Goal: Task Accomplishment & Management: Manage account settings

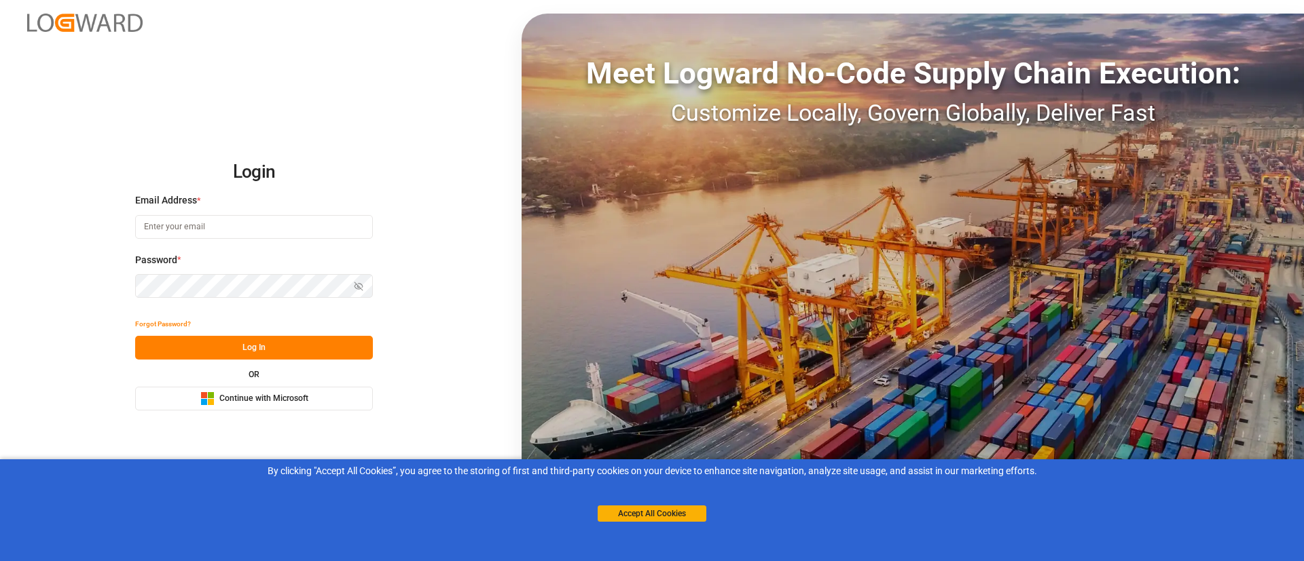
click at [299, 386] on div "OR Microsoft Logo Continue with Microsoft" at bounding box center [254, 391] width 238 height 40
click at [295, 393] on span "Continue with Microsoft" at bounding box center [263, 399] width 89 height 12
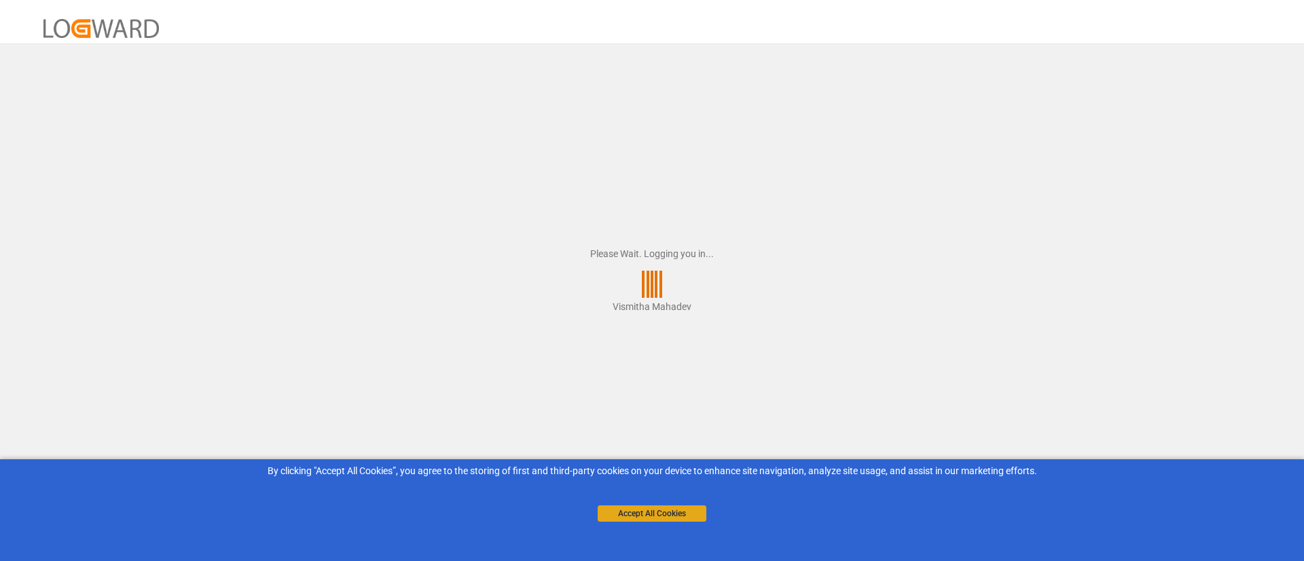
click at [679, 517] on button "Accept All Cookies" at bounding box center [651, 514] width 109 height 16
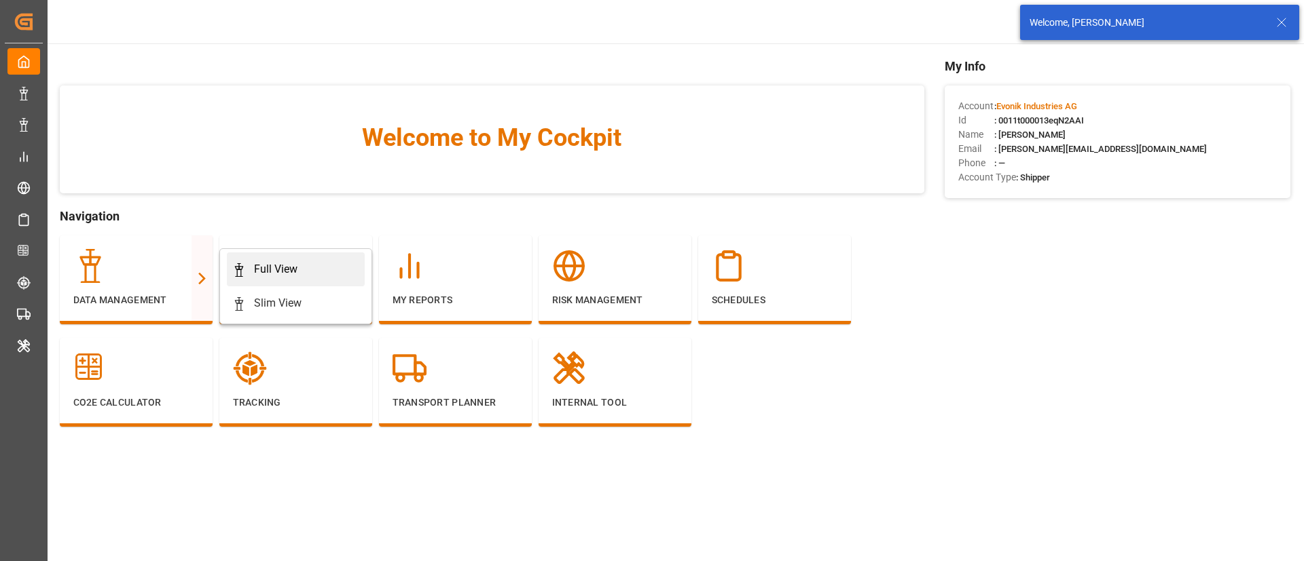
click at [261, 267] on div "Full View" at bounding box center [275, 269] width 43 height 16
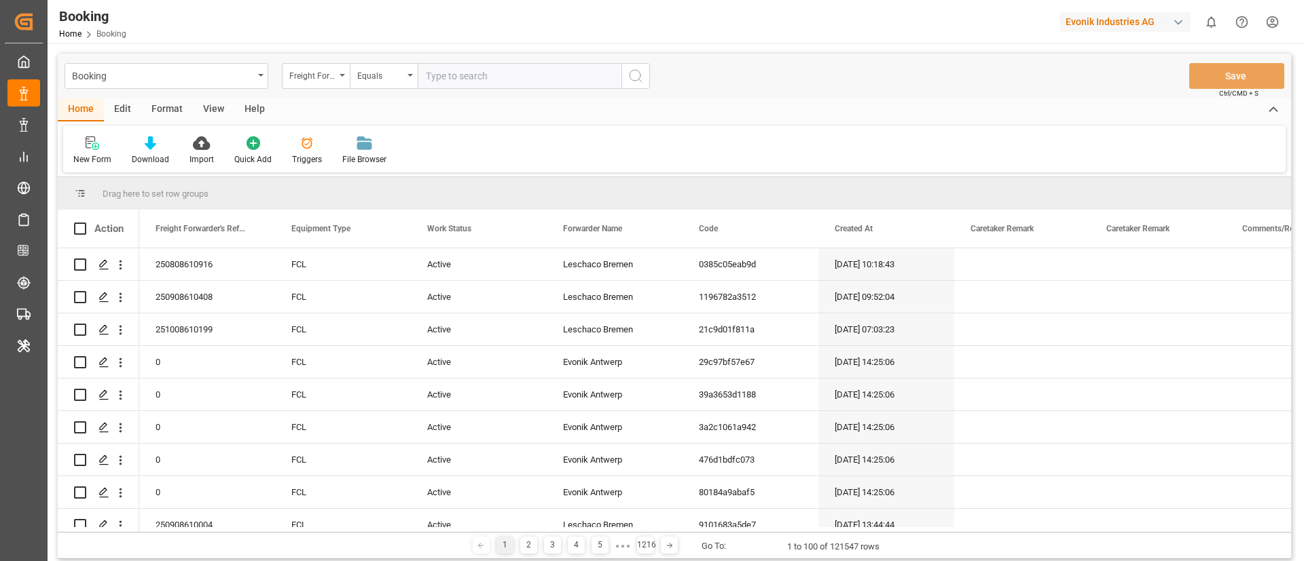
click at [170, 103] on div "Format" at bounding box center [167, 109] width 52 height 23
click at [87, 147] on icon at bounding box center [93, 143] width 12 height 14
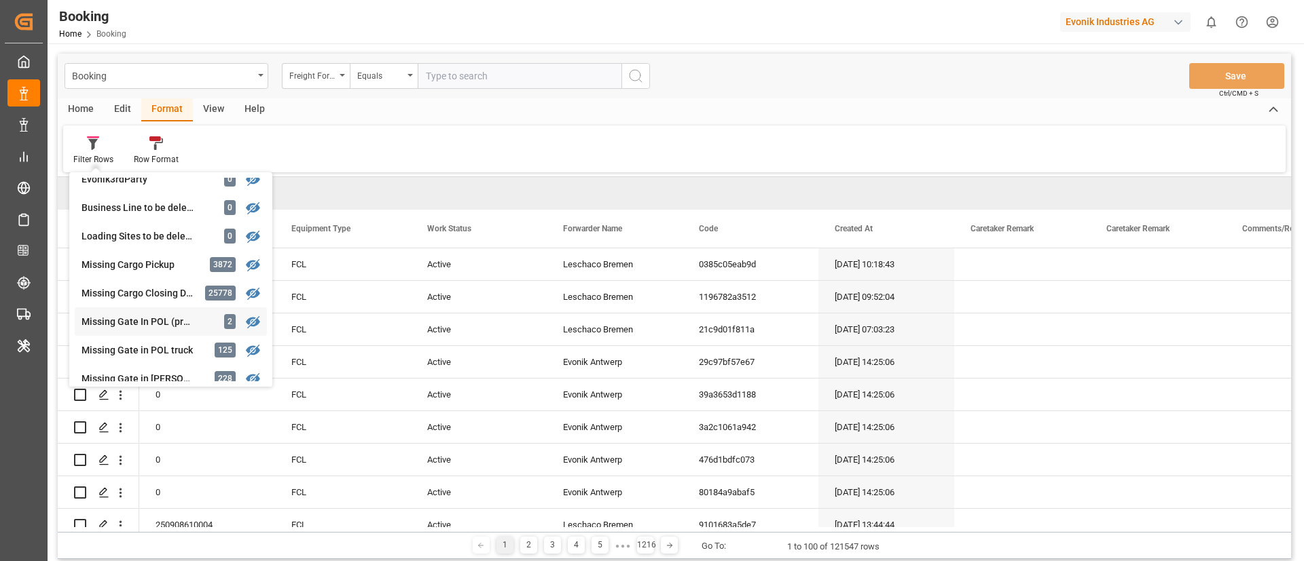
scroll to position [105, 0]
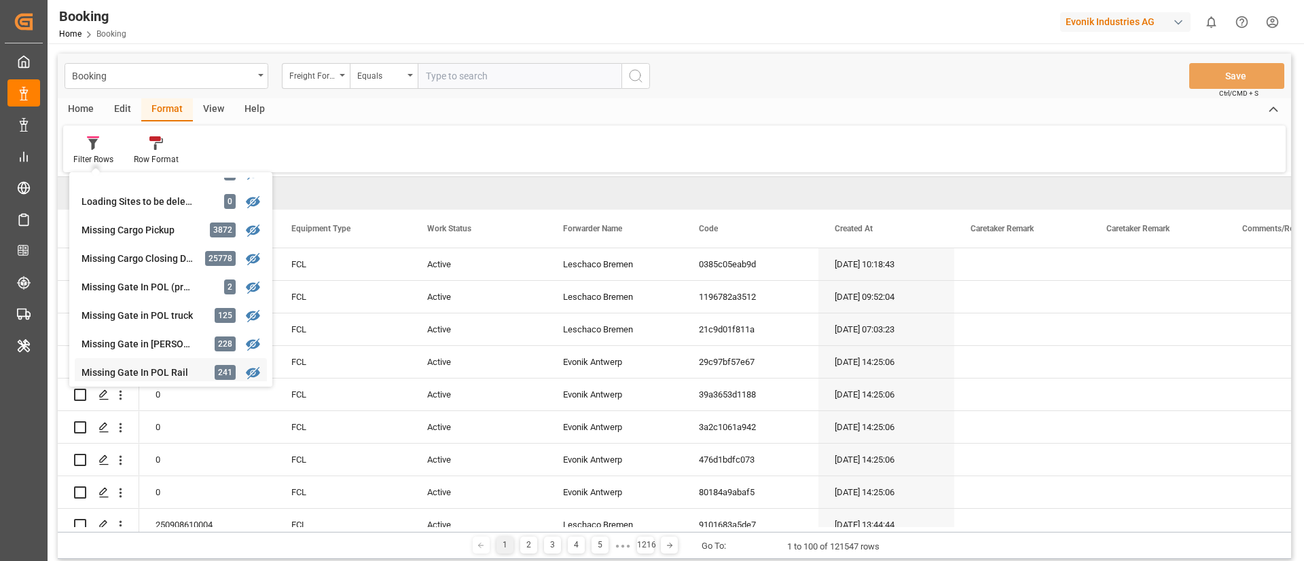
click at [160, 360] on div "Missing Gate In POL Rail 241" at bounding box center [171, 372] width 192 height 29
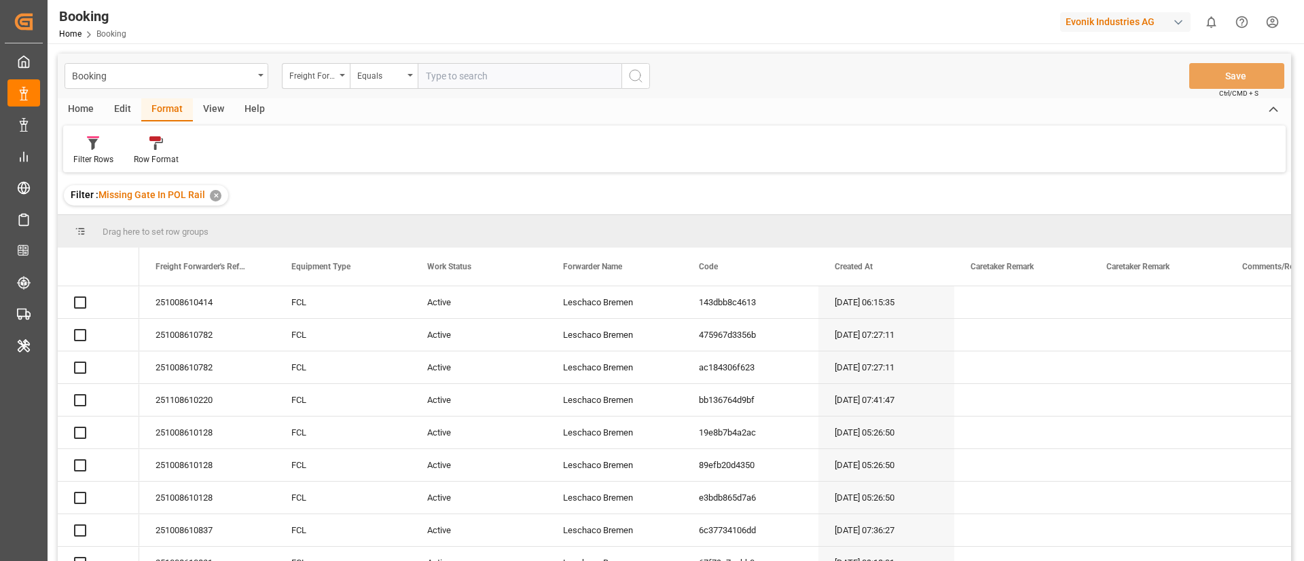
click at [215, 109] on div "View" at bounding box center [213, 109] width 41 height 23
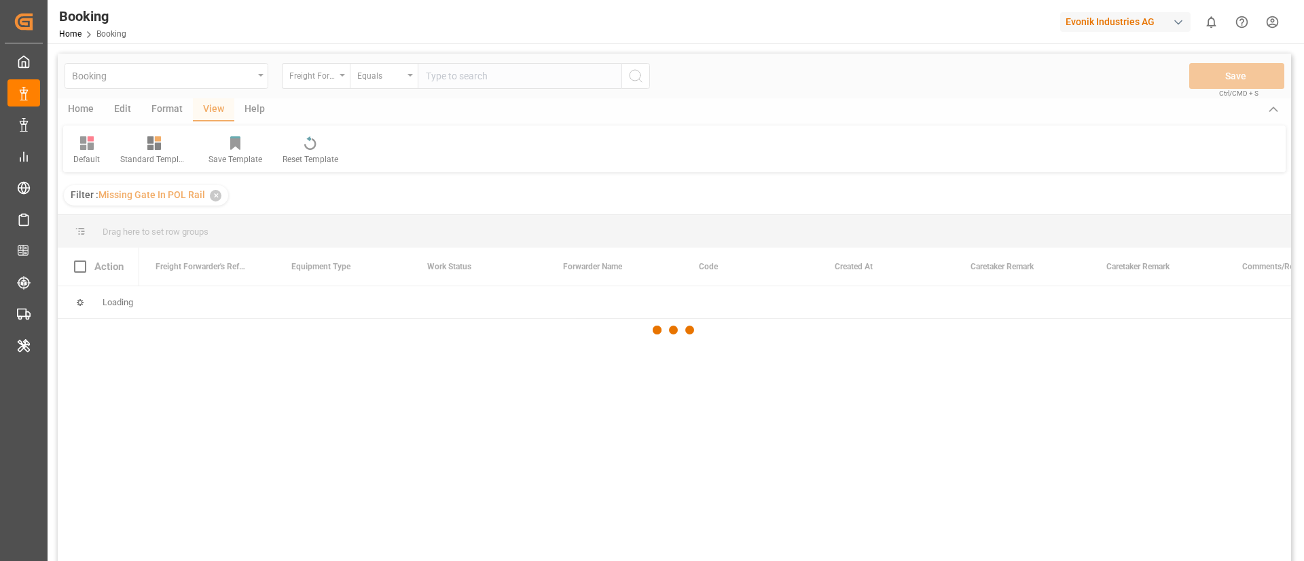
click at [91, 149] on div at bounding box center [674, 330] width 1233 height 553
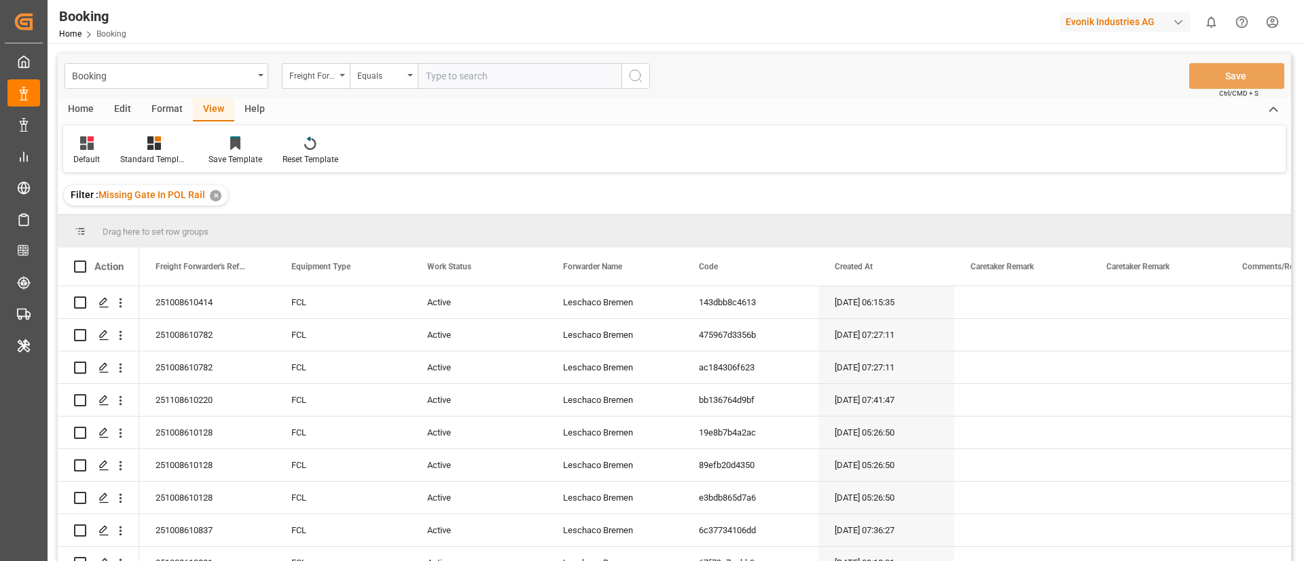
click at [91, 149] on icon at bounding box center [87, 143] width 14 height 14
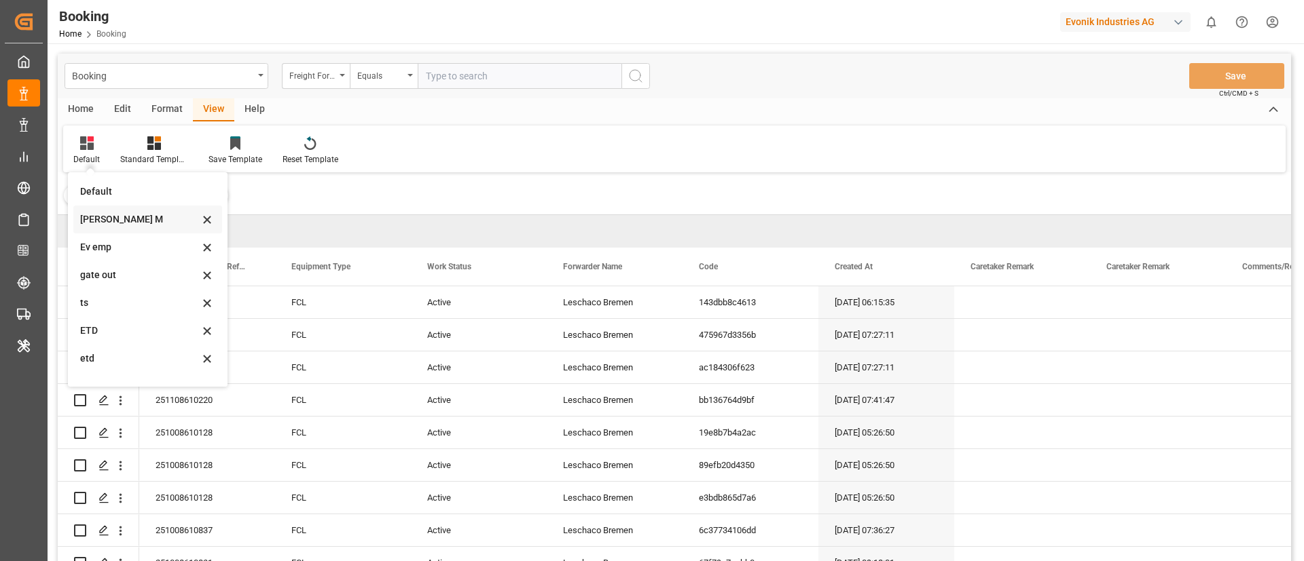
click at [104, 219] on div "Vishmita M" at bounding box center [139, 219] width 119 height 14
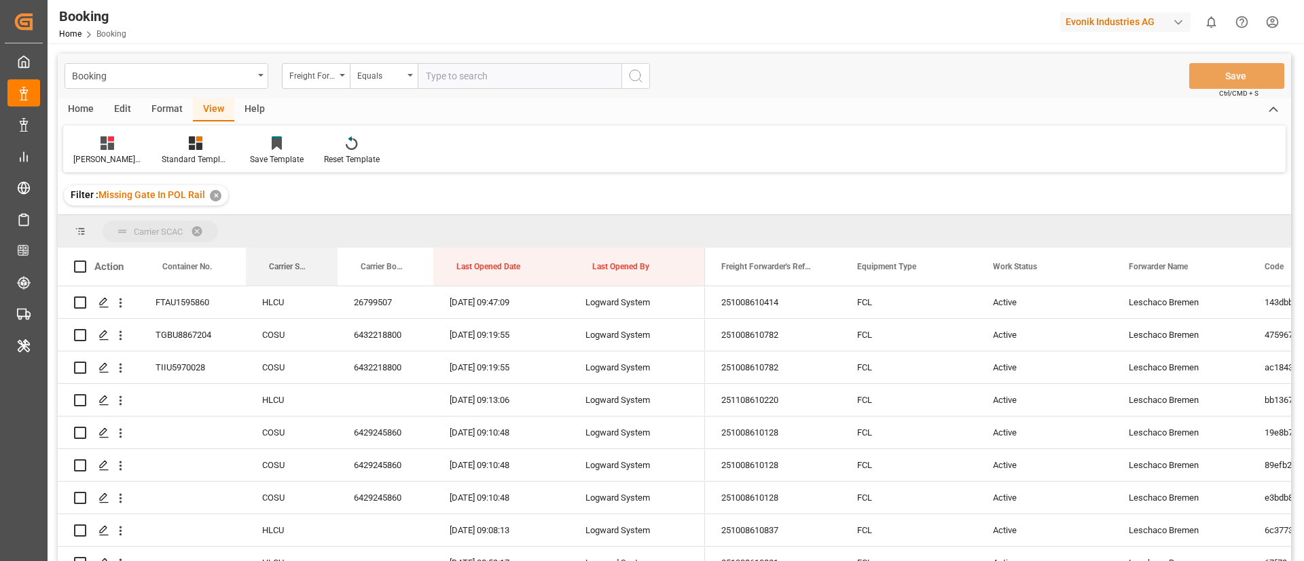
drag, startPoint x: 278, startPoint y: 257, endPoint x: 286, endPoint y: 232, distance: 25.8
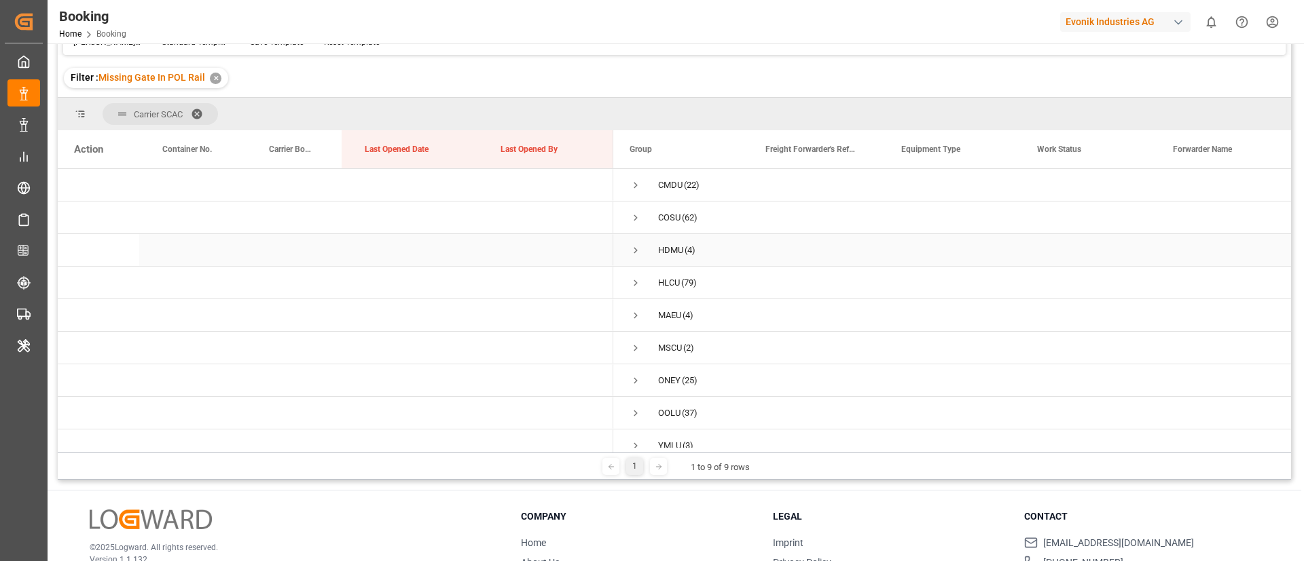
scroll to position [201, 0]
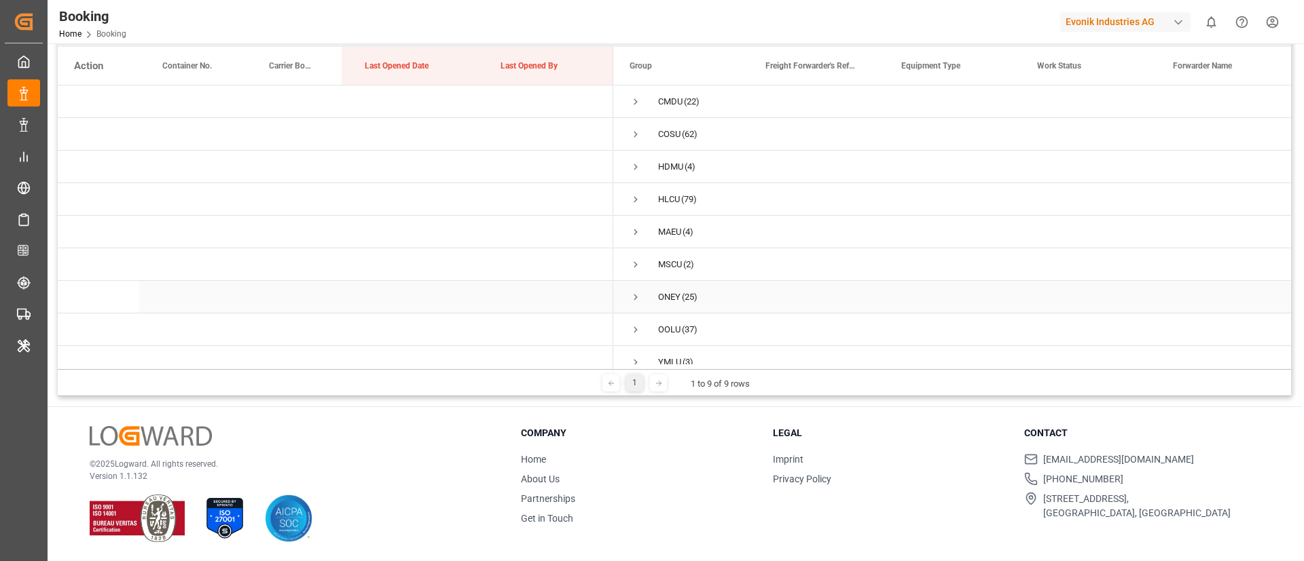
click at [635, 295] on span "Press SPACE to select this row." at bounding box center [635, 297] width 12 height 12
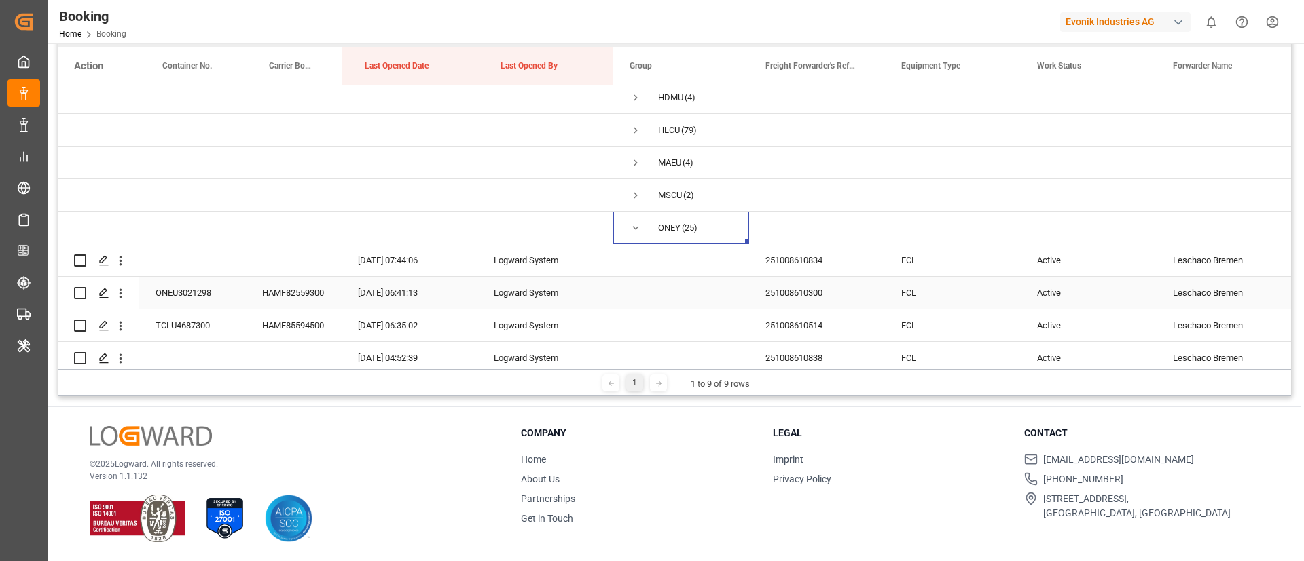
scroll to position [102, 0]
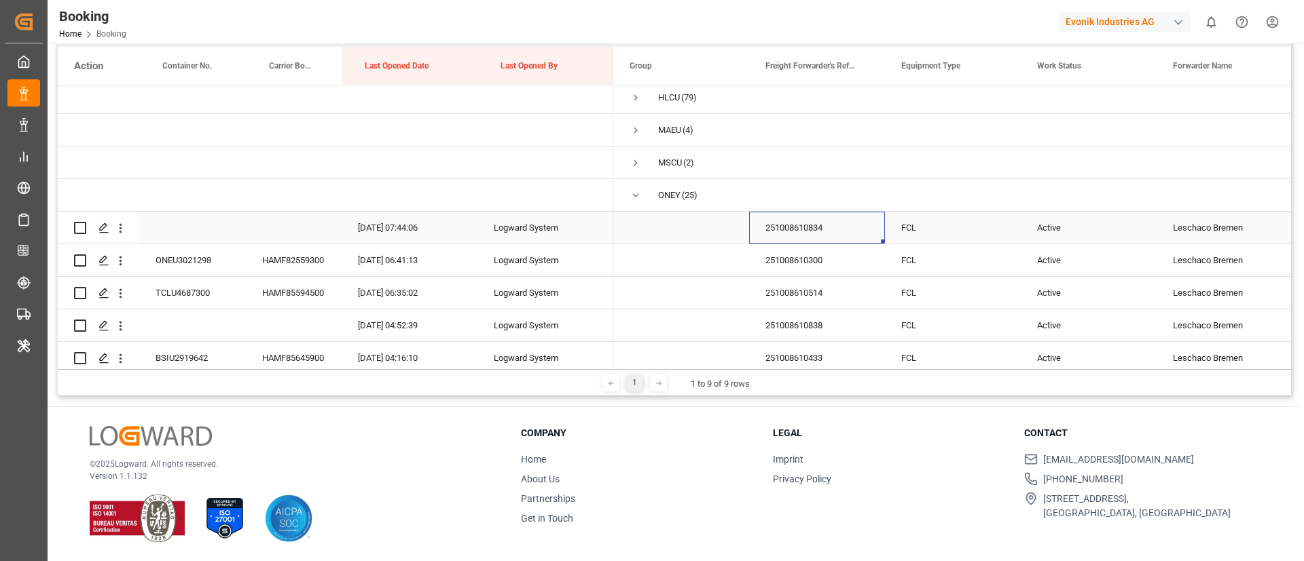
click at [809, 227] on div "251008610834" at bounding box center [817, 228] width 136 height 32
click at [124, 225] on icon "open menu" at bounding box center [120, 228] width 14 height 14
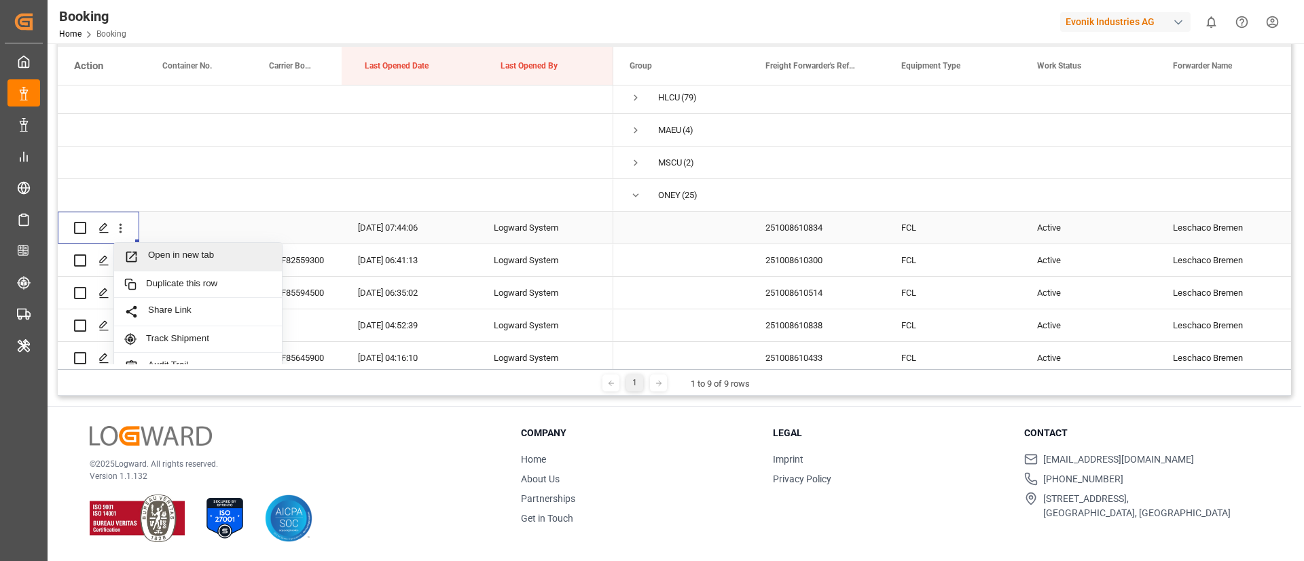
click at [204, 255] on span "Open in new tab" at bounding box center [210, 257] width 124 height 14
click at [284, 265] on div "HAMF82559300" at bounding box center [294, 260] width 96 height 32
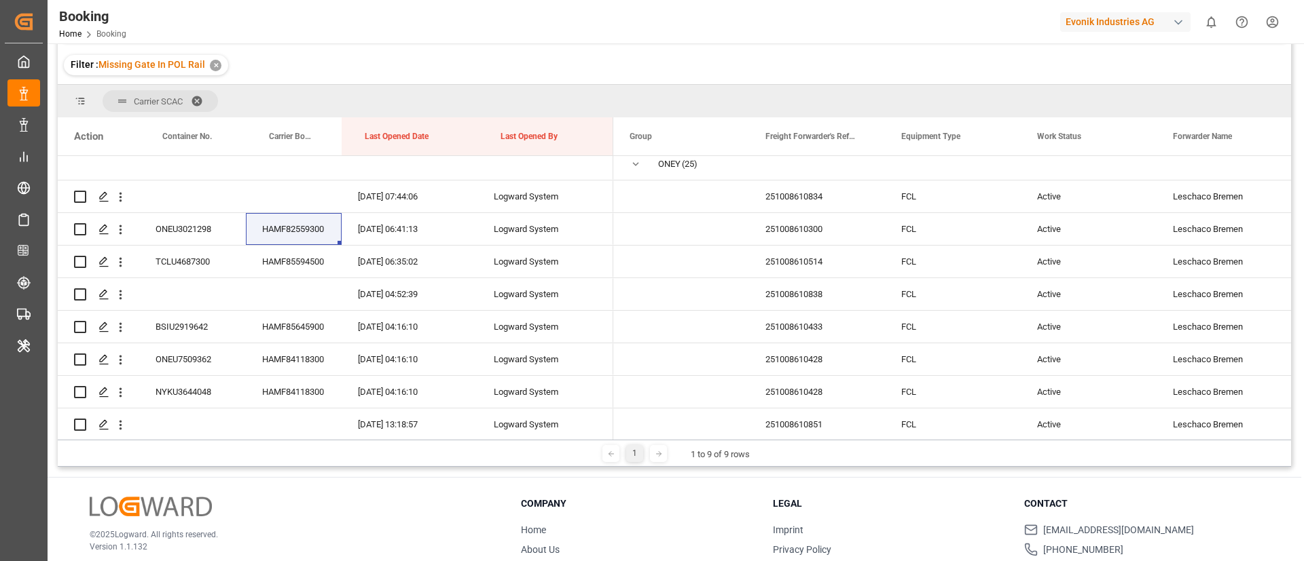
scroll to position [99, 0]
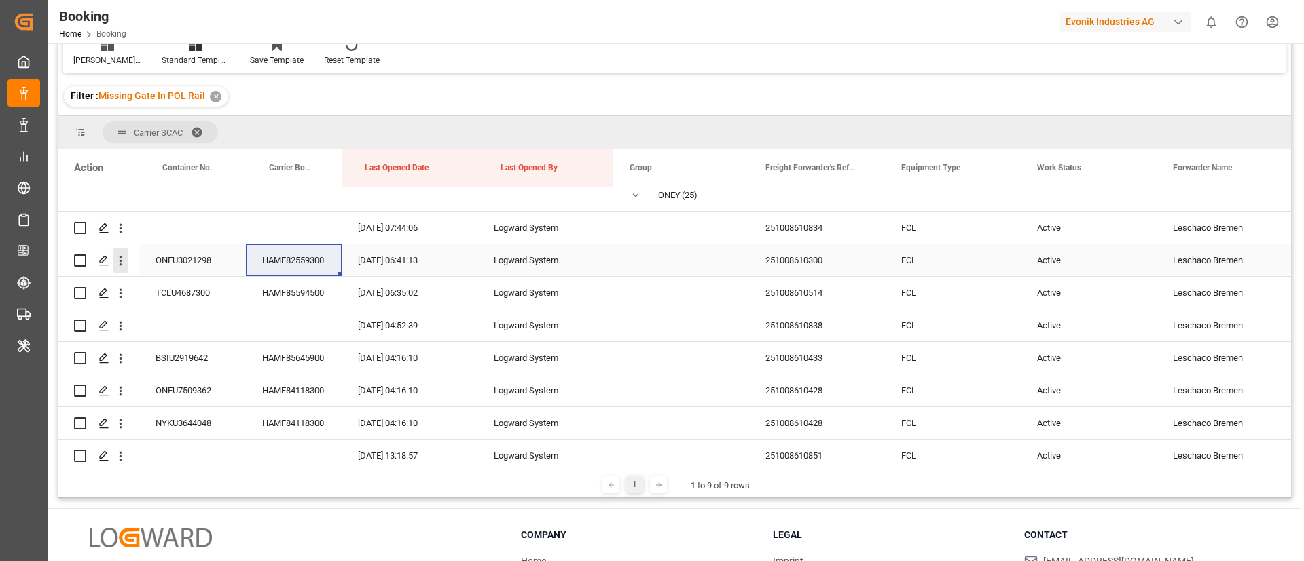
click at [122, 262] on icon "open menu" at bounding box center [120, 261] width 14 height 14
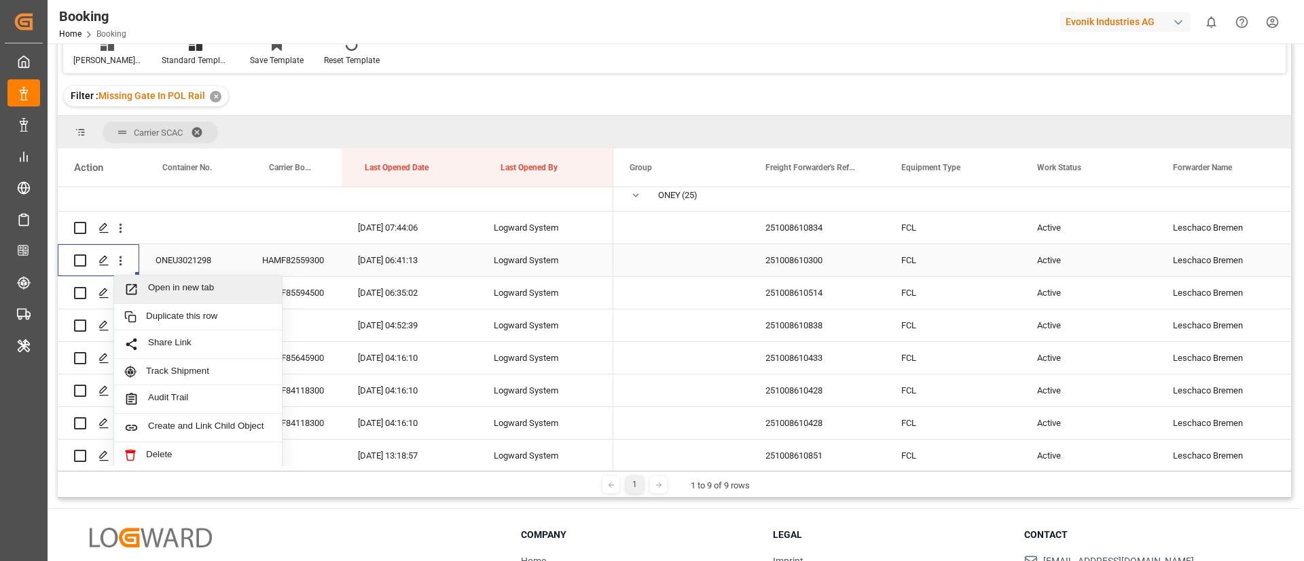
click at [162, 281] on div "Open in new tab" at bounding box center [198, 290] width 168 height 29
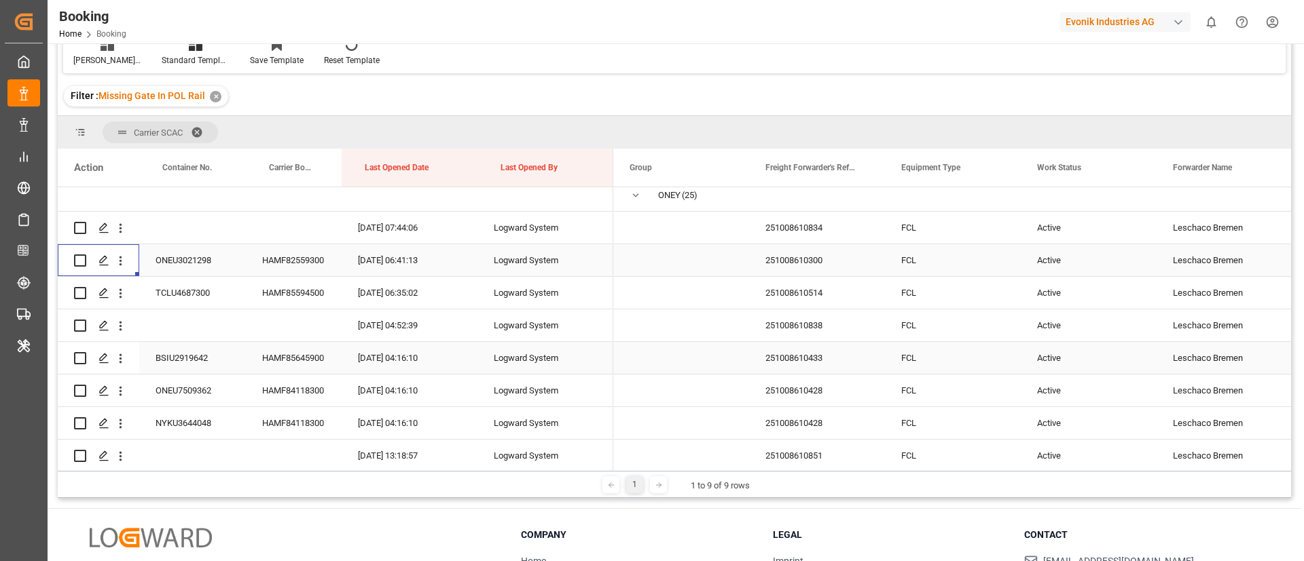
click at [296, 291] on div "HAMF85594500" at bounding box center [294, 293] width 96 height 32
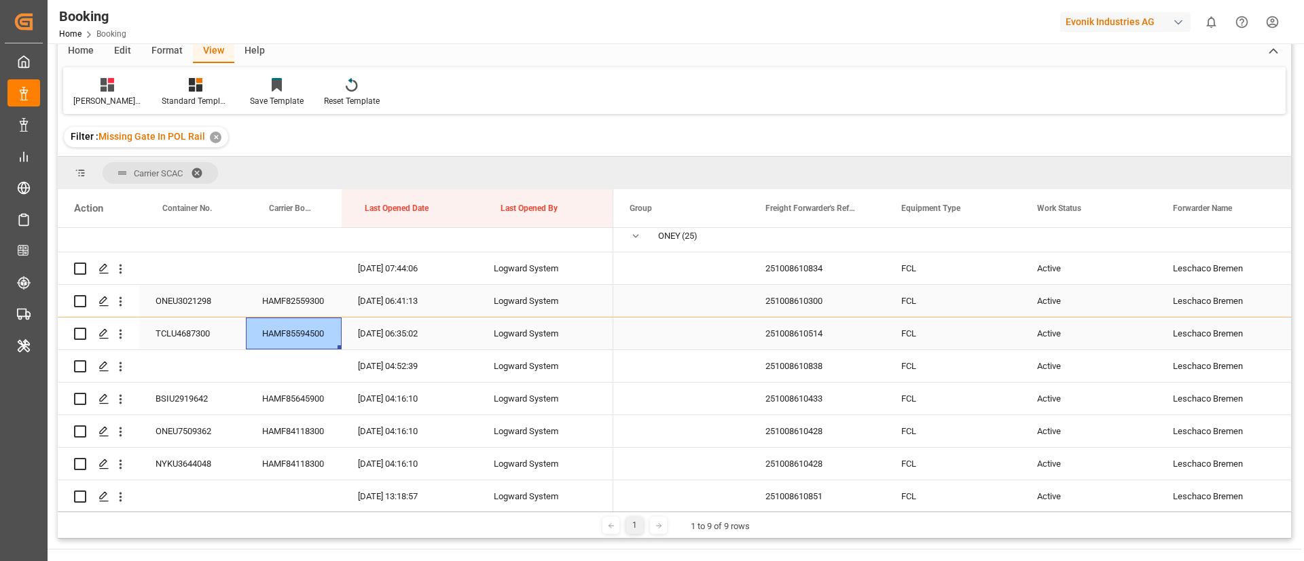
scroll to position [140, 0]
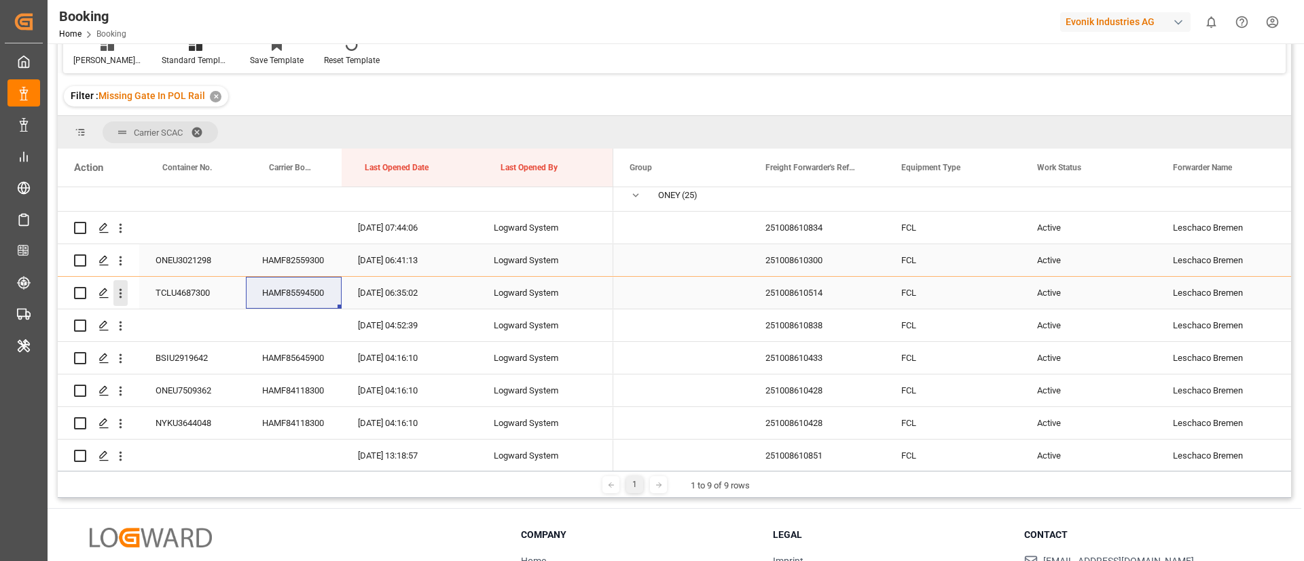
click at [124, 297] on icon "open menu" at bounding box center [120, 293] width 14 height 14
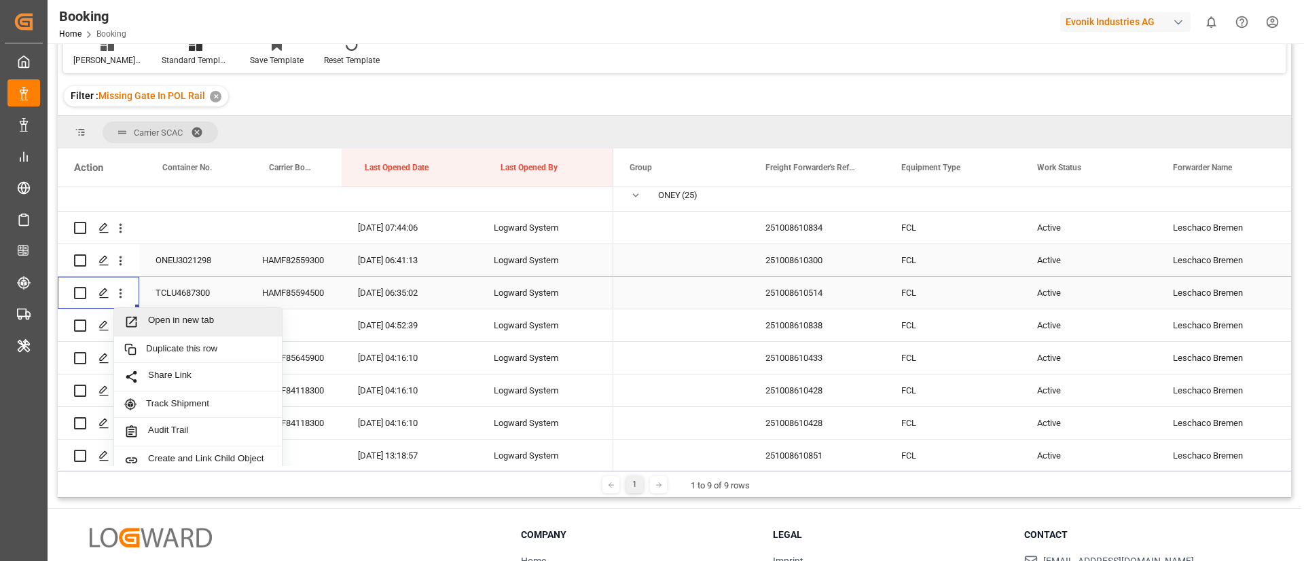
click at [169, 318] on span "Open in new tab" at bounding box center [210, 322] width 124 height 14
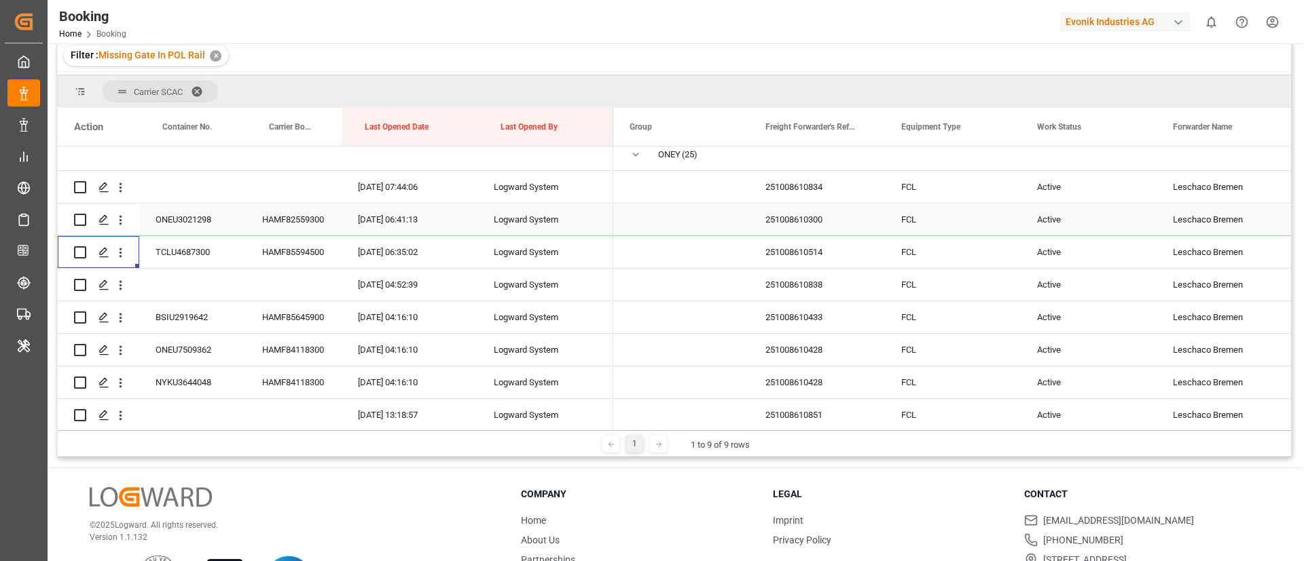
scroll to position [99, 0]
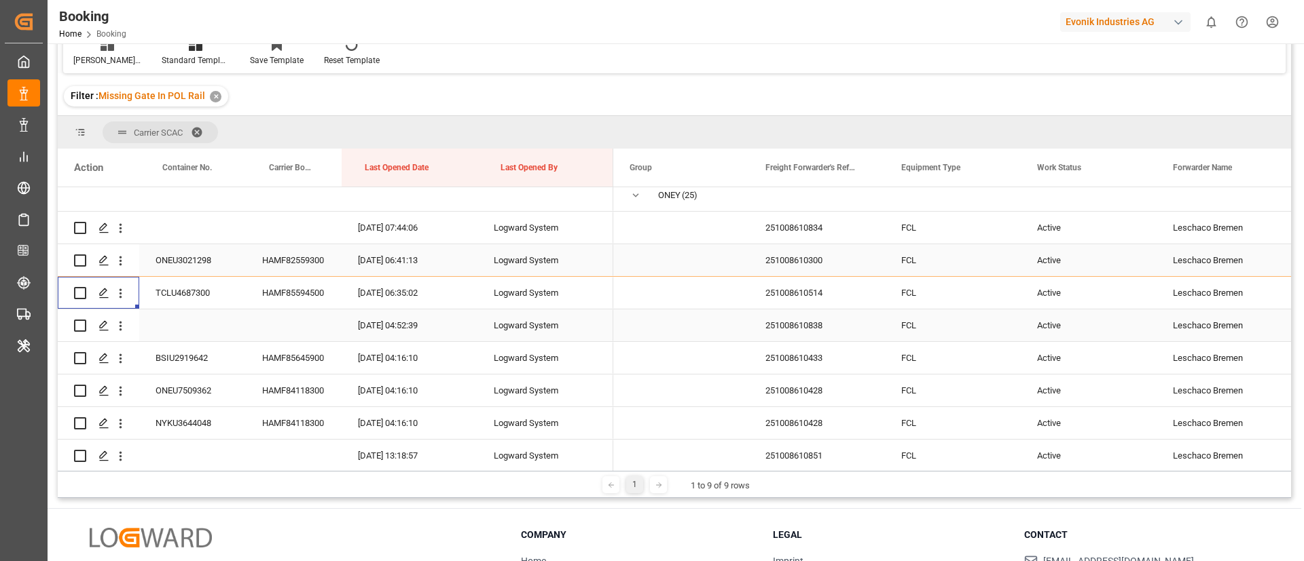
click at [810, 327] on div "251008610838" at bounding box center [817, 326] width 136 height 32
click at [824, 329] on div "251008610838" at bounding box center [817, 326] width 136 height 32
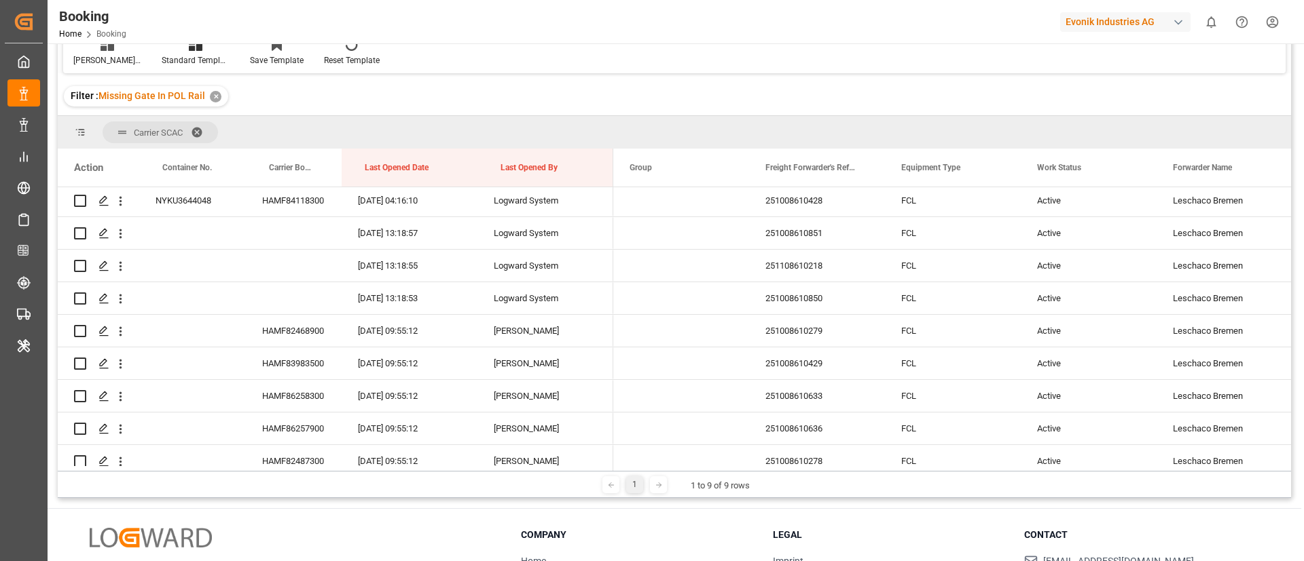
scroll to position [223, 0]
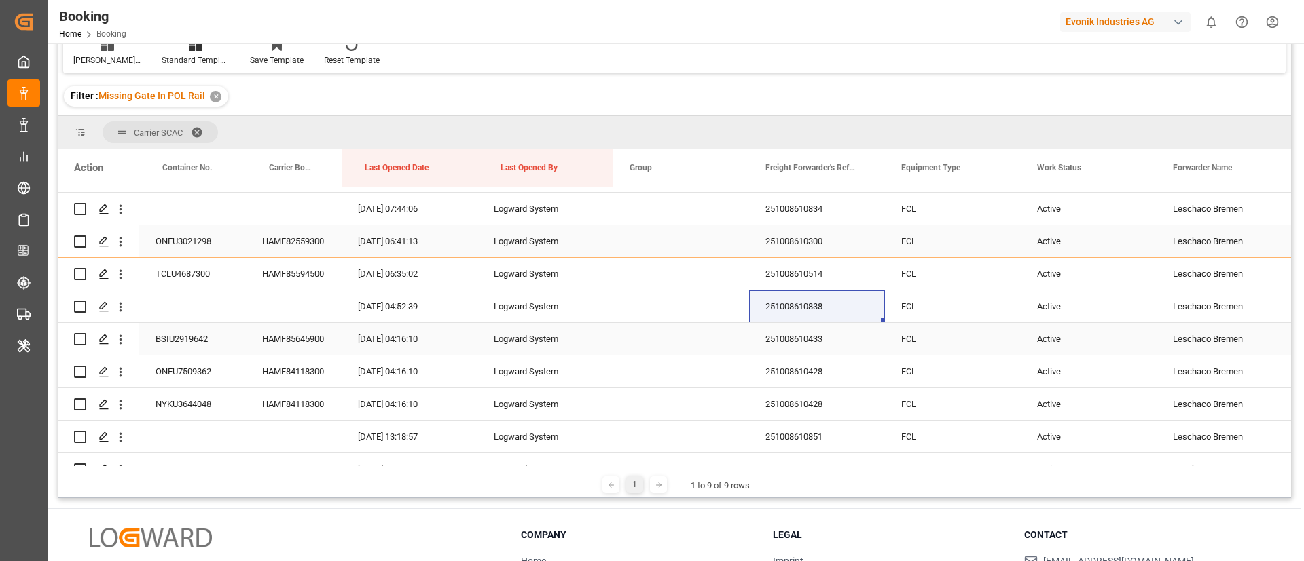
click at [301, 339] on div "HAMF85645900" at bounding box center [294, 339] width 96 height 32
click at [121, 340] on icon "open menu" at bounding box center [120, 340] width 3 height 10
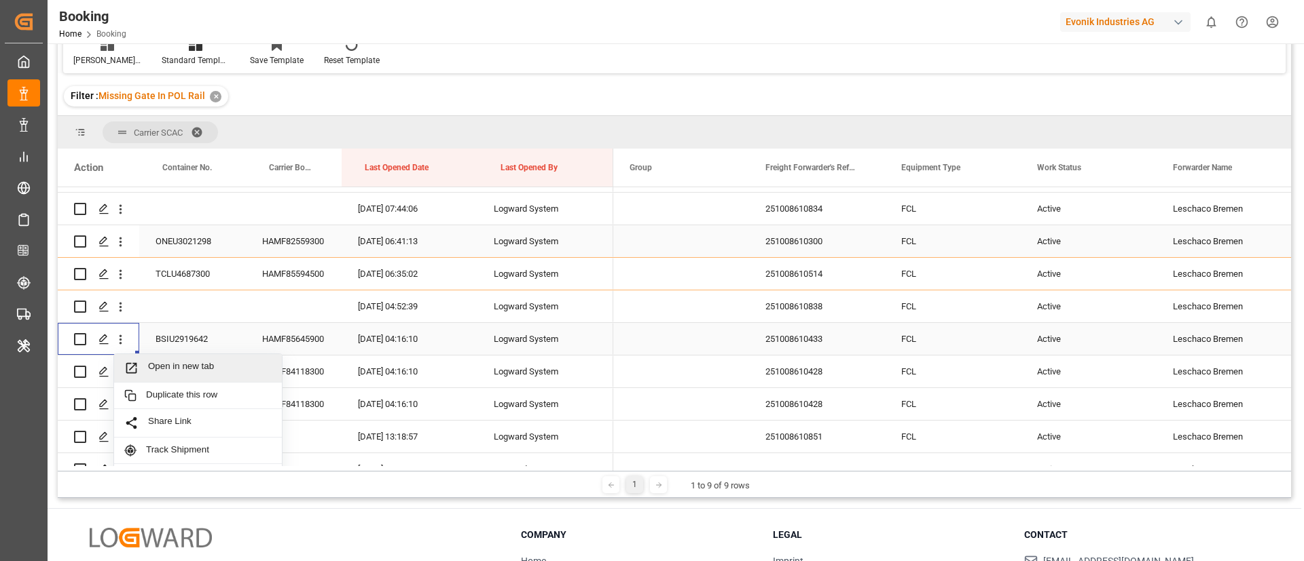
click at [162, 367] on span "Open in new tab" at bounding box center [210, 368] width 124 height 14
click at [278, 370] on div "HAMF84118300" at bounding box center [294, 372] width 96 height 32
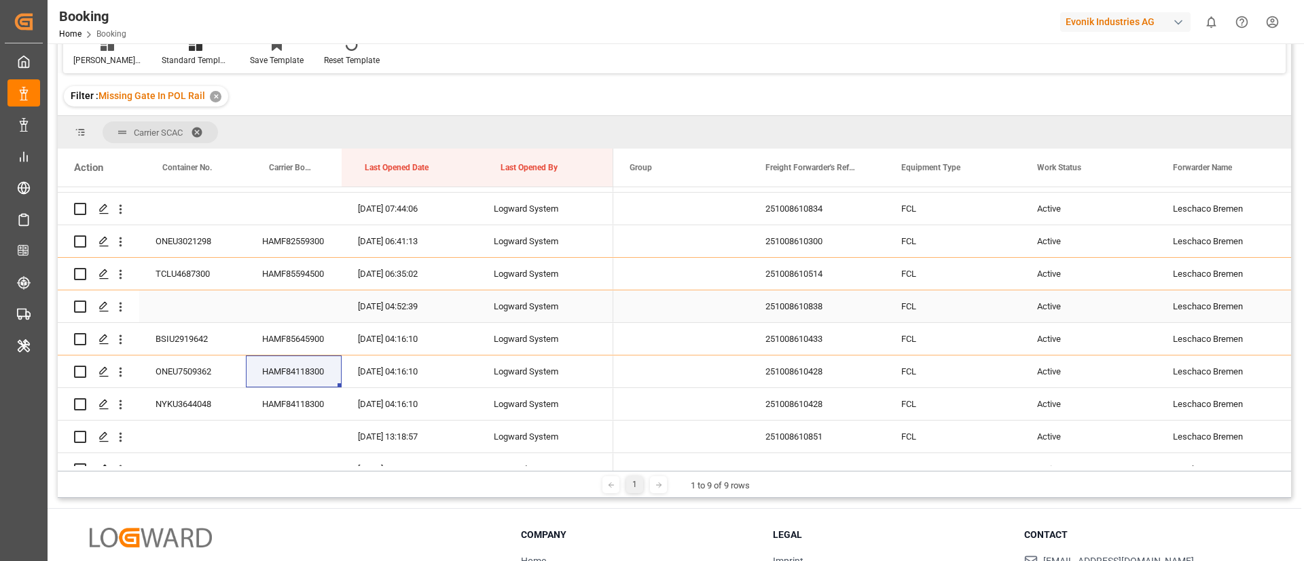
scroll to position [325, 0]
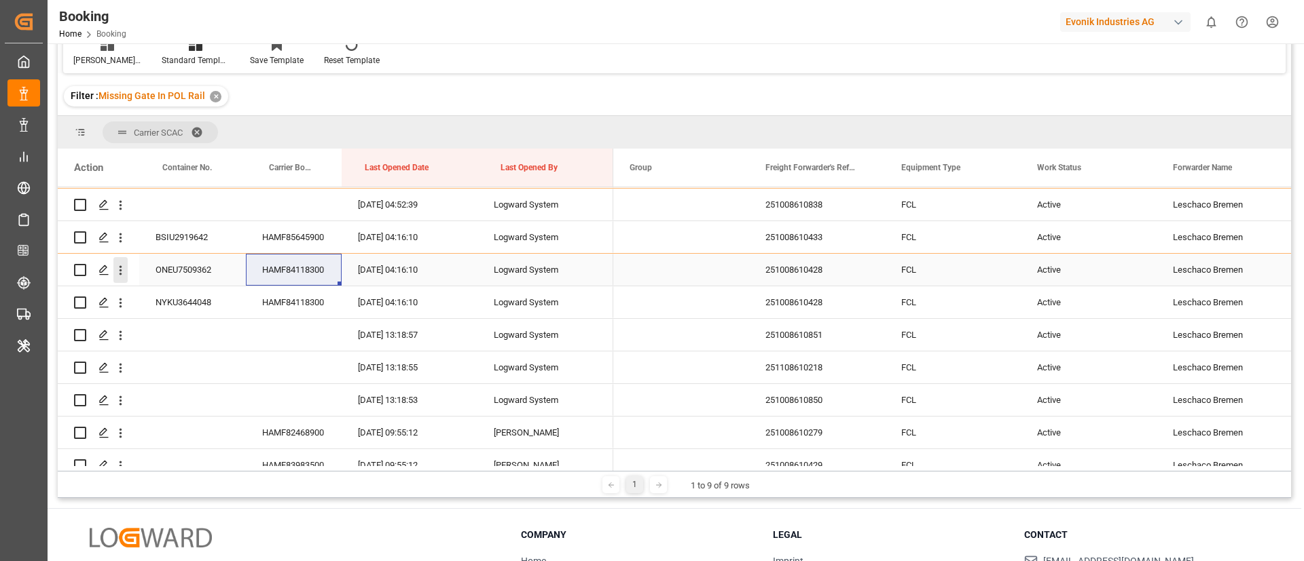
click at [127, 274] on icon "open menu" at bounding box center [120, 270] width 14 height 14
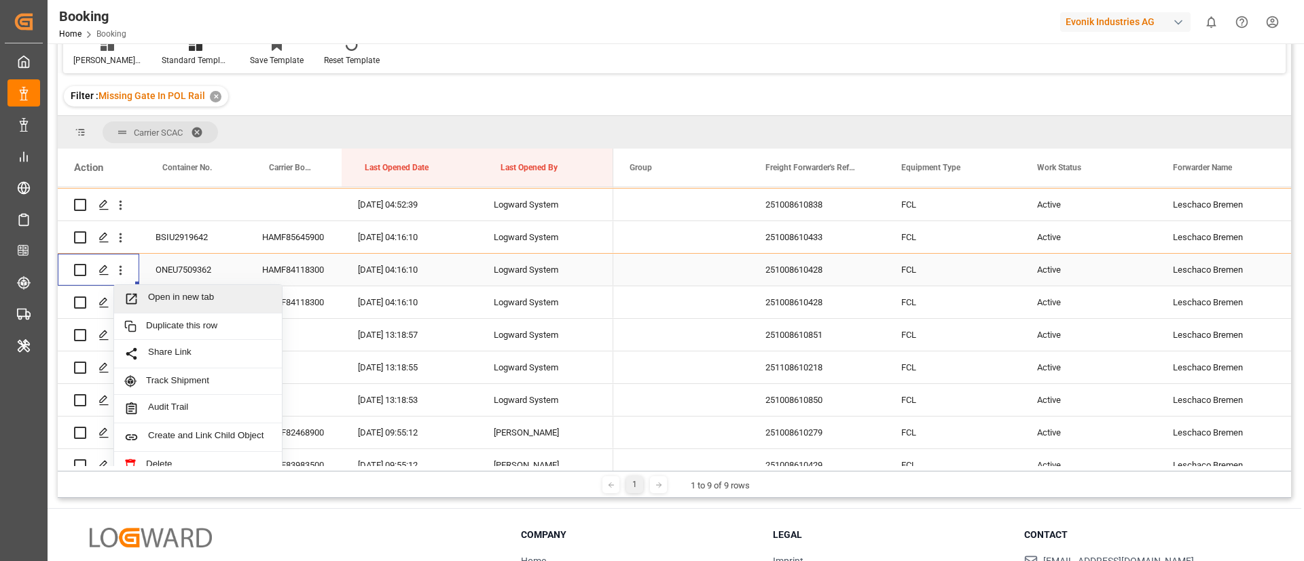
click at [175, 289] on div "Open in new tab" at bounding box center [198, 299] width 168 height 29
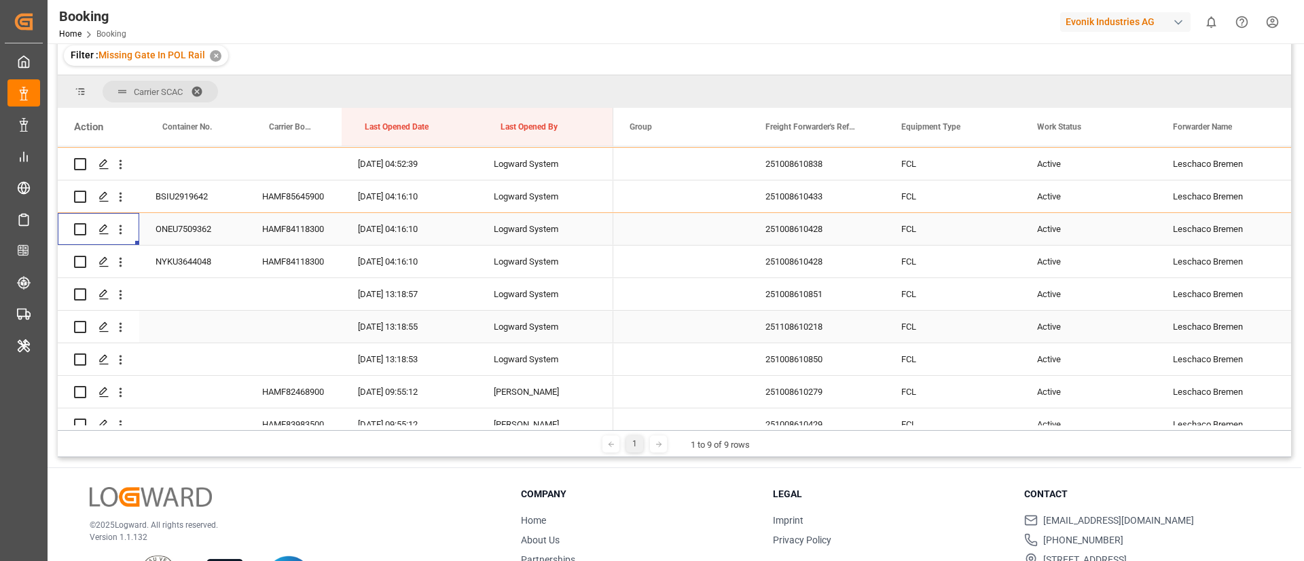
scroll to position [99, 0]
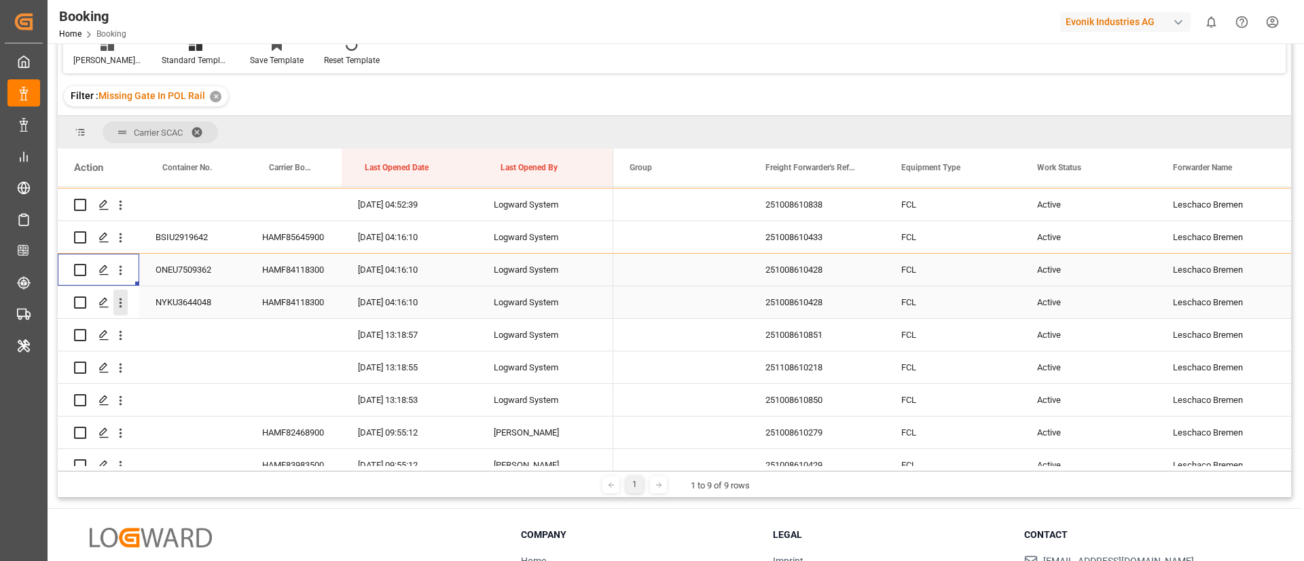
click at [119, 311] on button "open menu" at bounding box center [120, 303] width 14 height 26
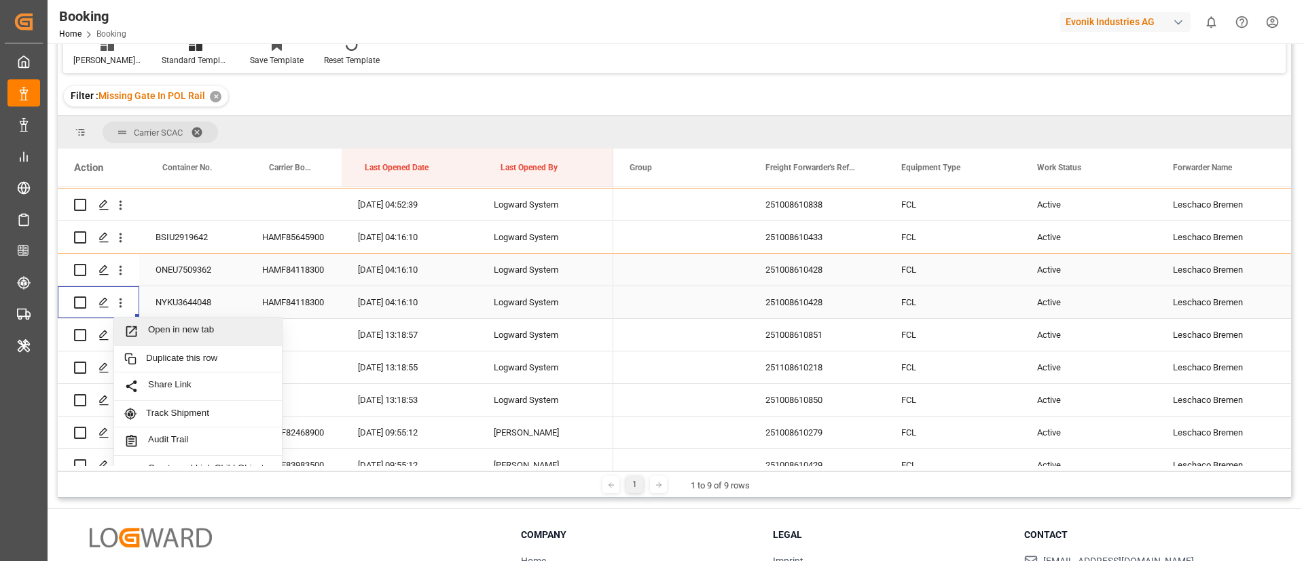
click at [166, 331] on span "Open in new tab" at bounding box center [210, 332] width 124 height 14
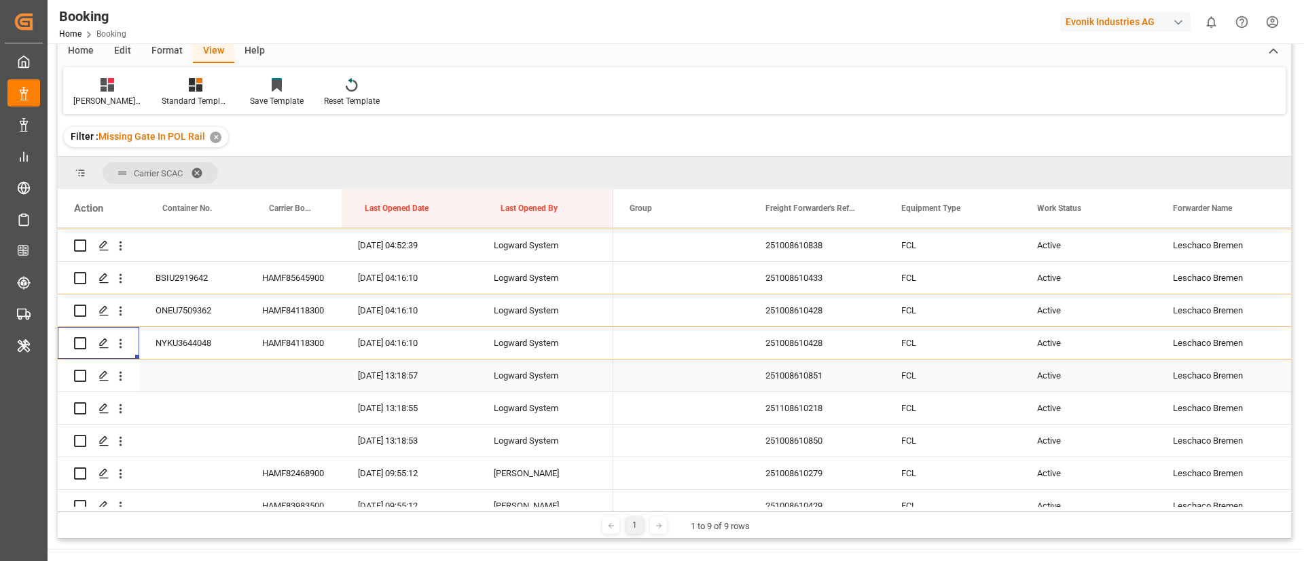
click at [777, 360] on div "251008610851" at bounding box center [817, 376] width 136 height 32
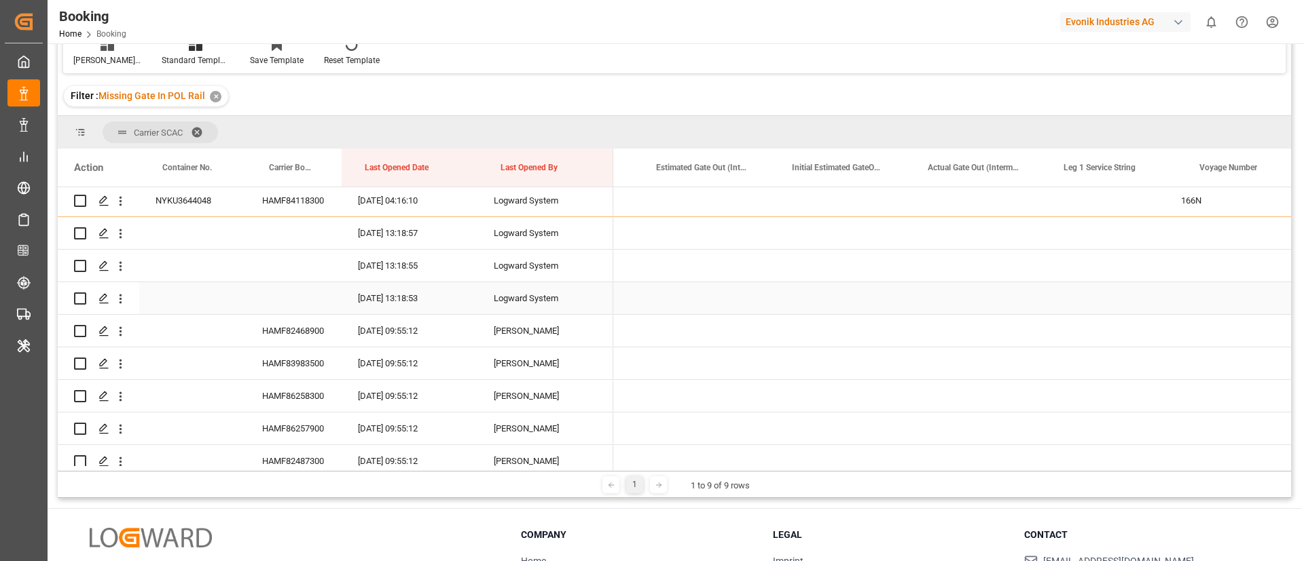
scroll to position [0, 22803]
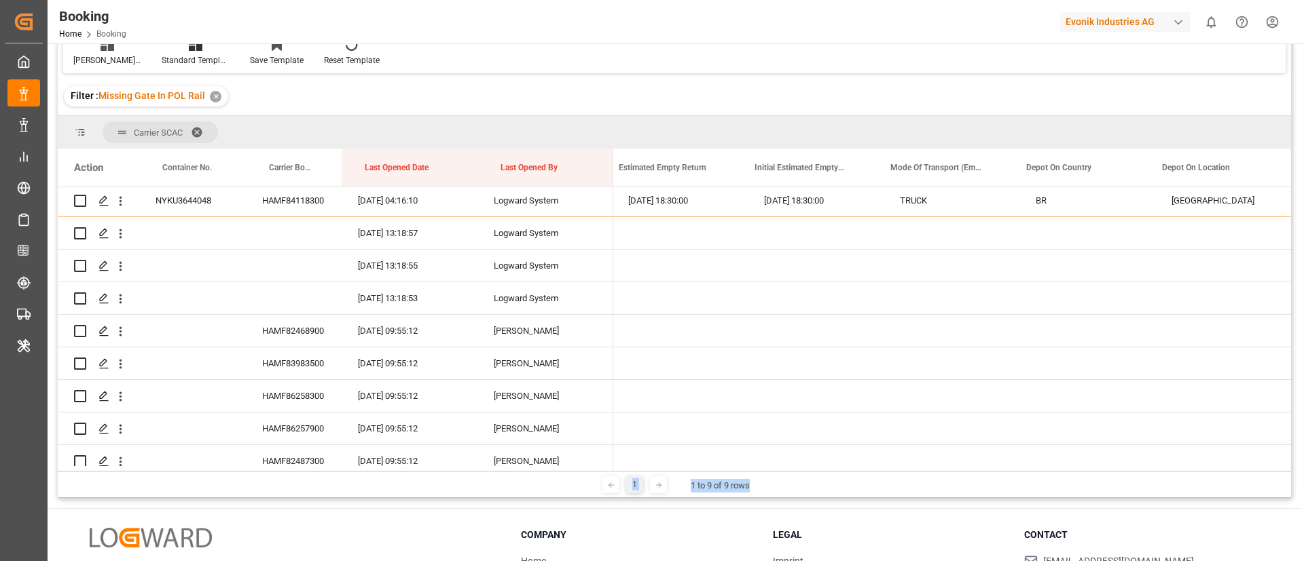
drag, startPoint x: 1280, startPoint y: 472, endPoint x: 1266, endPoint y: 468, distance: 14.0
click at [1266, 468] on div "Carrier SCAC Drag here to set column labels Action Container No. Carrier Bookin…" at bounding box center [674, 307] width 1233 height 382
click at [1250, 487] on div "1 1 to 9 of 9 rows" at bounding box center [674, 484] width 1233 height 27
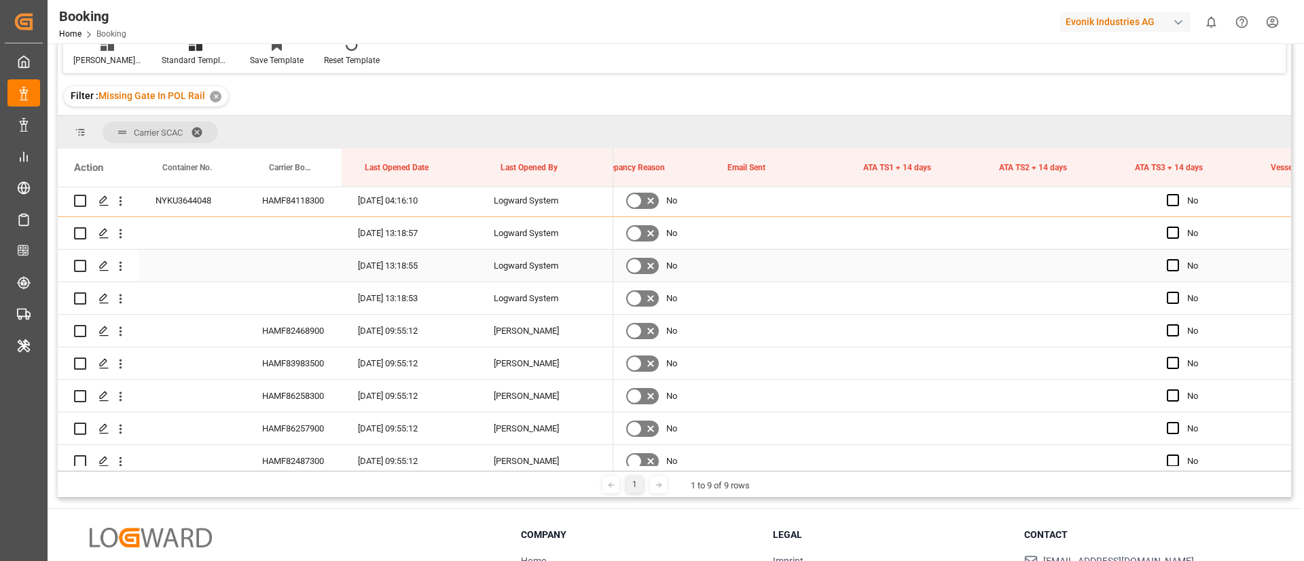
scroll to position [0, 18100]
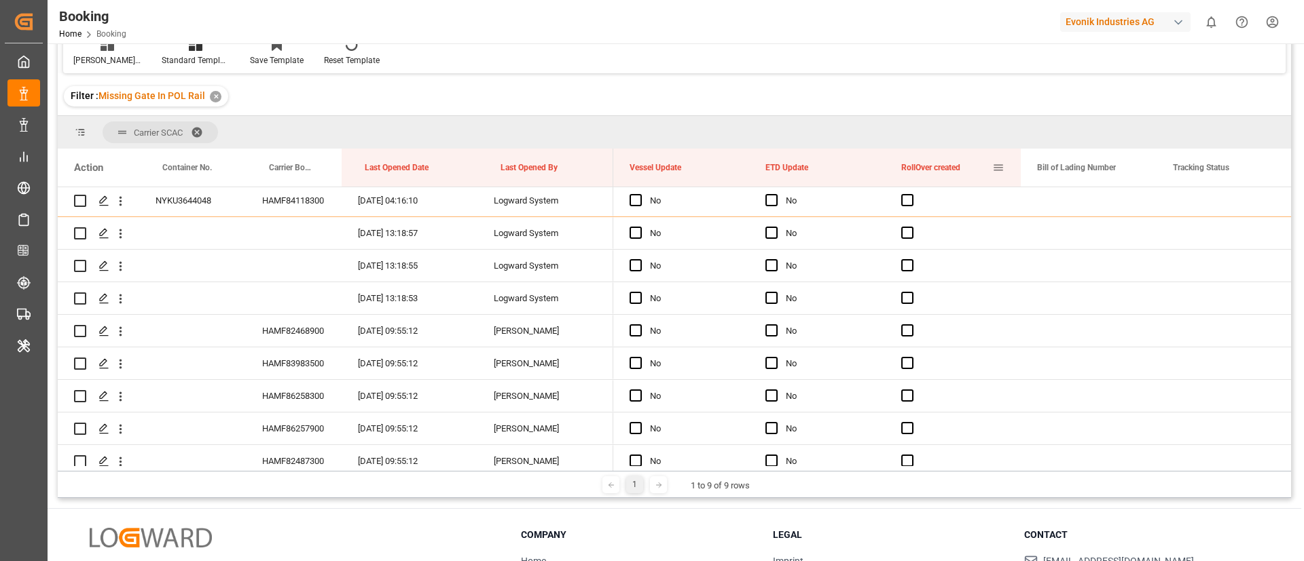
click at [999, 166] on span at bounding box center [998, 168] width 12 height 12
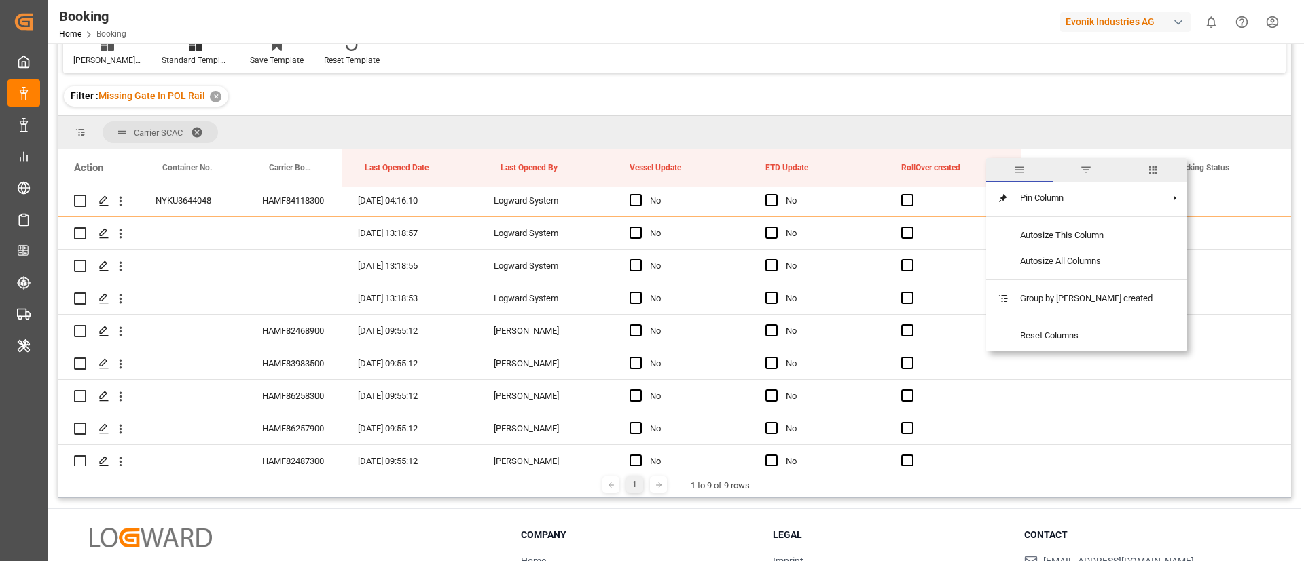
drag, startPoint x: 1124, startPoint y: 170, endPoint x: 1117, endPoint y: 178, distance: 11.1
click at [1147, 170] on span "columns" at bounding box center [1153, 170] width 12 height 12
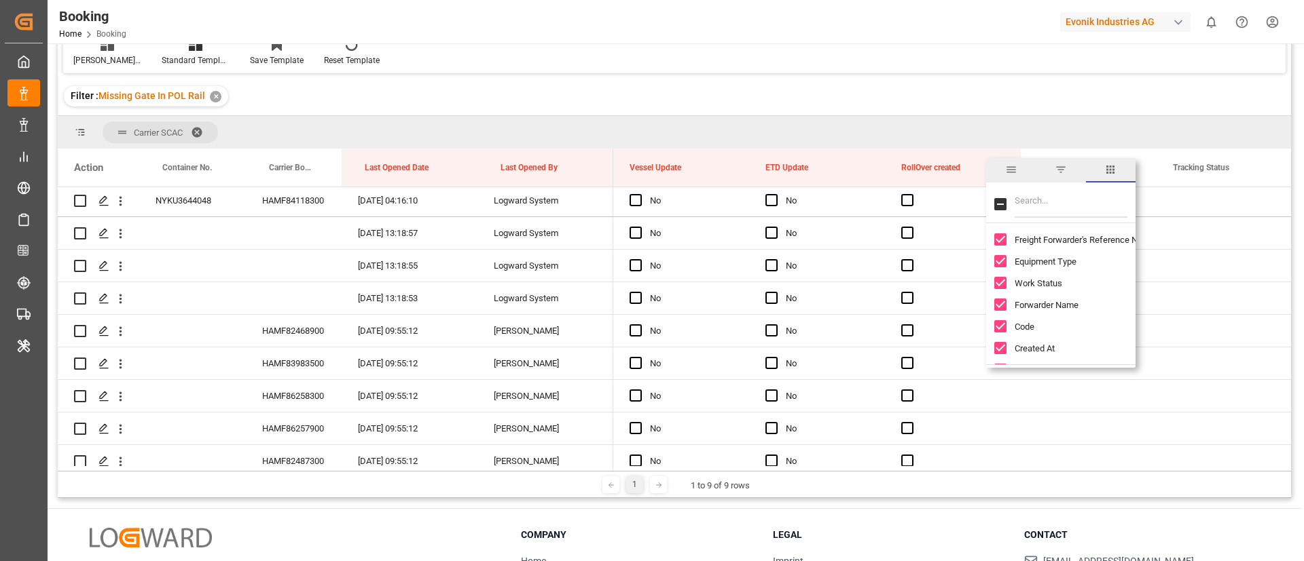
click at [1000, 204] on input "Toggle Select All Columns" at bounding box center [1000, 204] width 12 height 12
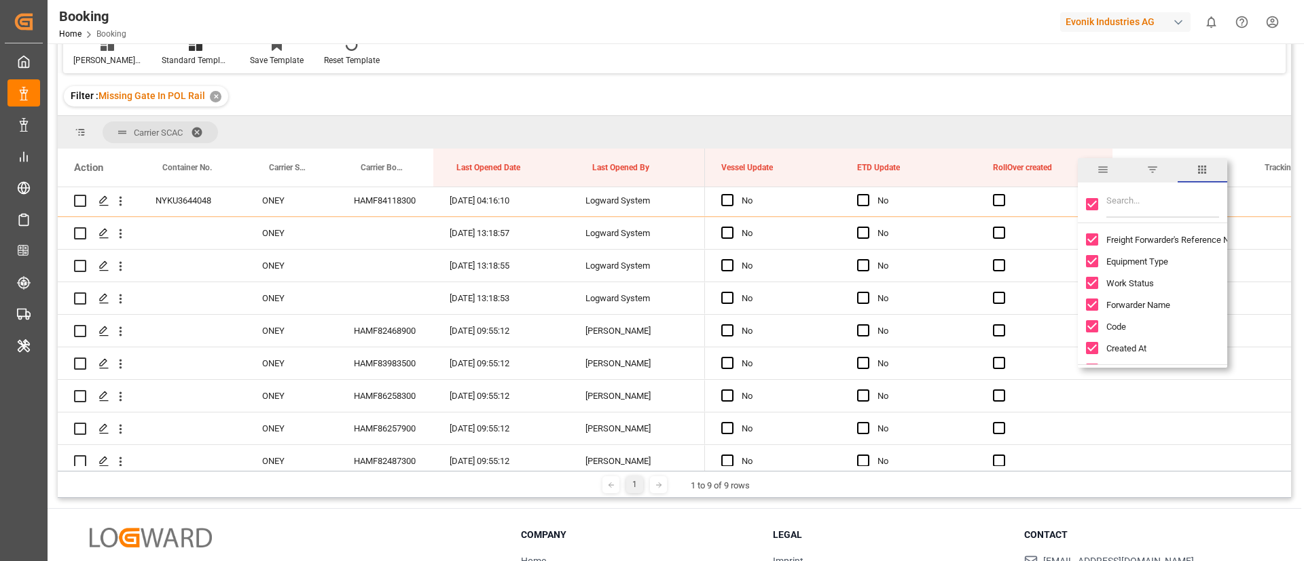
click at [1089, 202] on input "Toggle Select All Columns" at bounding box center [1092, 204] width 12 height 12
checkbox input "false"
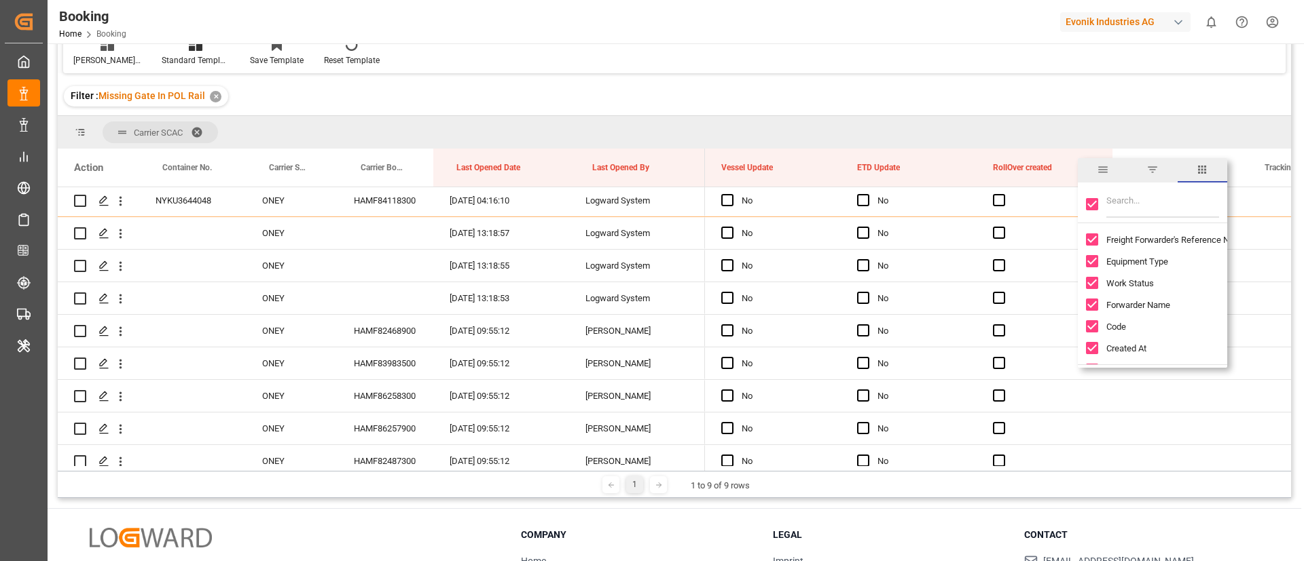
checkbox input "false"
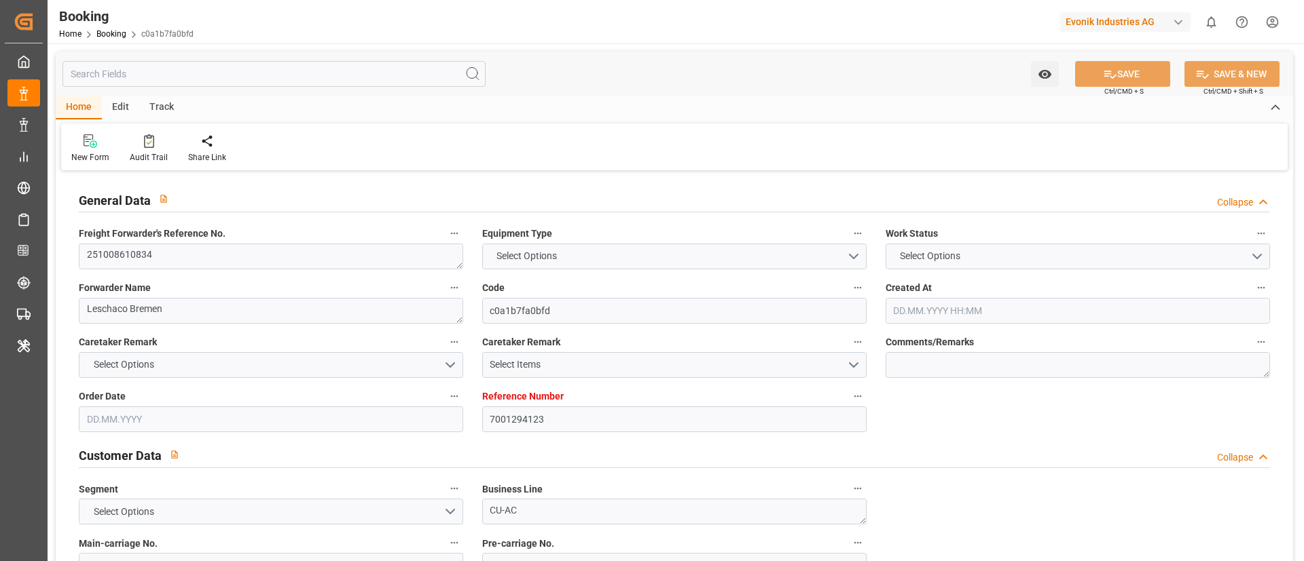
type textarea "251008610834"
type textarea "Leschaco Bremen"
type input "c0a1b7fa0bfd"
type input "7001294123"
type textarea "CU-AC"
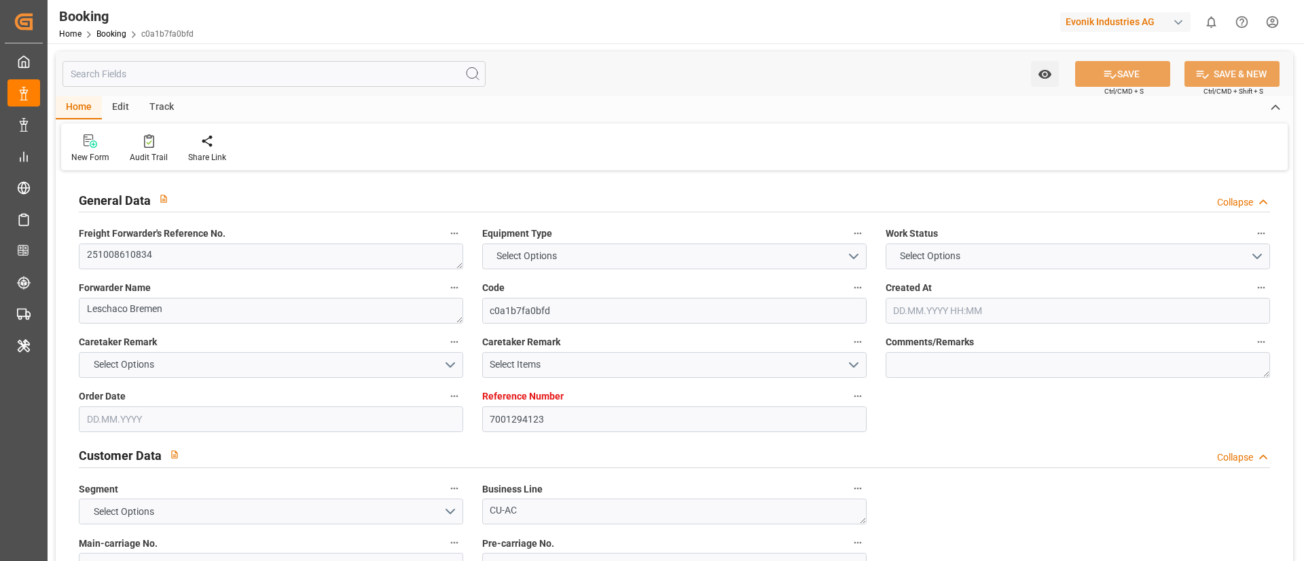
type input "7001294122"
type textarea "alina.benson@evonik.com"
type textarea "CIF"
type textarea "SHANGHAI"
type textarea "Marl"
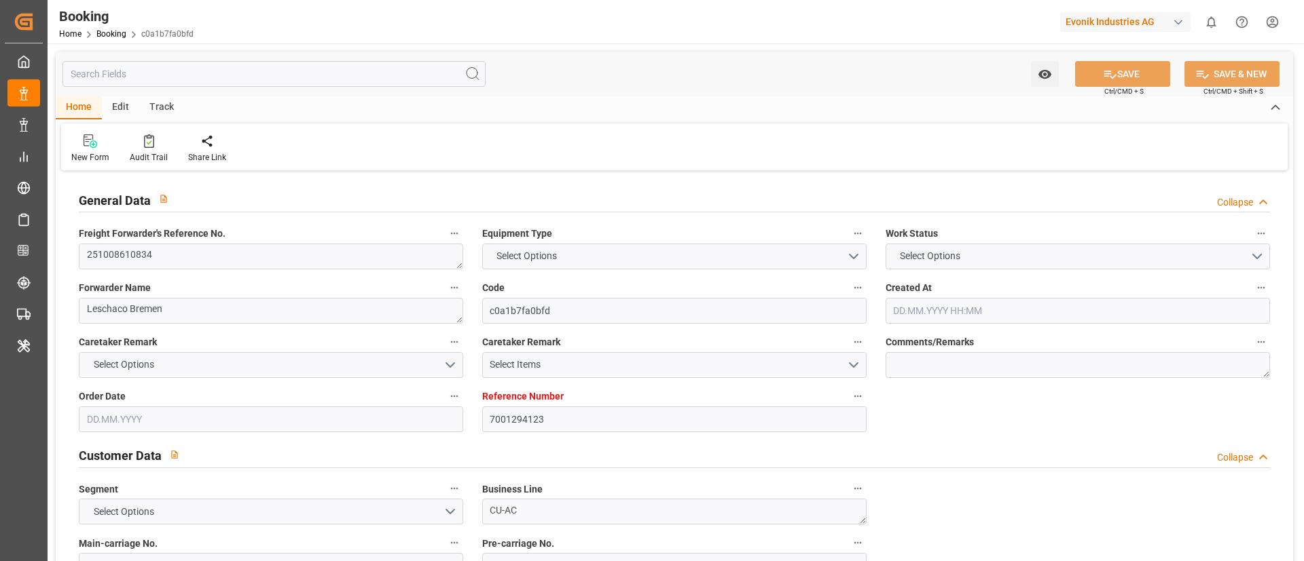
type input "ONE TRADITION"
type input "ONEY"
type input "NWC / EU"
type input "[GEOGRAPHIC_DATA]"
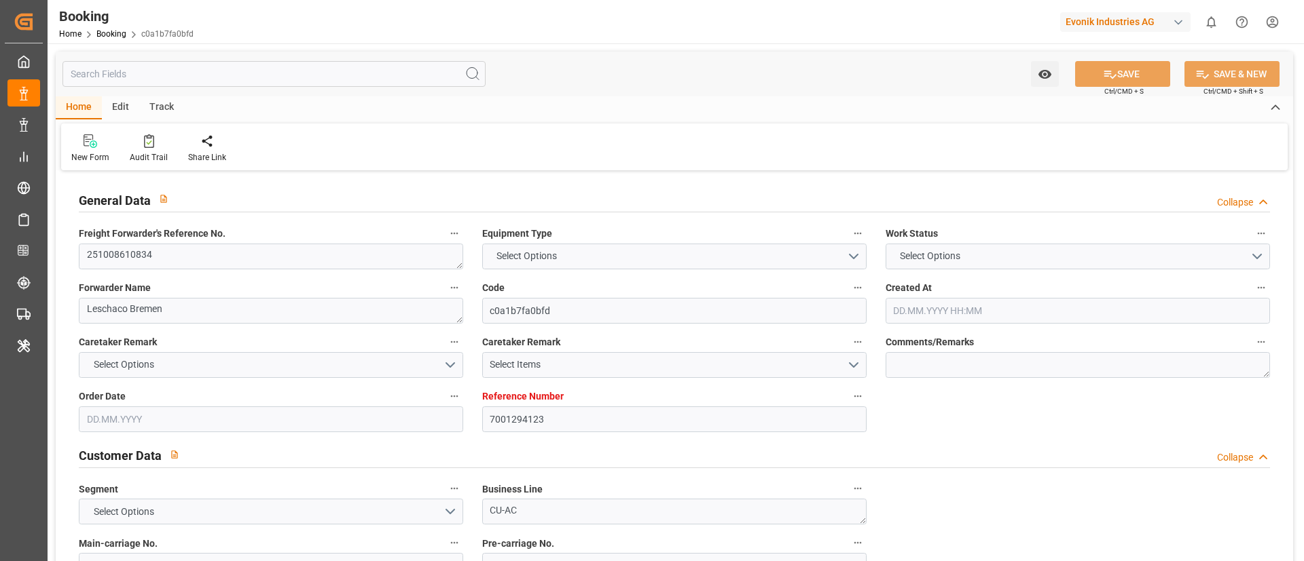
type textarea "INPUT_Evonik_Seeburger_IFTMIN_1003218852_20251009094228516.edi"
type textarea "NWC/UK North West Continent / UK_CNSHA_ONEY_CU-AC"
type textarea "INPUT_Evonik_Seeburger_IFTMIN_1003211148_20251007093538127.edi,INPUT_Evonik_See…"
type textarea "1003218852"
type textarea "Logward System"
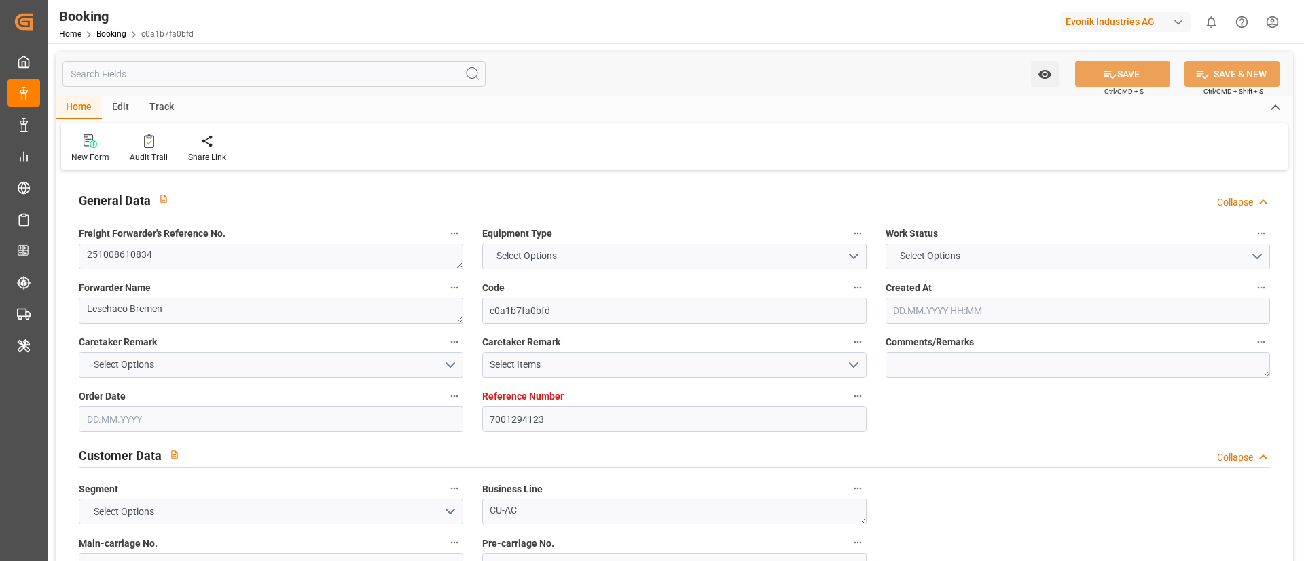
type textarea "Pol-PodRegionName-PolName-businessDivision-businessLine-businessLineCode-"
type textarea "IFTSTA"
type textarea "a011t00000LcJC5AAN"
type textarea "No"
type input "7001294123"
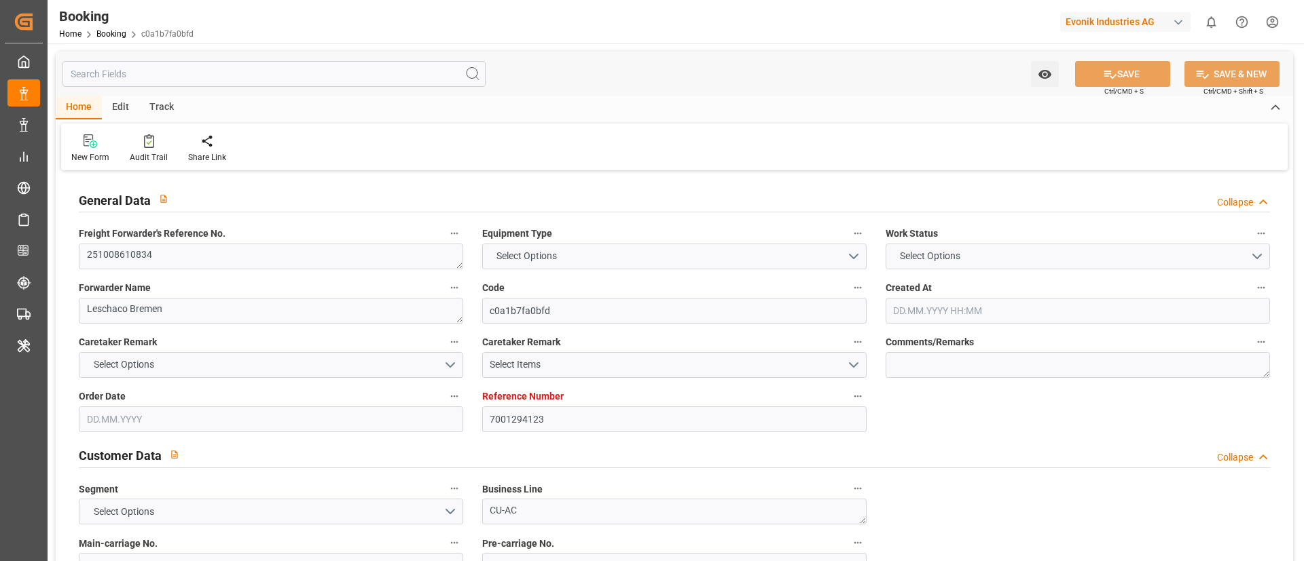
type input "9769300"
type input "ONE"
type input "Ocean Network Express"
type input "EUNWC"
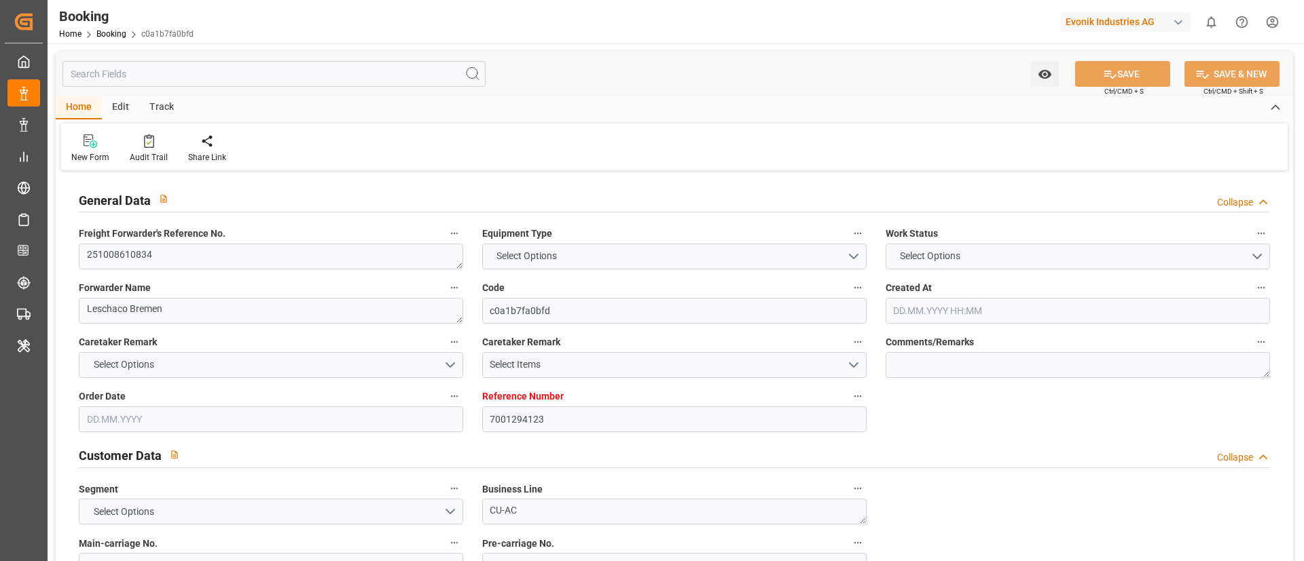
type input "CNSHA"
type input "07.10.2025 07:36"
type input "07.10.2025"
type input "18.12.2025"
type input "13.10.2025"
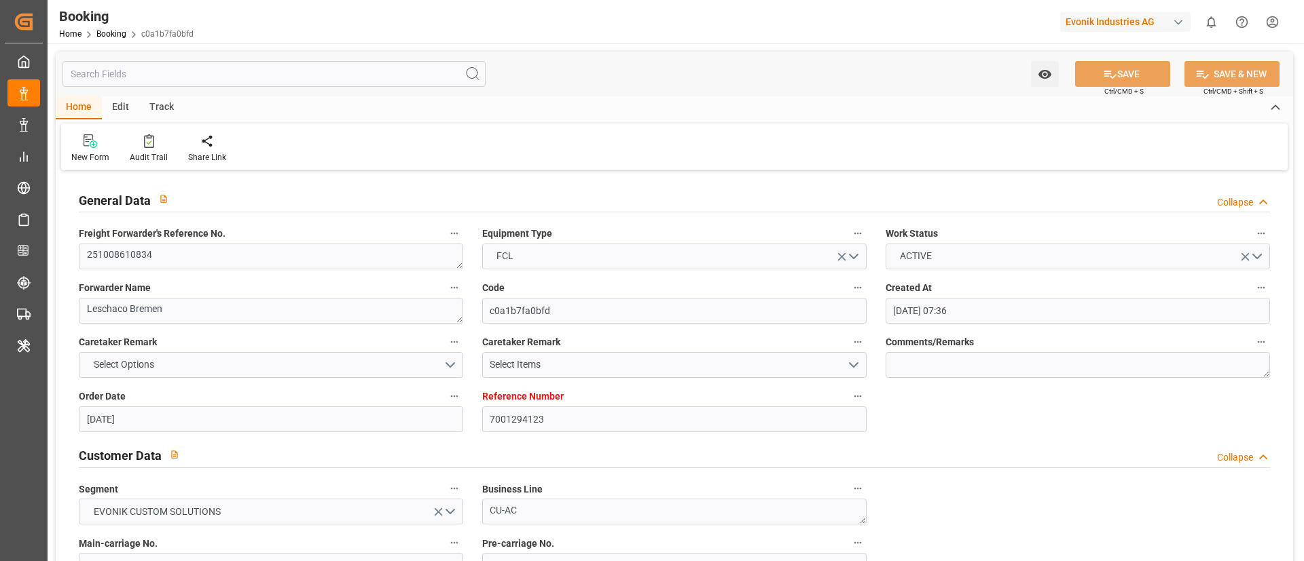
type input "[DATE] 00:00"
type input "08.10.2025"
type input "29.10.2025 00:00"
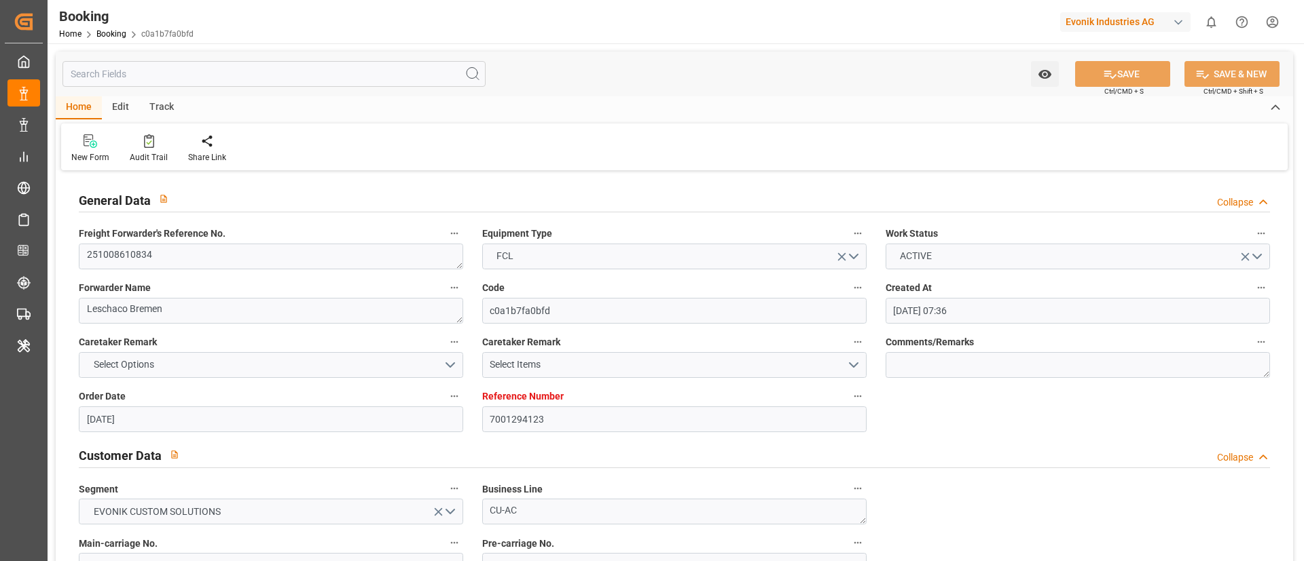
type input "29.10.2025 00:00"
type input "21.12.2025 00:00"
type input "18.12.2025 00:00"
type input "09.10.2025 07:44"
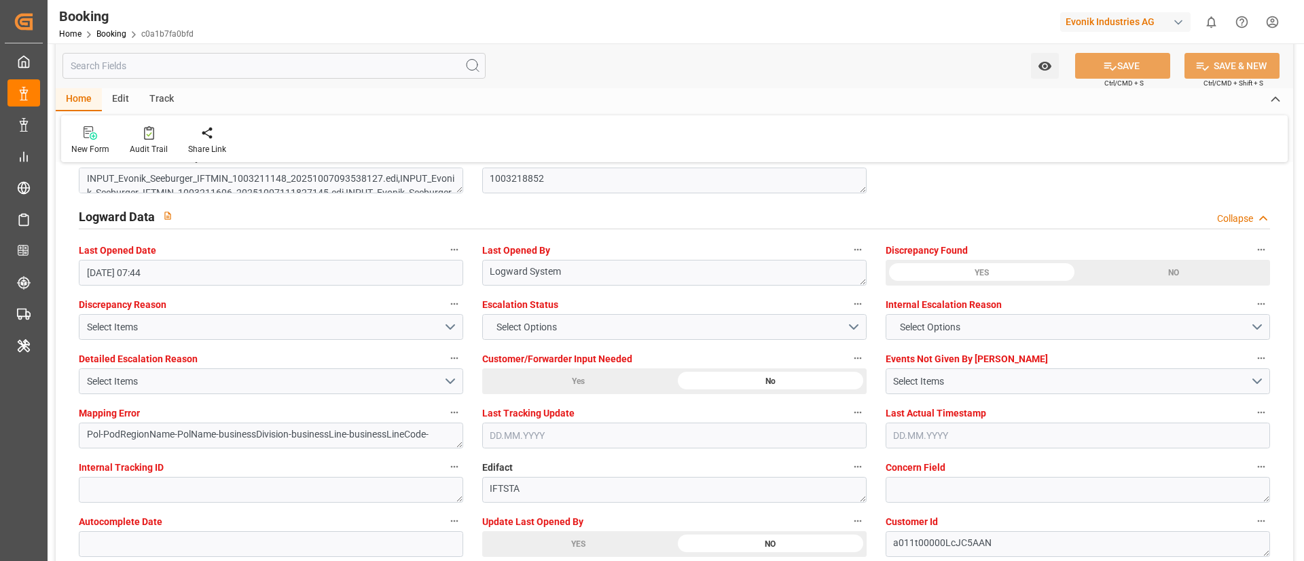
scroll to position [2342, 0]
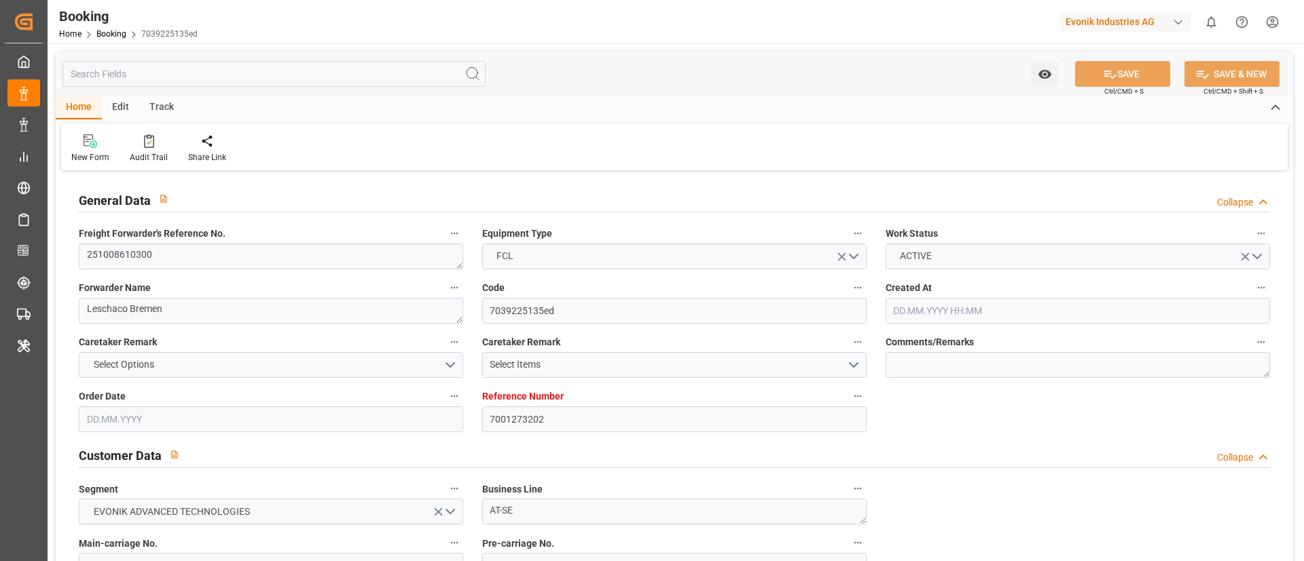
type input "11.09.2025 11:08"
type input "11.09.2025"
type input "01.12.2025"
type input "02.10.2025"
type input "02.10.2025 00:00"
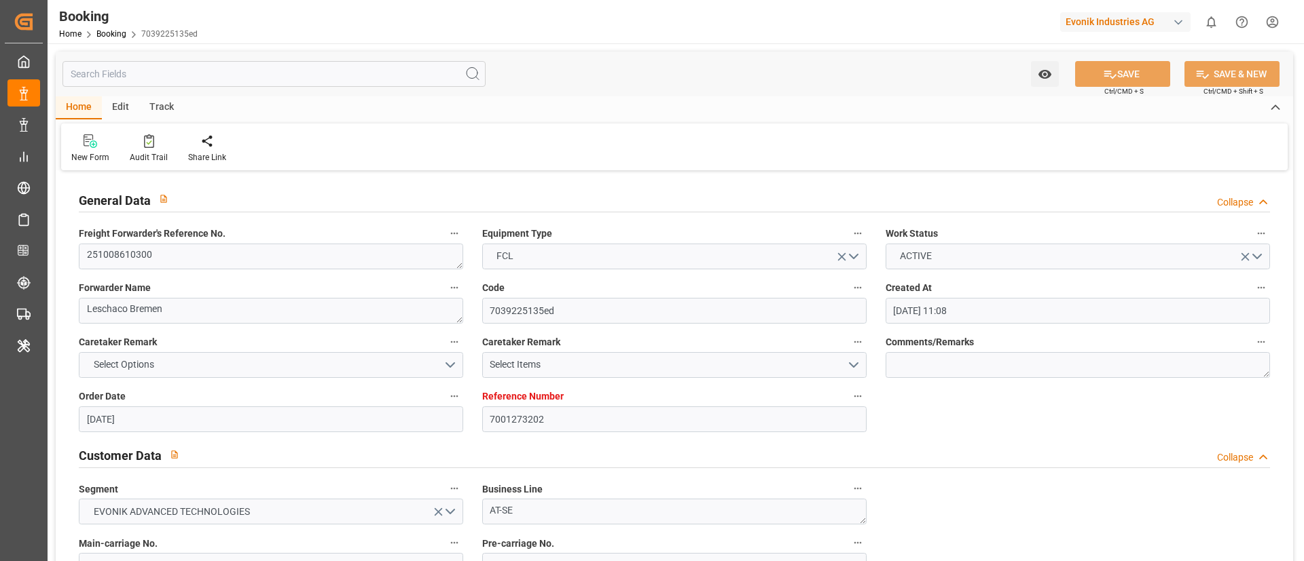
type input "02.10.2025 00:00"
type input "12.09.2025"
type input "[DATE]"
type input "[DATE] 16:00"
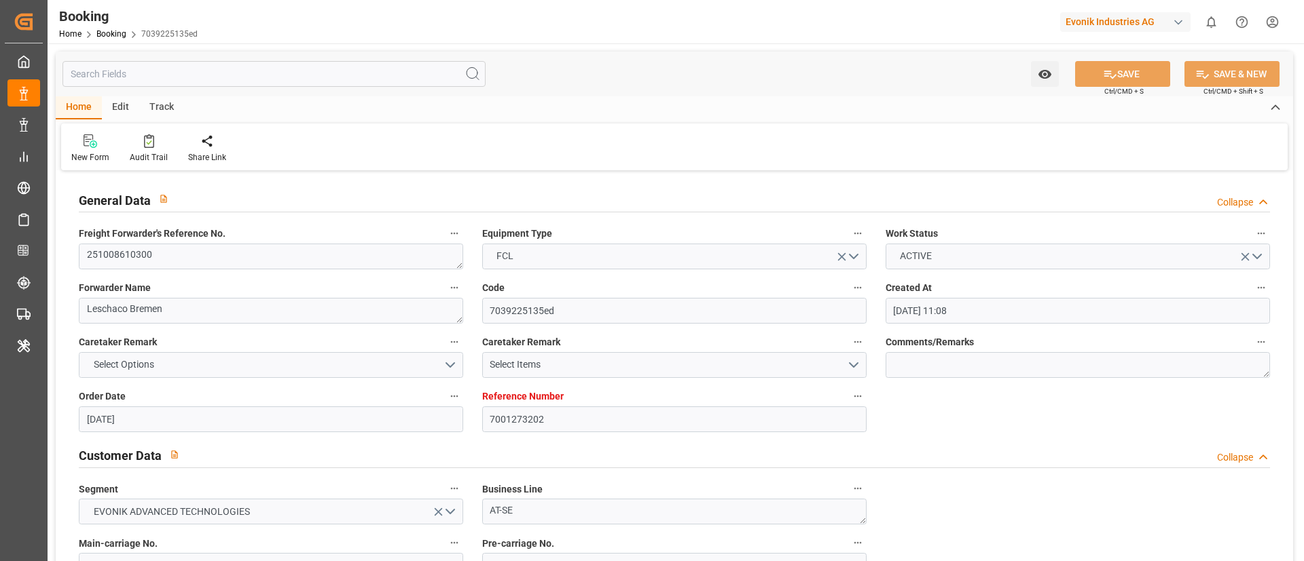
type input "08.10.2025 00:00"
type input "[DATE] 22:00"
type input "01.12.2025 00:00"
type input "09.10.2025 06:41"
type input "[DATE]"
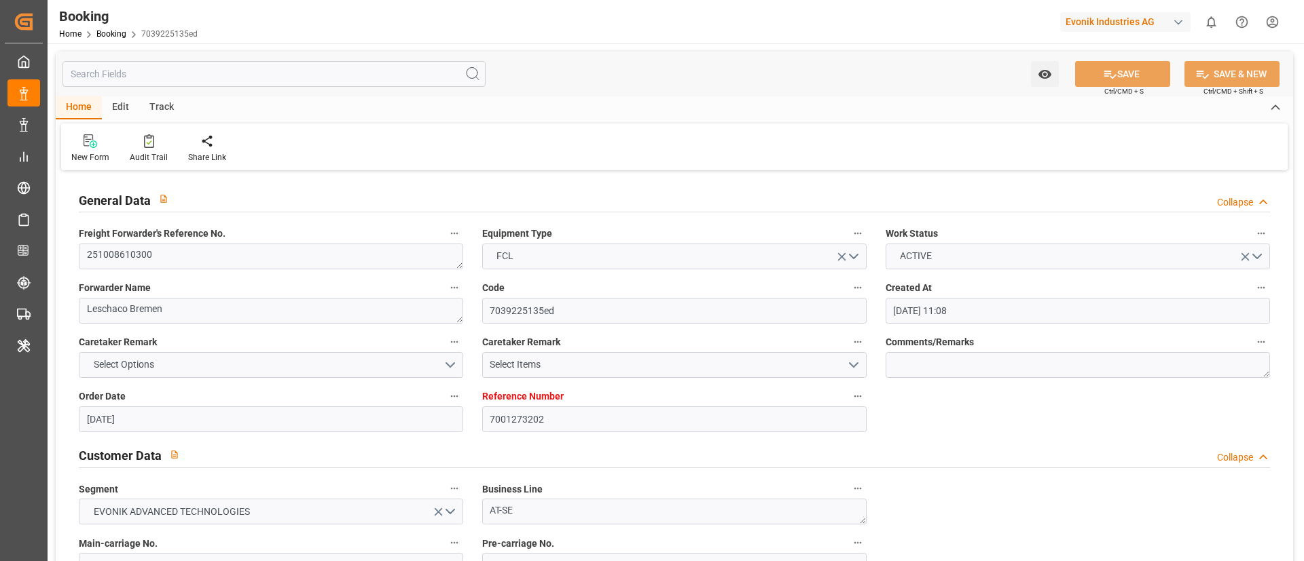
type input "06.10.2025 09:26"
type input "17.10.2025 13:33"
type input "13.10.2025 12:33"
type input "[DATE] 16:00"
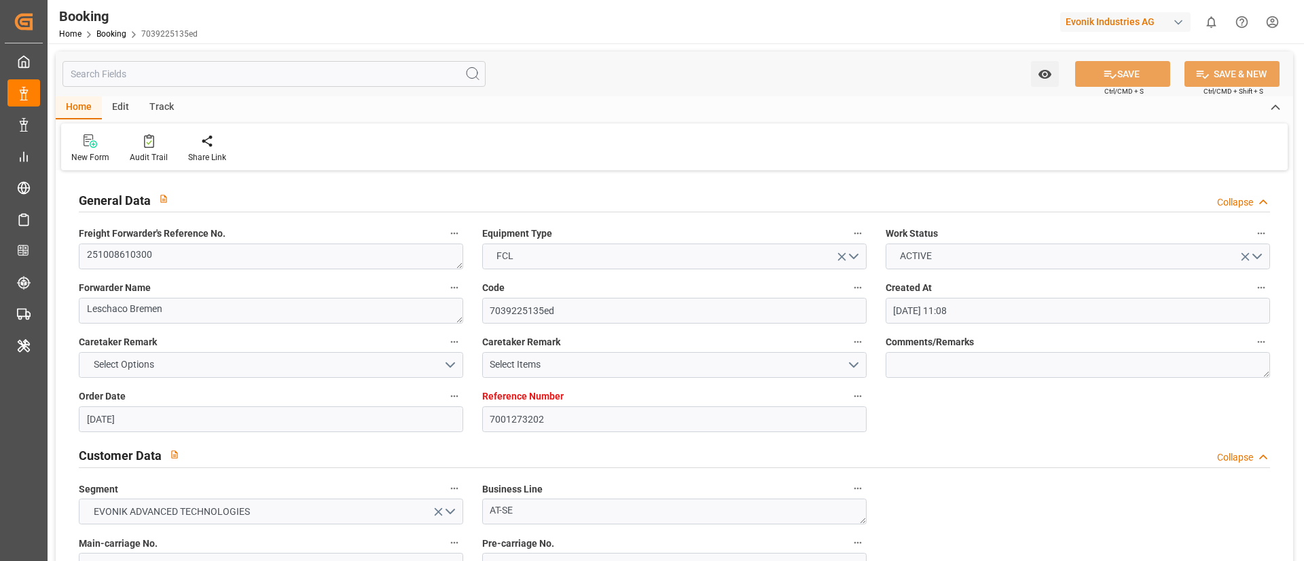
type input "[DATE] 22:00"
type input "01.12.2025 06:51"
type input "30.11.2025 23:30"
type input "30.11.2025 17:30"
type input "01.12.2025 04:00"
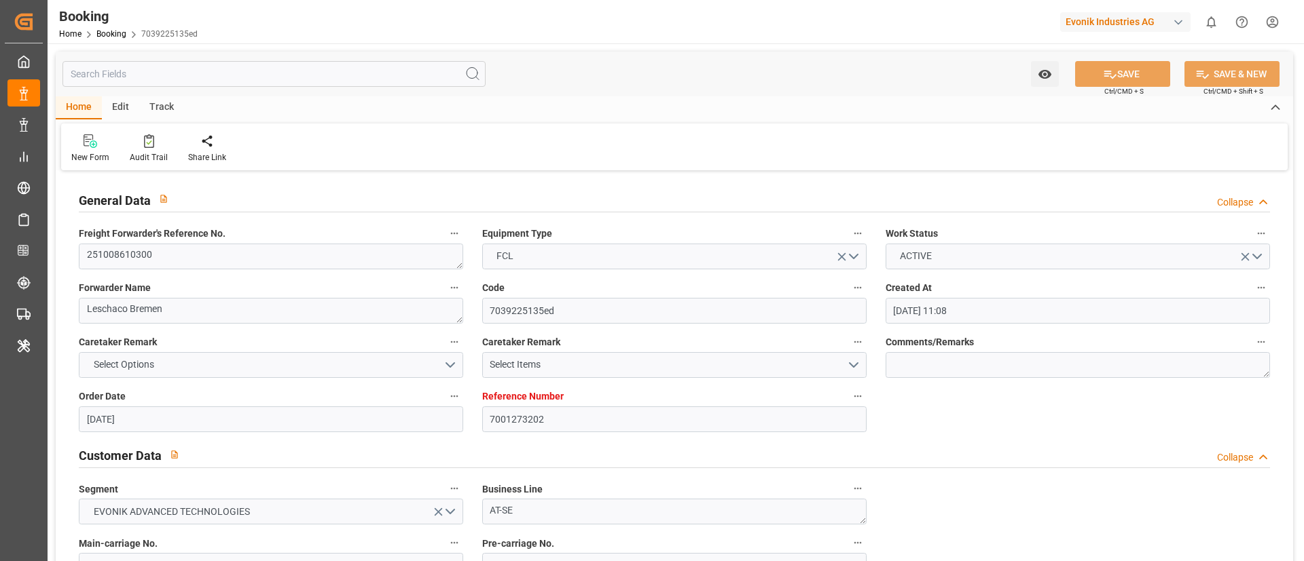
type input "30.11.2025 22:00"
type input "05.12.2025 06:51"
type input "01.12.2025 02:00"
type input "30.11.2025 20:00"
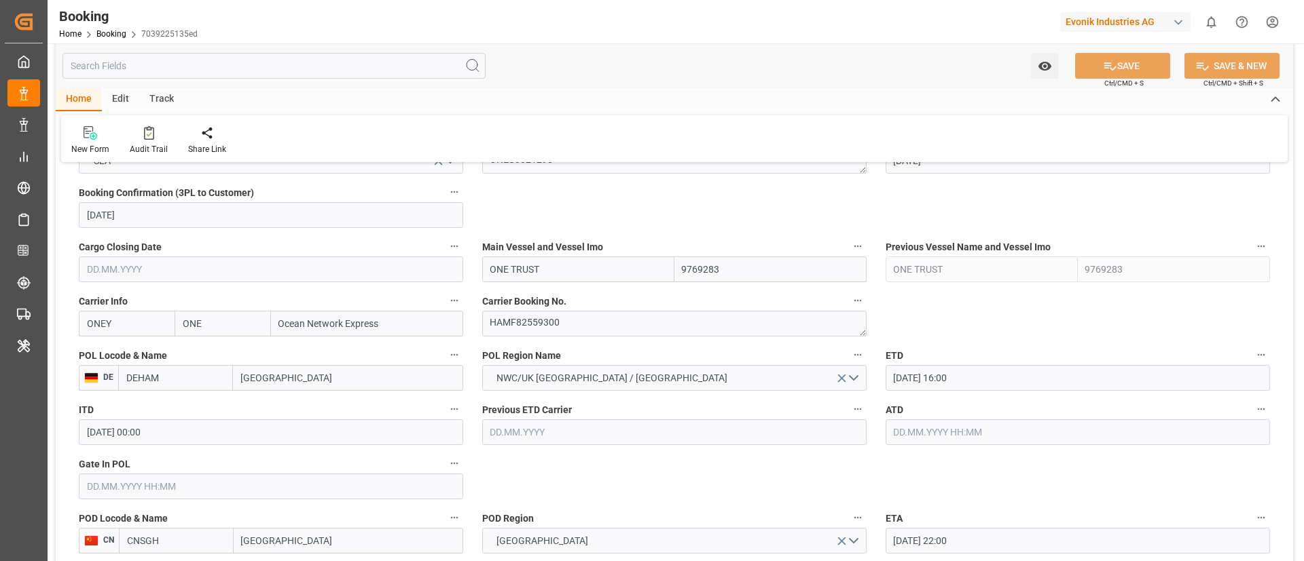
scroll to position [815, 0]
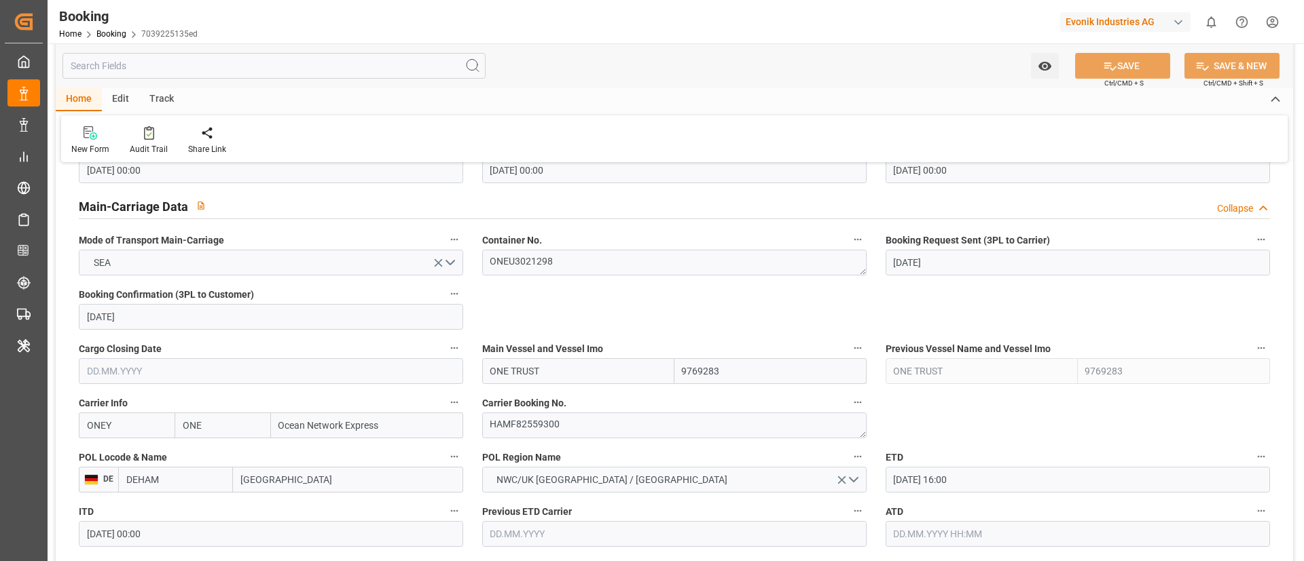
click at [564, 375] on input "ONE TRUST" at bounding box center [578, 371] width 192 height 26
type input "ONE TRUST"
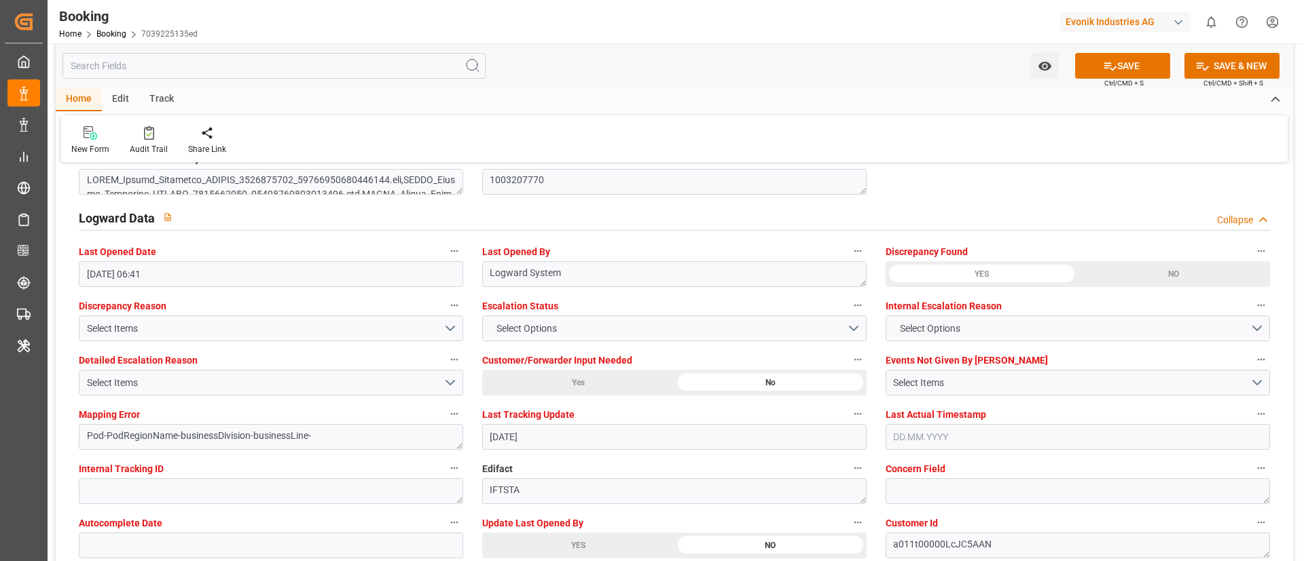
scroll to position [2546, 0]
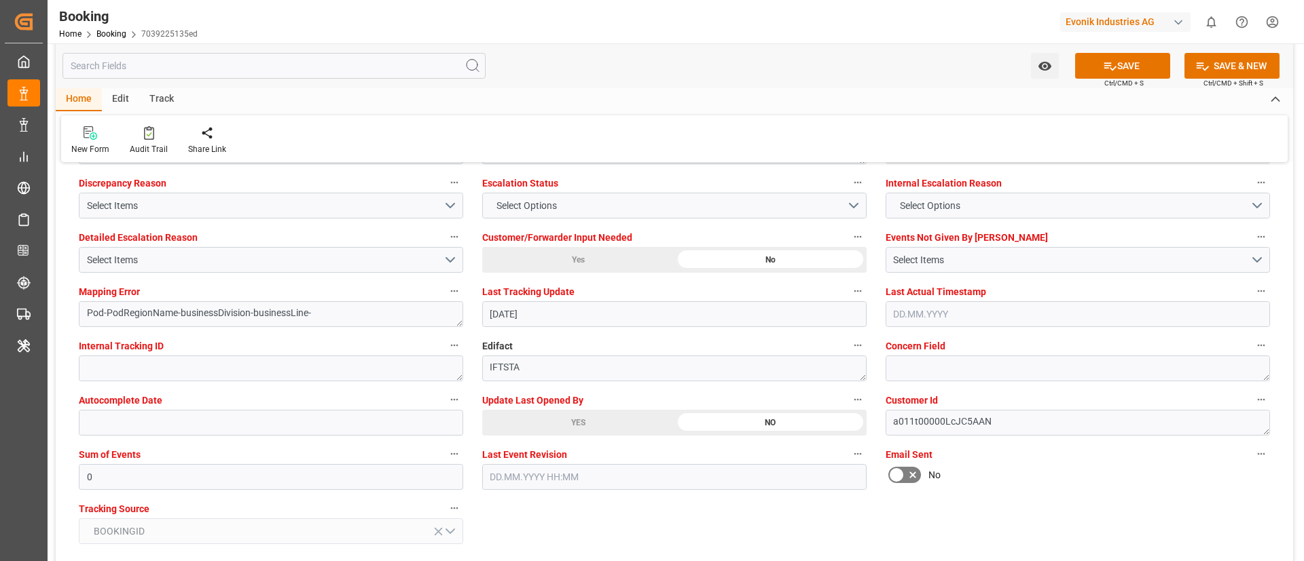
click at [545, 429] on div "YES" at bounding box center [578, 423] width 192 height 26
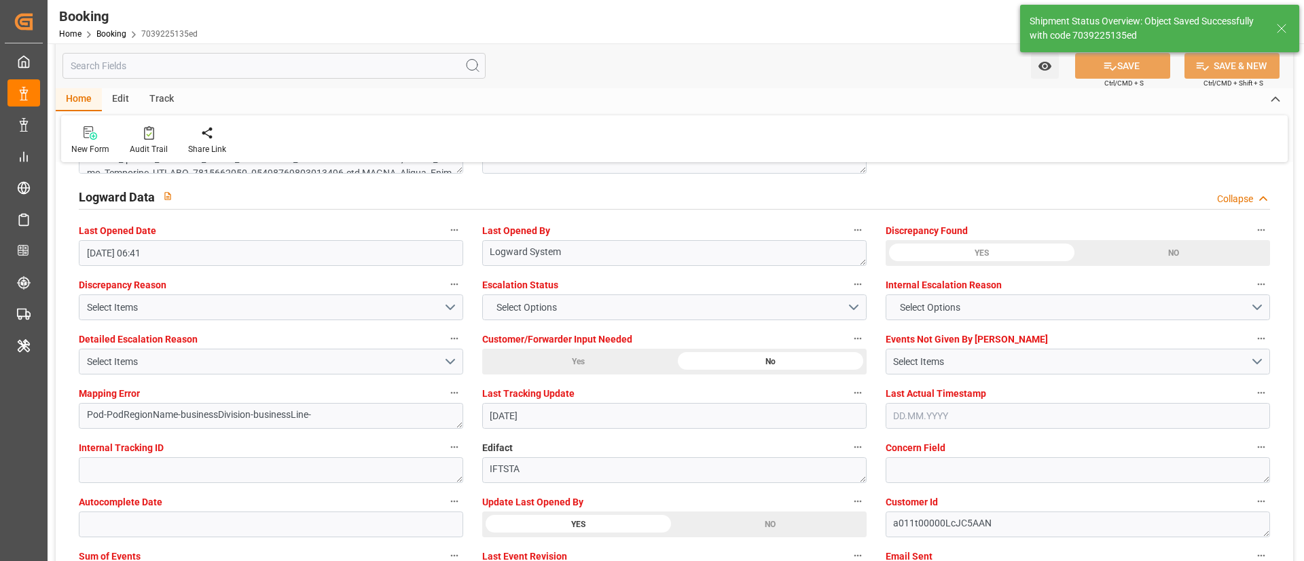
type textarea "Vismitha Mahadev"
type input "ONE TRUST"
type input "09.10.2025 09:54"
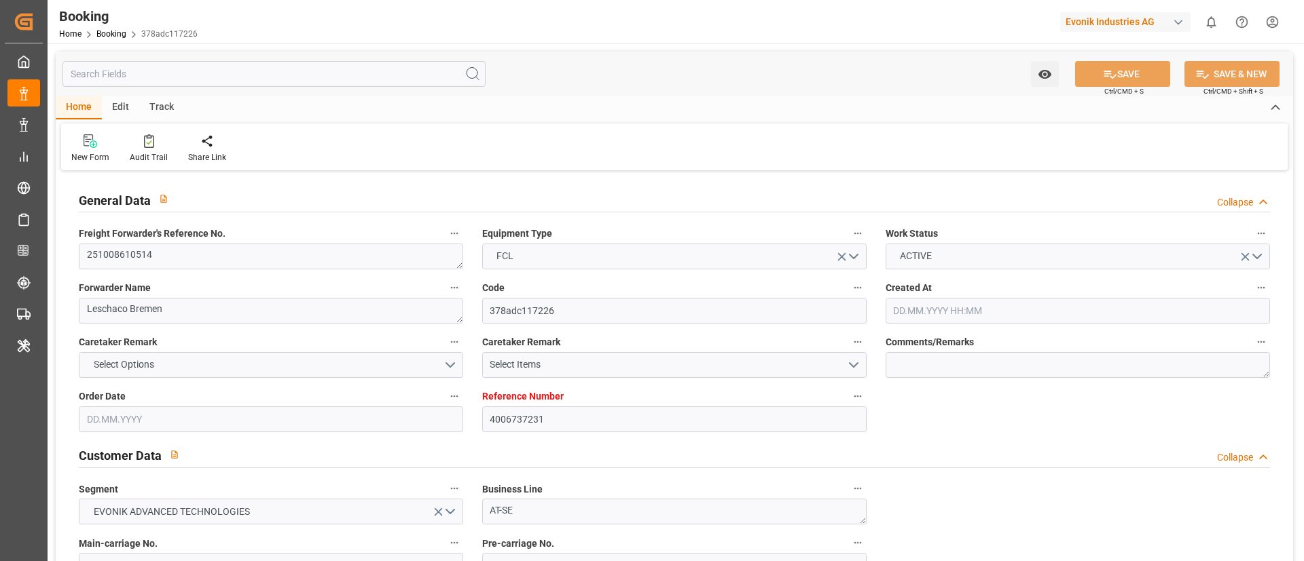
type input "4006737231"
type input "9769283"
type input "ONE"
type input "Ocean Network Express"
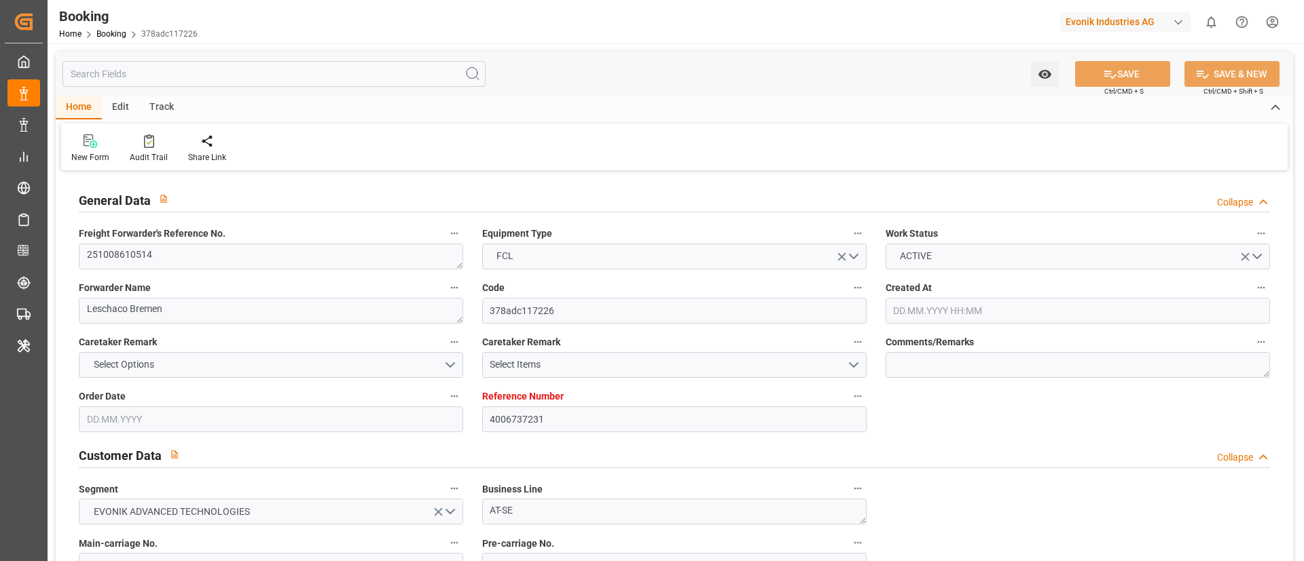
type input "DEHAM"
type input "CNSHA"
type input "0"
type input "DEHAM"
type input "CNSHG"
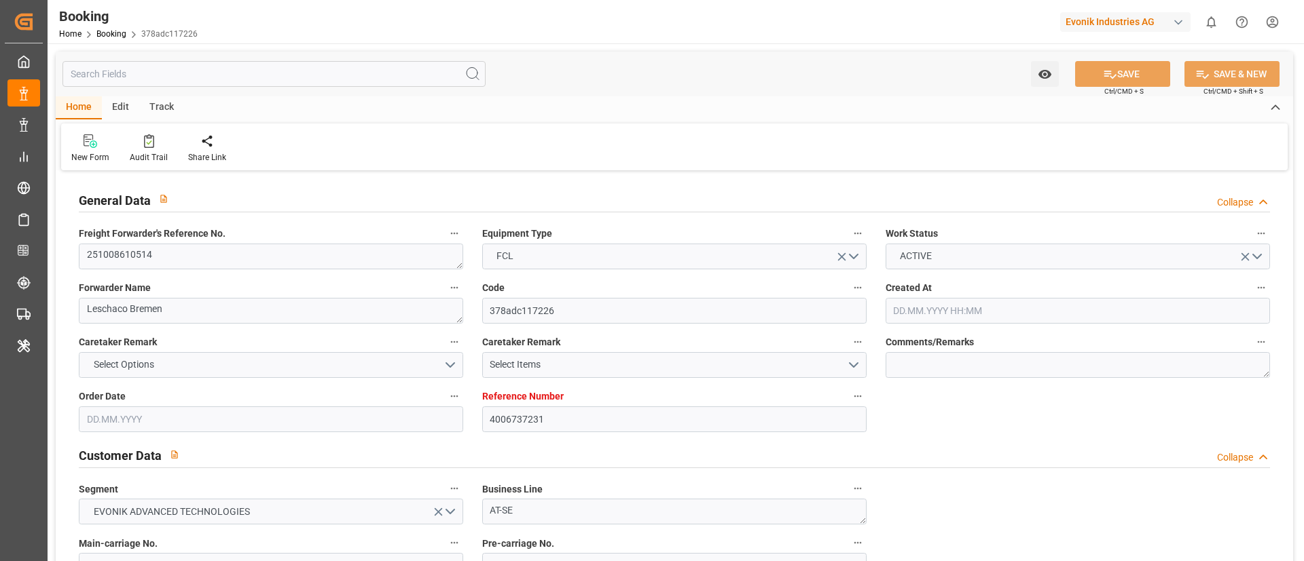
type input "[DATE] 13:28"
type input "[DATE]"
type input "[DATE] 00:00"
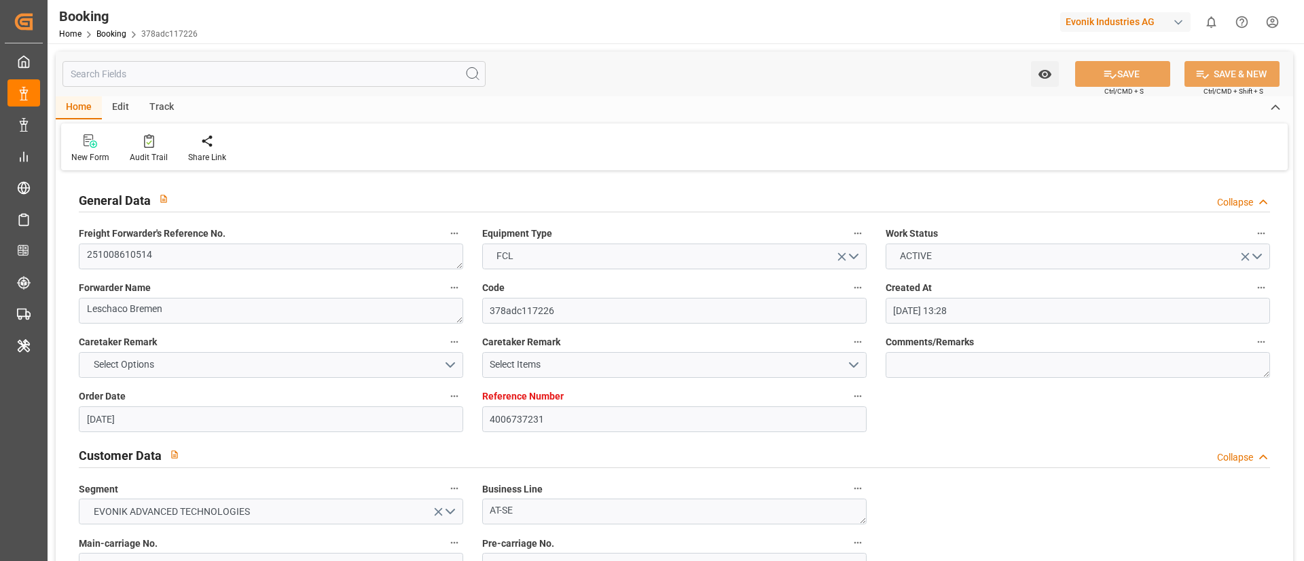
type input "[DATE]"
type input "[DATE] 16:00"
type input "[DATE] 00:00"
type input "[DATE] 22:00"
type input "[DATE] 00:00"
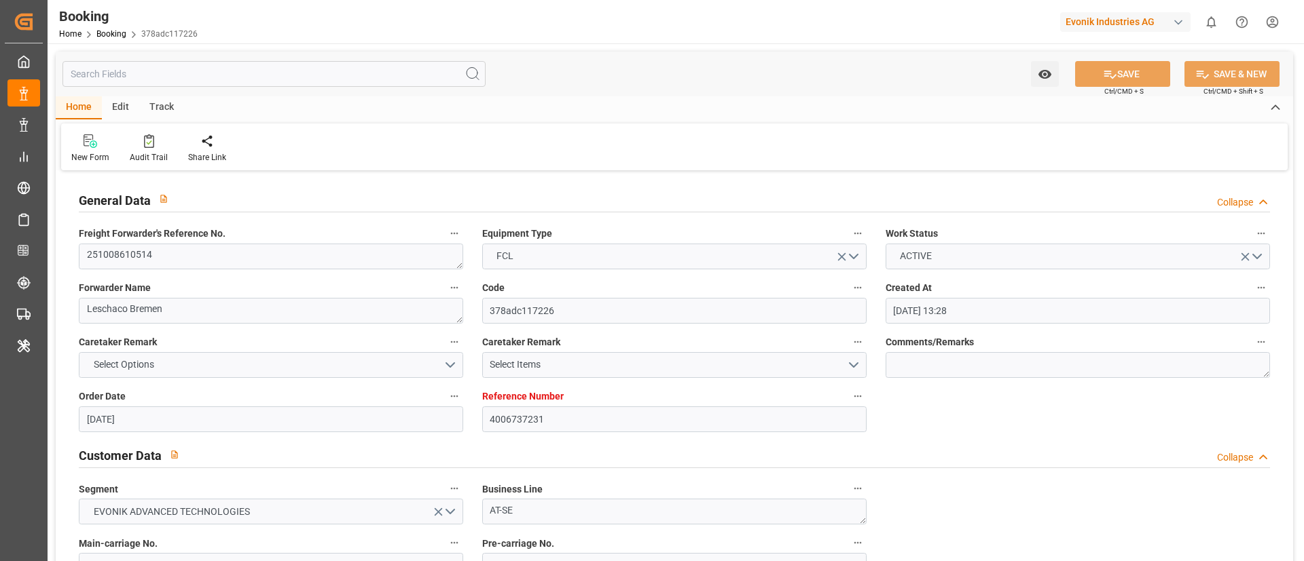
type input "[DATE] 06:35"
type input "[DATE]"
type input "[DATE] 17:26"
type input "[DATE] 14:09"
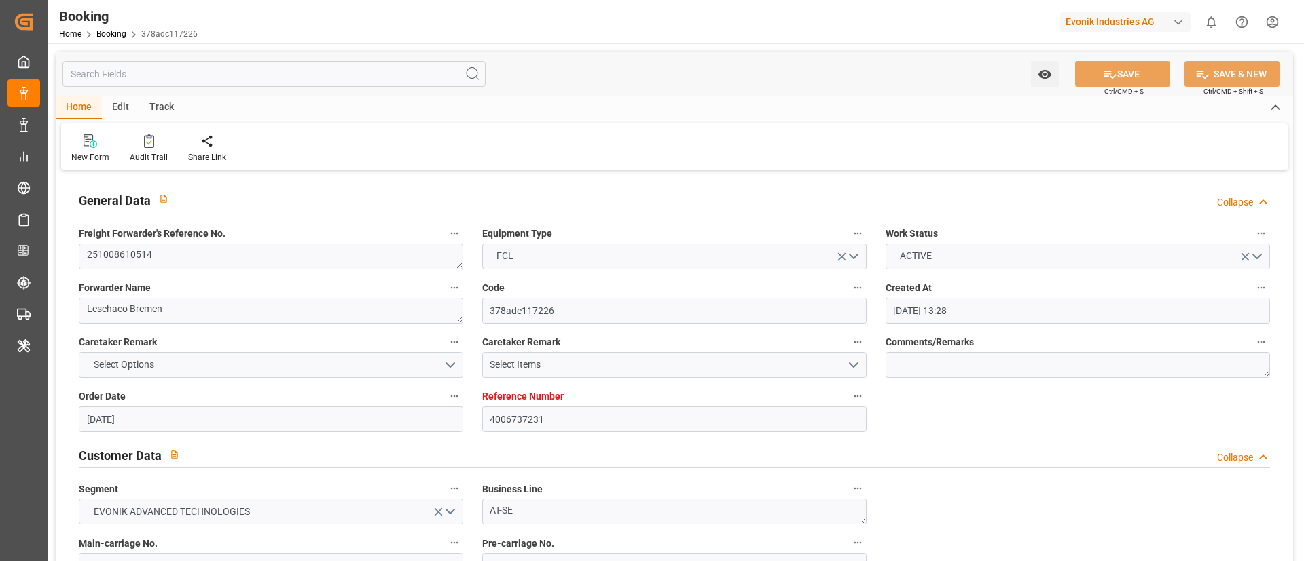
type input "[DATE] 13:09"
type input "[DATE] 16:00"
type input "[DATE] 22:00"
type input "[DATE] 06:51"
type input "[DATE] 23:30"
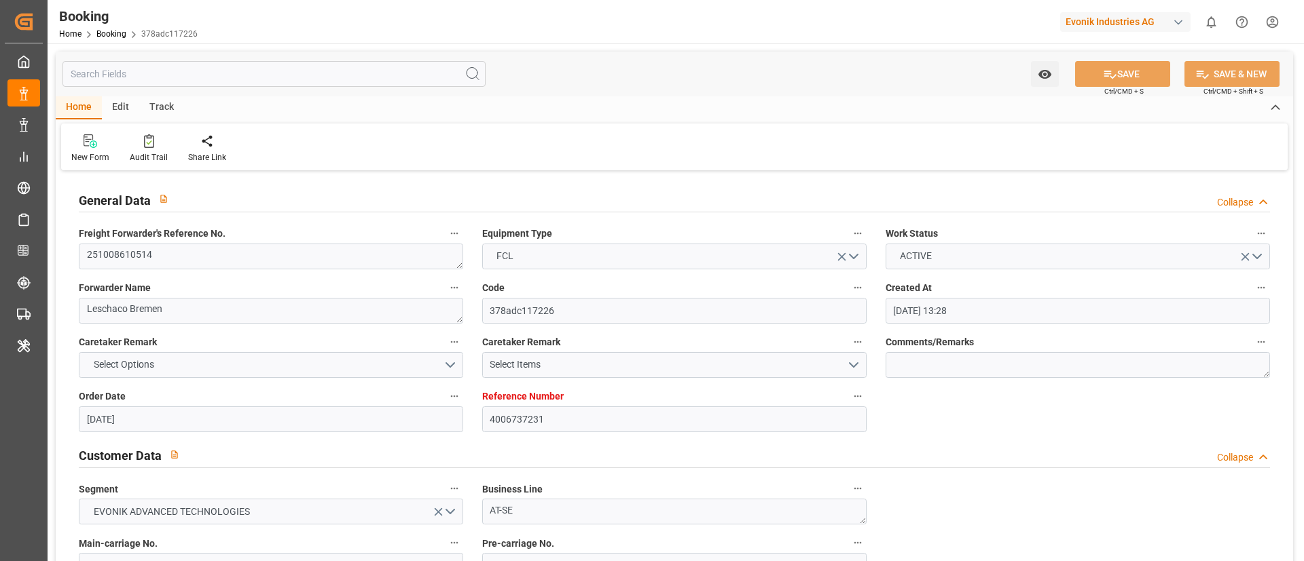
type input "[DATE] 17:30"
type input "[DATE] 04:00"
type input "[DATE] 22:00"
type input "[DATE] 06:51"
type input "[DATE] 02:00"
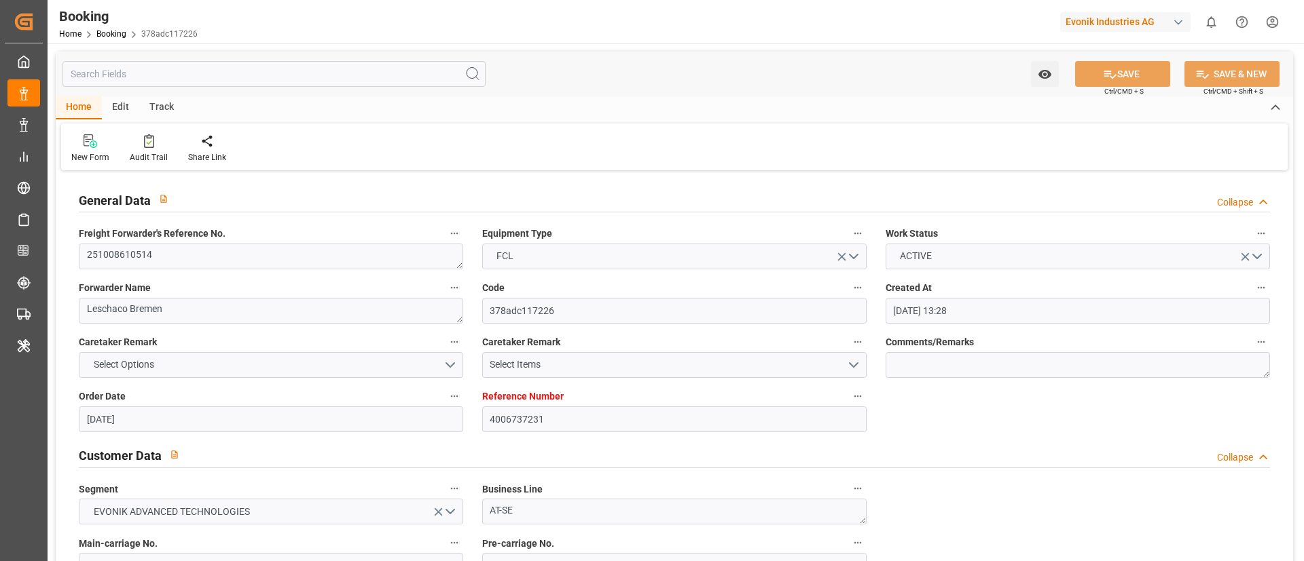
type input "[DATE] 20:00"
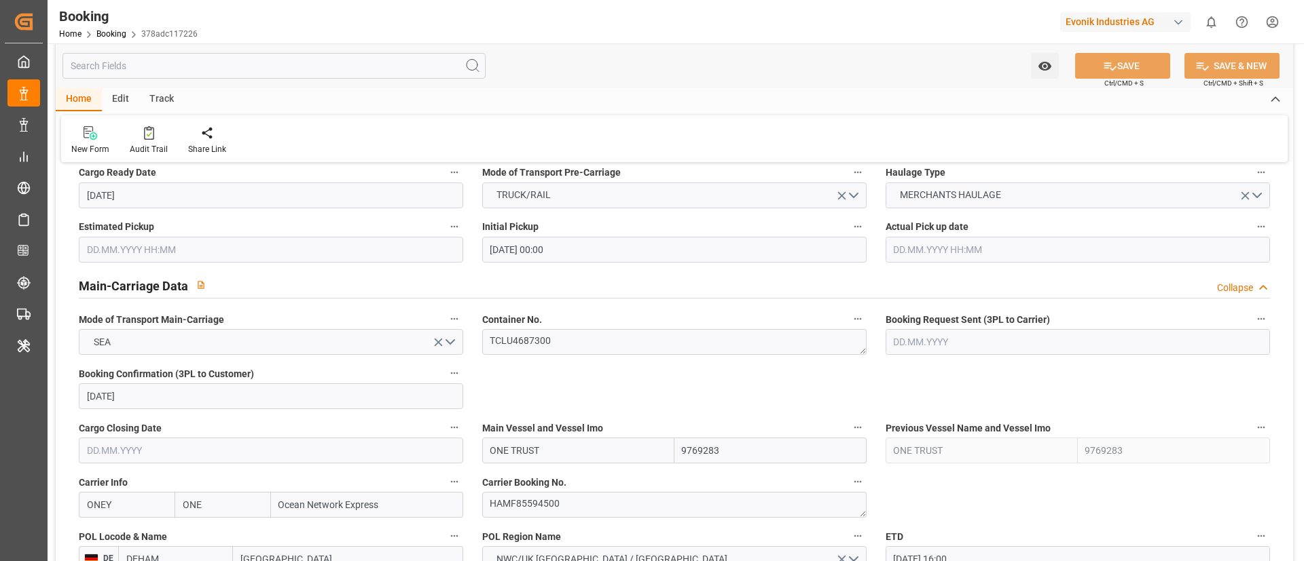
scroll to position [815, 0]
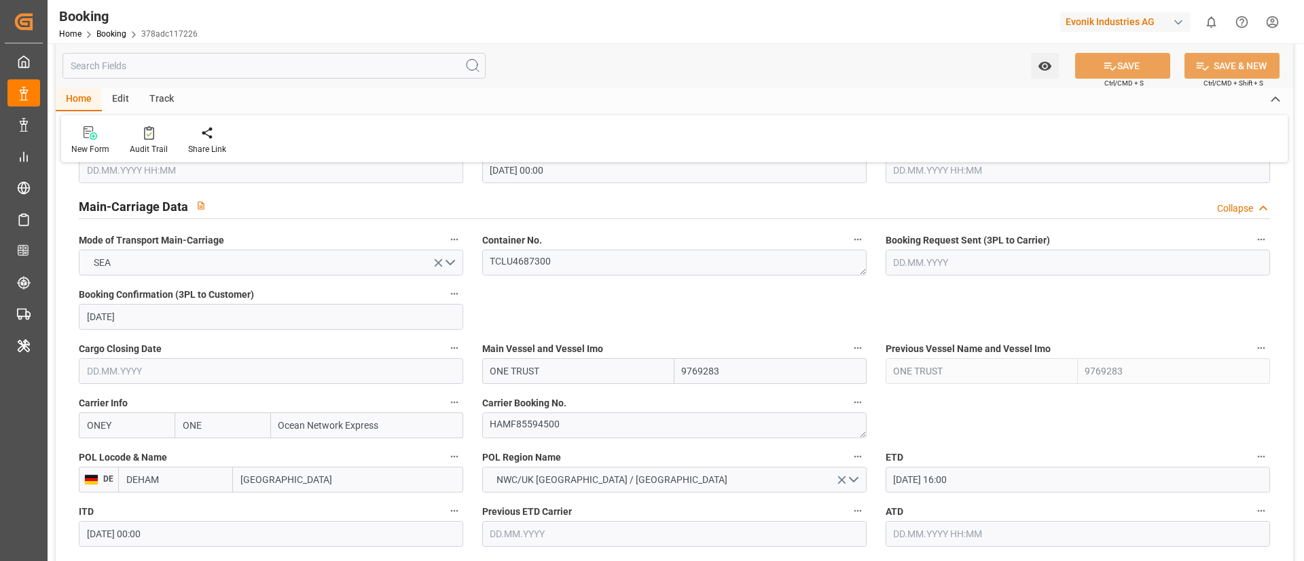
click at [594, 366] on input "ONE TRUST" at bounding box center [578, 371] width 192 height 26
click at [585, 369] on input "ONE TRUST" at bounding box center [578, 371] width 192 height 26
type input "ONE TRUST"
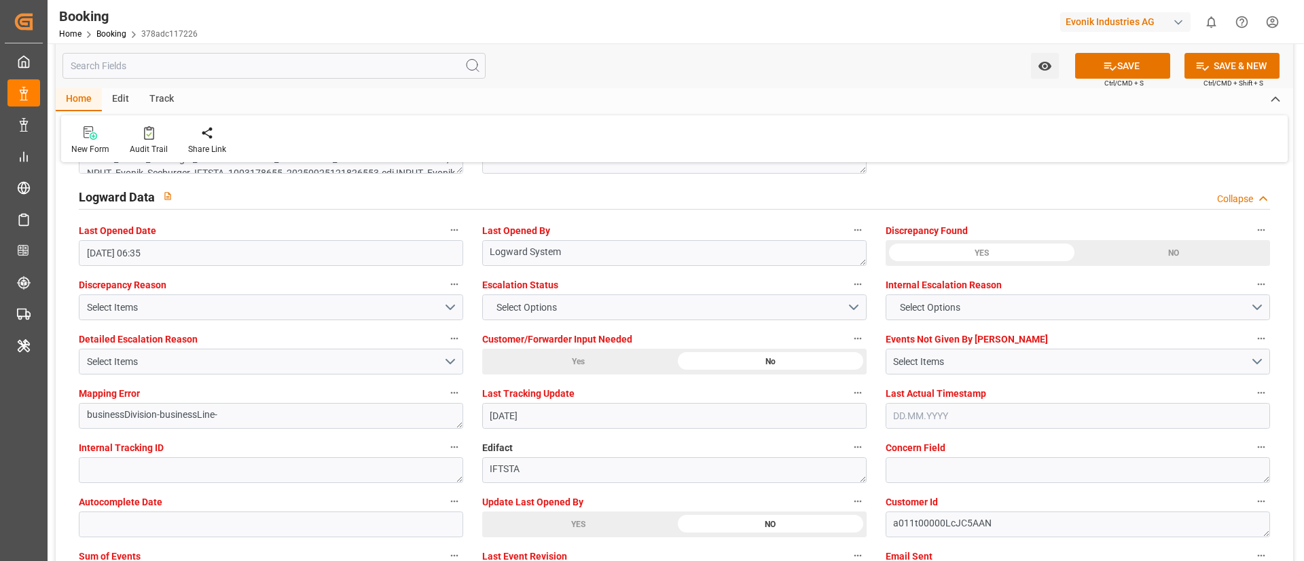
scroll to position [2500, 0]
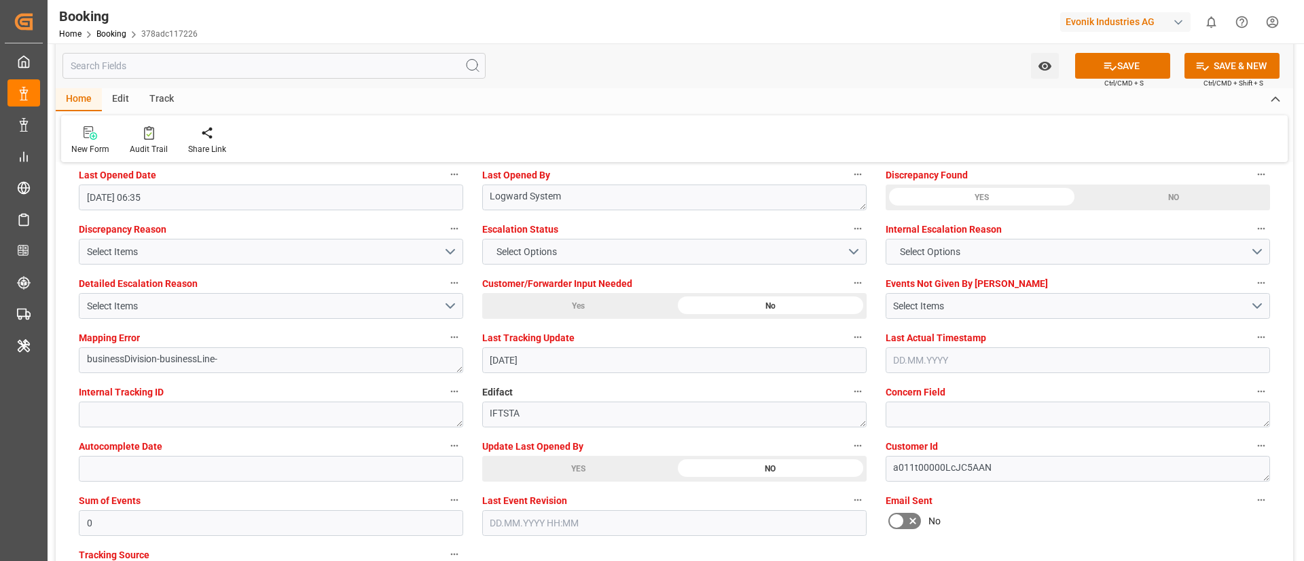
click at [549, 456] on div "YES" at bounding box center [578, 469] width 192 height 26
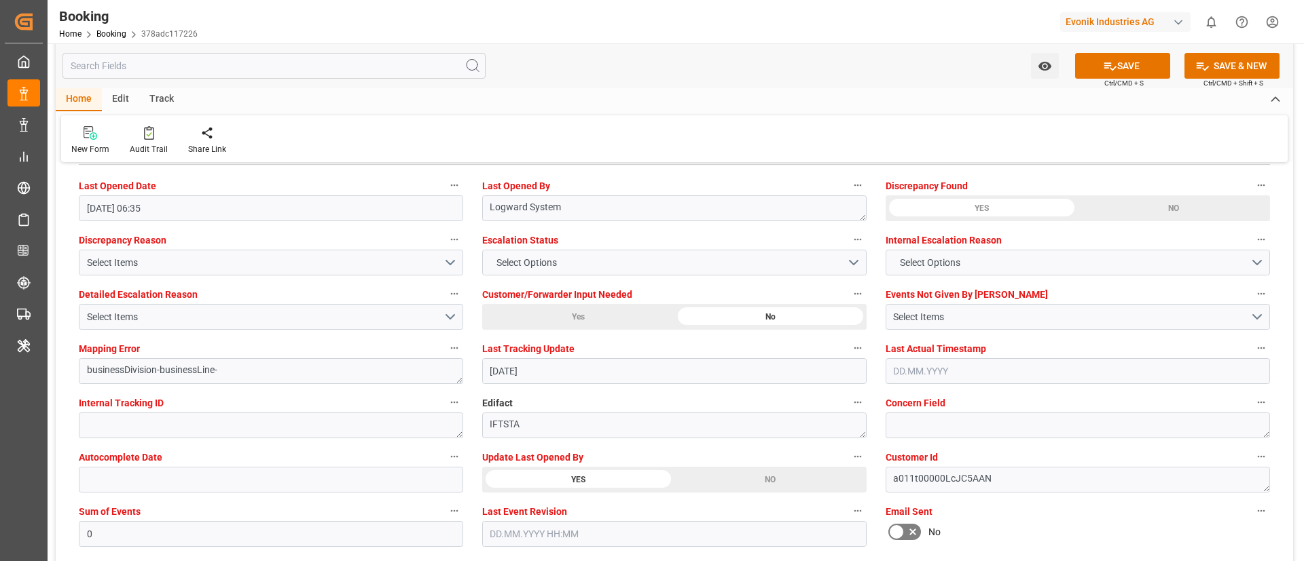
scroll to position [2444, 0]
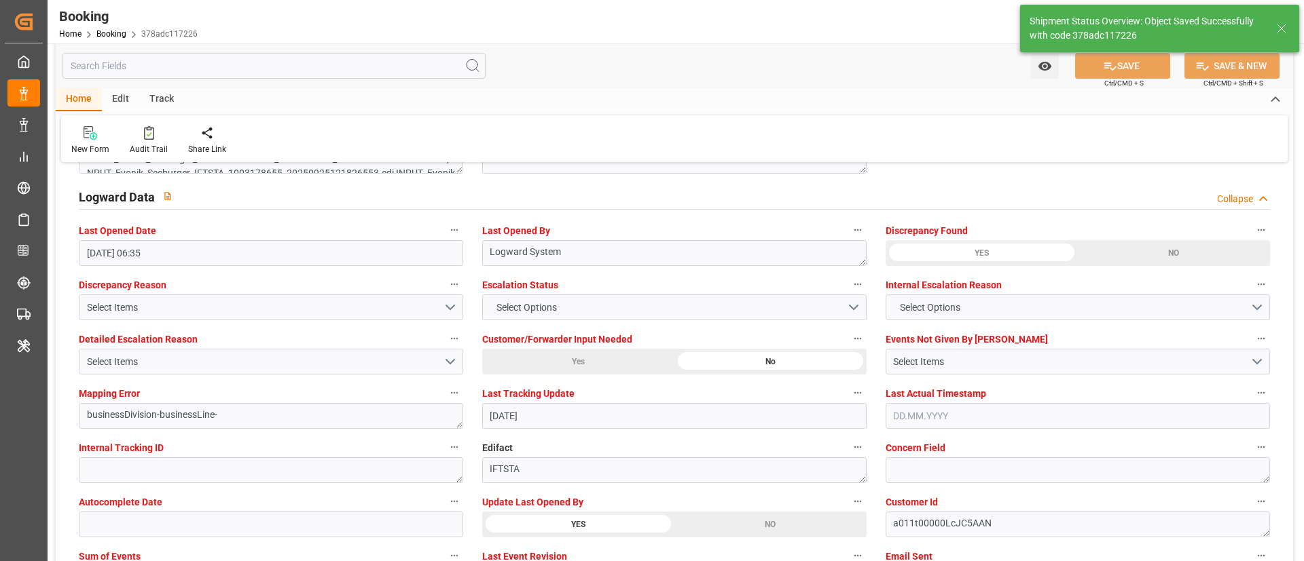
type textarea "Vismitha Mahadev"
type input "ONE TRUST"
type input "[DATE] 09:55"
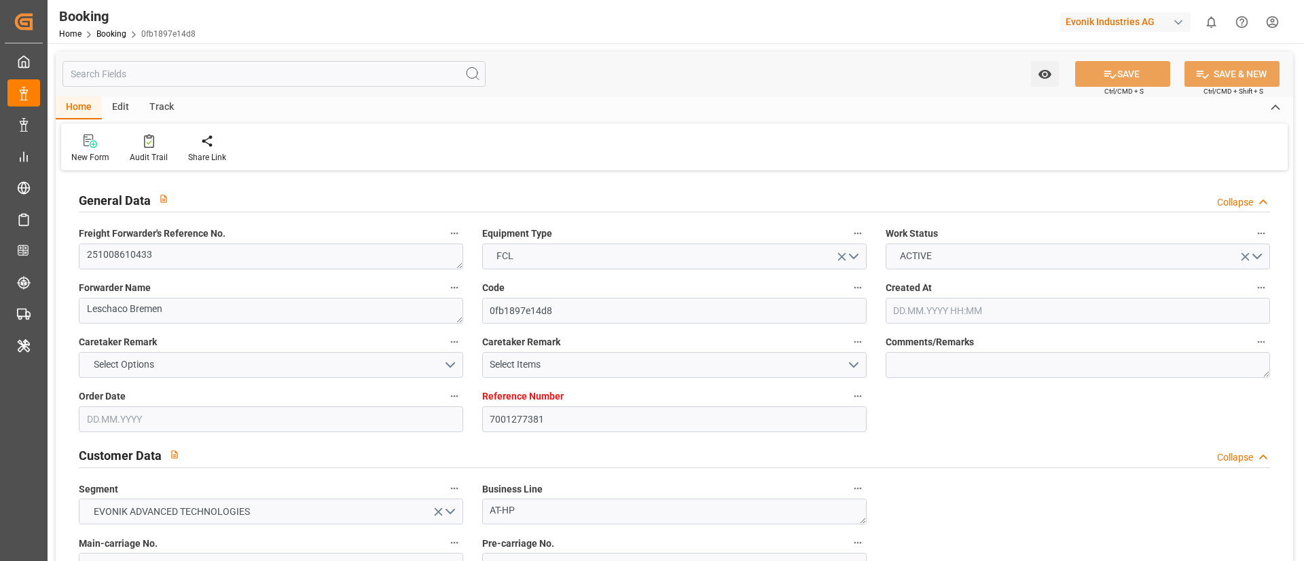
type input "7001277381"
type input "9566394"
type input "ONE"
type input "Ocean Network Express"
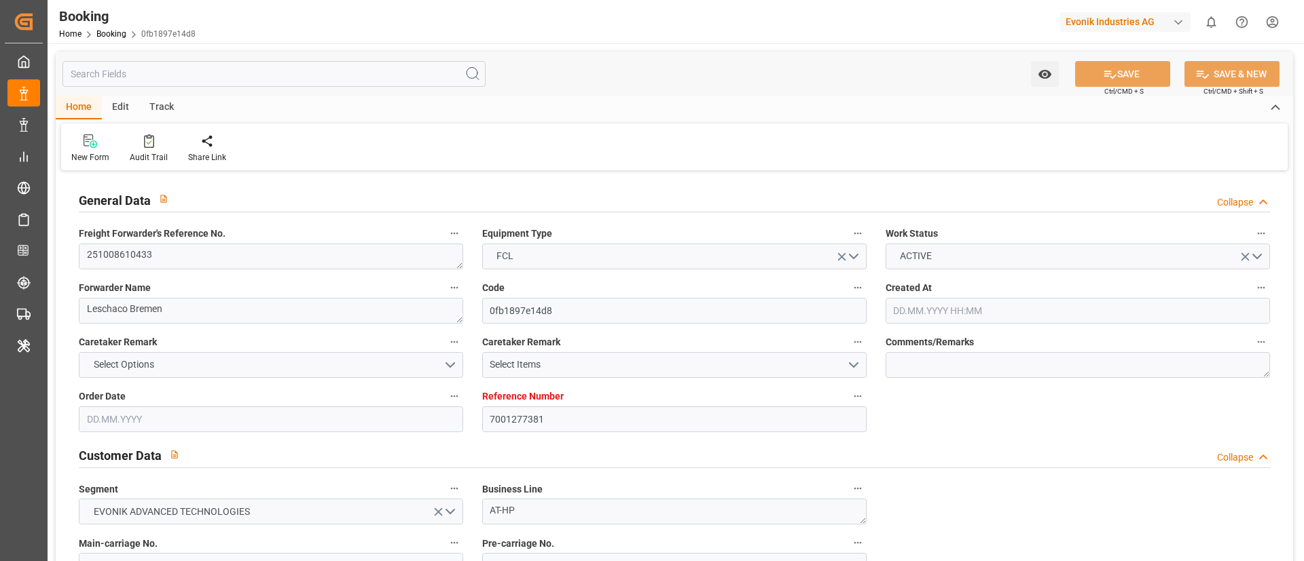
type input "NLRTM"
type input "JPUKB"
type input "0"
type input "NLRTM"
type input "JPUKB"
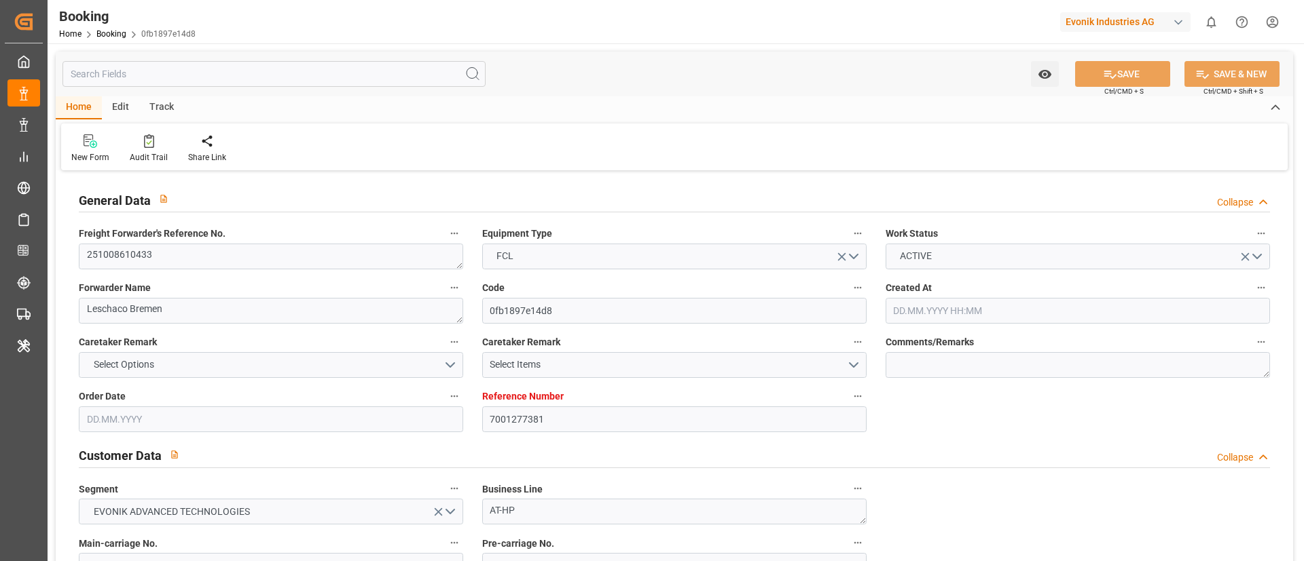
type input "17.09.2025 09:21"
type input "[DATE]"
type input "10.12.2025"
type input "26.09.2025"
type input "26.09.2025 00:00"
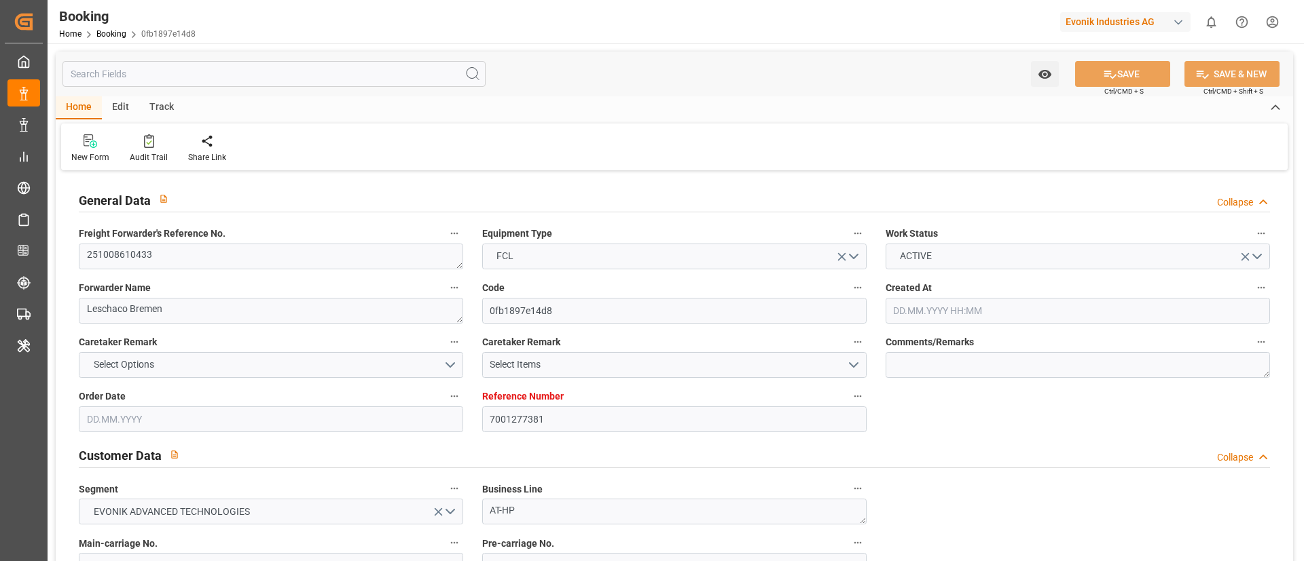
type input "26.09.2025 00:00"
type input "01.10.2025 00:00"
type input "23.09.2025"
type input "[DATE]"
type input "14.10.2025 12:00"
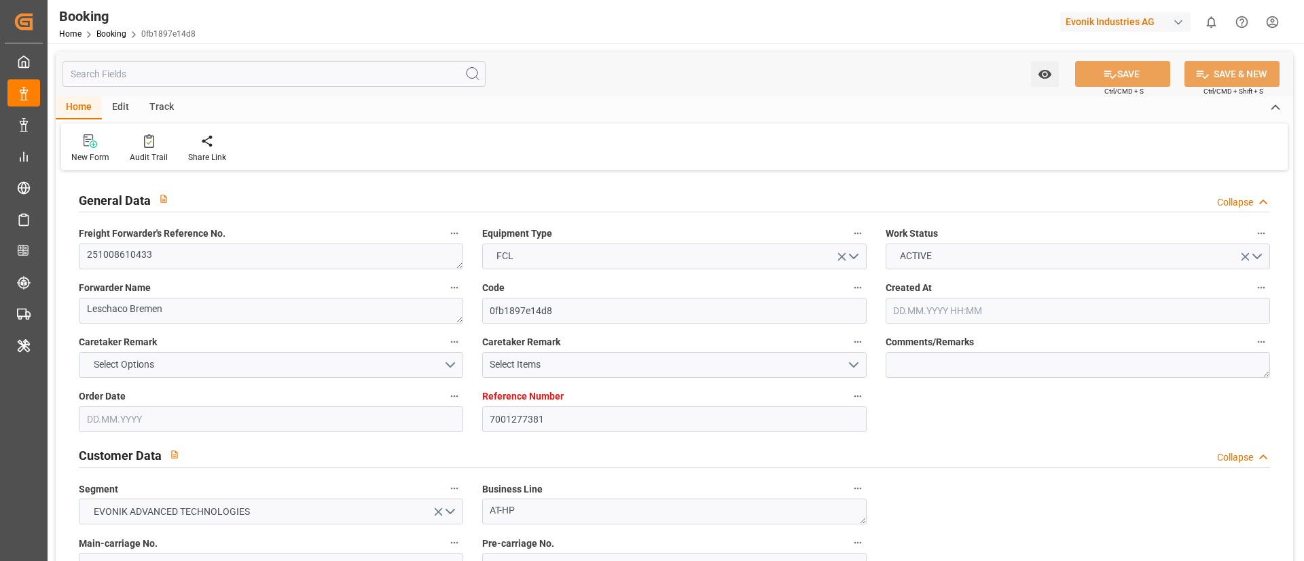
type input "12.10.2025 00:00"
type input "30.11.2025 08:00"
type input "10.12.2025 00:00"
type input "[DATE] 04:16"
type input "[DATE]"
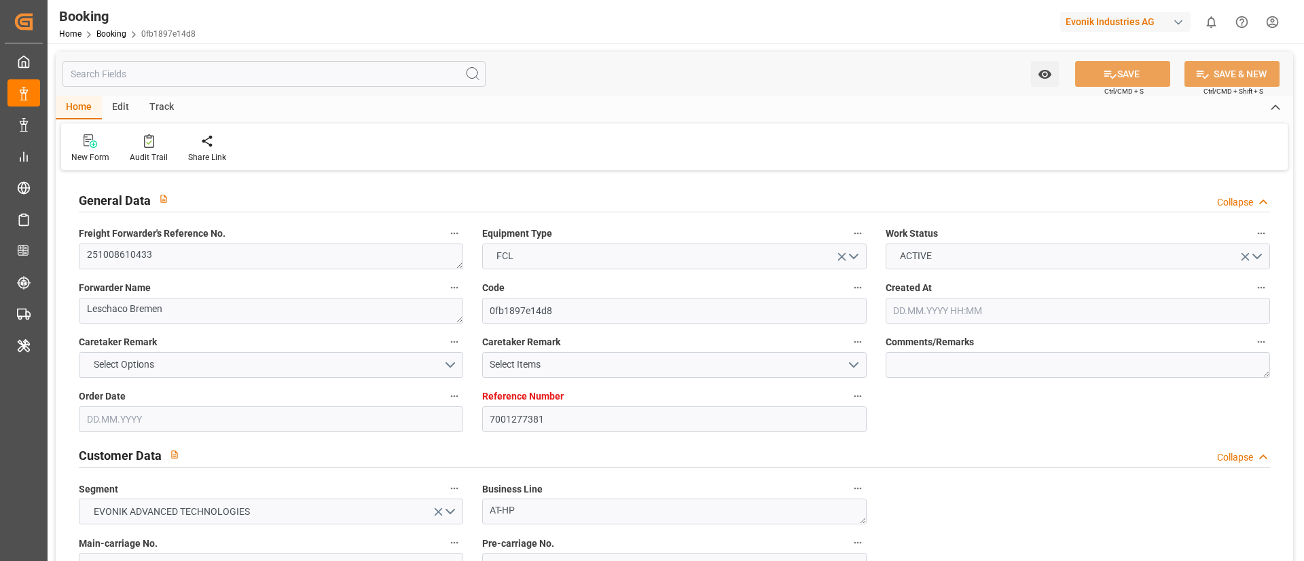
type input "11.10.2025 08:00"
type input "14.10.2025 09:54"
type input "12.10.2025 06:54"
type input "14.10.2025 12:00"
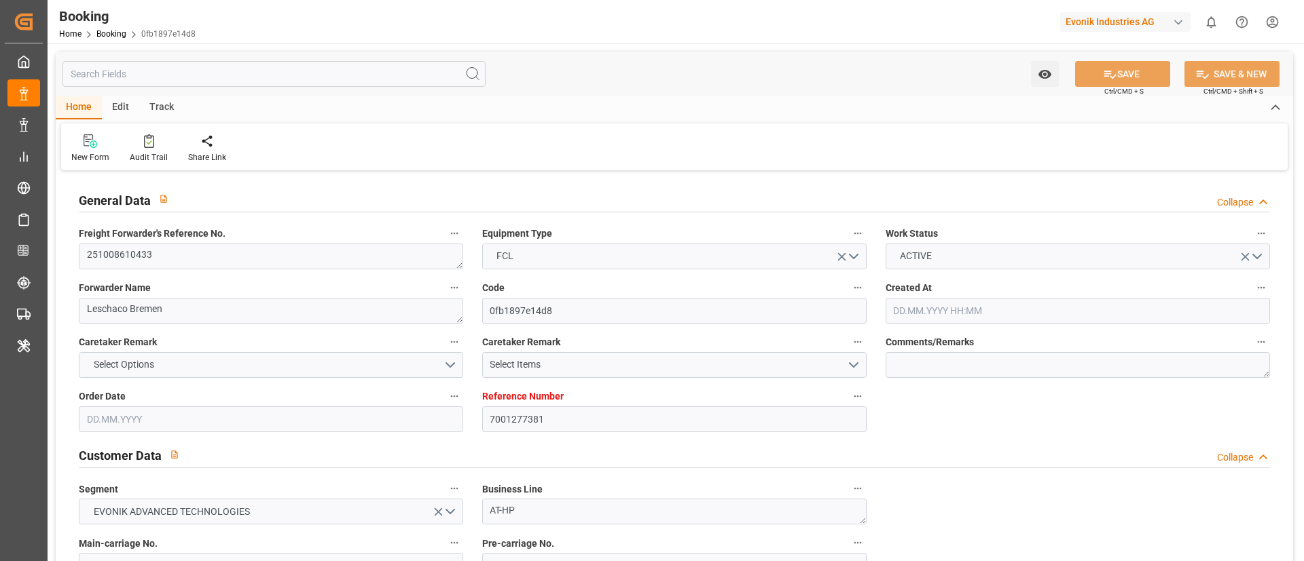
type input "30.11.2025 08:00"
type input "30.11.2025 14:46"
type input "30.11.2025 09:30"
type input "30.11.2025 14:00"
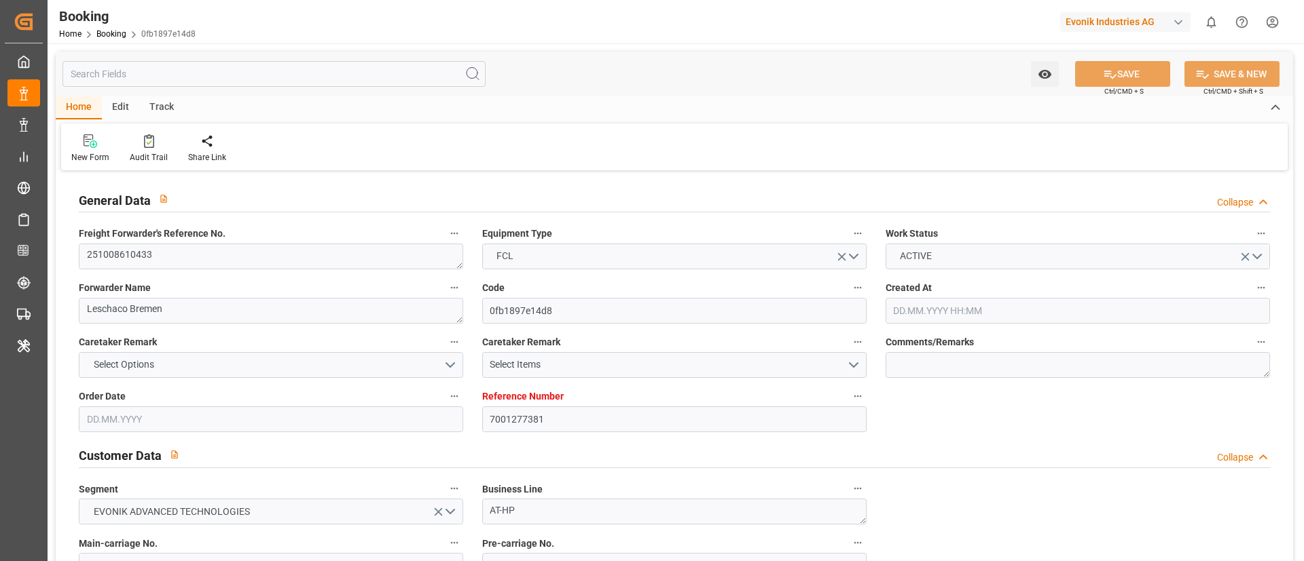
type input "30.11.2025 14:00"
type input "04.12.2025 14:46"
type input "30.11.2025 11:00"
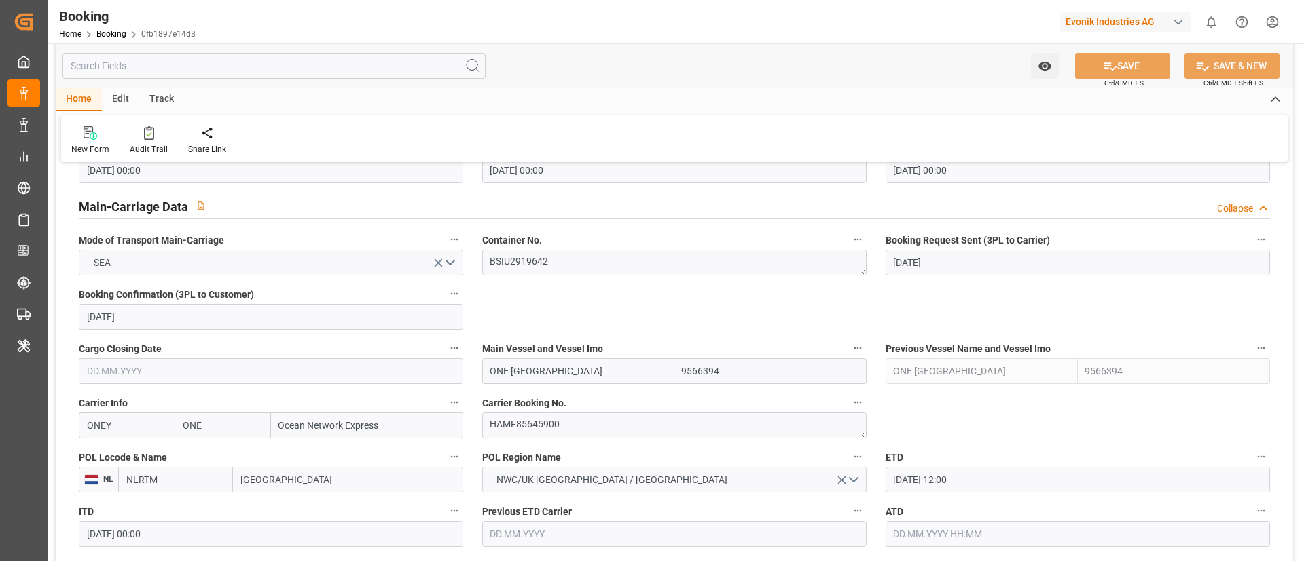
click at [616, 374] on input "ONE HANGZHOU BAY" at bounding box center [578, 371] width 192 height 26
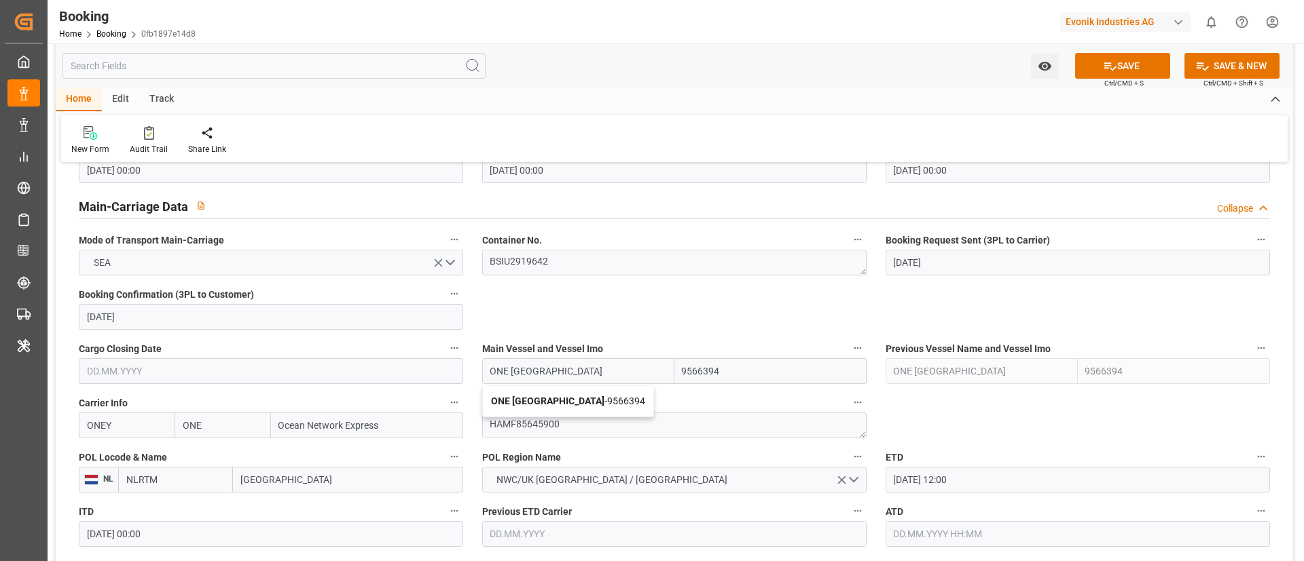
type input "ONE HANGZHOU BAY"
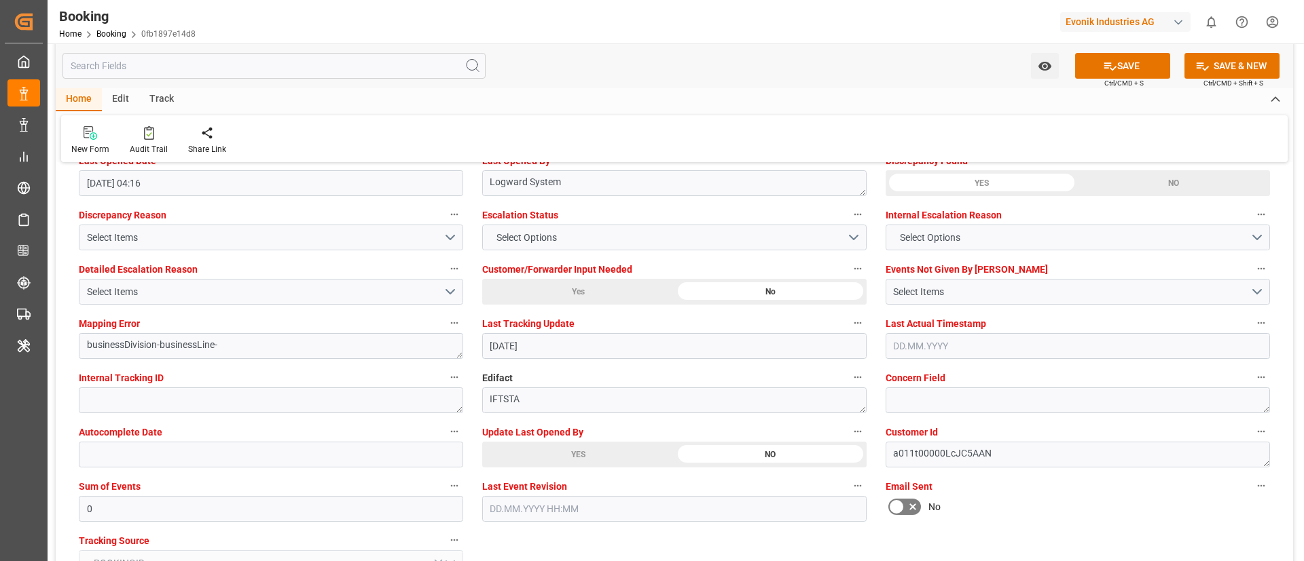
scroll to position [2546, 0]
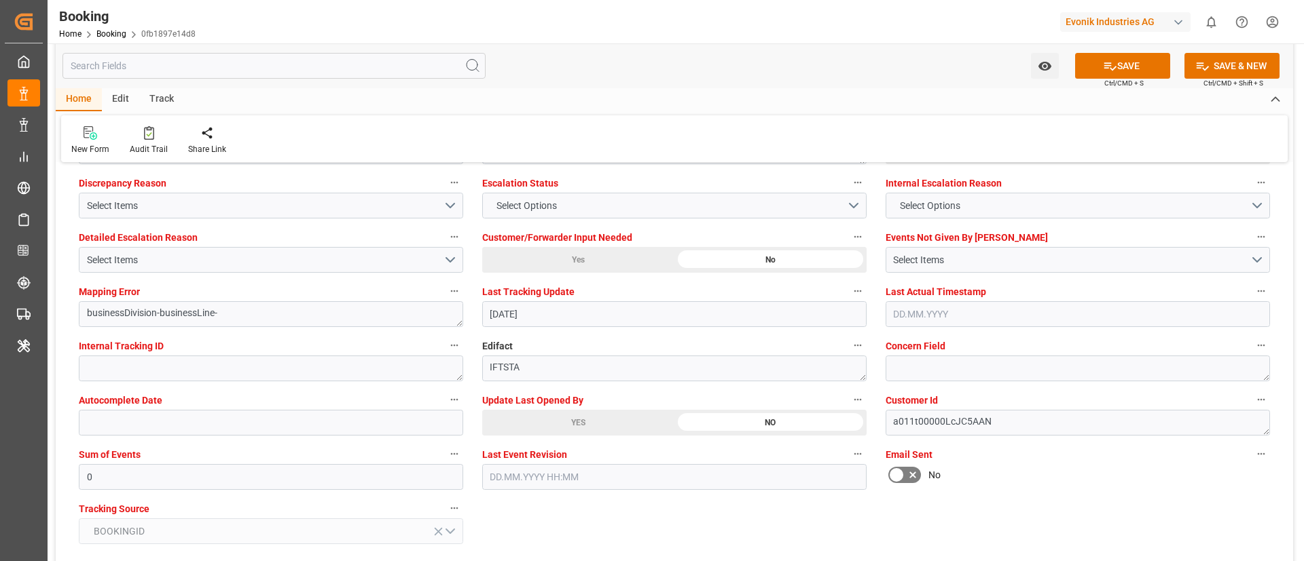
click at [539, 426] on div "YES" at bounding box center [578, 423] width 192 height 26
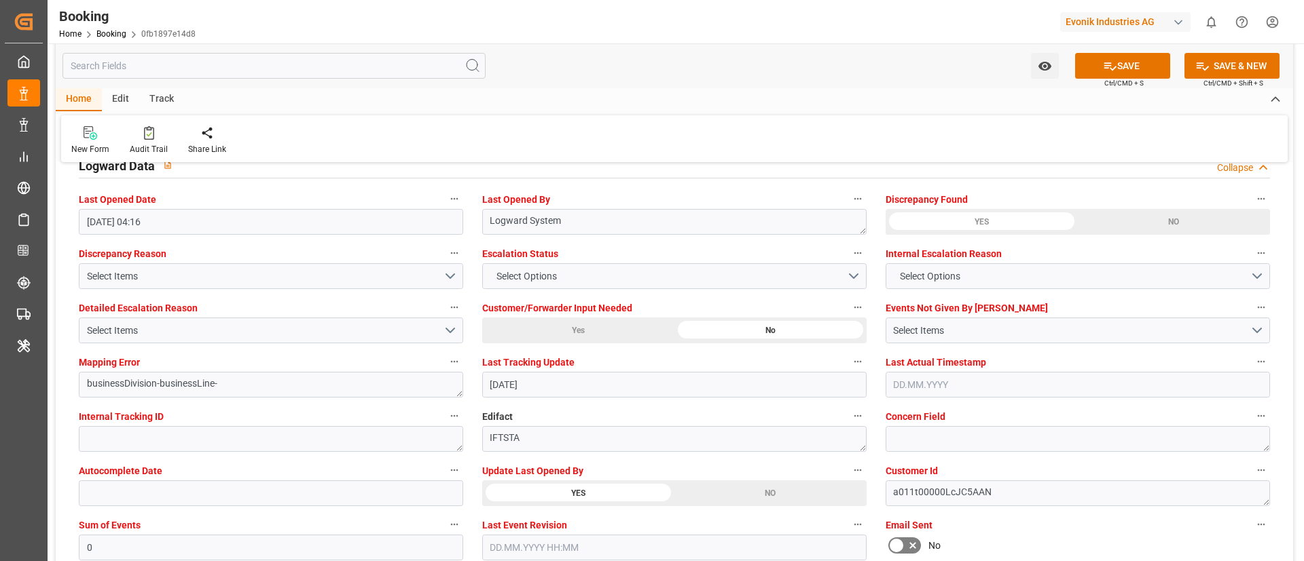
scroll to position [2444, 0]
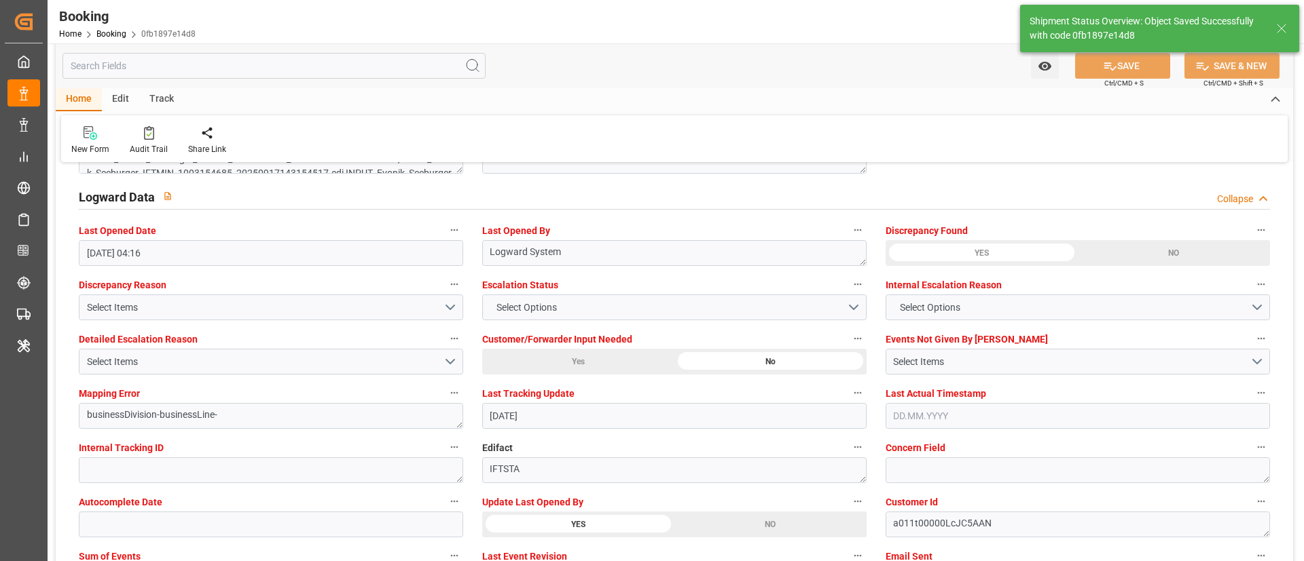
type textarea "Vismitha Mahadev"
type input "ONE HANGZHOU BAY"
type input "09.10.2025 09:56"
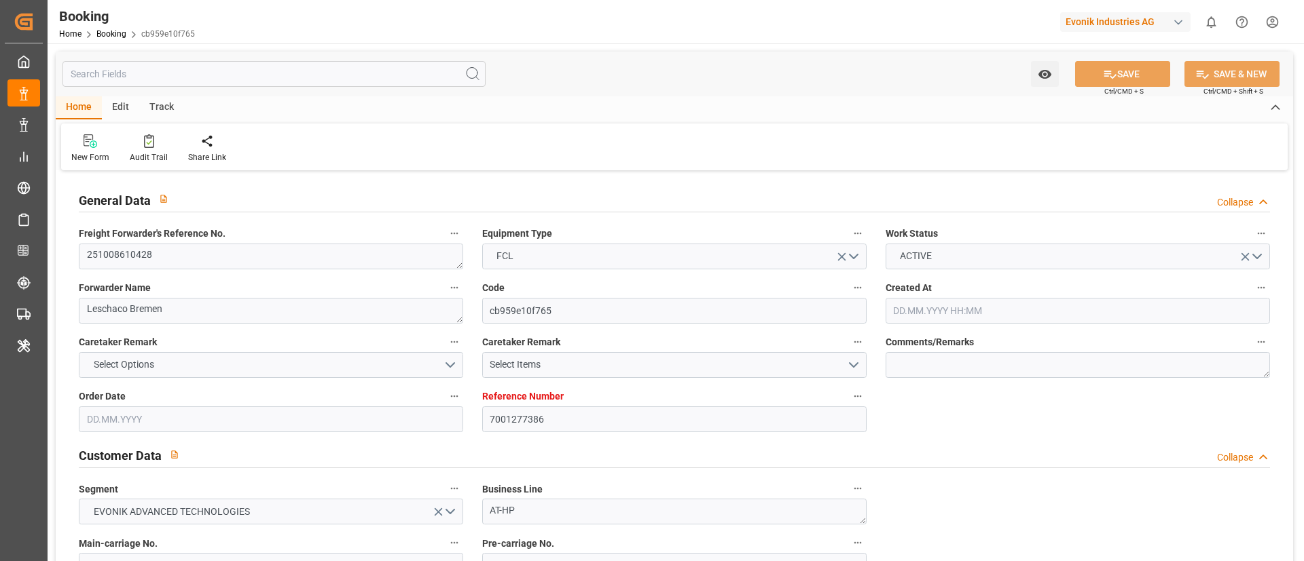
type input "7001277386"
type input "9312573"
type input "ONE"
type input "Ocean Network Express"
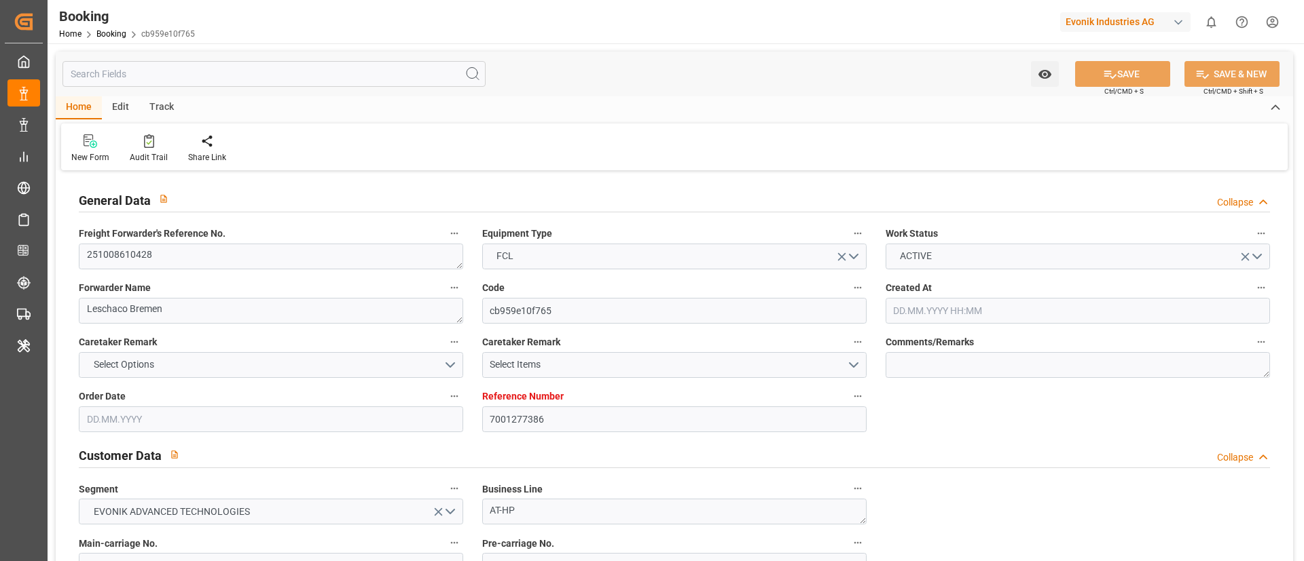
type input "NLRTM"
type input "BRRIO"
type input "0"
type input "NLRTM"
type input "BRRIO"
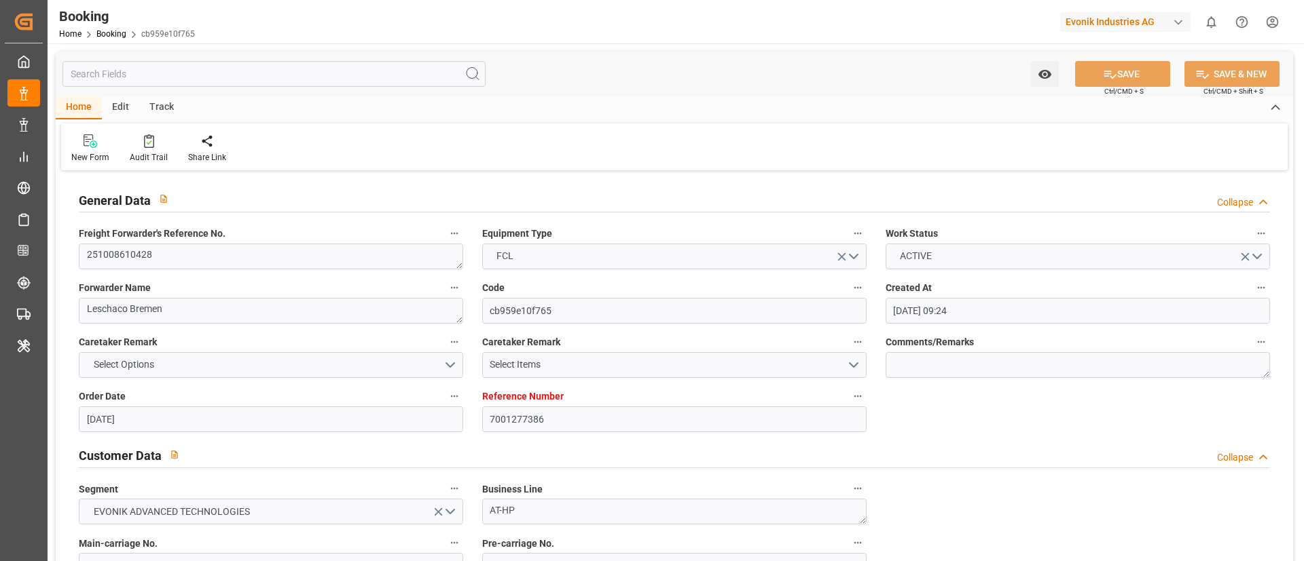
type input "[DATE] 09:24"
type input "[DATE]"
type input "[DATE] 00:00"
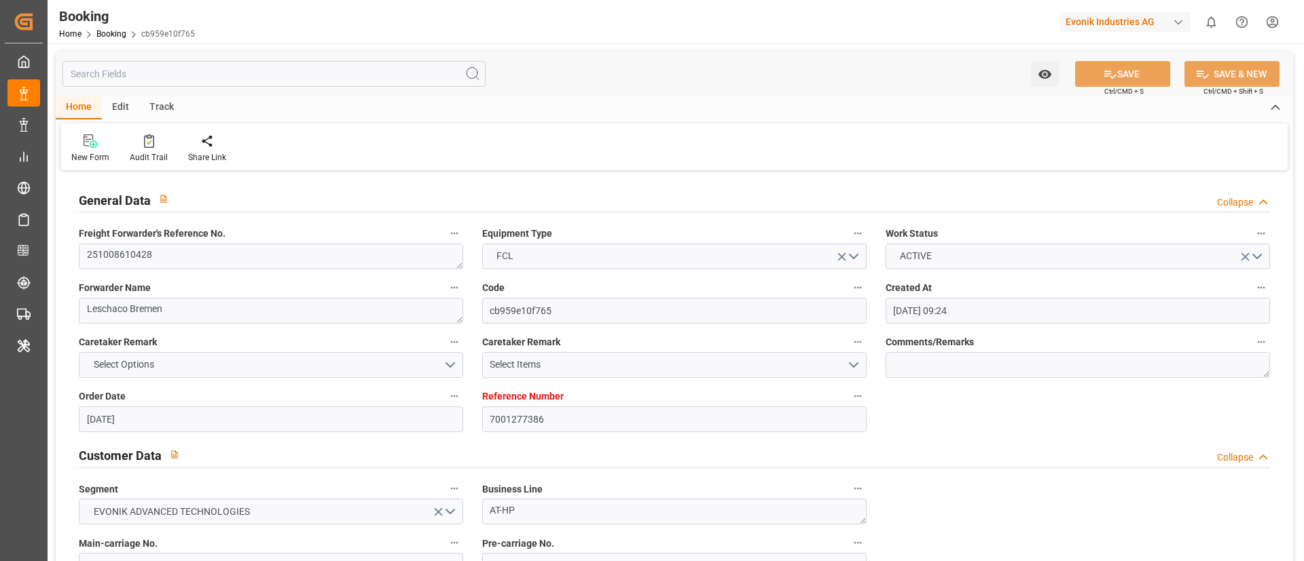
type input "[DATE] 00:00"
type input "[DATE]"
type input "[DATE] 04:00"
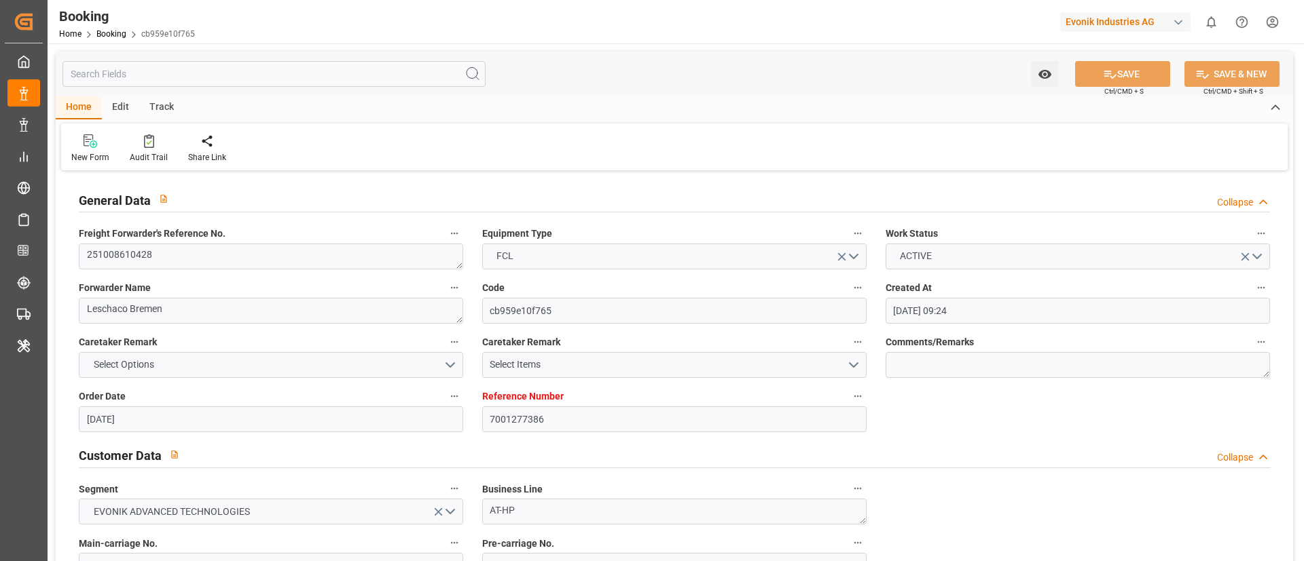
type input "[DATE] 00:00"
type input "[DATE] 03:30"
type input "[DATE] 00:00"
type input "[DATE] 04:16"
type input "[DATE]"
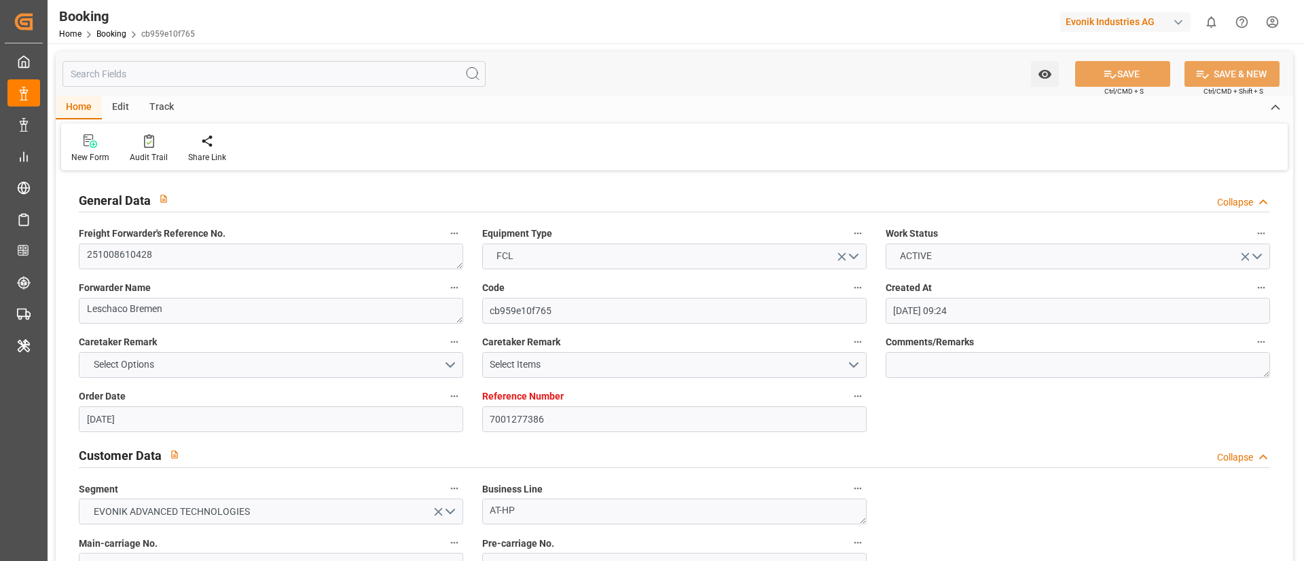
type input "[DATE] 09:21"
type input "[DATE] 03:03"
type input "[DATE] 04:00"
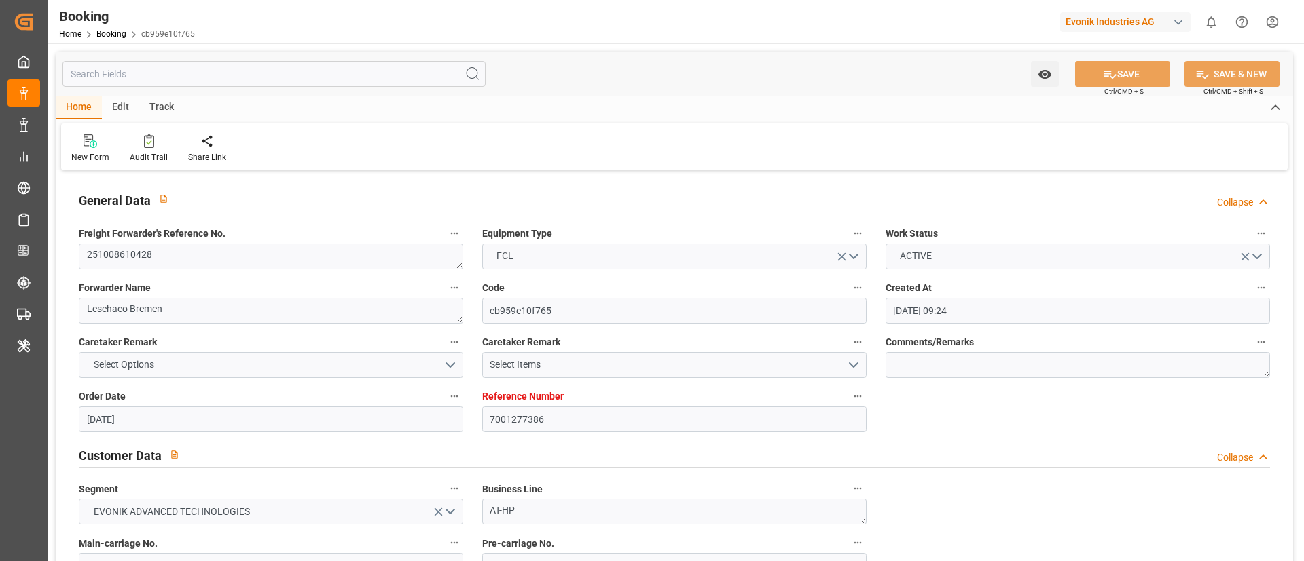
type input "[DATE] 03:30"
type input "[DATE] 10:03"
type input "[DATE] 05:00"
type input "[DATE] 09:30"
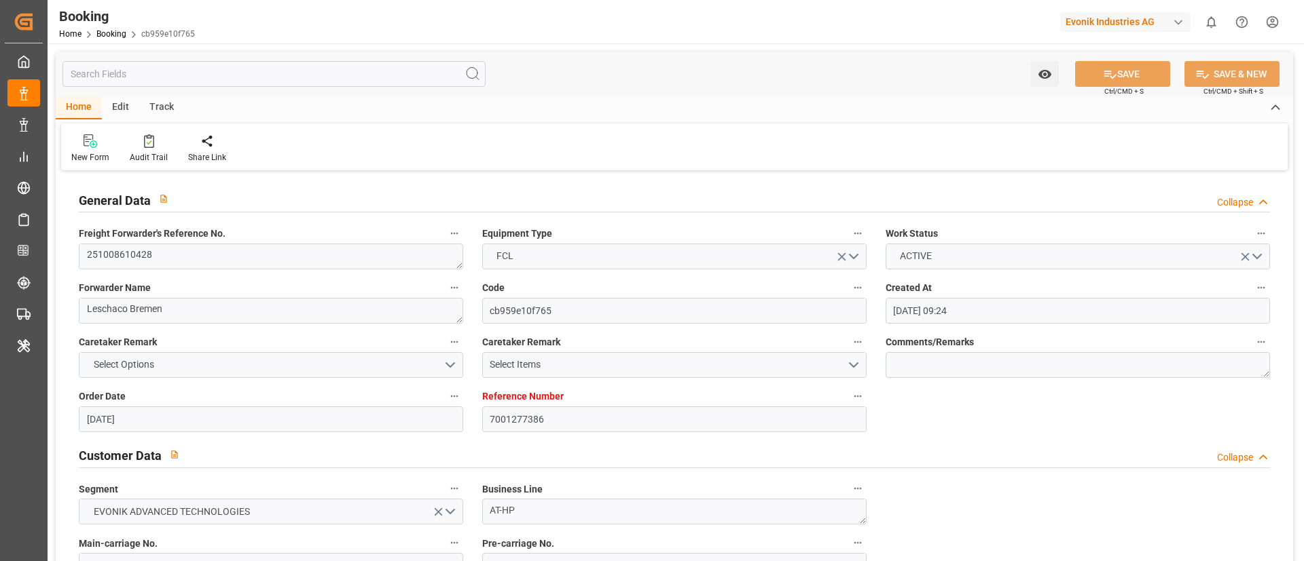
type input "[DATE] 09:30"
type input "[DATE] 10:03"
type input "[DATE] 18:30"
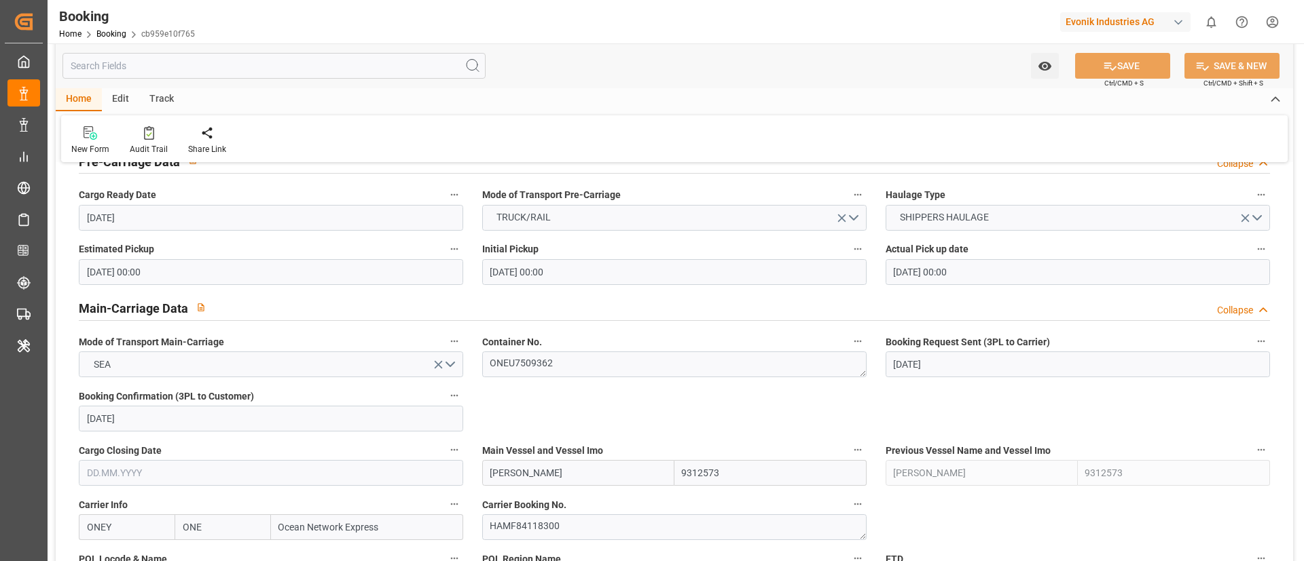
click at [561, 476] on input "[PERSON_NAME]" at bounding box center [578, 473] width 192 height 26
type input "[PERSON_NAME]"
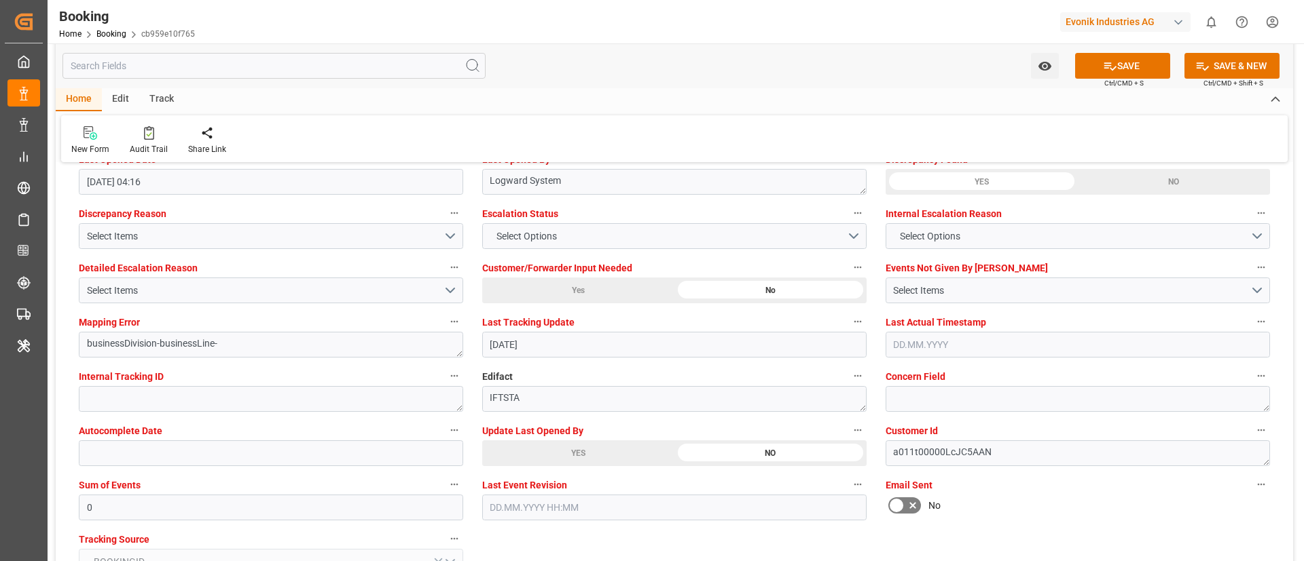
scroll to position [2546, 0]
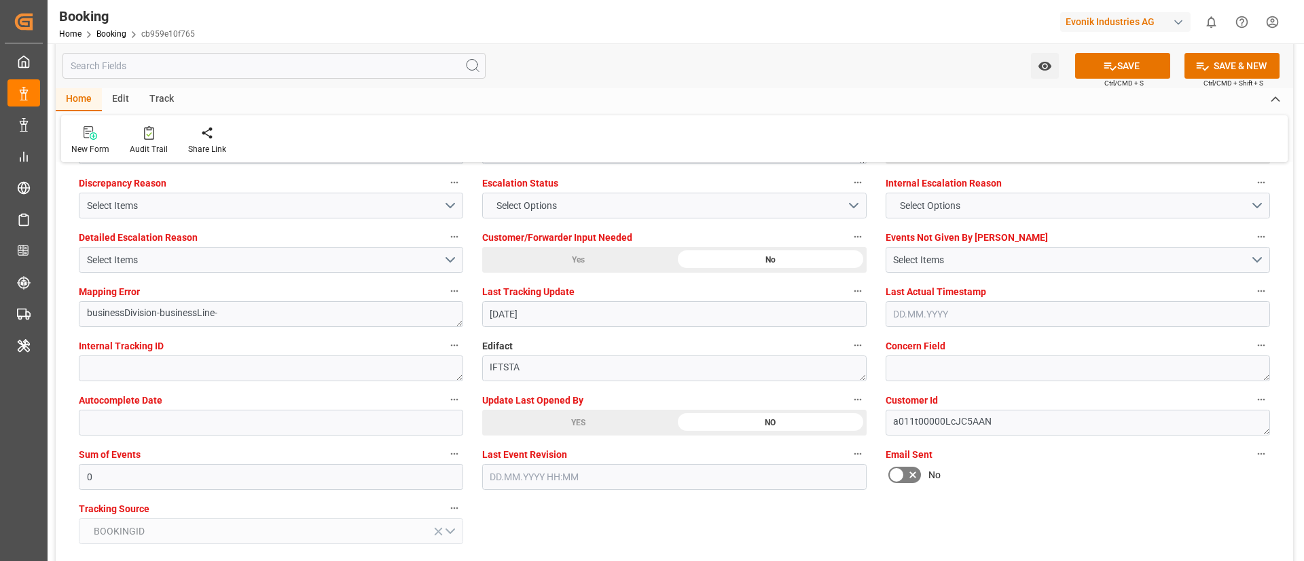
click at [564, 416] on div "YES" at bounding box center [578, 423] width 192 height 26
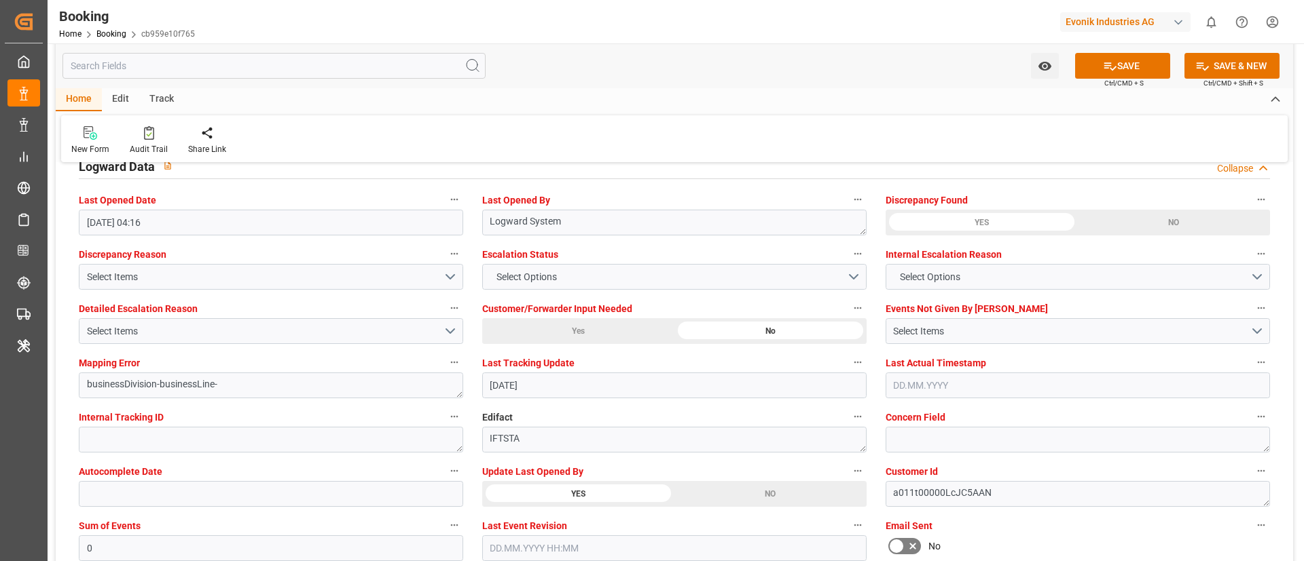
scroll to position [2444, 0]
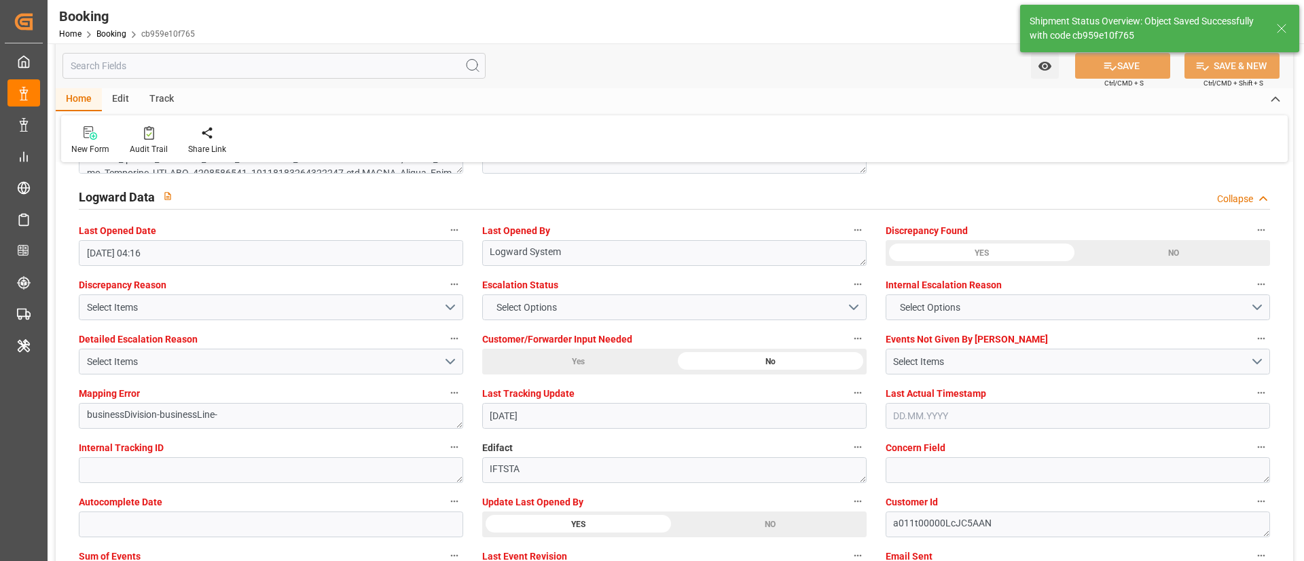
type textarea "Vismitha Mahadev"
type input "[PERSON_NAME]"
type input "[DATE] 09:57"
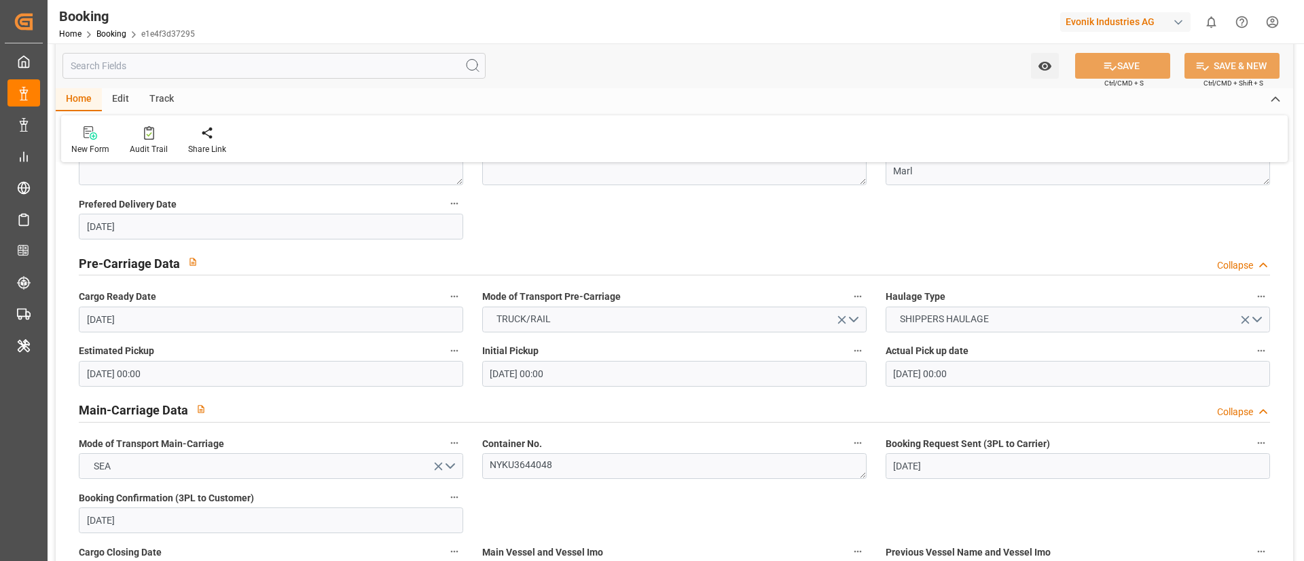
scroll to position [713, 0]
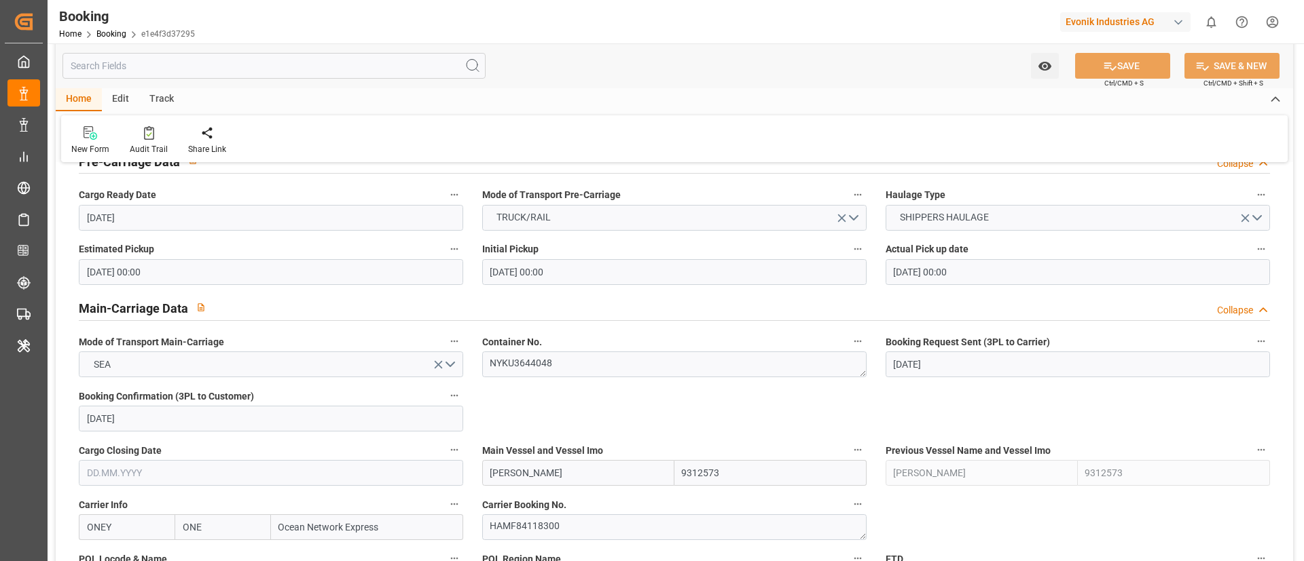
click at [566, 479] on input "[PERSON_NAME]" at bounding box center [578, 473] width 192 height 26
type input "[PERSON_NAME]"
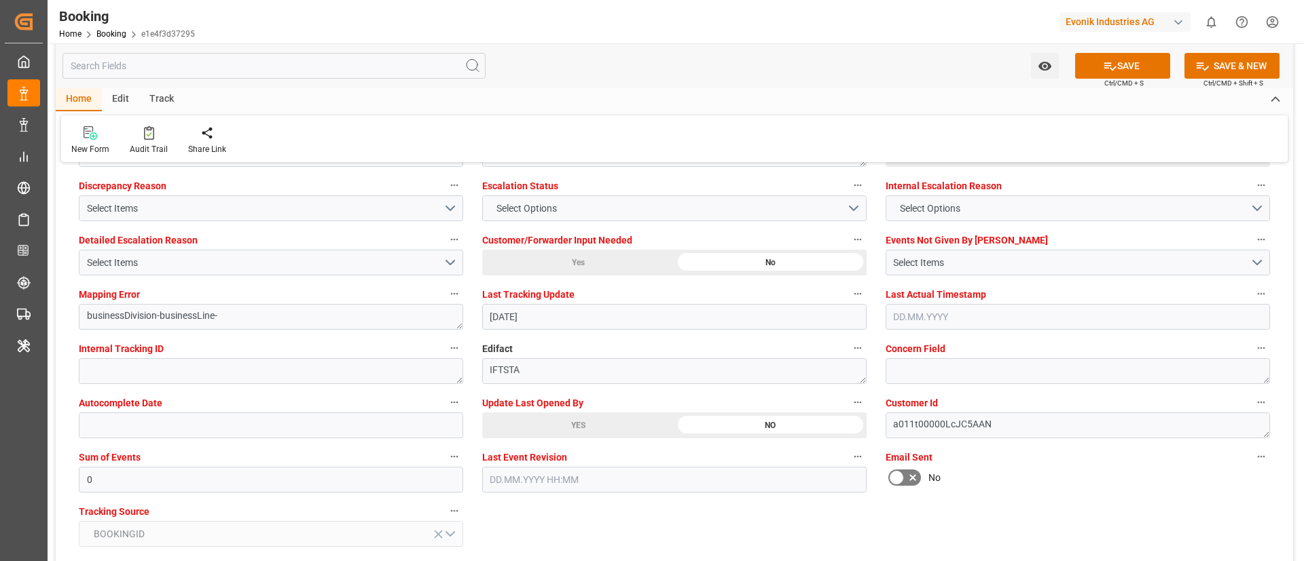
scroll to position [2546, 0]
click at [562, 422] on div "YES" at bounding box center [578, 423] width 192 height 26
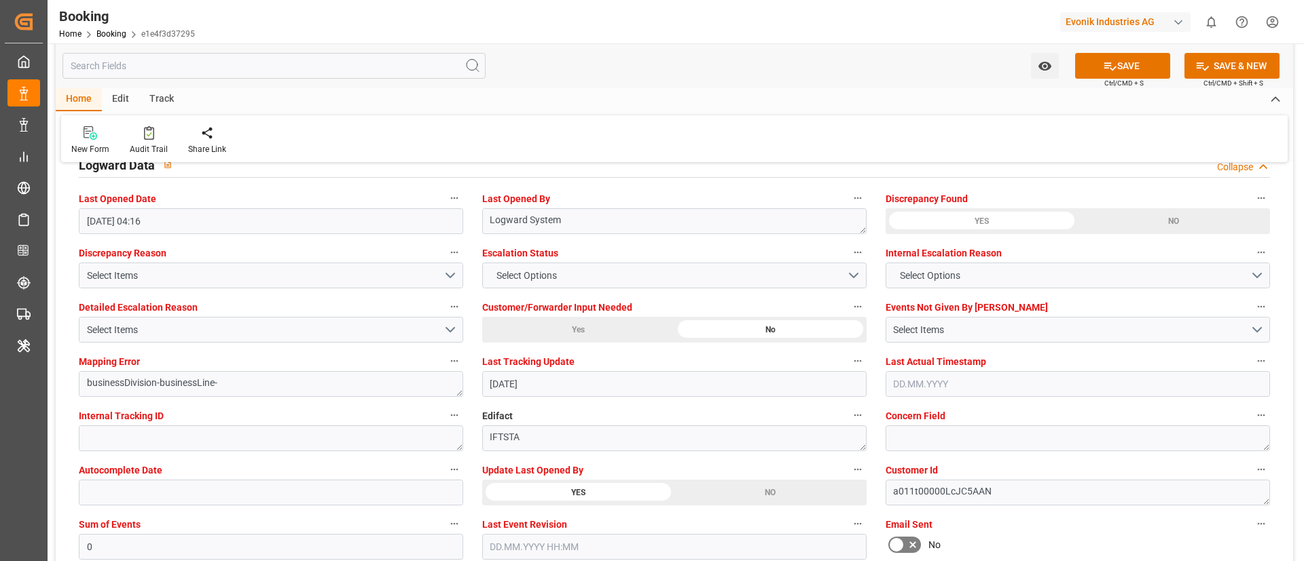
scroll to position [2444, 0]
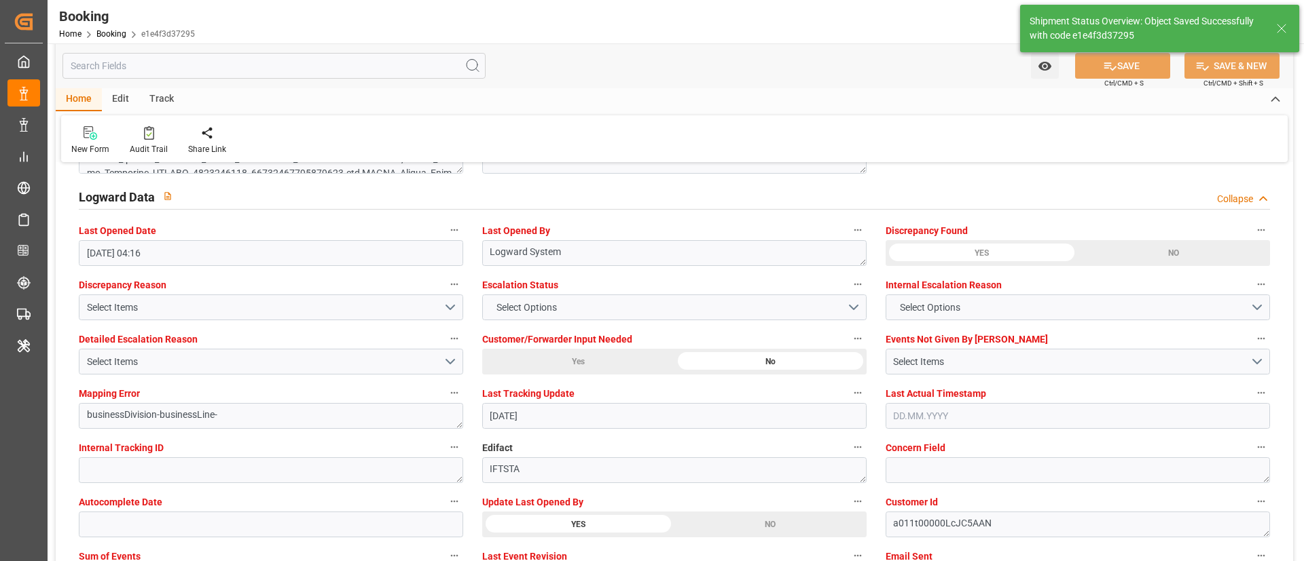
type textarea "Vismitha Mahadev"
type input "[PERSON_NAME]"
type input "[DATE] 09:58"
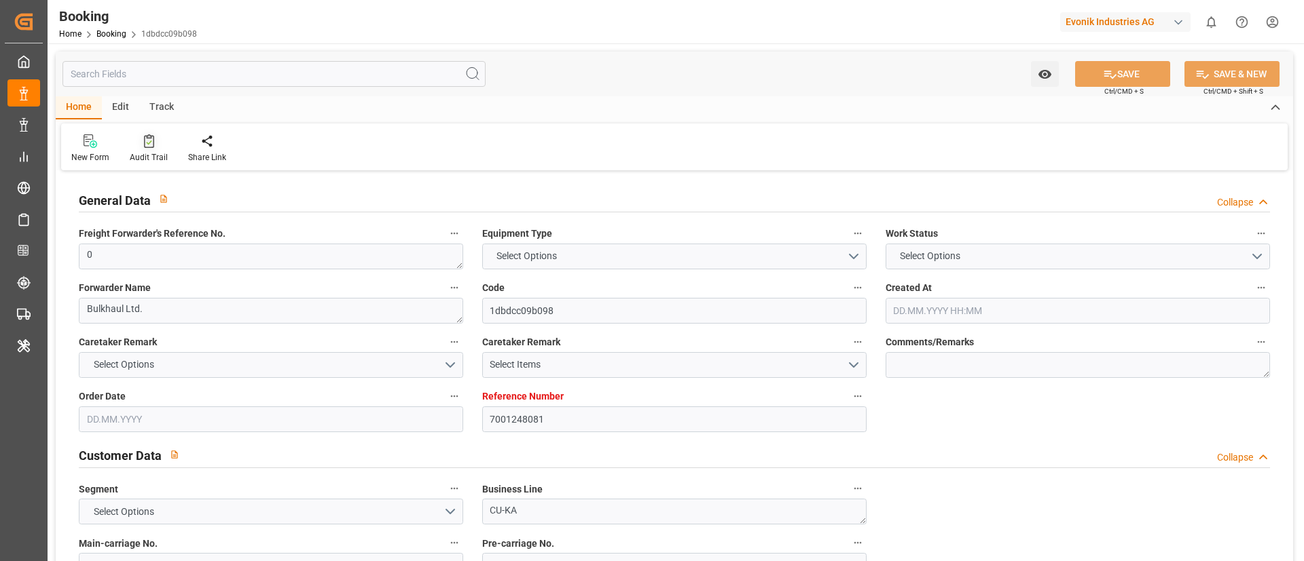
click at [145, 144] on icon at bounding box center [149, 141] width 10 height 14
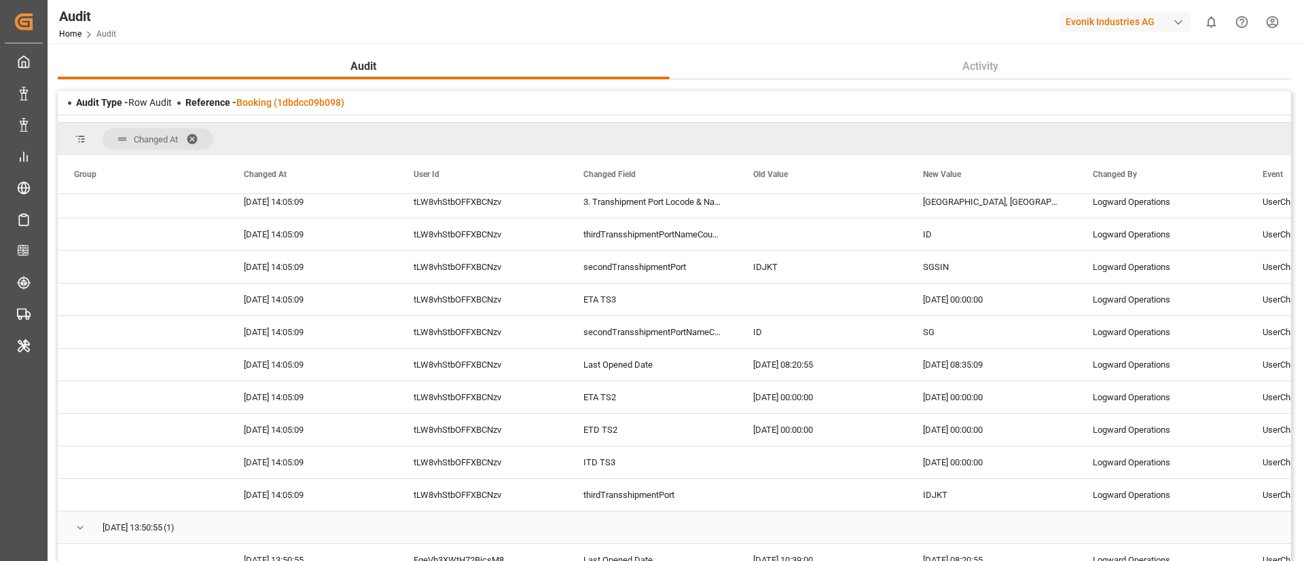
scroll to position [306, 0]
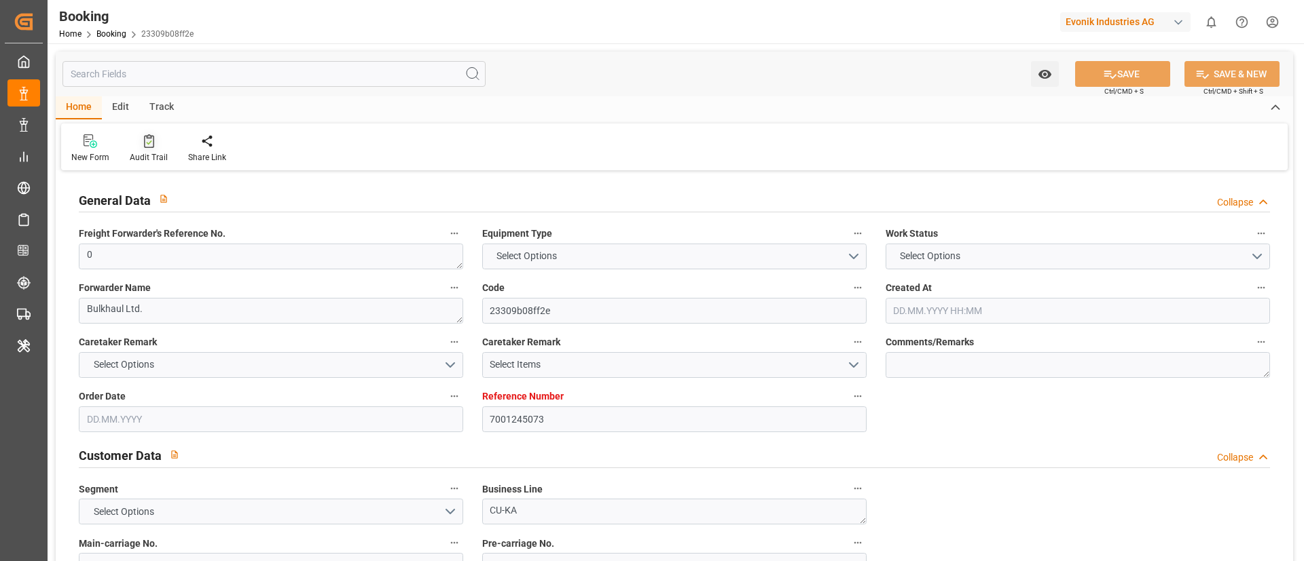
click at [141, 149] on div "Audit Trail" at bounding box center [148, 149] width 58 height 30
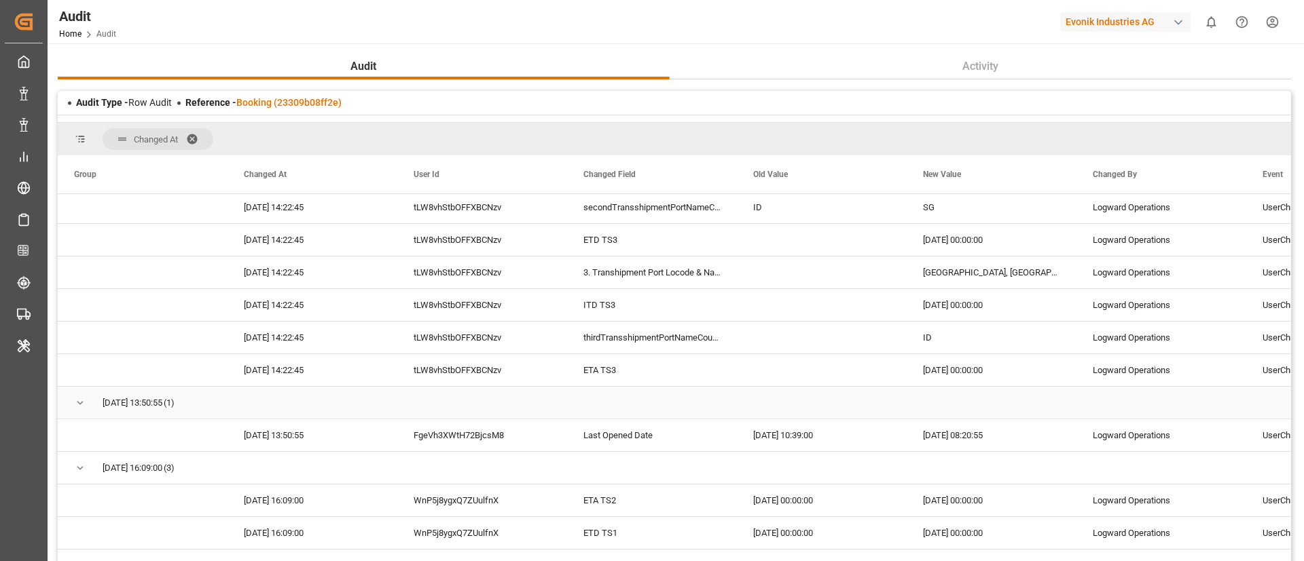
scroll to position [407, 0]
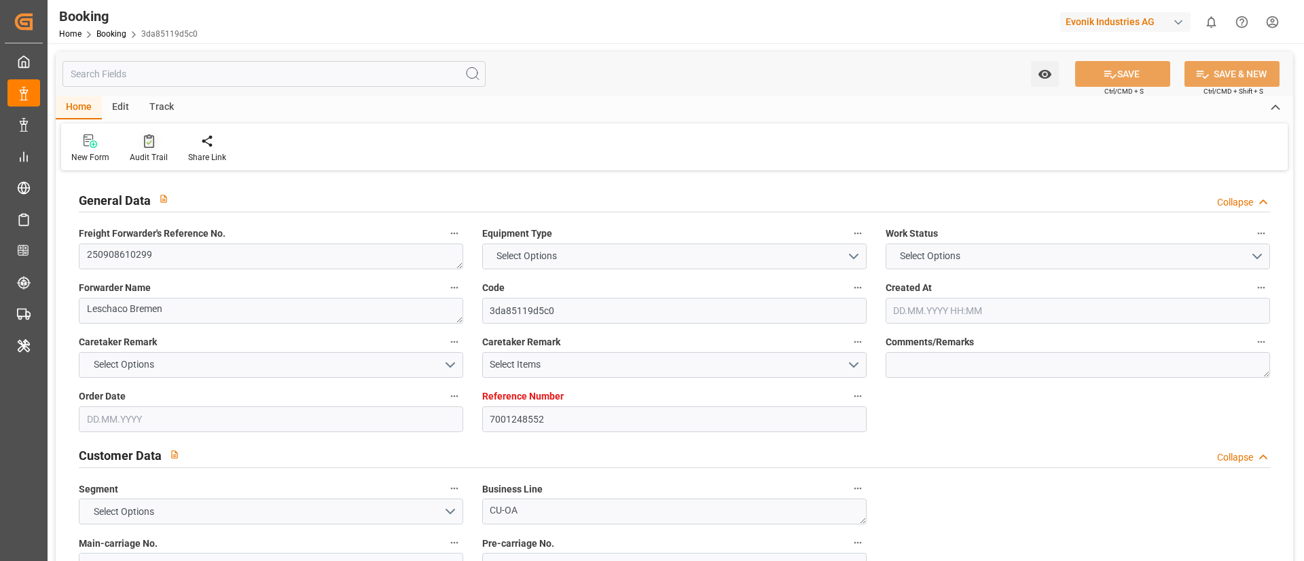
click at [144, 144] on icon at bounding box center [149, 141] width 10 height 14
type input "7001252391"
type input "9619957"
type input "9632155"
type input "Hapag Lloyd"
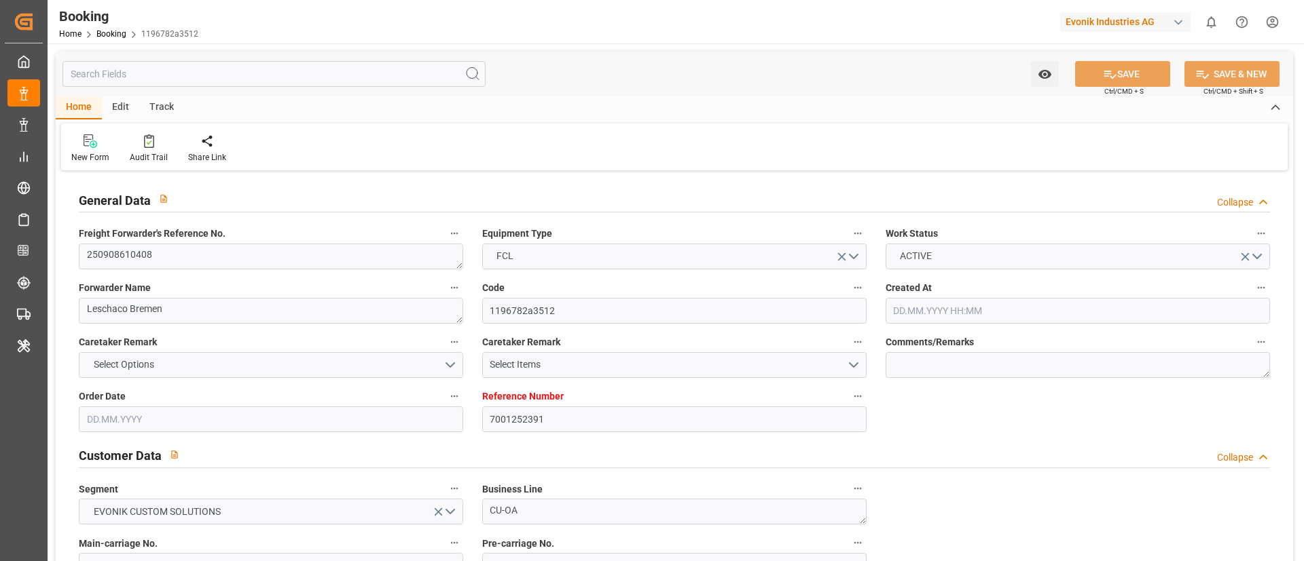
type input "Hapag Lloyd Aktiengesellschaft"
type input "NLRTM"
type input "CNHUA"
type input "CNYTN"
type input "0"
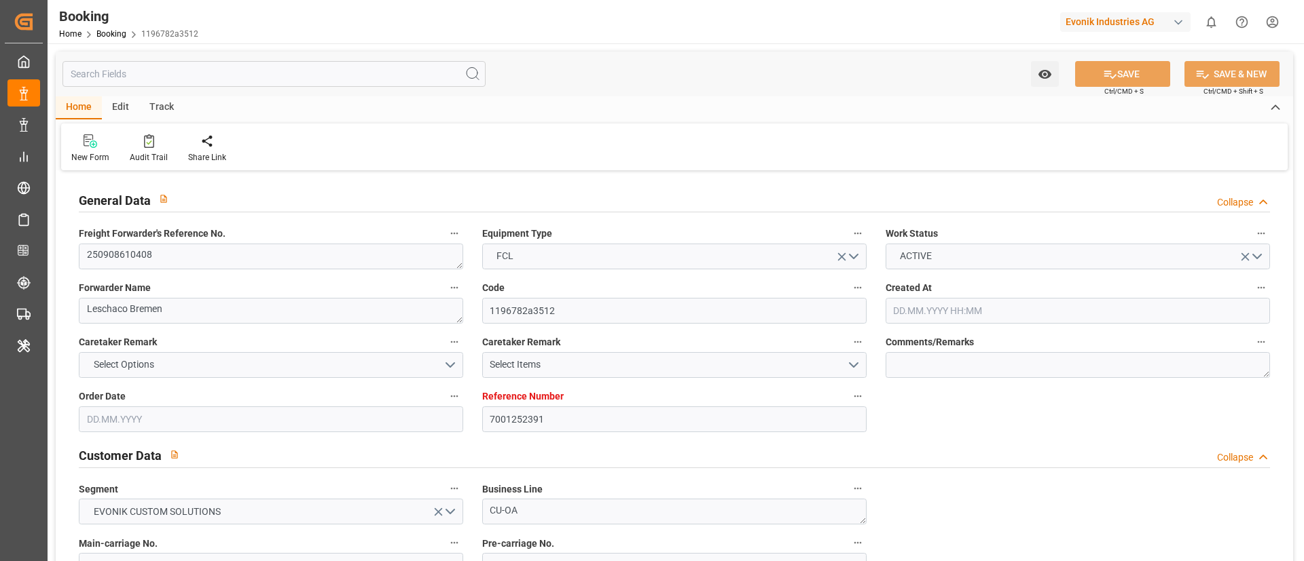
type input "NLRTM"
type input "CNHUA"
type input "19.08.2025 09:52"
type input "19.08.2025"
type input "[DATE]"
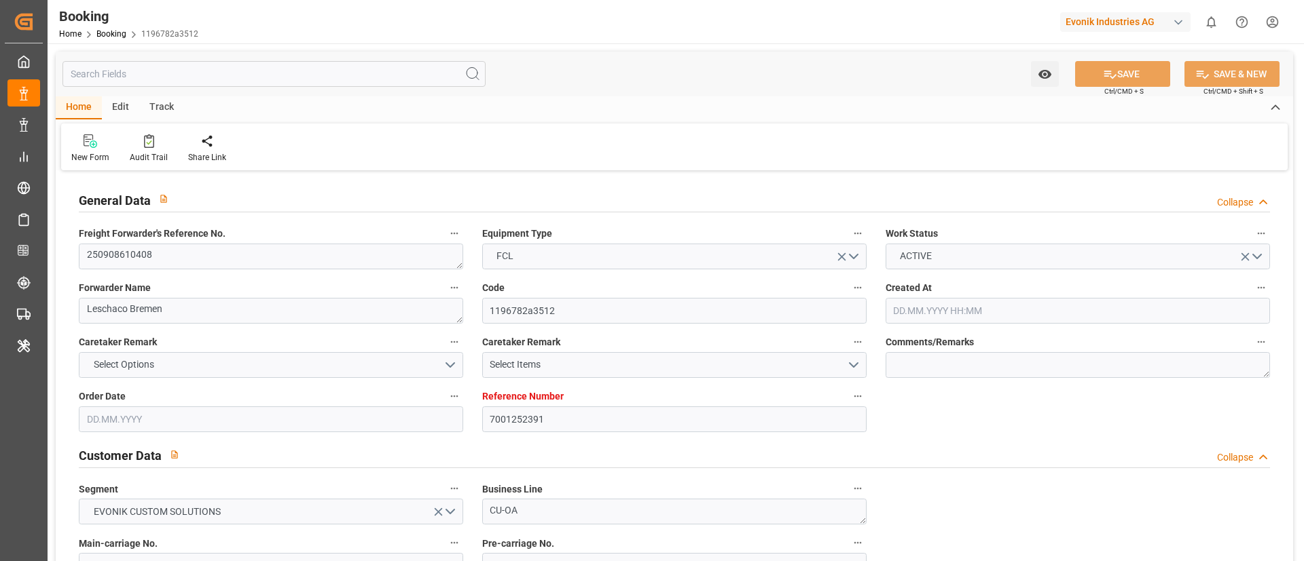
type input "[DATE]"
type input "08.09.2025 00:00"
type input "12.09.2025 00:00"
type input "[DATE]"
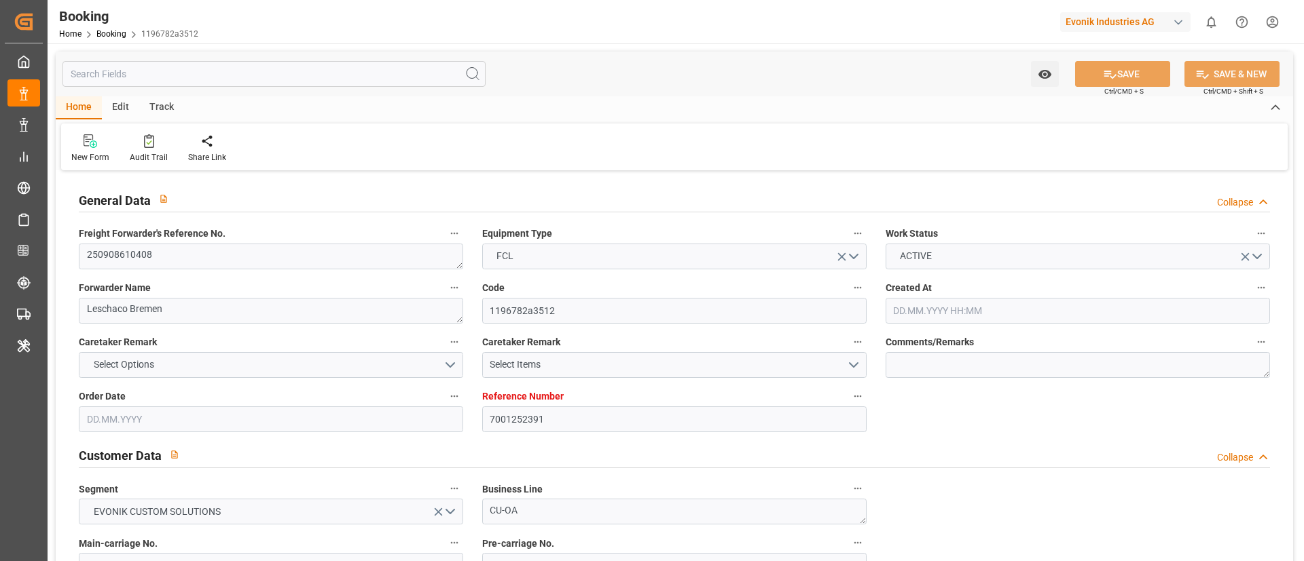
type input "[DATE]"
type input "23.09.2025 07:00"
type input "15.09.2025 00:00"
type input "23.09.2025 23:18"
type input "18.09.2025 12:31"
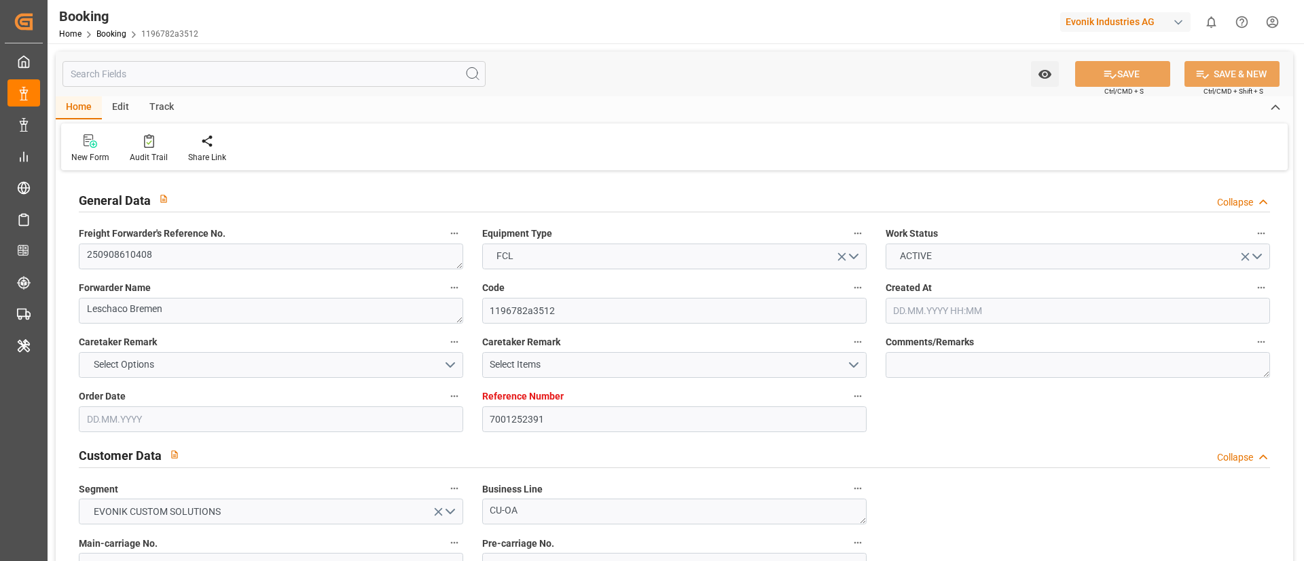
type input "12.11.2025 00:00"
type input "05.11.2025 00:00"
type input "07.11.2025 20:00"
type input "31.10.2025 00:00"
type input "08.11.2025 00:00"
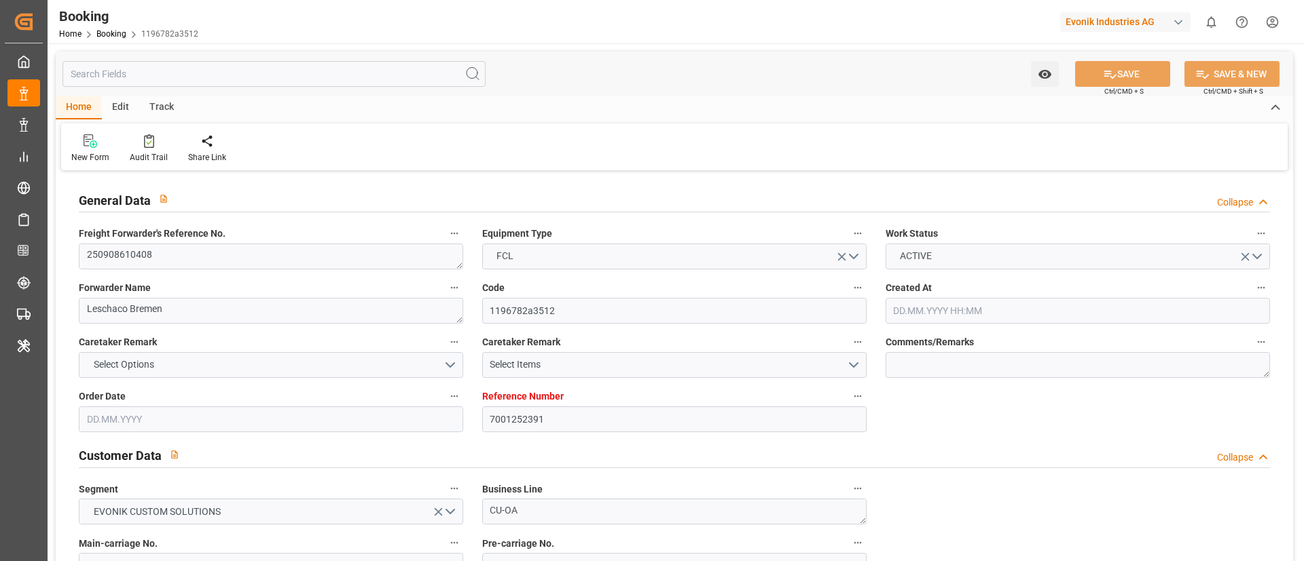
type input "04.11.2025 00:00"
type input "19.08.2025"
type input "09.10.2025 09:49"
type input "[DATE]"
type input "08.09.2025 09:17"
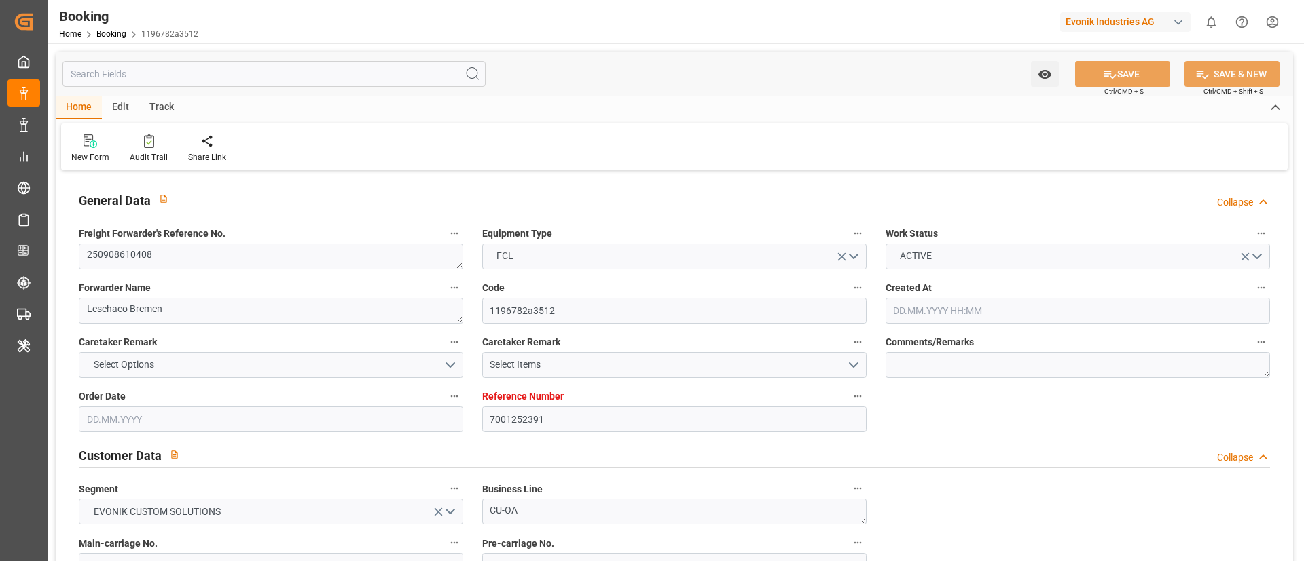
type input "08.09.2025 09:17"
type input "17.09.2025 21:36"
type input "13.09.2025 12:00"
type input "22.09.2025 12:25"
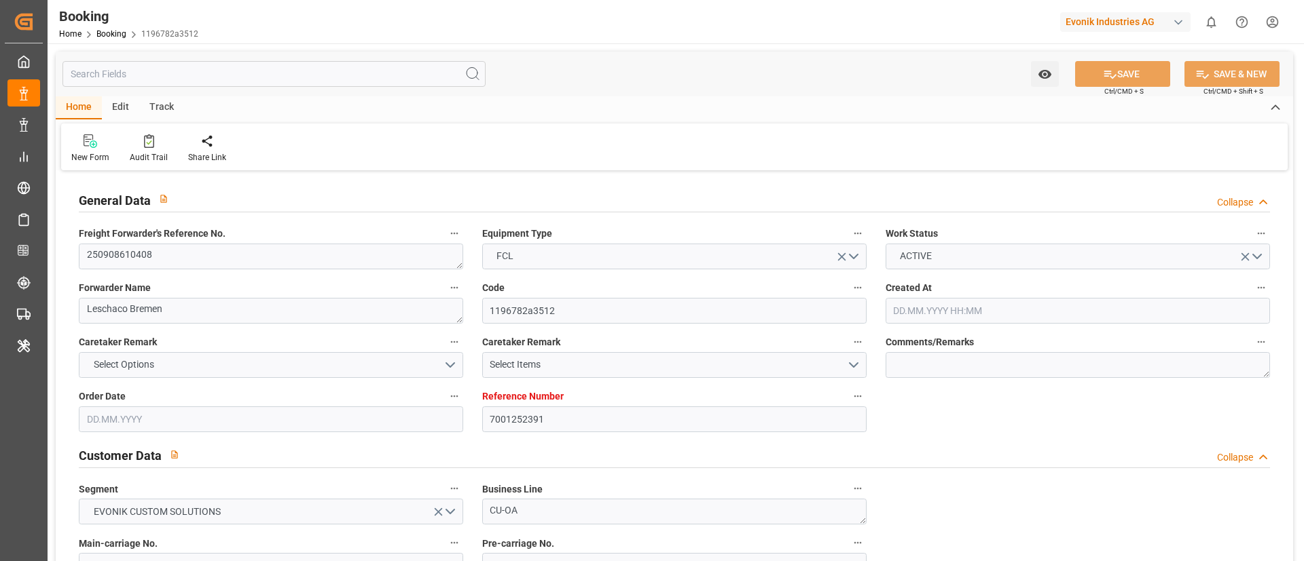
type input "23.09.2025 07:00"
type input "24.09.2025 01:01"
type input "07.11.2025 20:00"
type input "08.11.2025 11:02"
type input "08.11.2025 12:00"
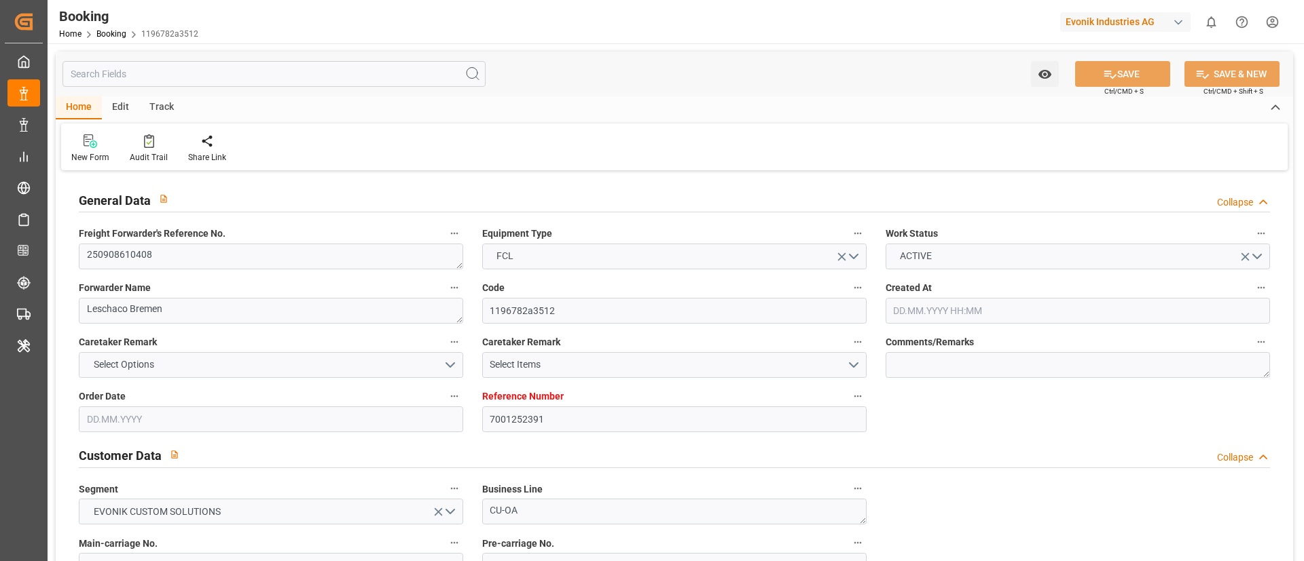
type input "04.11.2025 12:00"
type input "12.11.2025 12:00"
type input "07.11.2025 12:00"
type input "16.11.2025 12:00"
click at [153, 143] on div at bounding box center [149, 141] width 38 height 14
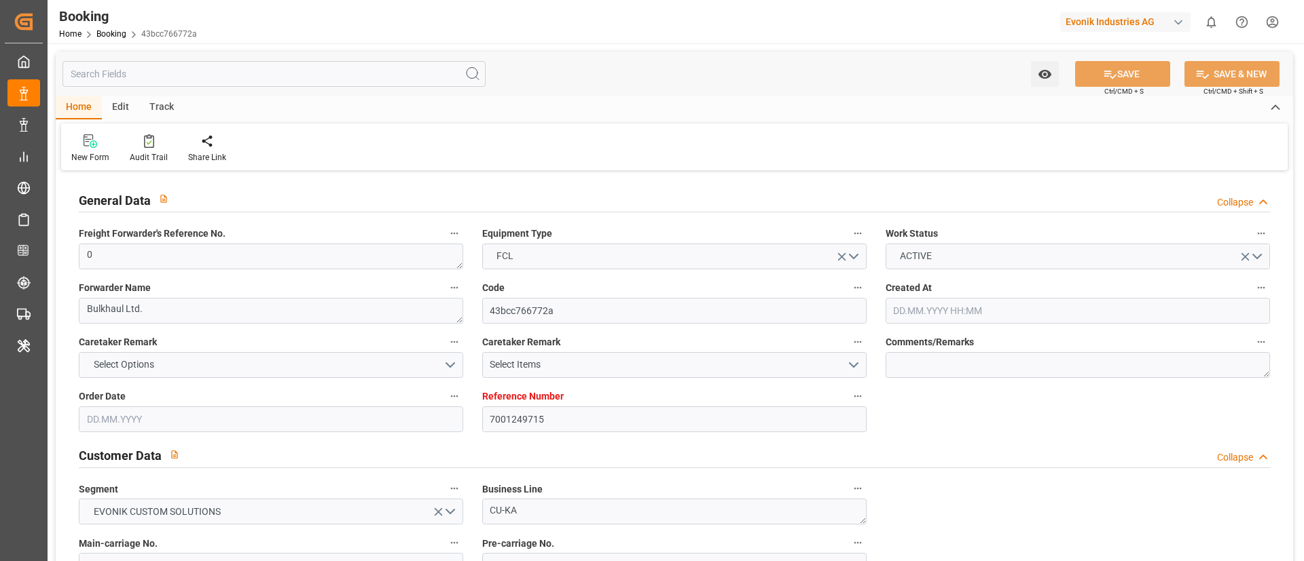
type input "7001249715"
type input "9839143"
type input "CMACGM"
type input "CMA CGM Group"
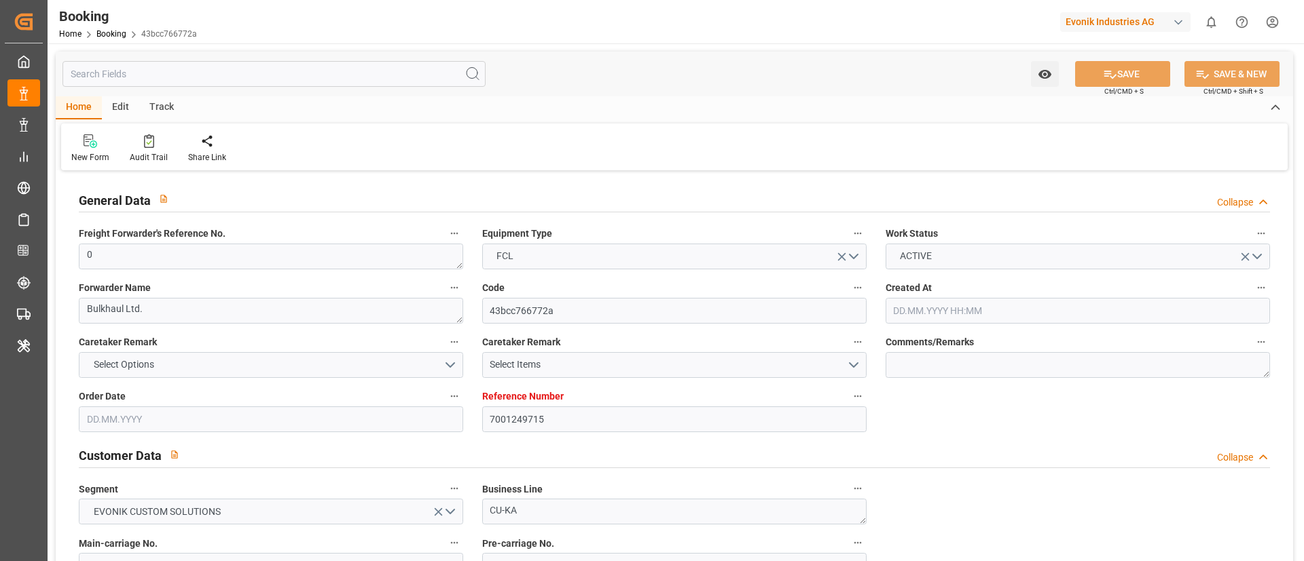
type input "BEANR"
type input "IDBDJ"
type input "MYPKG"
type input "IDJKT"
type input "0"
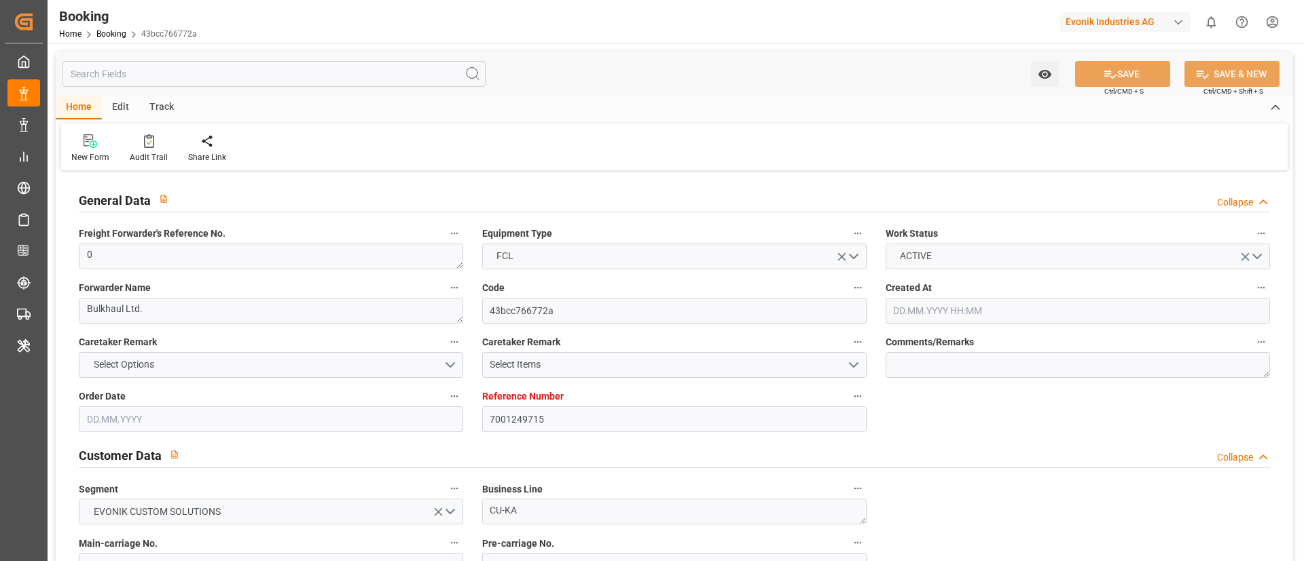
type input "15.08.2025 07:18"
type input "15.08.2025"
type input "[DATE]"
type input "20.08.2025"
type input "02.09.2025 00:00"
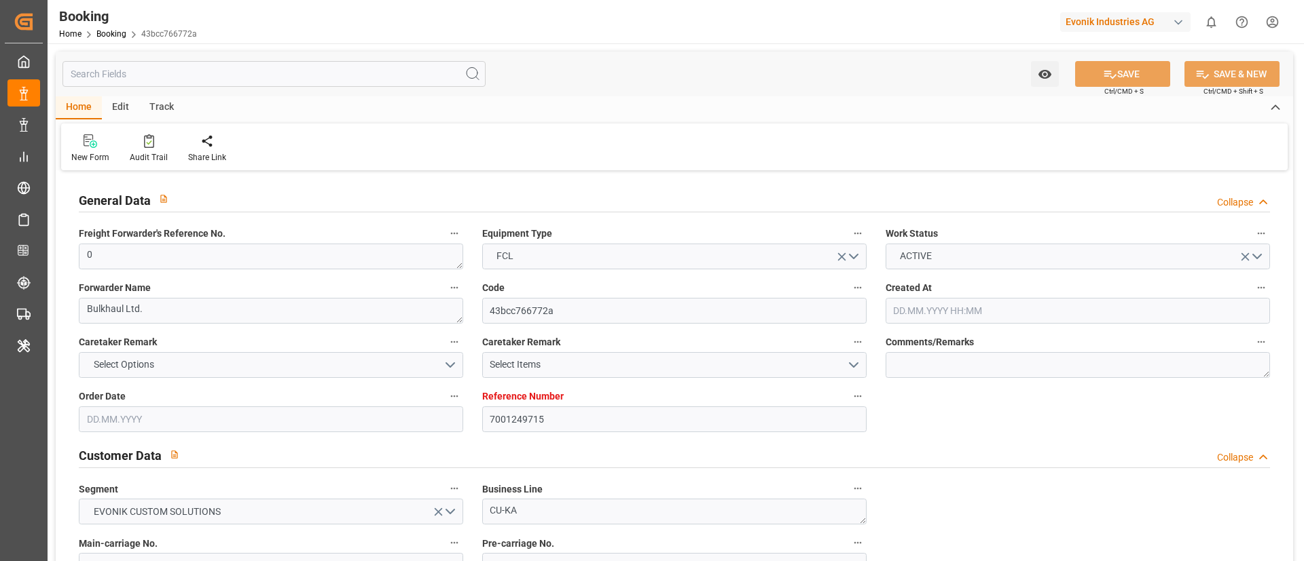
type input "07.09.2025 00:00"
type input "08.09.2025 00:00"
type input "07.09.2025 00:00"
type input "02.09.2025 00:00"
type input "[DATE] 00:00"
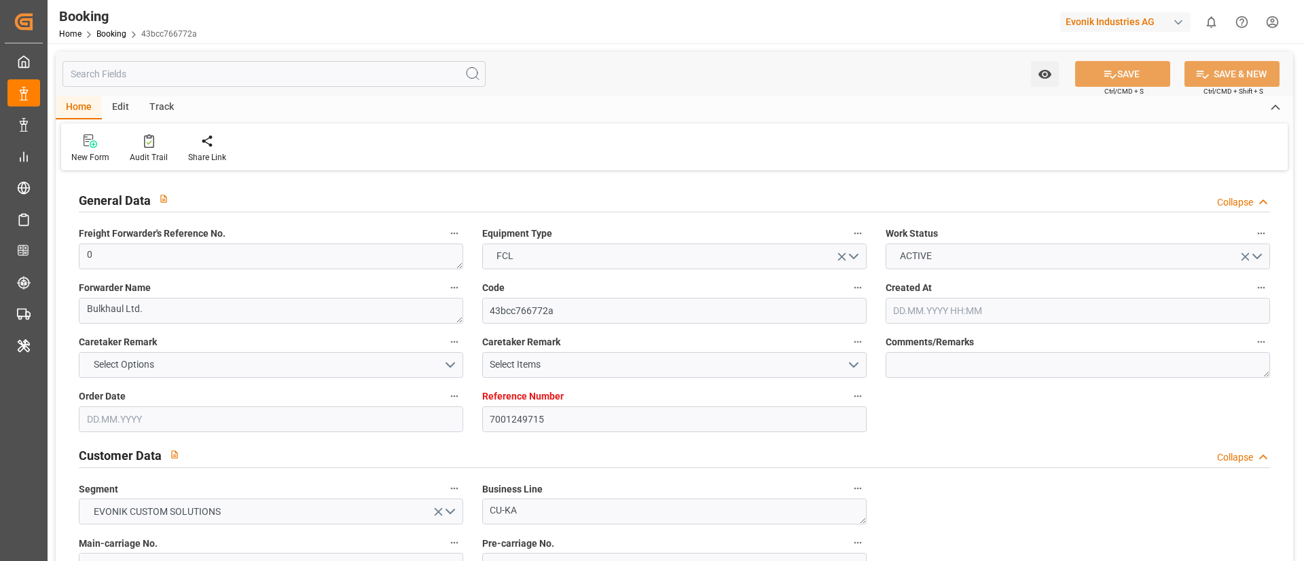
type input "16.10.2025 00:00"
type input "10.10.2025 00:00"
type input "08.10.2025 00:00"
type input "22.10.2025 00:00"
type input "09.10.2025 00:00"
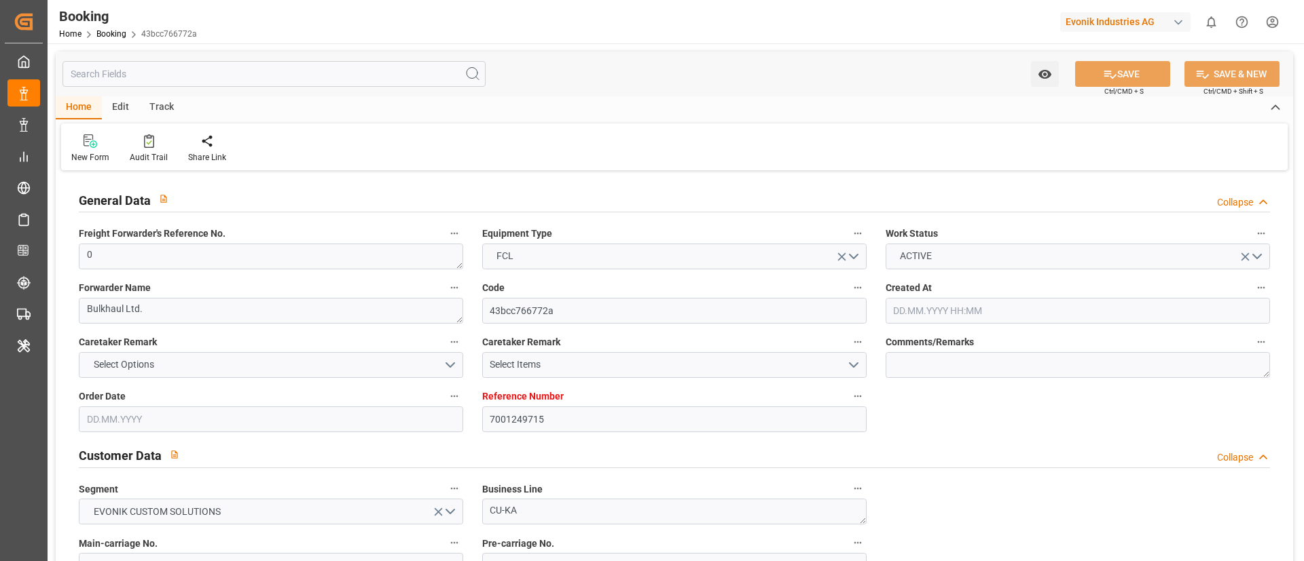
type input "[DATE] 00:00"
type input "10.10.2025 00:00"
type input "[DATE] 00:00"
type input "13.10.2025 00:00"
type input "[DATE]"
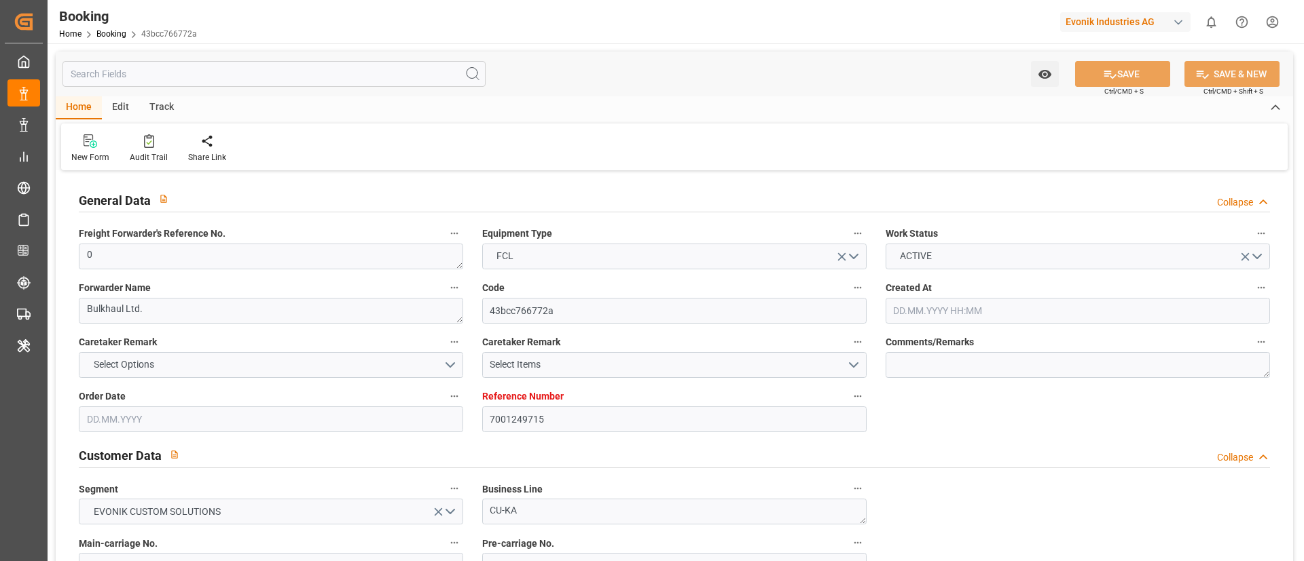
type input "09.10.2025 09:57"
click at [149, 151] on div "Audit Trail" at bounding box center [149, 157] width 38 height 12
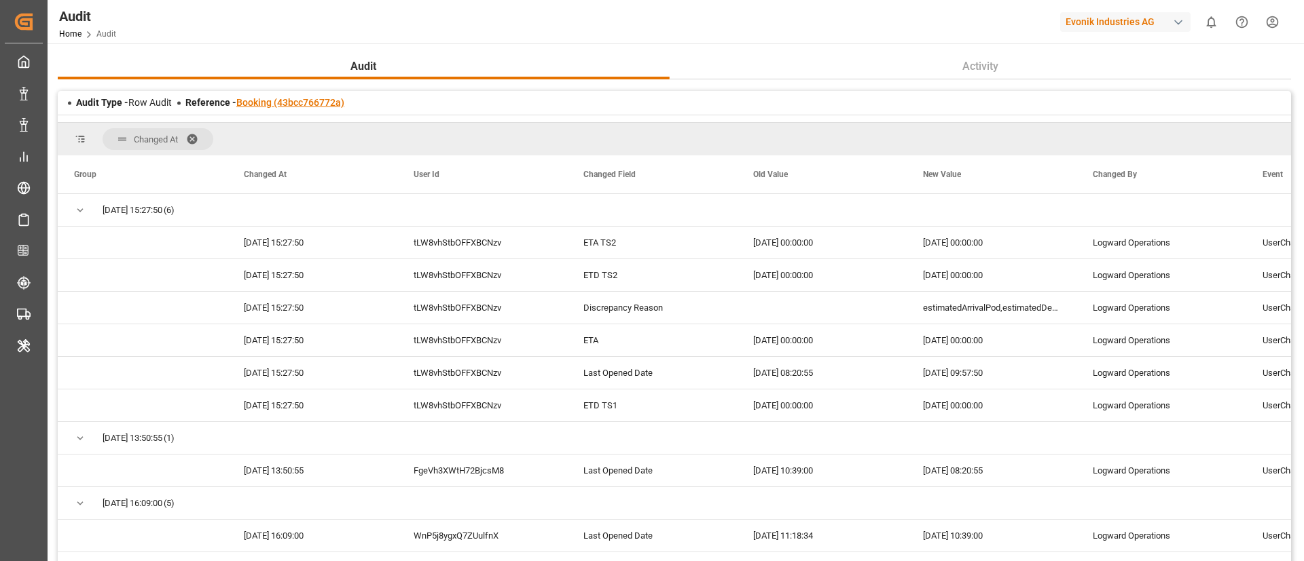
click at [321, 100] on link "Booking (43bcc766772a)" at bounding box center [290, 102] width 108 height 11
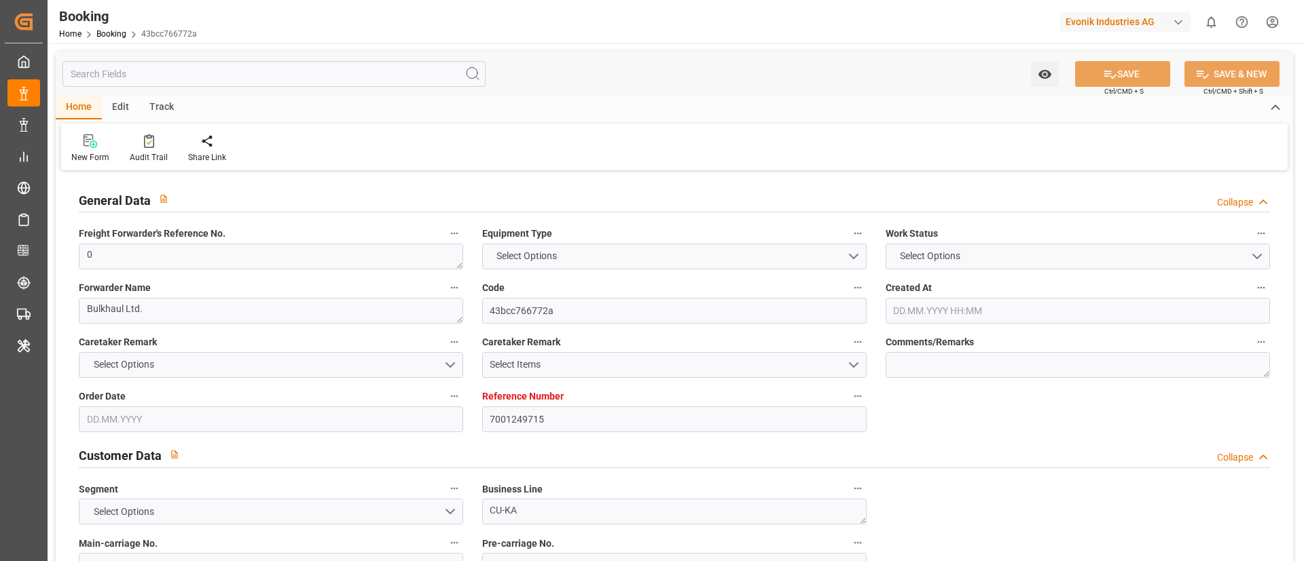
type input "7001249715"
type input "9839143"
type input "CMACGM"
type input "CMA CGM Group"
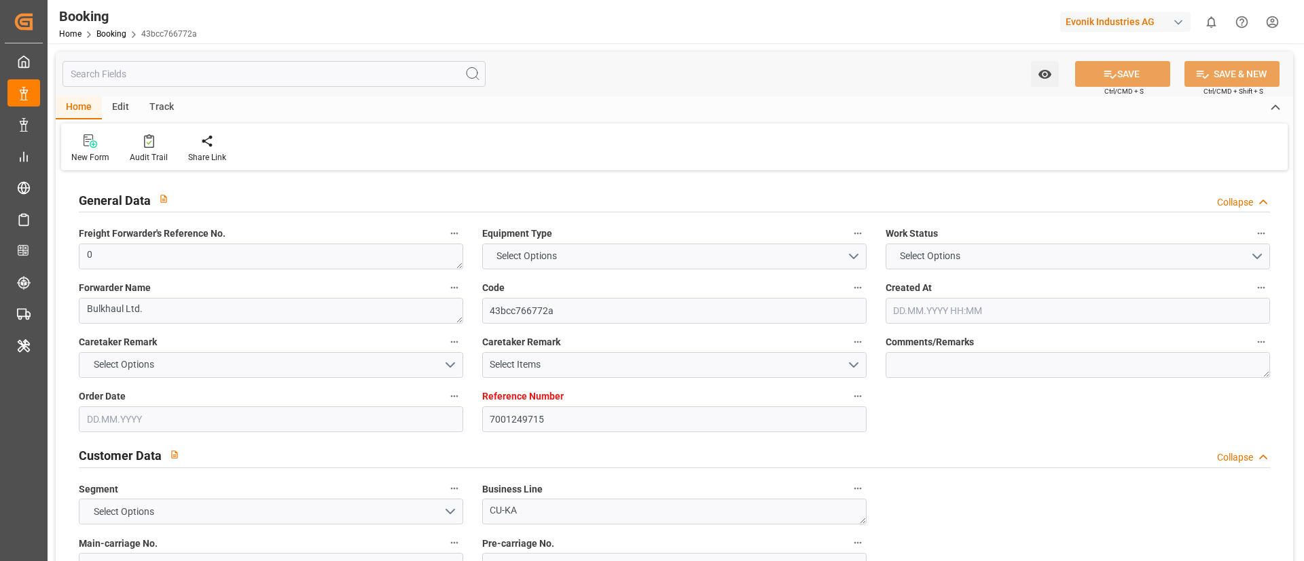
type input "BEANR"
type input "IDBDJ"
type input "MYPKG"
type input "IDJKT"
type input "0"
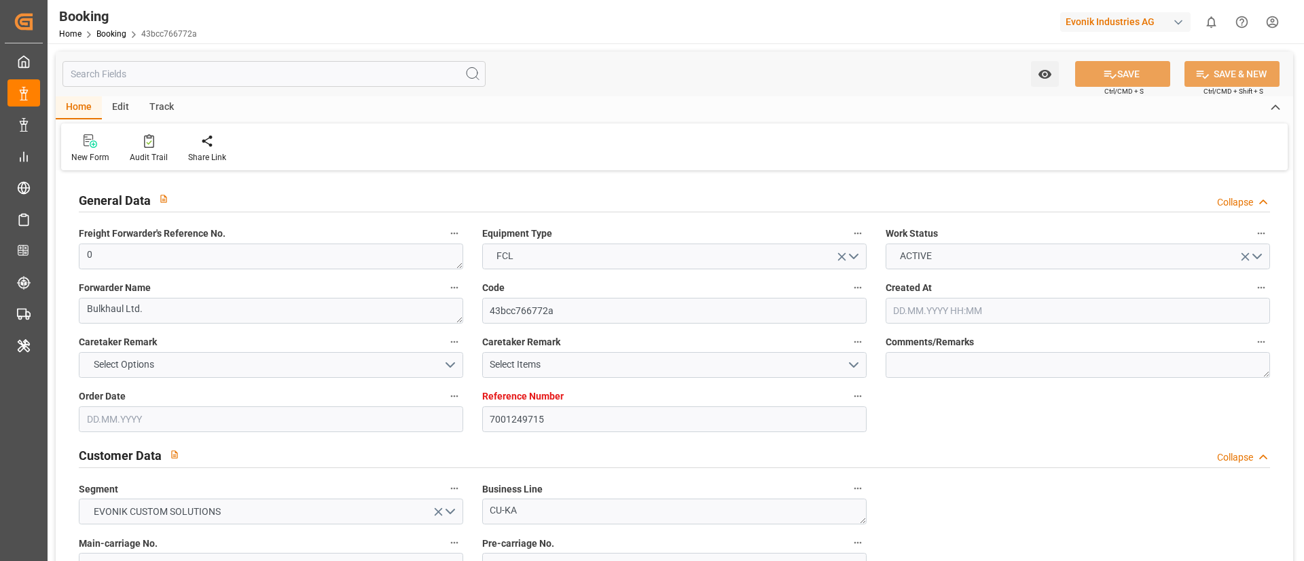
type input "15.08.2025 07:18"
type input "15.08.2025"
type input "16.10.2025"
type input "20.08.2025"
type input "02.09.2025 00:00"
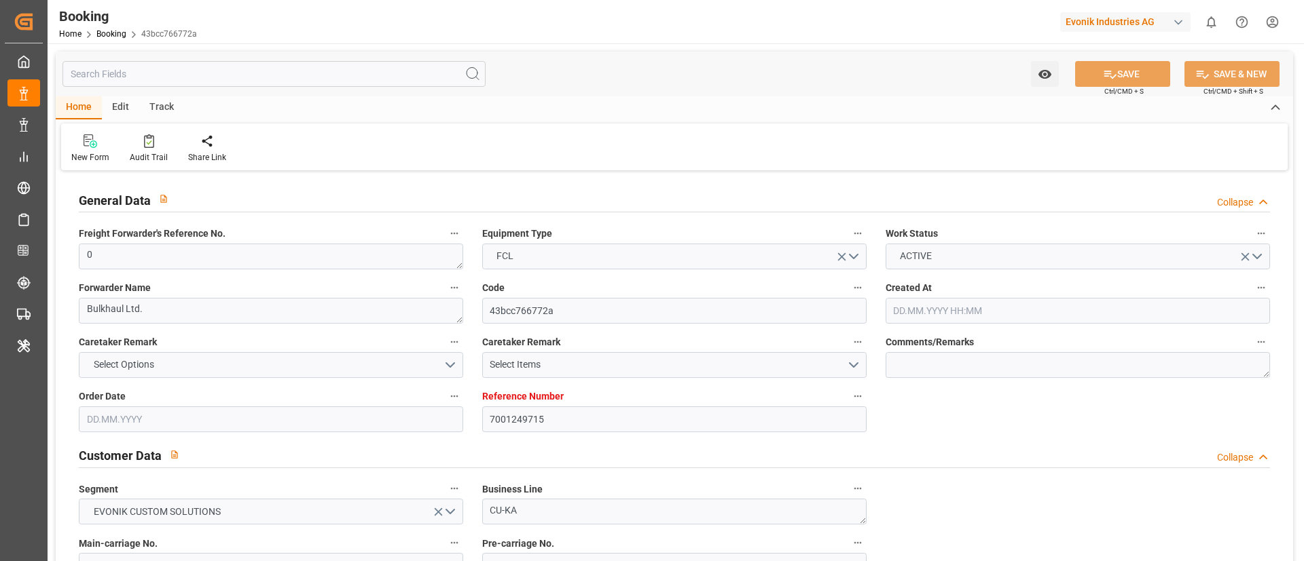
type input "07.09.2025 00:00"
type input "08.09.2025 00:00"
type input "07.09.2025 00:00"
type input "02.09.2025 00:00"
type input "29.10.2025 00:00"
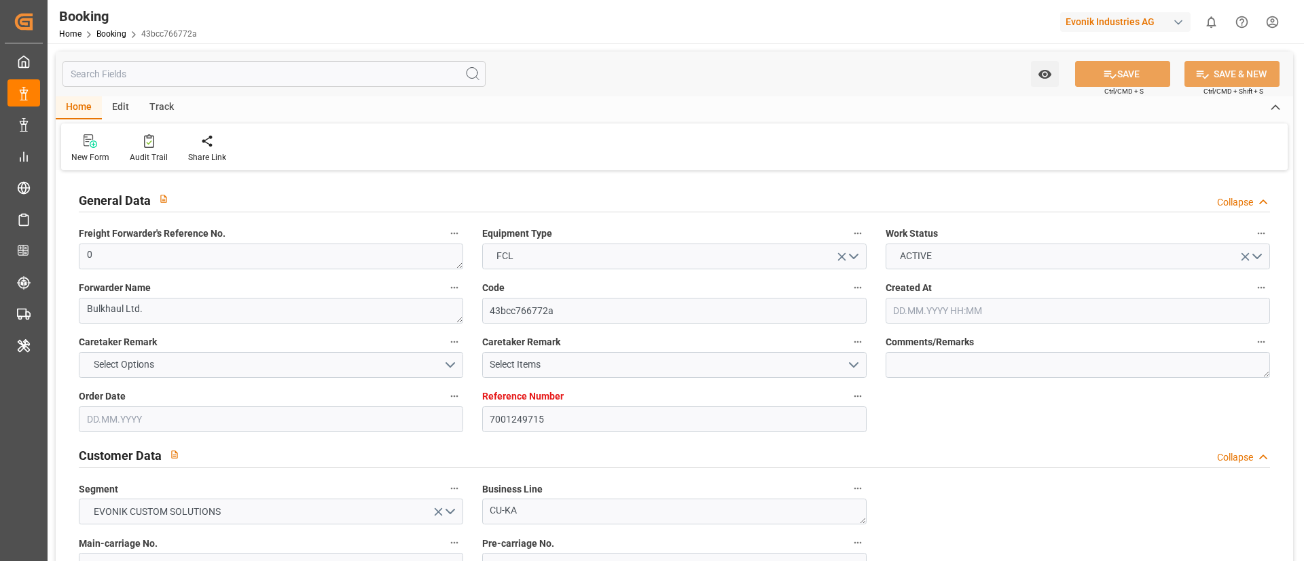
type input "16.10.2025 00:00"
type input "10.10.2025 00:00"
type input "08.10.2025 00:00"
type input "22.10.2025 00:00"
type input "09.10.2025 00:00"
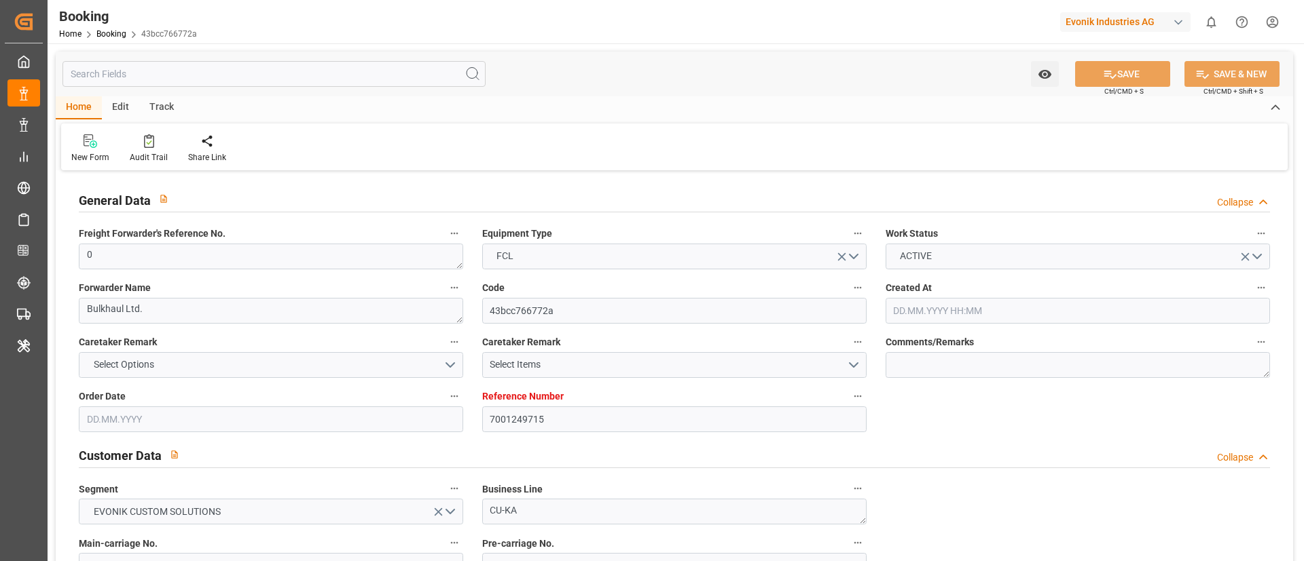
type input "24.10.2025 00:00"
type input "10.10.2025 00:00"
type input "26.10.2025 00:00"
type input "13.10.2025 00:00"
type input "18.08.2025"
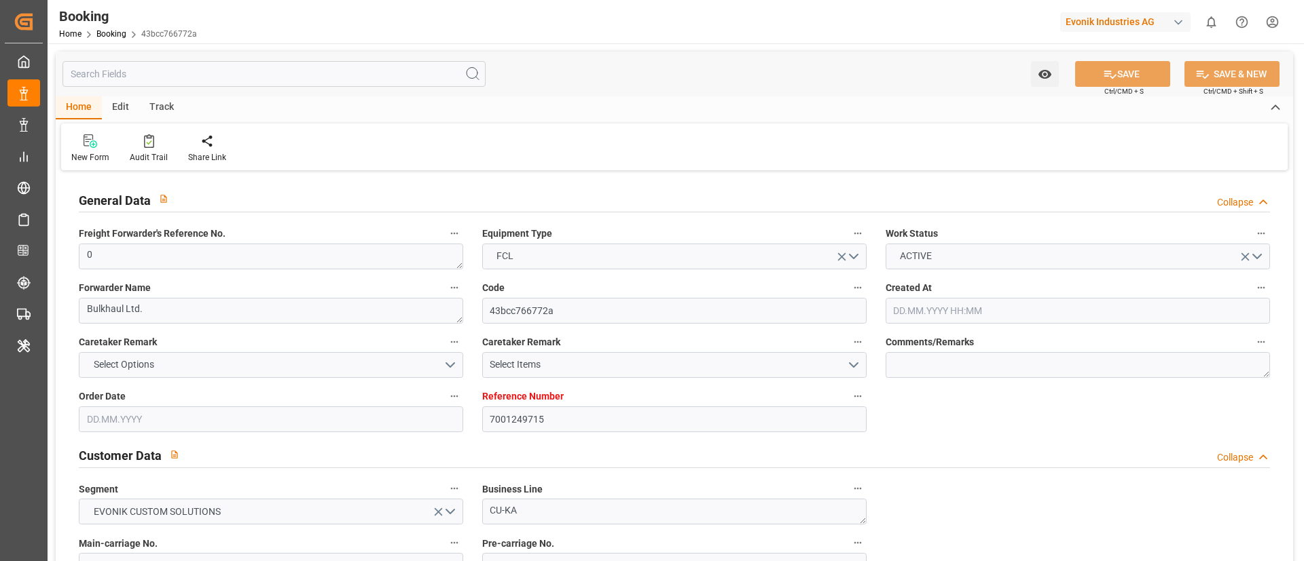
type input "09.10.2025 09:57"
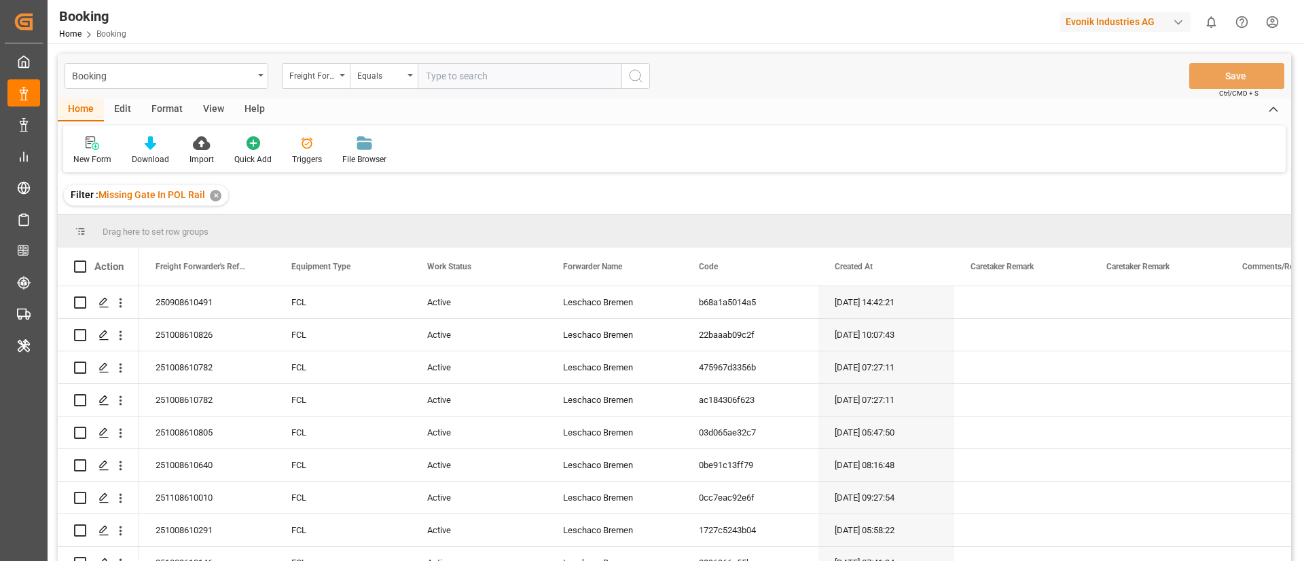
click at [219, 110] on div "View" at bounding box center [213, 109] width 41 height 23
click at [92, 142] on icon at bounding box center [87, 143] width 14 height 14
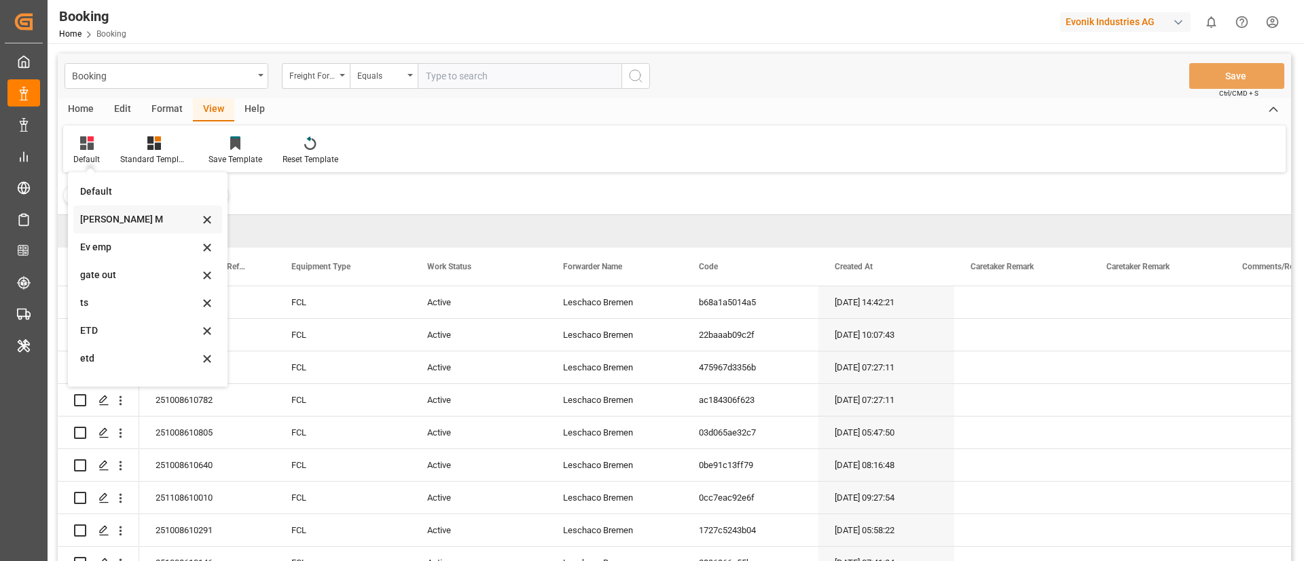
click at [125, 215] on div "[PERSON_NAME] M" at bounding box center [139, 219] width 119 height 14
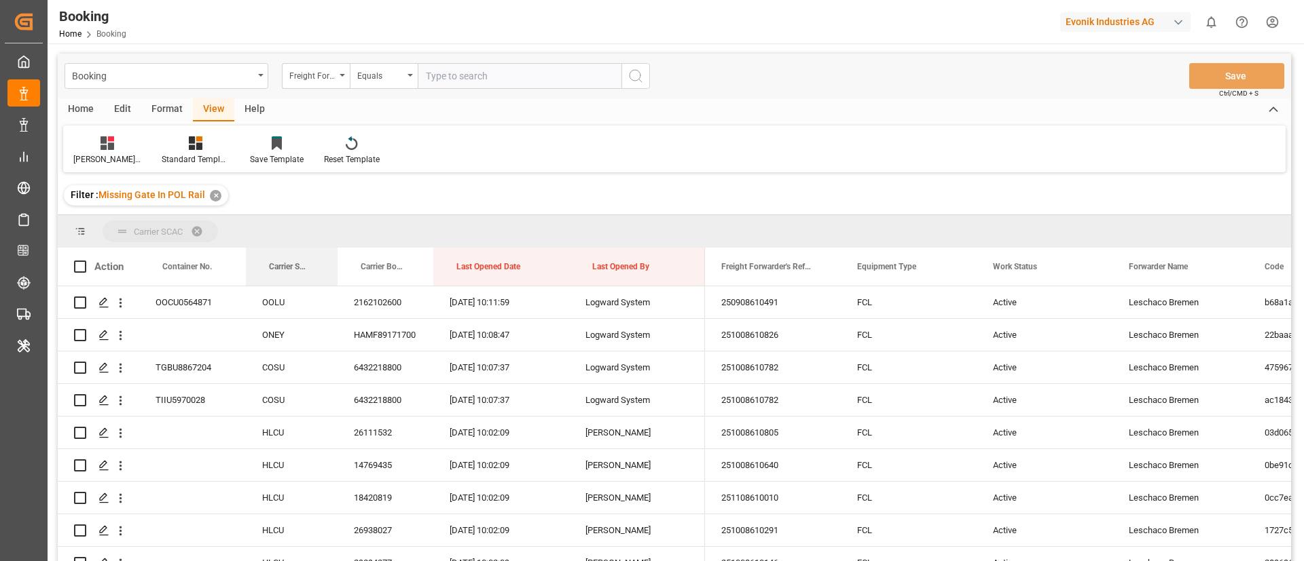
drag, startPoint x: 276, startPoint y: 270, endPoint x: 289, endPoint y: 229, distance: 42.5
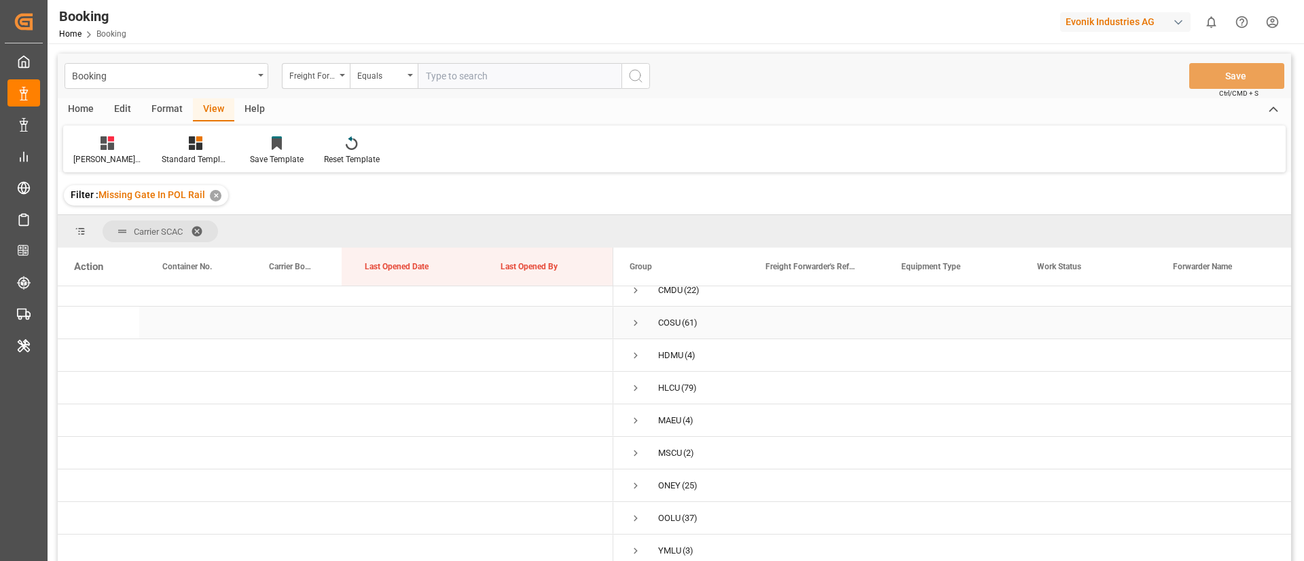
scroll to position [19, 0]
click at [640, 478] on span "Press SPACE to select this row." at bounding box center [635, 484] width 12 height 12
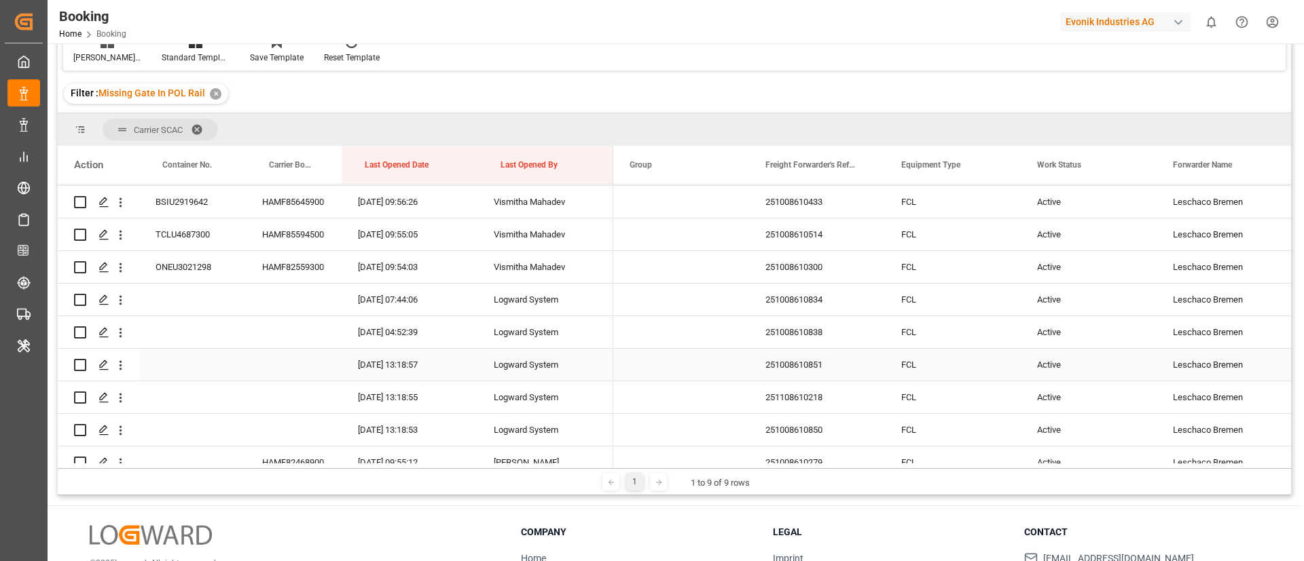
scroll to position [426, 0]
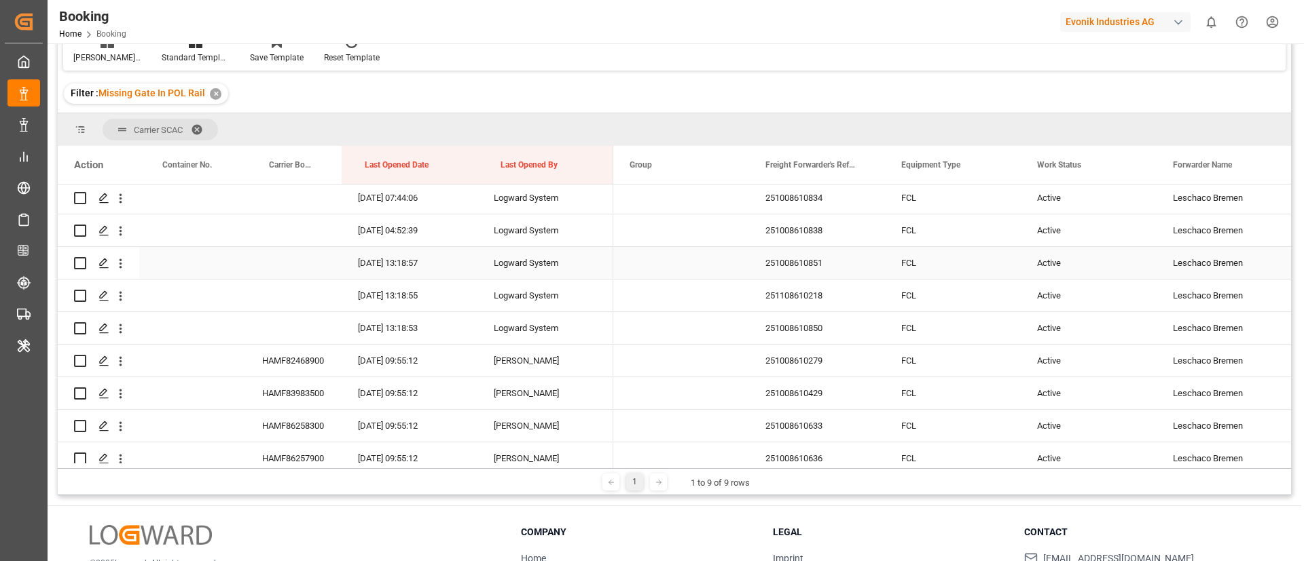
click at [122, 271] on button "open menu" at bounding box center [120, 264] width 14 height 26
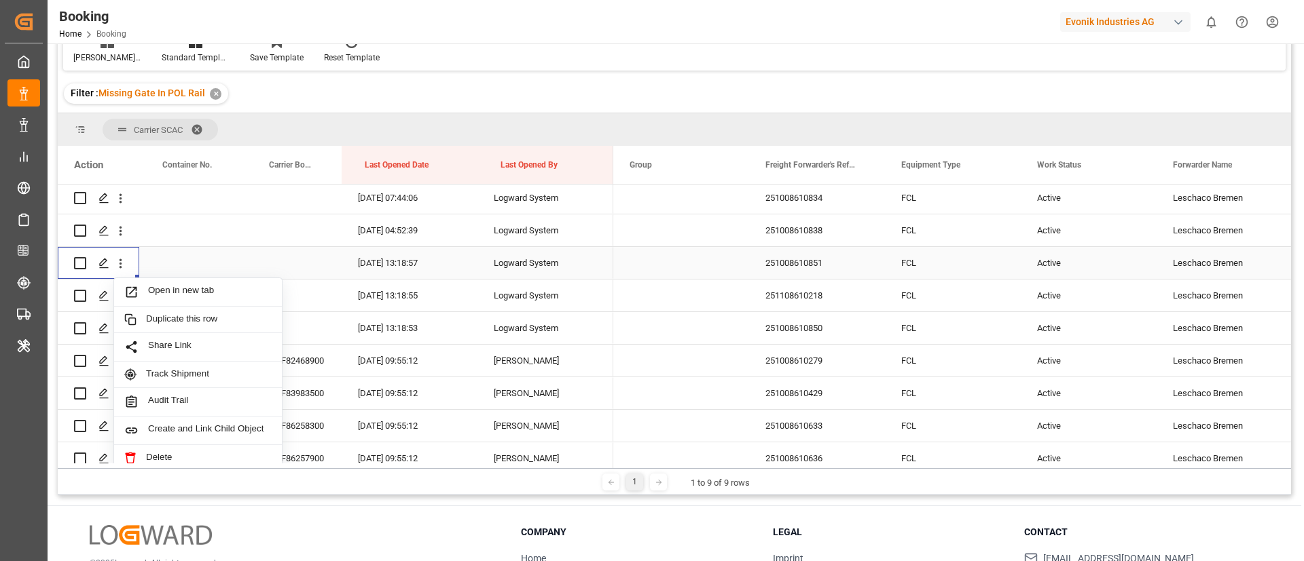
click at [162, 291] on span "Open in new tab" at bounding box center [210, 292] width 124 height 14
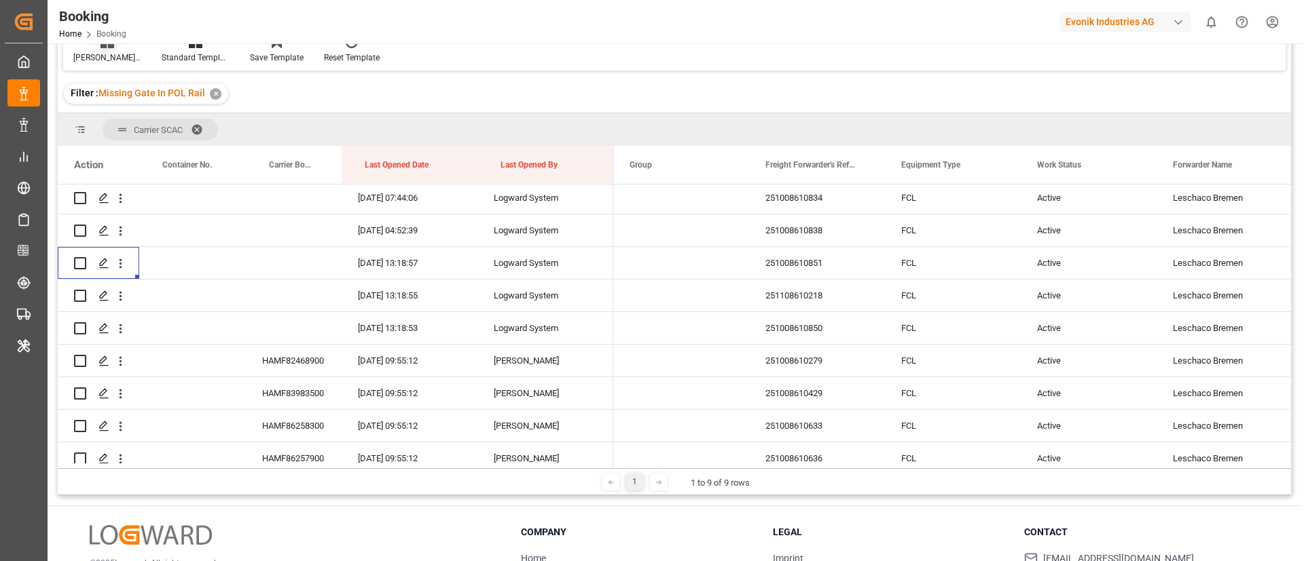
scroll to position [0, 0]
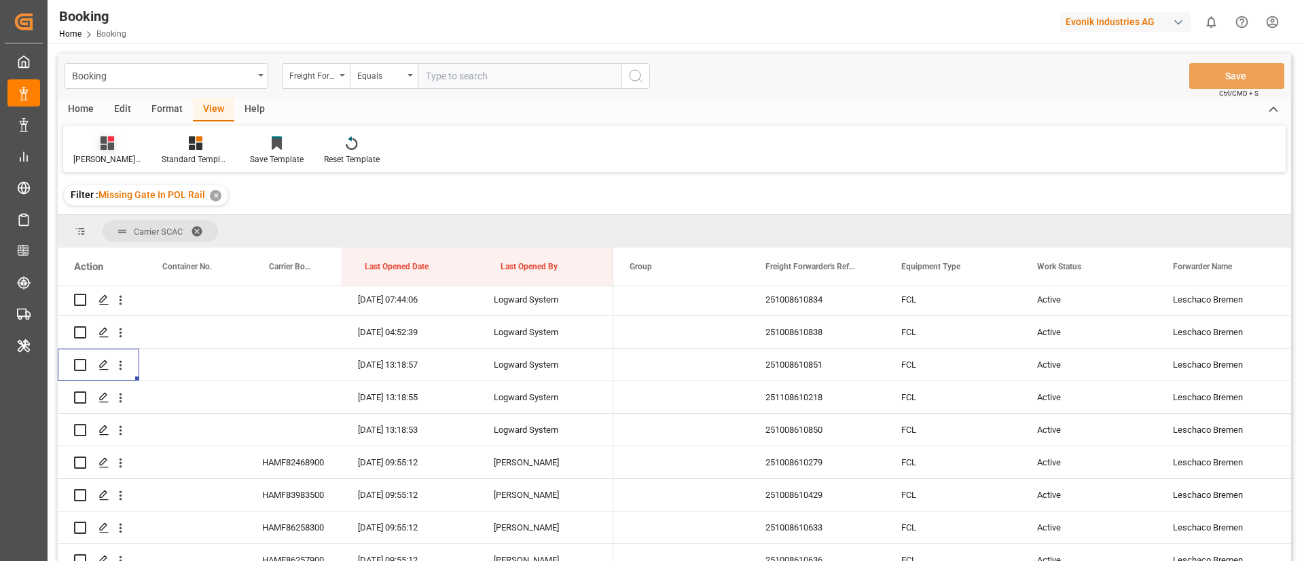
click at [109, 148] on div at bounding box center [107, 143] width 68 height 14
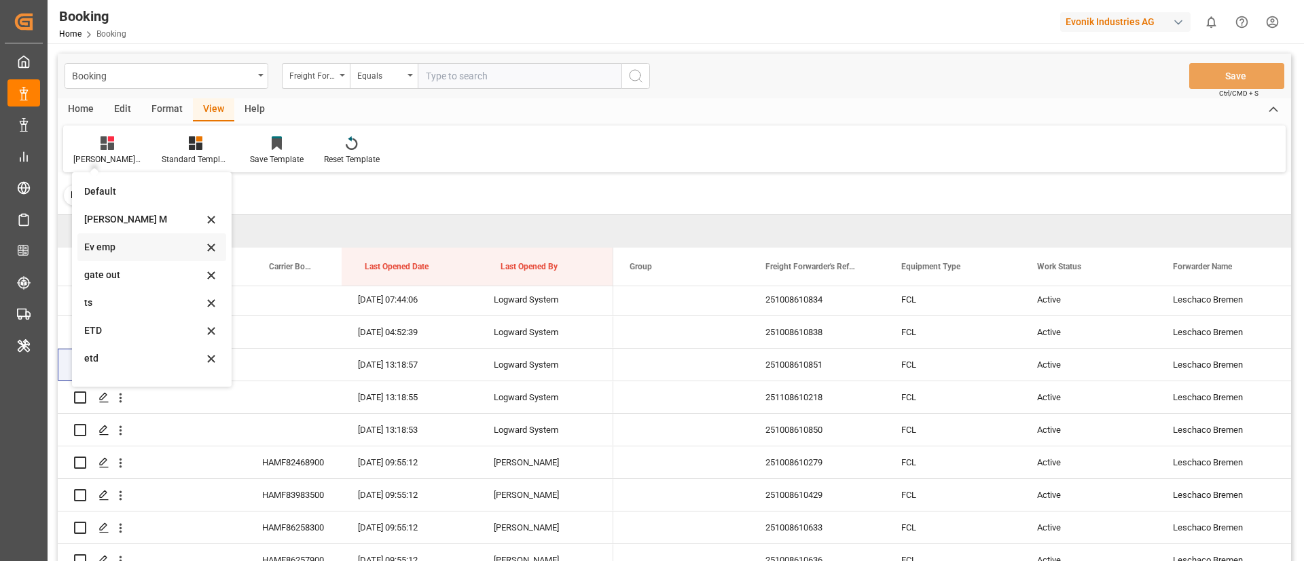
click at [141, 254] on div "Ev emp" at bounding box center [143, 247] width 119 height 14
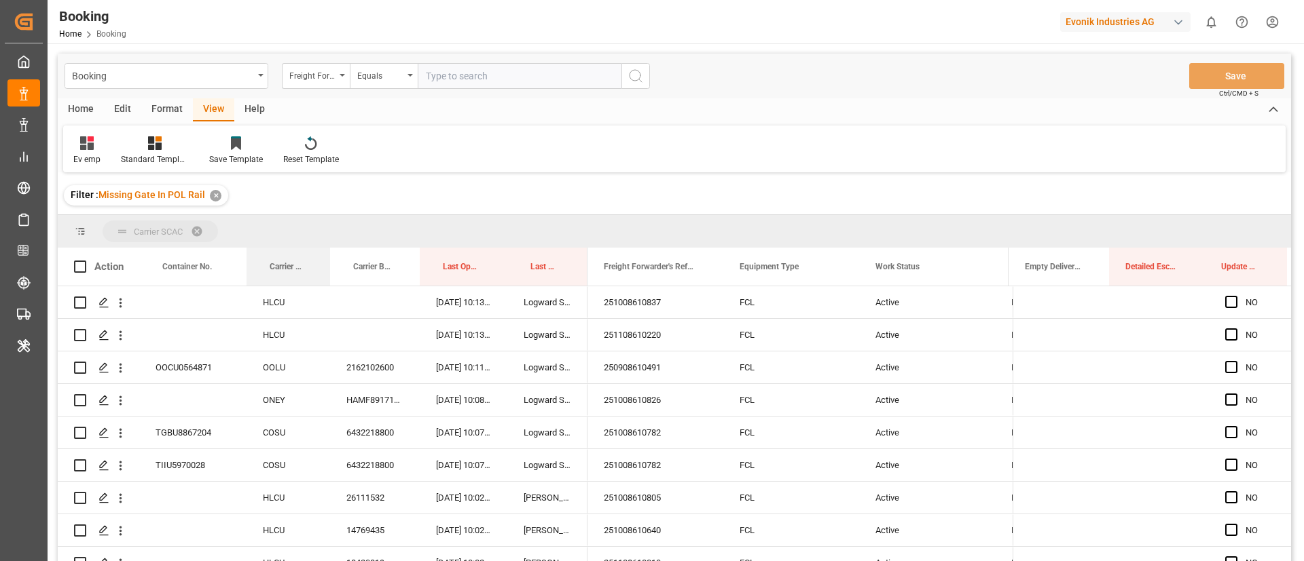
drag, startPoint x: 278, startPoint y: 263, endPoint x: 286, endPoint y: 227, distance: 36.7
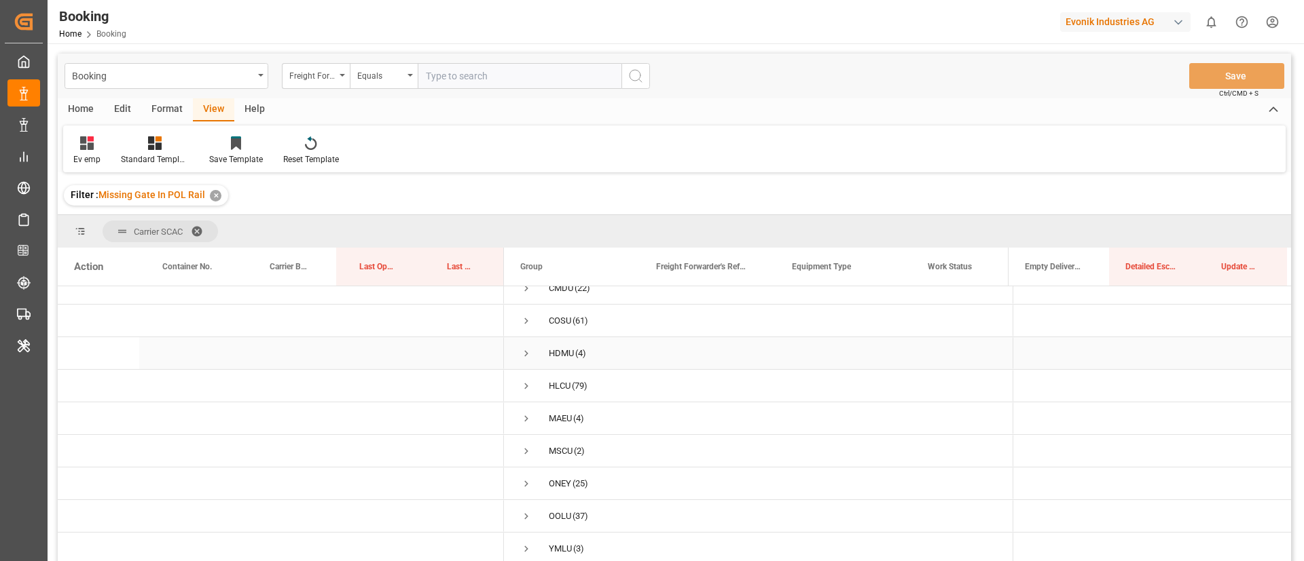
scroll to position [19, 0]
click at [525, 478] on span "Press SPACE to select this row." at bounding box center [526, 484] width 12 height 12
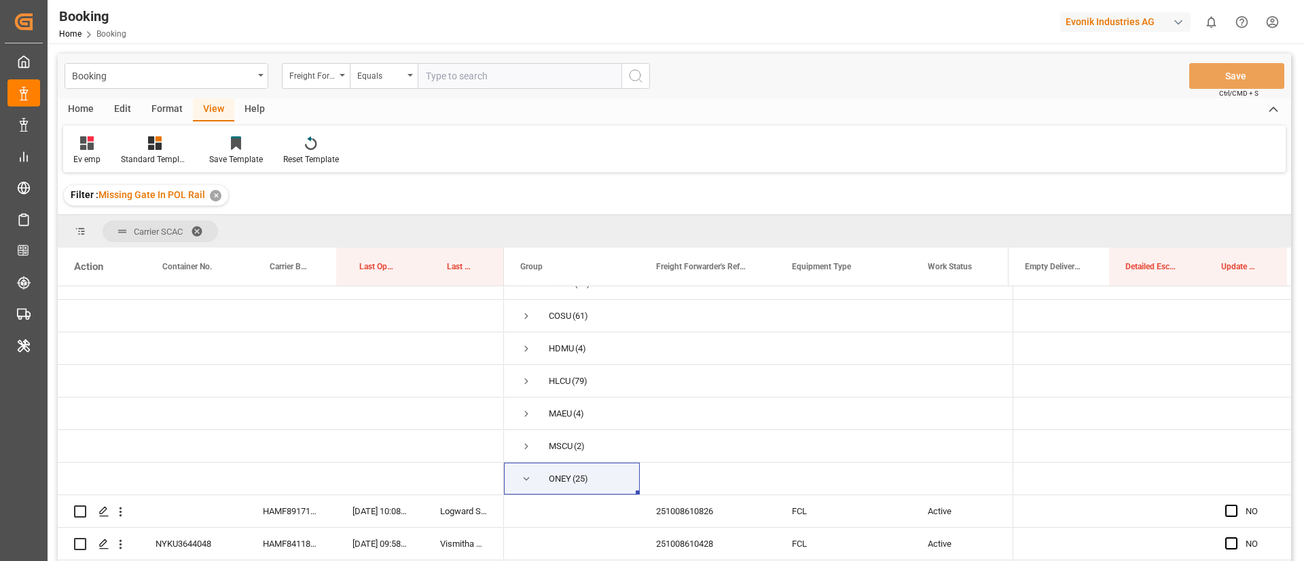
drag, startPoint x: 373, startPoint y: 265, endPoint x: 405, endPoint y: 221, distance: 54.6
drag, startPoint x: 344, startPoint y: 264, endPoint x: 392, endPoint y: 225, distance: 61.7
click at [392, 225] on div "Carrier SCAC Drag here to set column labels Action Container No. Carrier Bookin…" at bounding box center [674, 392] width 1233 height 355
drag, startPoint x: 374, startPoint y: 270, endPoint x: 407, endPoint y: 225, distance: 55.8
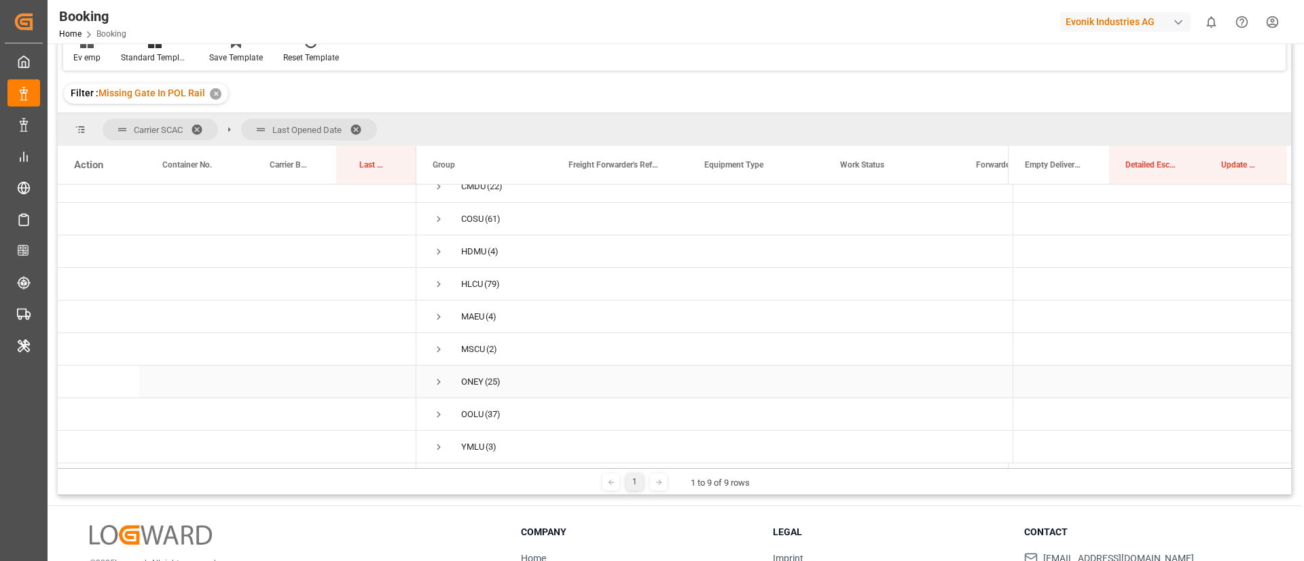
click at [441, 377] on span "Press SPACE to select this row." at bounding box center [438, 382] width 12 height 12
click at [472, 348] on span "Press SPACE to select this row." at bounding box center [467, 350] width 12 height 12
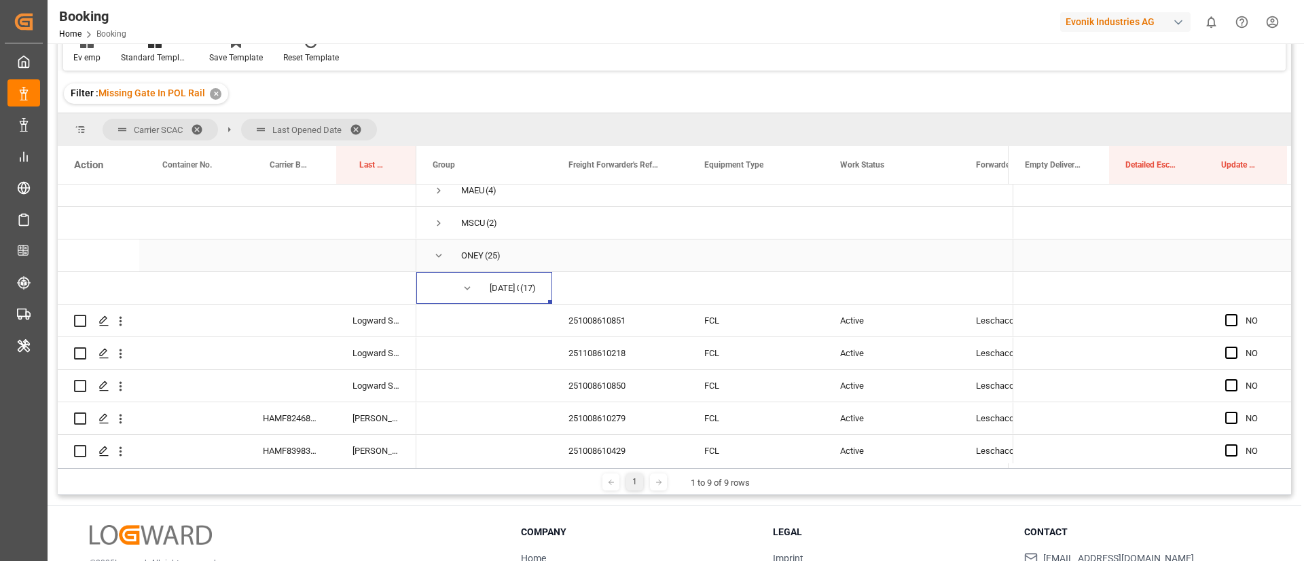
scroll to position [186, 0]
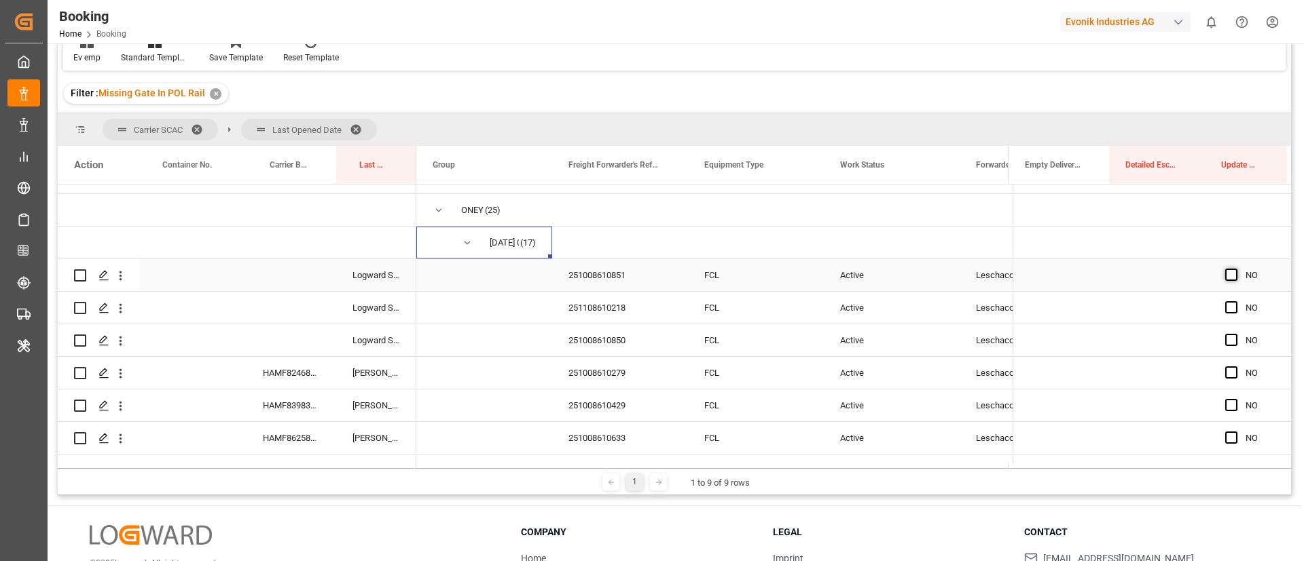
click at [1225, 273] on span "Press SPACE to select this row." at bounding box center [1231, 275] width 12 height 12
click at [1235, 269] on input "Press SPACE to select this row." at bounding box center [1235, 269] width 0 height 0
click at [1225, 311] on span "Press SPACE to select this row." at bounding box center [1231, 307] width 12 height 12
click at [1235, 301] on input "Press SPACE to select this row." at bounding box center [1235, 301] width 0 height 0
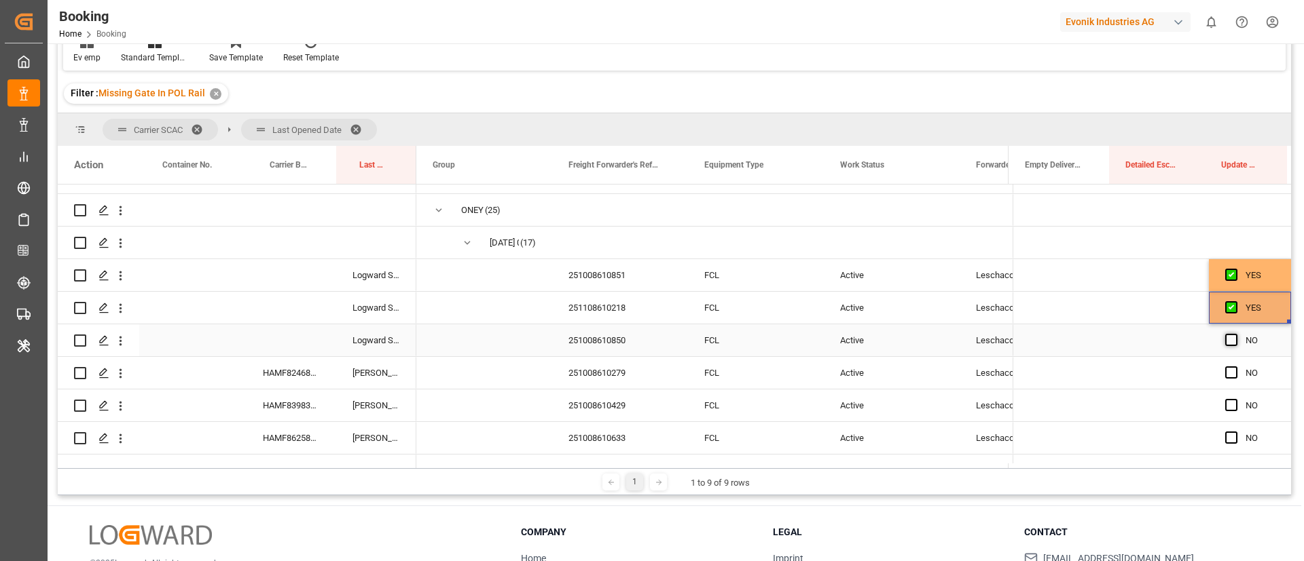
click at [1225, 336] on span "Press SPACE to select this row." at bounding box center [1231, 340] width 12 height 12
click at [1235, 334] on input "Press SPACE to select this row." at bounding box center [1235, 334] width 0 height 0
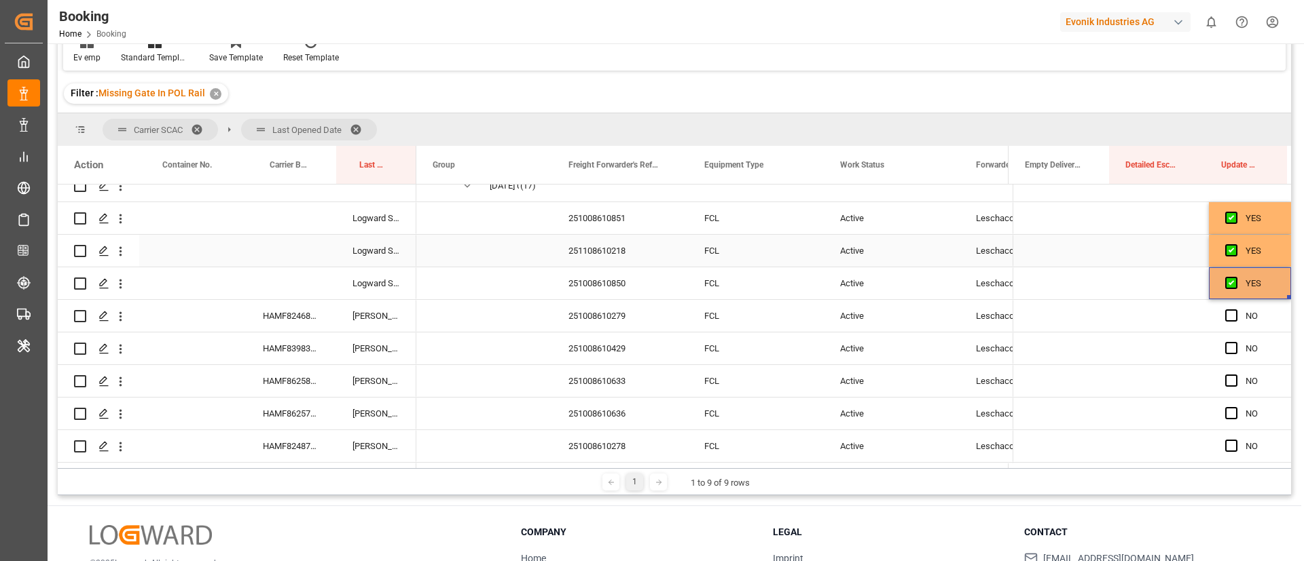
scroll to position [288, 0]
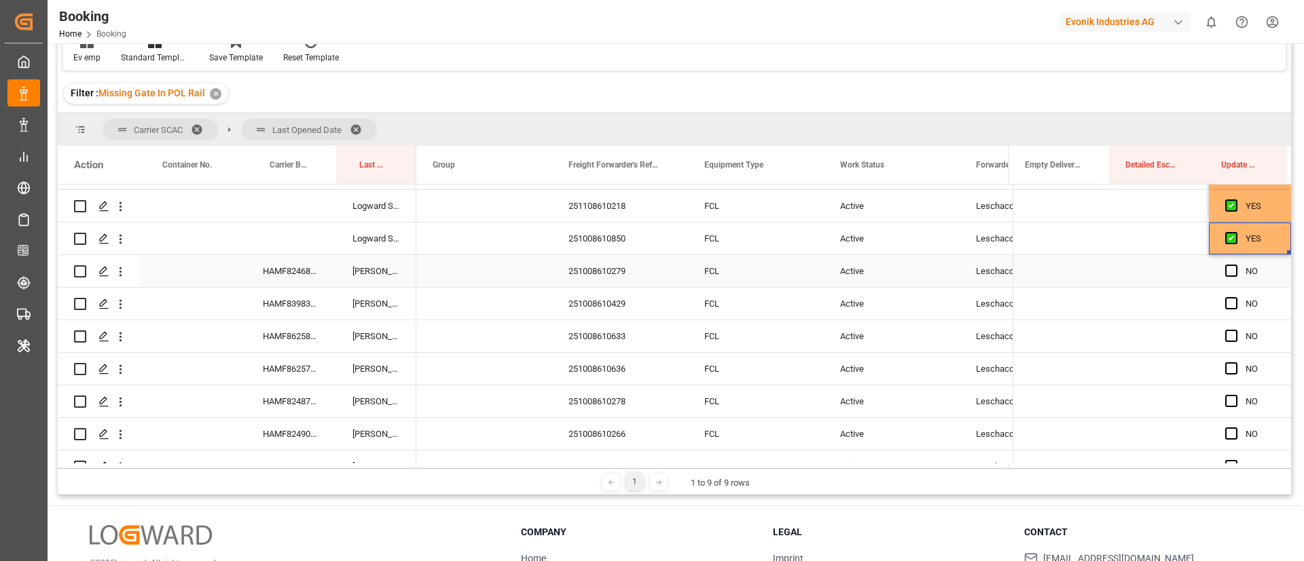
click at [306, 275] on div "HAMF82468900" at bounding box center [291, 271] width 90 height 32
drag, startPoint x: 428, startPoint y: 468, endPoint x: 468, endPoint y: 465, distance: 39.5
click at [468, 465] on div "Carrier SCAC Last Opened Date Drag here to set column labels Action Container N…" at bounding box center [674, 304] width 1233 height 382
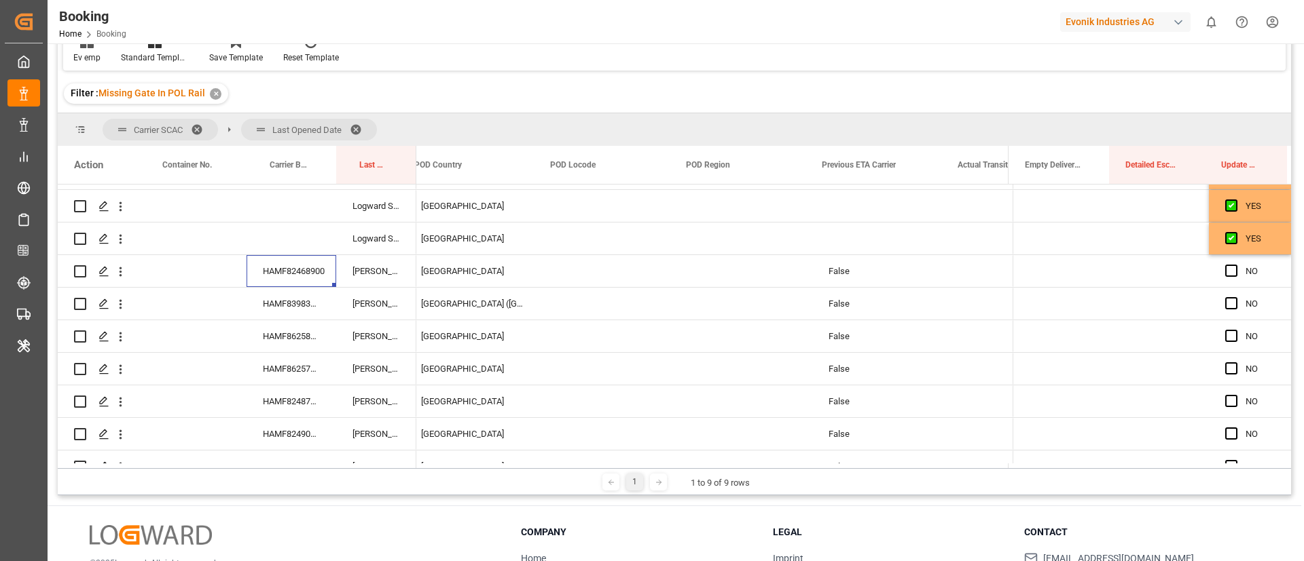
scroll to position [0, 0]
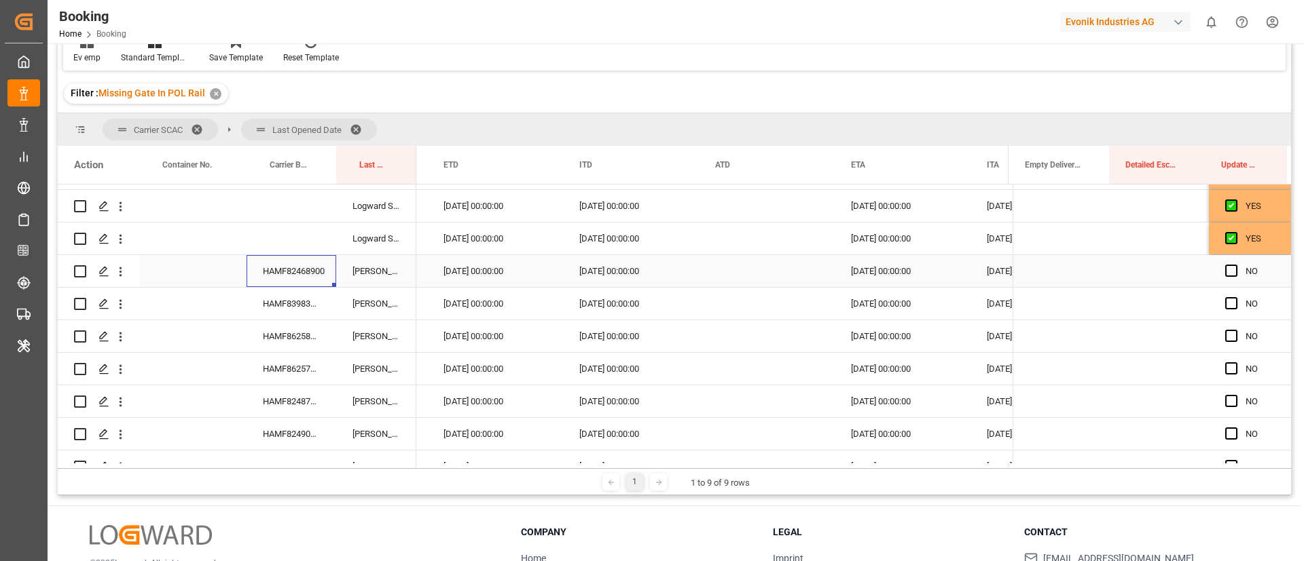
click at [1233, 270] on div "Press SPACE to select this row." at bounding box center [1235, 271] width 20 height 31
click at [1227, 272] on span "Press SPACE to select this row." at bounding box center [1231, 271] width 12 height 12
click at [1235, 265] on input "Press SPACE to select this row." at bounding box center [1235, 265] width 0 height 0
click at [300, 308] on div "HAMF83983500" at bounding box center [291, 304] width 90 height 32
click at [1229, 305] on span "Press SPACE to select this row." at bounding box center [1231, 303] width 12 height 12
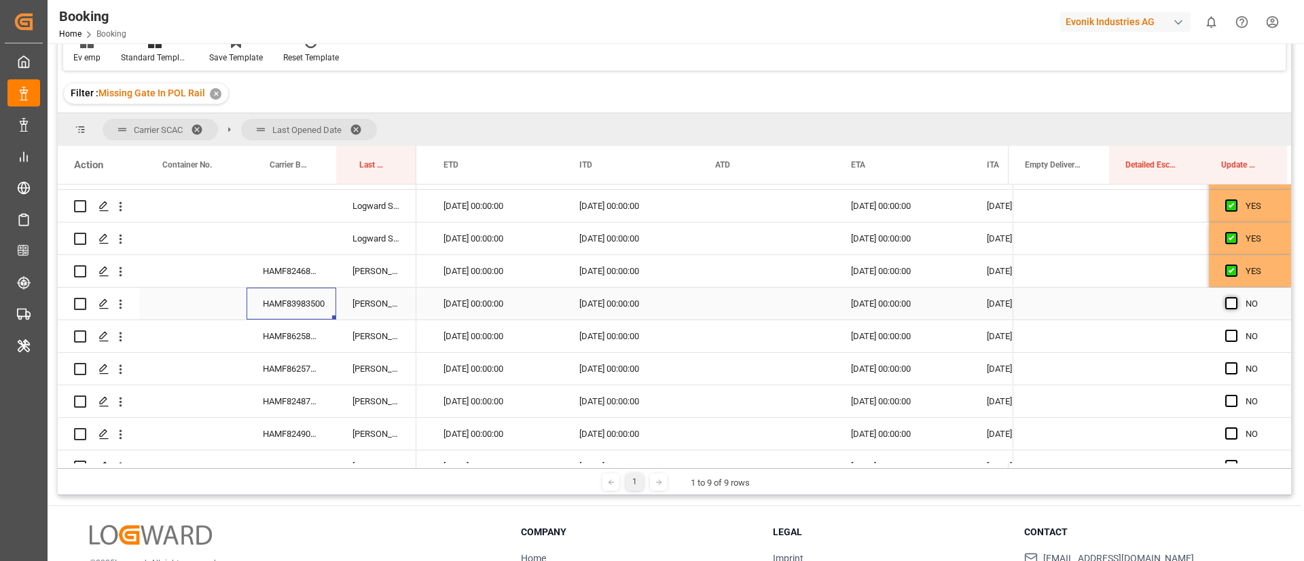
click at [1235, 297] on input "Press SPACE to select this row." at bounding box center [1235, 297] width 0 height 0
click at [285, 331] on div "HAMF86258300" at bounding box center [291, 336] width 90 height 32
click at [490, 343] on div "26.10.2025 00:00:00" at bounding box center [495, 336] width 136 height 32
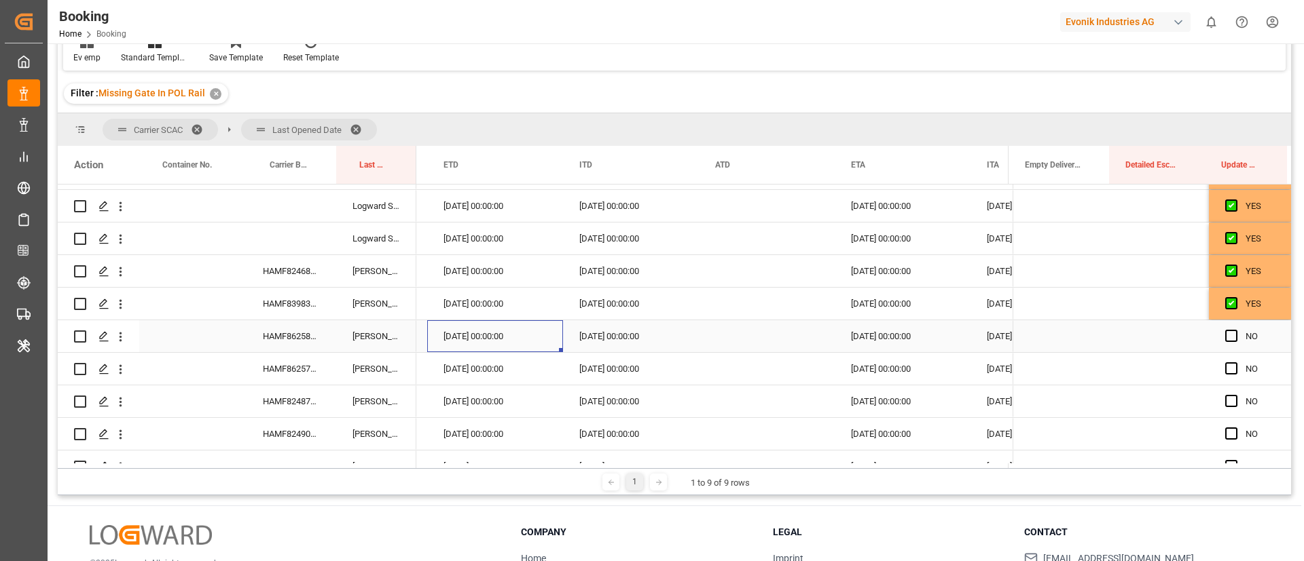
click at [490, 343] on div "26.10.2025 00:00:00" at bounding box center [495, 336] width 136 height 32
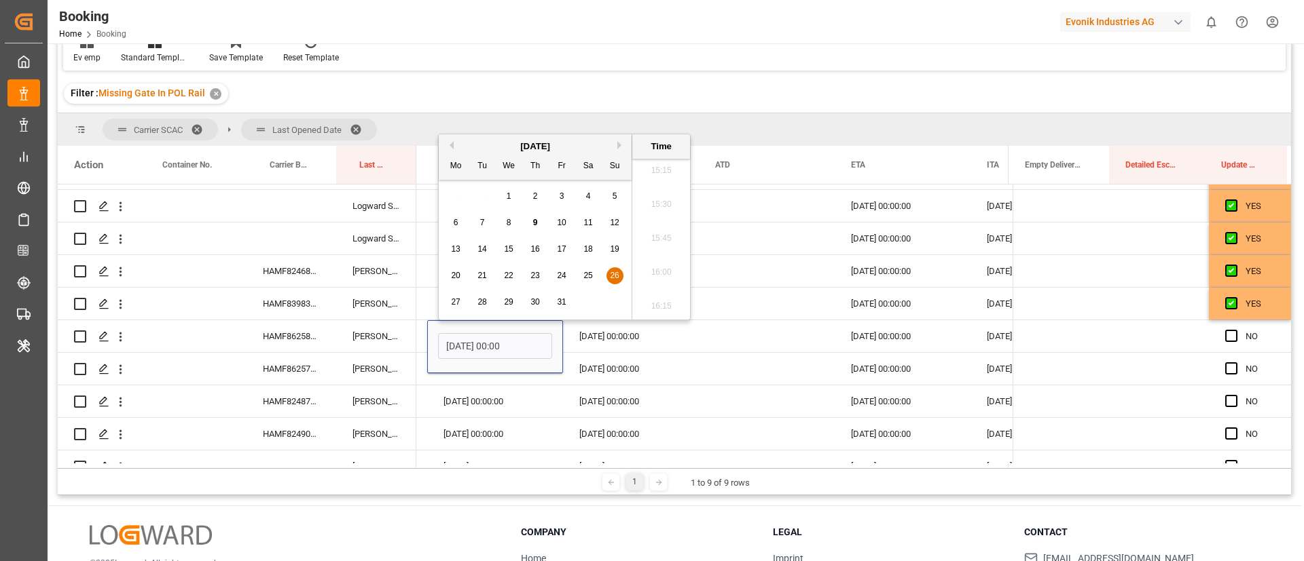
click at [510, 302] on span "29" at bounding box center [508, 302] width 9 height 10
type input "29.10.2025 00:00"
click at [650, 348] on div "26.10.2025 00:00:00" at bounding box center [631, 336] width 136 height 32
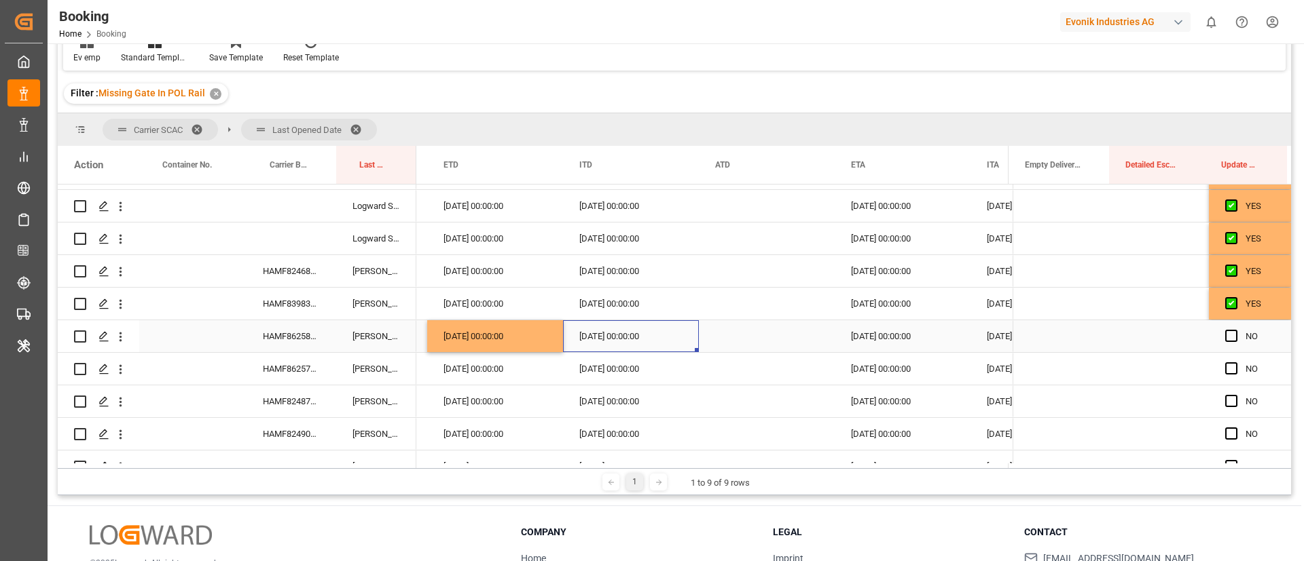
click at [874, 335] on div "14.12.2025 00:00:00" at bounding box center [902, 336] width 136 height 32
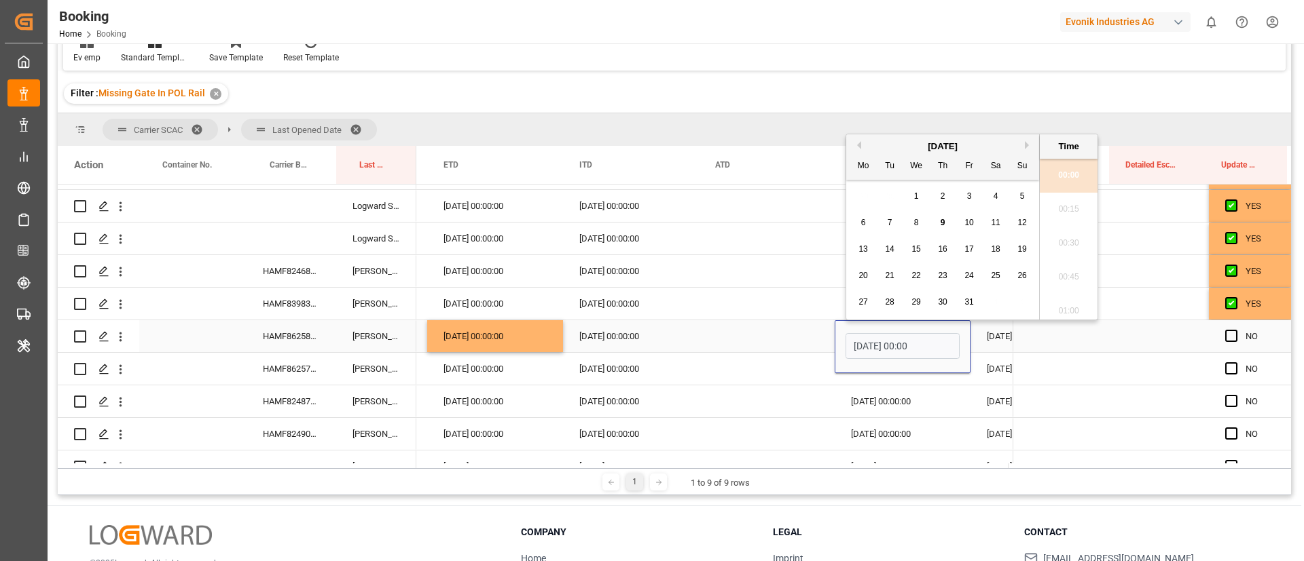
click at [891, 272] on span "21" at bounding box center [889, 276] width 9 height 10
click at [1026, 144] on button "Next Month" at bounding box center [1028, 145] width 8 height 8
click at [1014, 249] on div "21" at bounding box center [1022, 250] width 17 height 16
type input "21.12.2025 00:00"
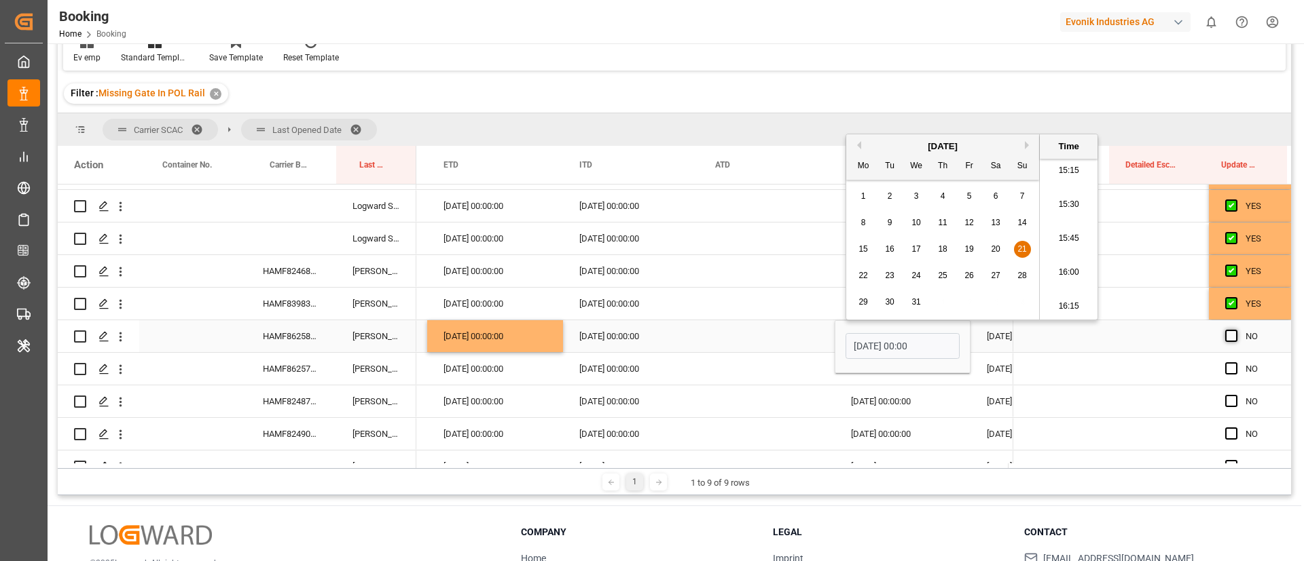
click at [1225, 337] on span "Press SPACE to select this row." at bounding box center [1231, 336] width 12 height 12
click at [1235, 330] on input "Press SPACE to select this row." at bounding box center [1235, 330] width 0 height 0
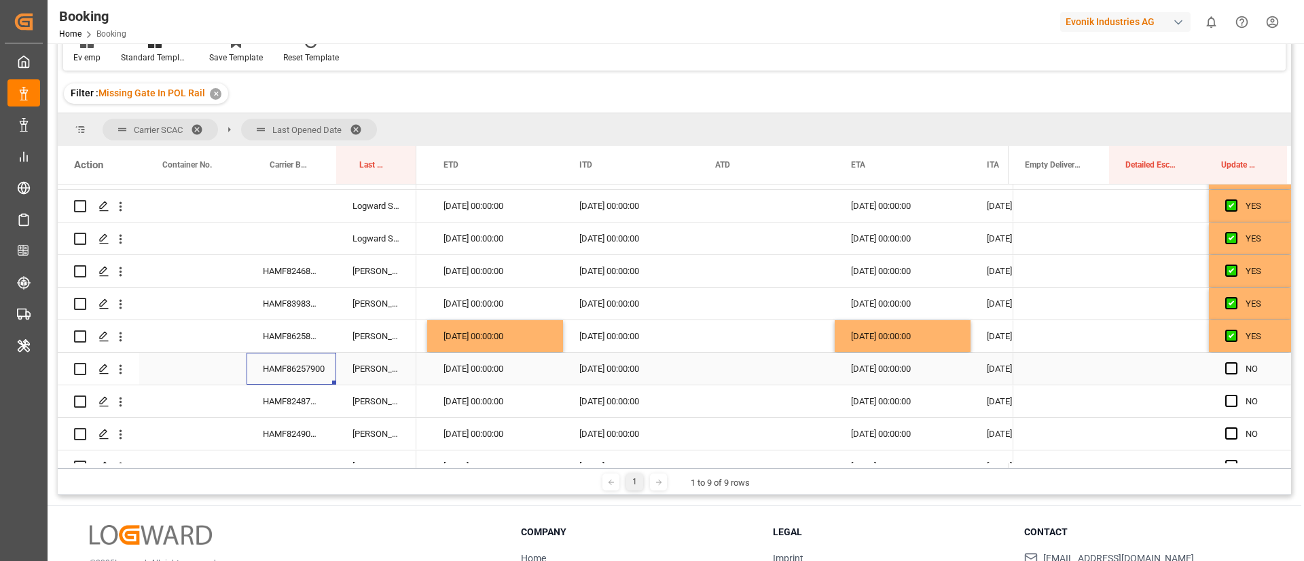
click at [306, 375] on div "HAMF86257900" at bounding box center [291, 369] width 90 height 32
click at [465, 370] on div "26.10.2025 00:00:00" at bounding box center [495, 369] width 136 height 32
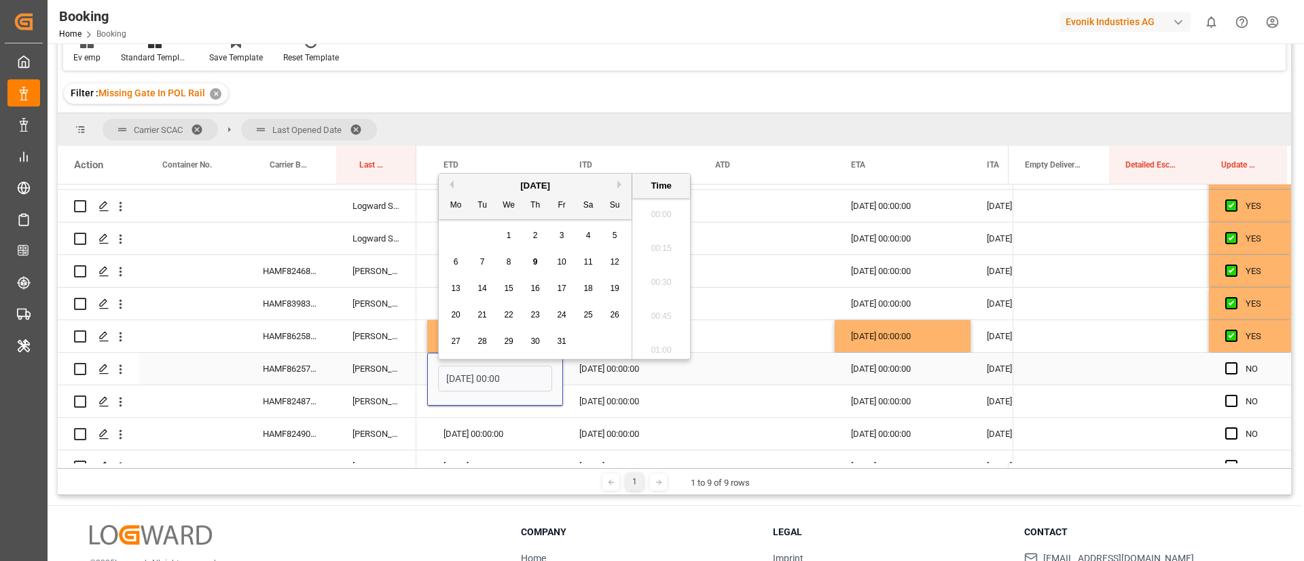
scroll to position [2075, 0]
click at [511, 332] on span "29" at bounding box center [508, 335] width 9 height 10
type input "29.10.2025 00:00"
drag, startPoint x: 621, startPoint y: 367, endPoint x: 608, endPoint y: 420, distance: 54.0
click at [622, 367] on div "26.10.2025 00:00:00" at bounding box center [631, 369] width 136 height 32
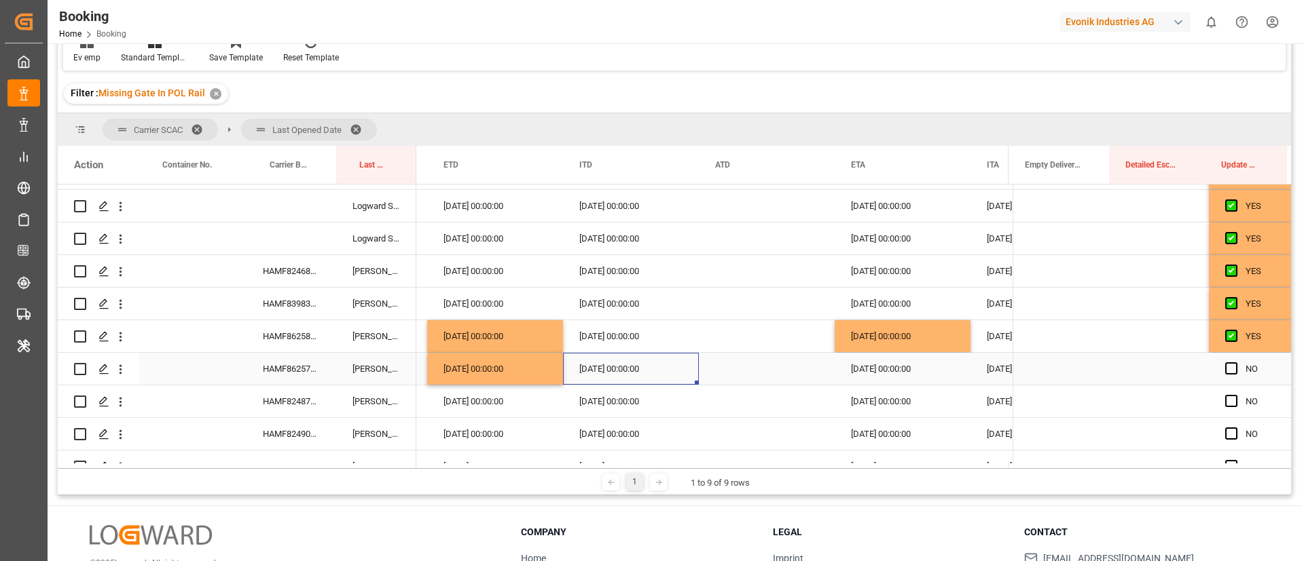
click at [907, 365] on div "14.12.2025 00:00:00" at bounding box center [902, 369] width 136 height 32
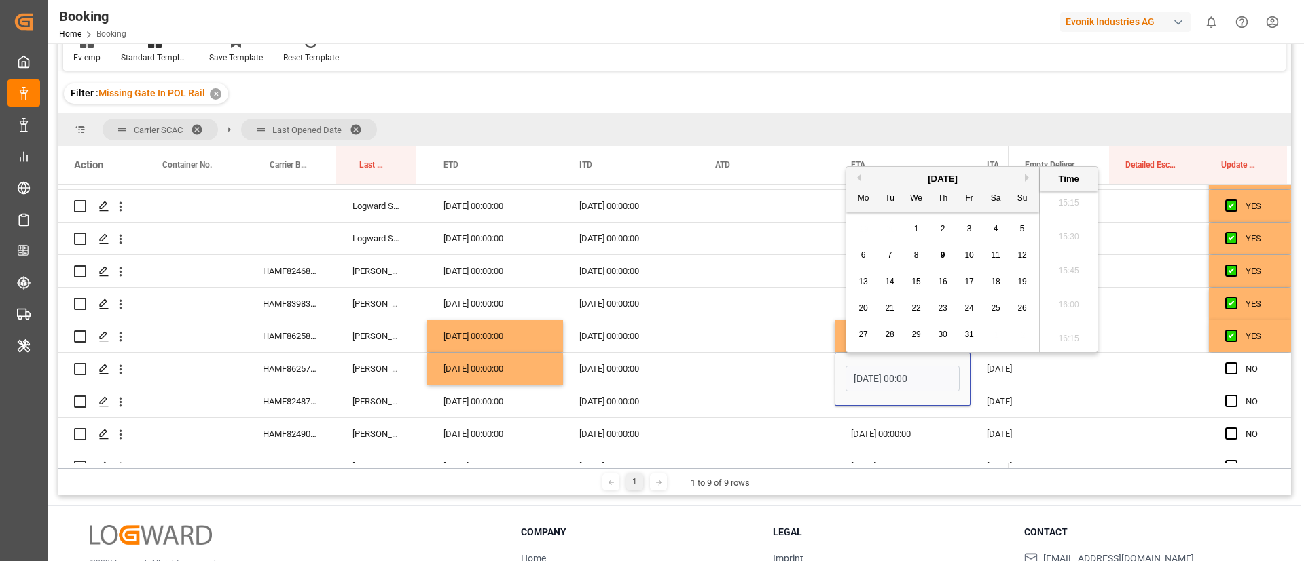
click at [1028, 174] on button "Next Month" at bounding box center [1028, 178] width 8 height 8
click at [1024, 283] on span "21" at bounding box center [1021, 282] width 9 height 10
type input "21.12.2025 00:00"
click at [1230, 369] on span "Press SPACE to select this row." at bounding box center [1231, 369] width 12 height 12
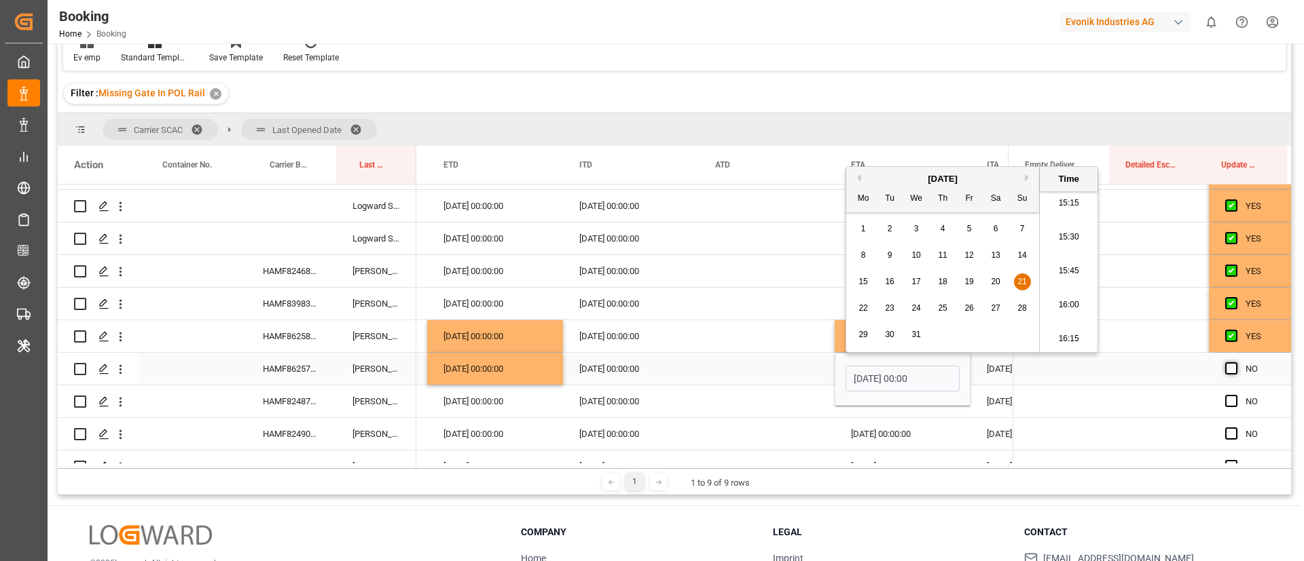
click at [1235, 363] on input "Press SPACE to select this row." at bounding box center [1235, 363] width 0 height 0
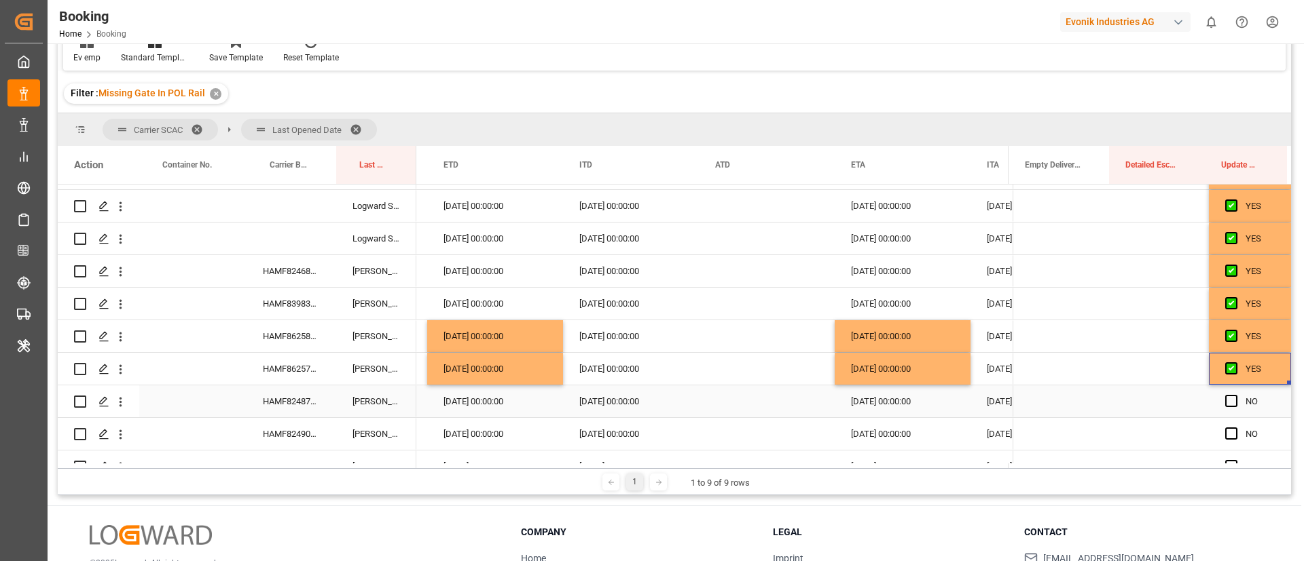
click at [296, 396] on div "HAMF82487300" at bounding box center [291, 402] width 90 height 32
click at [1225, 397] on span "Press SPACE to select this row." at bounding box center [1231, 401] width 12 height 12
click at [1235, 395] on input "Press SPACE to select this row." at bounding box center [1235, 395] width 0 height 0
click at [297, 439] on div "HAMF82490400" at bounding box center [291, 434] width 90 height 32
click at [475, 432] on div "24.10.2025 00:00:00" at bounding box center [495, 434] width 136 height 32
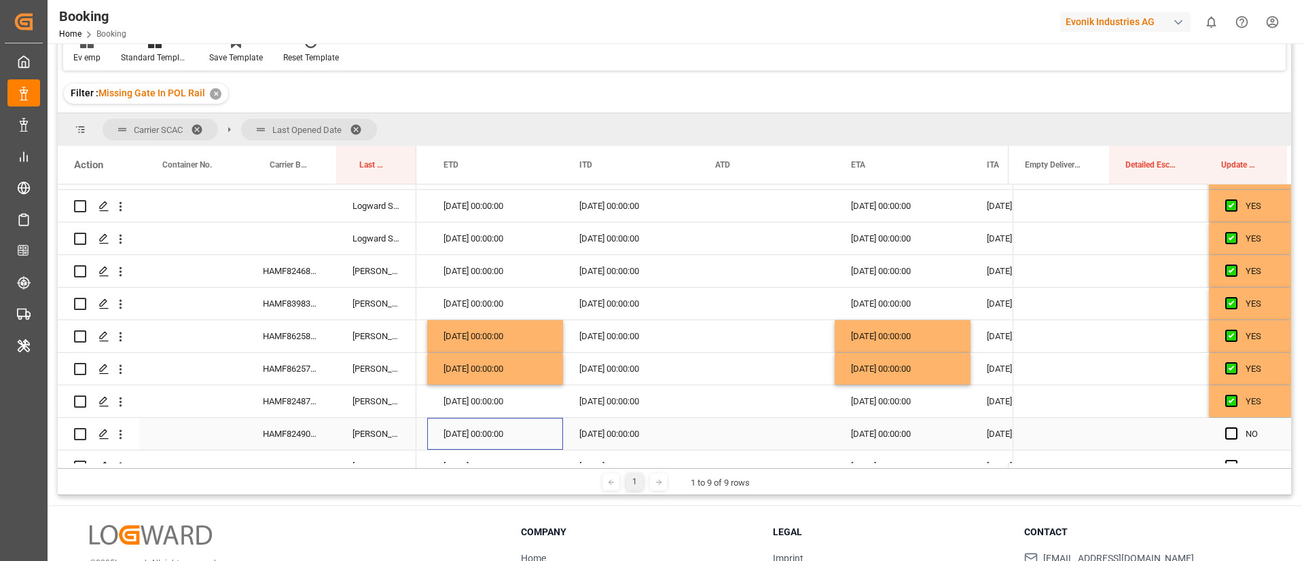
click at [475, 432] on div "24.10.2025 00:00:00" at bounding box center [495, 434] width 136 height 32
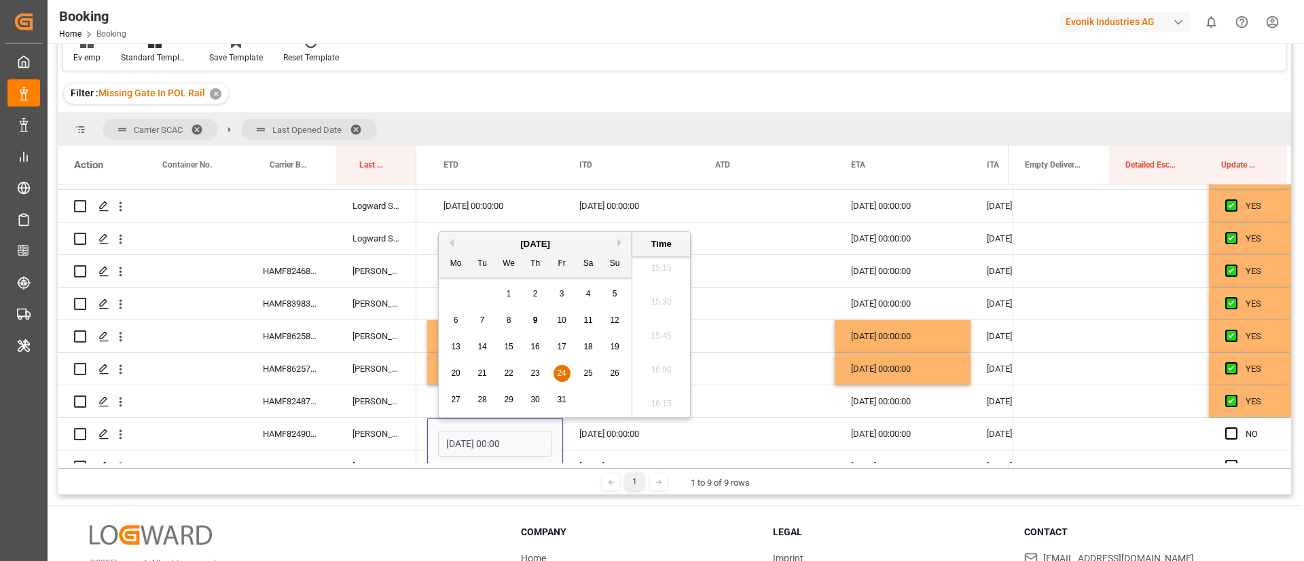
click at [585, 375] on span "25" at bounding box center [587, 374] width 9 height 10
type input "25.10.2025 00:00"
click at [798, 435] on div "Press SPACE to select this row." at bounding box center [767, 434] width 136 height 32
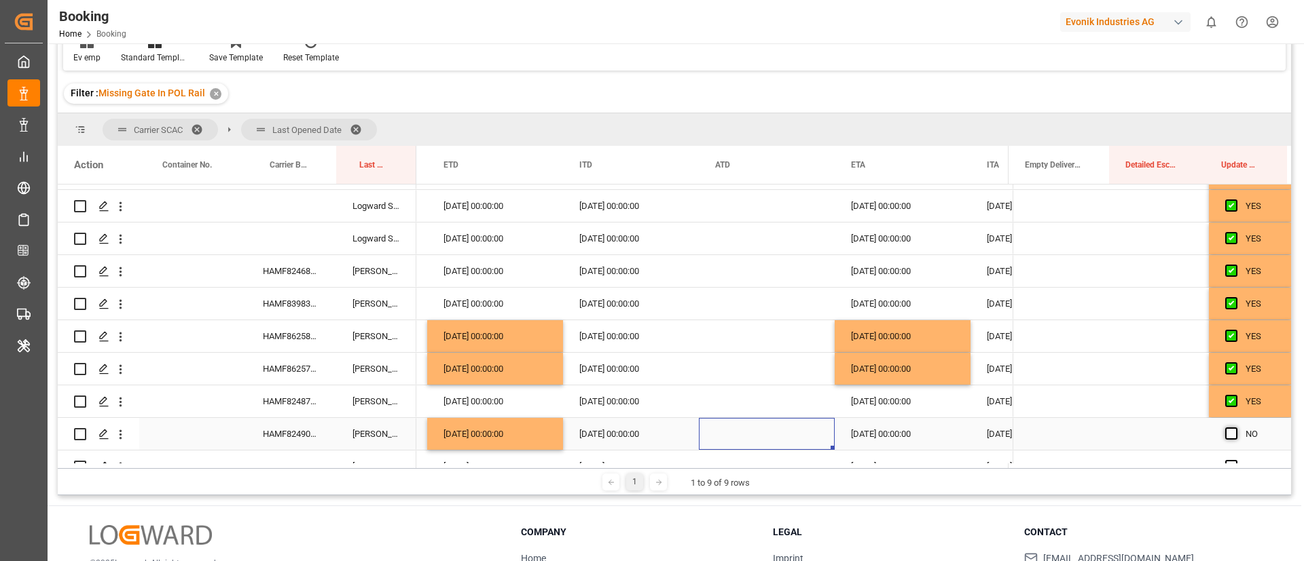
click at [1230, 434] on span "Press SPACE to select this row." at bounding box center [1231, 434] width 12 height 12
click at [1235, 428] on input "Press SPACE to select this row." at bounding box center [1235, 428] width 0 height 0
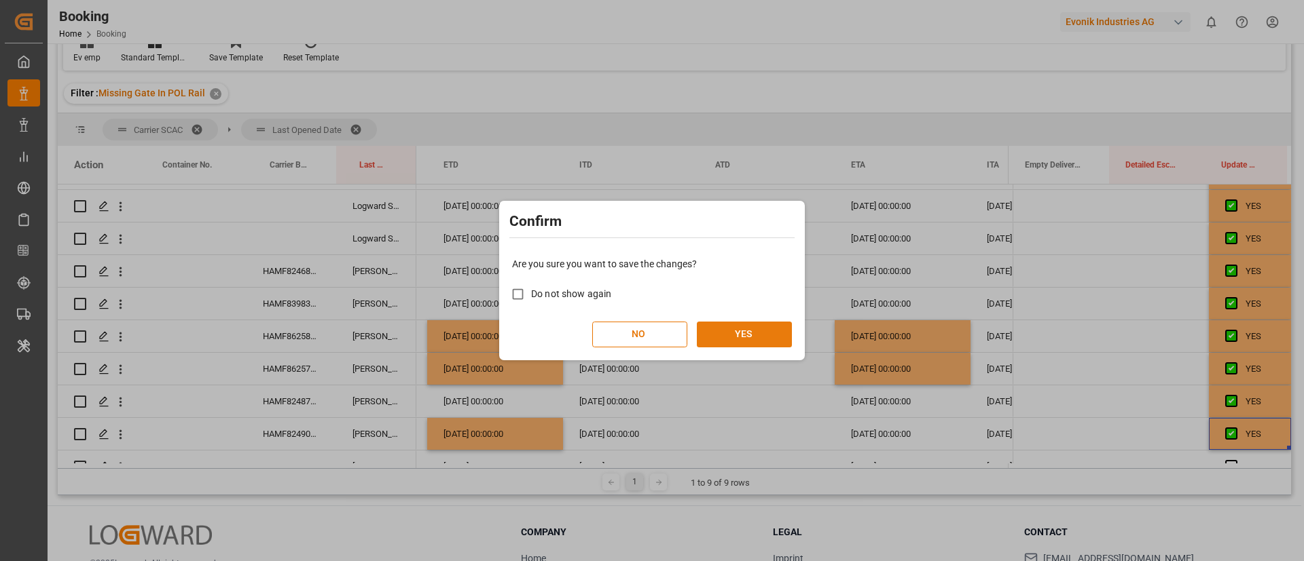
click at [736, 337] on button "YES" at bounding box center [744, 335] width 95 height 26
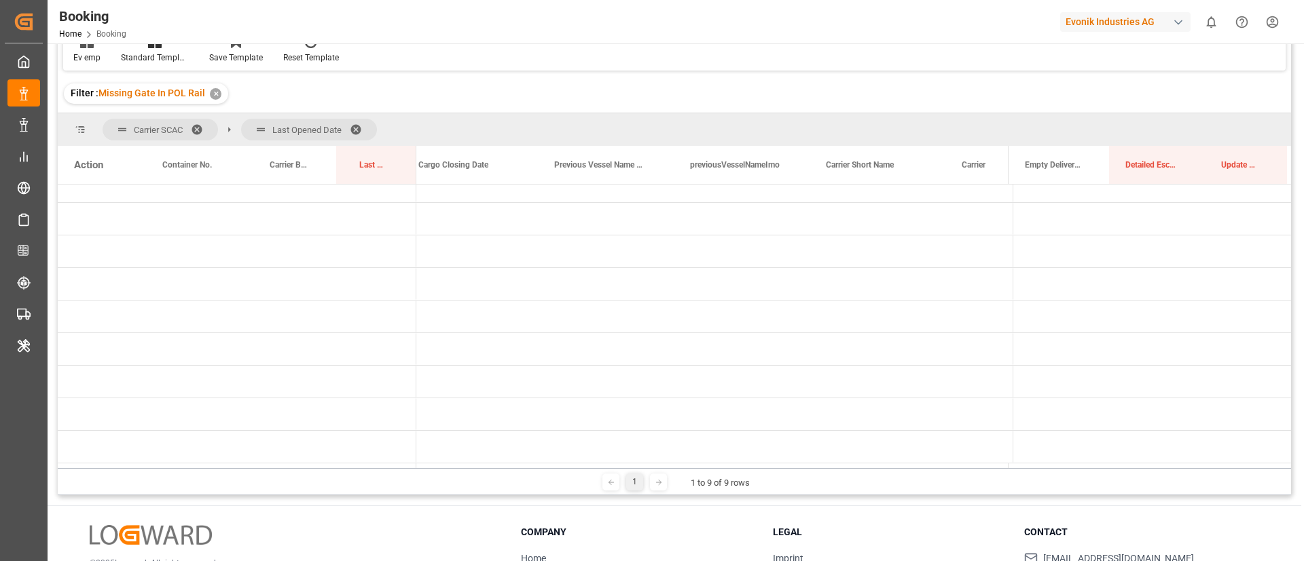
scroll to position [0, 0]
click at [440, 399] on span "Press SPACE to select this row." at bounding box center [438, 414] width 12 height 31
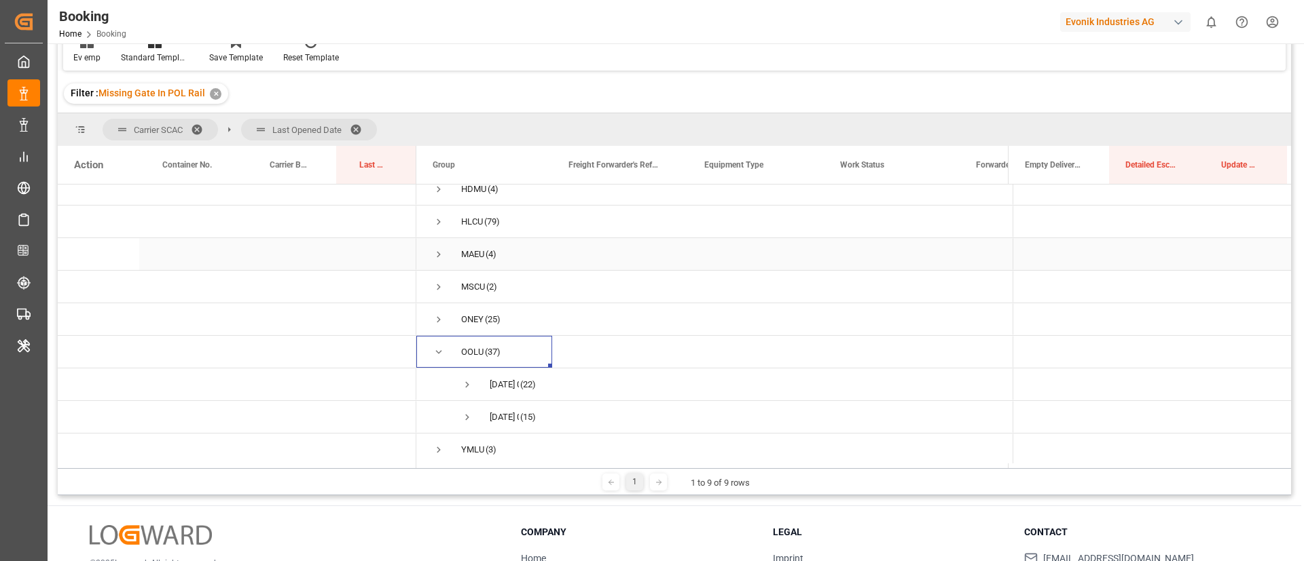
scroll to position [84, 0]
click at [470, 376] on span "Press SPACE to select this row." at bounding box center [467, 382] width 12 height 12
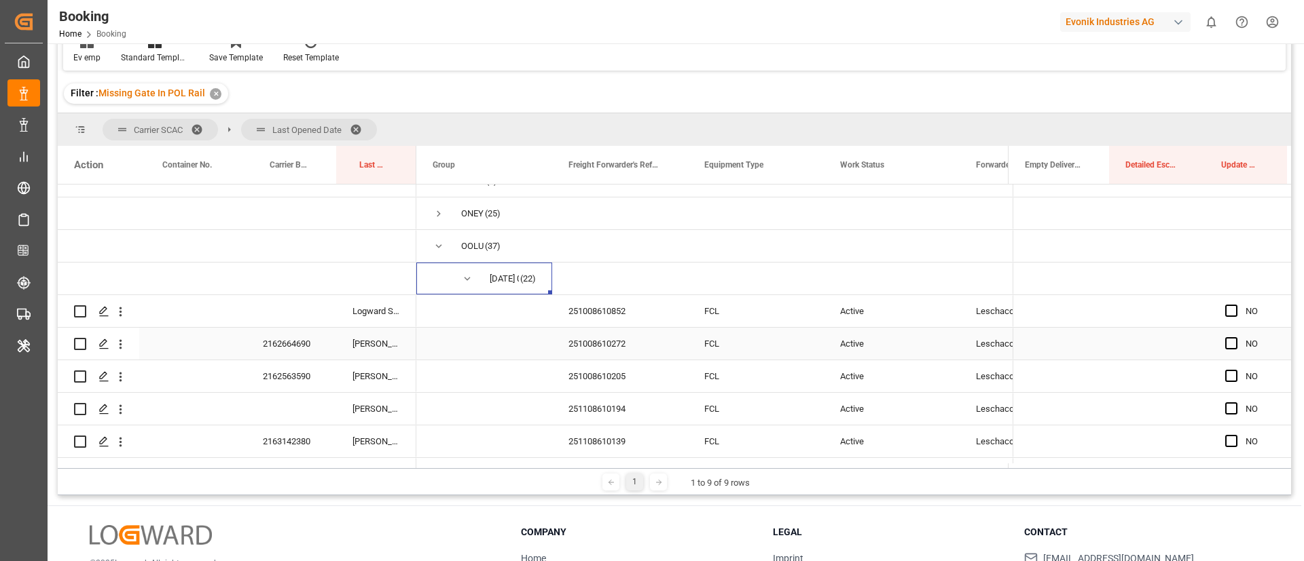
scroll to position [186, 0]
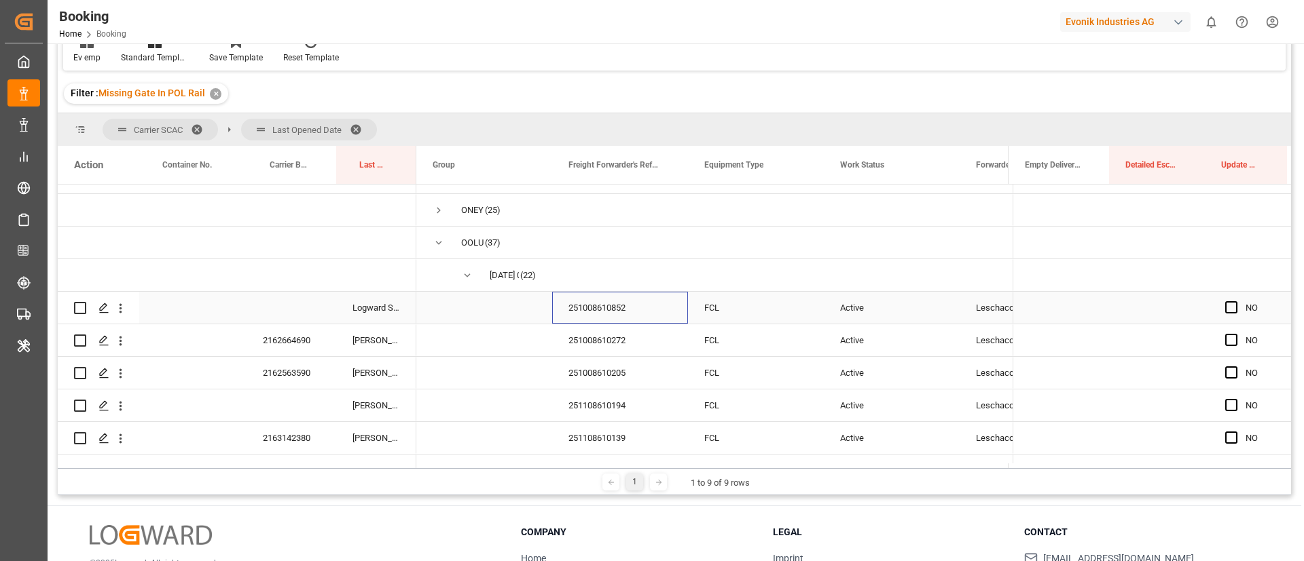
click at [603, 309] on div "251008610852" at bounding box center [620, 308] width 136 height 32
click at [1225, 306] on span "Press SPACE to select this row." at bounding box center [1231, 307] width 12 height 12
click at [1235, 301] on input "Press SPACE to select this row." at bounding box center [1235, 301] width 0 height 0
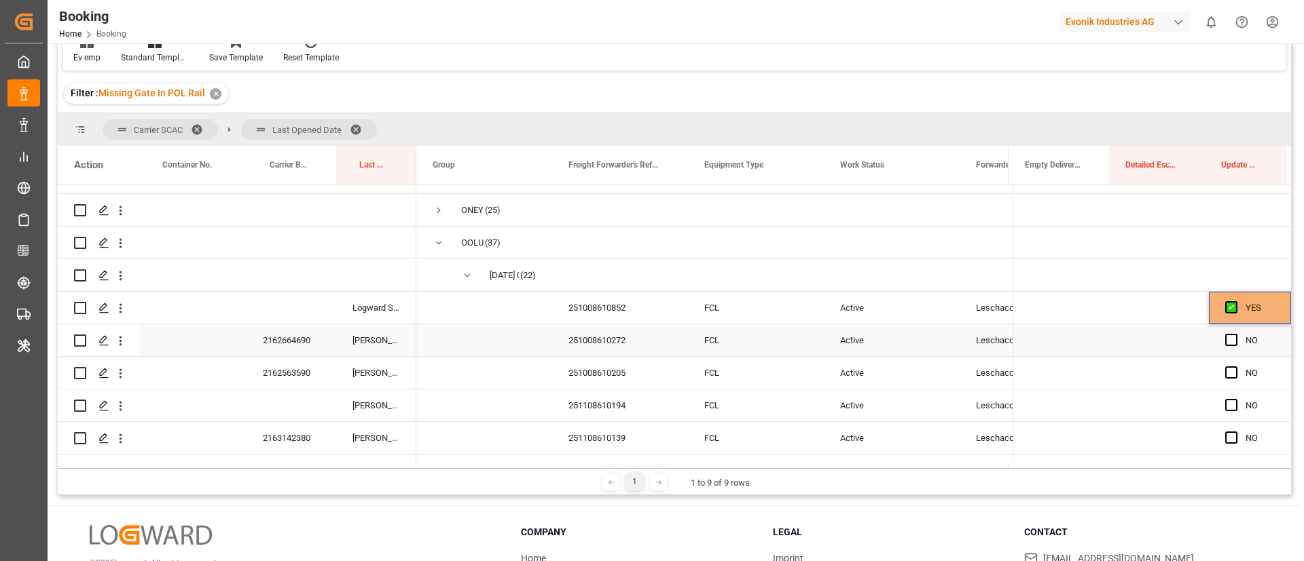
click at [283, 333] on div "2162664690" at bounding box center [291, 341] width 90 height 32
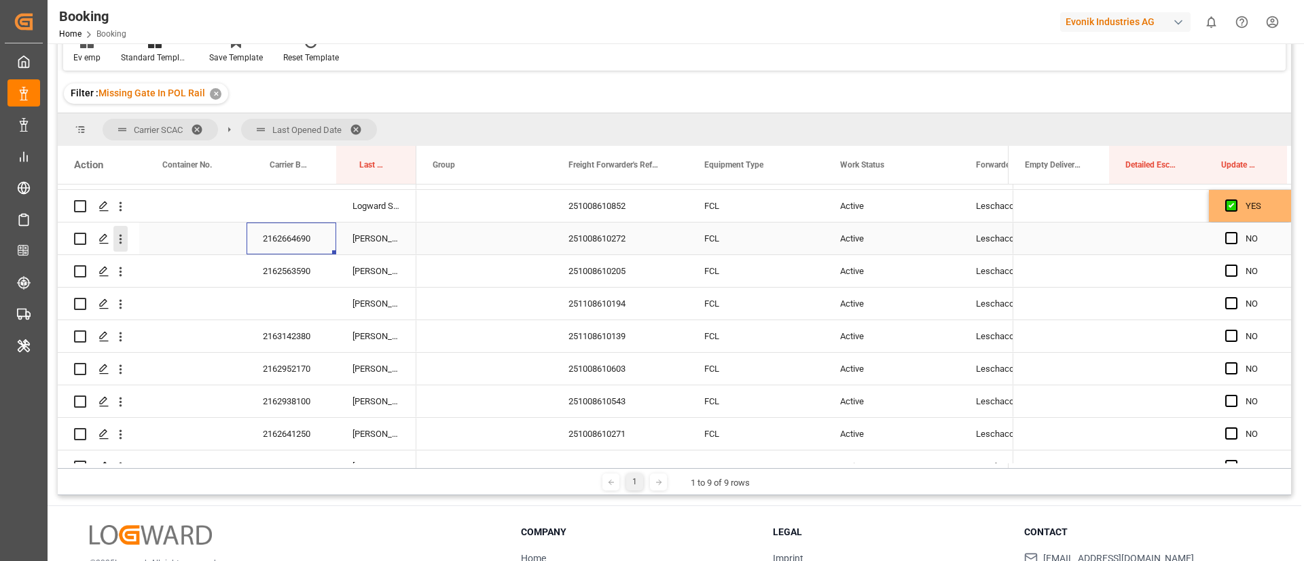
click at [117, 244] on icon "open menu" at bounding box center [120, 239] width 14 height 14
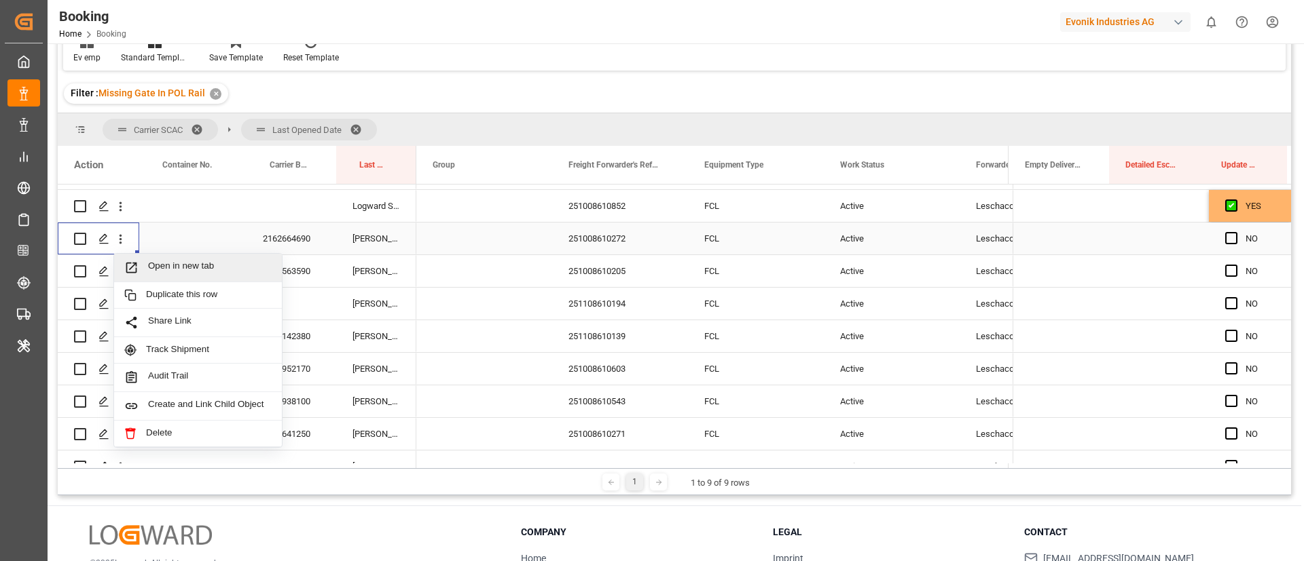
click at [153, 263] on span "Open in new tab" at bounding box center [210, 268] width 124 height 14
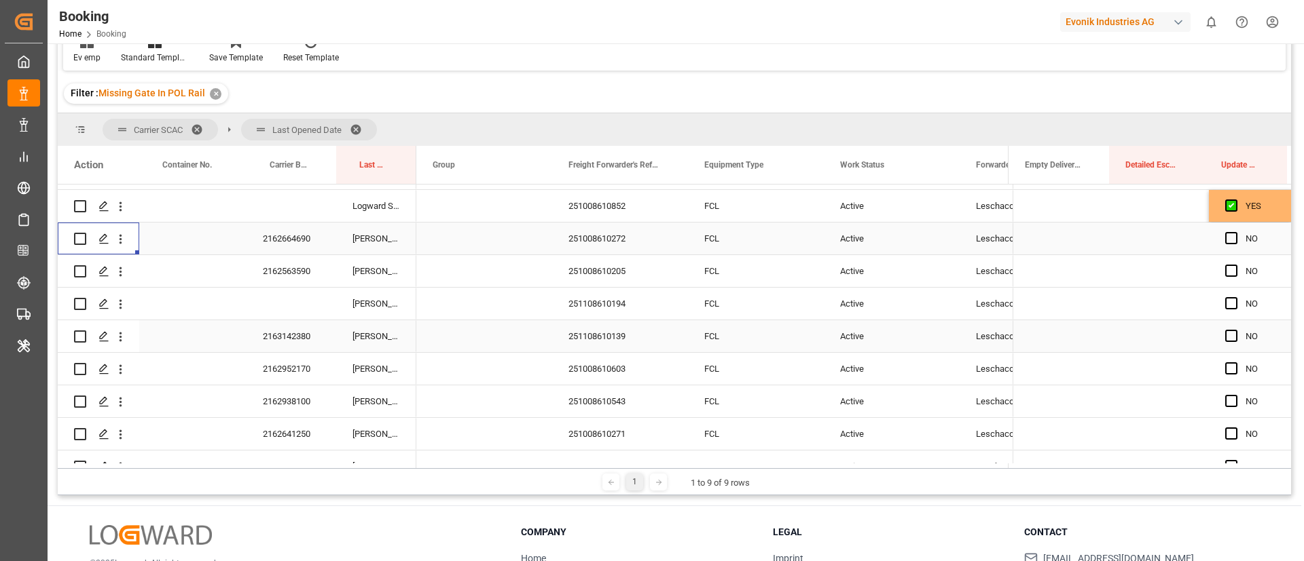
click at [291, 270] on div "2162563590" at bounding box center [291, 271] width 90 height 32
click at [1226, 268] on span "Press SPACE to select this row." at bounding box center [1231, 271] width 12 height 12
click at [1235, 265] on input "Press SPACE to select this row." at bounding box center [1235, 265] width 0 height 0
drag, startPoint x: 1229, startPoint y: 300, endPoint x: 1105, endPoint y: 300, distance: 124.2
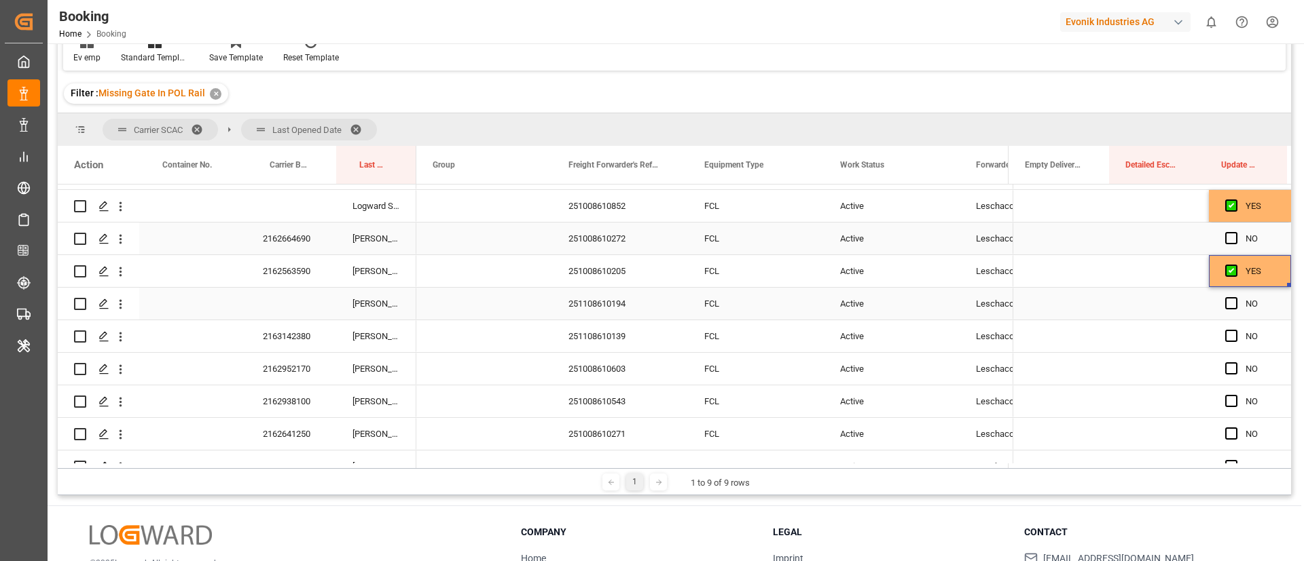
click at [1228, 301] on span "Press SPACE to select this row." at bounding box center [1231, 303] width 12 height 12
click at [1235, 297] on input "Press SPACE to select this row." at bounding box center [1235, 297] width 0 height 0
click at [618, 307] on div "251108610194" at bounding box center [620, 304] width 136 height 32
click at [124, 308] on icon "open menu" at bounding box center [120, 304] width 14 height 14
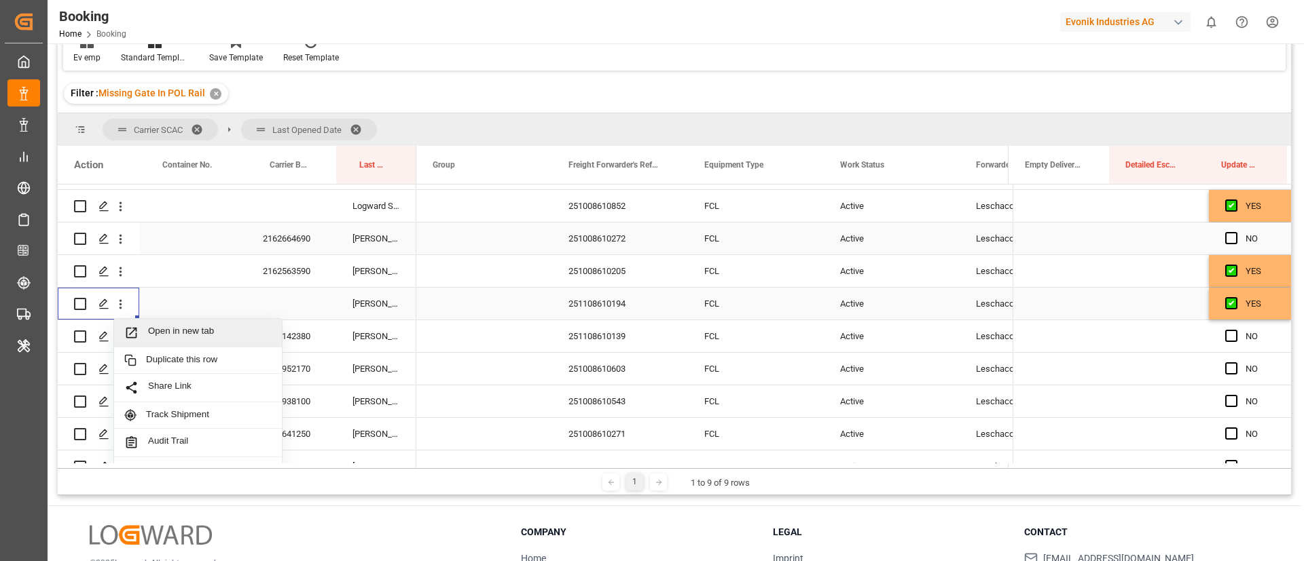
click at [179, 329] on span "Open in new tab" at bounding box center [210, 333] width 124 height 14
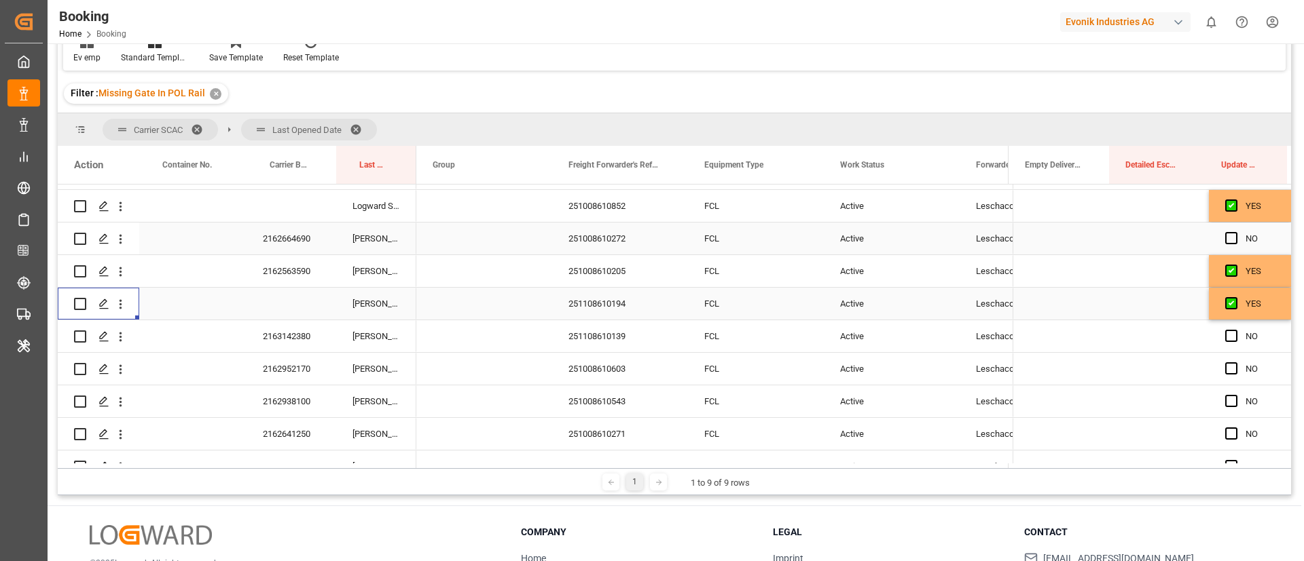
click at [280, 334] on div "2163142380" at bounding box center [291, 336] width 90 height 32
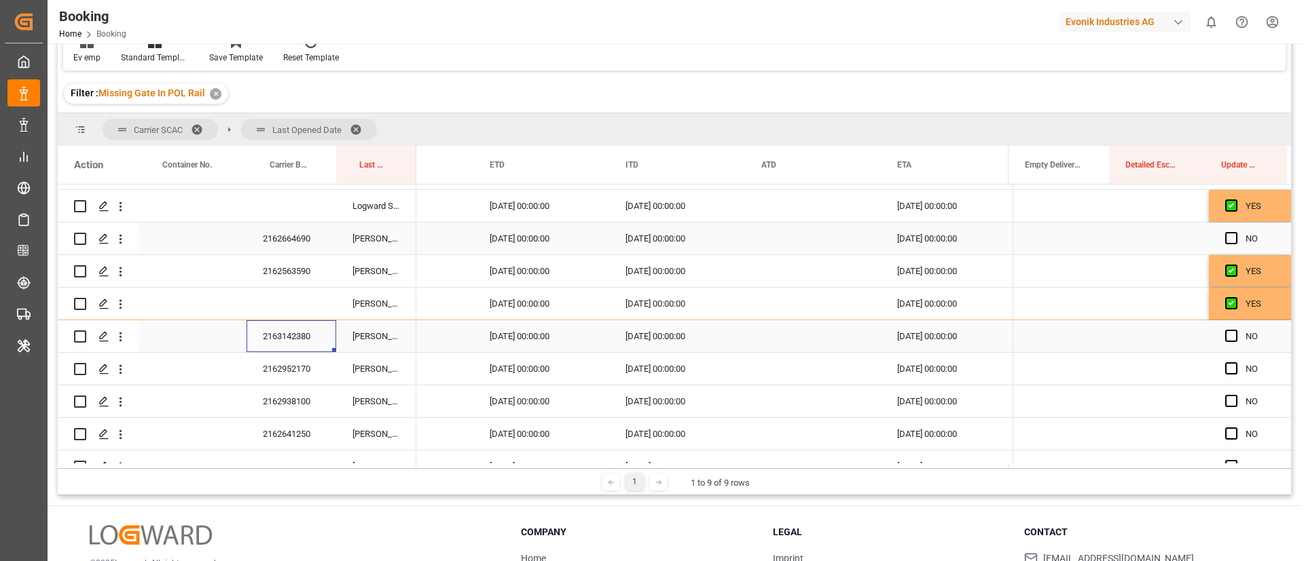
scroll to position [0, 13385]
click at [1227, 337] on span "Press SPACE to select this row." at bounding box center [1231, 336] width 12 height 12
click at [1235, 330] on input "Press SPACE to select this row." at bounding box center [1235, 330] width 0 height 0
click at [279, 375] on div "2162952170" at bounding box center [291, 369] width 90 height 32
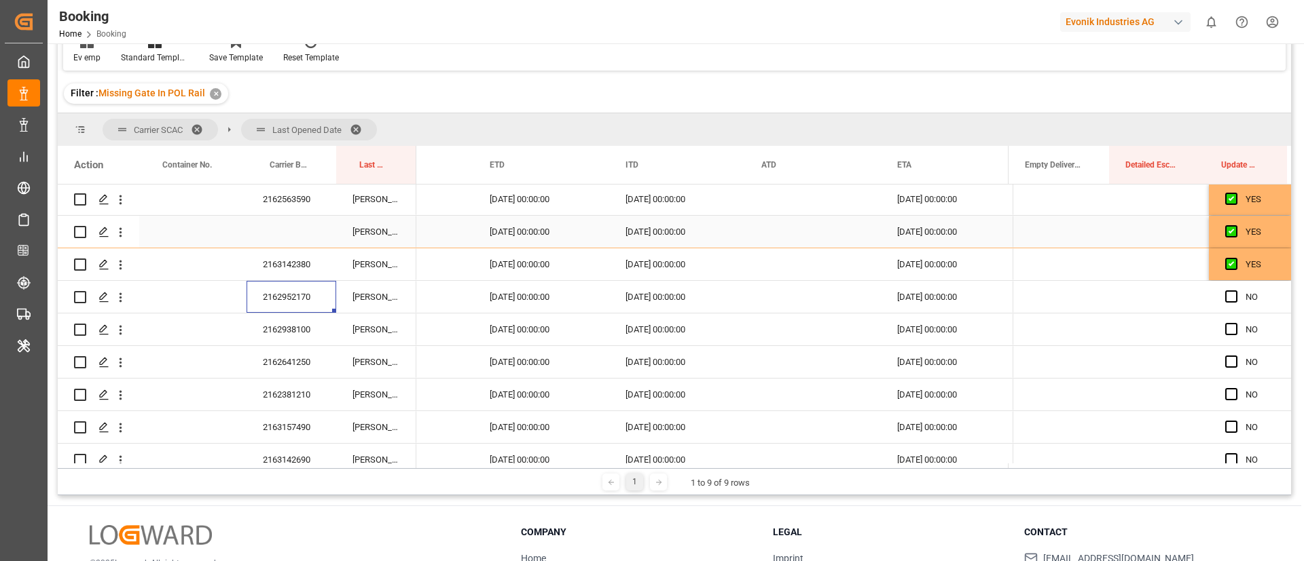
scroll to position [390, 0]
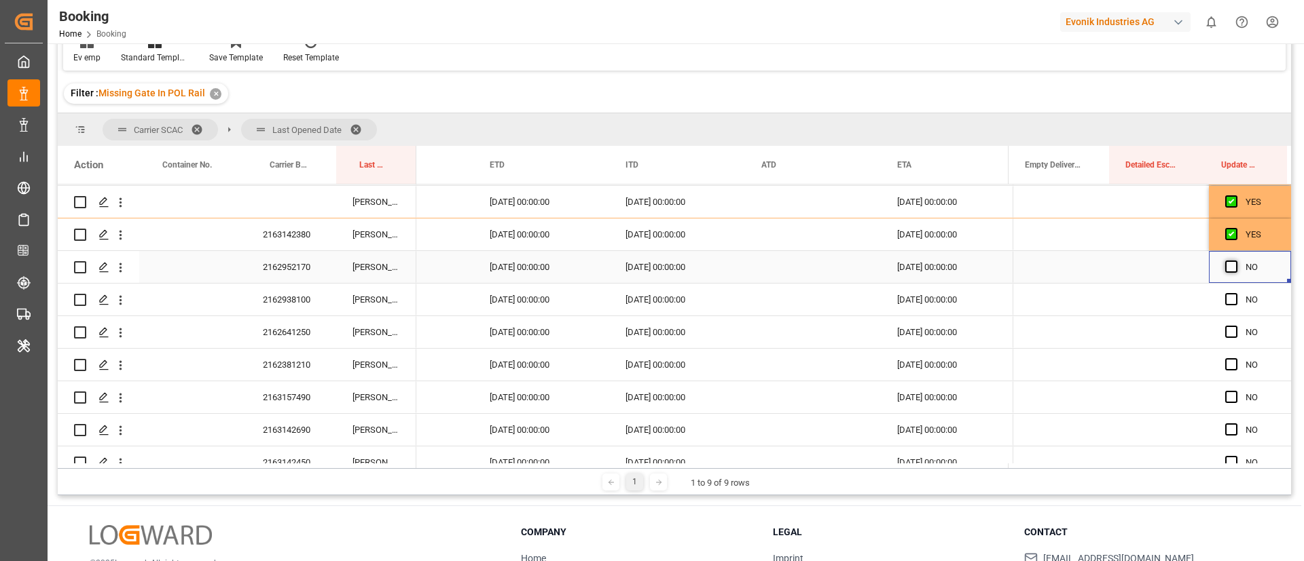
click at [1225, 262] on span "Press SPACE to select this row." at bounding box center [1231, 267] width 12 height 12
click at [1235, 261] on input "Press SPACE to select this row." at bounding box center [1235, 261] width 0 height 0
click at [281, 305] on div "2162938100" at bounding box center [291, 300] width 90 height 32
click at [1225, 298] on span "Press SPACE to select this row." at bounding box center [1231, 299] width 12 height 12
click at [1235, 293] on input "Press SPACE to select this row." at bounding box center [1235, 293] width 0 height 0
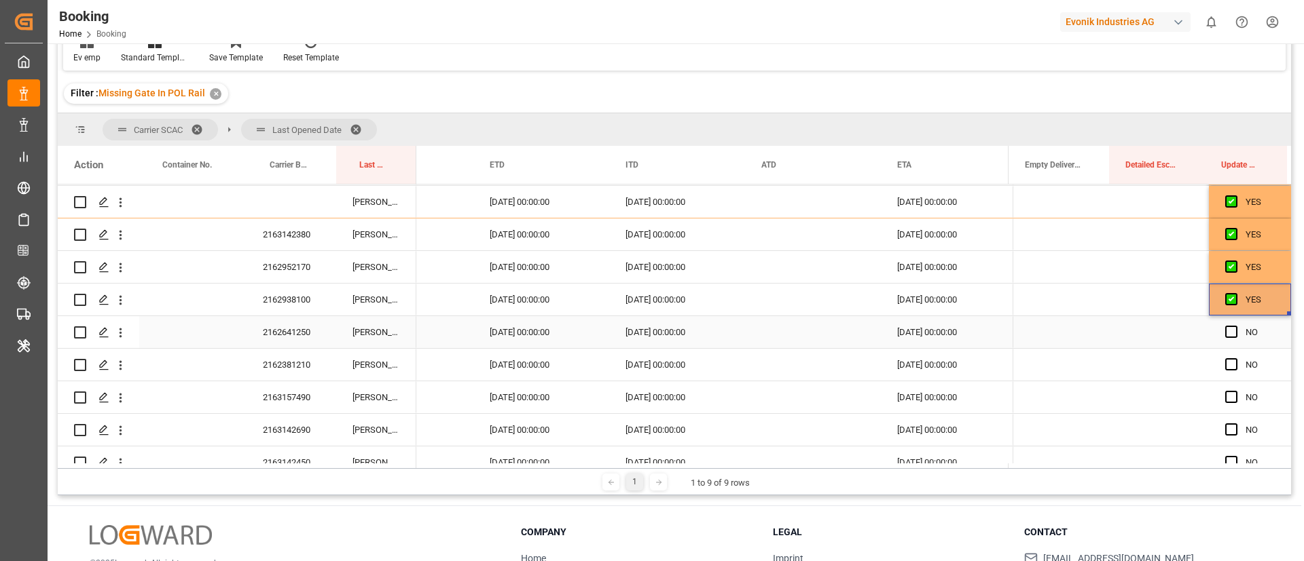
click at [293, 337] on div "2162641250" at bounding box center [291, 332] width 90 height 32
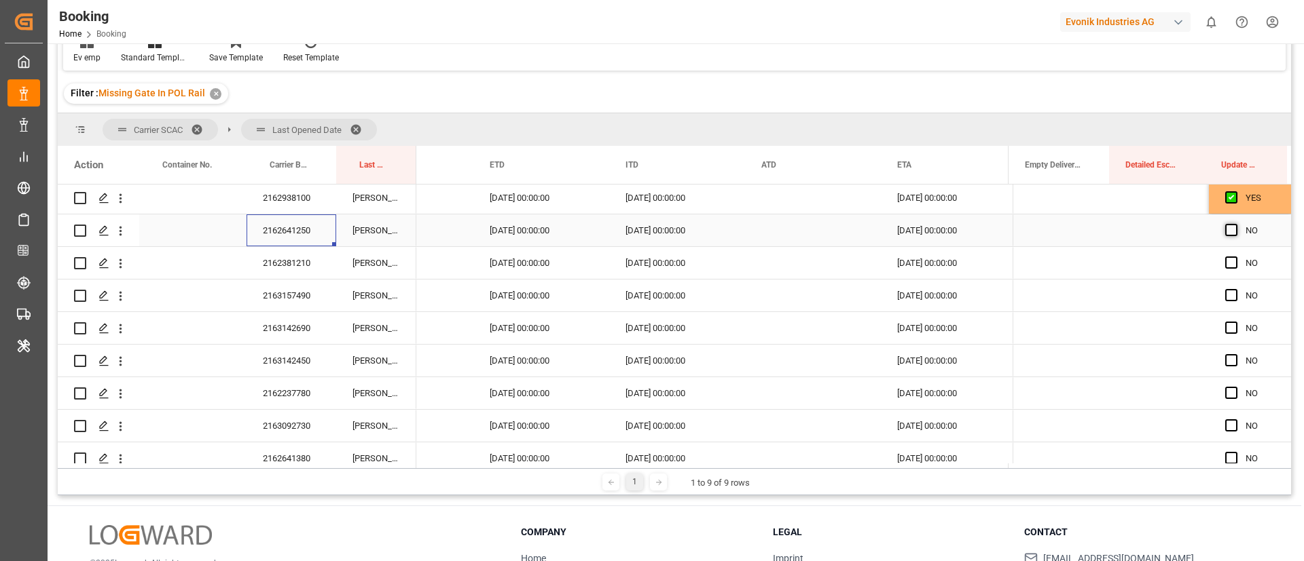
click at [1228, 226] on span "Press SPACE to select this row." at bounding box center [1231, 230] width 12 height 12
click at [1235, 224] on input "Press SPACE to select this row." at bounding box center [1235, 224] width 0 height 0
click at [308, 253] on div "2162381210" at bounding box center [291, 263] width 90 height 32
click at [1225, 259] on span "Press SPACE to select this row." at bounding box center [1231, 263] width 12 height 12
click at [1235, 257] on input "Press SPACE to select this row." at bounding box center [1235, 257] width 0 height 0
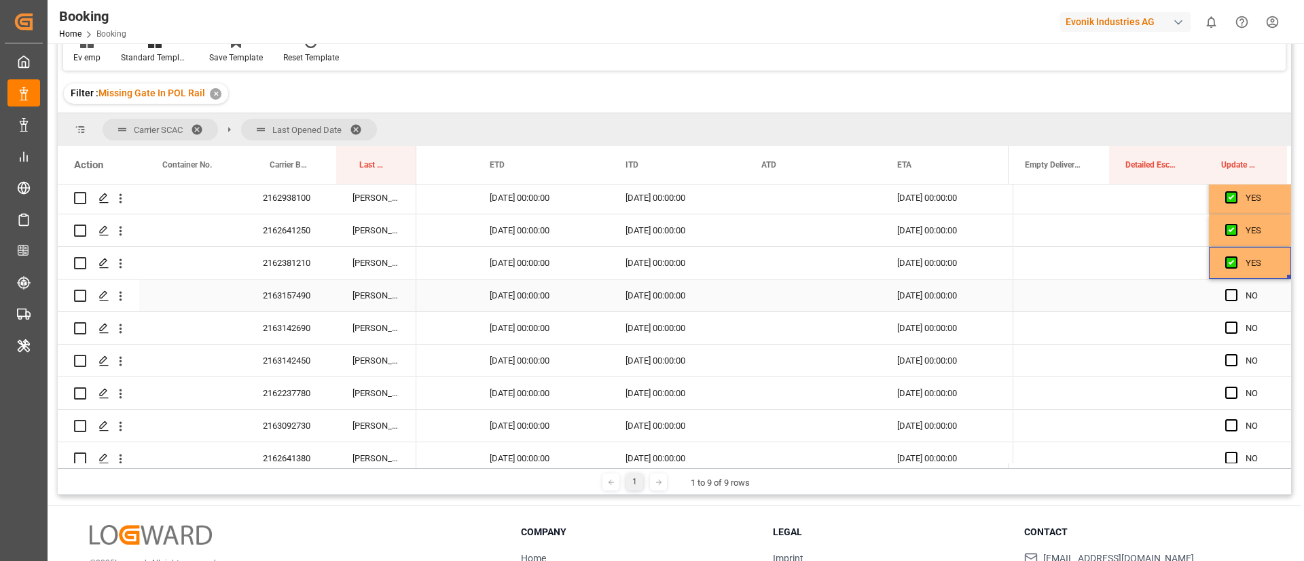
click at [301, 300] on div "2163157490" at bounding box center [291, 296] width 90 height 32
click at [1228, 299] on span "Press SPACE to select this row." at bounding box center [1231, 295] width 12 height 12
click at [1235, 289] on input "Press SPACE to select this row." at bounding box center [1235, 289] width 0 height 0
click at [309, 331] on div "2163142690" at bounding box center [291, 328] width 90 height 32
click at [1227, 322] on span "Press SPACE to select this row." at bounding box center [1231, 328] width 12 height 12
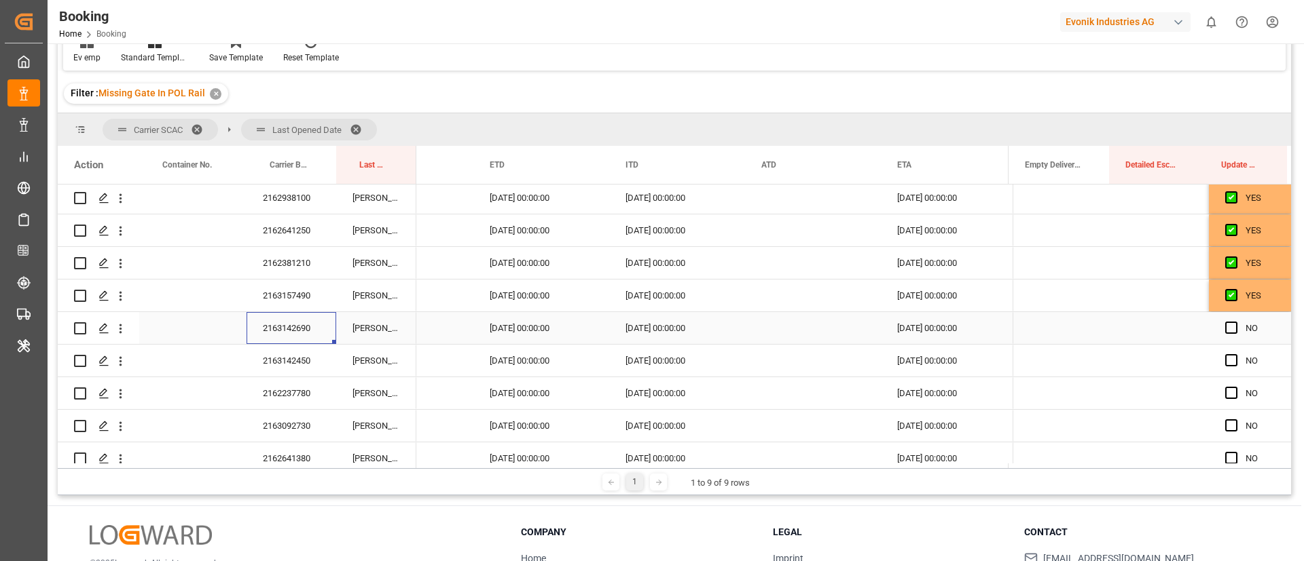
click at [1235, 322] on input "Press SPACE to select this row." at bounding box center [1235, 322] width 0 height 0
click at [302, 357] on div "2163142450" at bounding box center [291, 361] width 90 height 32
click at [1225, 358] on span "Press SPACE to select this row." at bounding box center [1231, 360] width 12 height 12
click at [1235, 354] on input "Press SPACE to select this row." at bounding box center [1235, 354] width 0 height 0
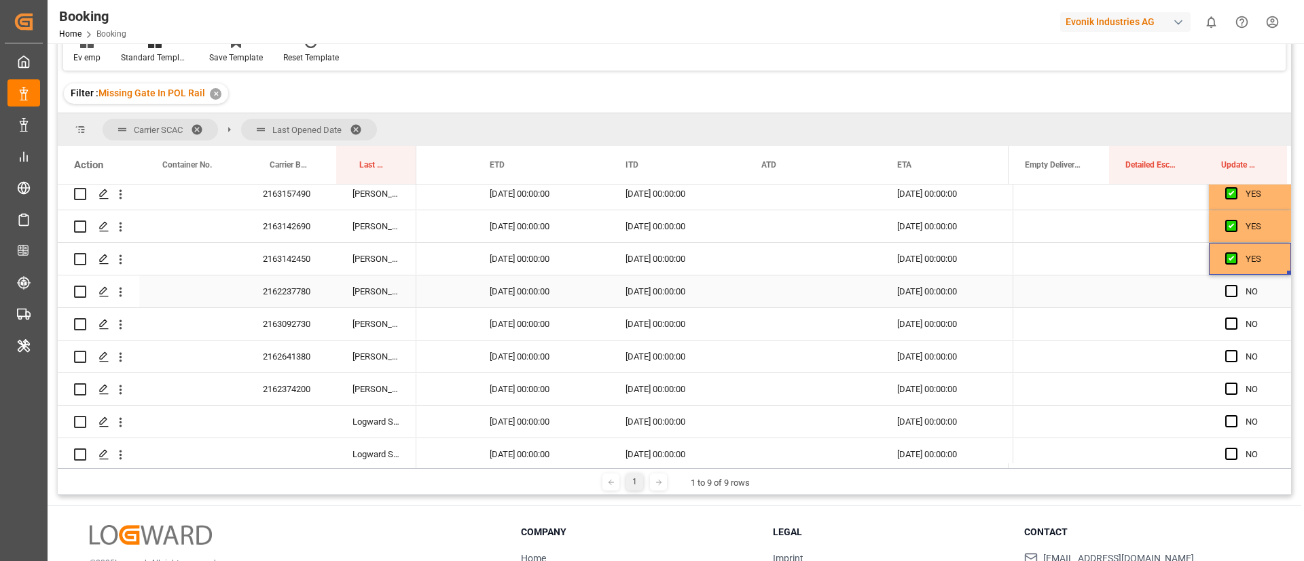
click at [301, 289] on div "2162237780" at bounding box center [291, 292] width 90 height 32
click at [513, 297] on div "[DATE] 00:00:00" at bounding box center [541, 292] width 136 height 32
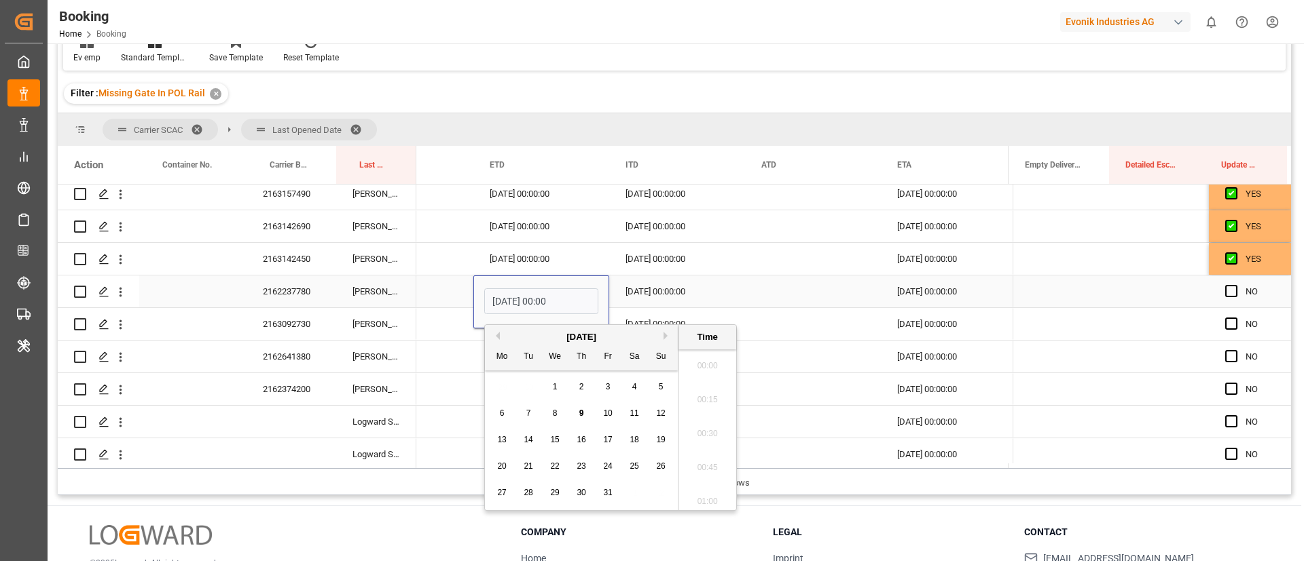
scroll to position [2109, 0]
click at [502, 492] on span "27" at bounding box center [501, 493] width 9 height 10
type input "27.10.2025 00:00"
click at [931, 303] on div "07.12.2025 00:00:00" at bounding box center [949, 292] width 136 height 32
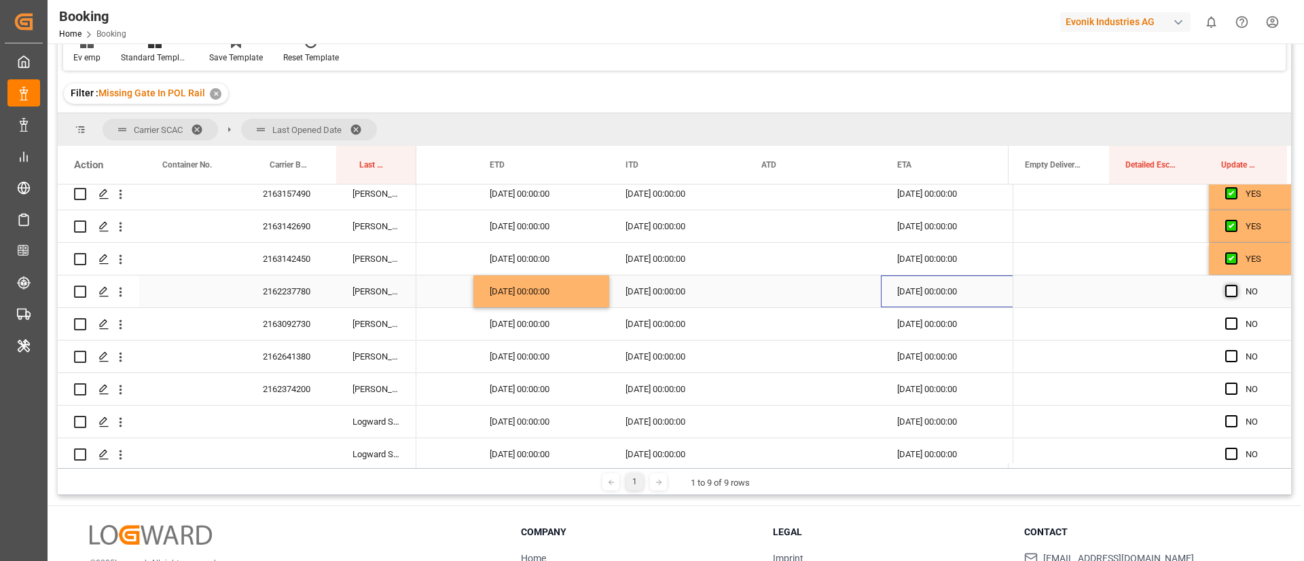
click at [1230, 288] on span "Press SPACE to select this row." at bounding box center [1231, 291] width 12 height 12
click at [1235, 285] on input "Press SPACE to select this row." at bounding box center [1235, 285] width 0 height 0
click at [929, 289] on div "07.12.2025 00:00:00" at bounding box center [949, 292] width 136 height 32
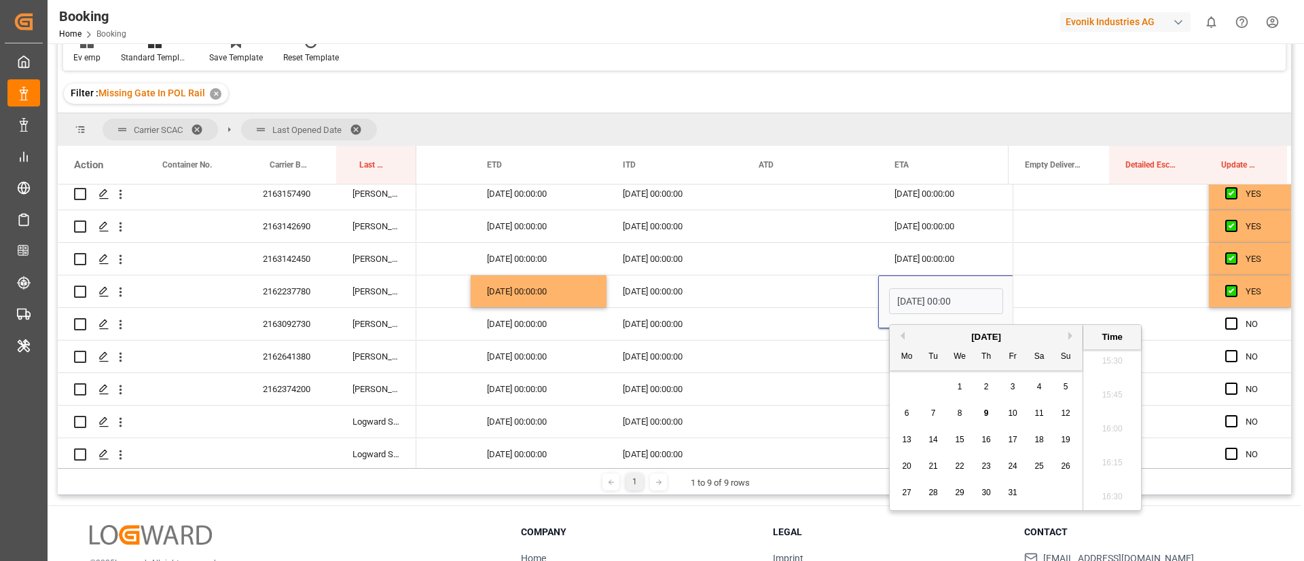
click at [1069, 336] on button "Next Month" at bounding box center [1072, 336] width 8 height 8
click at [958, 438] on span "17" at bounding box center [959, 440] width 9 height 10
type input "17.12.2025 00:00"
click at [761, 303] on div "Press SPACE to select this row." at bounding box center [810, 292] width 136 height 32
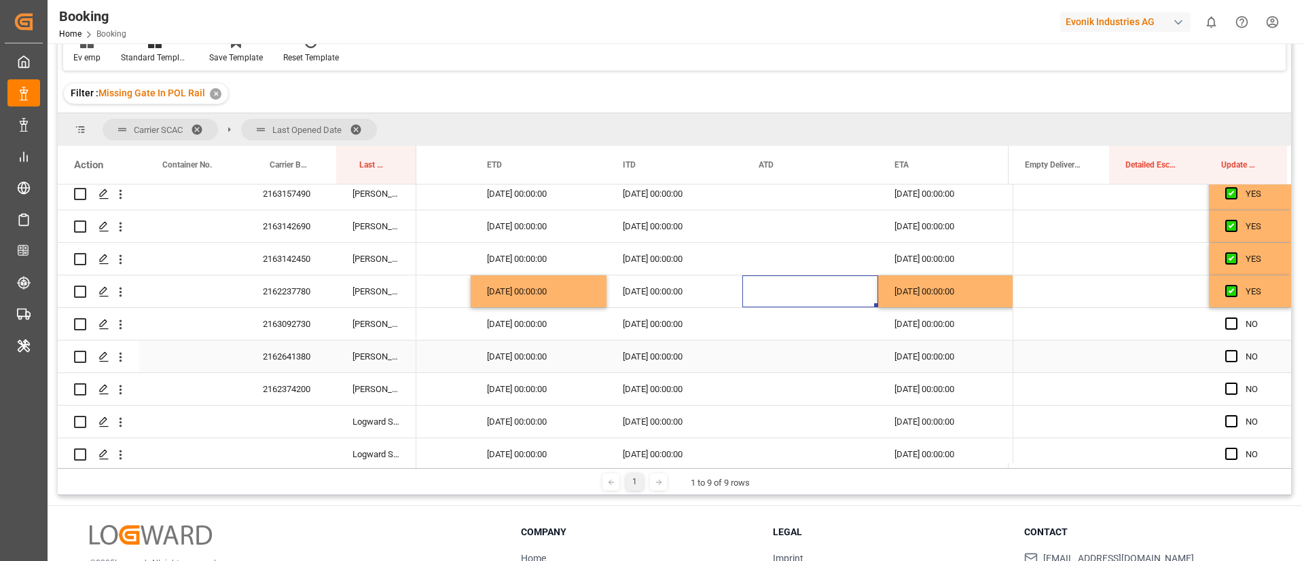
click at [286, 333] on div "2163092730" at bounding box center [291, 324] width 90 height 32
click at [500, 327] on div "03.11.2025 00:00:00" at bounding box center [538, 324] width 136 height 32
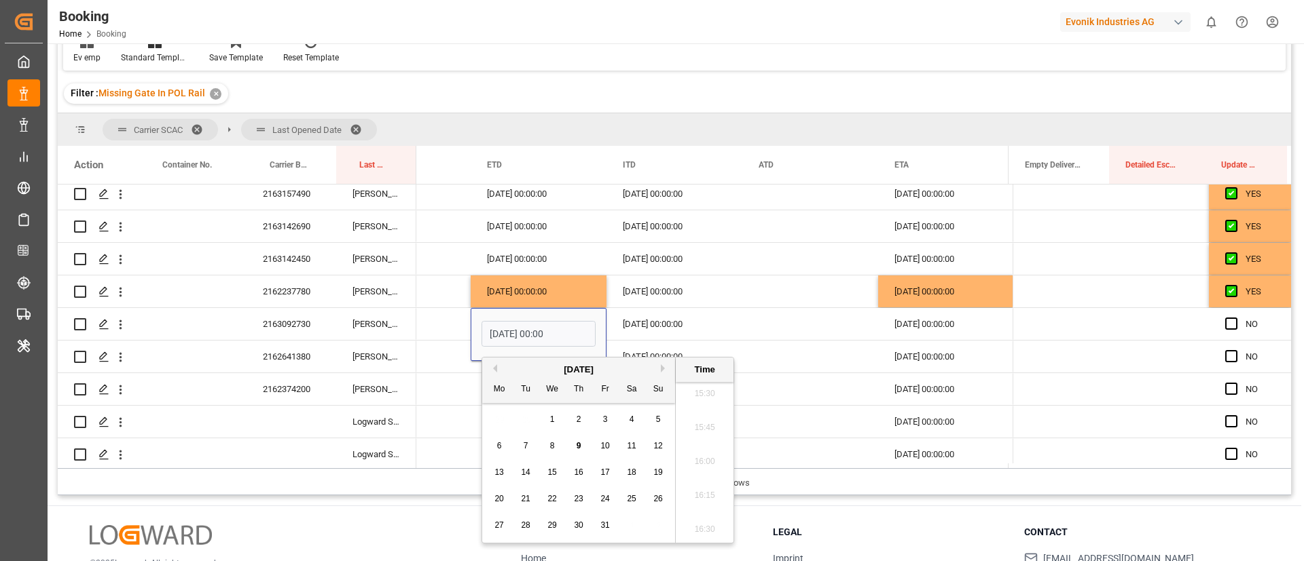
click at [663, 367] on button "Next Month" at bounding box center [665, 369] width 8 height 8
click at [604, 449] on span "7" at bounding box center [605, 446] width 5 height 10
type input "07.11.2025 00:00"
click at [642, 338] on div "[DATE] 00:00:00" at bounding box center [674, 324] width 136 height 32
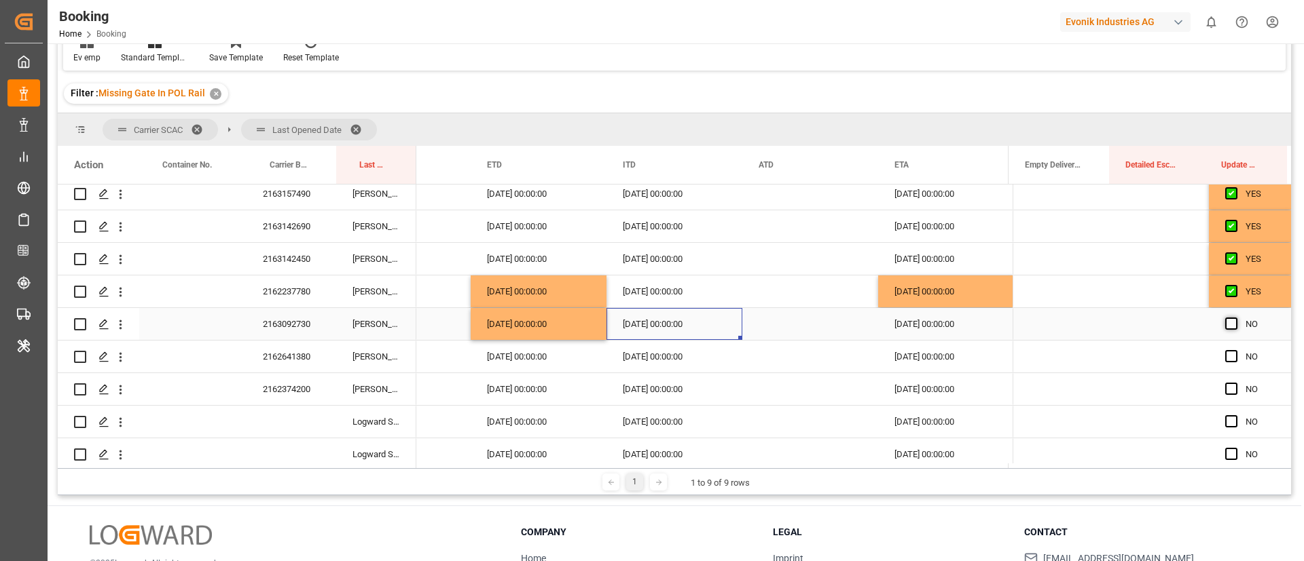
click at [1225, 326] on span "Press SPACE to select this row." at bounding box center [1231, 324] width 12 height 12
click at [1235, 318] on input "Press SPACE to select this row." at bounding box center [1235, 318] width 0 height 0
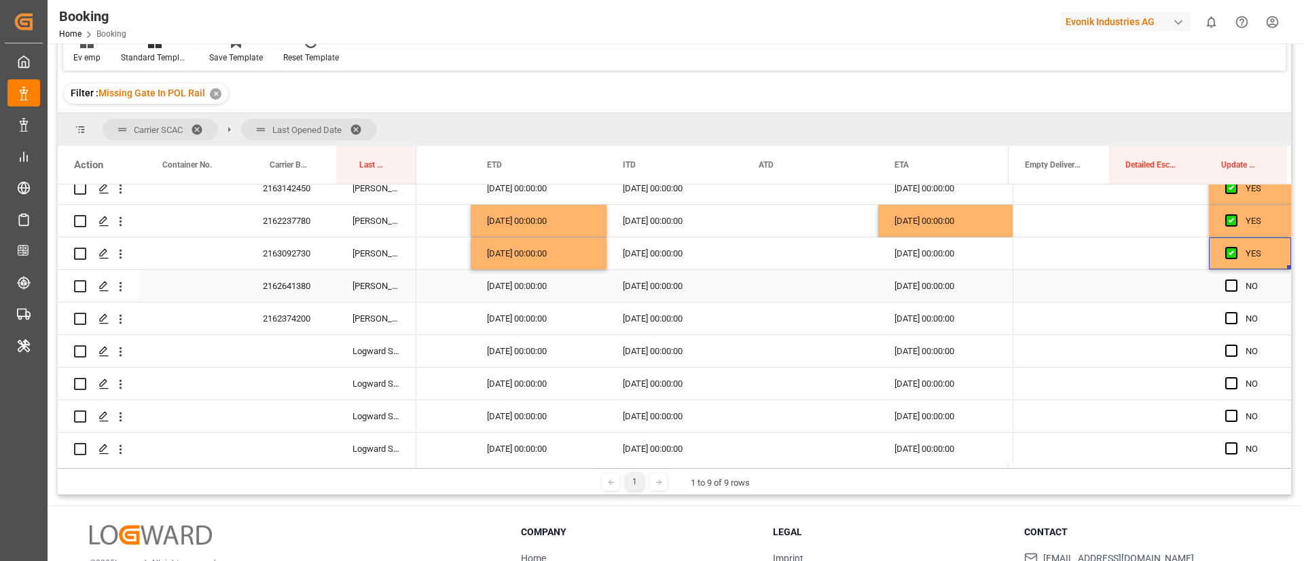
scroll to position [695, 0]
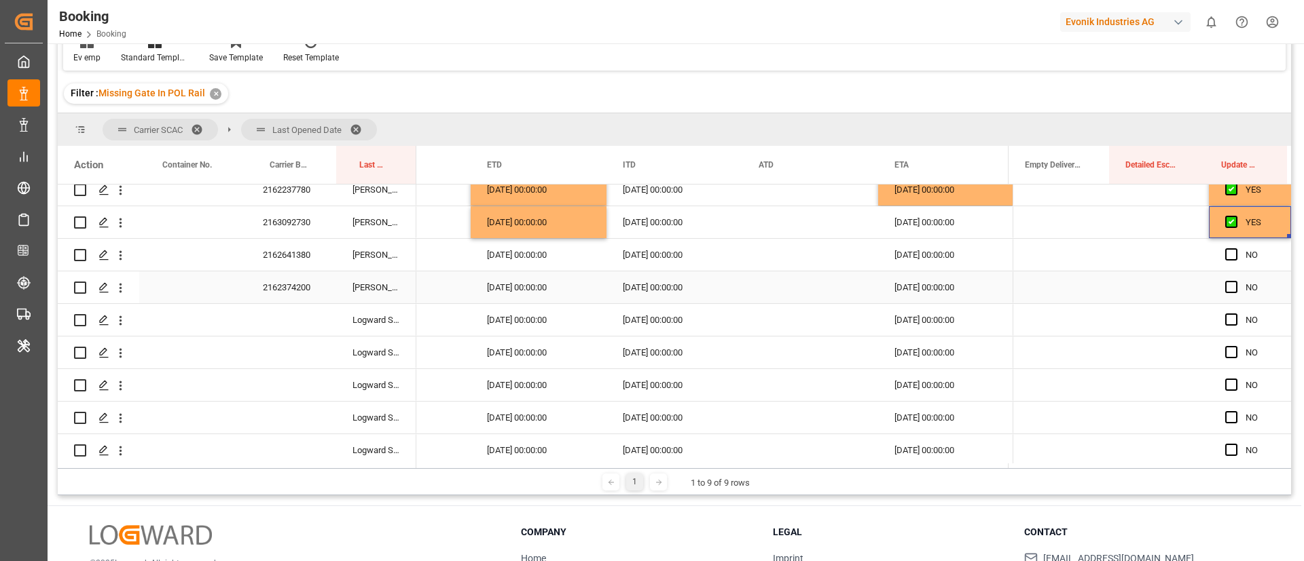
click at [283, 261] on div "2162641380" at bounding box center [291, 255] width 90 height 32
click at [1227, 251] on span "Press SPACE to select this row." at bounding box center [1231, 254] width 12 height 12
click at [1235, 248] on input "Press SPACE to select this row." at bounding box center [1235, 248] width 0 height 0
click at [312, 295] on div "2162374200" at bounding box center [291, 288] width 90 height 32
click at [524, 296] on div "18.10.2025 00:00:00" at bounding box center [538, 288] width 136 height 32
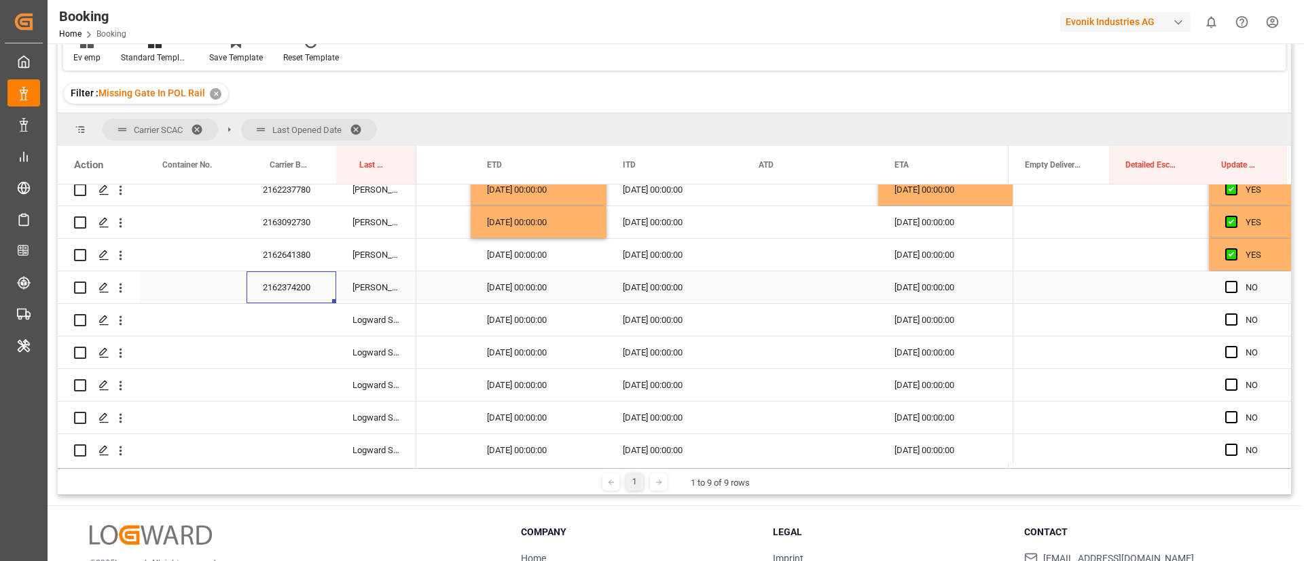
click at [524, 296] on div "18.10.2025 00:00:00" at bounding box center [538, 288] width 136 height 32
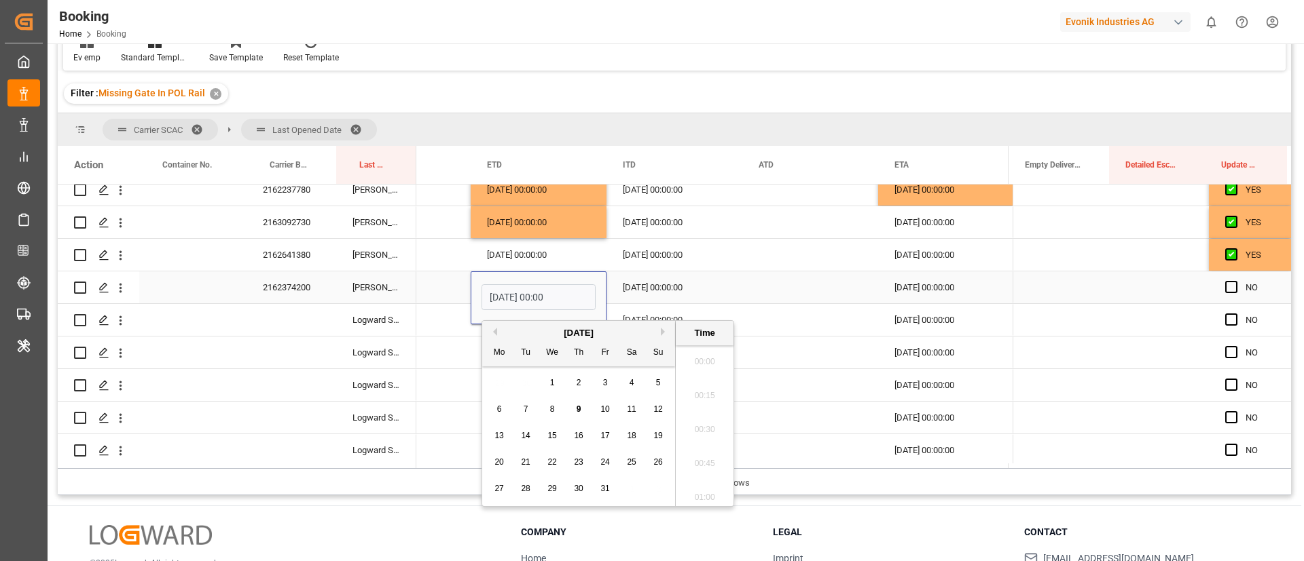
scroll to position [2109, 0]
click at [526, 464] on span "21" at bounding box center [525, 463] width 9 height 10
type input "21.10.2025 00:00"
click at [682, 286] on div "17.10.2025 00:00:00" at bounding box center [674, 288] width 136 height 32
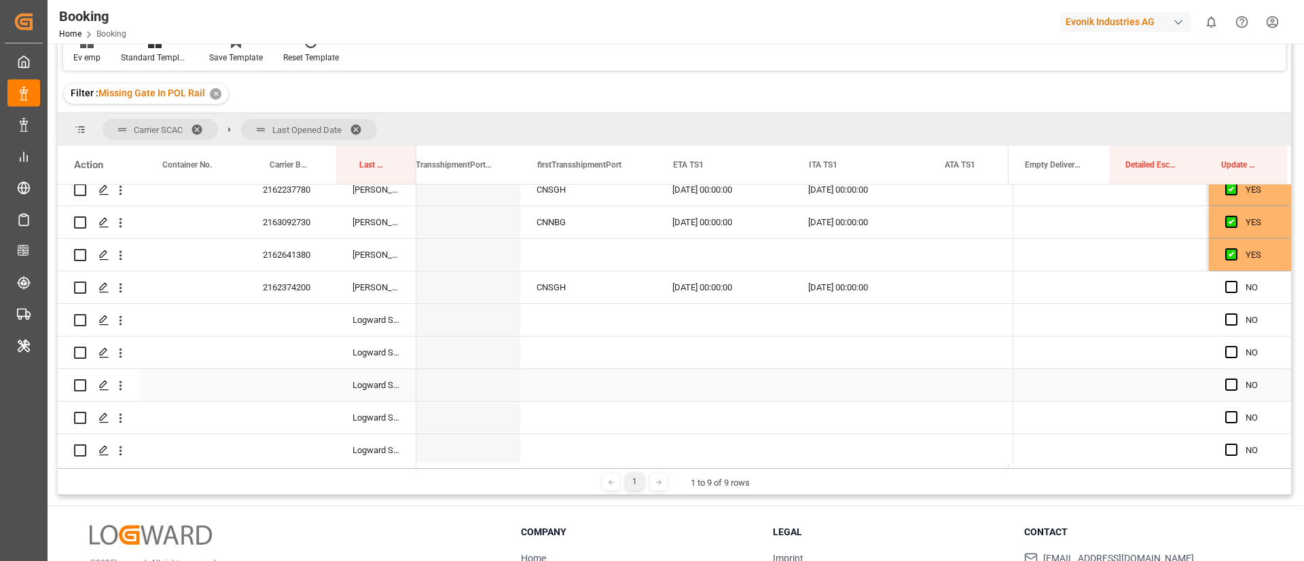
scroll to position [0, 14424]
click at [1230, 286] on span "Press SPACE to select this row." at bounding box center [1231, 287] width 12 height 12
click at [1235, 281] on input "Press SPACE to select this row." at bounding box center [1235, 281] width 0 height 0
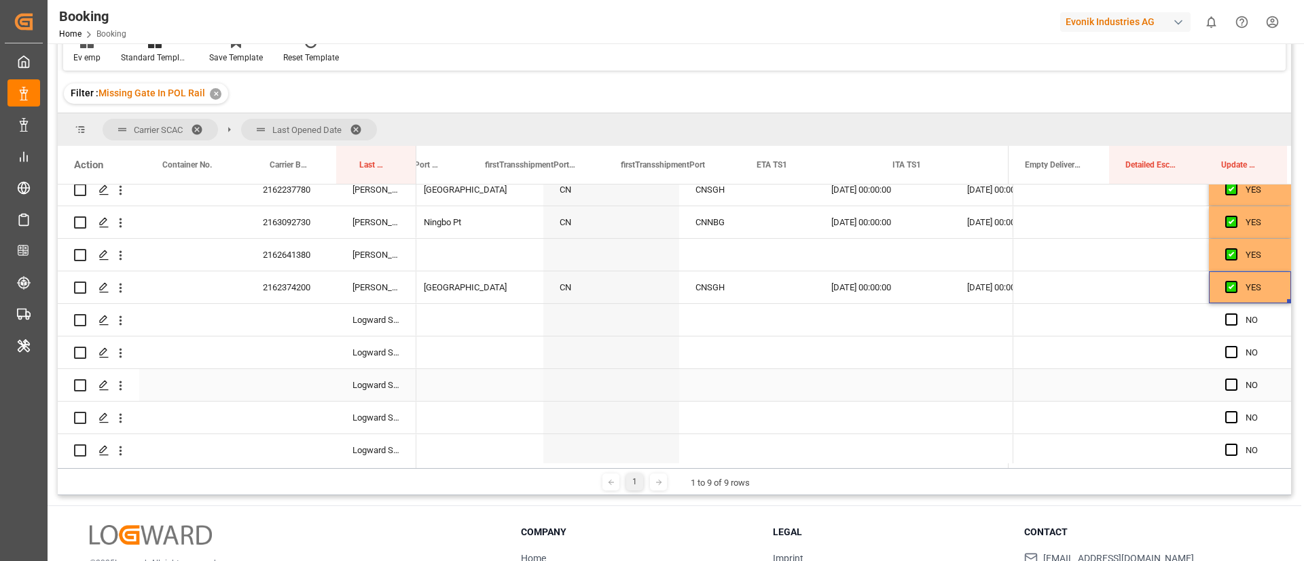
scroll to position [0, 14204]
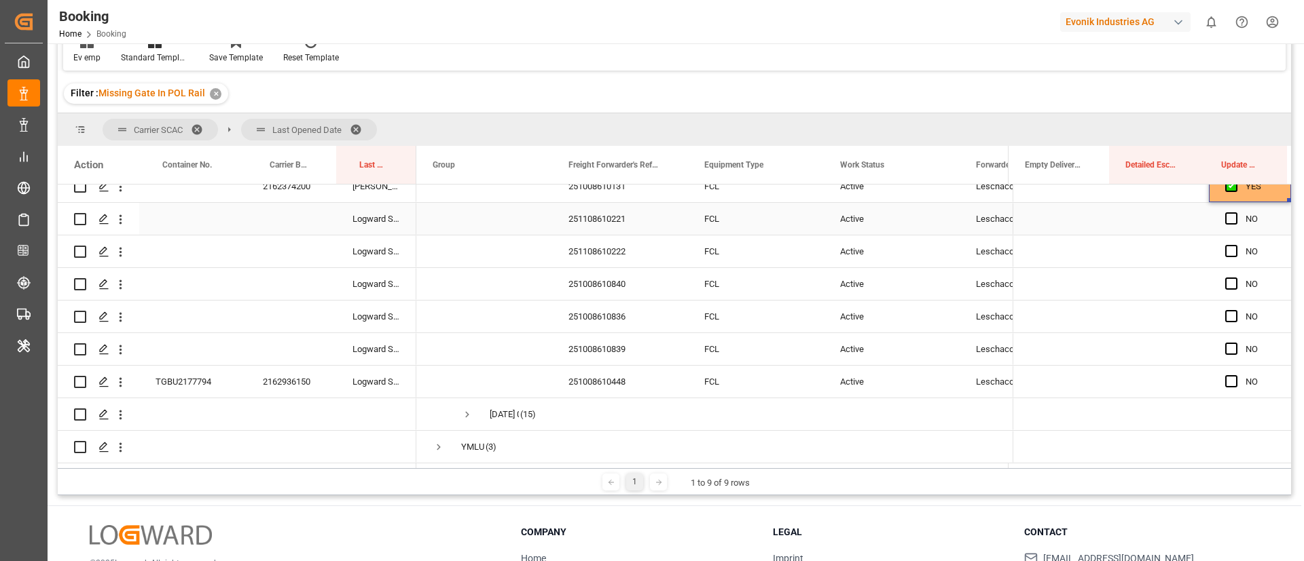
click at [623, 224] on div "251108610221" at bounding box center [620, 219] width 136 height 32
click at [1227, 219] on span "Press SPACE to select this row." at bounding box center [1231, 218] width 12 height 12
click at [1235, 212] on input "Press SPACE to select this row." at bounding box center [1235, 212] width 0 height 0
click at [607, 249] on div "251108610222" at bounding box center [620, 252] width 136 height 32
click at [1225, 248] on span "Press SPACE to select this row." at bounding box center [1231, 251] width 12 height 12
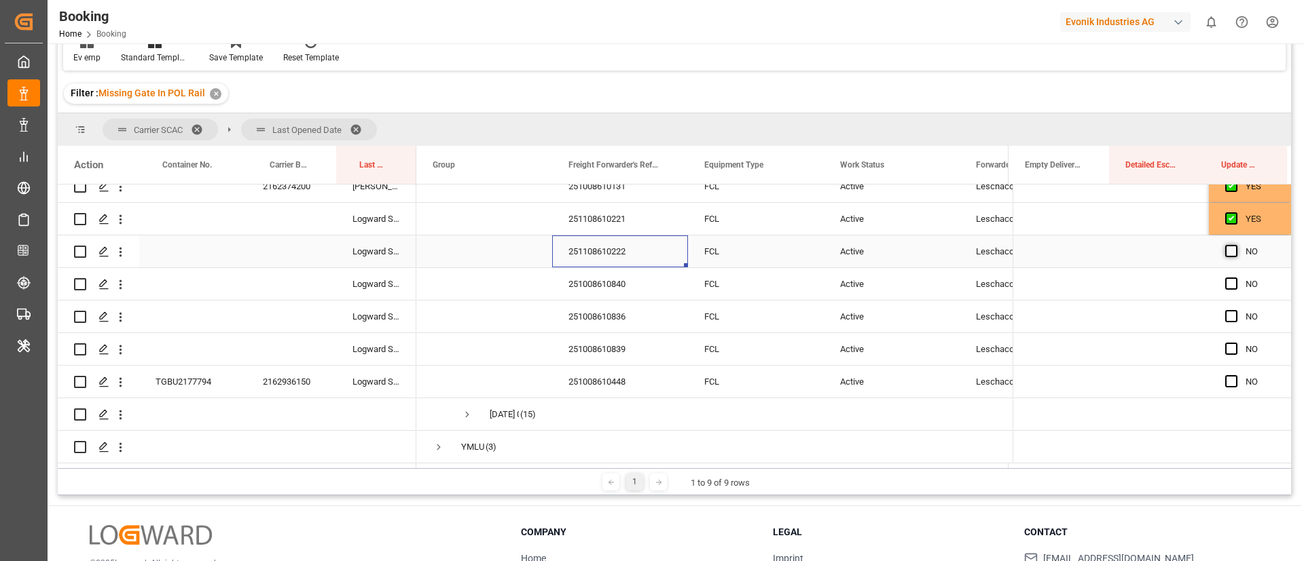
click at [1235, 245] on input "Press SPACE to select this row." at bounding box center [1235, 245] width 0 height 0
click at [597, 285] on div "251008610840" at bounding box center [620, 284] width 136 height 32
click at [1225, 280] on span "Press SPACE to select this row." at bounding box center [1231, 284] width 12 height 12
click at [1235, 278] on input "Press SPACE to select this row." at bounding box center [1235, 278] width 0 height 0
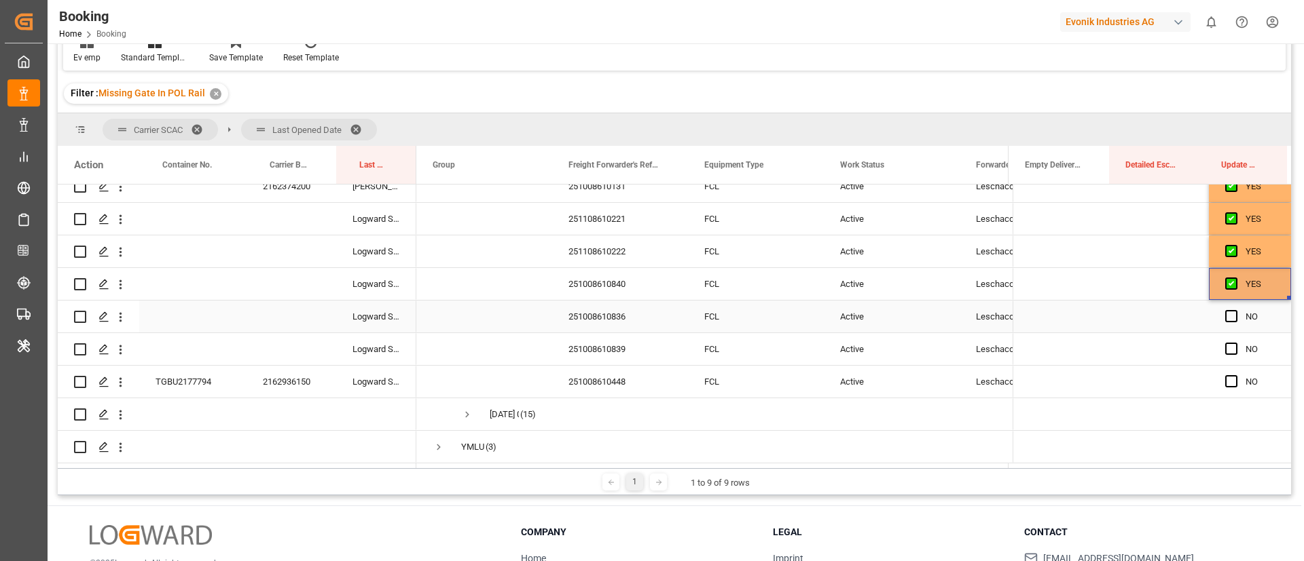
click at [1227, 316] on span "Press SPACE to select this row." at bounding box center [1231, 316] width 12 height 12
click at [1235, 310] on input "Press SPACE to select this row." at bounding box center [1235, 310] width 0 height 0
click at [1225, 344] on span "Press SPACE to select this row." at bounding box center [1231, 349] width 12 height 12
click at [1235, 343] on input "Press SPACE to select this row." at bounding box center [1235, 343] width 0 height 0
click at [593, 320] on div "251008610836" at bounding box center [620, 317] width 136 height 32
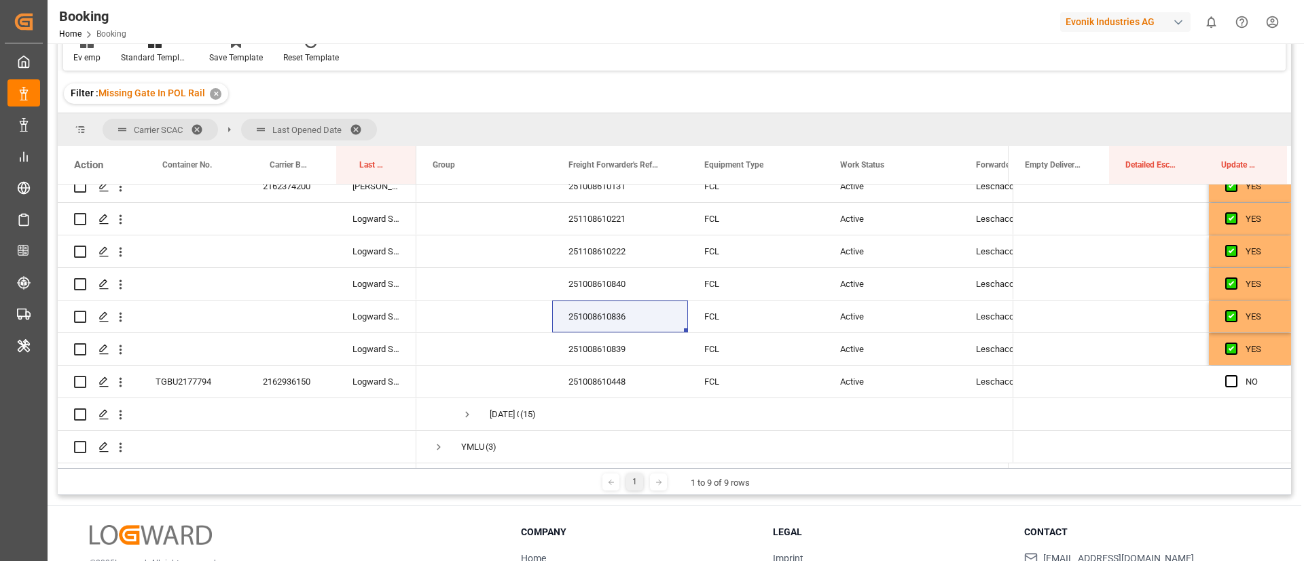
click at [602, 350] on div "251008610839" at bounding box center [620, 349] width 136 height 32
click at [289, 386] on div "2162936150" at bounding box center [291, 382] width 90 height 32
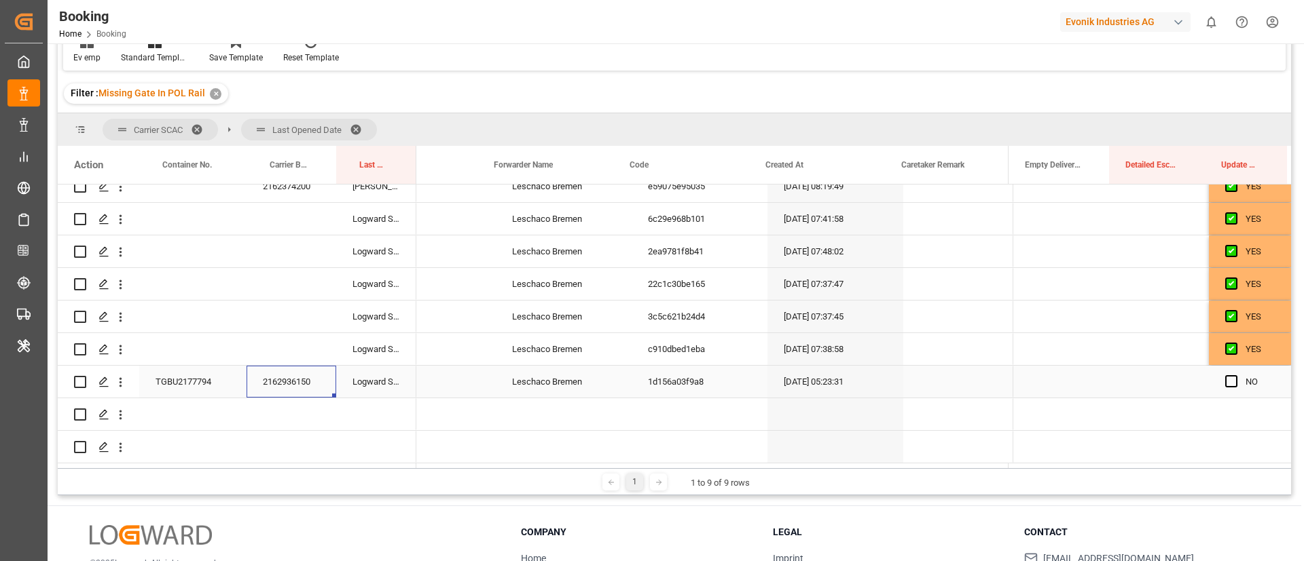
scroll to position [0, 494]
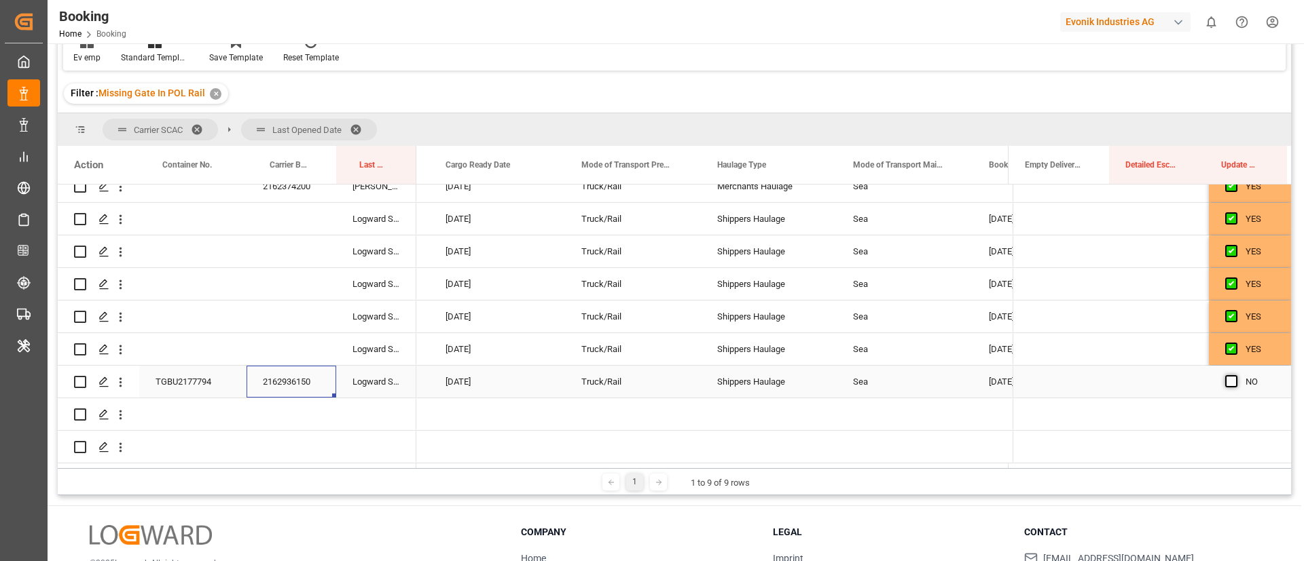
click at [1231, 378] on span "Press SPACE to select this row." at bounding box center [1231, 381] width 12 height 12
click at [1235, 375] on input "Press SPACE to select this row." at bounding box center [1235, 375] width 0 height 0
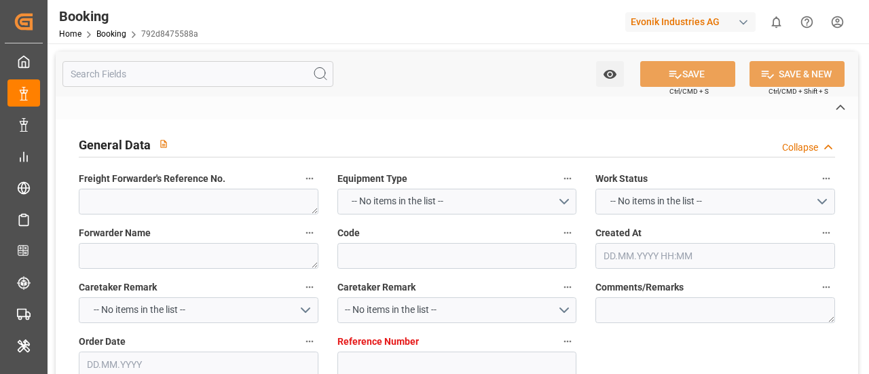
type textarea "251008610851"
type textarea "Leschaco Bremen"
type input "792d8475588a"
type input "7001294576"
type textarea "AT-HP"
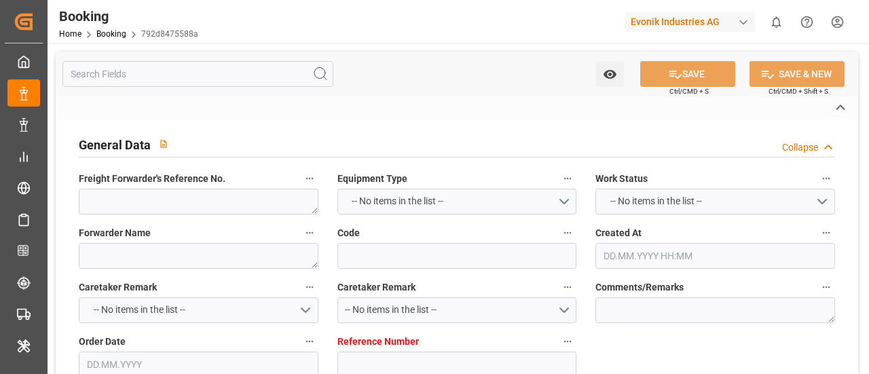
type input "7001294575"
type textarea "nadine.werner@evonik.com"
type textarea "CFR"
type textarea "KOBE"
type textarea "Marl"
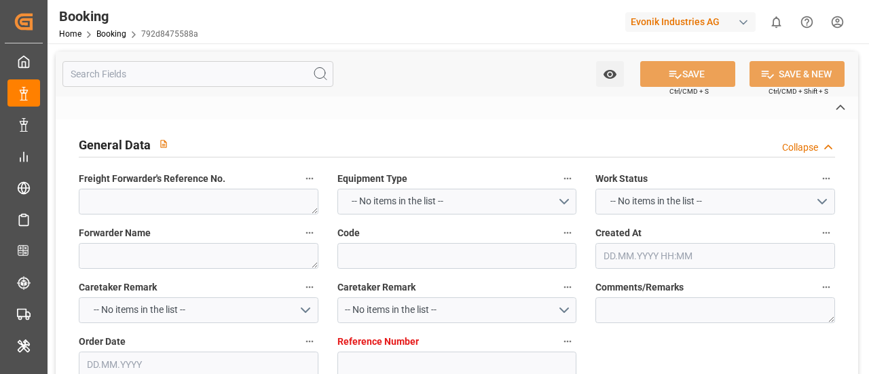
type input "NYK OCEANUS"
type input "ONEY"
type input "NWC / EU"
type input "Kobe"
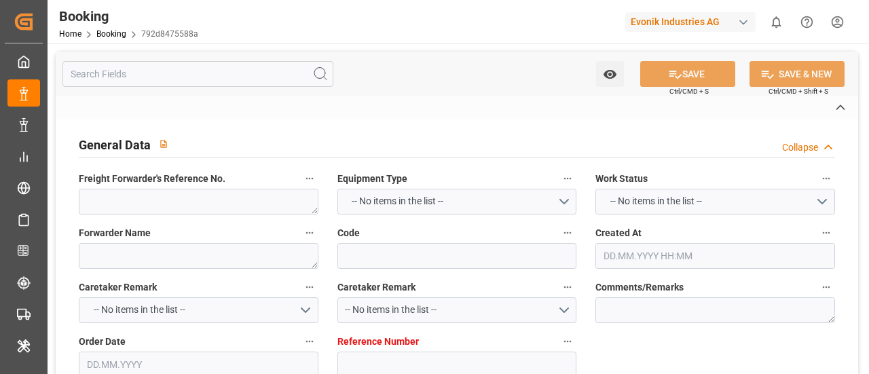
type textarea "INPUT_Evonik_Seeburger_IFTMIN_1003216412_20251008151647860.edi"
type textarea "NWC/UK North West Continent / UK_JPUKB_ONEY_AT-HP"
type textarea "INPUT_Evonik_Seeburger_IFTMIN_1003212052_20251007131641983.edi,INPUT_Evonik_See…"
type textarea "1003216412"
type textarea "Logward System"
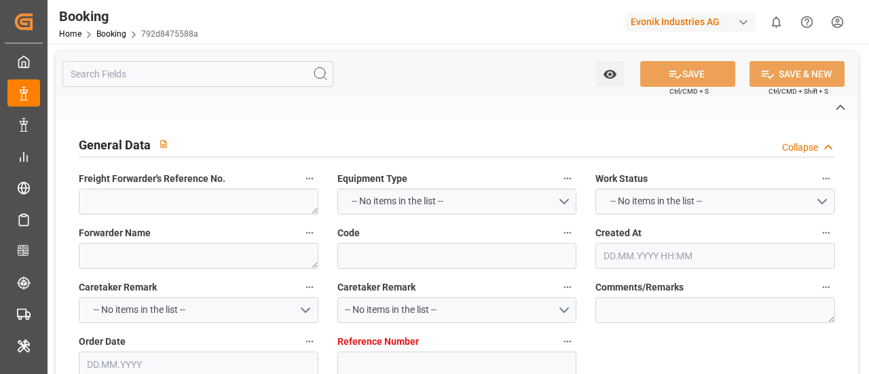
type textarea "Pol-PodRegionName-PolName-businessDivision-businessLine-businessLineCode-"
type textarea "IFTSTA"
type textarea "a011t00000LcJC5AAN"
type textarea "No"
type input "7001294576"
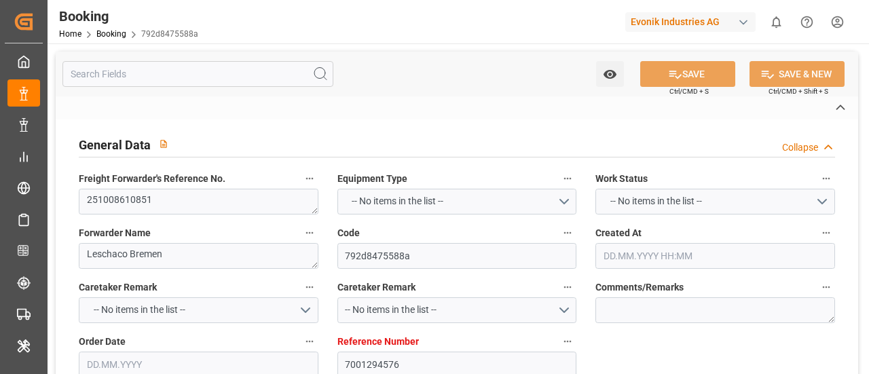
type input "9312975"
type input "ONE"
type input "Ocean Network Express"
type input "EUNWC"
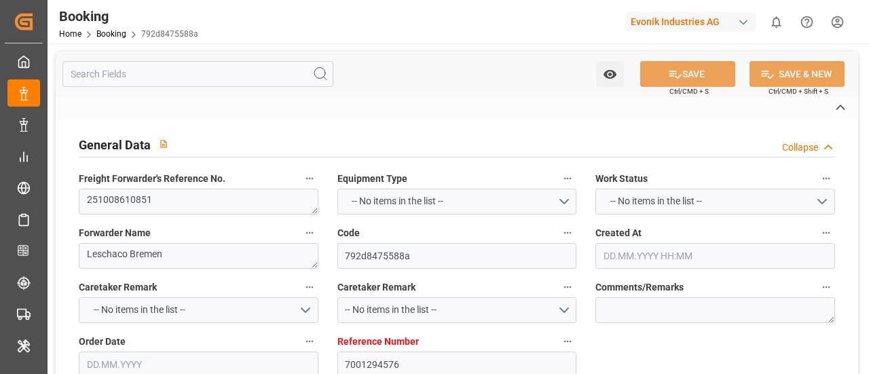
type input "JPUKB"
type input "07.10.2025 11:17"
type input "[DATE]"
type input "18.12.2025"
type input "14.10.2025"
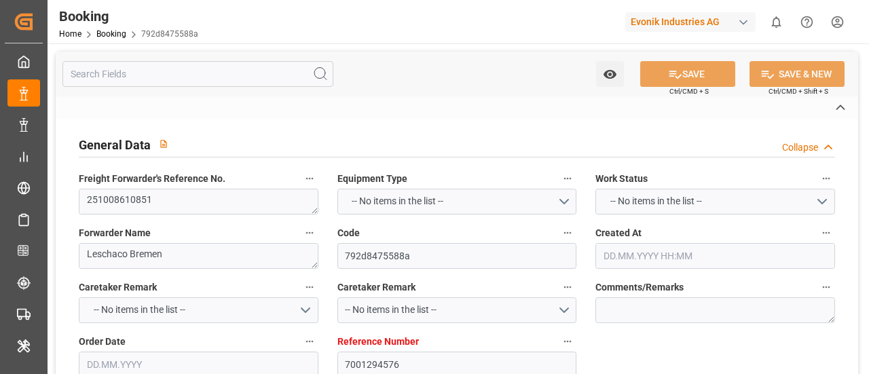
type input "14.10.2025 00:00"
type input "08.10.2025"
type input "02.11.2025 00:00"
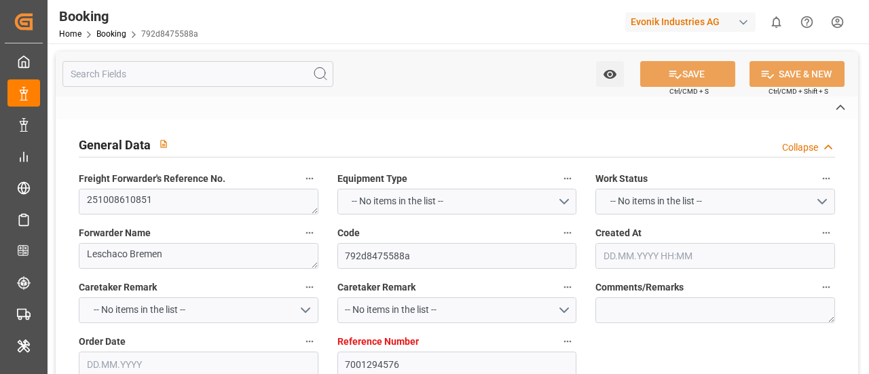
type input "02.11.2025 00:00"
type input "21.12.2025 00:00"
type input "18.12.2025 00:00"
type input "08.10.2025 13:18"
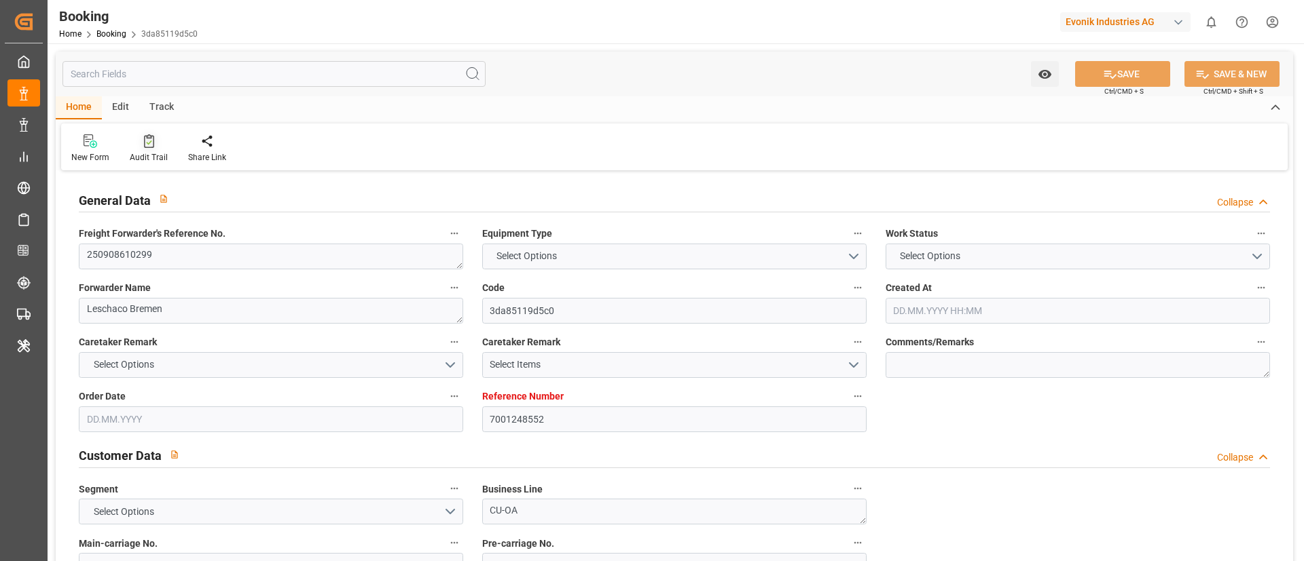
click at [145, 150] on div "Audit Trail" at bounding box center [148, 149] width 58 height 30
click at [145, 147] on icon at bounding box center [149, 141] width 10 height 14
type textarea "251008610272"
type textarea "Leschaco Bremen"
type input "1c986ded9173"
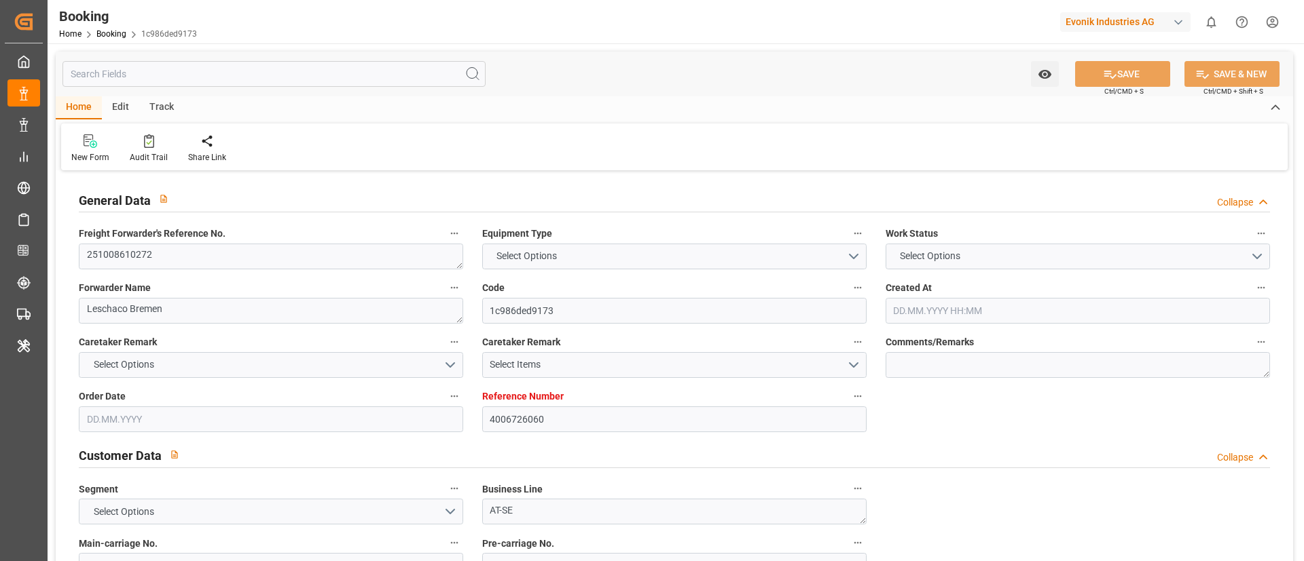
type input "4006726060"
type textarea "AT-SE"
type input "4006726049"
type textarea "CIF"
type textarea "Busan"
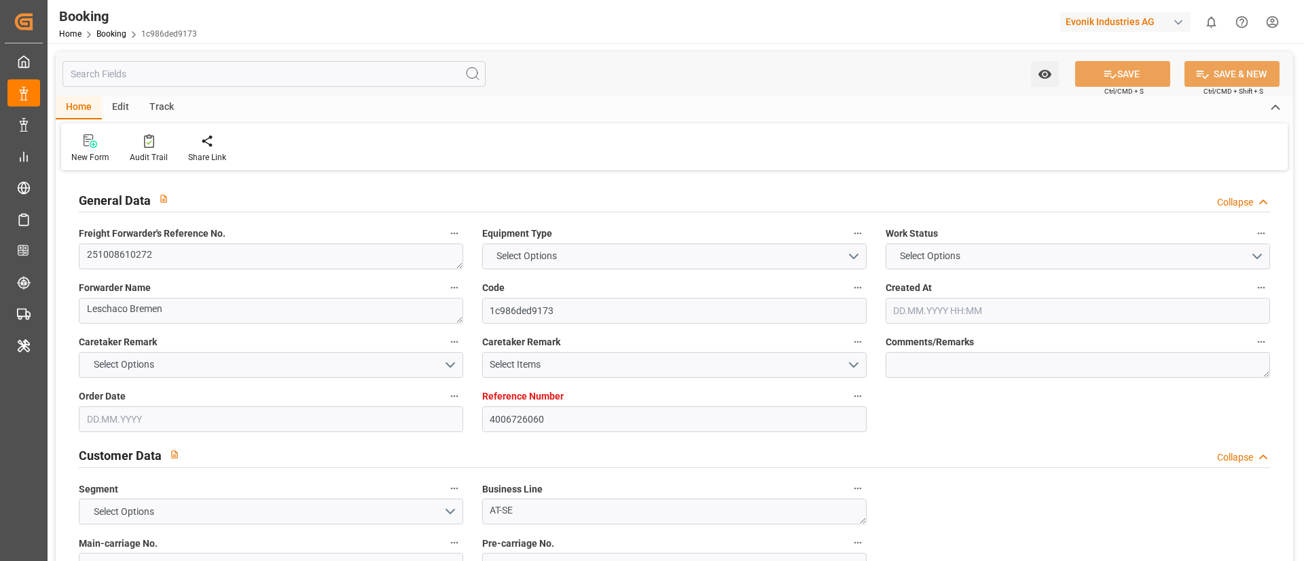
type textarea "Evonik Plant 0000503047"
type textarea "Hombourg"
type input "COSCO Shipping Capricorn"
type input "COSCO SHIPPING CAPRICORN"
type input "OOLU"
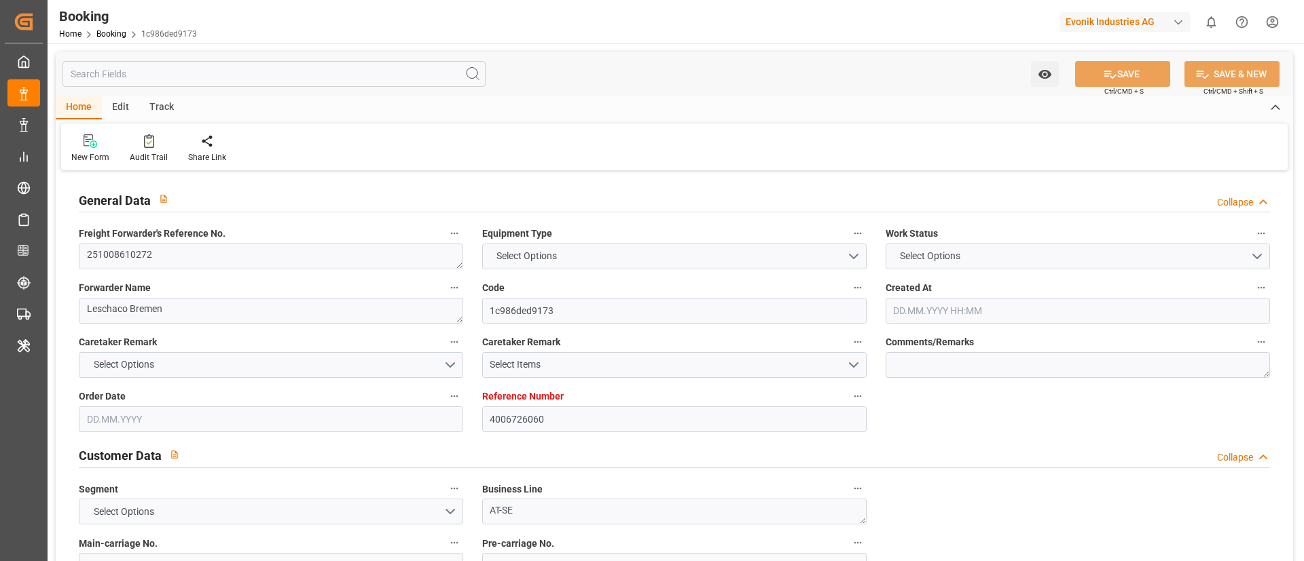
type textarea "2162664690"
type input "[GEOGRAPHIC_DATA]"
type input "Busan"
type input "Shanghai"
type textarea "INPUT_Evonik_Seeburger_LoadTenderOcean_1003157071_20250918152515807.xml"
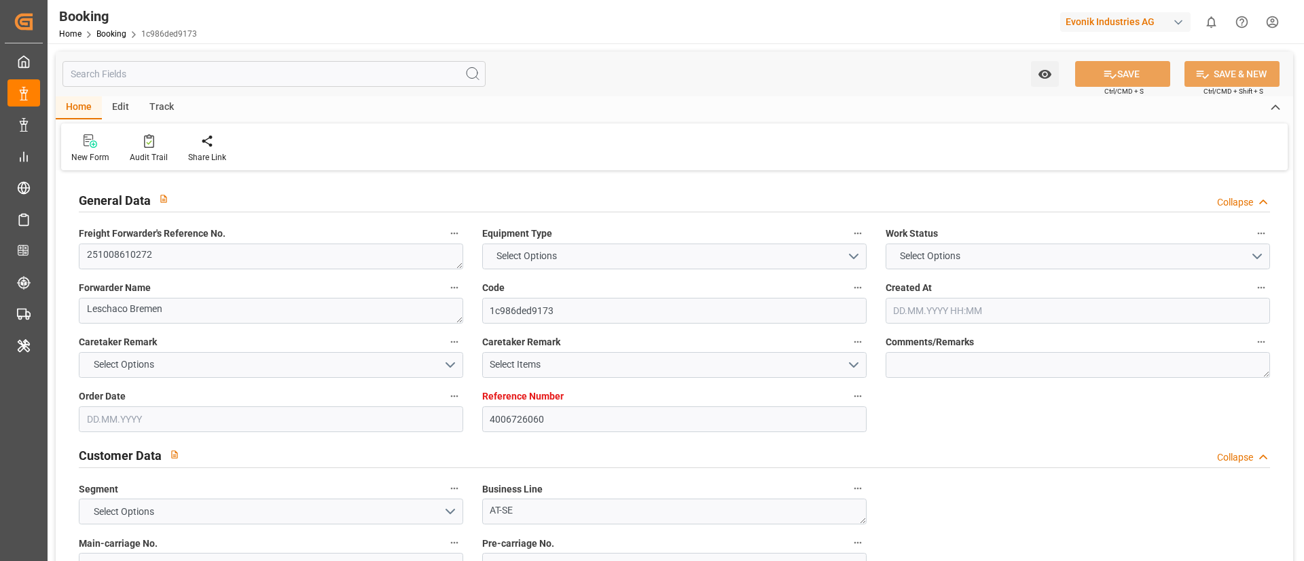
type textarea "NWC/UK North West Continent / UK_KRPUS_OOLU_AT-SE"
type textarea "INPUT_Evonik_Seeburger_LoadTenderOcean_1003147057_20250915125513774.xml,INPUT_E…"
type textarea "1003157071"
type textarea "[PERSON_NAME]"
type textarea "businessDivision-businessLine-"
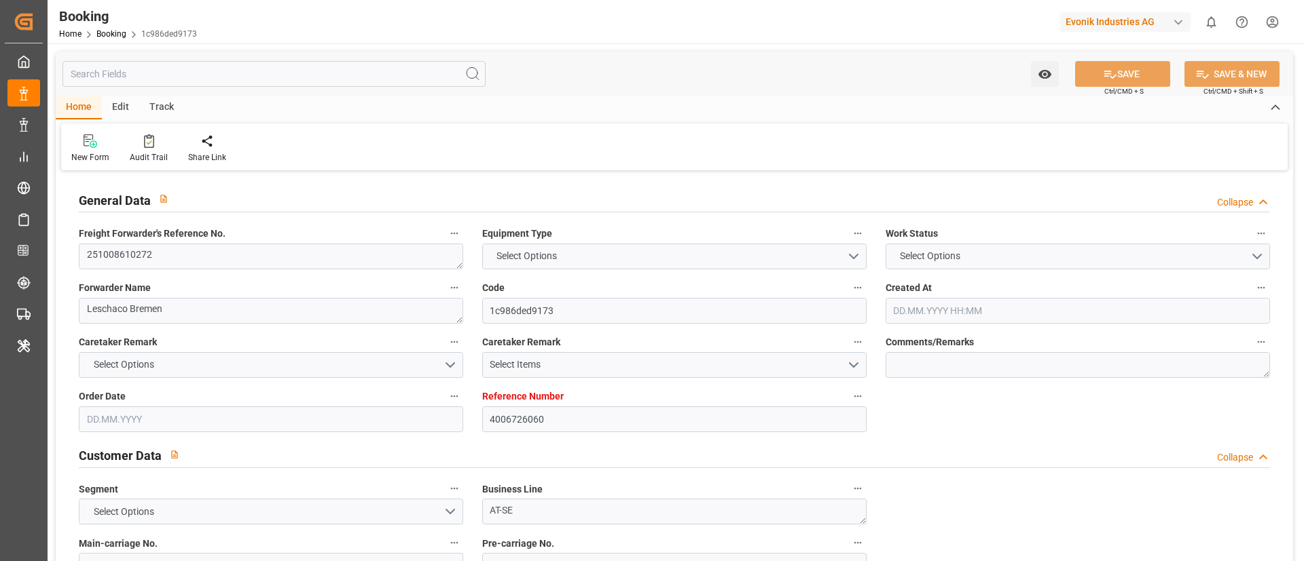
type textarea "IFTSTA"
type textarea "a011t00000LcJC5AAN"
type textarea "Yes"
type input "4006726060"
type input "9783514"
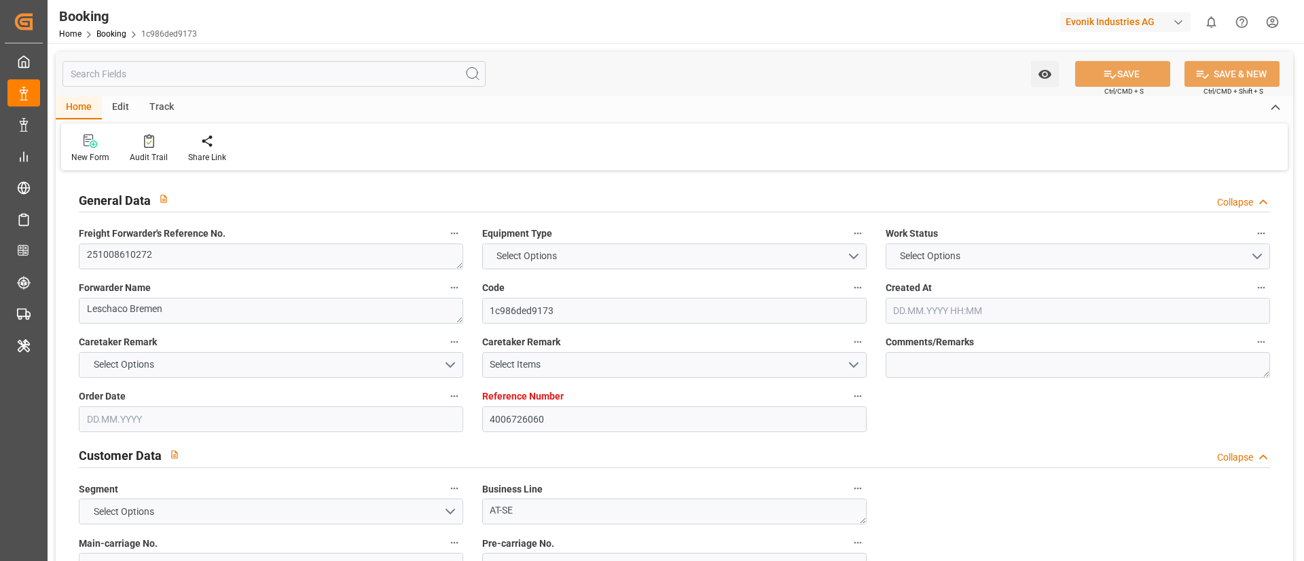
type input "9783514"
type input "OOCL"
type input "Orient Overseas Container Line Ltd"
type input "DEHAM"
type input "KRPUS"
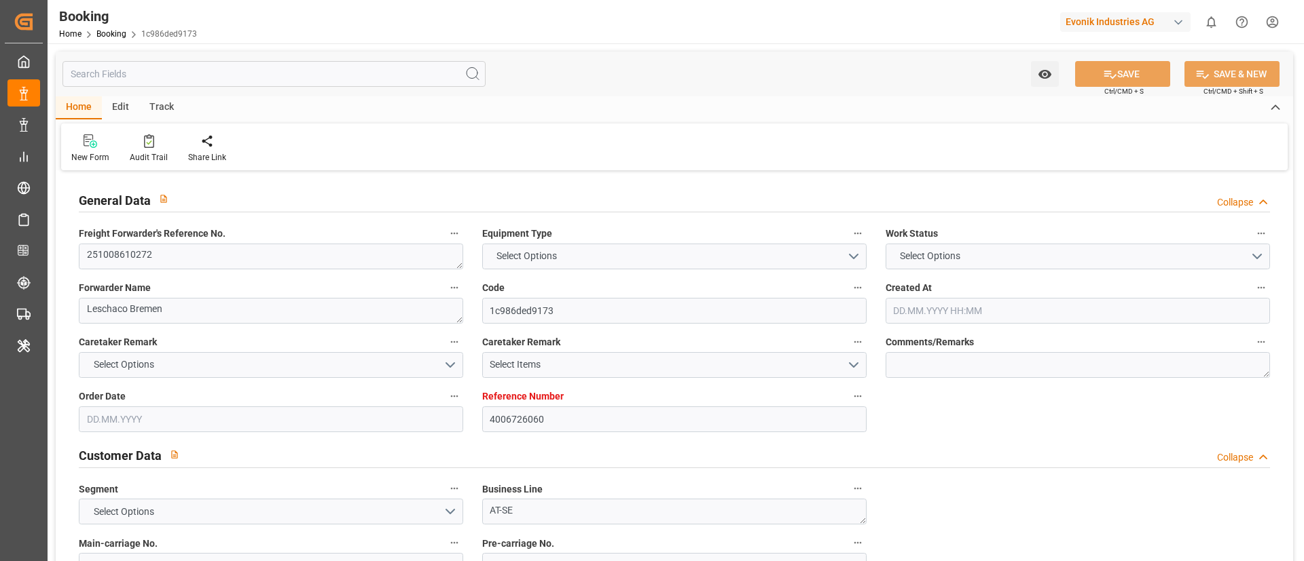
type input "CNSGH"
type input "15.09.2025 10:57"
type input "15.09.2025"
type input "13.12.2025"
type input "10.10.2025"
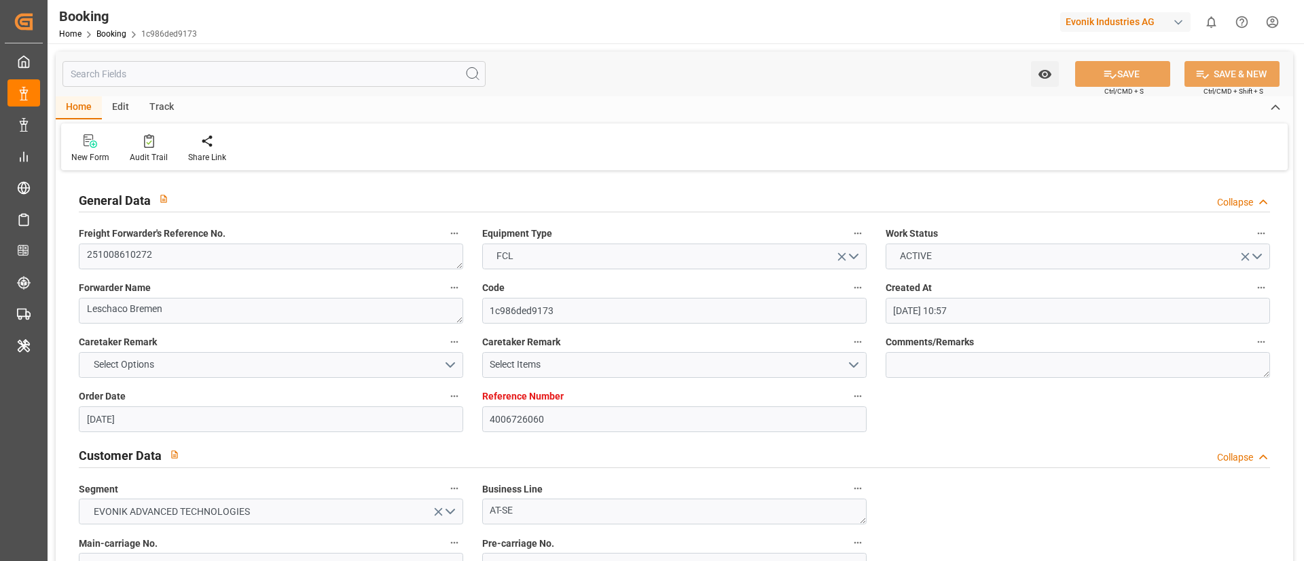
type input "10.10.2025 00:00"
type input "18.09.2025"
type input "27.10.2025 00:00"
type input "24.10.2025 00:00"
type input "17.12.2025 00:00"
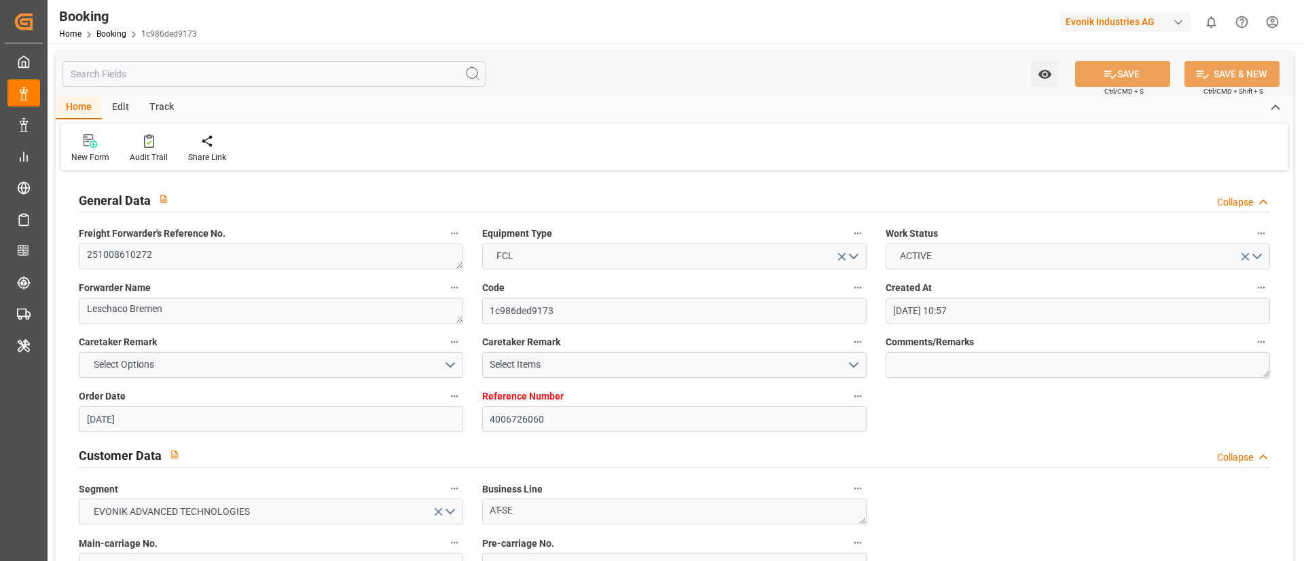
type input "10.12.2025 00:00"
type input "02.12.2025 00:00"
type input "16.12.2025 00:00"
type input "09.12.2025 00:00"
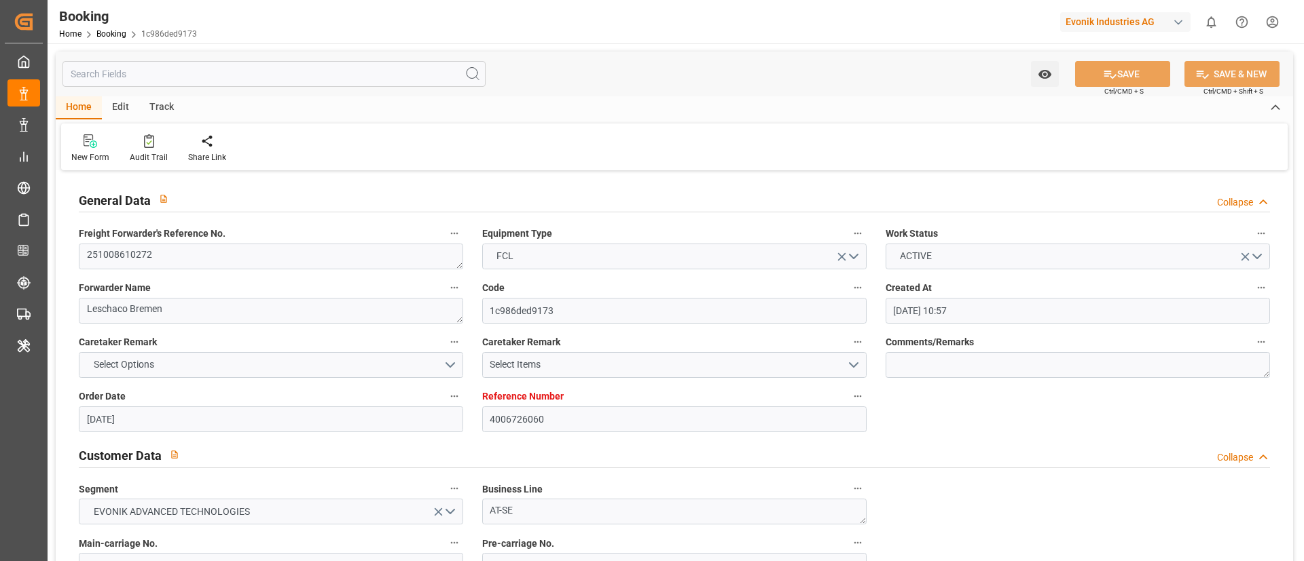
type input "08.10.2025 09:55"
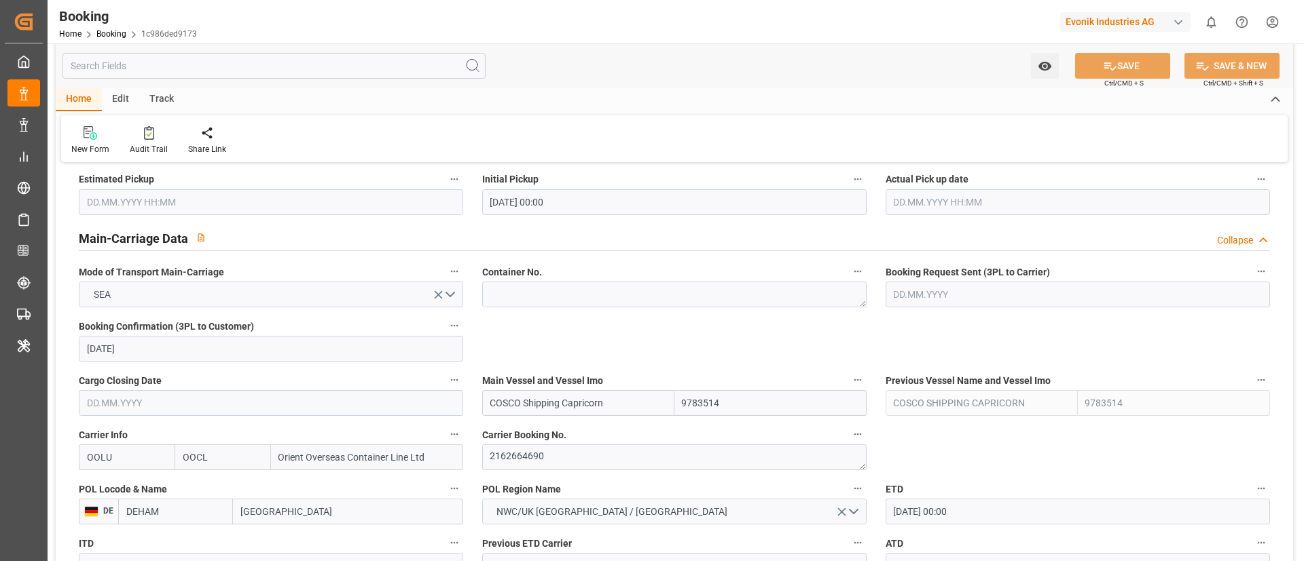
scroll to position [815, 0]
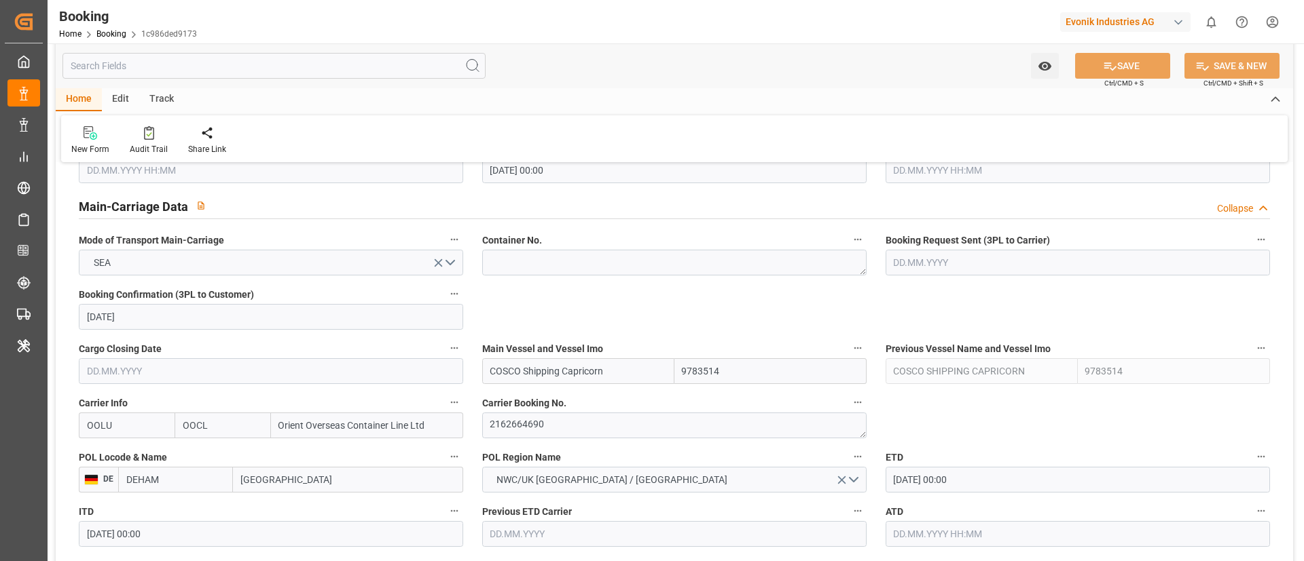
click at [616, 380] on input "COSCO Shipping Capricorn" at bounding box center [578, 371] width 192 height 26
type input "COSCO Shipping Capricorn"
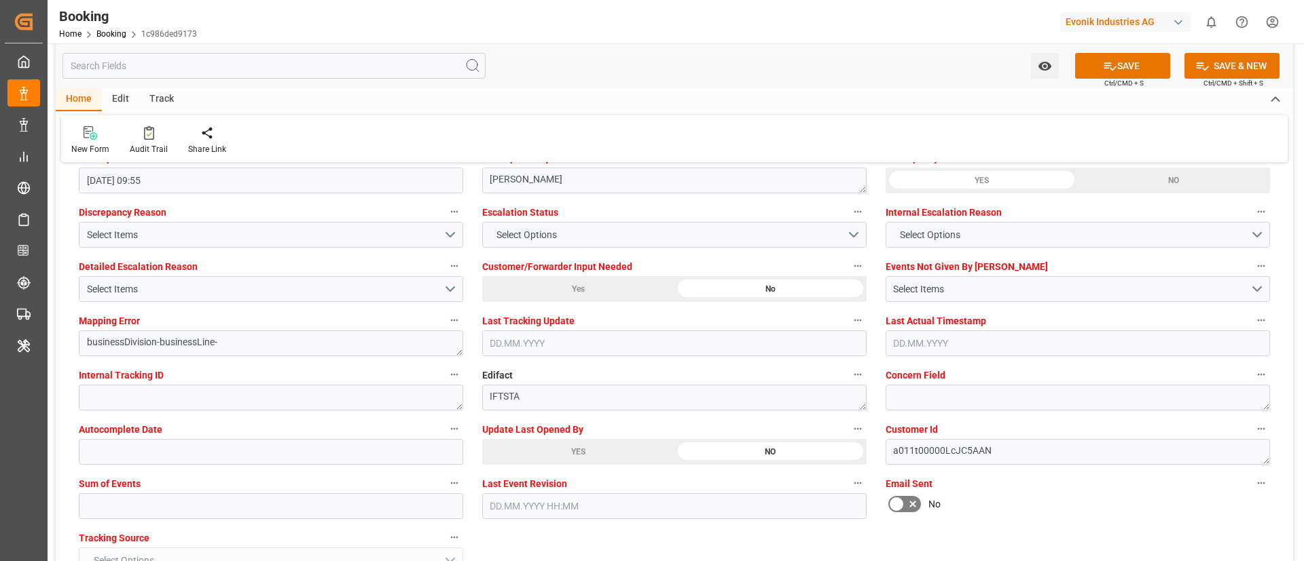
scroll to position [2444, 0]
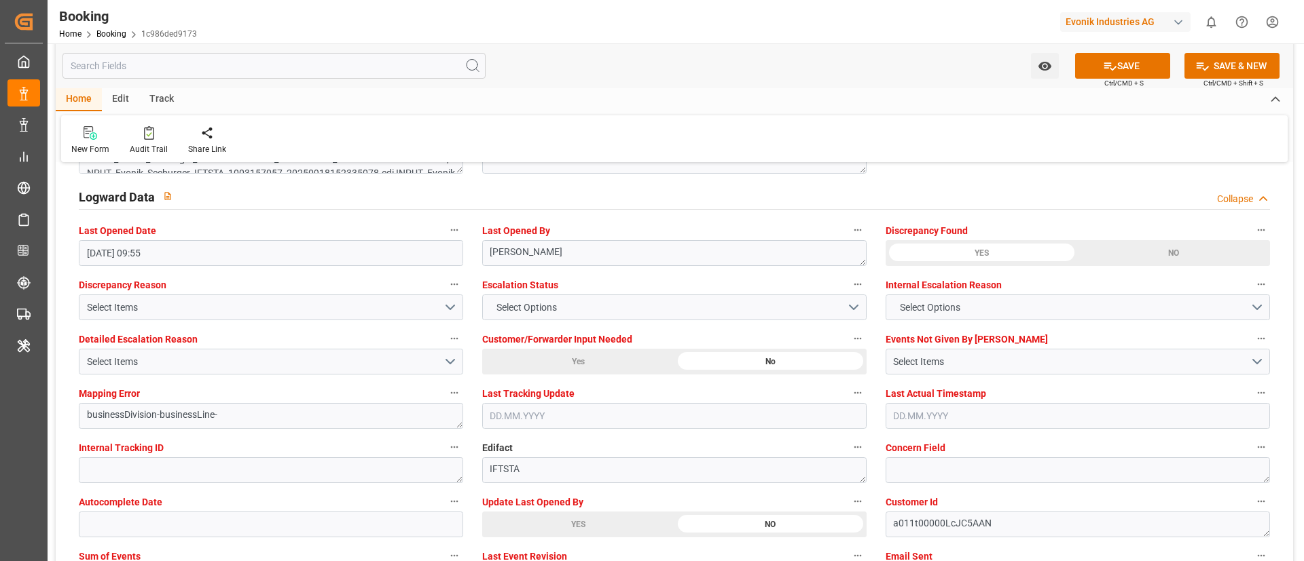
click at [539, 512] on div "YES" at bounding box center [578, 525] width 192 height 26
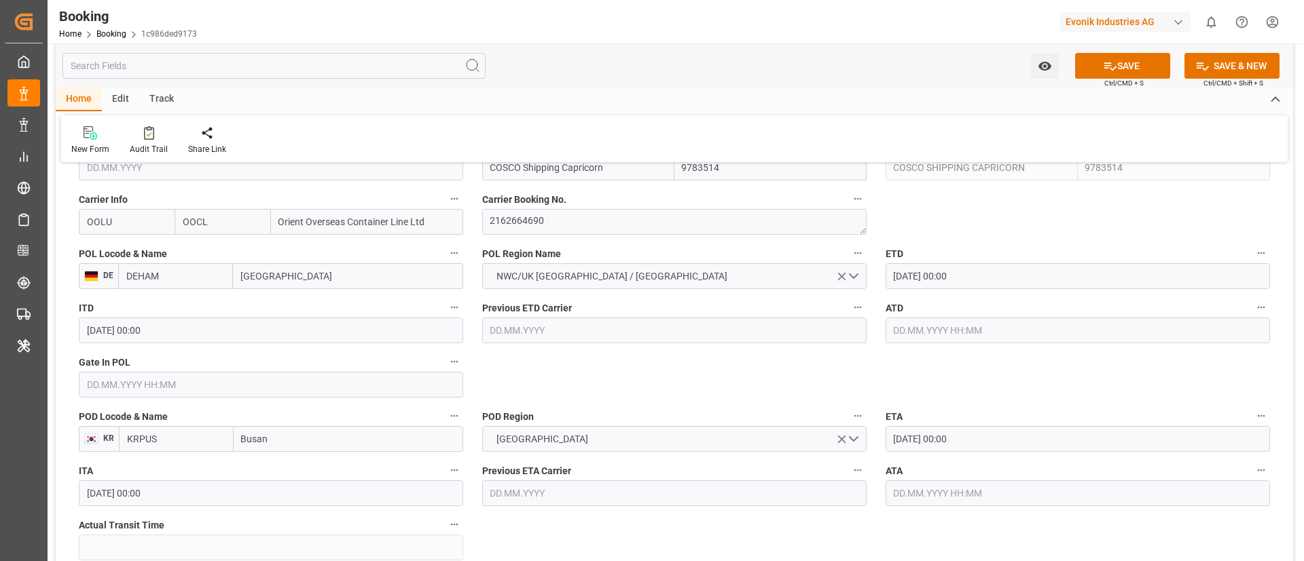
scroll to position [815, 0]
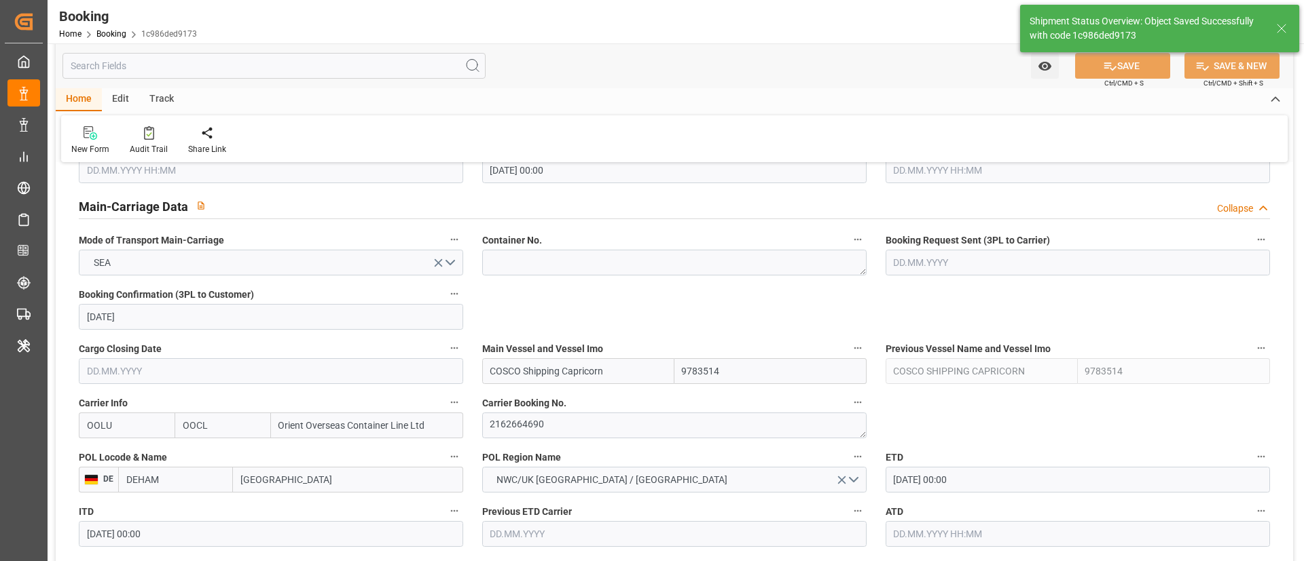
type textarea "Vismitha Mahadev"
type input "COSCO Shipping Capricorn"
type input "09.10.2025 10:26"
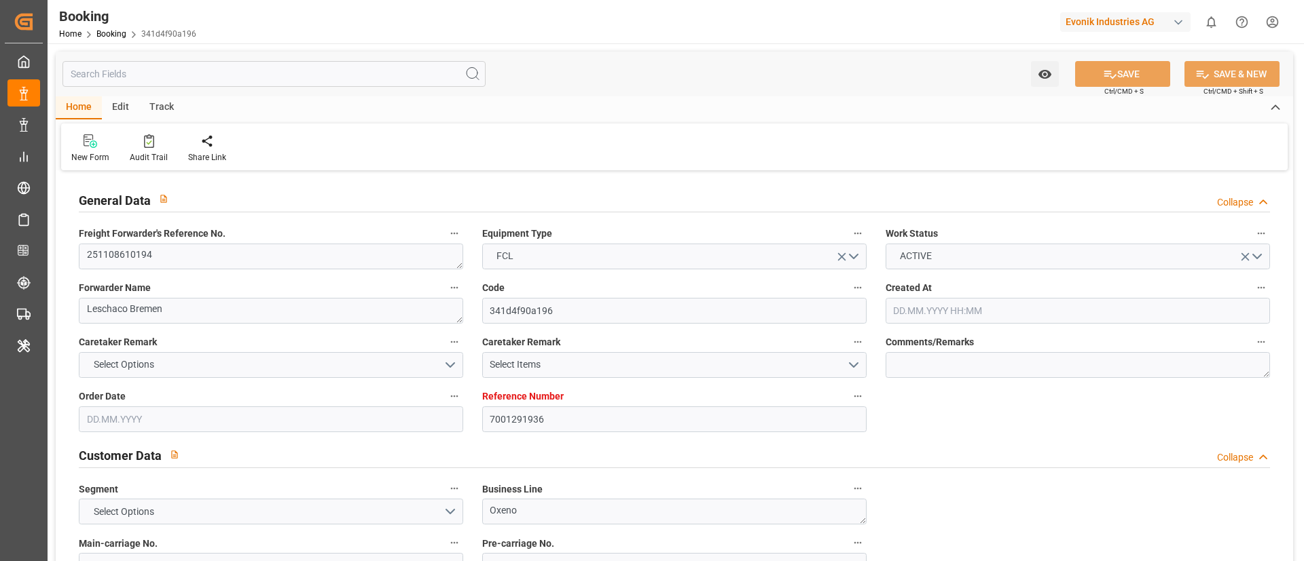
type input "7001291936"
type input "9403619"
type input "OOCL"
type input "Orient Overseas Container Line Ltd"
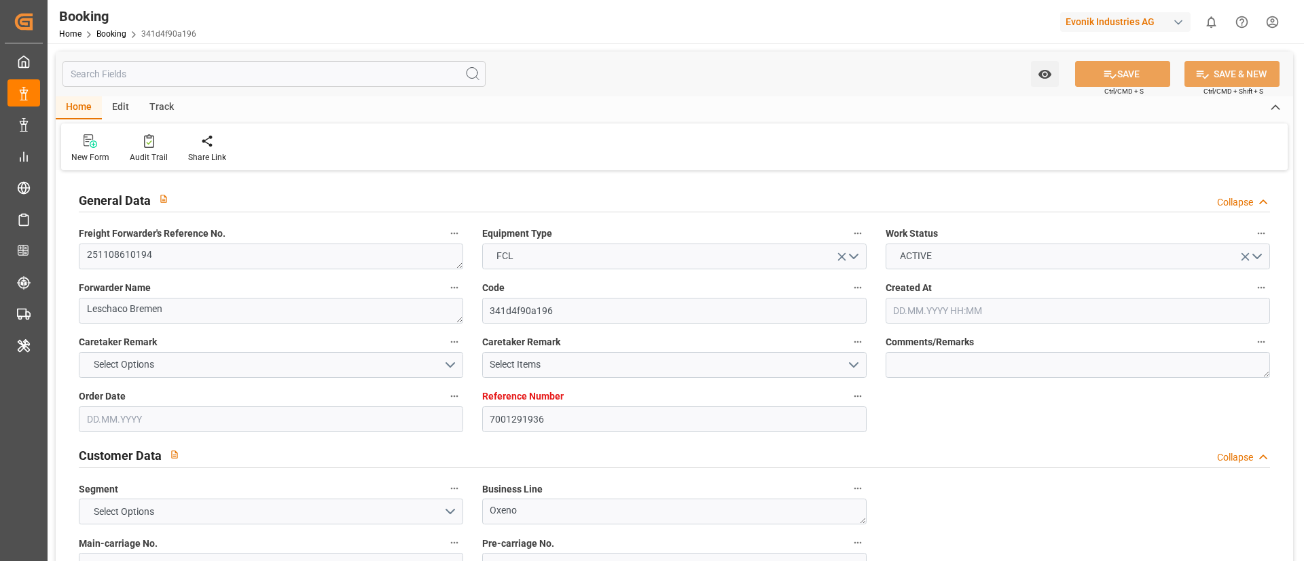
type input "EUNWC"
type input "USSAV"
type input "[DATE] 14:24"
type input "[DATE]"
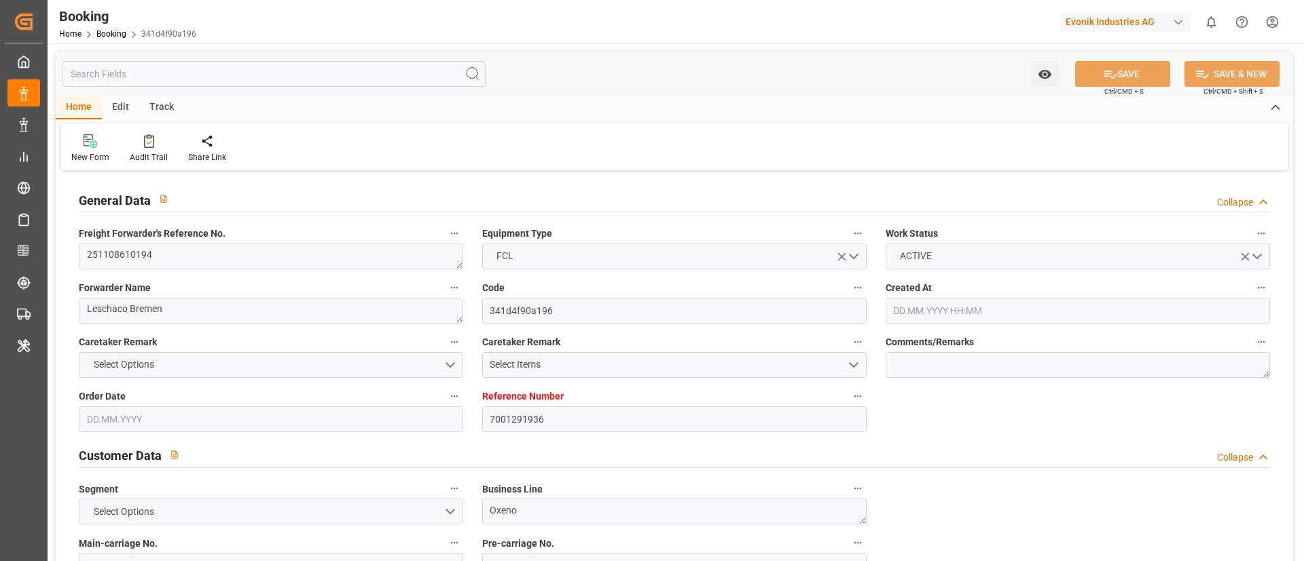
type input "[DATE]"
type input "[DATE] 00:00"
type input "[DATE]"
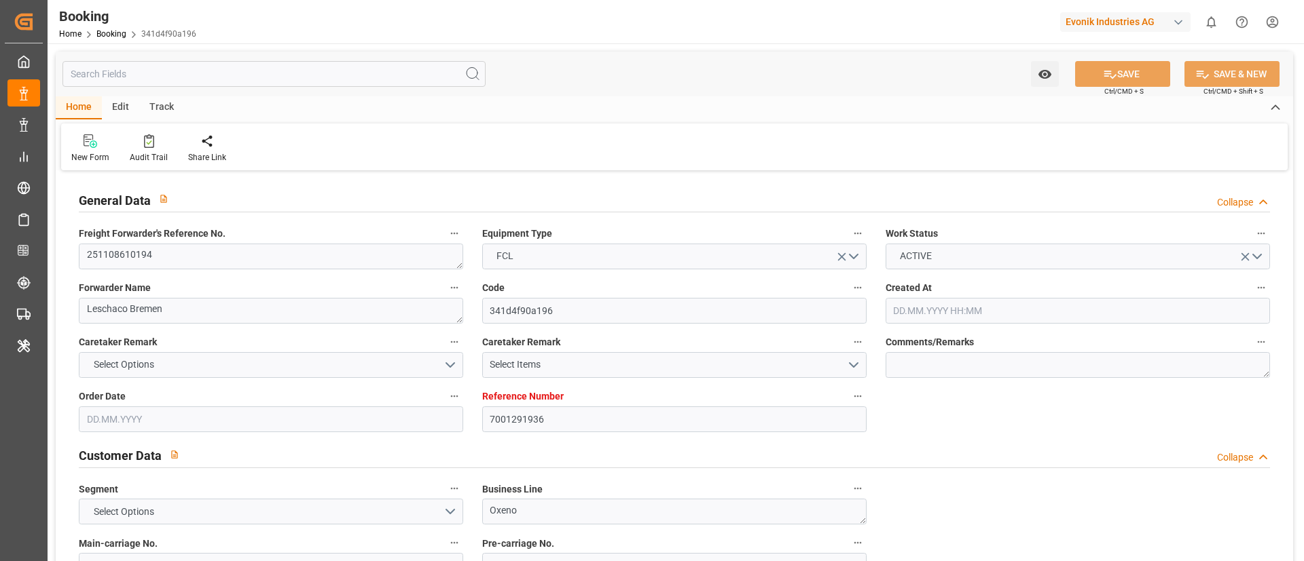
type input "[DATE] 00:00"
type input "[DATE] 09:55"
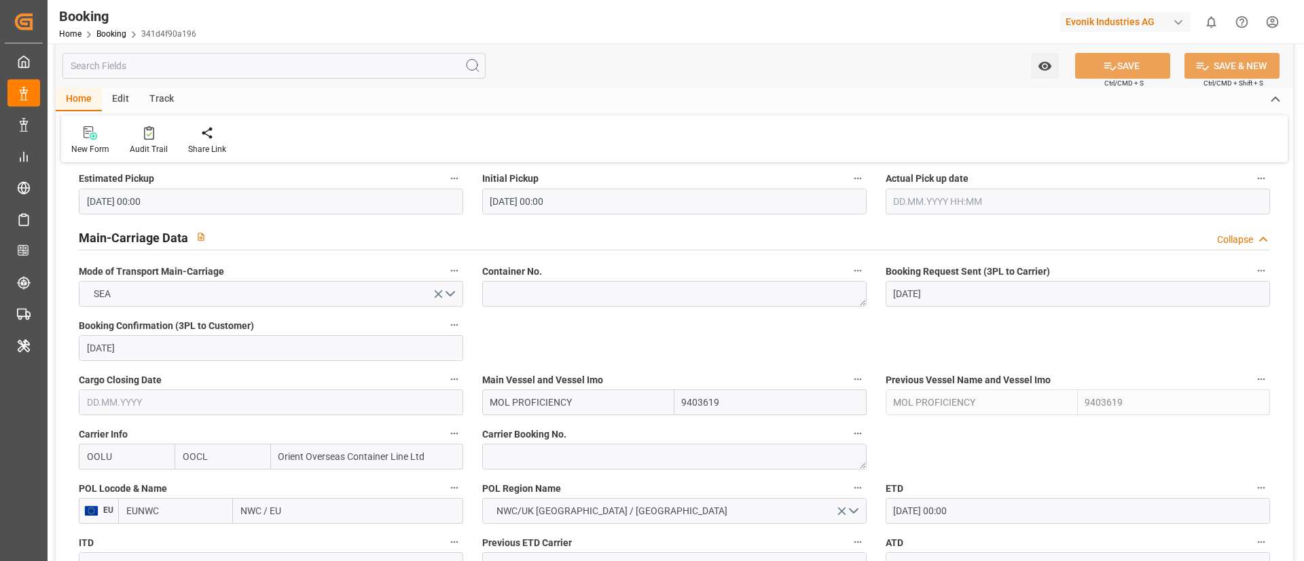
scroll to position [815, 0]
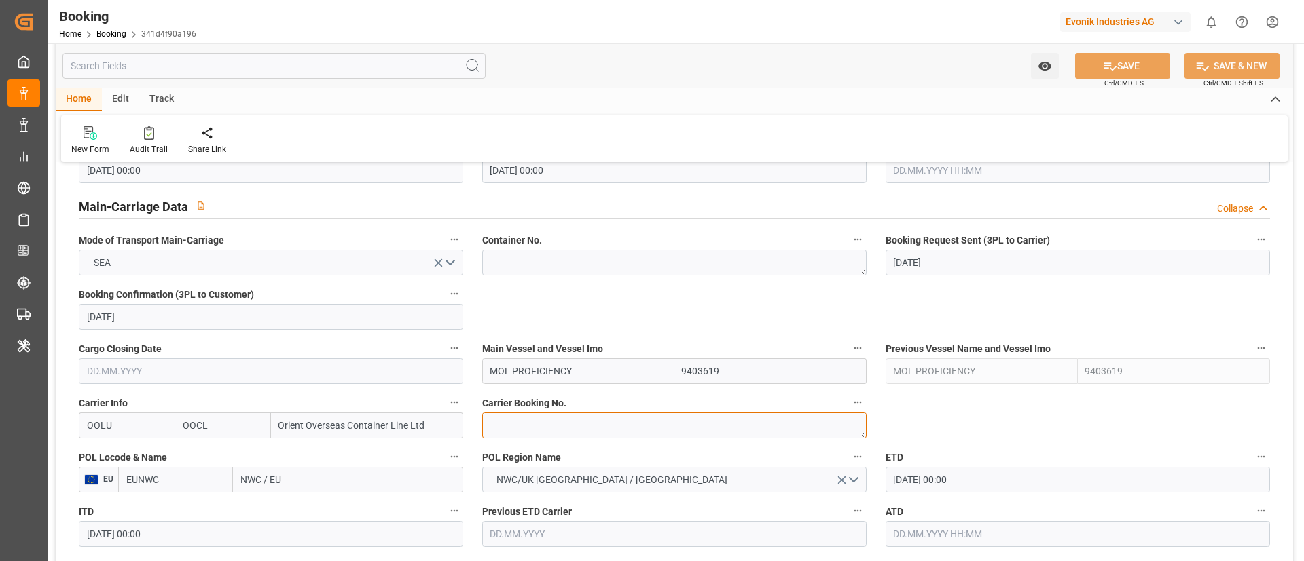
click at [541, 424] on textarea at bounding box center [674, 426] width 384 height 26
paste textarea "2163195750"
type textarea "2163195750"
click at [602, 365] on input "MOL PROFICIENCY" at bounding box center [578, 371] width 192 height 26
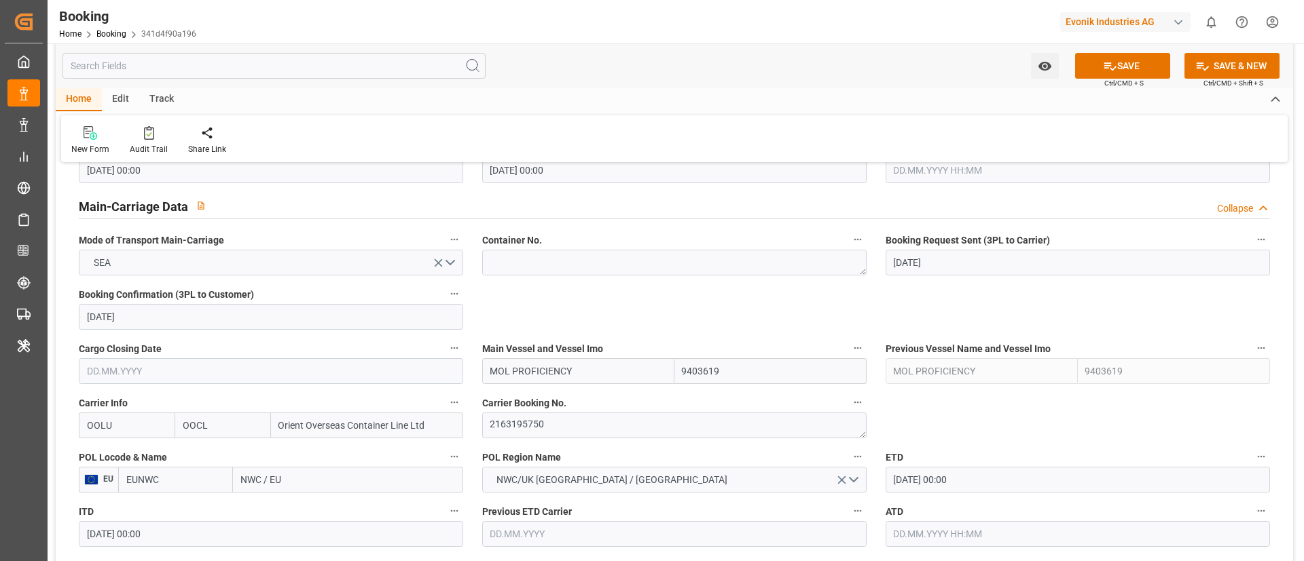
click at [602, 365] on input "MOL PROFICIENCY" at bounding box center [578, 371] width 192 height 26
paste input "EVER EXCEL"
click at [537, 401] on b "EVER EXCEL" at bounding box center [518, 401] width 54 height 11
type input "EVER EXCEL"
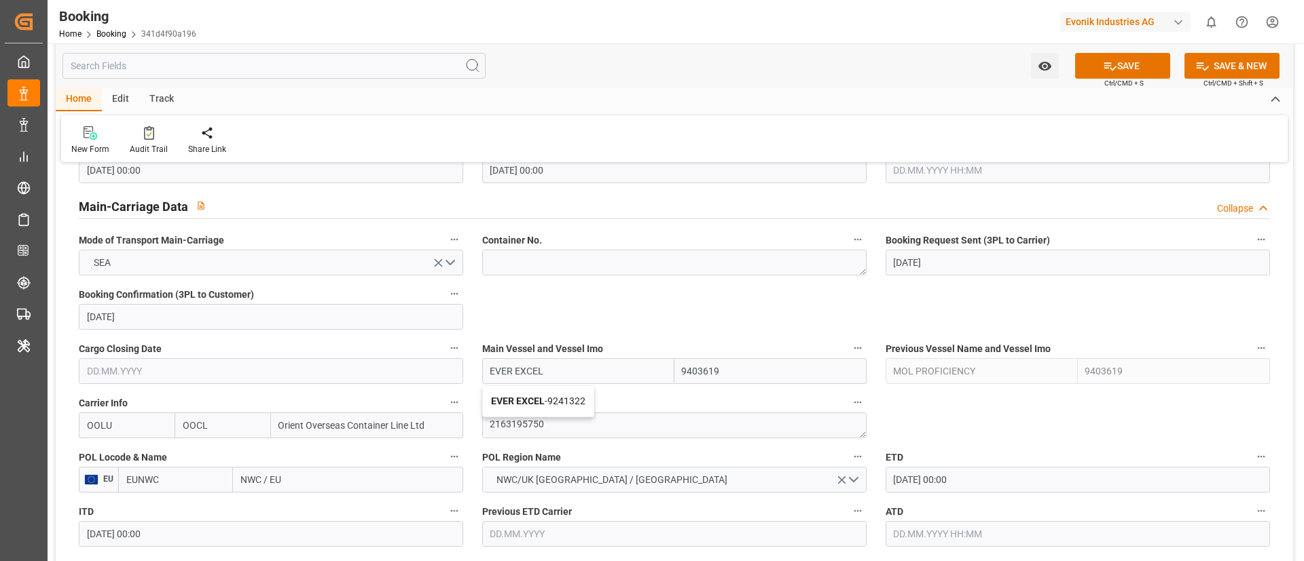
type input "9241322"
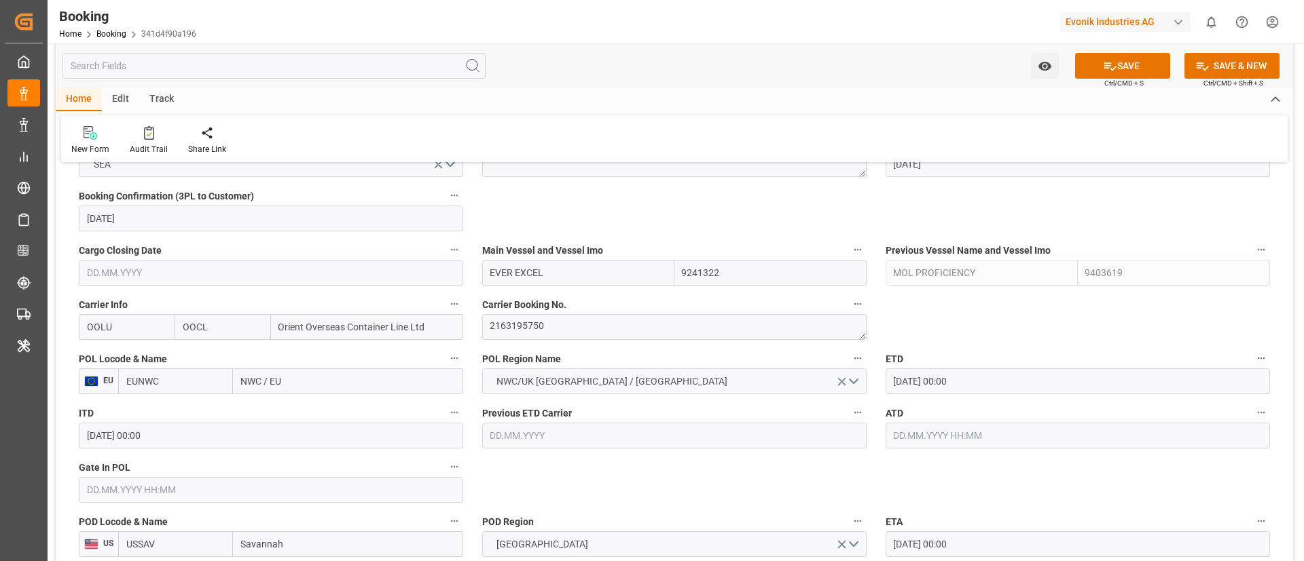
scroll to position [917, 0]
type input "EVER EXCEL"
click at [327, 382] on input "NWC / EU" at bounding box center [348, 378] width 230 height 26
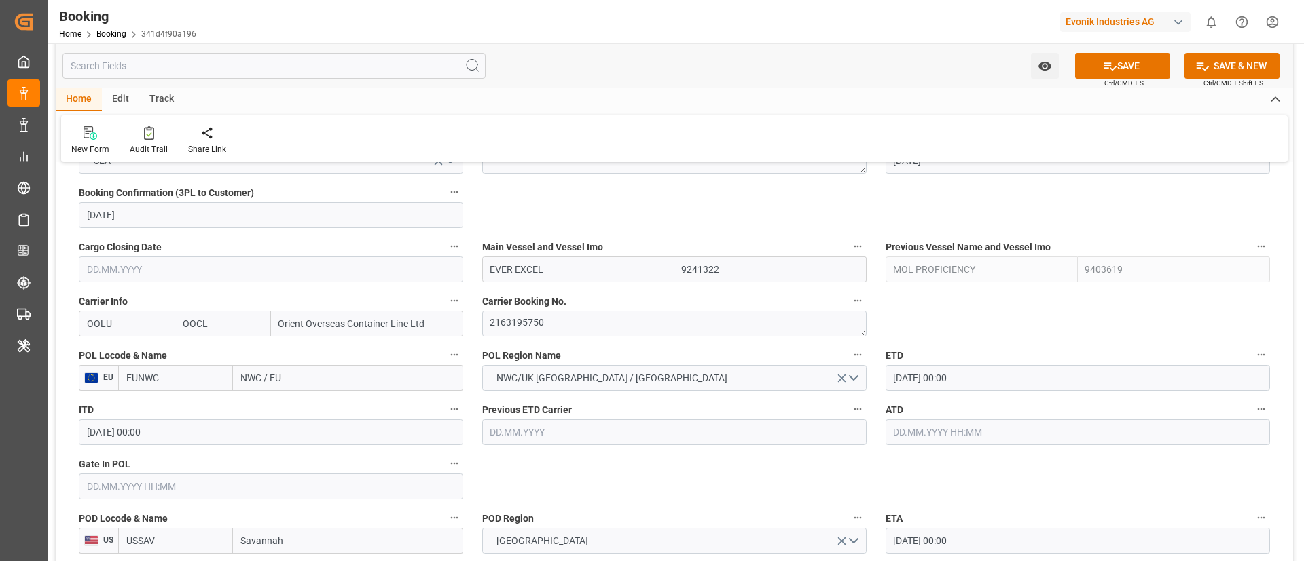
click at [327, 382] on input "NWC / EU" at bounding box center [348, 378] width 230 height 26
paste input "[GEOGRAPHIC_DATA]"
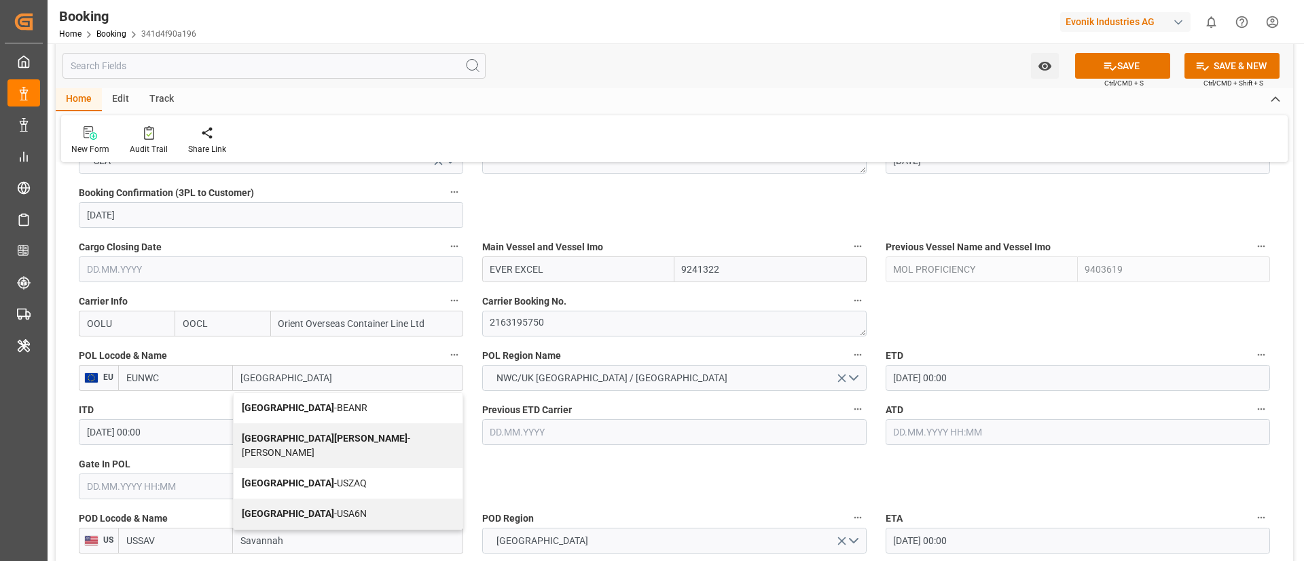
click at [294, 403] on span "Antwerp - BEANR" at bounding box center [305, 408] width 126 height 11
type input "Antwerp"
type input "BEANR"
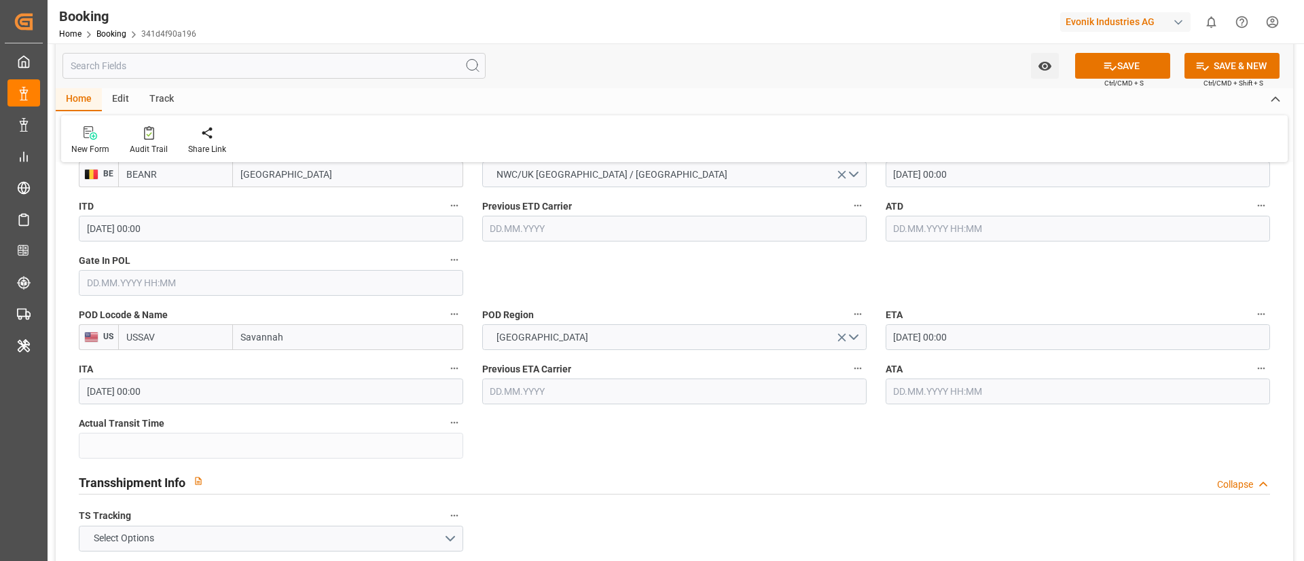
scroll to position [1222, 0]
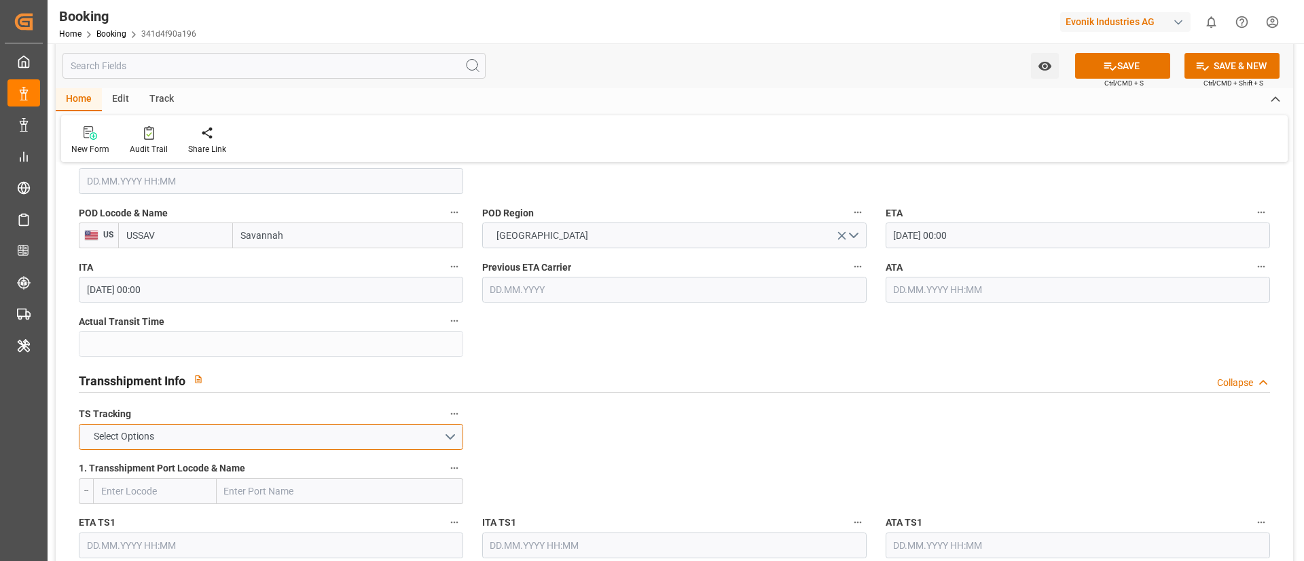
click at [379, 441] on button "Select Options" at bounding box center [271, 437] width 384 height 26
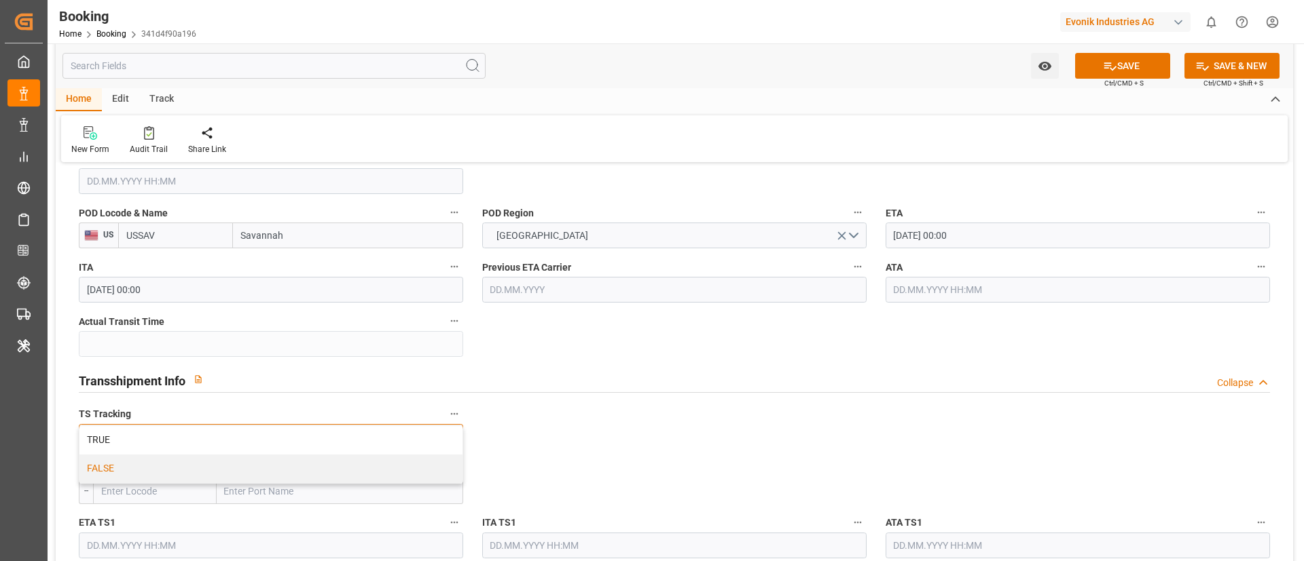
click at [358, 464] on div "FALSE" at bounding box center [270, 469] width 383 height 29
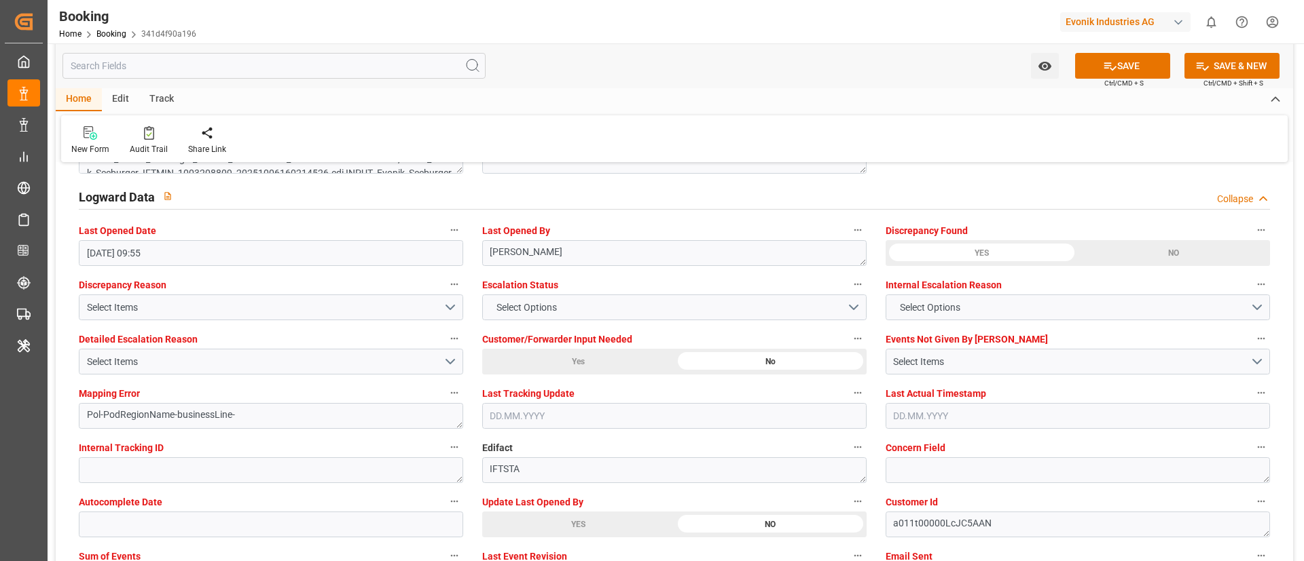
scroll to position [2546, 0]
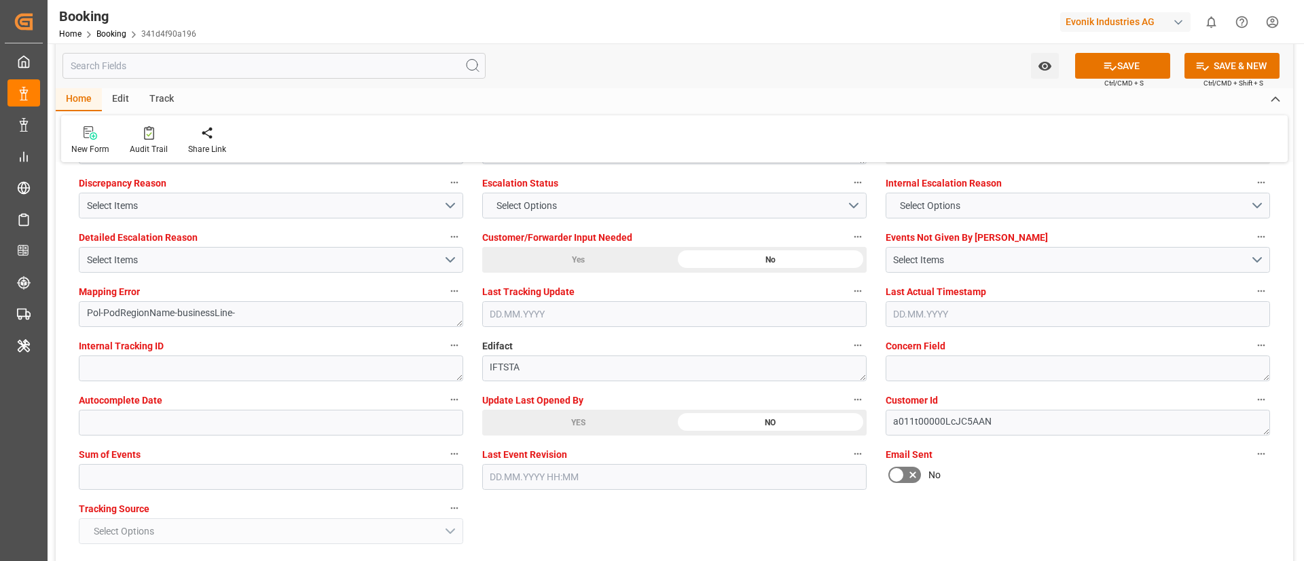
click at [563, 425] on div "YES" at bounding box center [578, 423] width 192 height 26
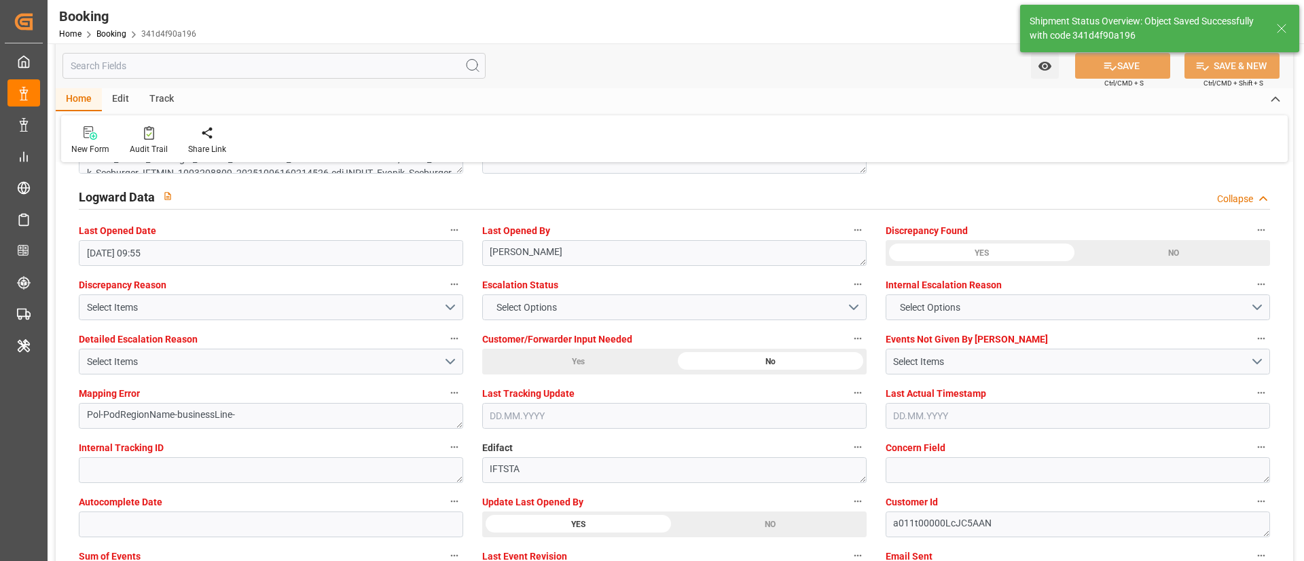
type textarea "[PERSON_NAME]"
type textarea "businessLine-"
type input "09.10.2025 10:27"
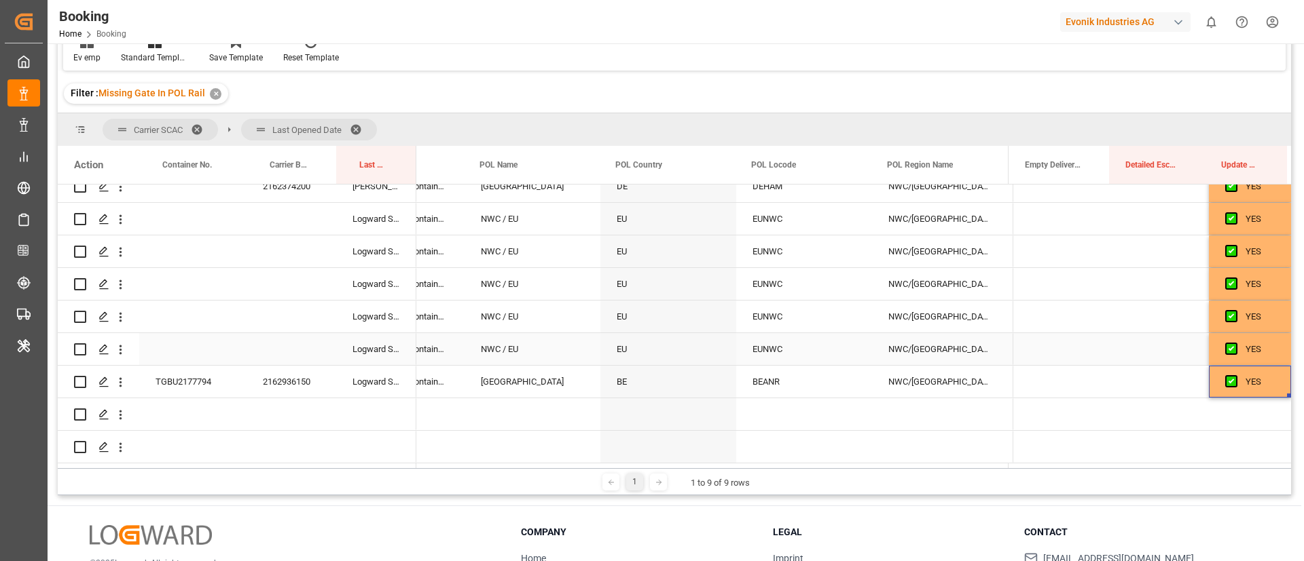
scroll to position [0, 5384]
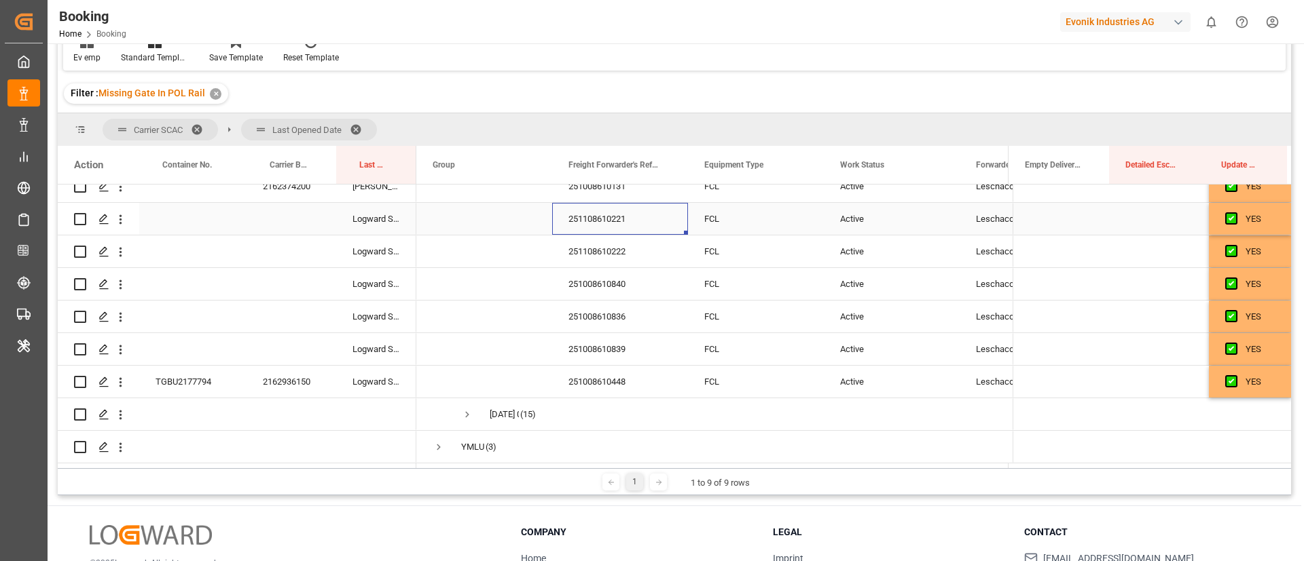
click at [593, 224] on div "251108610221" at bounding box center [620, 219] width 136 height 32
click at [121, 221] on icon "open menu" at bounding box center [120, 220] width 3 height 10
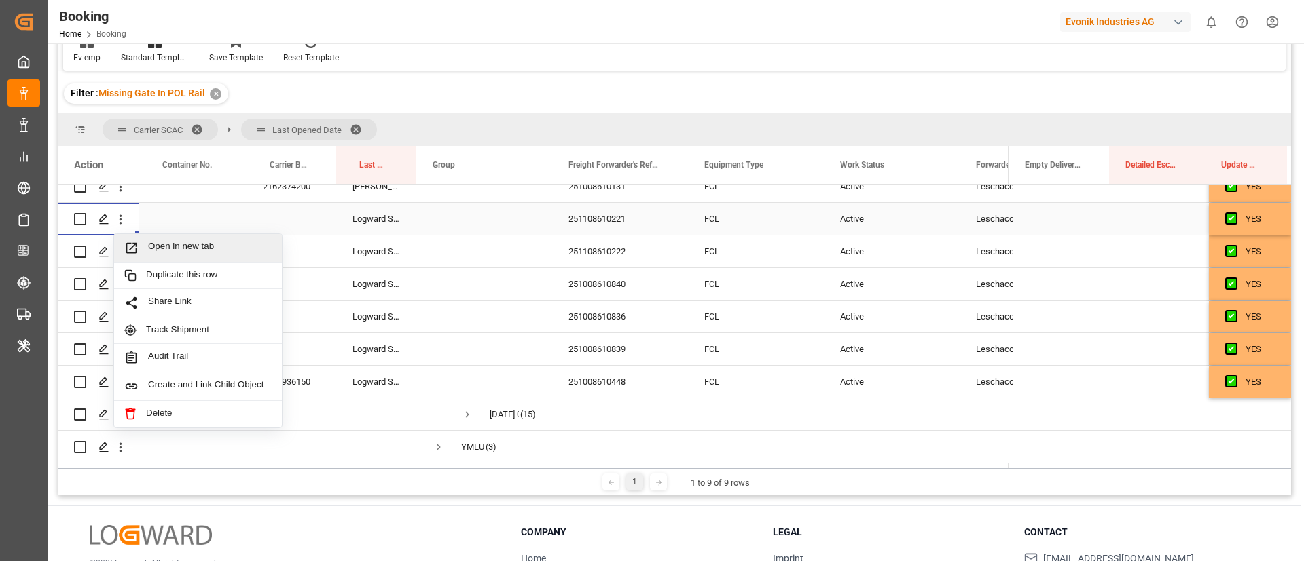
click at [189, 251] on span "Open in new tab" at bounding box center [210, 248] width 124 height 14
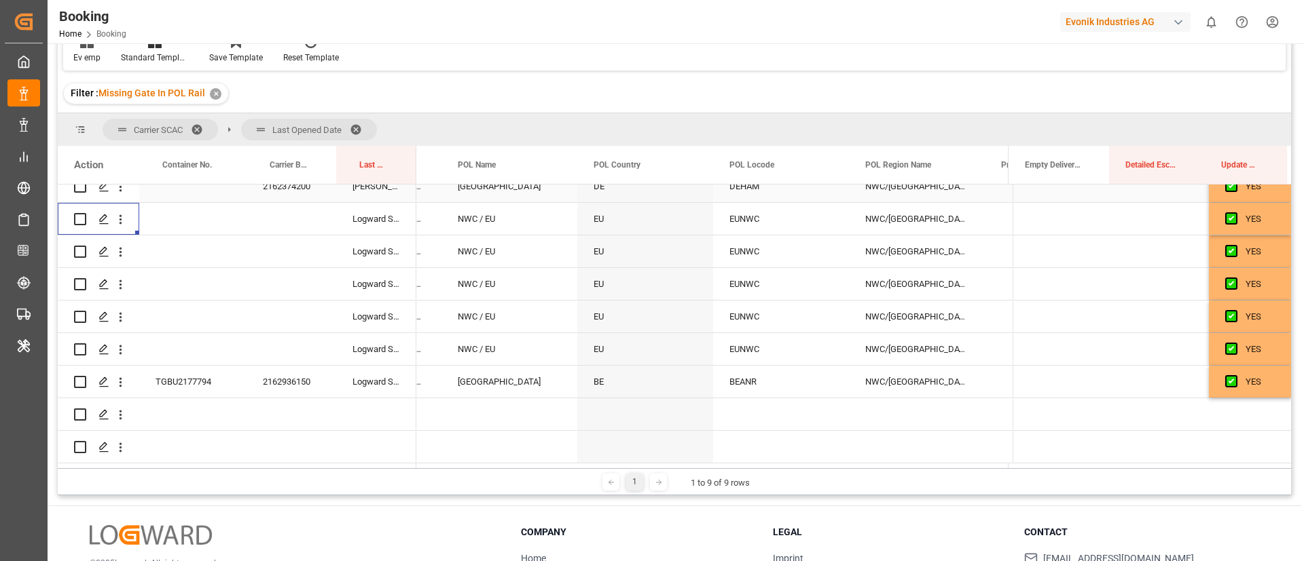
click at [1225, 217] on span "Press SPACE to select this row." at bounding box center [1231, 218] width 12 height 12
click at [1235, 212] on input "Press SPACE to select this row." at bounding box center [1235, 212] width 0 height 0
click at [1225, 255] on span "Press SPACE to select this row." at bounding box center [1231, 251] width 12 height 12
click at [1235, 245] on input "Press SPACE to select this row." at bounding box center [1235, 245] width 0 height 0
click at [1225, 278] on span "Press SPACE to select this row." at bounding box center [1231, 284] width 12 height 12
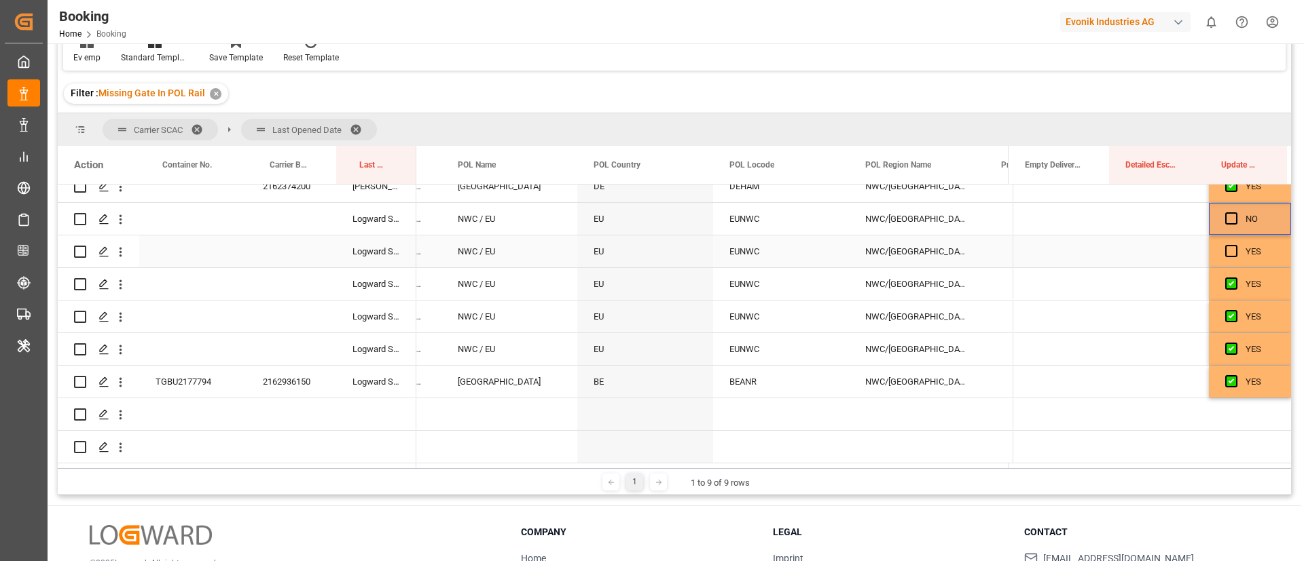
click at [1235, 278] on input "Press SPACE to select this row." at bounding box center [1235, 278] width 0 height 0
click at [1225, 311] on span "Press SPACE to select this row." at bounding box center [1231, 316] width 12 height 12
click at [1235, 310] on input "Press SPACE to select this row." at bounding box center [1235, 310] width 0 height 0
click at [1225, 346] on span "Press SPACE to select this row." at bounding box center [1231, 349] width 12 height 12
click at [1235, 343] on input "Press SPACE to select this row." at bounding box center [1235, 343] width 0 height 0
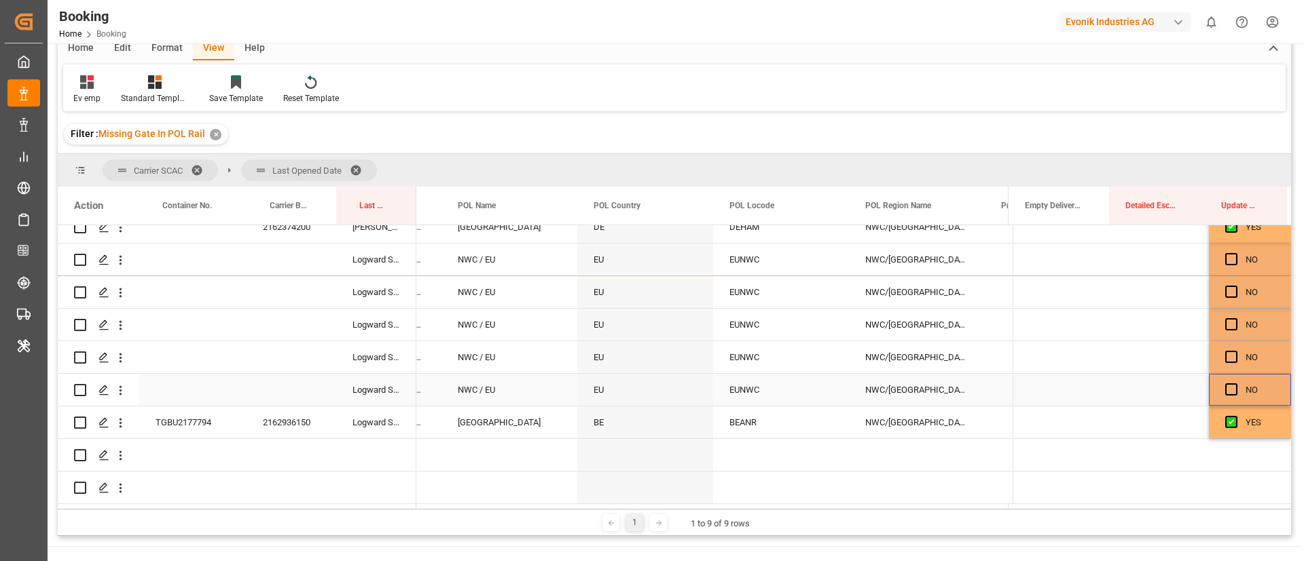
scroll to position [143, 0]
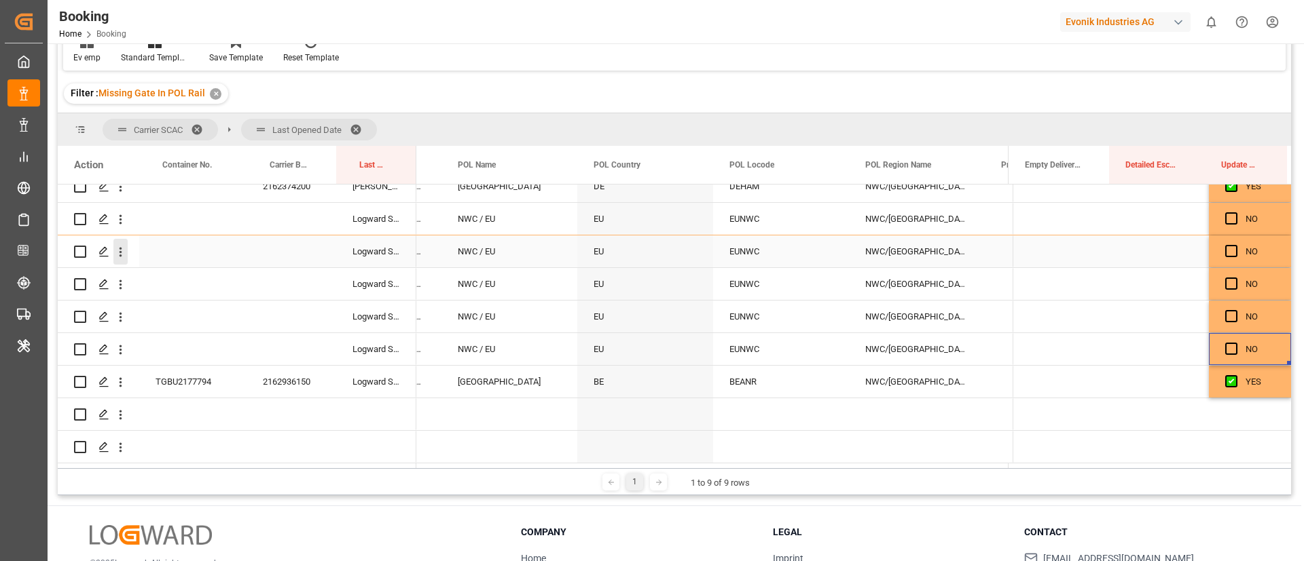
click at [122, 257] on icon "open menu" at bounding box center [120, 252] width 14 height 14
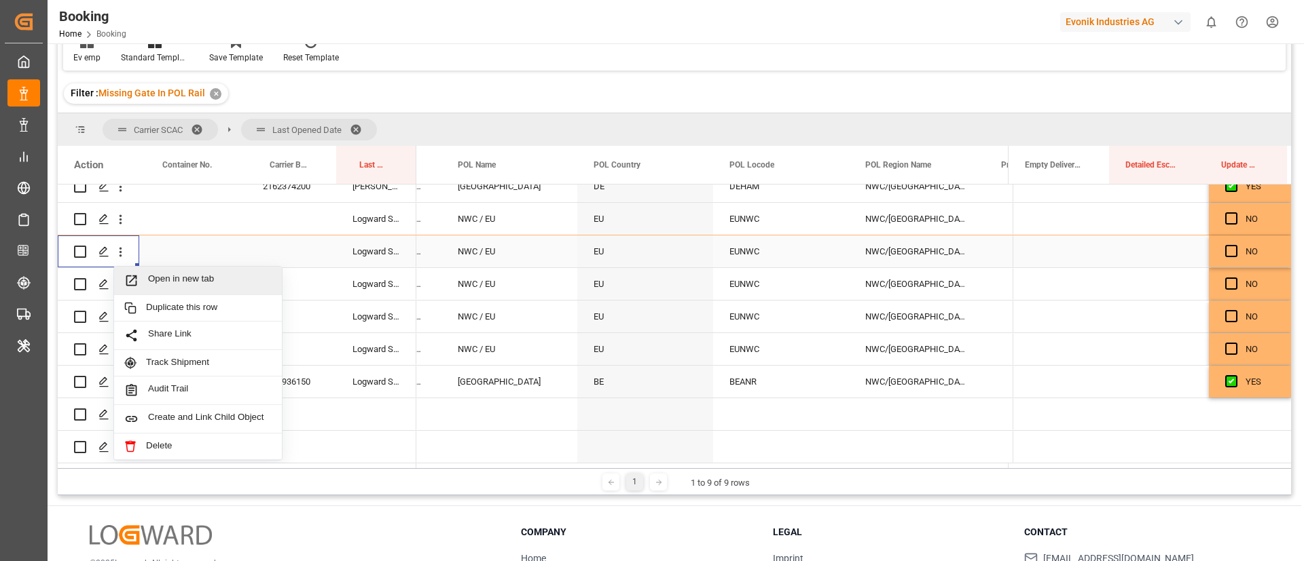
click at [166, 284] on span "Open in new tab" at bounding box center [210, 281] width 124 height 14
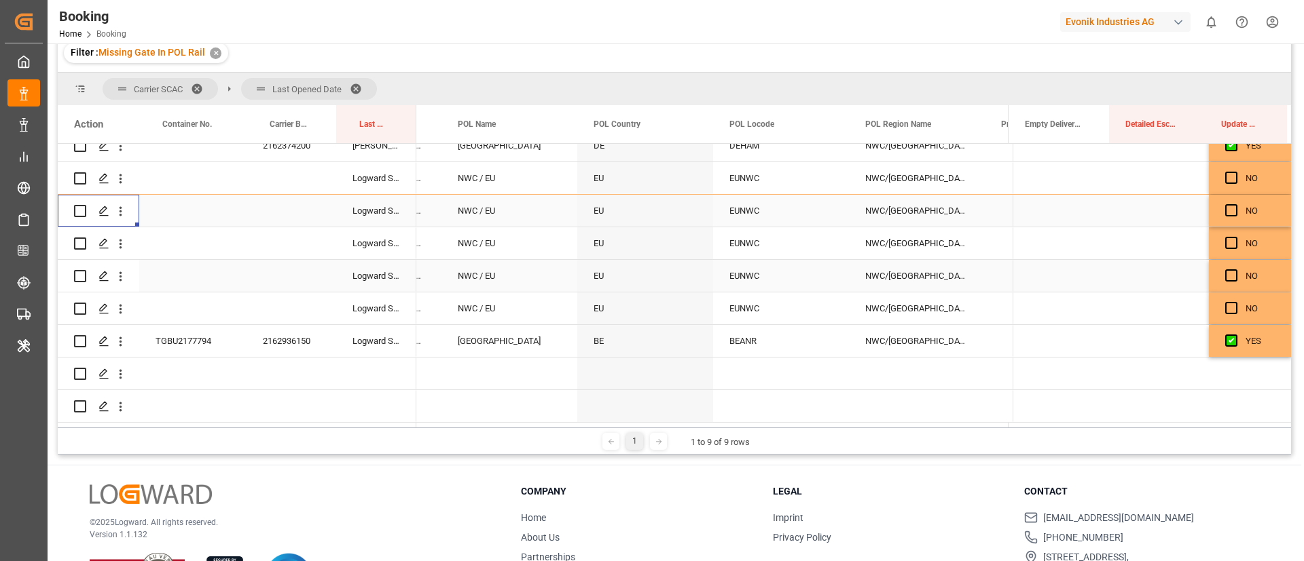
click at [121, 249] on icon "open menu" at bounding box center [120, 245] width 3 height 10
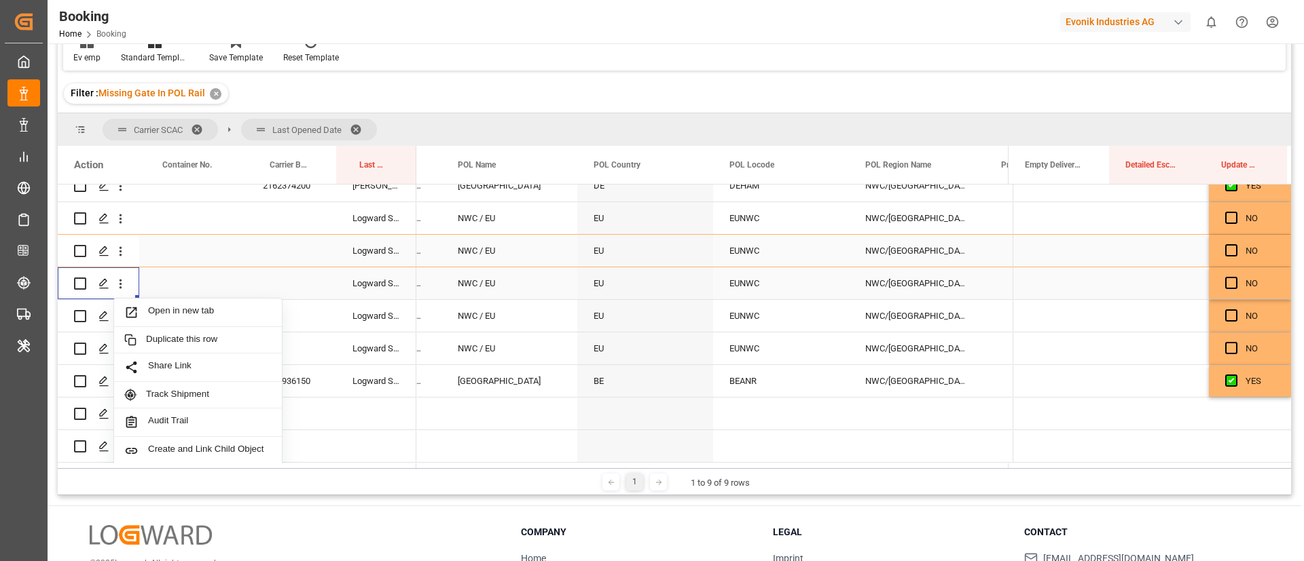
click at [179, 314] on span "Open in new tab" at bounding box center [210, 313] width 124 height 14
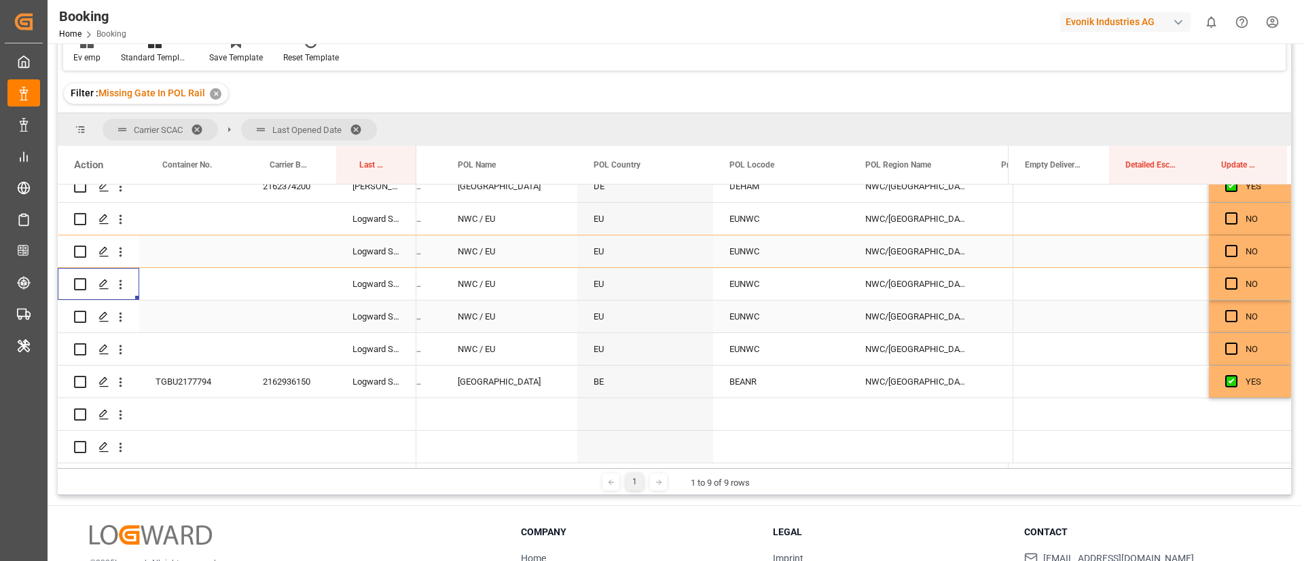
click at [123, 323] on icon "open menu" at bounding box center [120, 317] width 14 height 14
click at [174, 344] on span "Open in new tab" at bounding box center [210, 345] width 124 height 14
click at [122, 352] on icon "open menu" at bounding box center [120, 350] width 14 height 14
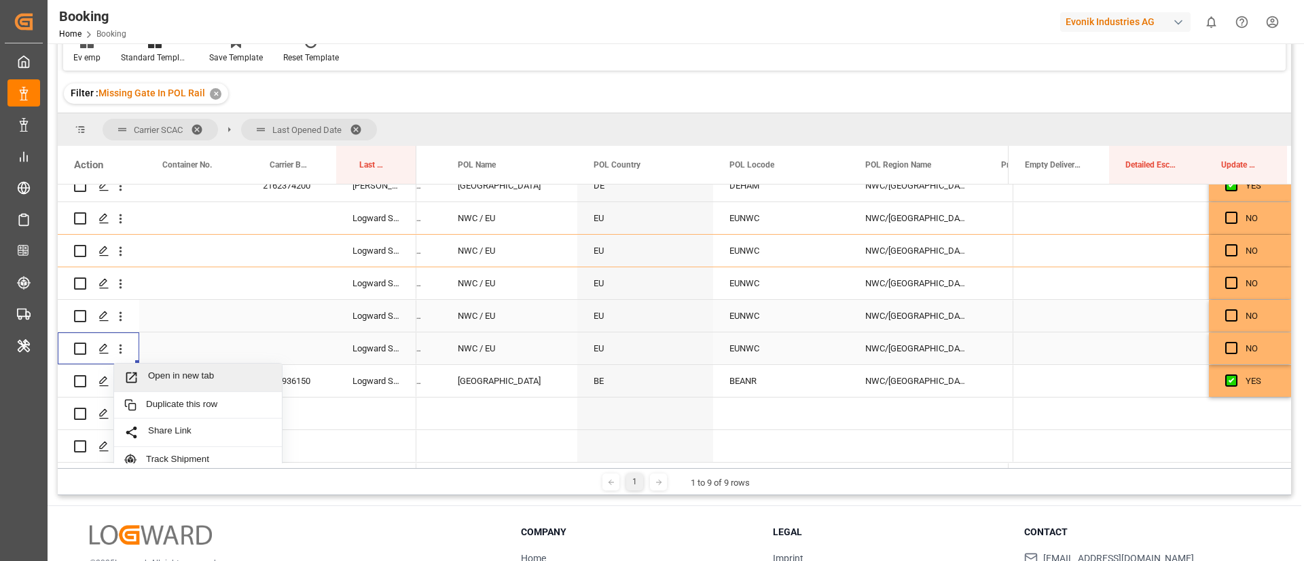
click at [187, 375] on span "Open in new tab" at bounding box center [210, 378] width 124 height 14
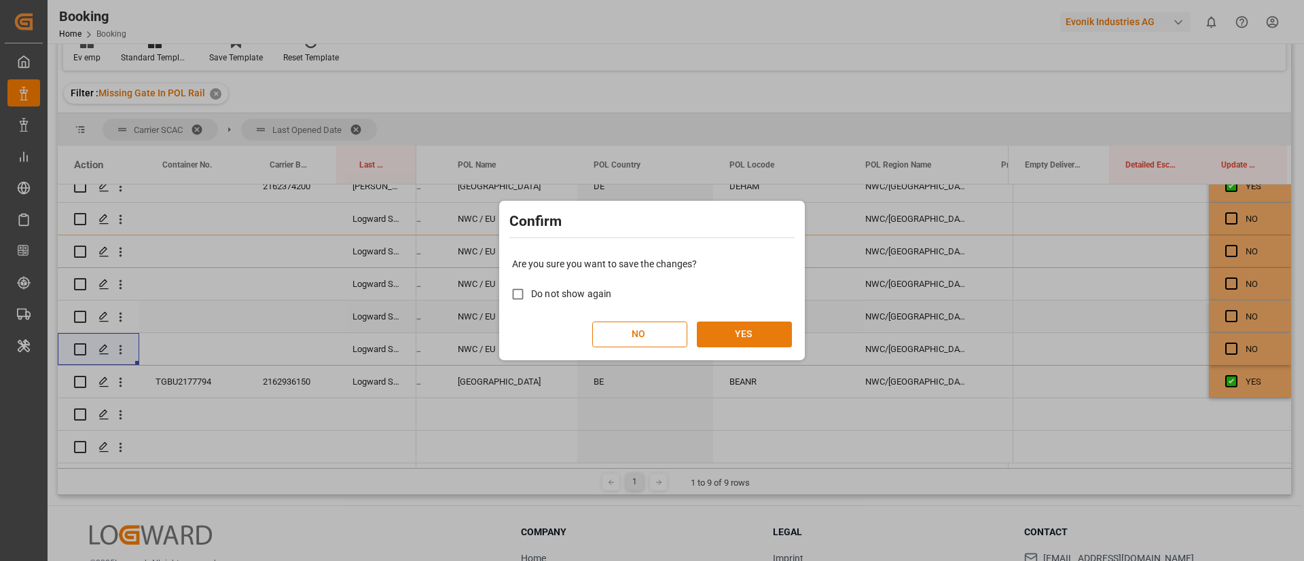
click at [737, 331] on button "YES" at bounding box center [744, 335] width 95 height 26
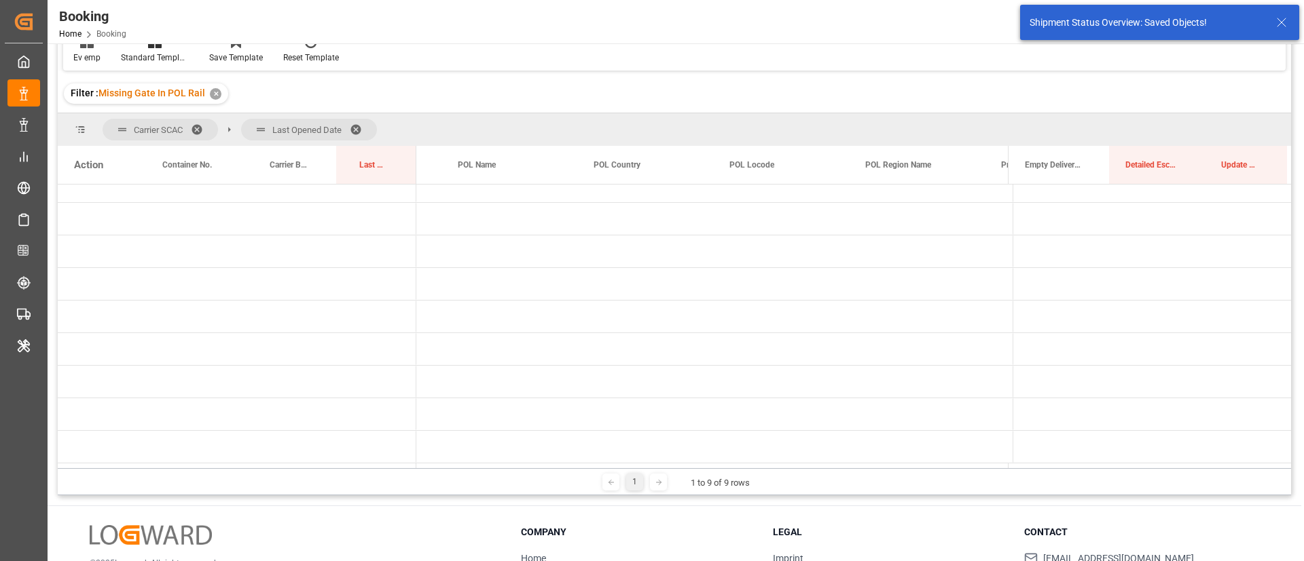
scroll to position [19, 0]
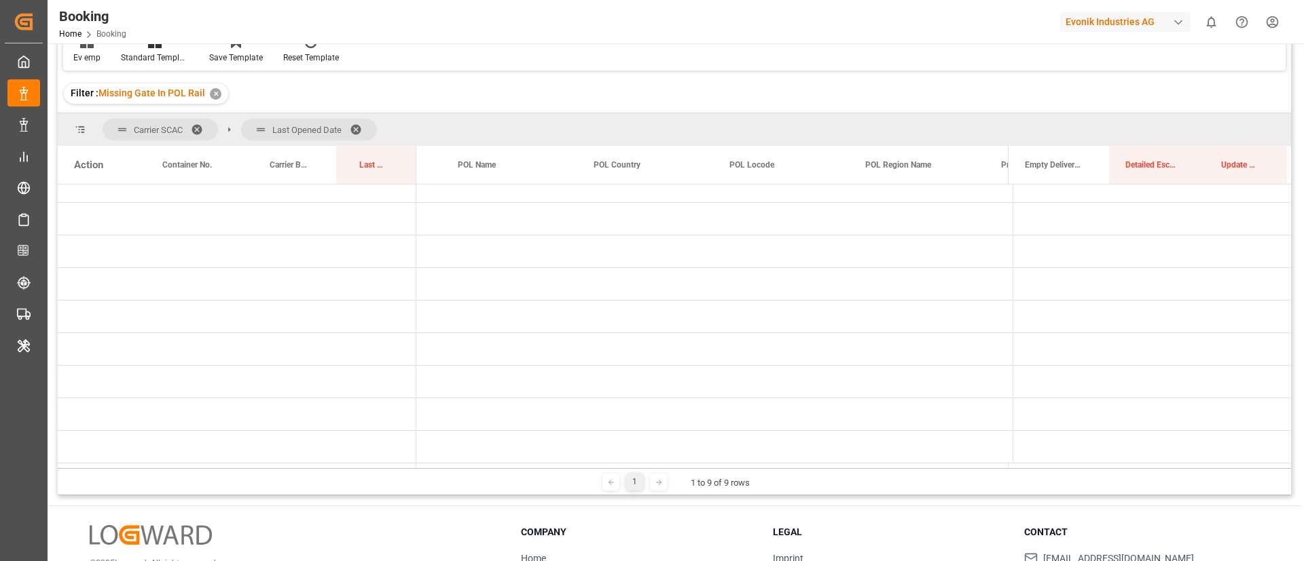
drag, startPoint x: 512, startPoint y: 464, endPoint x: 334, endPoint y: 470, distance: 178.0
click at [334, 470] on div "Carrier SCAC Last Opened Date Drag here to set column labels Action Container N…" at bounding box center [674, 304] width 1233 height 382
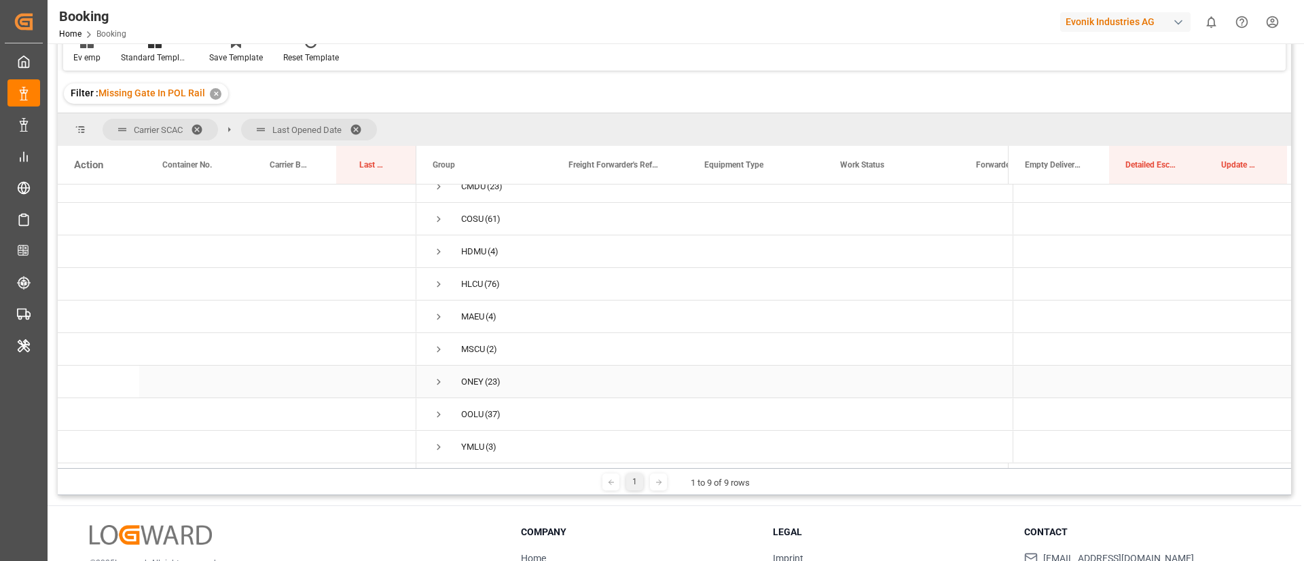
scroll to position [0, 0]
click at [439, 233] on span "Press SPACE to select this row." at bounding box center [438, 233] width 12 height 12
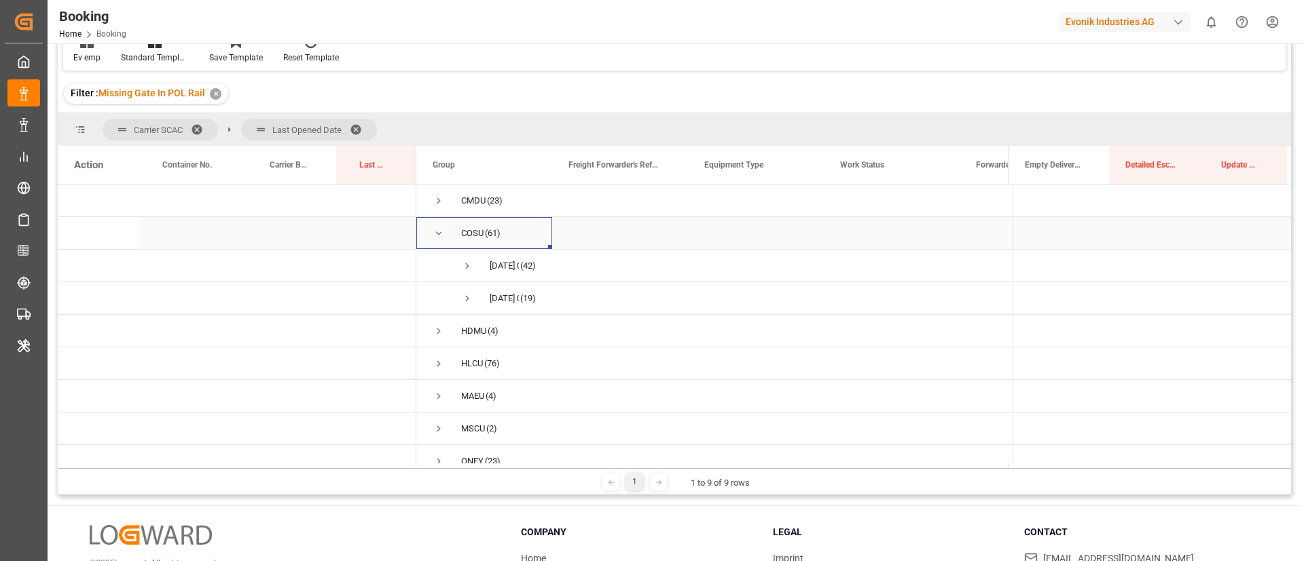
click at [441, 236] on span "Press SPACE to select this row." at bounding box center [438, 233] width 12 height 12
click at [437, 248] on span "Press SPACE to select this row." at bounding box center [438, 252] width 12 height 12
click at [470, 281] on span "Press SPACE to select this row." at bounding box center [467, 280] width 12 height 12
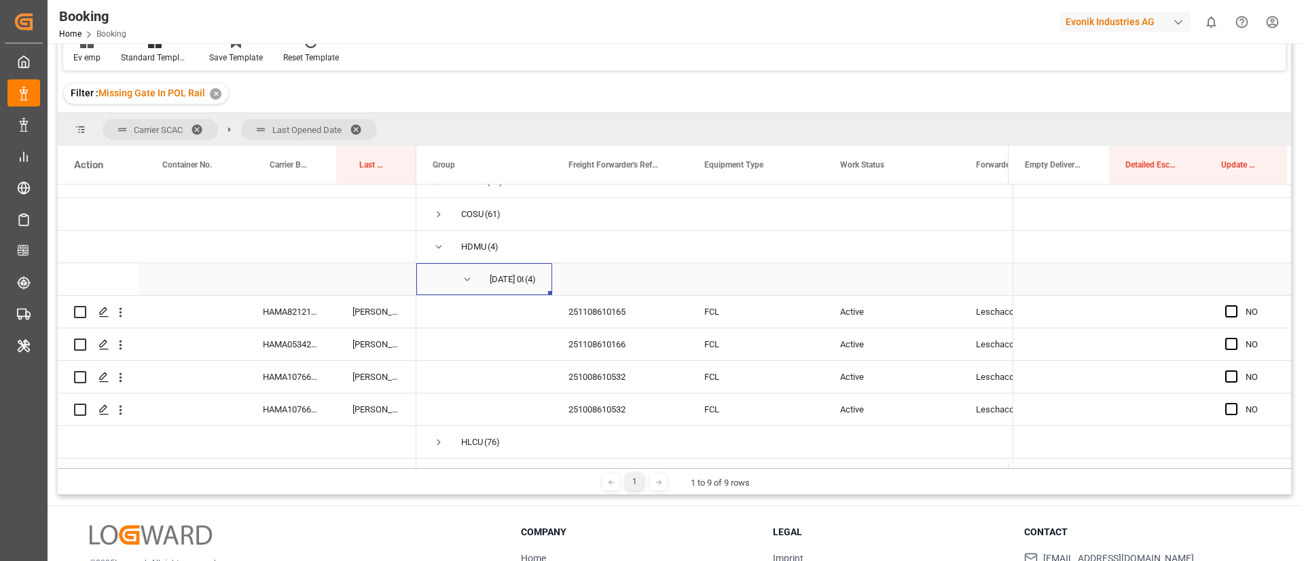
click at [467, 280] on span "Press SPACE to select this row." at bounding box center [467, 280] width 12 height 12
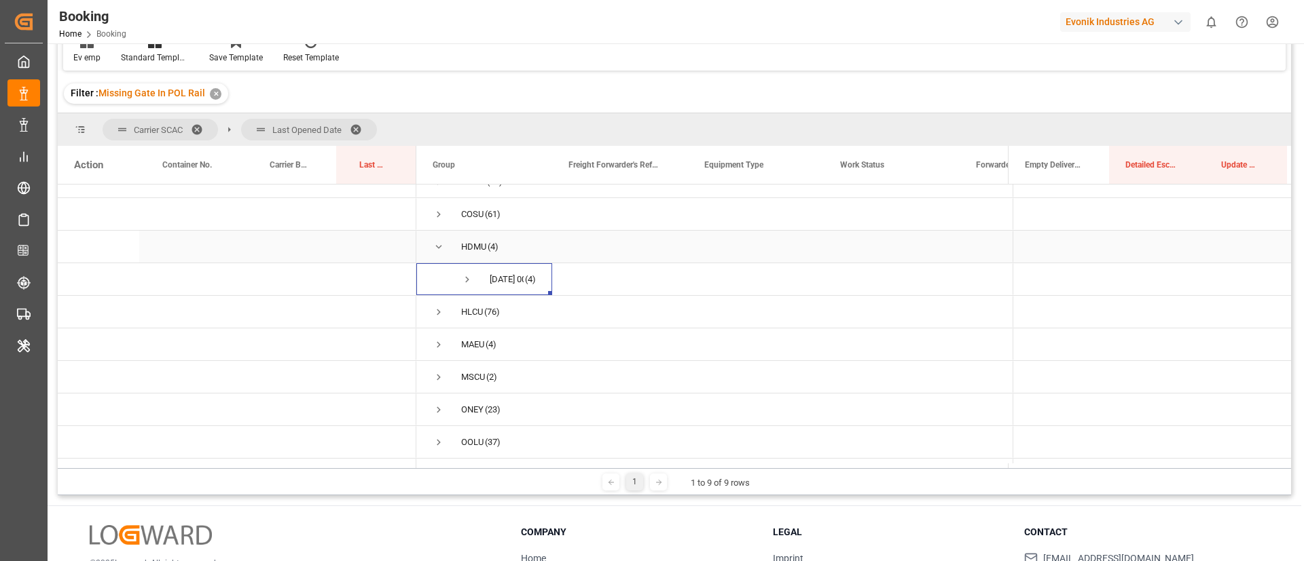
click at [439, 253] on span "Press SPACE to select this row." at bounding box center [438, 247] width 12 height 12
click at [437, 316] on span "Press SPACE to select this row." at bounding box center [438, 317] width 12 height 12
click at [470, 346] on span "Press SPACE to select this row." at bounding box center [467, 345] width 12 height 12
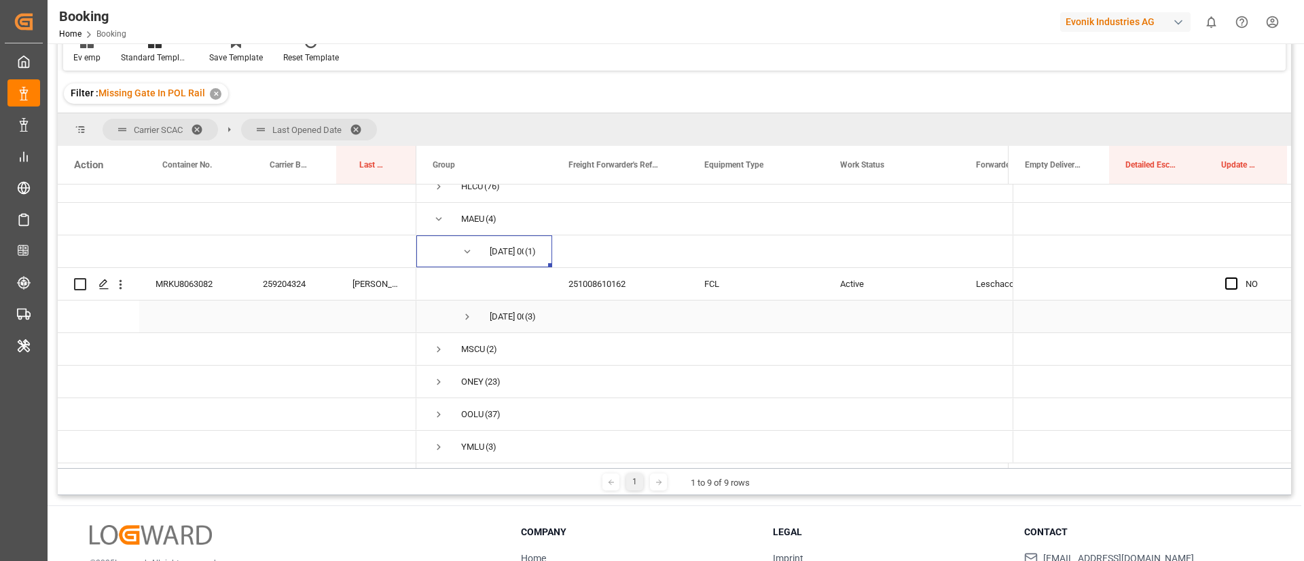
click at [465, 313] on span "Press SPACE to select this row." at bounding box center [467, 317] width 12 height 12
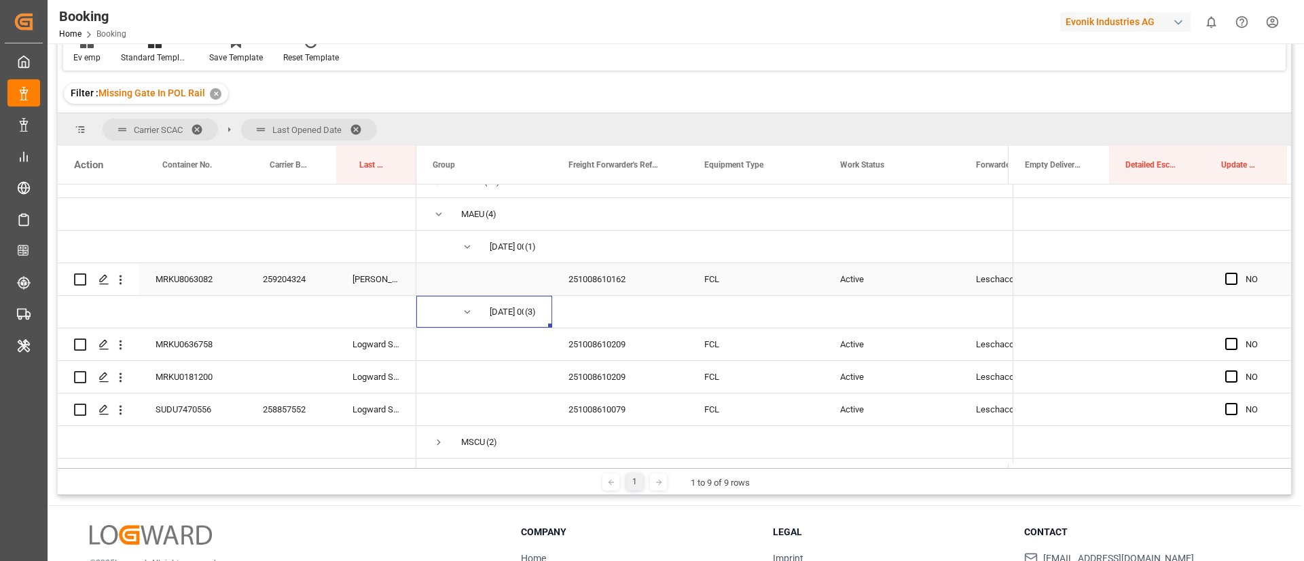
click at [299, 284] on div "259204324" at bounding box center [291, 279] width 90 height 32
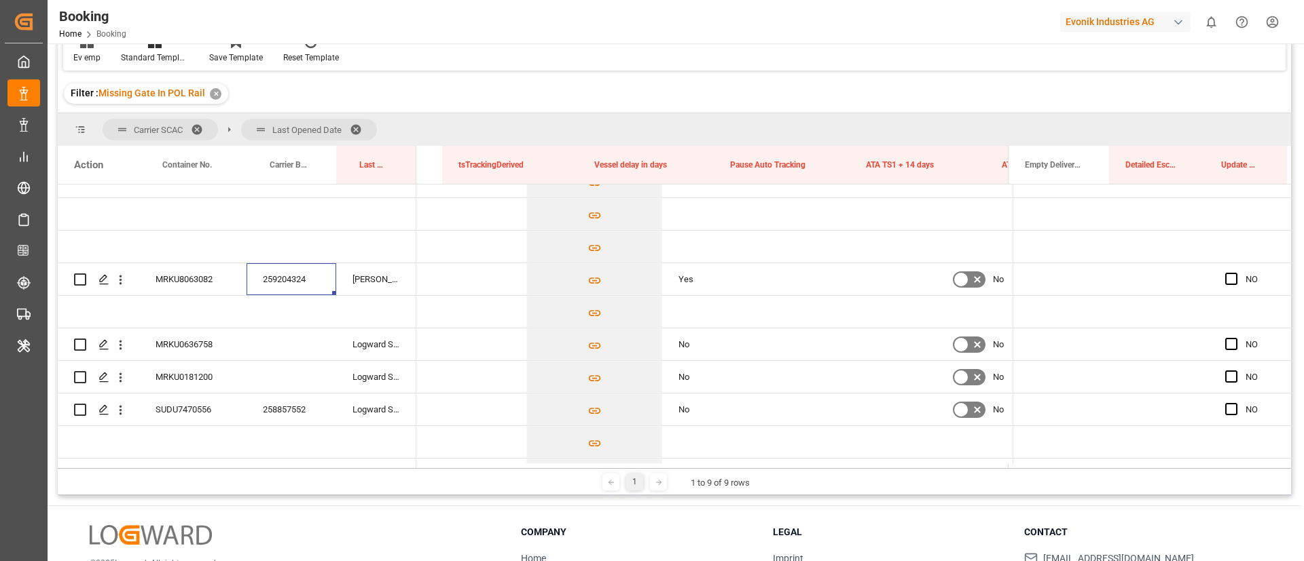
scroll to position [0, 11652]
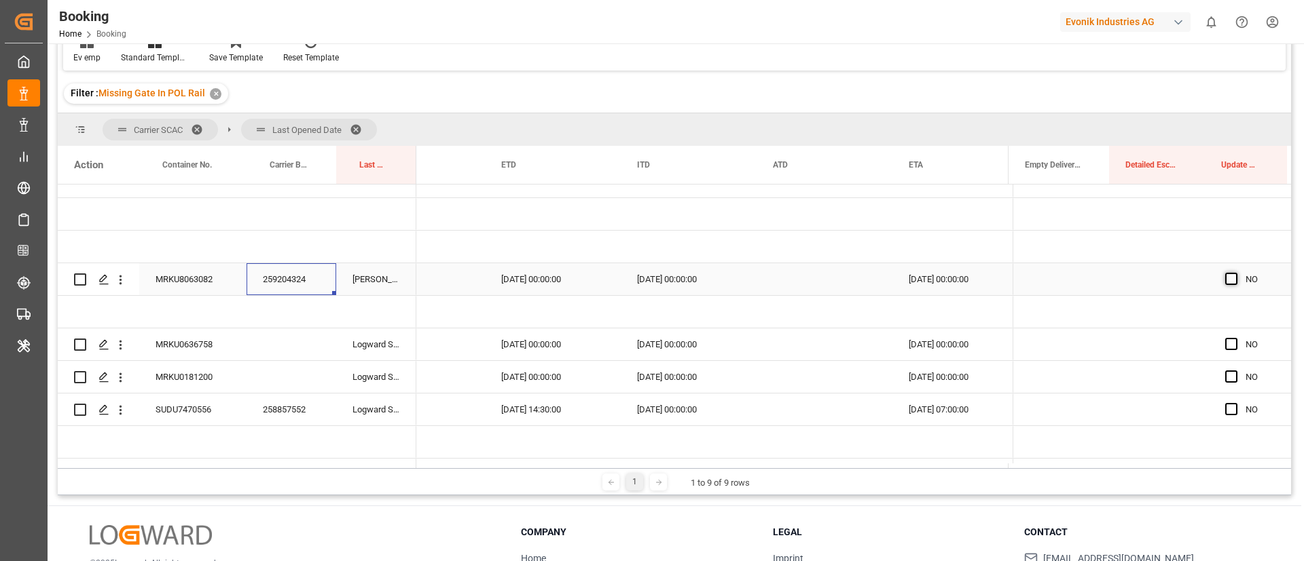
click at [1230, 274] on span "Press SPACE to select this row." at bounding box center [1231, 279] width 12 height 12
click at [1235, 273] on input "Press SPACE to select this row." at bounding box center [1235, 273] width 0 height 0
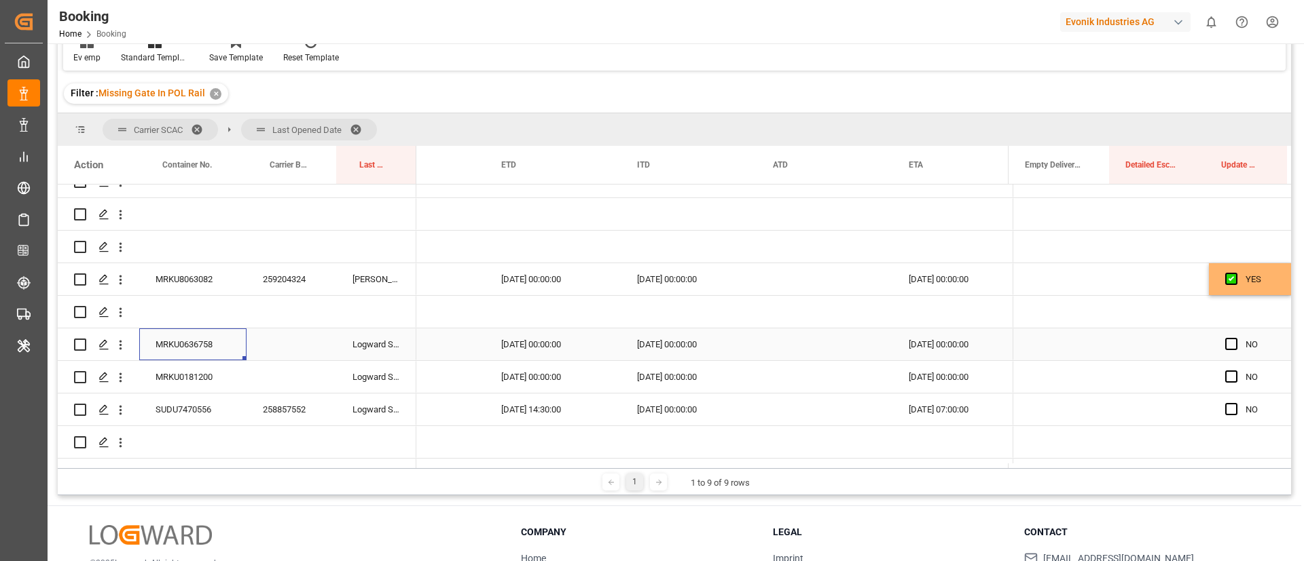
click at [198, 340] on div "MRKU0636758" at bounding box center [192, 345] width 107 height 32
click at [1225, 347] on span "Press SPACE to select this row." at bounding box center [1231, 344] width 12 height 12
click at [1235, 338] on input "Press SPACE to select this row." at bounding box center [1235, 338] width 0 height 0
click at [1228, 382] on span "Press SPACE to select this row." at bounding box center [1231, 377] width 12 height 12
click at [1235, 371] on input "Press SPACE to select this row." at bounding box center [1235, 371] width 0 height 0
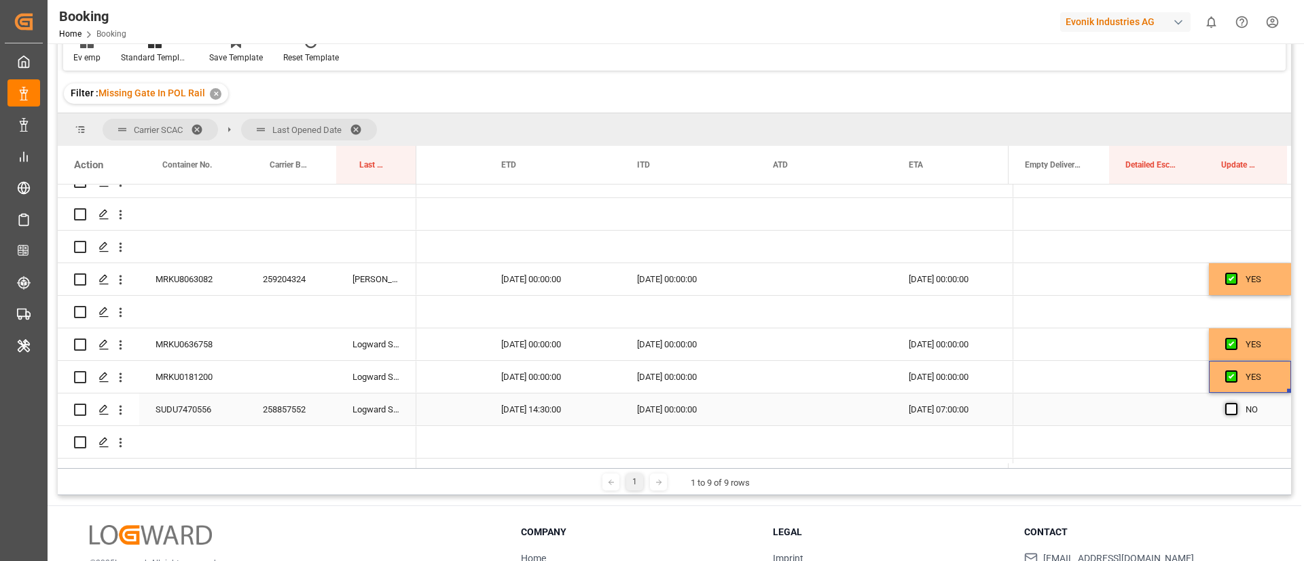
click at [1228, 409] on span "Press SPACE to select this row." at bounding box center [1231, 409] width 12 height 12
click at [1235, 403] on input "Press SPACE to select this row." at bounding box center [1235, 403] width 0 height 0
click at [200, 377] on div "MRKU0181200" at bounding box center [192, 377] width 107 height 32
click at [294, 412] on div "258857552" at bounding box center [291, 410] width 90 height 32
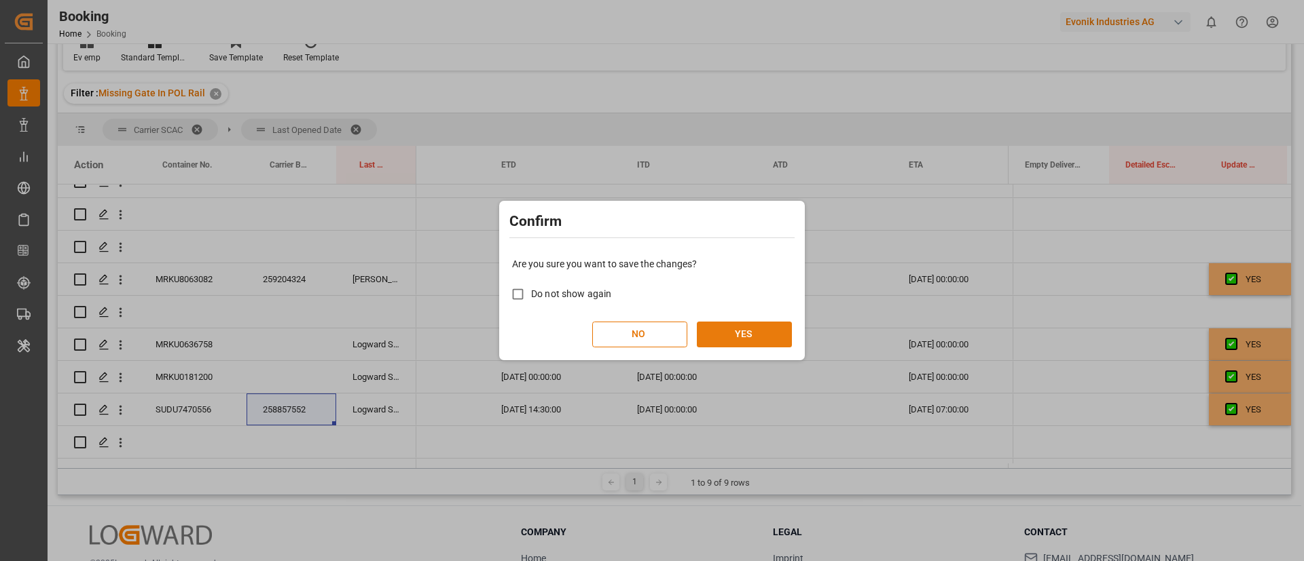
click at [751, 334] on button "YES" at bounding box center [744, 335] width 95 height 26
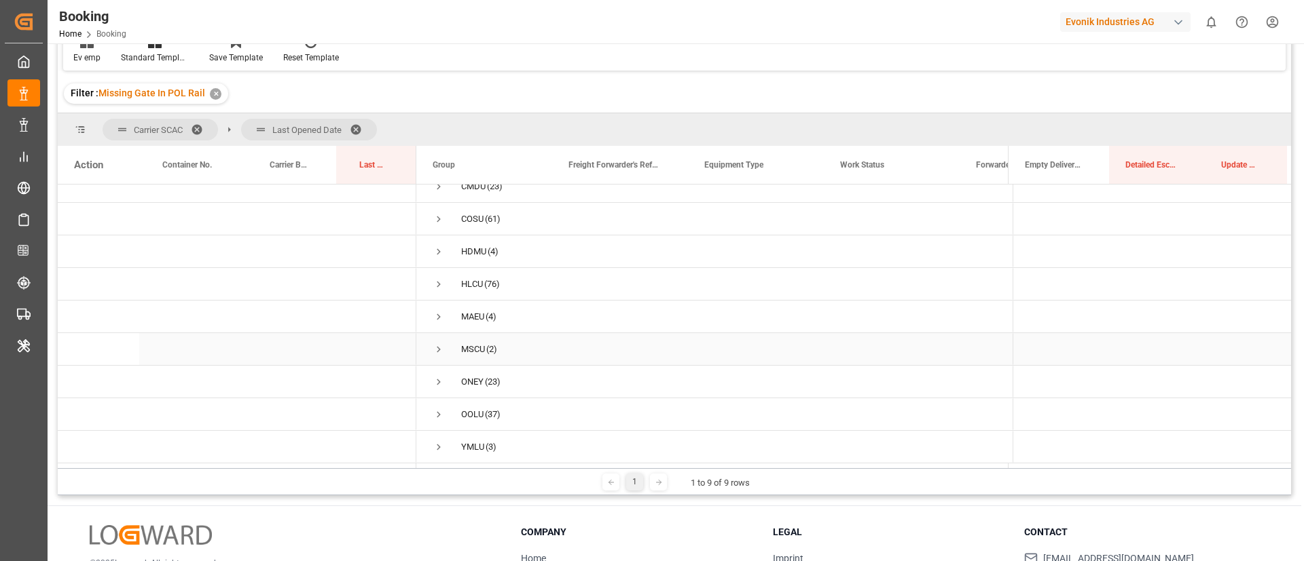
click at [441, 345] on span "Press SPACE to select this row." at bounding box center [438, 350] width 12 height 12
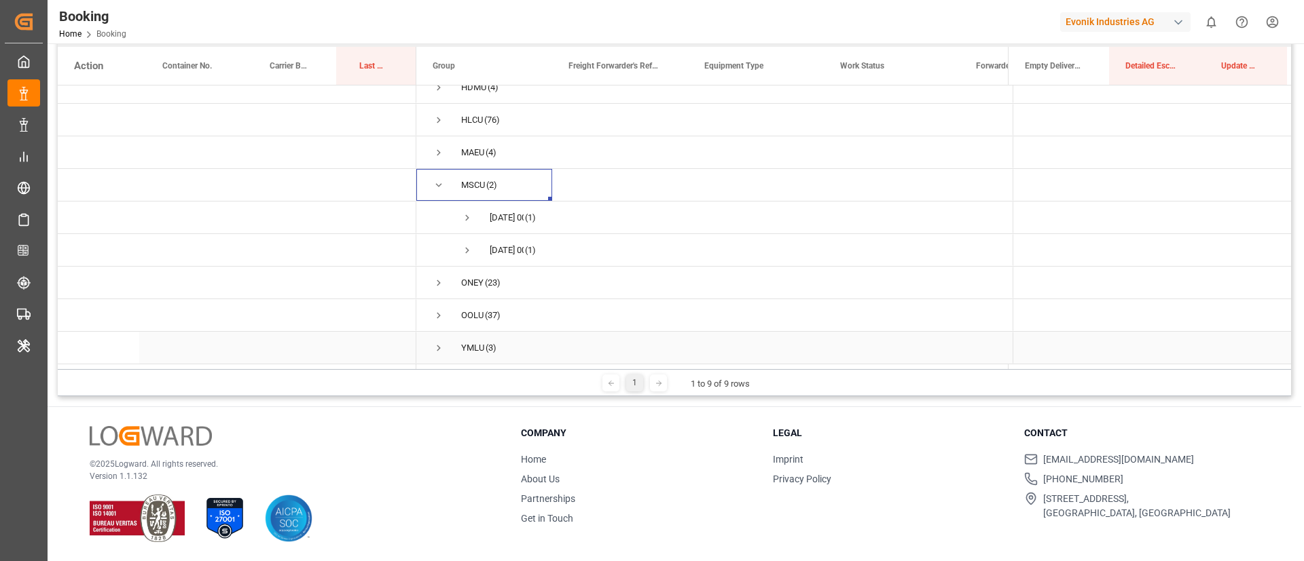
click at [441, 342] on span "Press SPACE to select this row." at bounding box center [438, 348] width 12 height 12
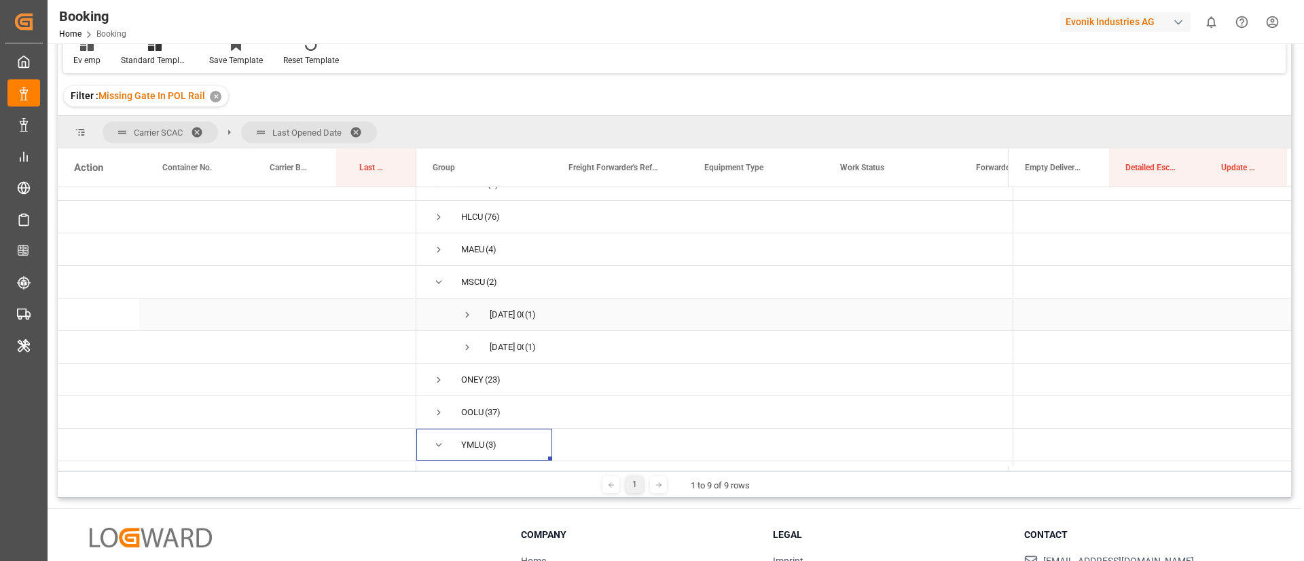
click at [467, 309] on span "Press SPACE to select this row." at bounding box center [467, 315] width 12 height 12
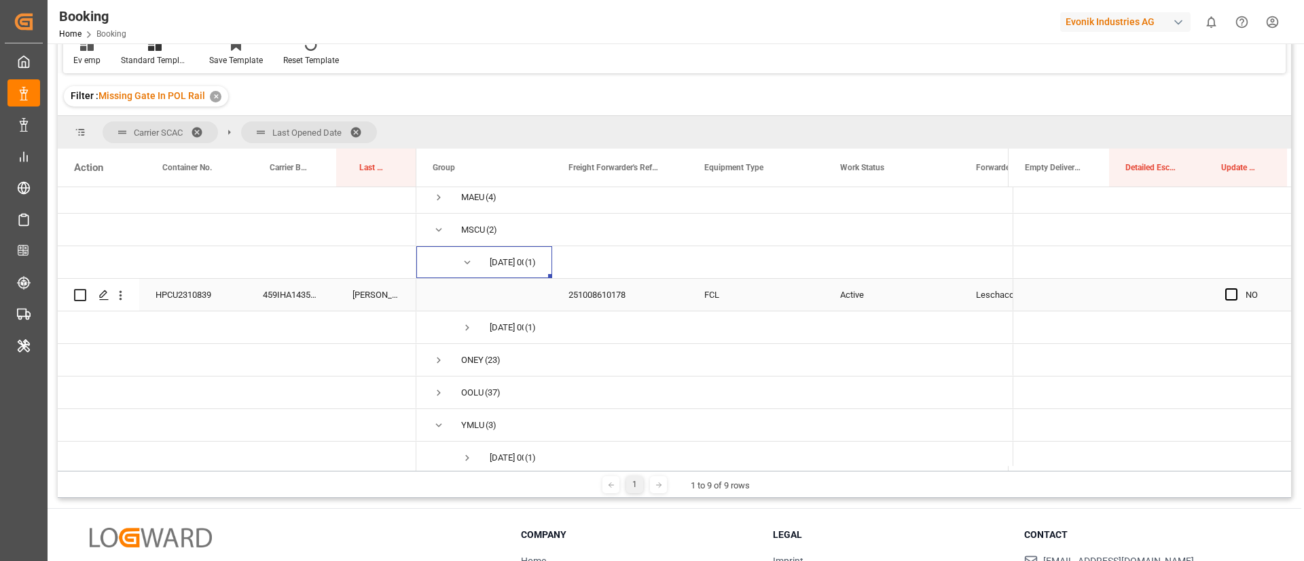
scroll to position [182, 0]
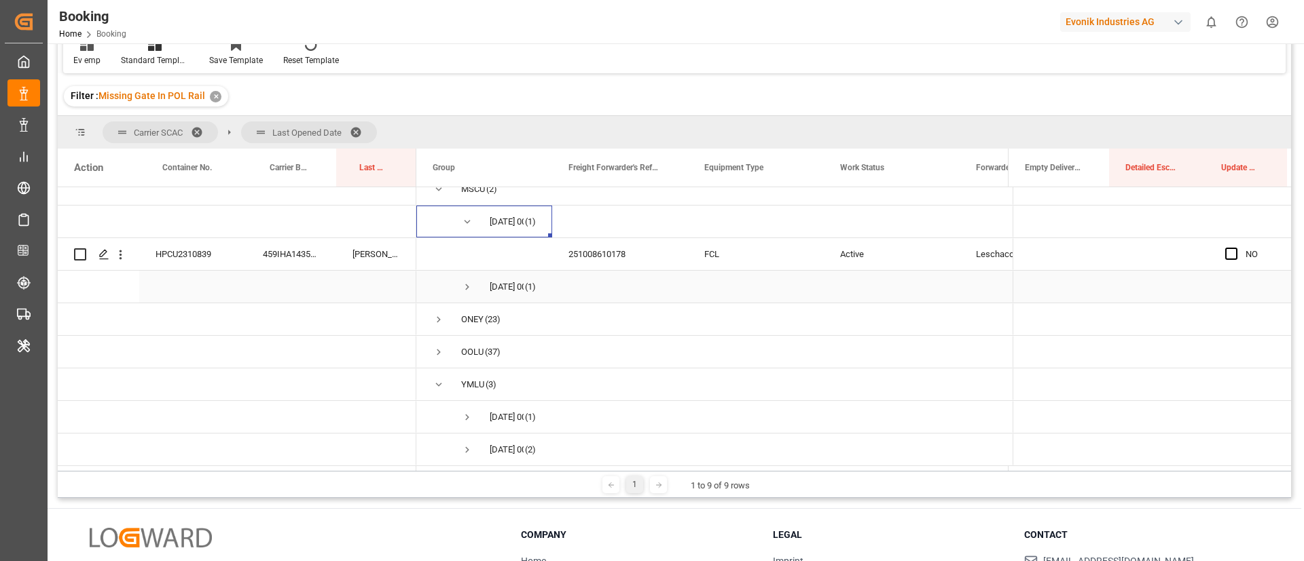
click at [468, 281] on span "Press SPACE to select this row." at bounding box center [467, 287] width 12 height 12
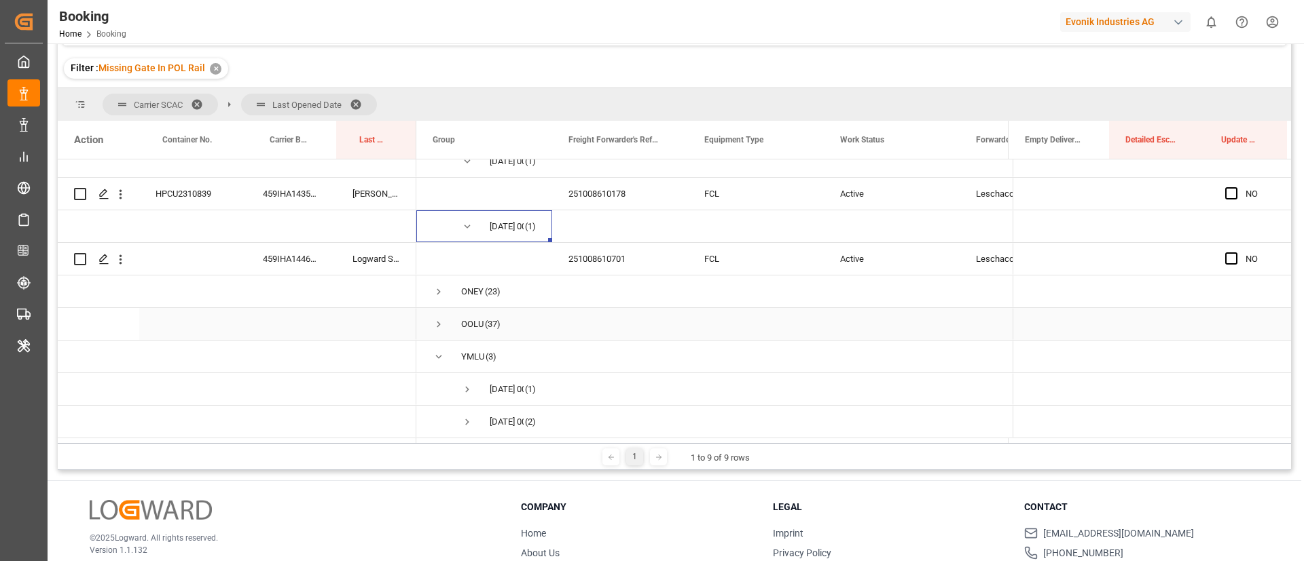
scroll to position [201, 0]
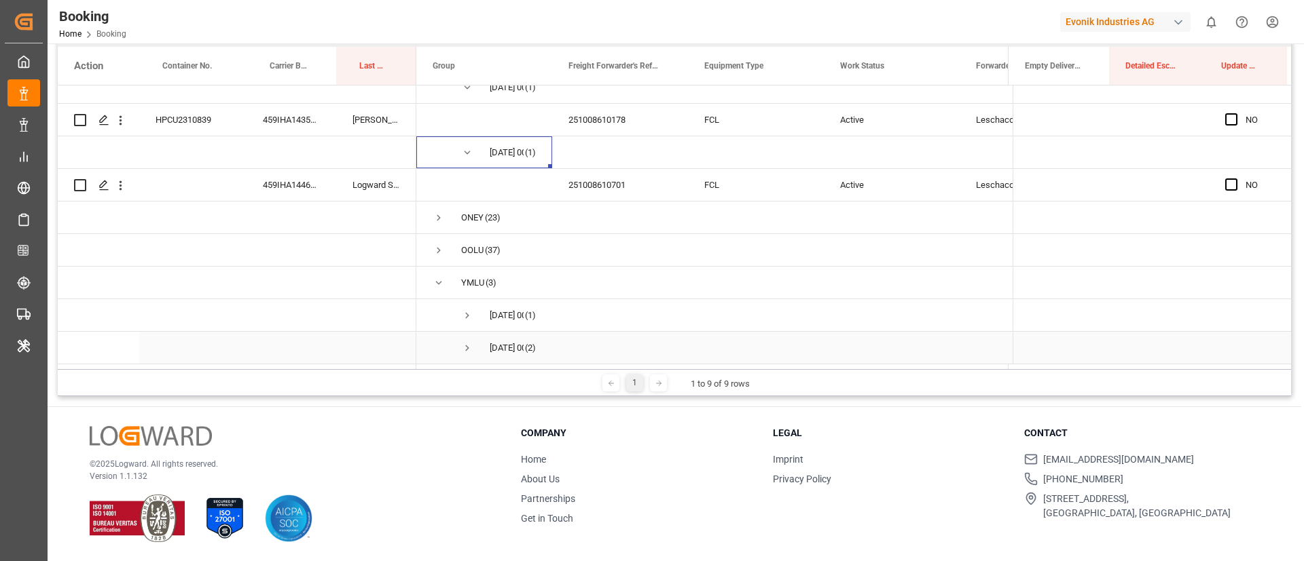
click at [472, 335] on span "Press SPACE to select this row." at bounding box center [467, 348] width 12 height 31
click at [472, 310] on span "Press SPACE to select this row." at bounding box center [467, 311] width 12 height 12
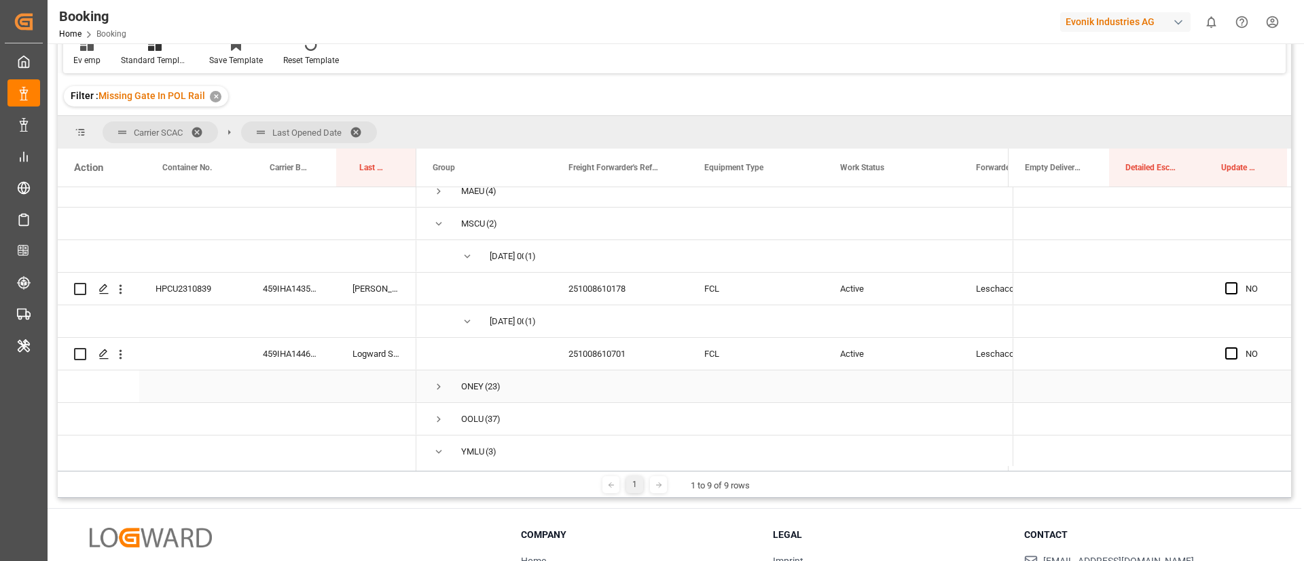
scroll to position [113, 0]
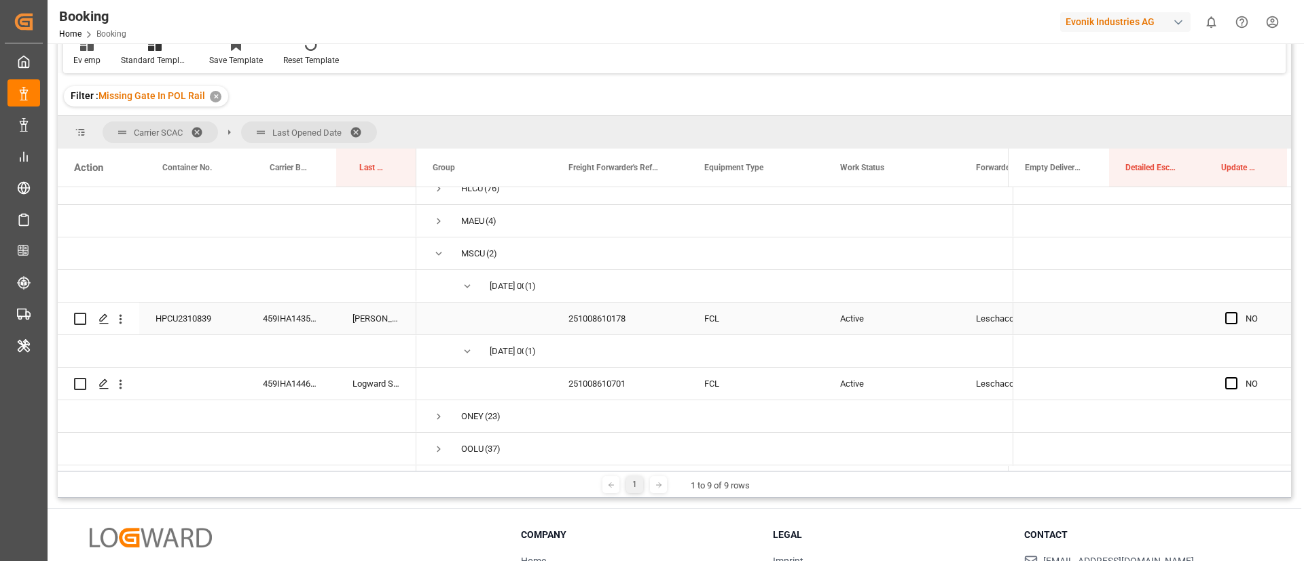
click at [280, 315] on div "459IHA1435113" at bounding box center [291, 319] width 90 height 32
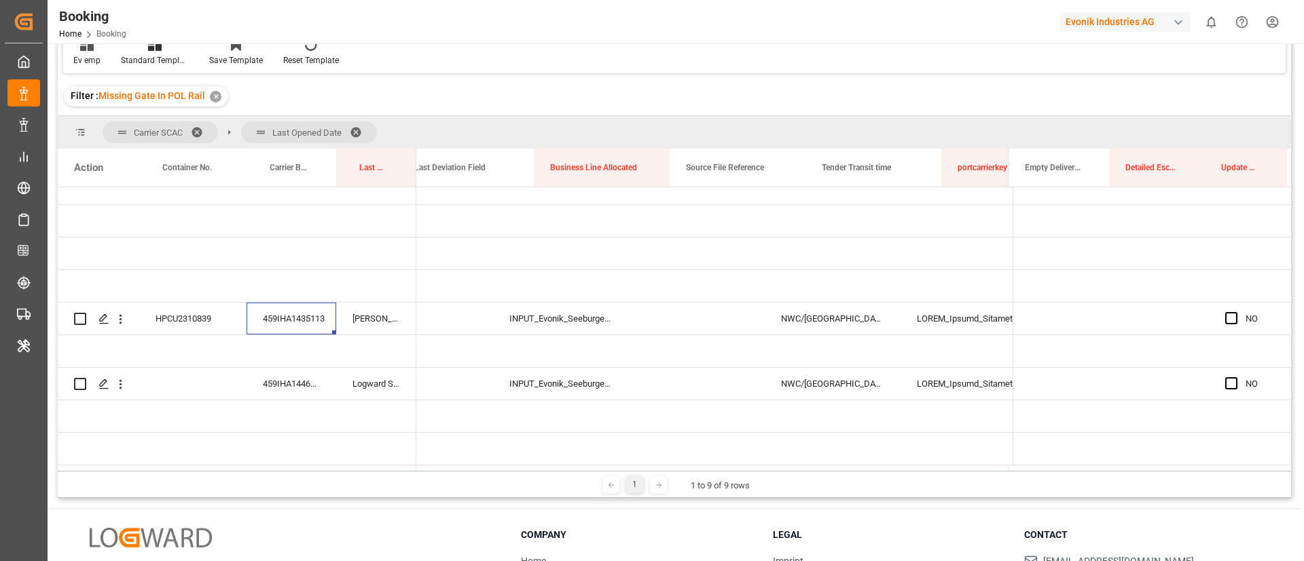
scroll to position [0, 8474]
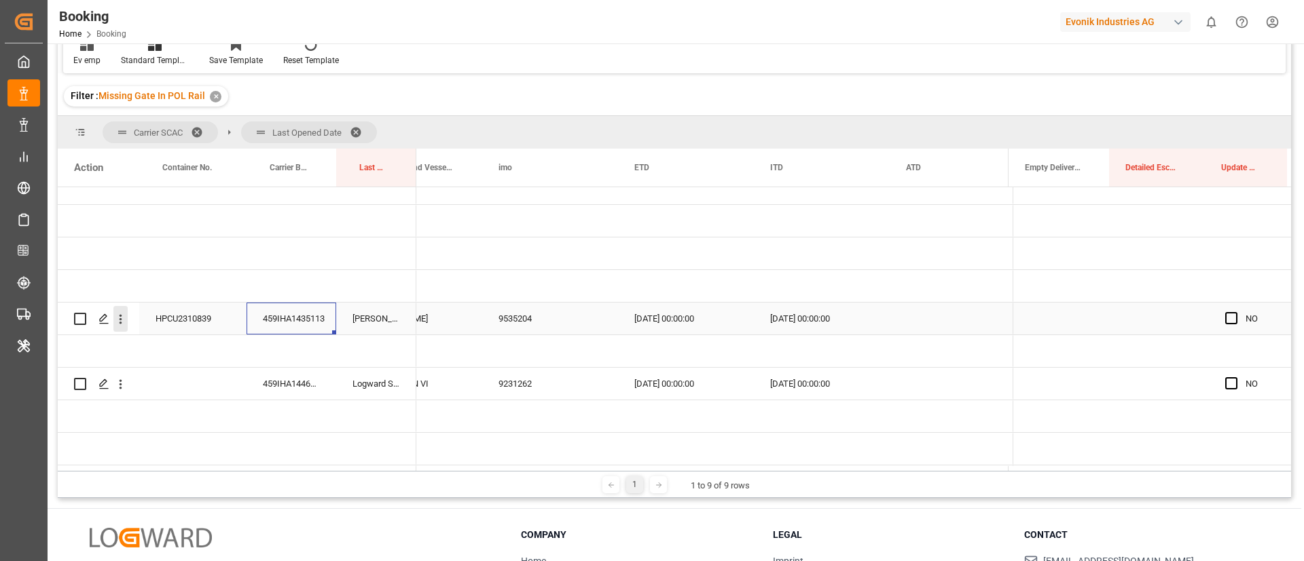
click at [120, 319] on icon "open menu" at bounding box center [120, 320] width 3 height 10
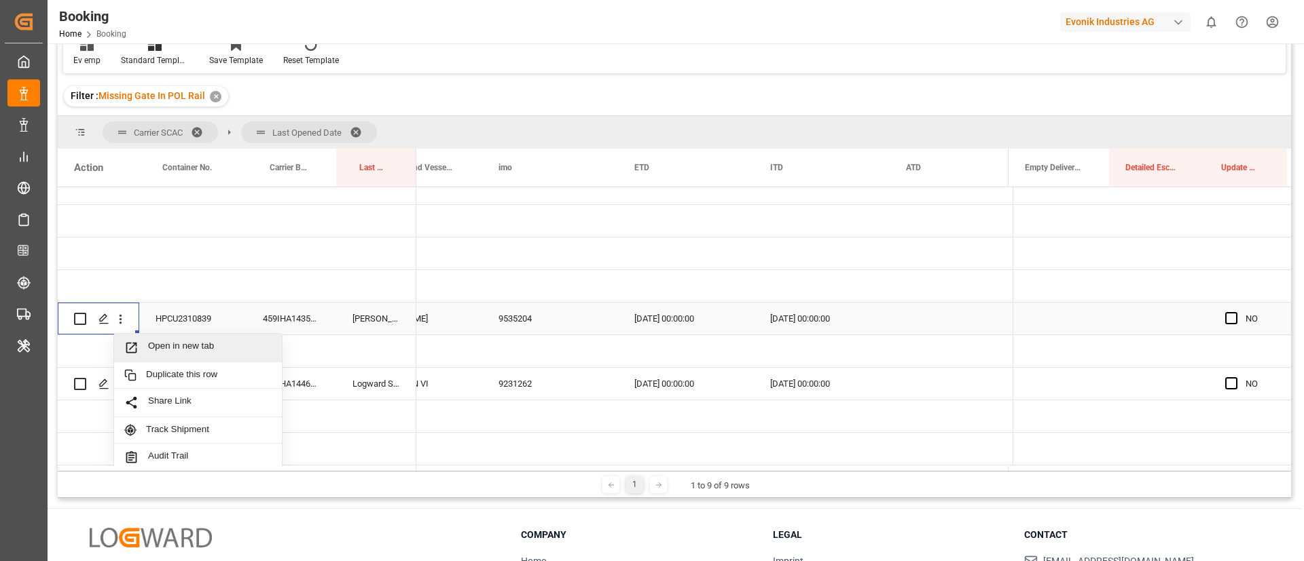
click at [207, 348] on span "Open in new tab" at bounding box center [210, 348] width 124 height 14
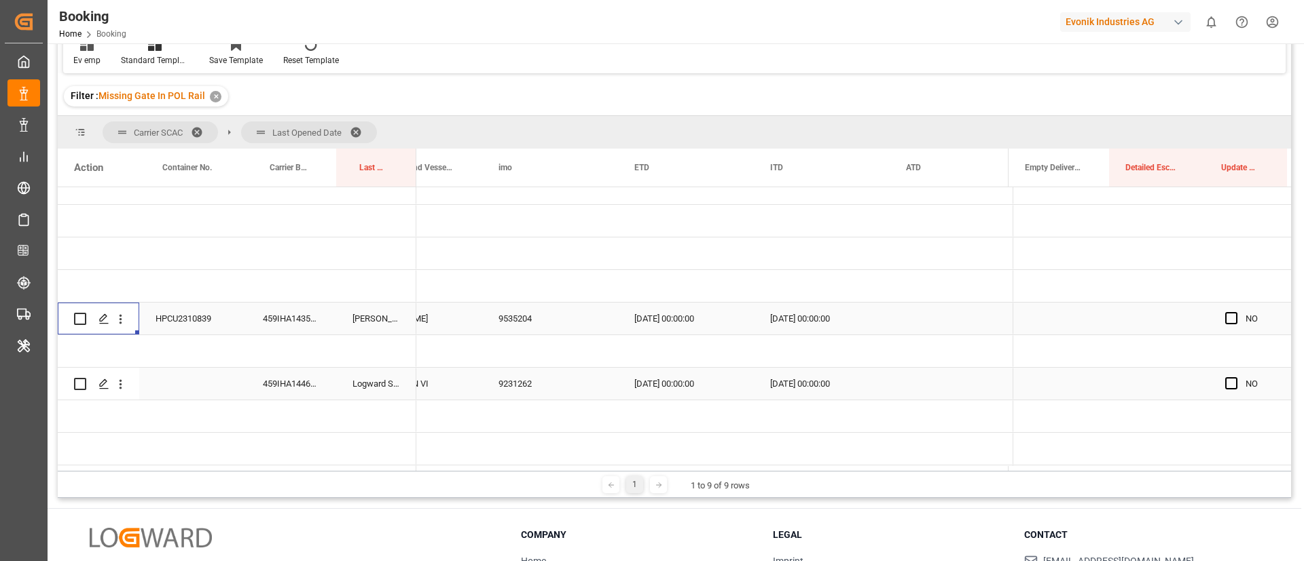
click at [291, 387] on div "459IHA1446850" at bounding box center [291, 384] width 90 height 32
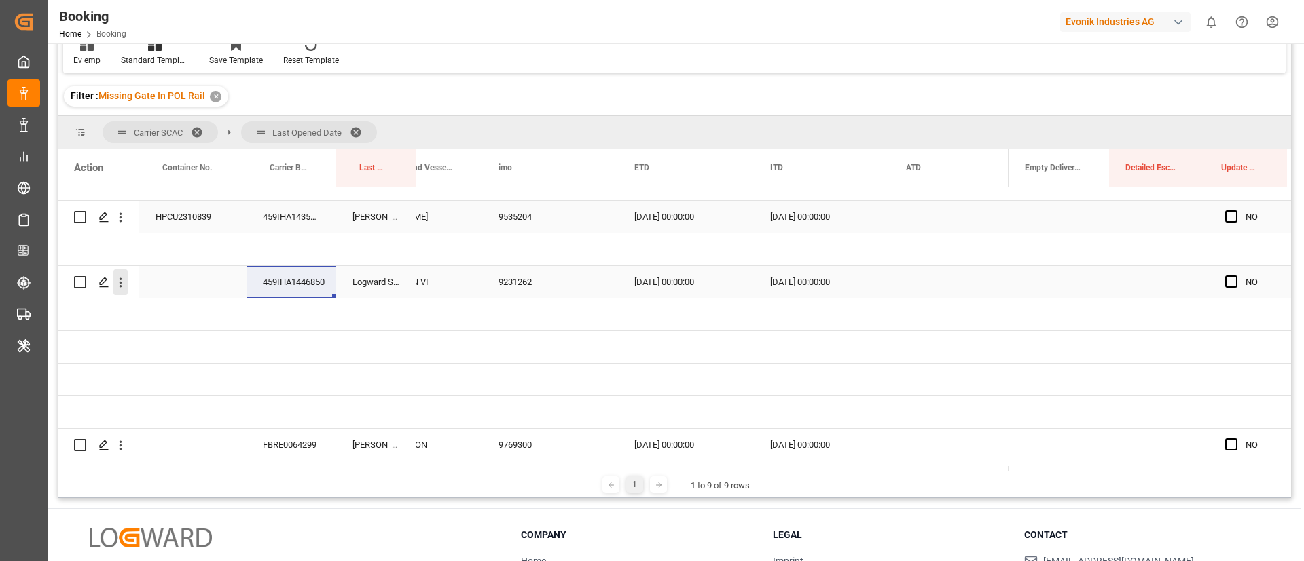
click at [121, 280] on icon "open menu" at bounding box center [120, 283] width 14 height 14
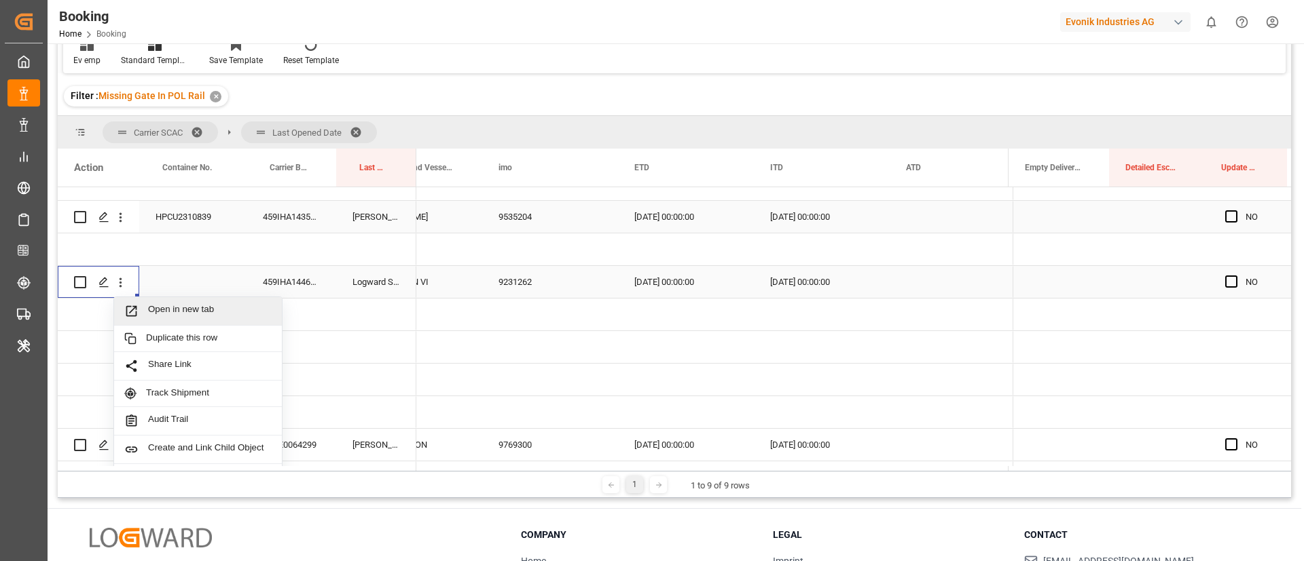
click at [206, 312] on span "Open in new tab" at bounding box center [210, 311] width 124 height 14
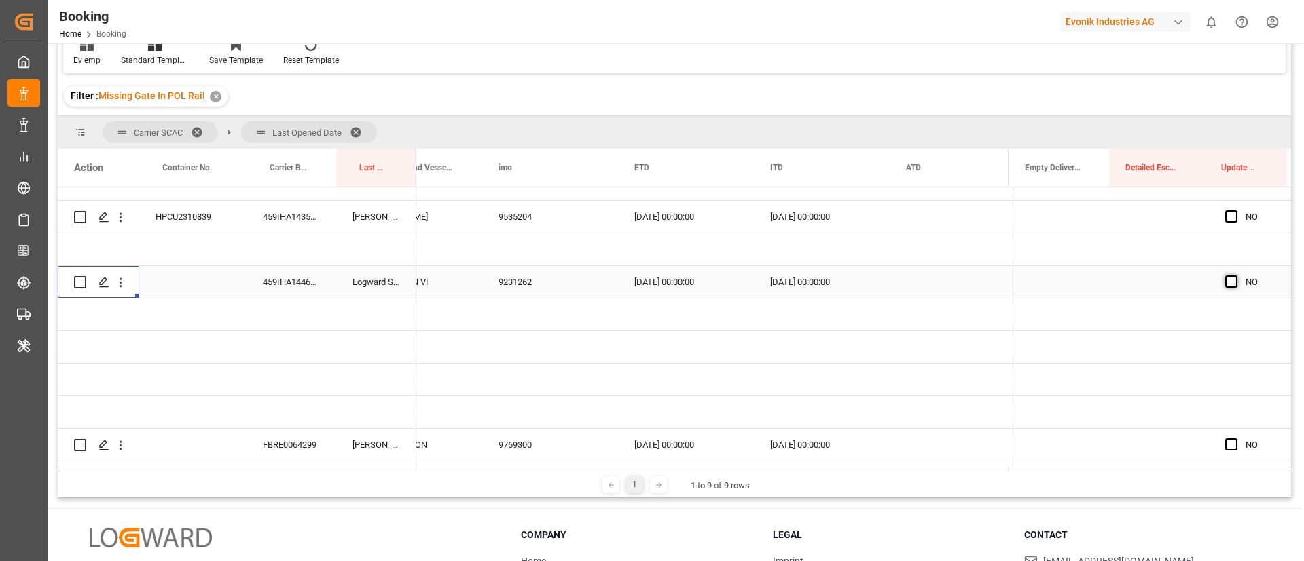
click at [1225, 283] on span "Press SPACE to select this row." at bounding box center [1231, 282] width 12 height 12
click at [1235, 276] on input "Press SPACE to select this row." at bounding box center [1235, 276] width 0 height 0
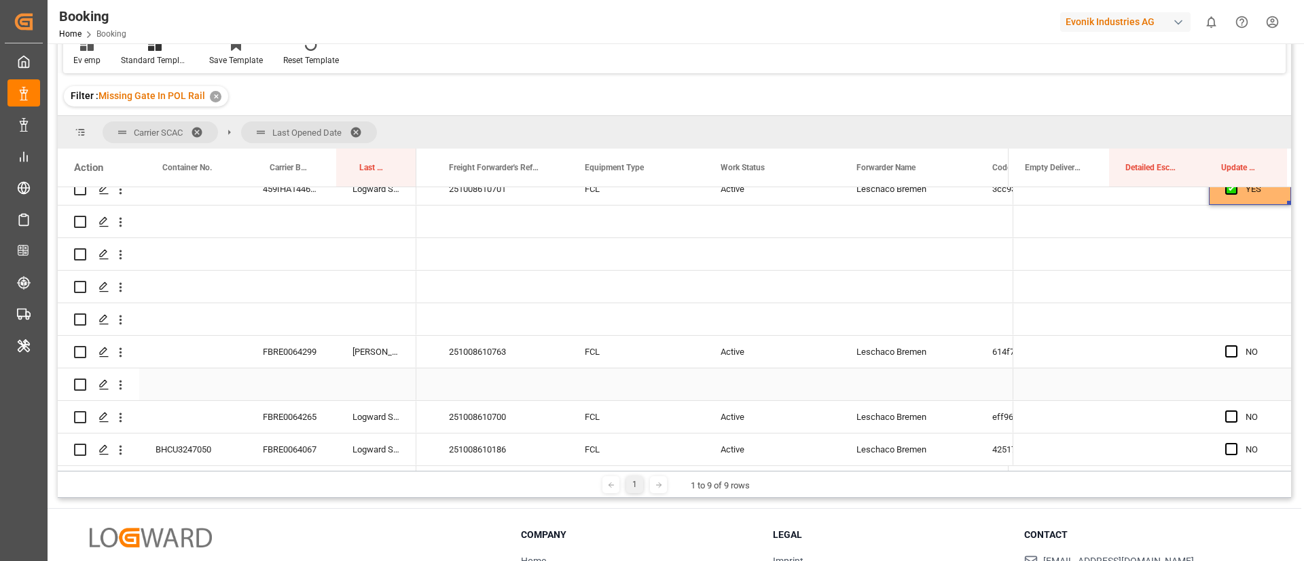
scroll to position [0, 0]
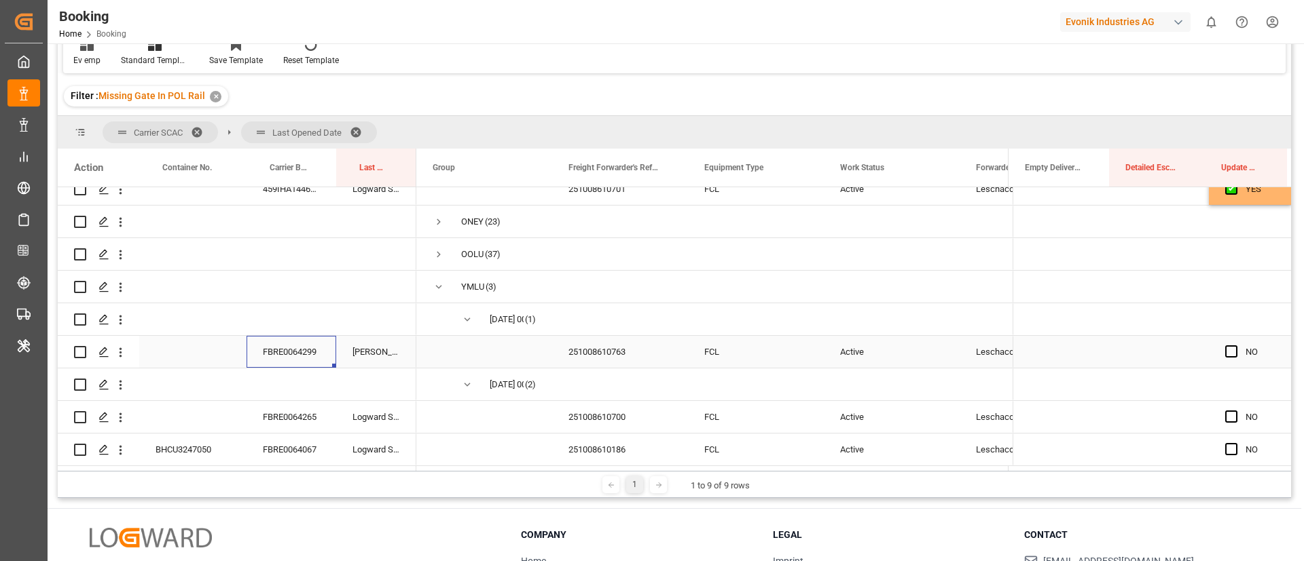
click at [290, 348] on div "FBRE0064299" at bounding box center [291, 352] width 90 height 32
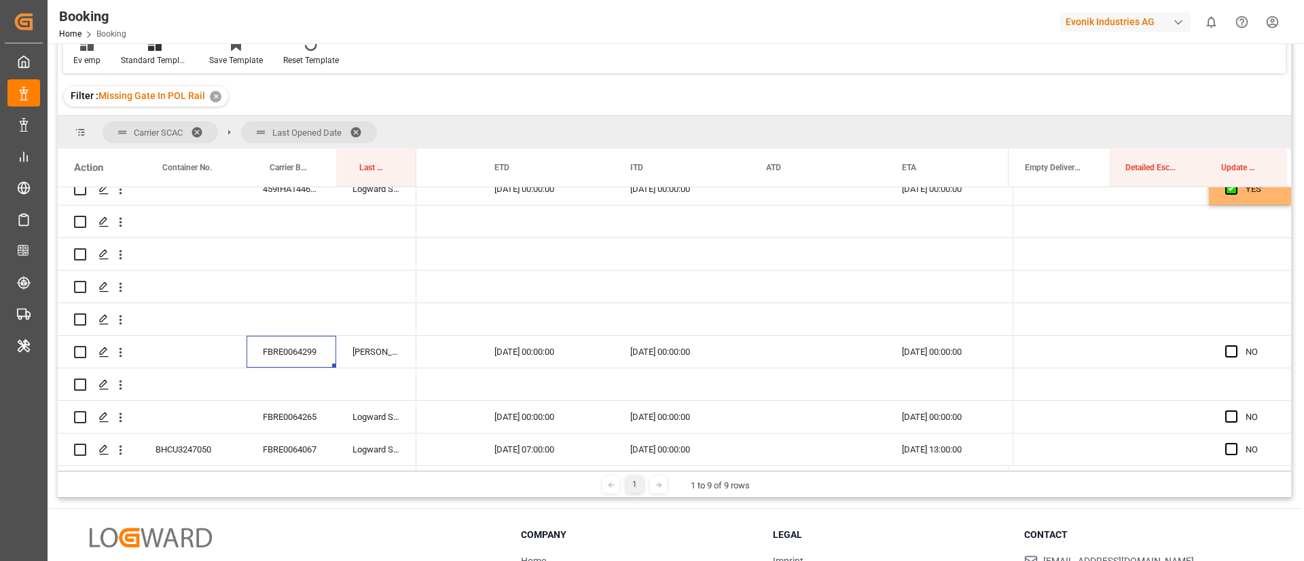
click at [554, 357] on div "[DATE] 00:00:00" at bounding box center [546, 352] width 136 height 32
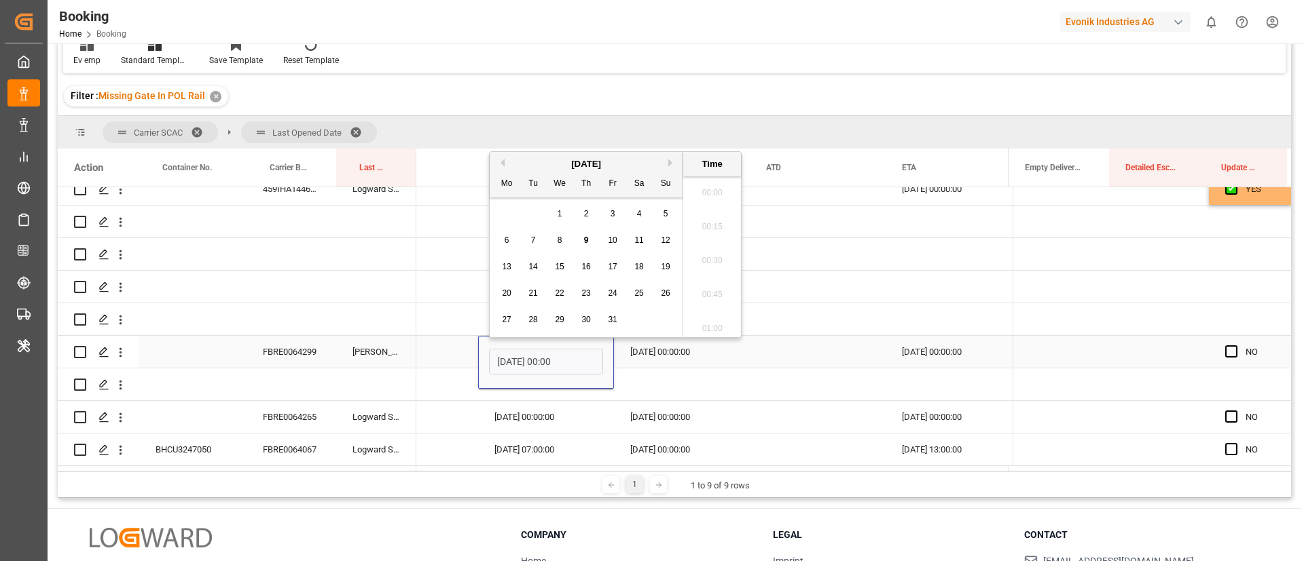
scroll to position [2177, 0]
click at [556, 312] on span "29" at bounding box center [559, 313] width 9 height 10
type input "[DATE] 00:00"
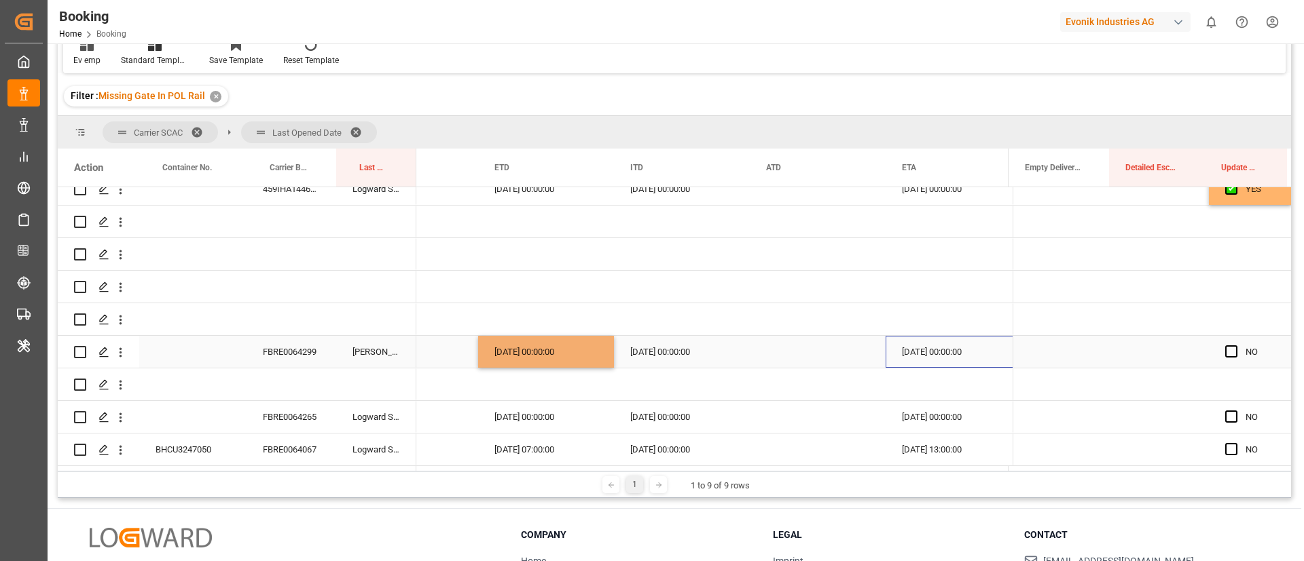
click at [907, 355] on div "[DATE] 00:00:00" at bounding box center [953, 352] width 136 height 32
click at [1225, 349] on span "Press SPACE to select this row." at bounding box center [1231, 352] width 12 height 12
click at [1235, 346] on input "Press SPACE to select this row." at bounding box center [1235, 346] width 0 height 0
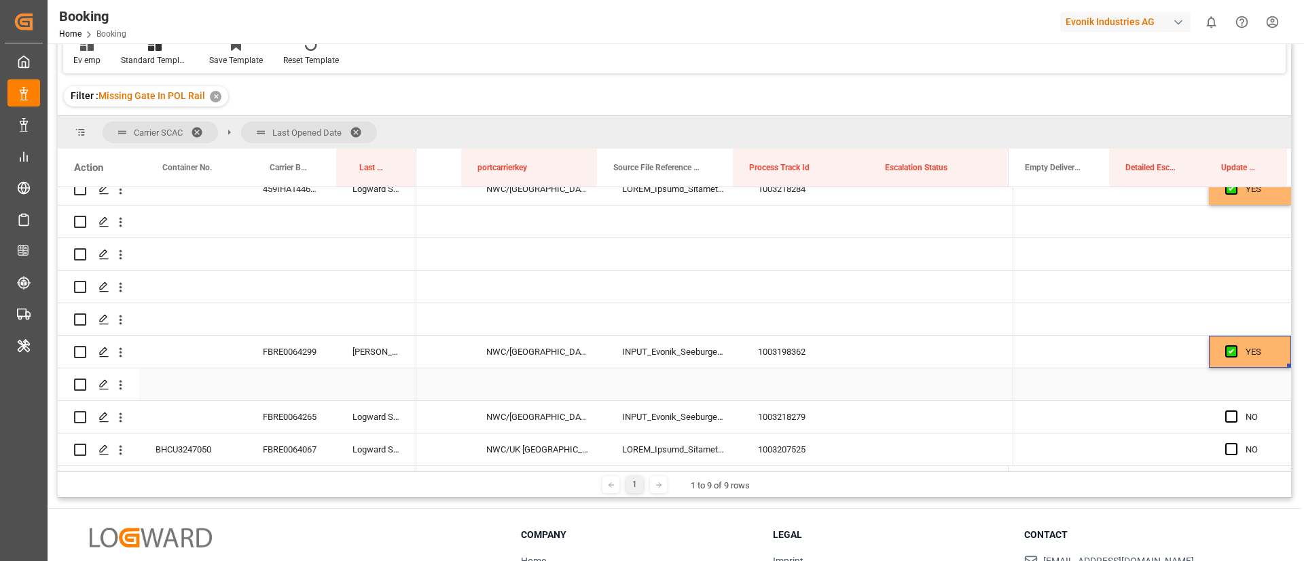
scroll to position [0, 8633]
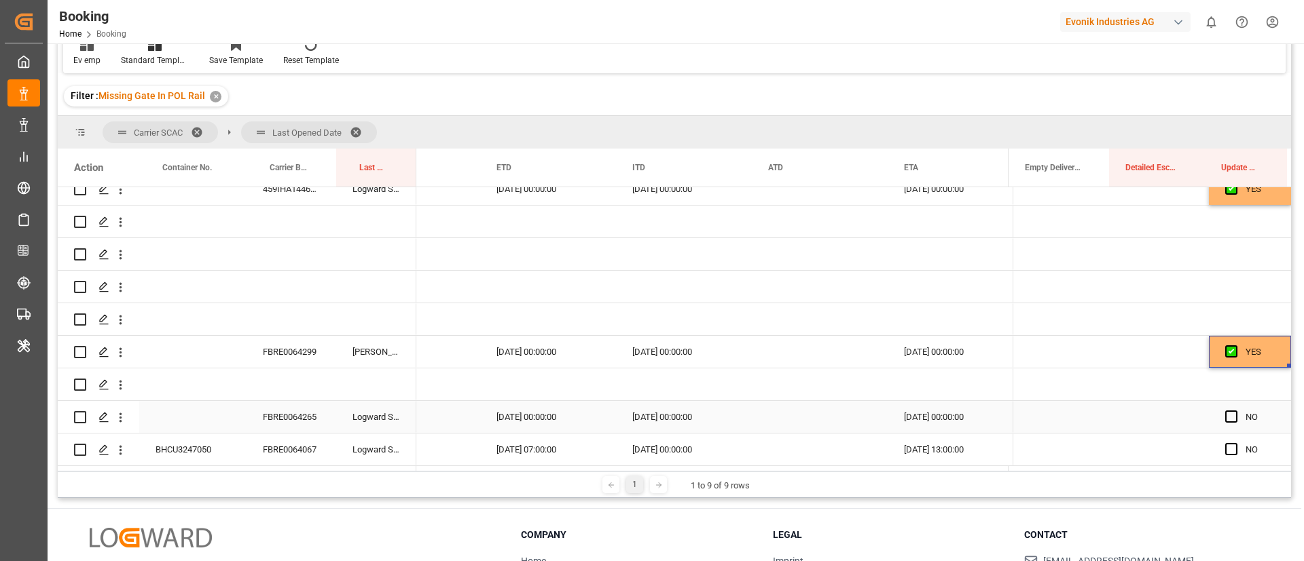
click at [286, 413] on div "FBRE0064265" at bounding box center [291, 417] width 90 height 32
click at [519, 409] on div "[DATE] 00:00:00" at bounding box center [548, 417] width 136 height 32
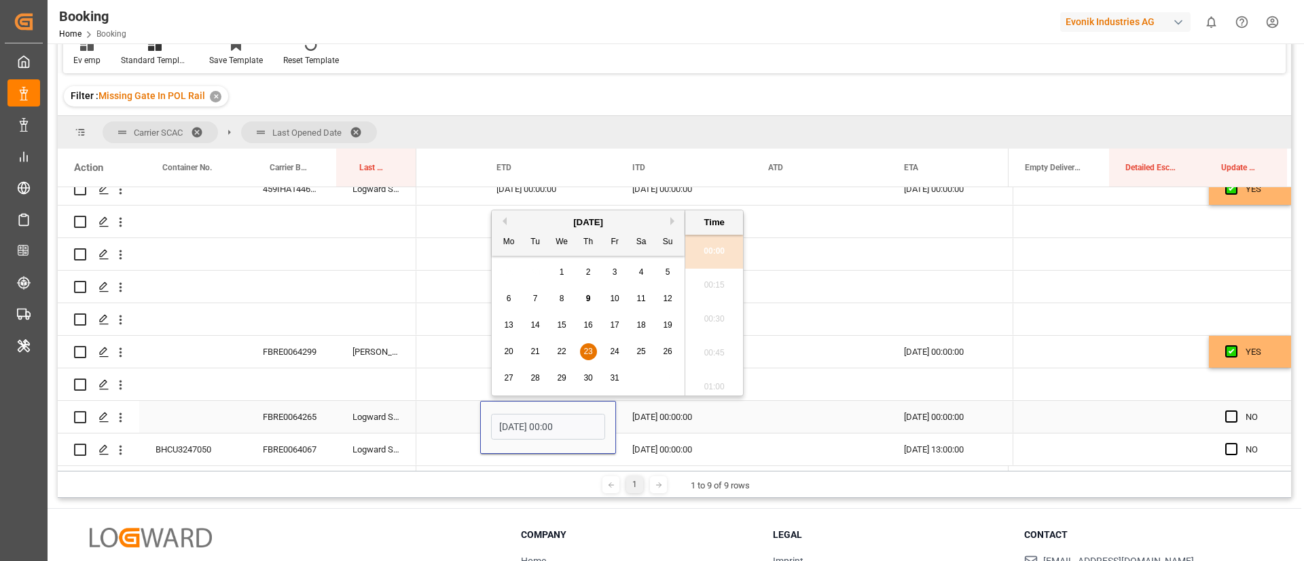
scroll to position [2177, 0]
click at [645, 347] on span "25" at bounding box center [640, 352] width 9 height 10
type input "[DATE] 00:00"
click at [676, 418] on div "[DATE] 00:00:00" at bounding box center [684, 417] width 136 height 32
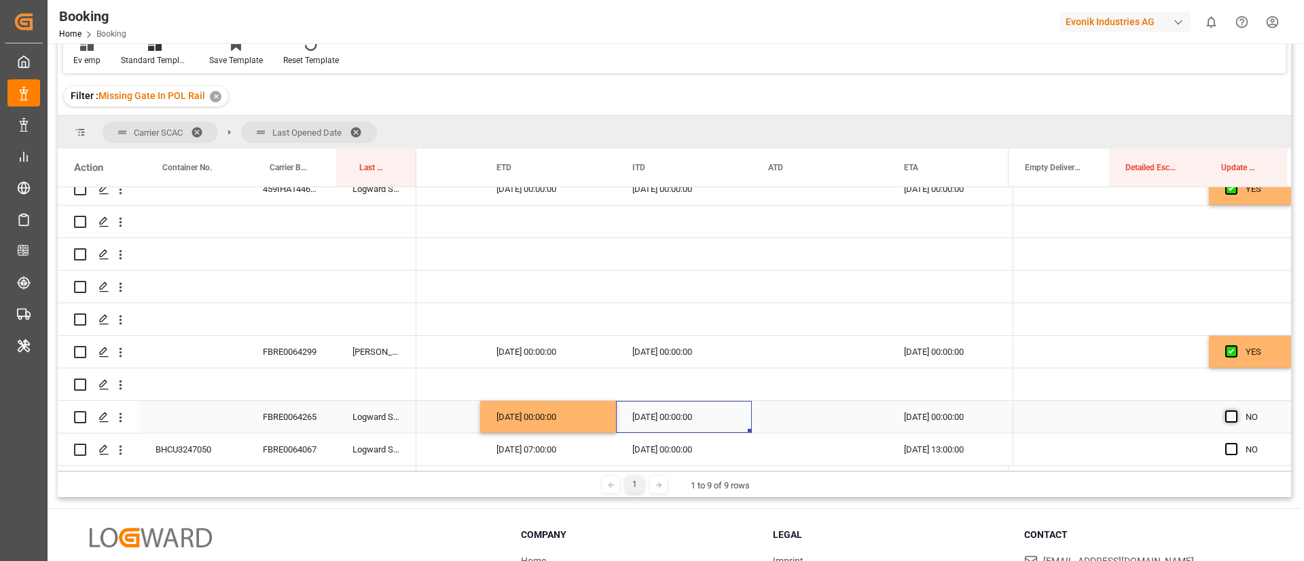
click at [1227, 411] on span "Press SPACE to select this row." at bounding box center [1231, 417] width 12 height 12
click at [1235, 411] on input "Press SPACE to select this row." at bounding box center [1235, 411] width 0 height 0
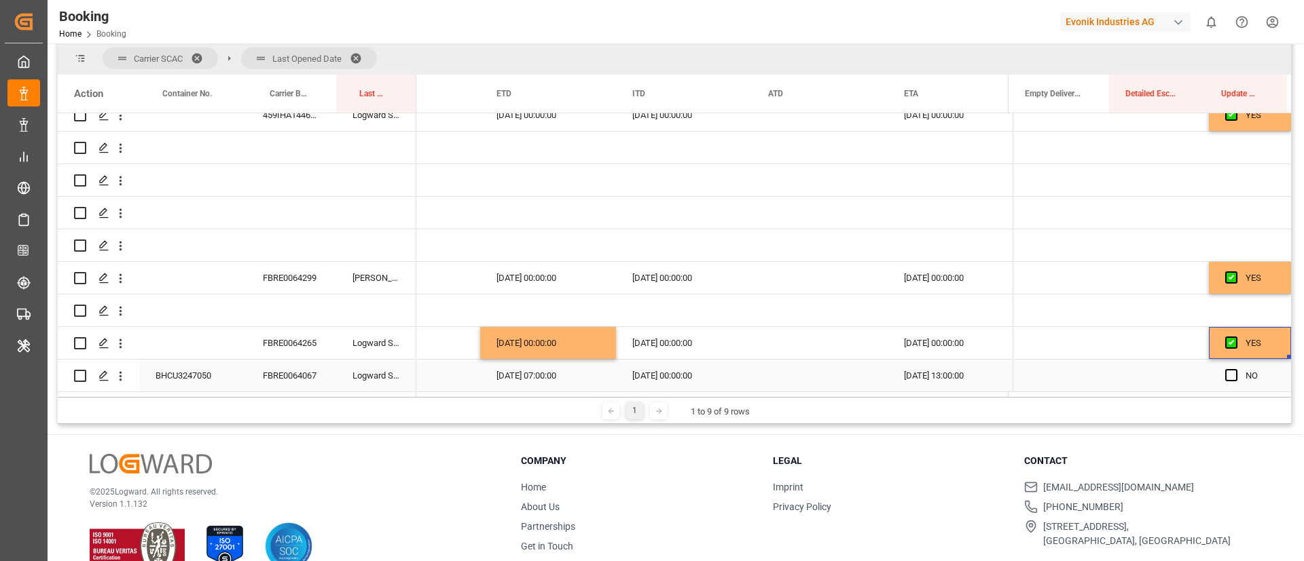
scroll to position [201, 0]
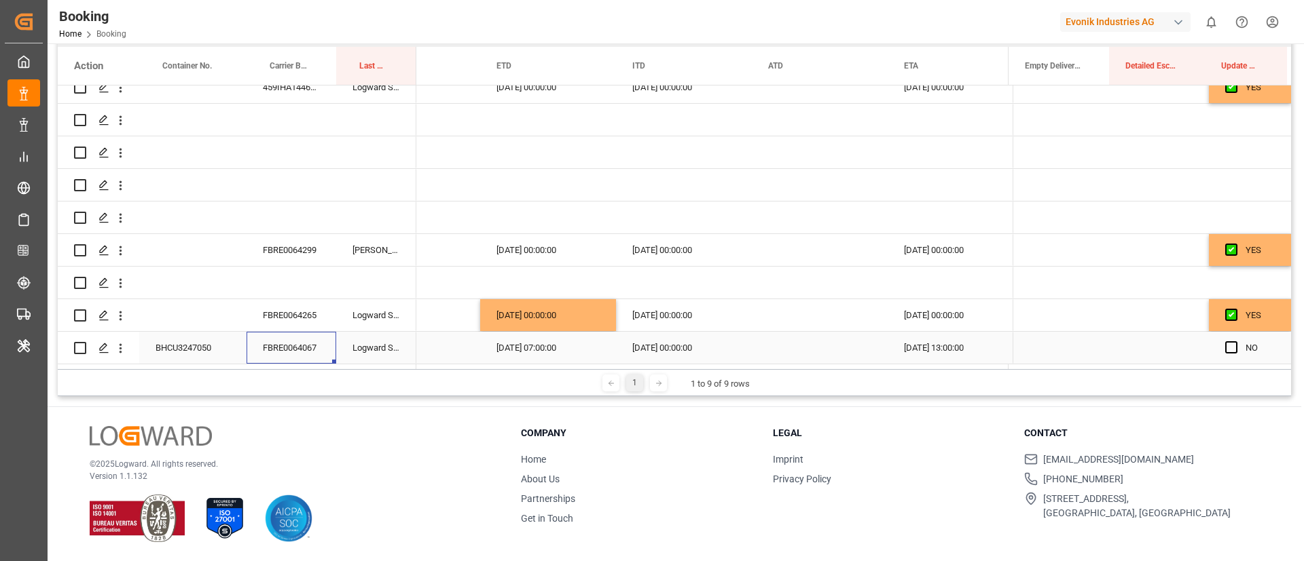
click at [312, 336] on div "FBRE0064067" at bounding box center [291, 348] width 90 height 32
click at [1225, 344] on span "Press SPACE to select this row." at bounding box center [1231, 347] width 12 height 12
click at [1235, 341] on input "Press SPACE to select this row." at bounding box center [1235, 341] width 0 height 0
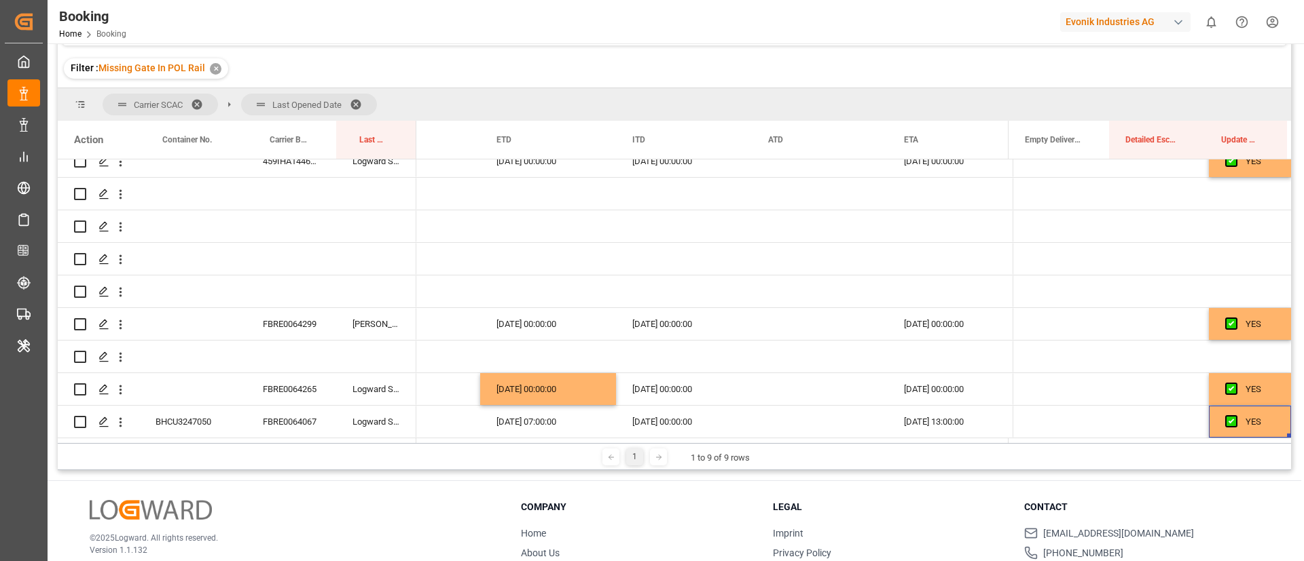
scroll to position [99, 0]
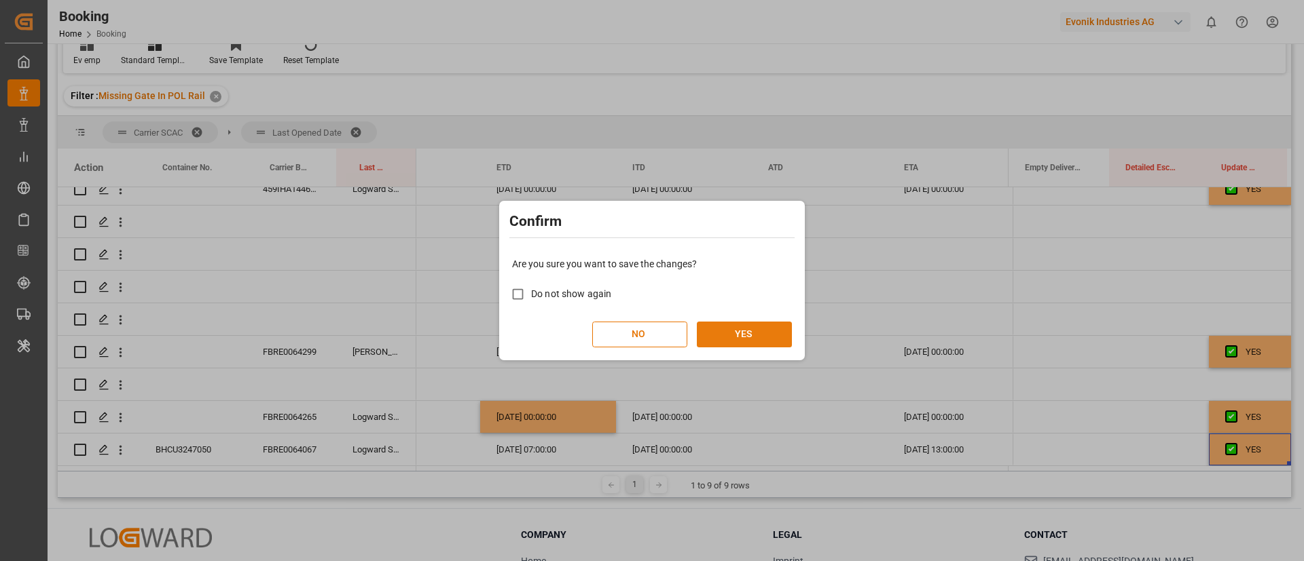
click at [731, 335] on button "YES" at bounding box center [744, 335] width 95 height 26
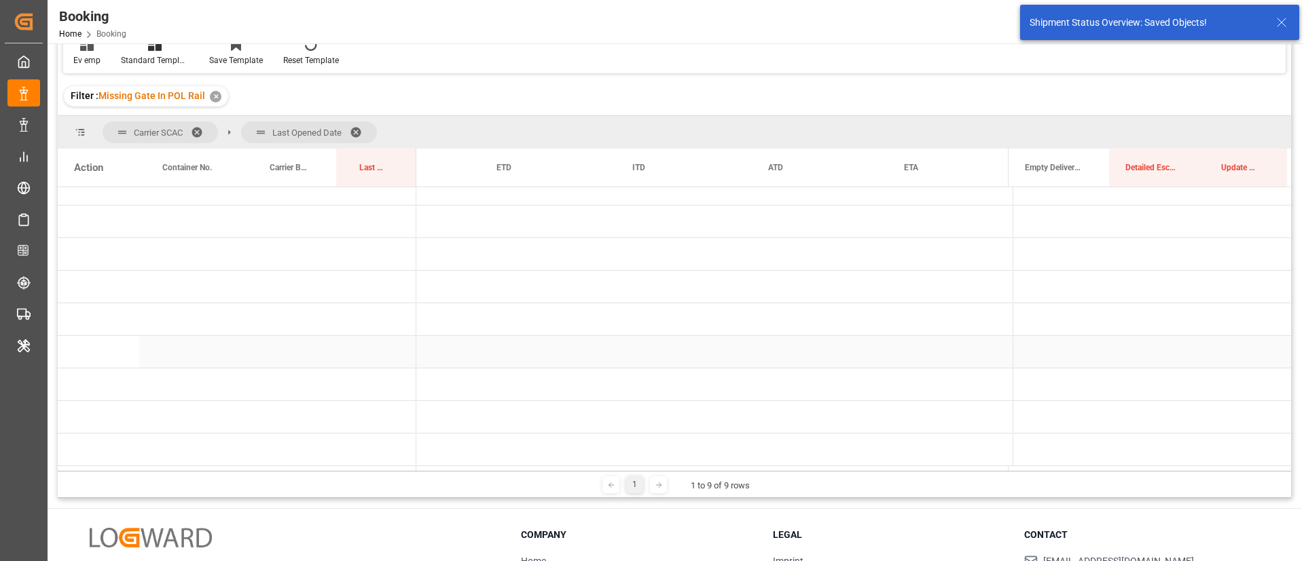
scroll to position [19, 0]
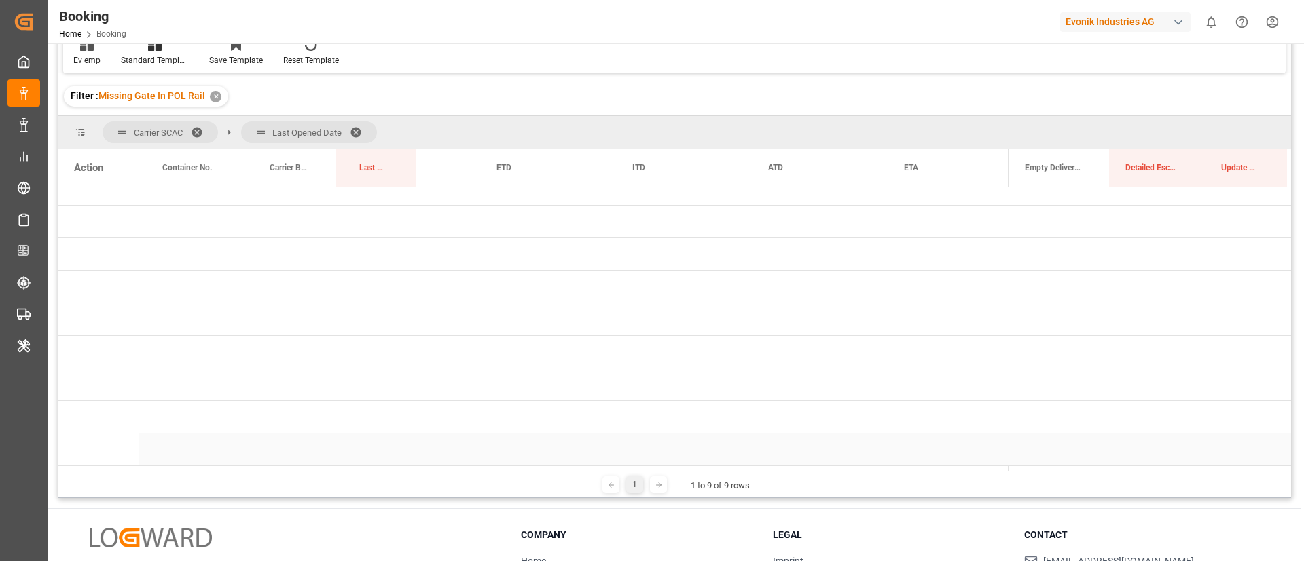
drag, startPoint x: 633, startPoint y: 471, endPoint x: 444, endPoint y: 458, distance: 189.2
click at [444, 458] on div "Carrier SCAC Last Opened Date Drag here to set column labels Action Container N…" at bounding box center [674, 307] width 1233 height 382
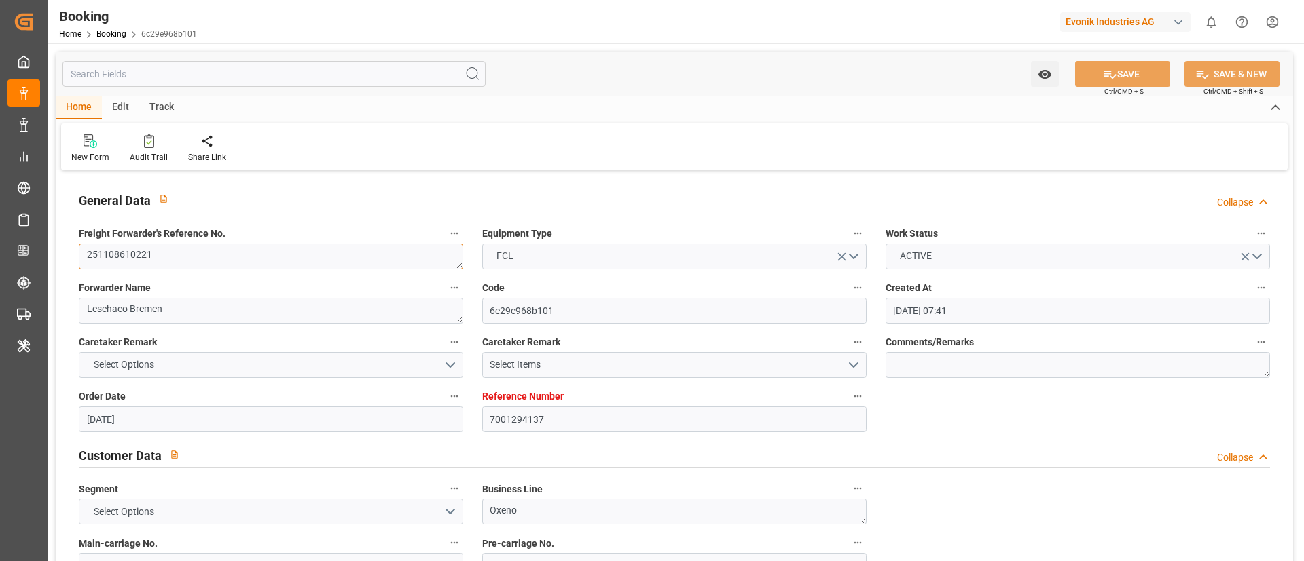
click at [236, 253] on textarea "251108610221" at bounding box center [271, 257] width 384 height 26
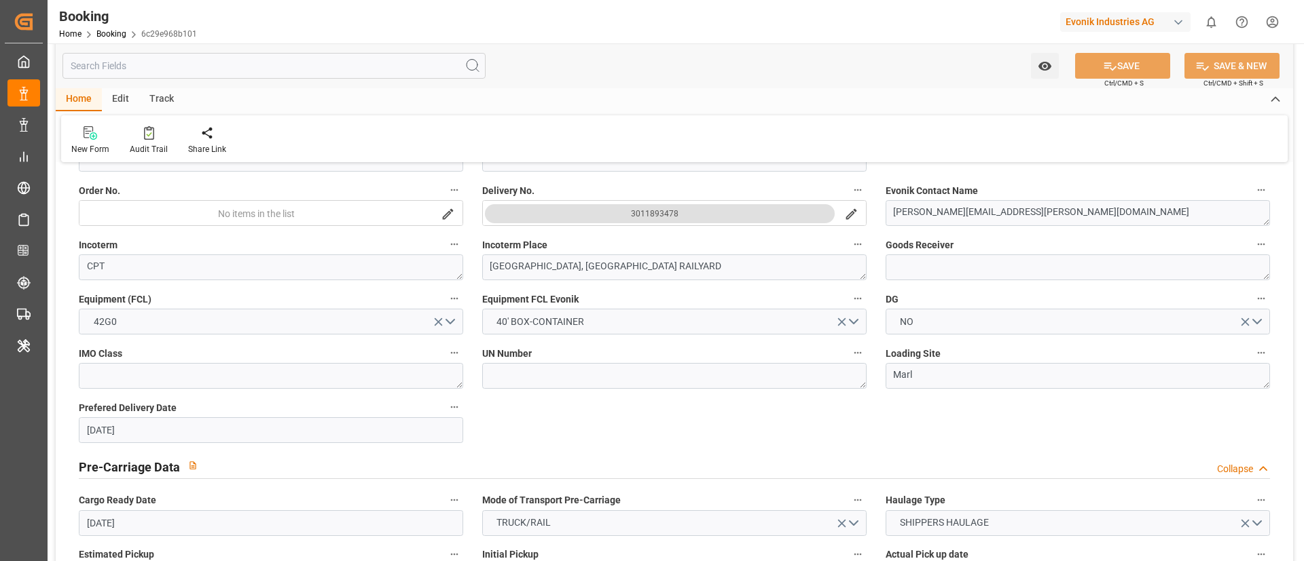
scroll to position [1018, 0]
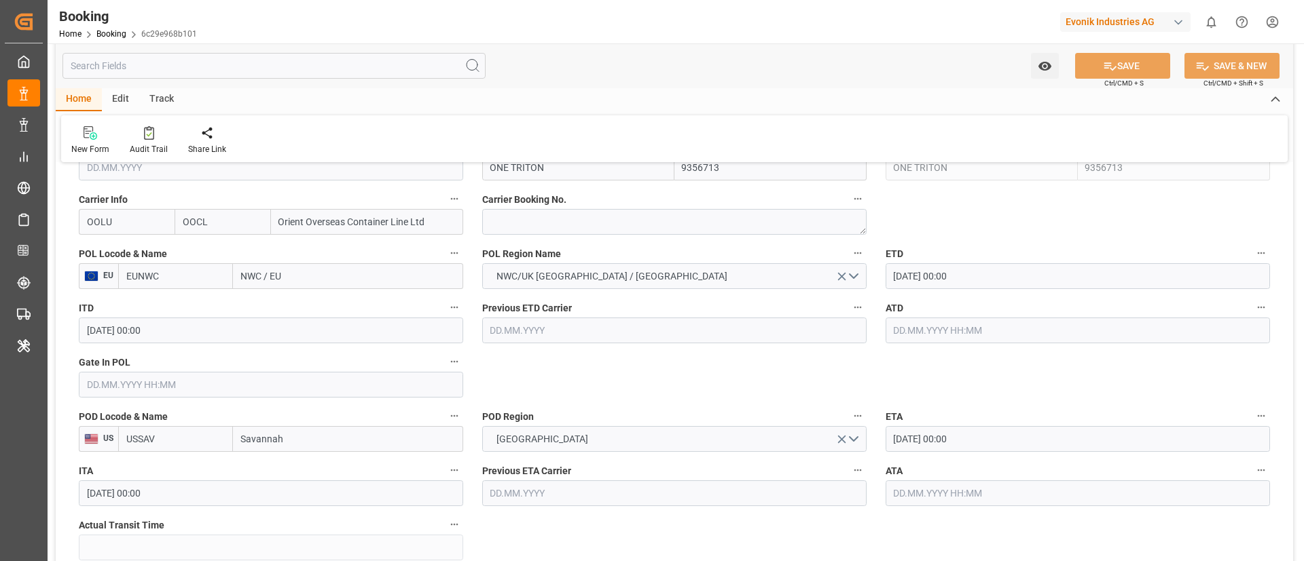
click at [193, 276] on input "EUNWC" at bounding box center [175, 276] width 115 height 26
paste input "BEANR"
type input "BEANR"
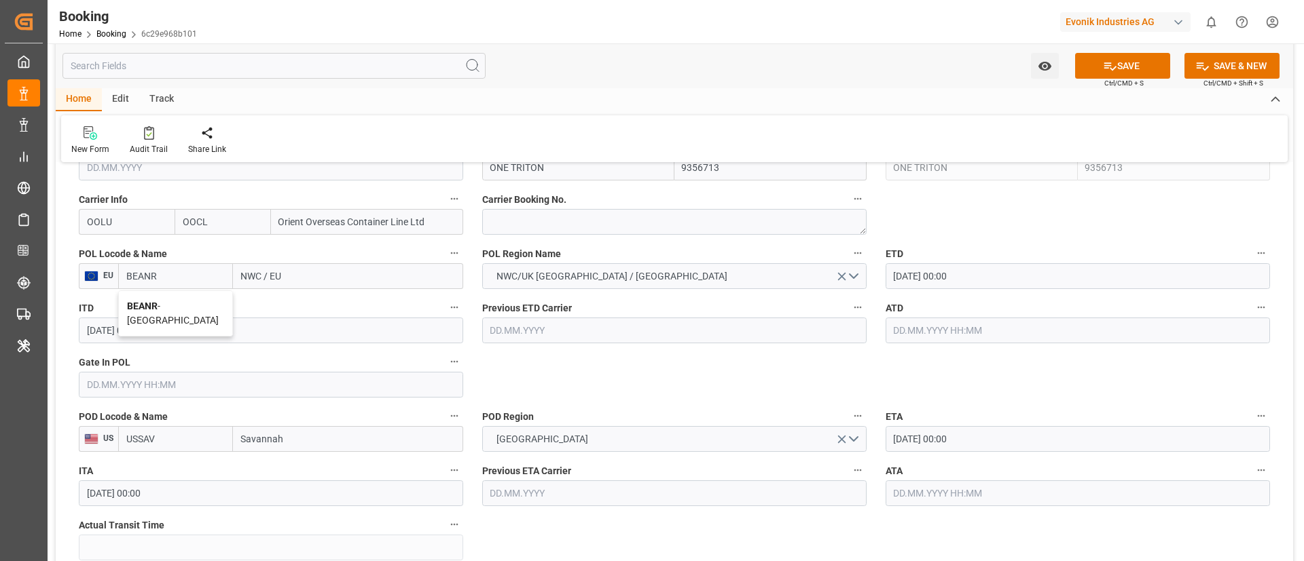
click at [173, 303] on span "BEANR - [GEOGRAPHIC_DATA]" at bounding box center [173, 313] width 92 height 25
type input "[GEOGRAPHIC_DATA]"
type input "BEANR"
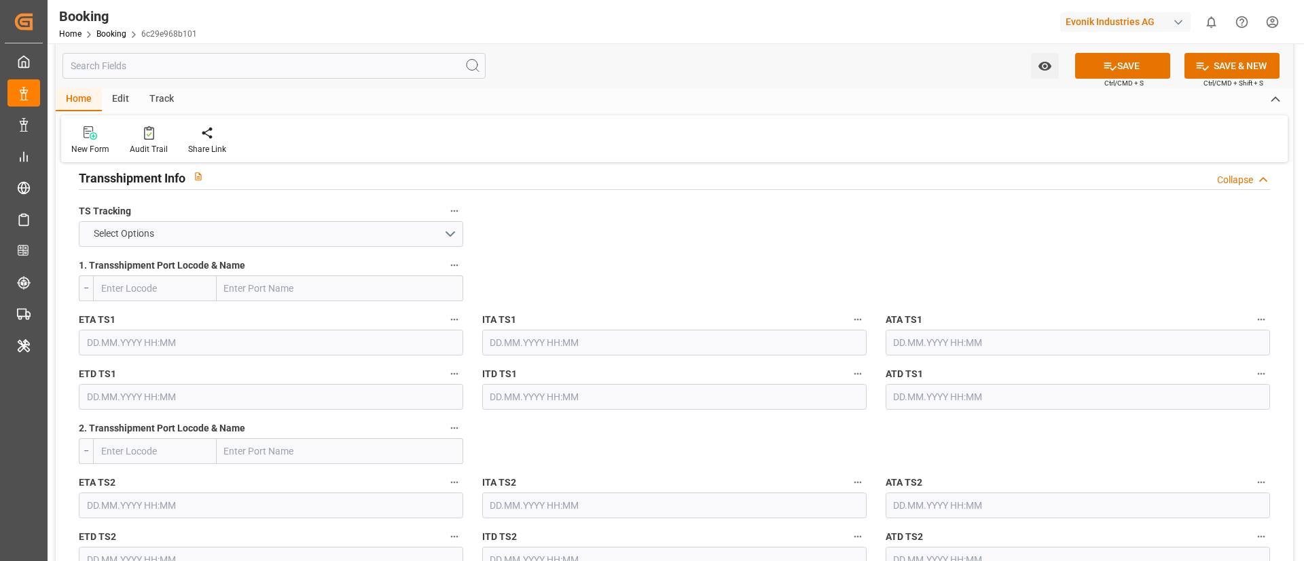
scroll to position [1426, 0]
click at [392, 236] on button "Select Options" at bounding box center [271, 234] width 384 height 26
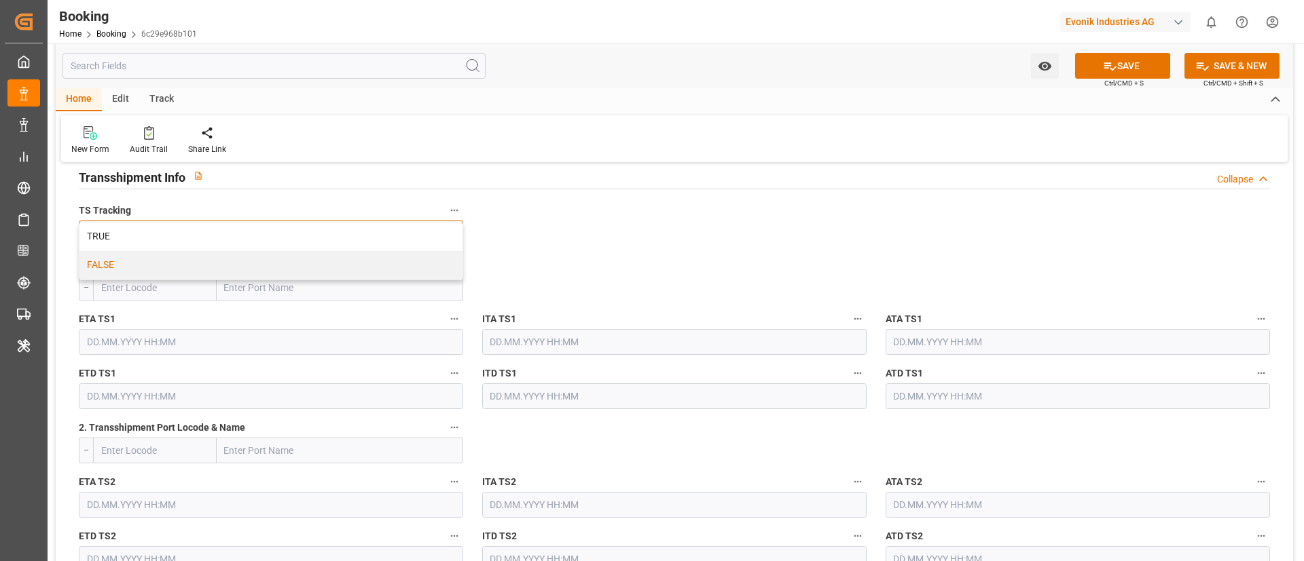
click at [348, 265] on div "FALSE" at bounding box center [270, 265] width 383 height 29
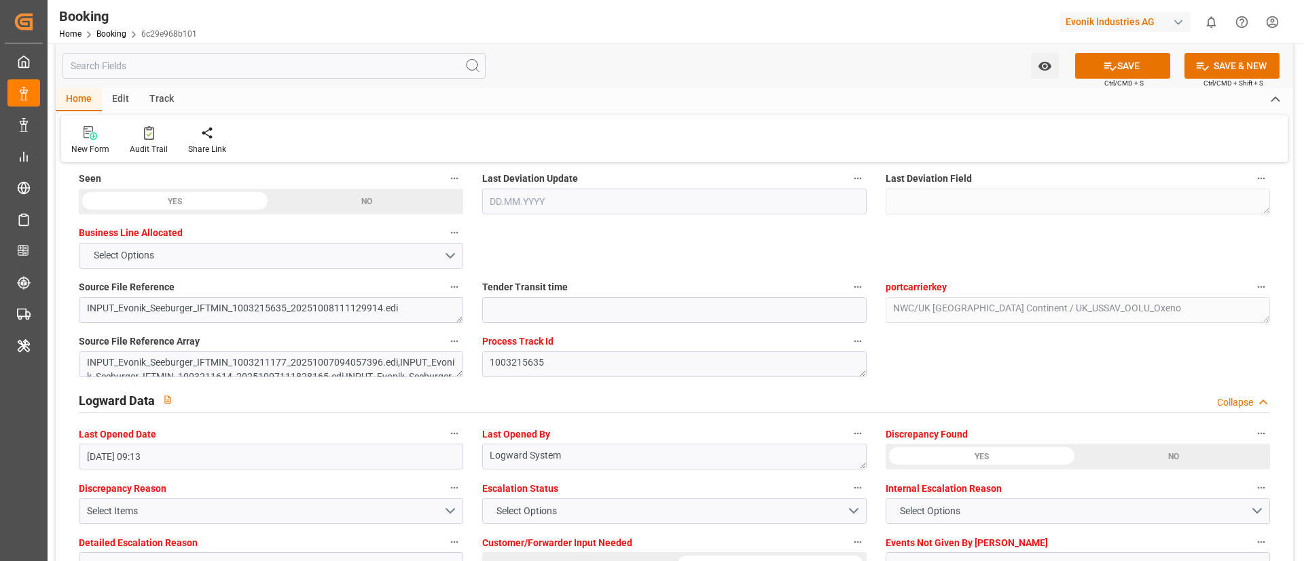
scroll to position [2546, 0]
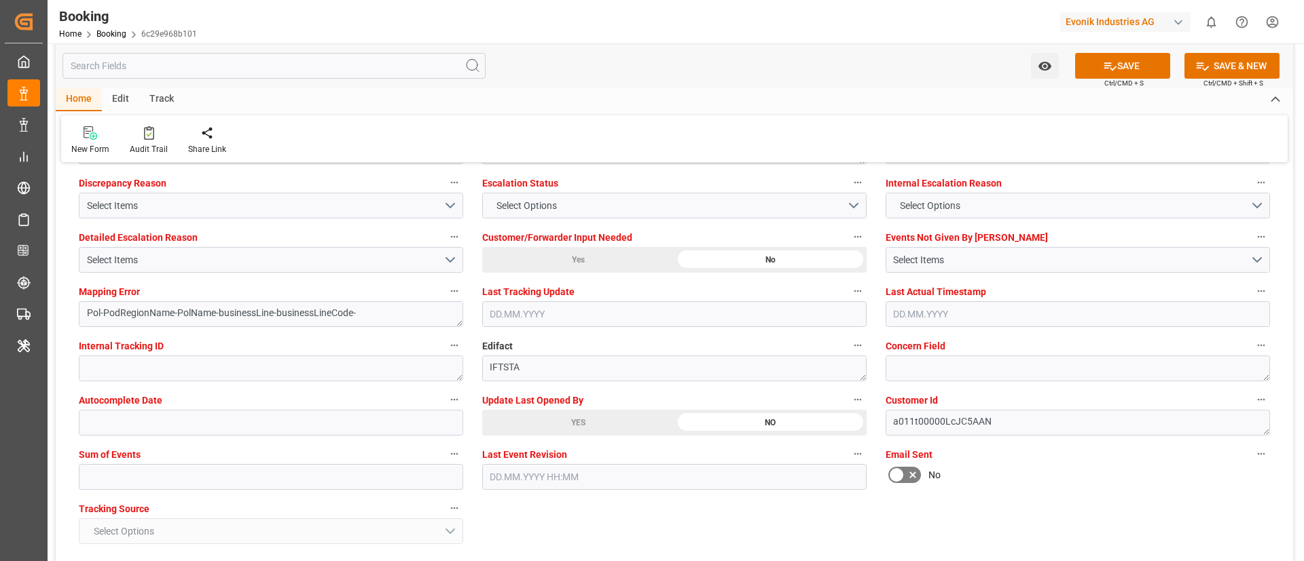
click at [540, 424] on div "YES" at bounding box center [578, 423] width 192 height 26
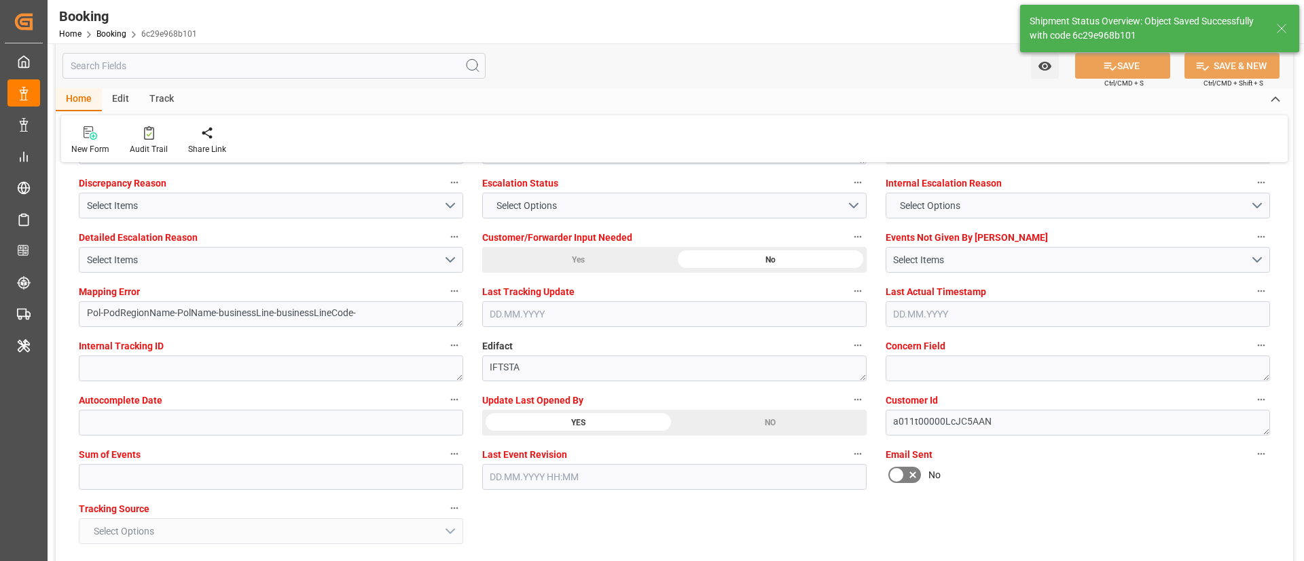
type textarea "Vismitha Mahadev"
type textarea "businessLine-"
type input "[DATE] 10:42"
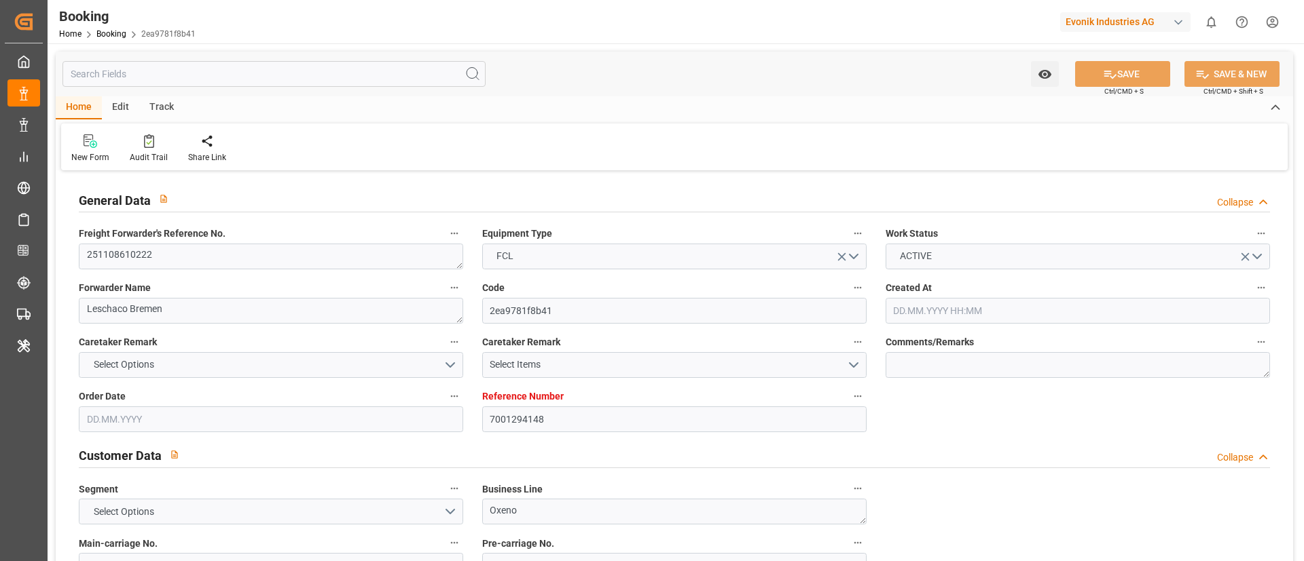
type input "7001294148"
type input "OOCL"
type input "Orient Overseas Container Line Ltd"
type input "EUNWC"
type input "USSAV"
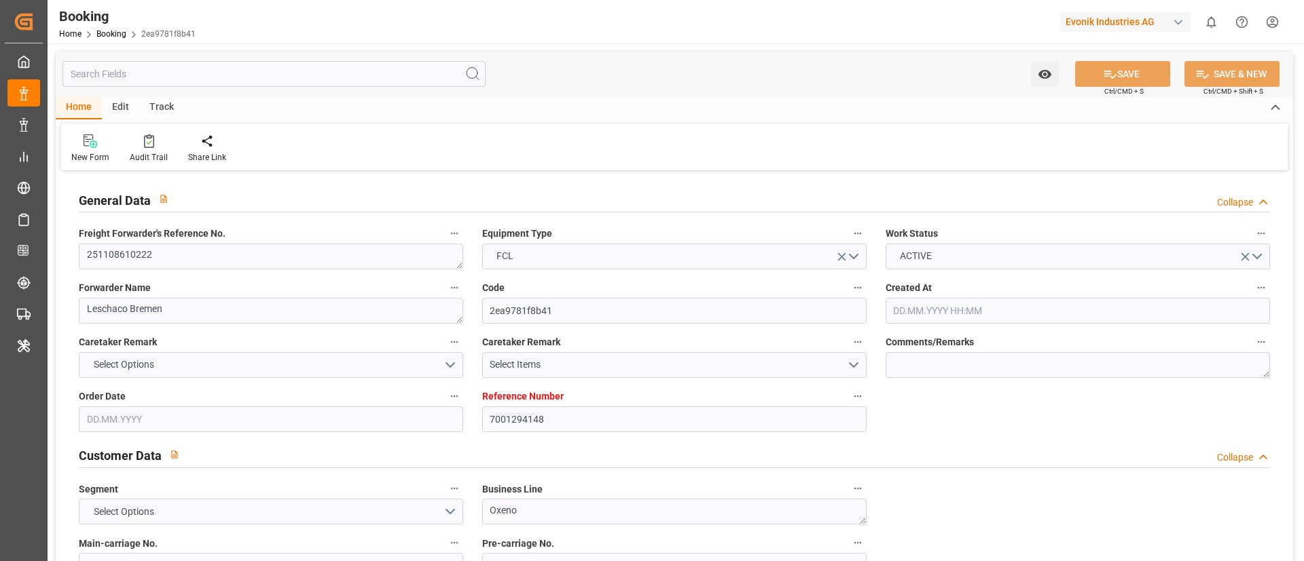
type input "[DATE] 07:48"
type input "[DATE]"
type input "[DATE] 00:00"
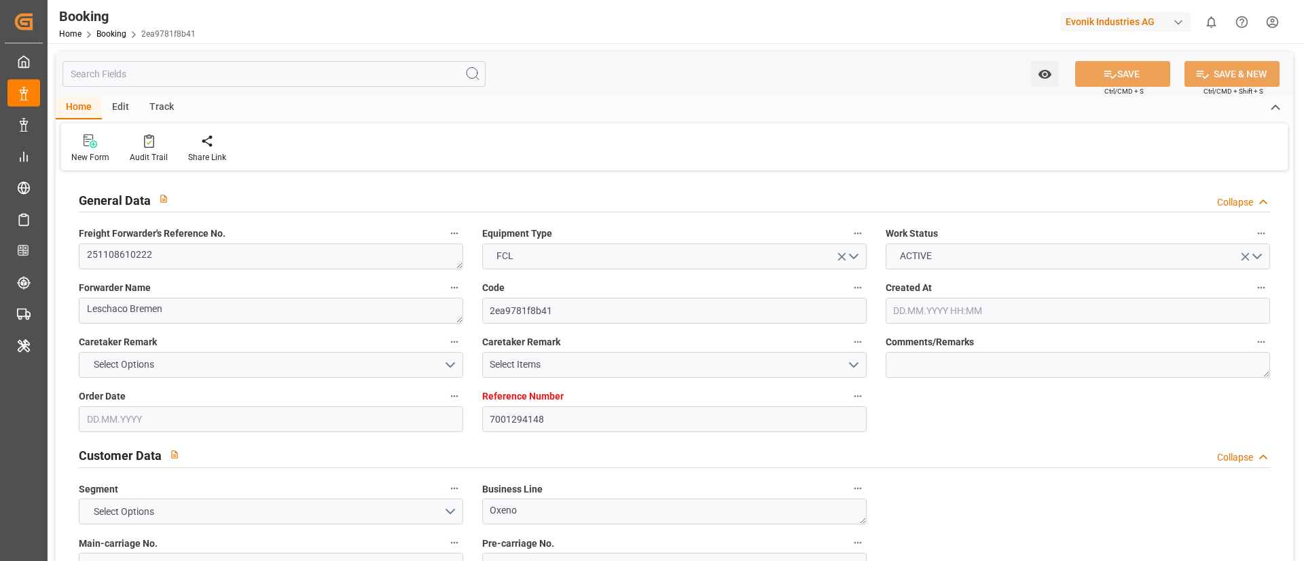
type input "[DATE] 00:00"
type input "[DATE]"
type input "[DATE] 00:00"
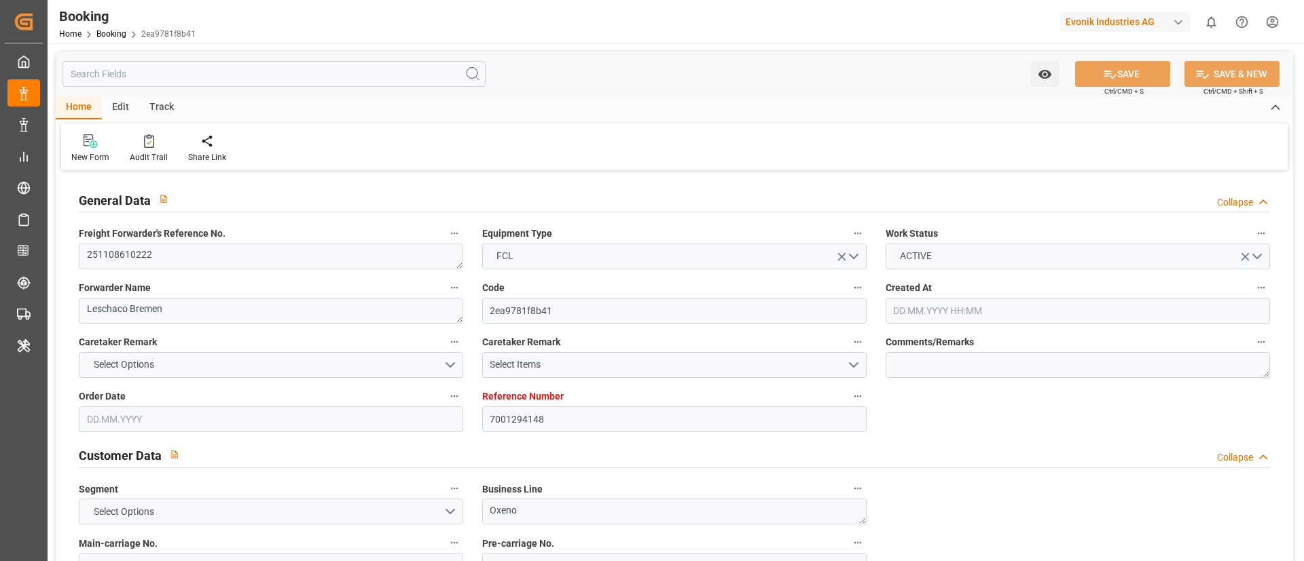
type input "[DATE] 00:00"
type input "[DATE] 09:13"
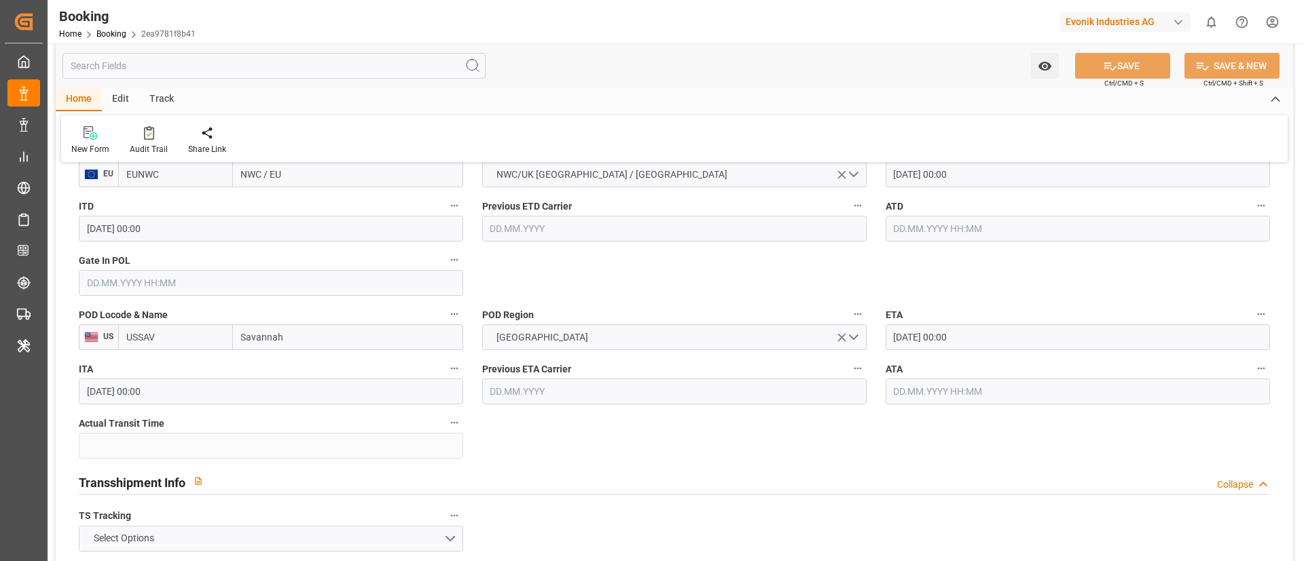
scroll to position [1018, 0]
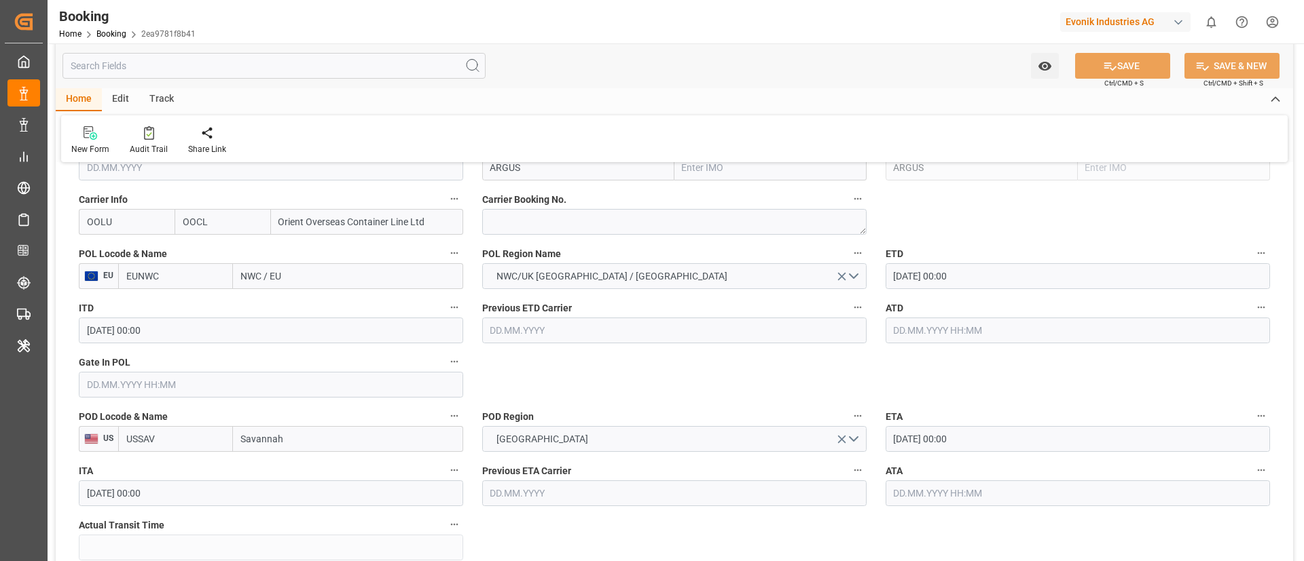
click at [202, 274] on input "EUNWC" at bounding box center [175, 276] width 115 height 26
paste input "BEANR"
type input "BEANR"
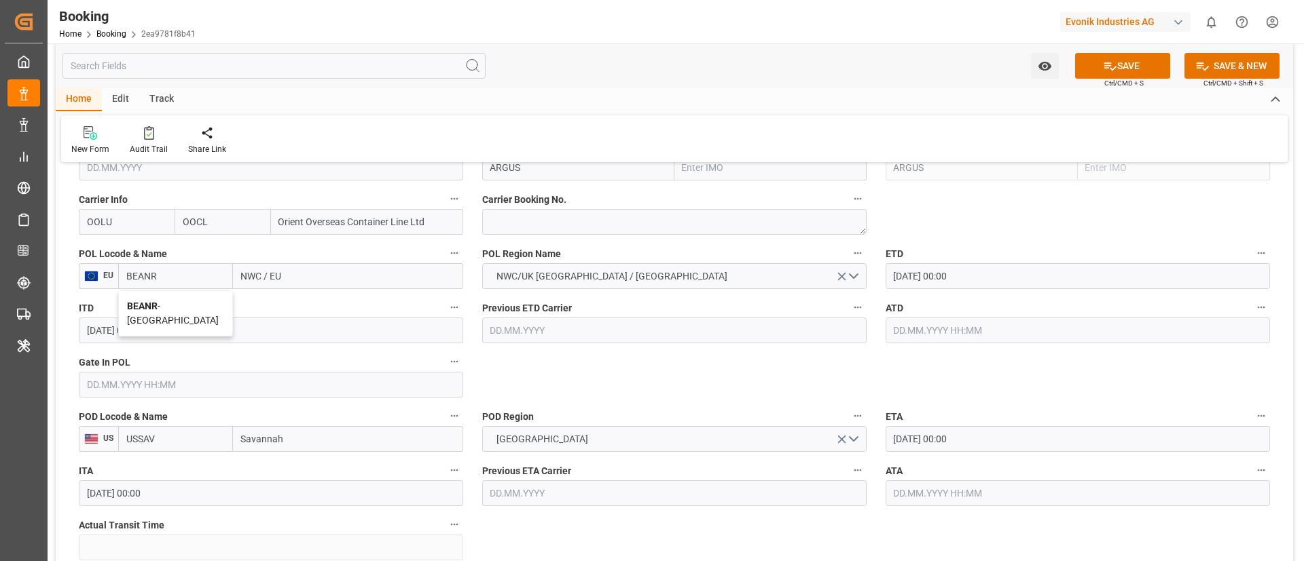
click at [163, 303] on span "BEANR - [GEOGRAPHIC_DATA]" at bounding box center [173, 313] width 92 height 25
type input "[GEOGRAPHIC_DATA]"
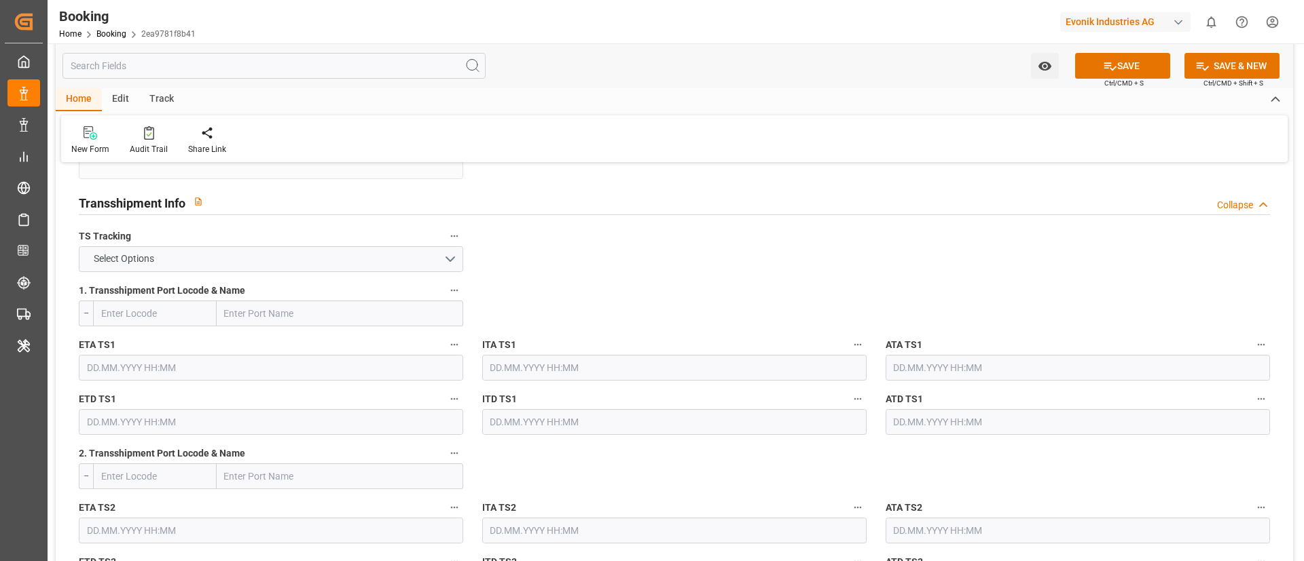
scroll to position [1324, 0]
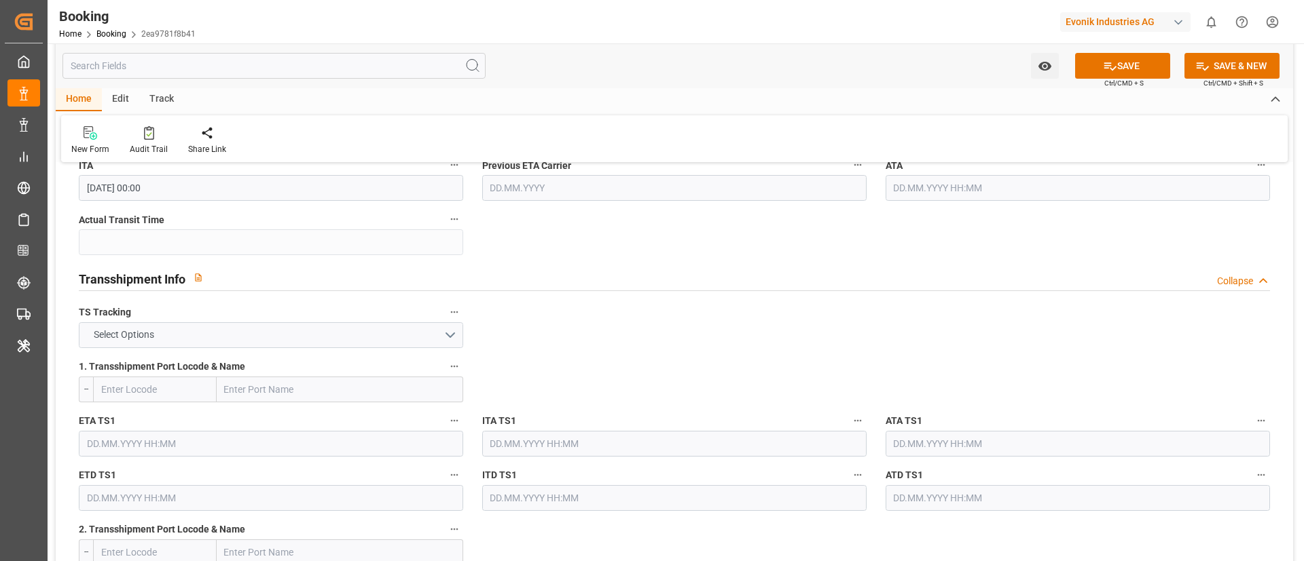
type input "BEANR"
click at [300, 333] on button "Select Options" at bounding box center [271, 335] width 384 height 26
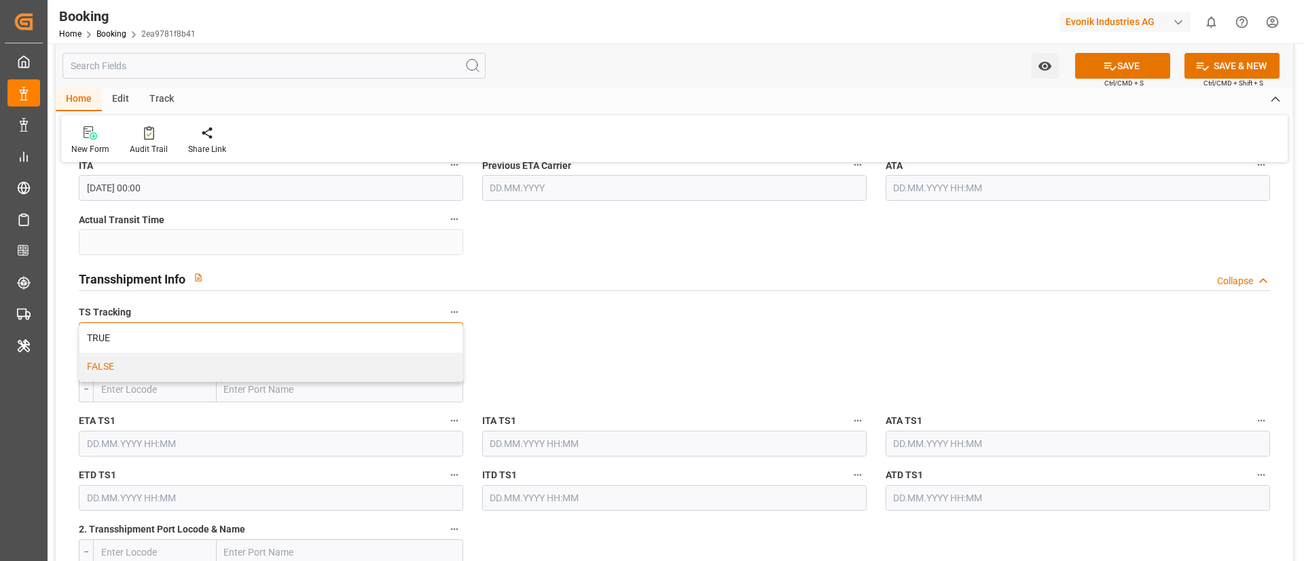
click at [277, 362] on div "FALSE" at bounding box center [270, 367] width 383 height 29
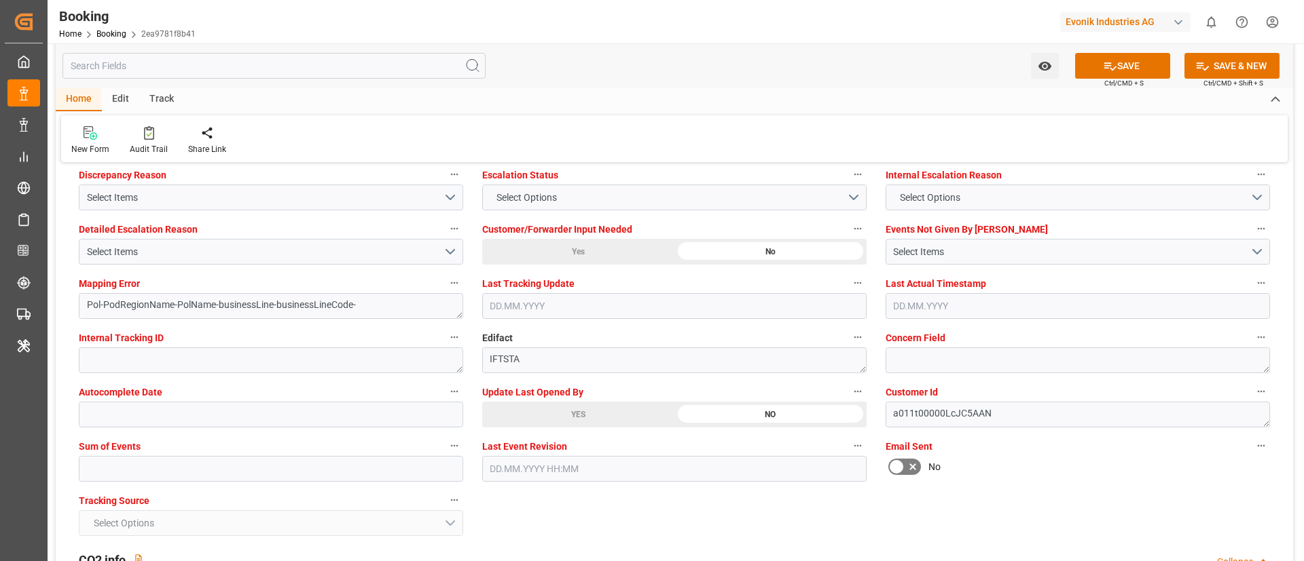
scroll to position [2750, 0]
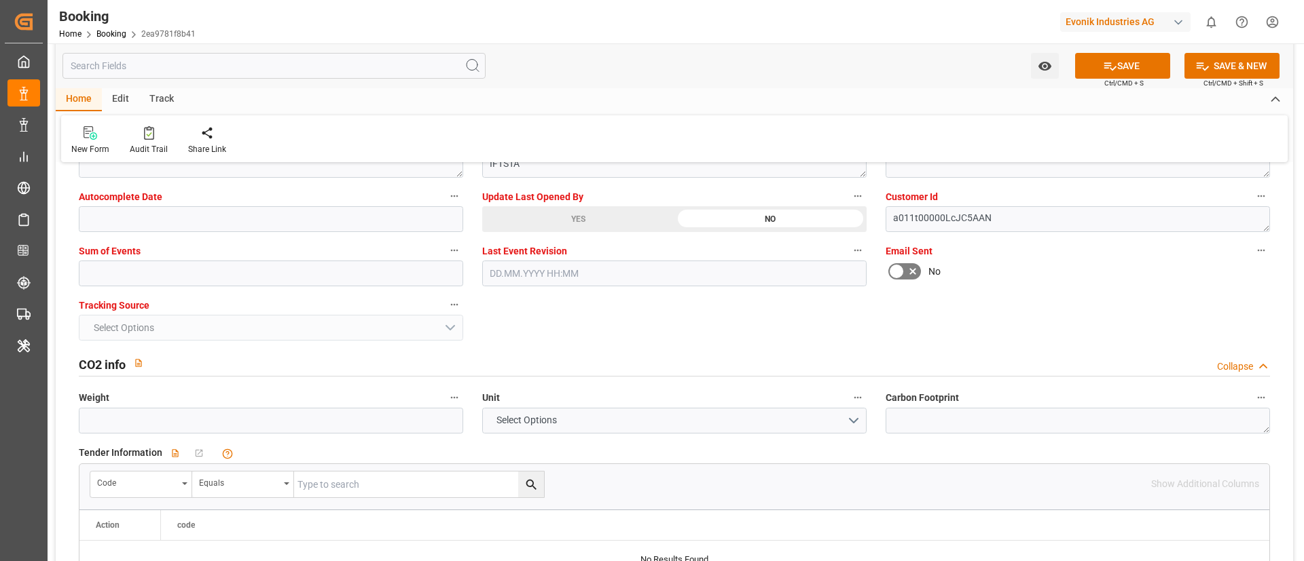
click at [528, 221] on div "YES" at bounding box center [578, 219] width 192 height 26
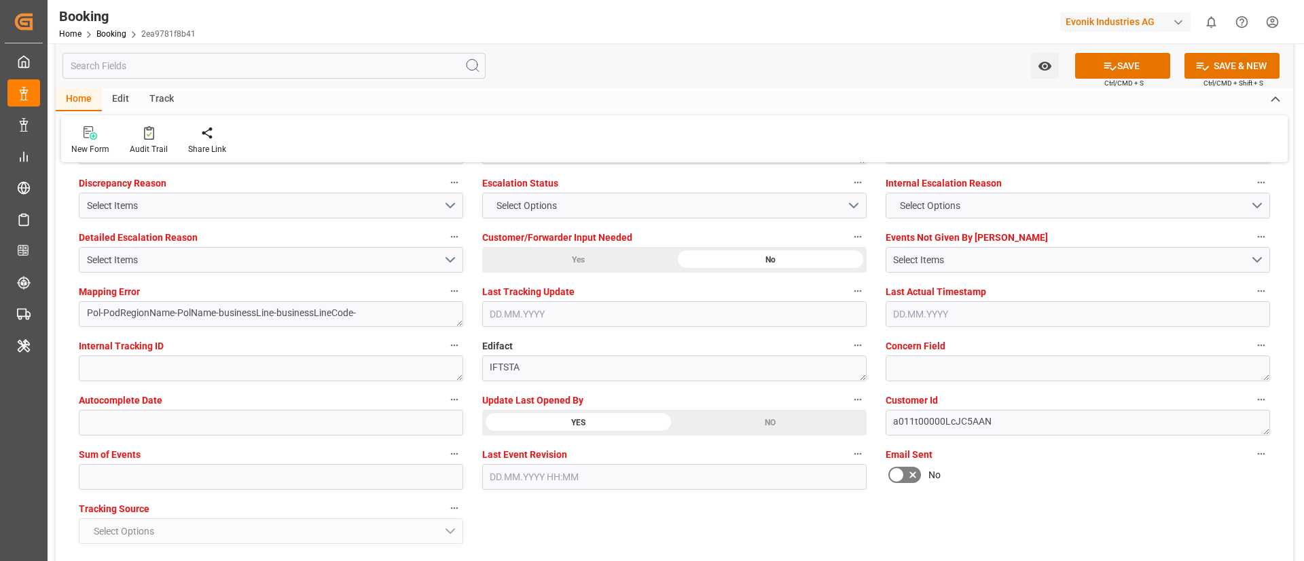
scroll to position [2444, 0]
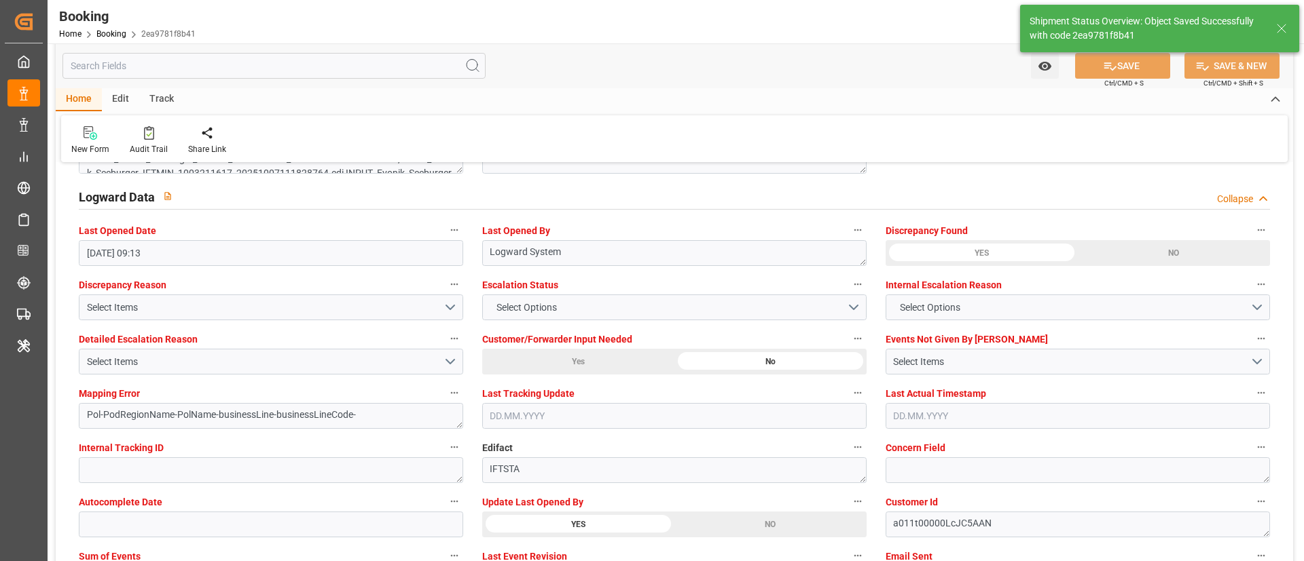
type textarea "Vismitha Mahadev"
type textarea "businessLine-"
type input "09.10.2025 10:43"
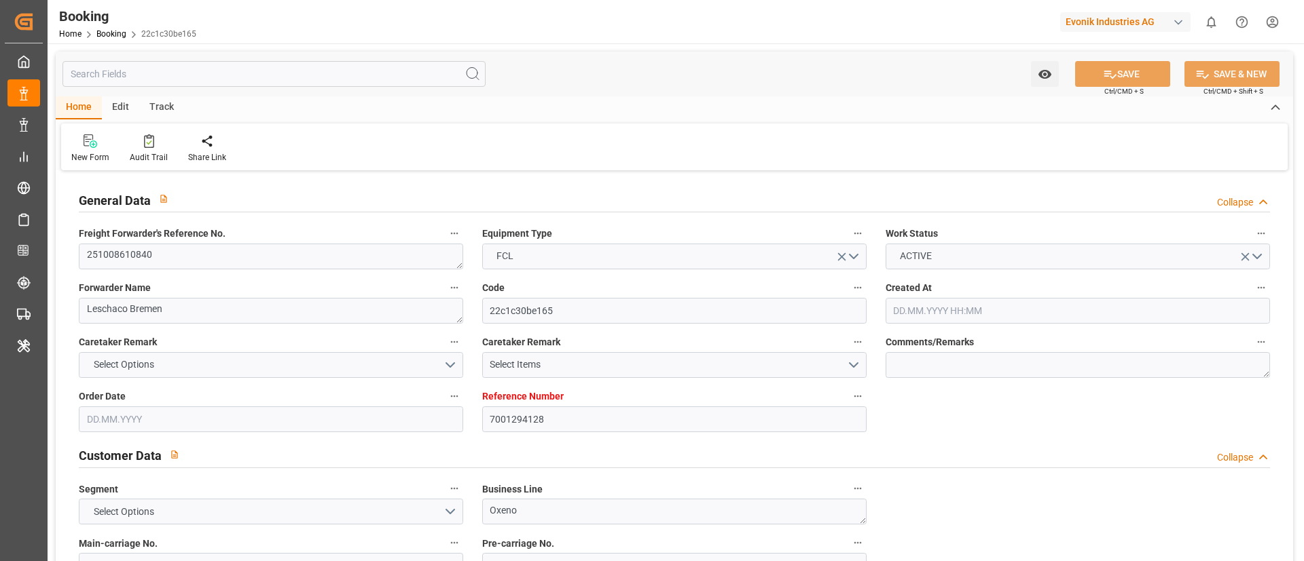
type input "7001294128"
type input "9356713"
type input "OOCL"
type input "Orient Overseas Container Line Ltd"
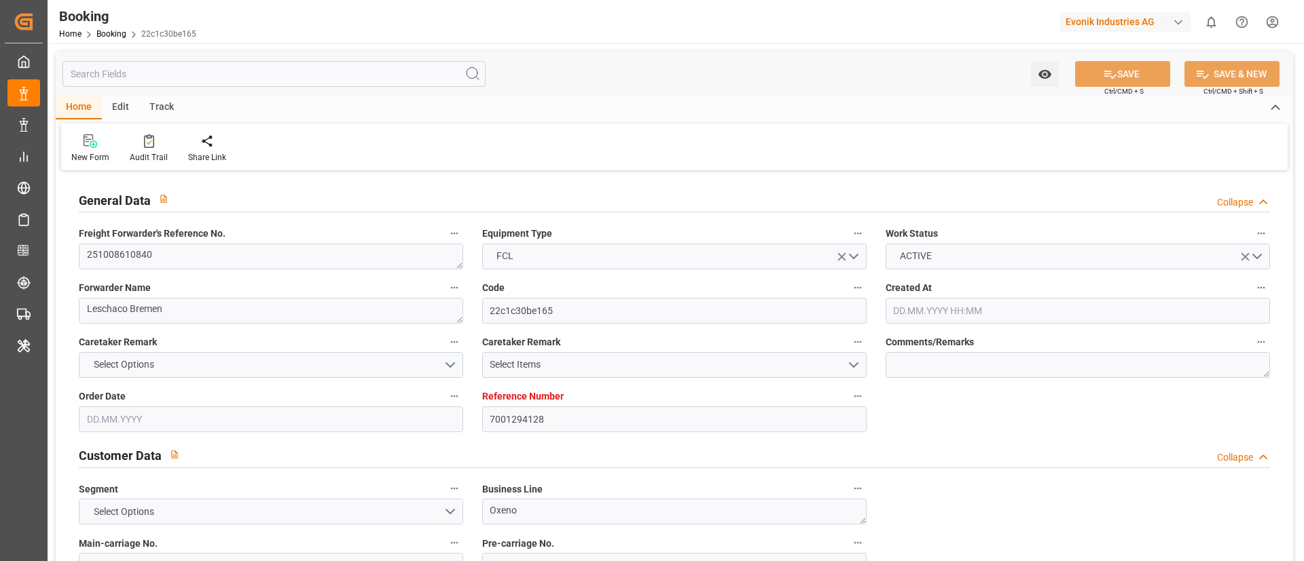
type input "EUNWC"
type input "USSAV"
type input "[DATE] 07:37"
type input "[DATE]"
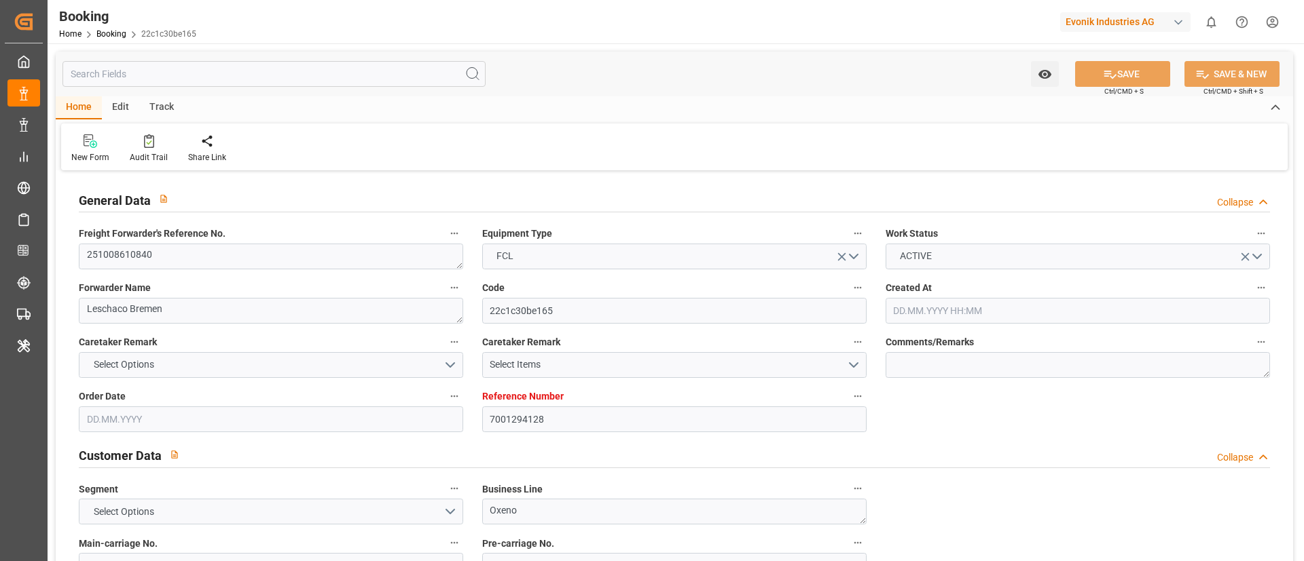
type input "[DATE]"
type input "[DATE] 00:00"
type input "[DATE]"
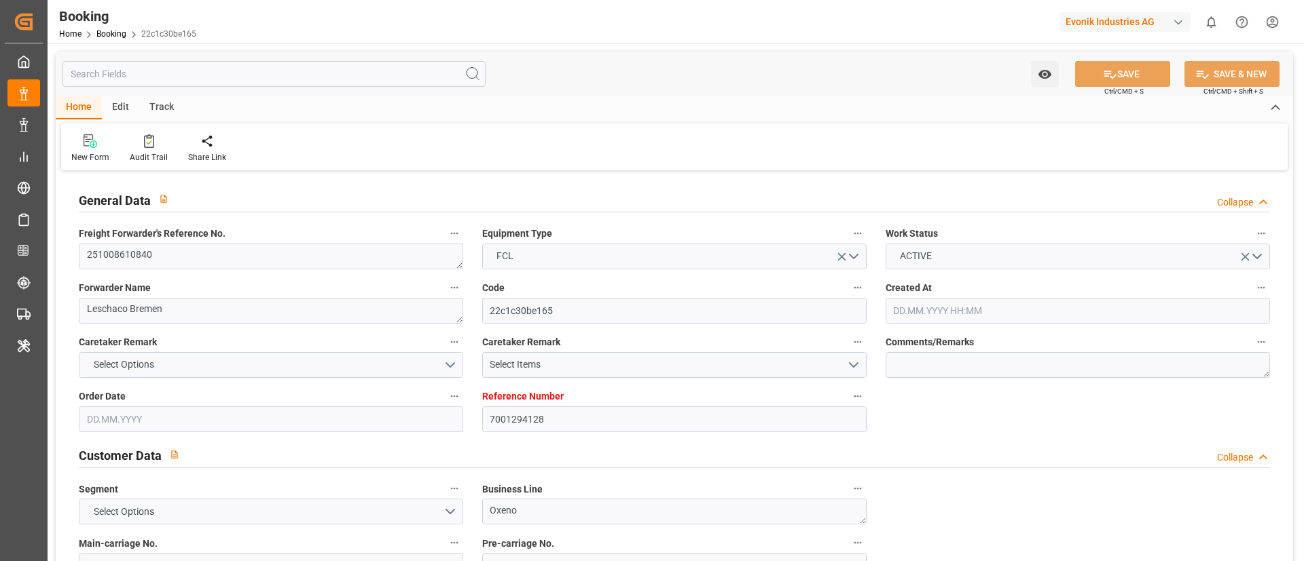
type input "[DATE] 00:00"
type input "[DATE] 09:13"
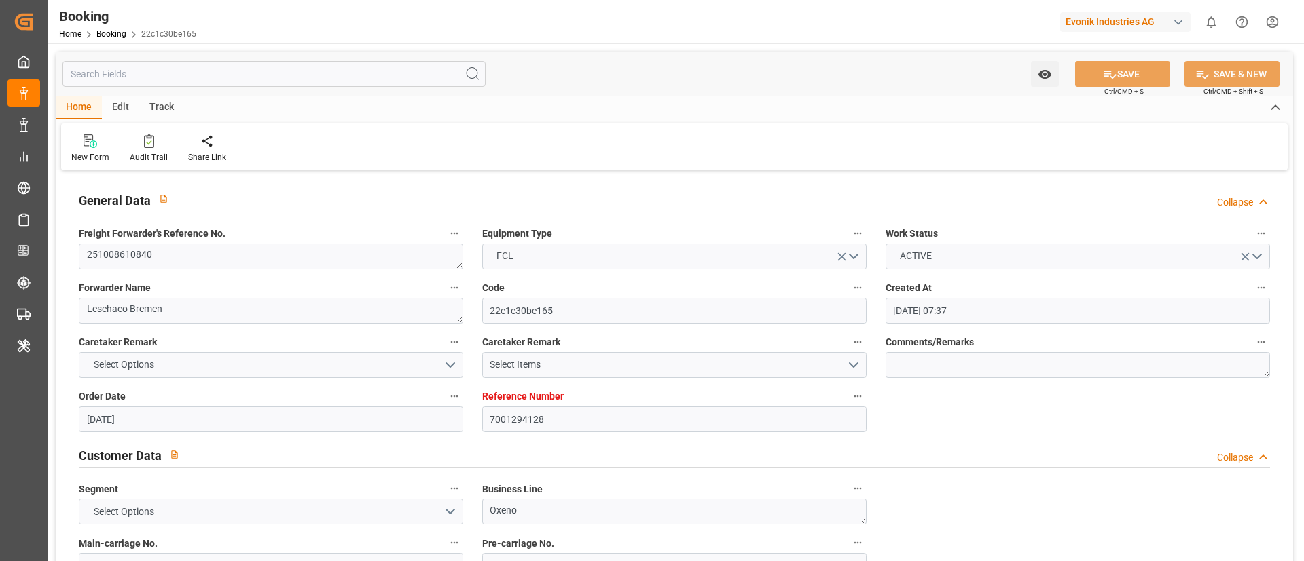
scroll to position [917, 0]
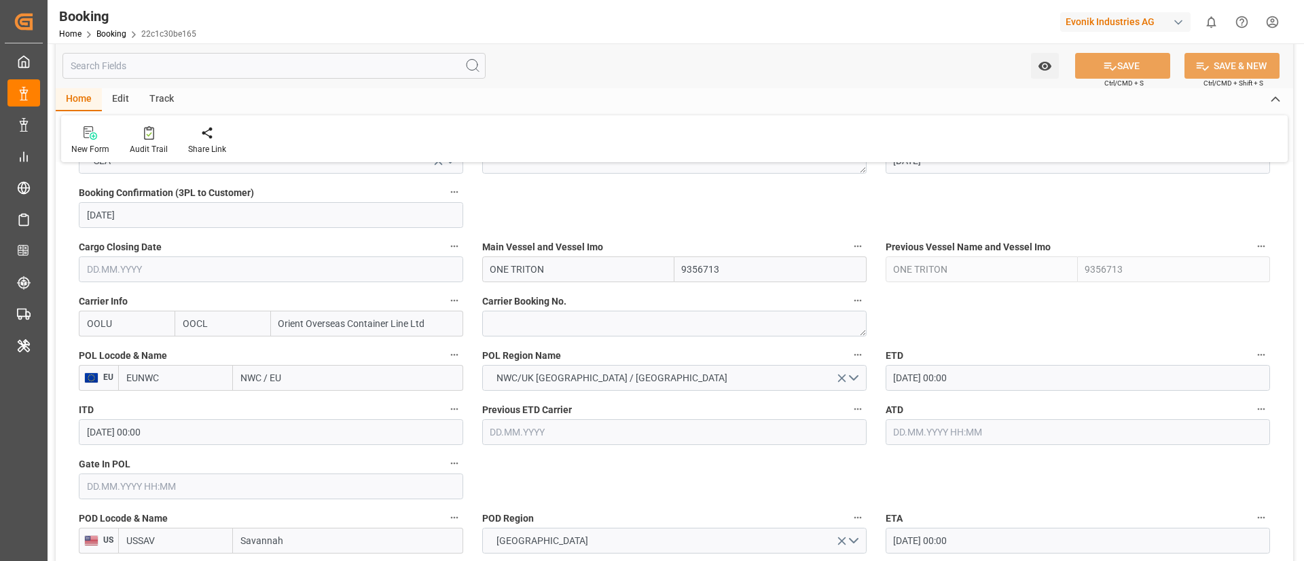
click at [168, 374] on input "EUNWC" at bounding box center [175, 378] width 115 height 26
paste input "BEANR"
type input "BEANR"
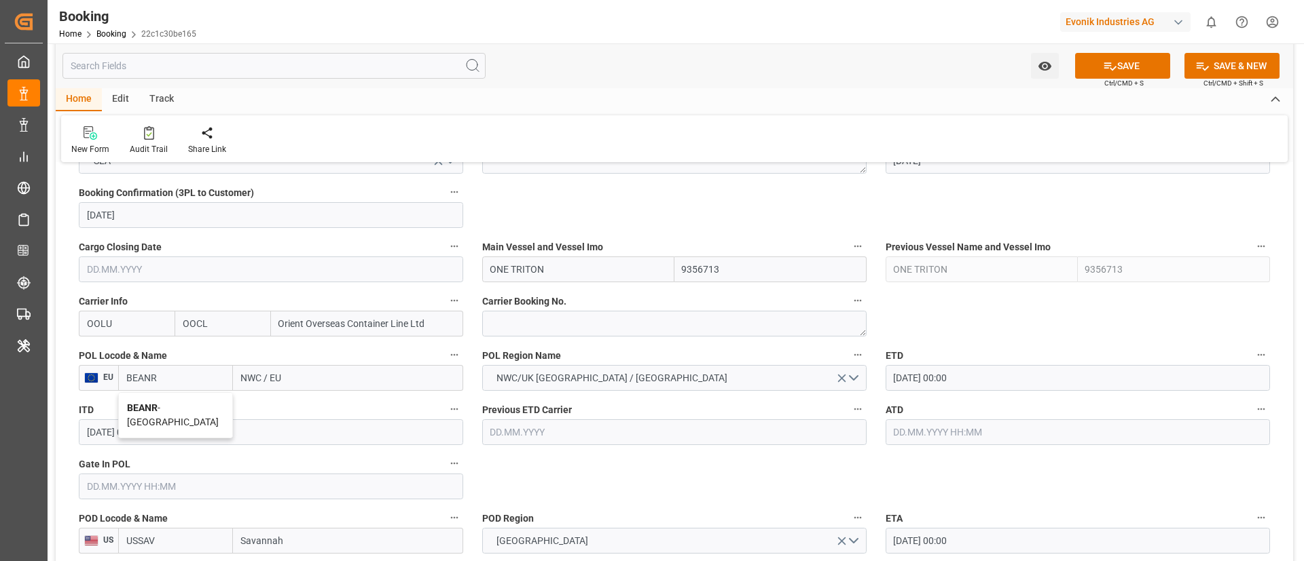
click at [181, 408] on span "BEANR - [GEOGRAPHIC_DATA]" at bounding box center [173, 415] width 92 height 25
type input "[GEOGRAPHIC_DATA]"
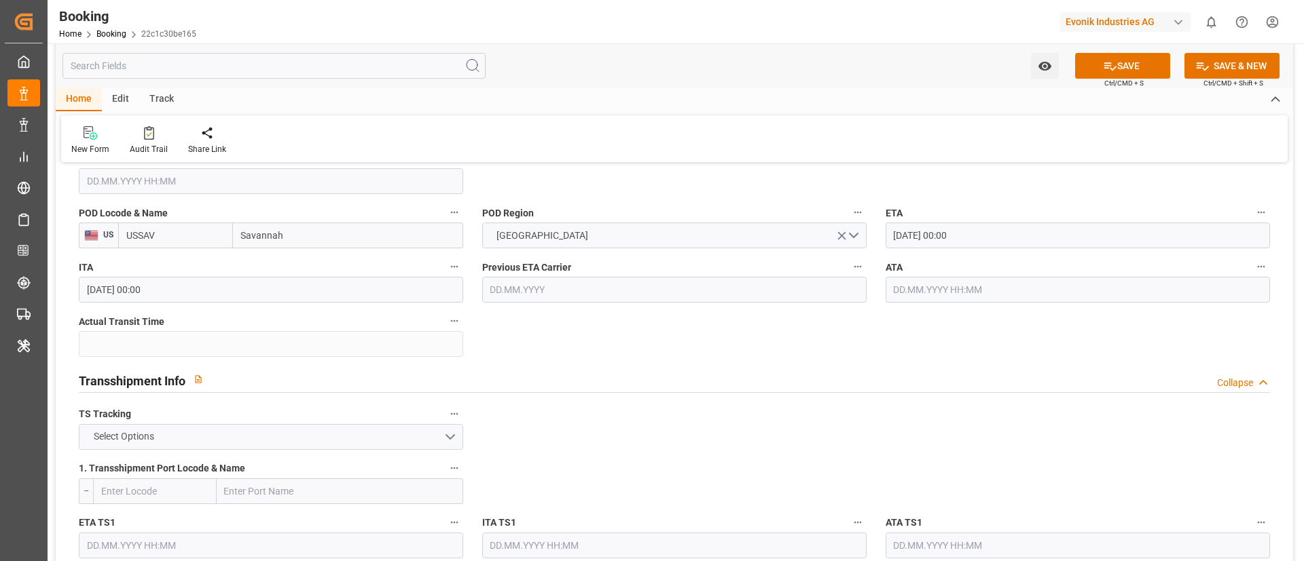
type input "BEANR"
click at [363, 439] on button "Select Options" at bounding box center [271, 437] width 384 height 26
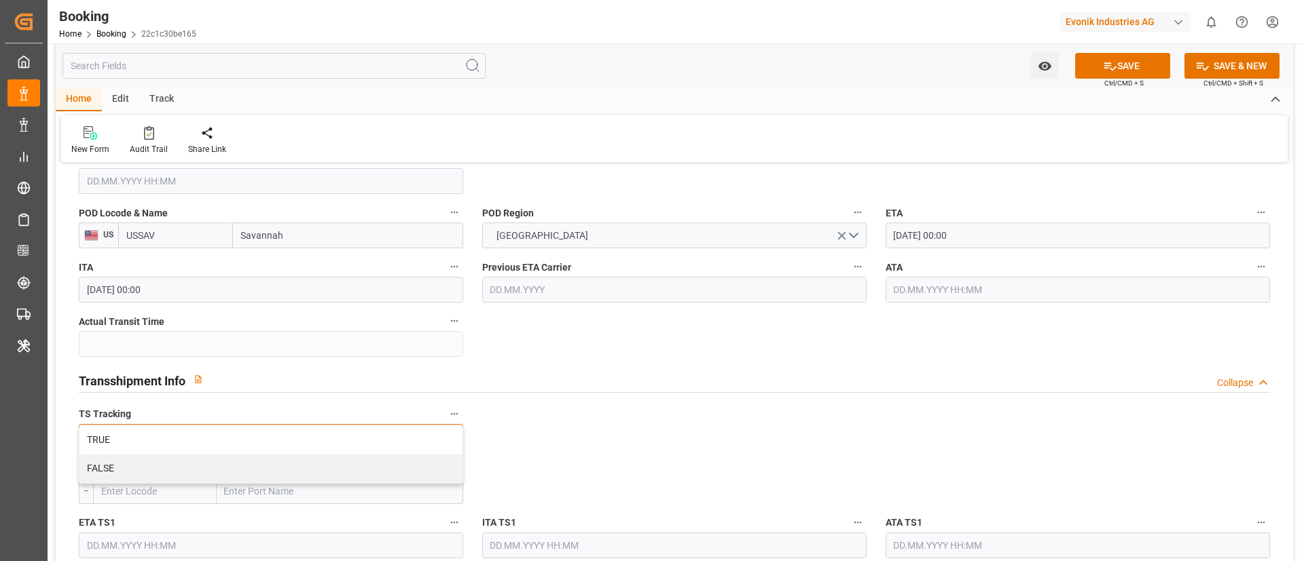
click at [339, 466] on div "FALSE" at bounding box center [270, 469] width 383 height 29
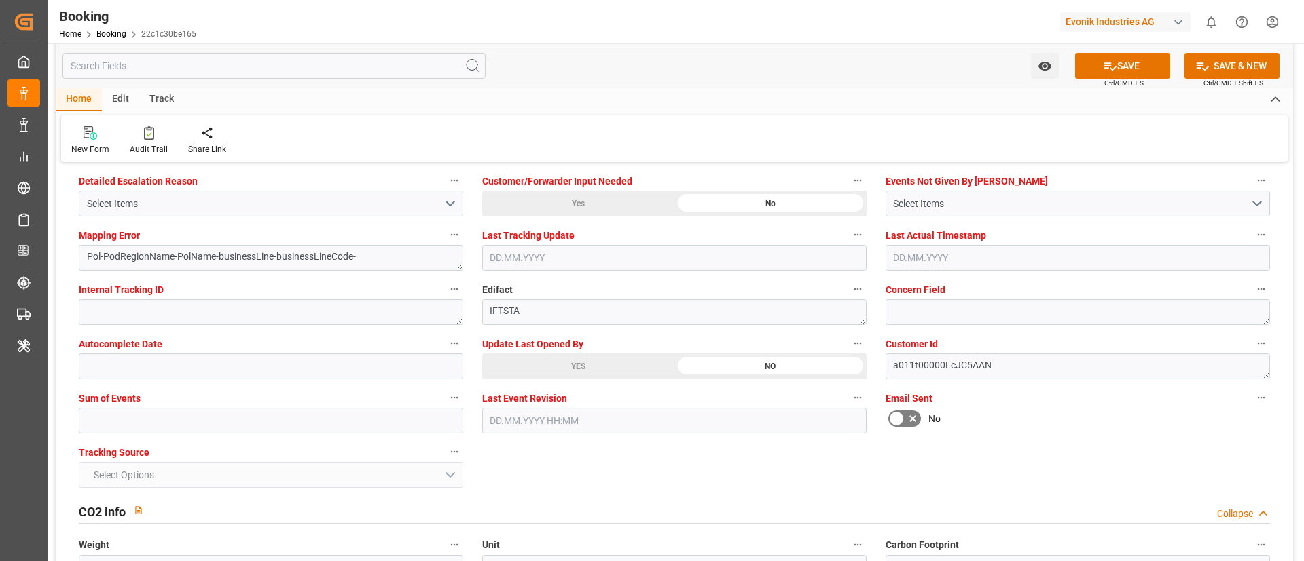
scroll to position [2750, 0]
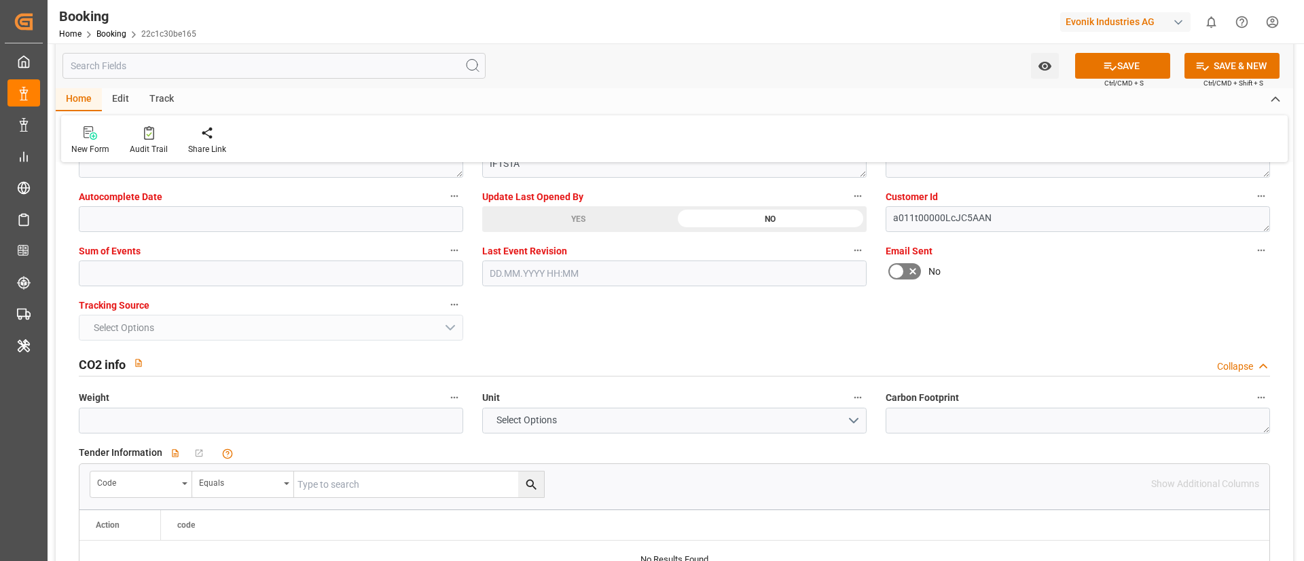
click at [529, 216] on div "YES" at bounding box center [578, 219] width 192 height 26
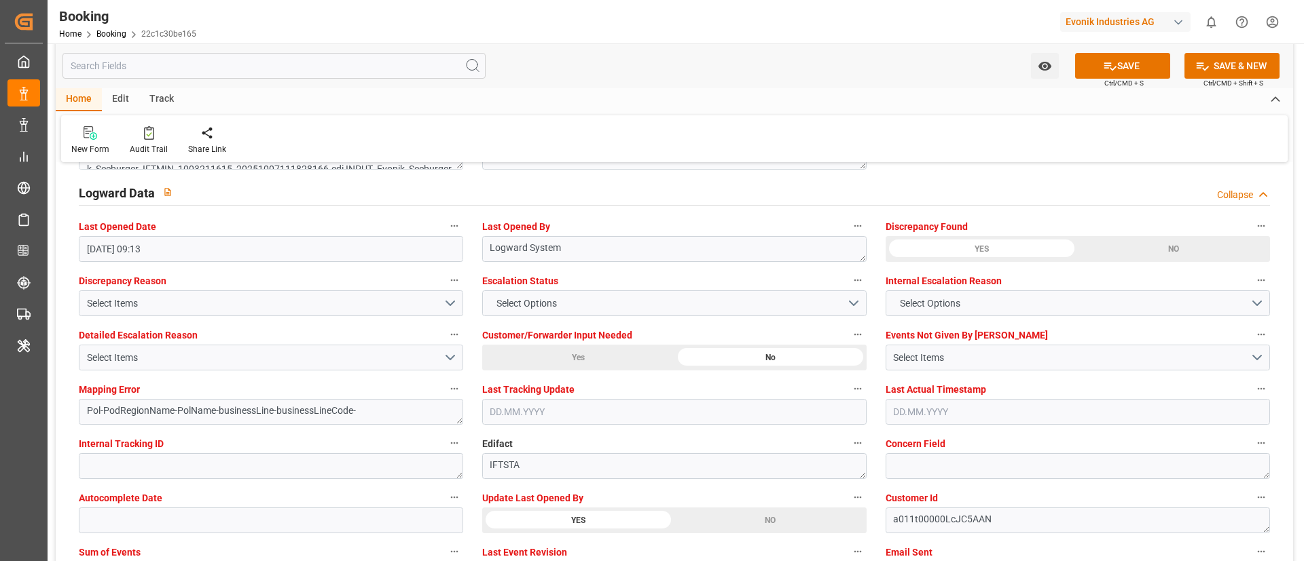
scroll to position [2444, 0]
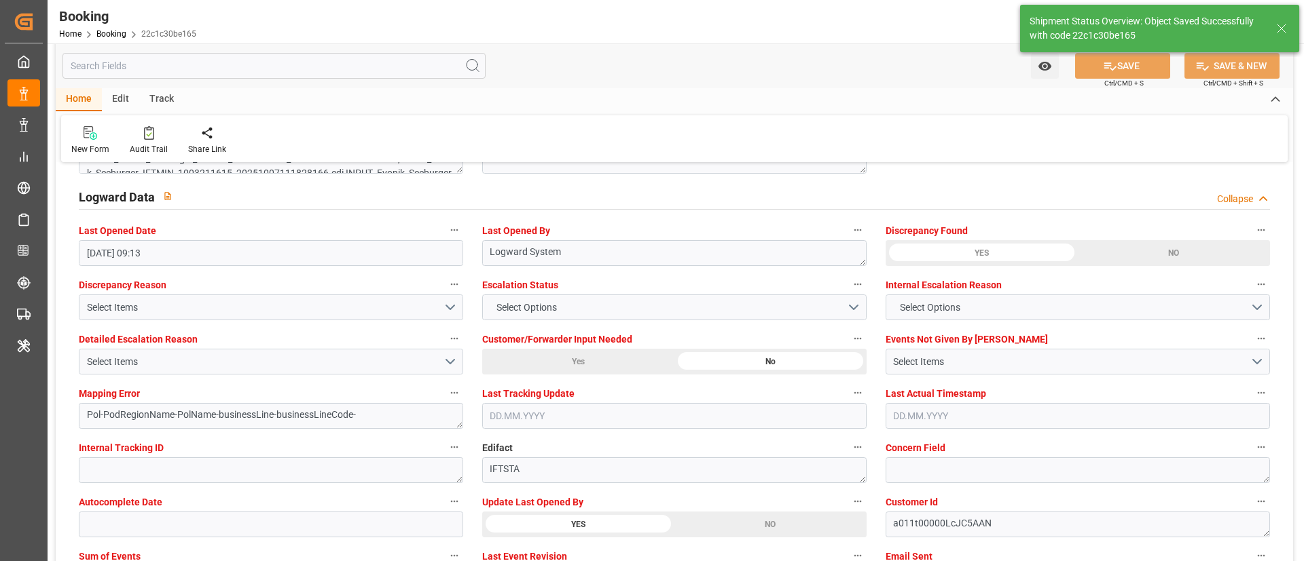
type textarea "Vismitha Mahadev"
type textarea "businessLine-"
type input "[DATE] 10:44"
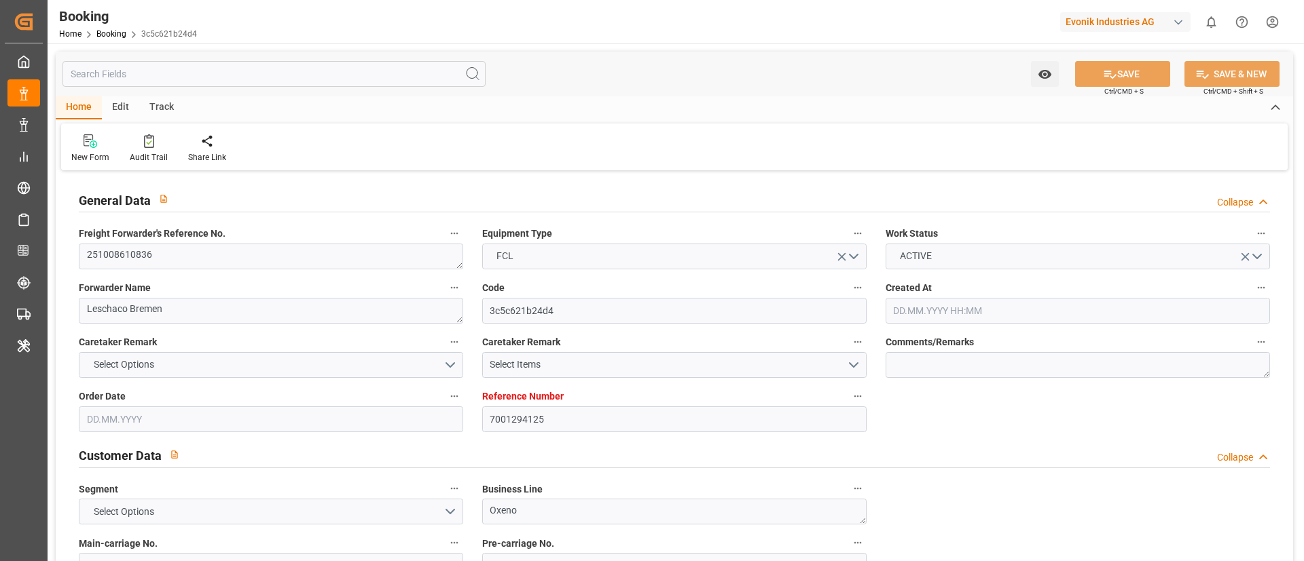
type input "[DATE] 07:37"
type input "[DATE]"
type input "[DATE] 00:00"
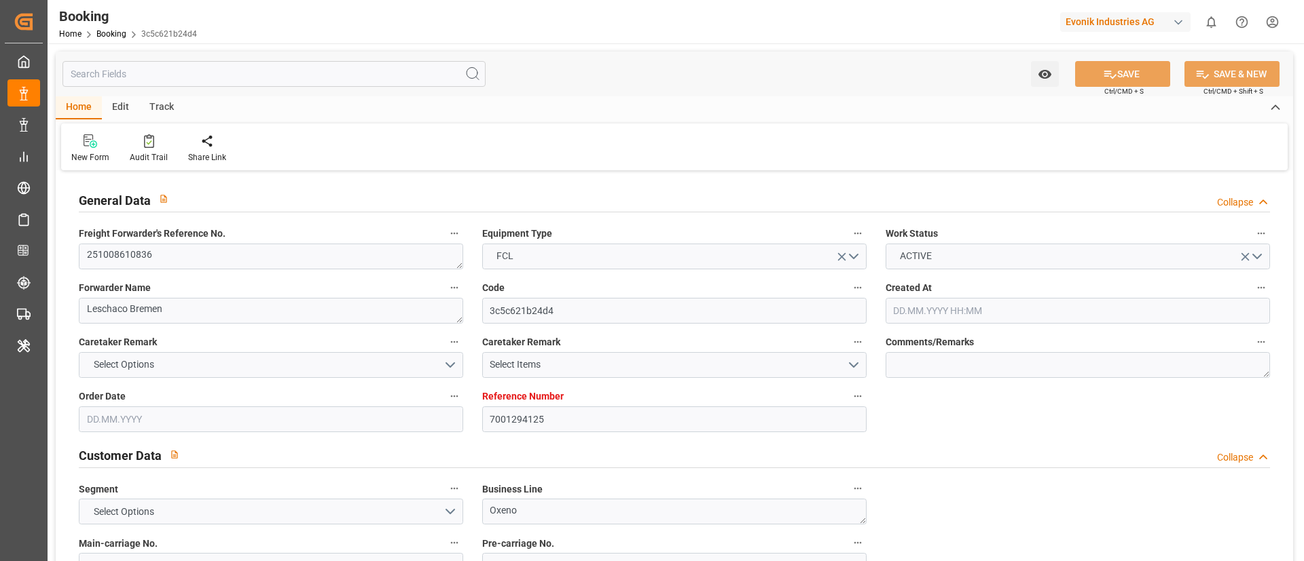
type input "[DATE] 00:00"
type input "[DATE]"
type input "[DATE] 00:00"
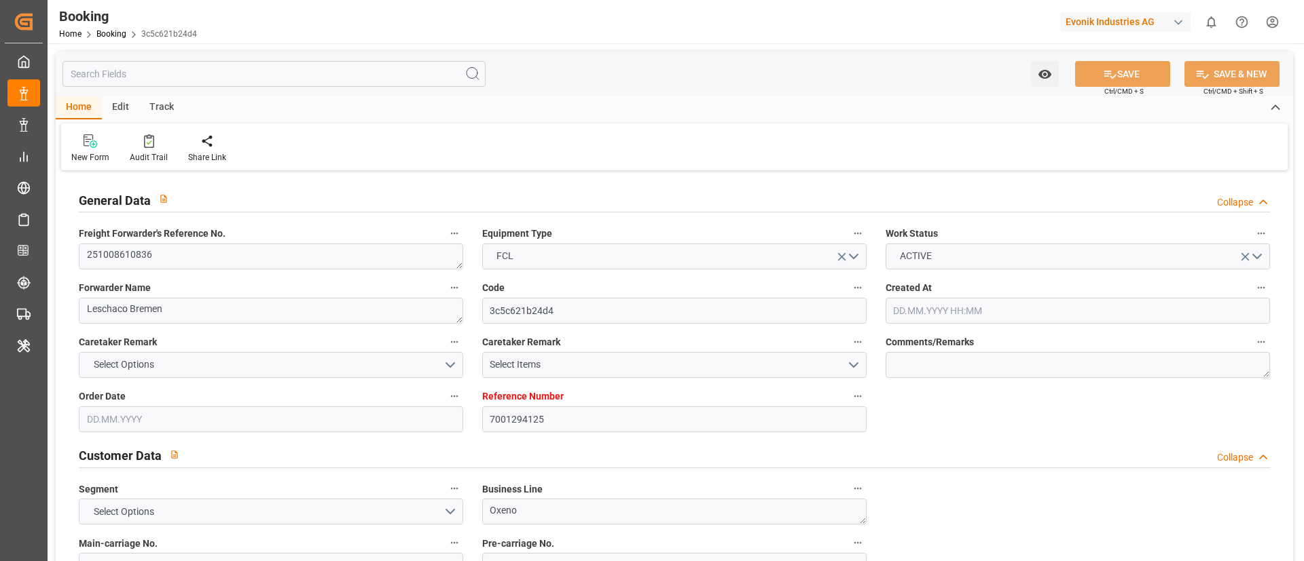
type input "[DATE] 00:00"
type input "[DATE] 09:13"
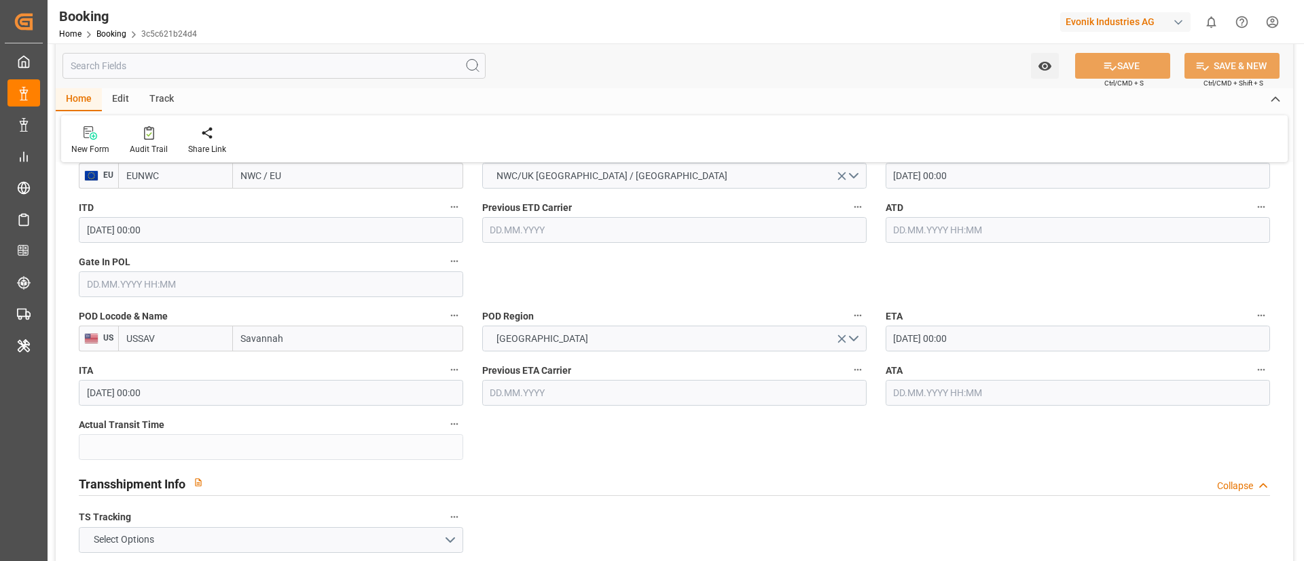
scroll to position [1120, 0]
click at [187, 187] on input "EUNWC" at bounding box center [175, 175] width 115 height 26
paste input "BEANR"
type input "BEANR"
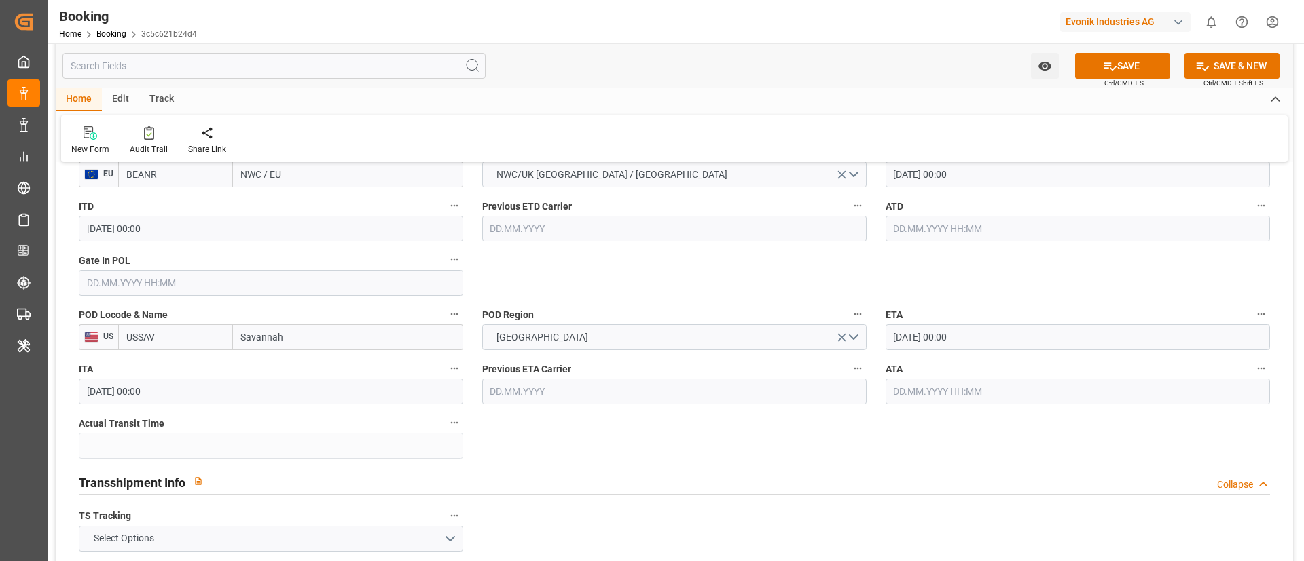
scroll to position [1018, 0]
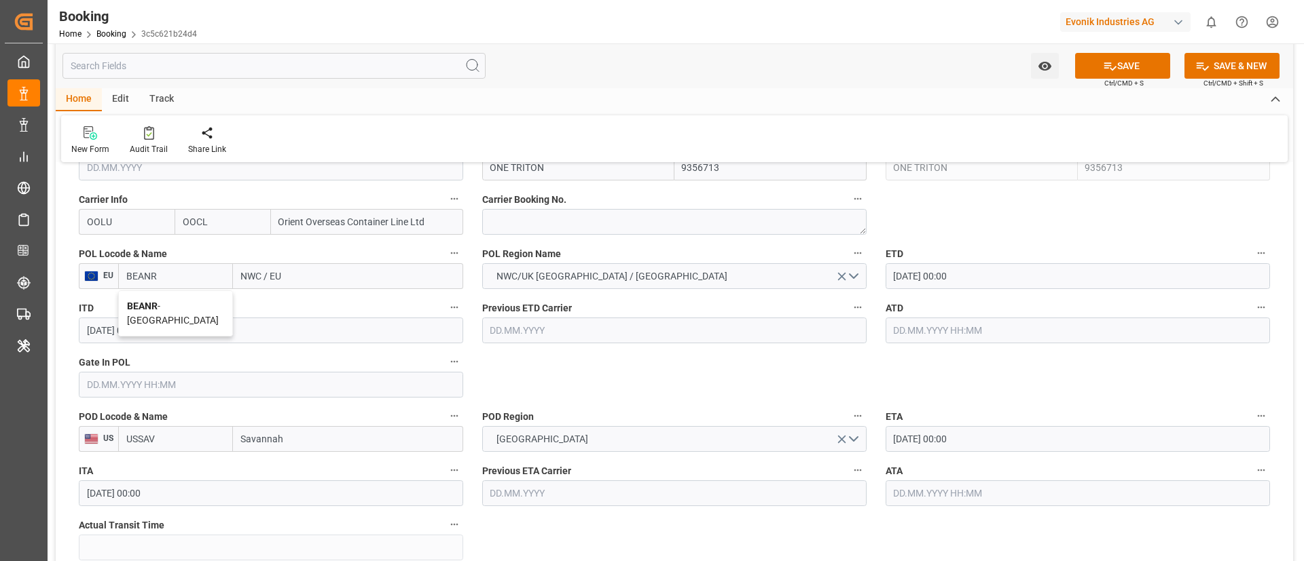
click at [161, 302] on span "BEANR - [GEOGRAPHIC_DATA]" at bounding box center [173, 313] width 92 height 25
type input "[GEOGRAPHIC_DATA]"
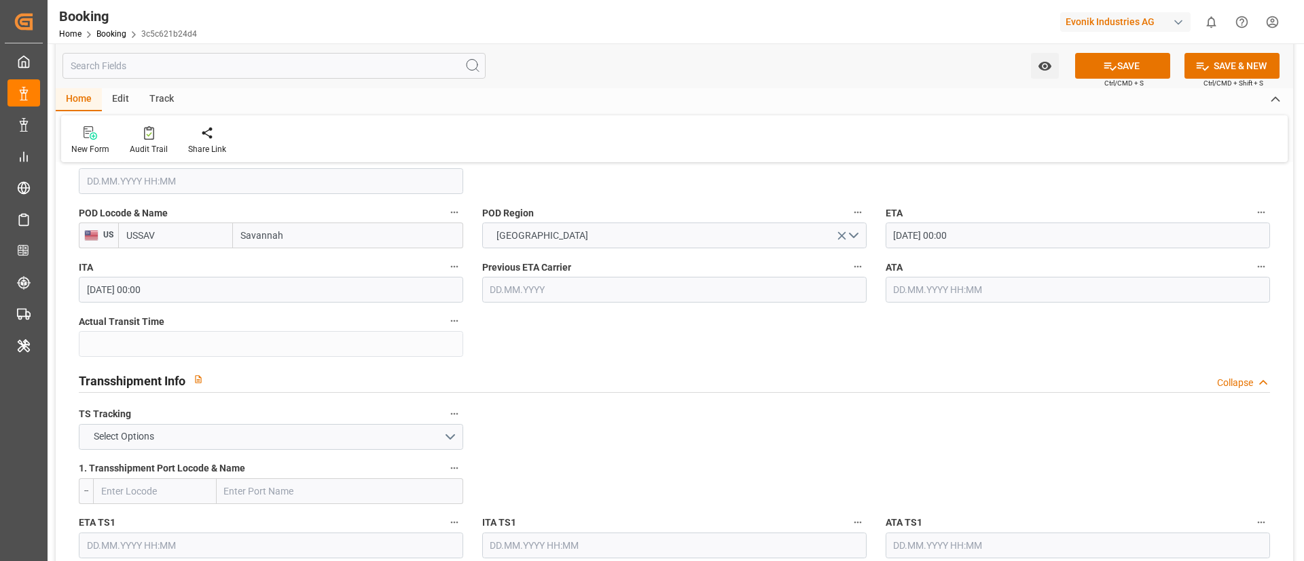
scroll to position [1324, 0]
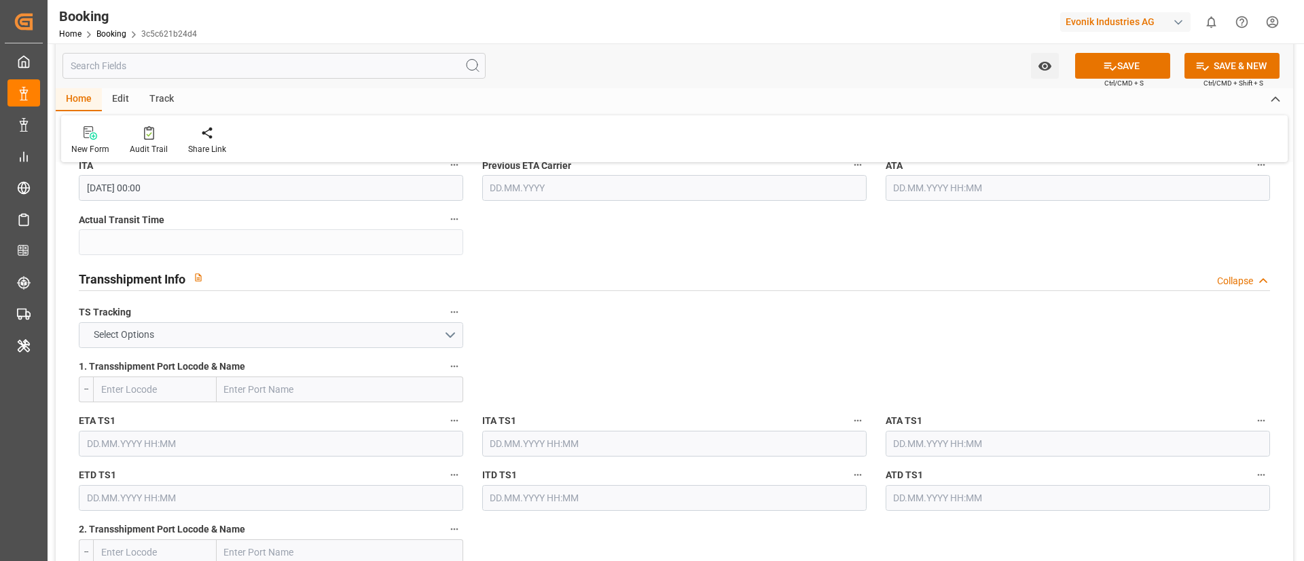
type input "BEANR"
click at [381, 333] on button "Select Options" at bounding box center [271, 335] width 384 height 26
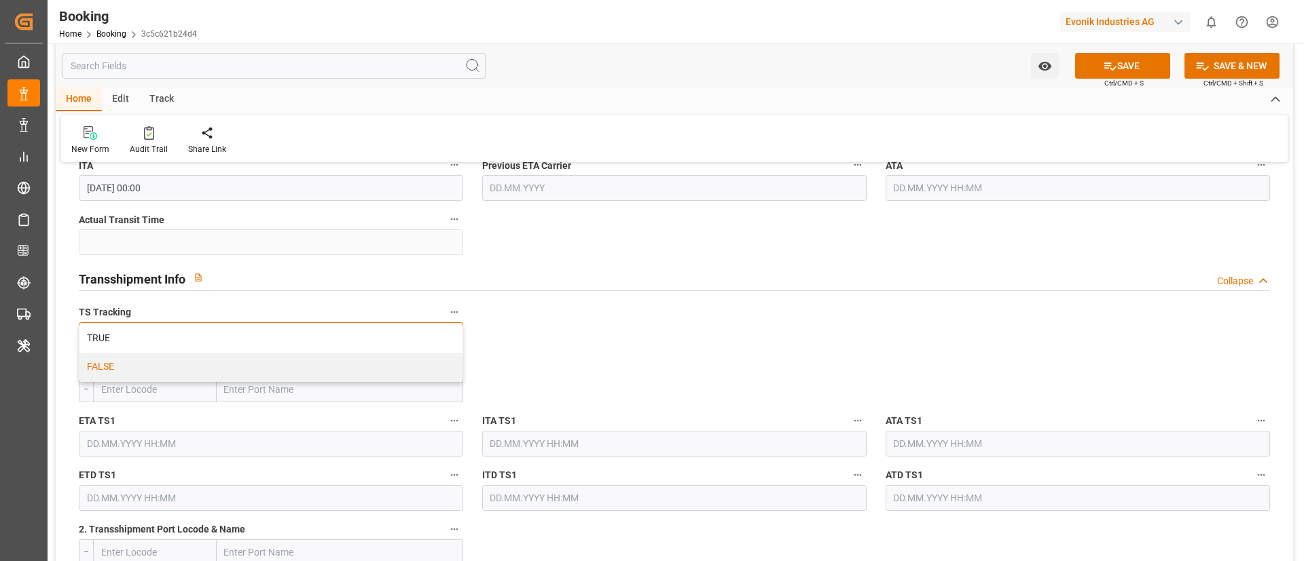
click at [361, 353] on div "FALSE" at bounding box center [270, 367] width 383 height 29
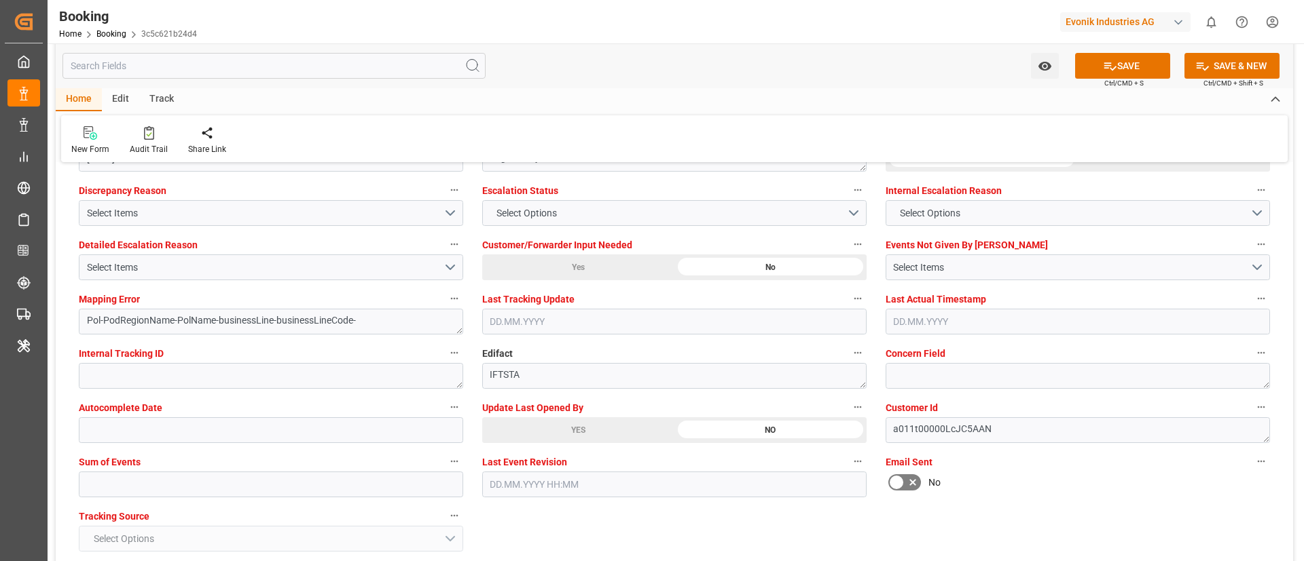
scroll to position [2546, 0]
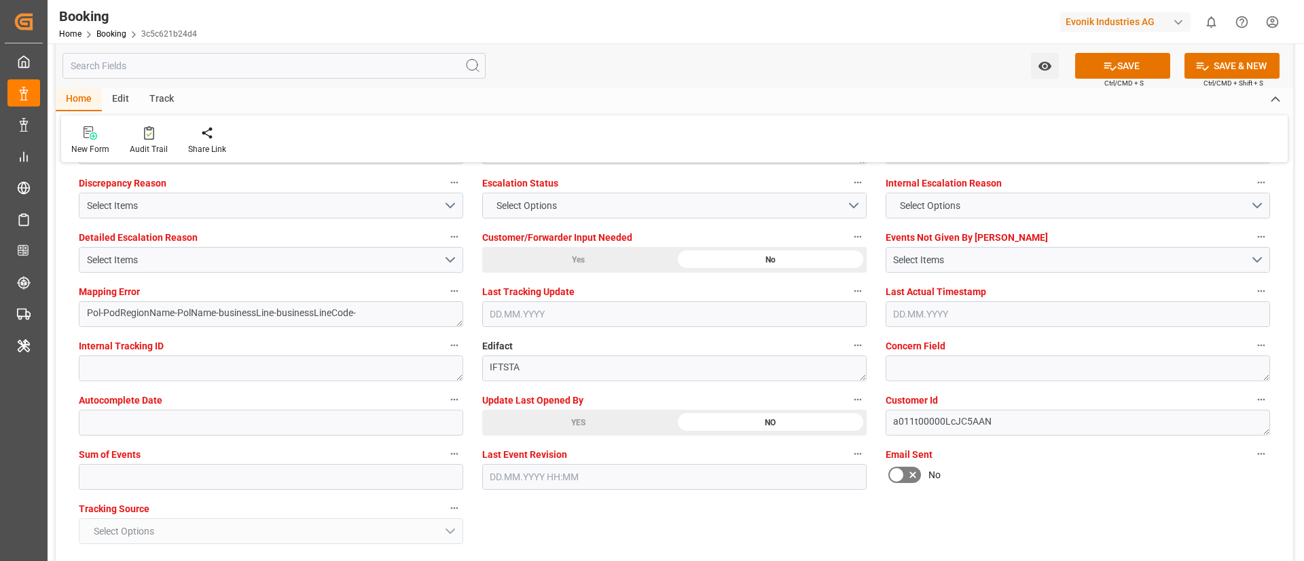
click at [527, 422] on div "YES" at bounding box center [578, 423] width 192 height 26
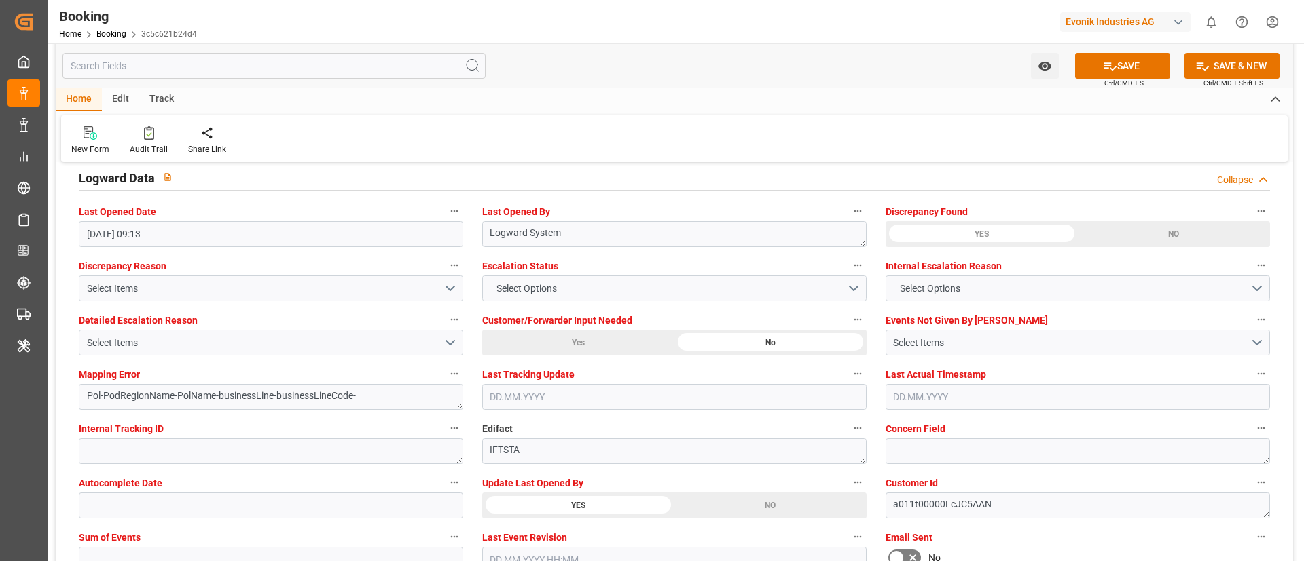
scroll to position [2444, 0]
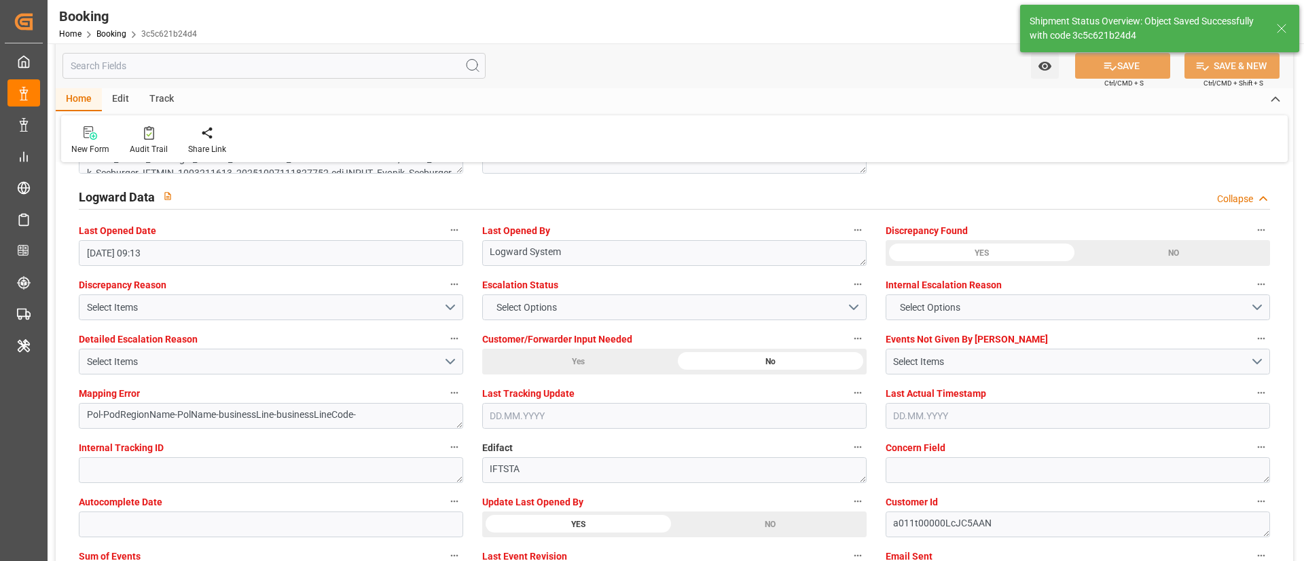
type textarea "Vismitha Mahadev"
type textarea "businessLine-"
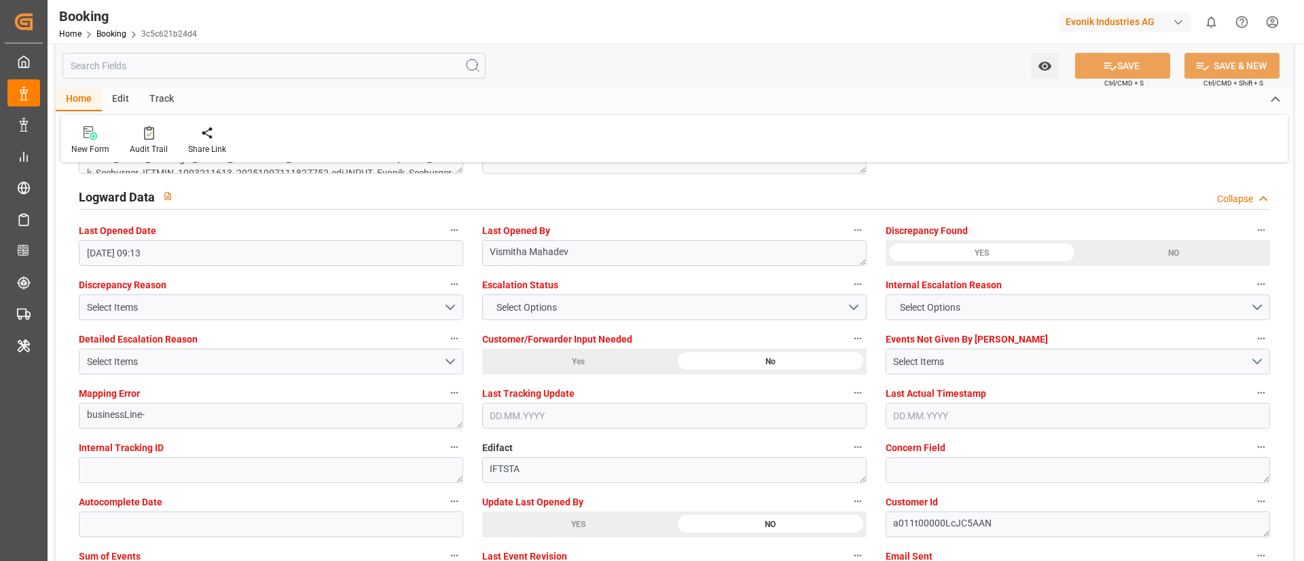
type input "09.10.2025 10:44"
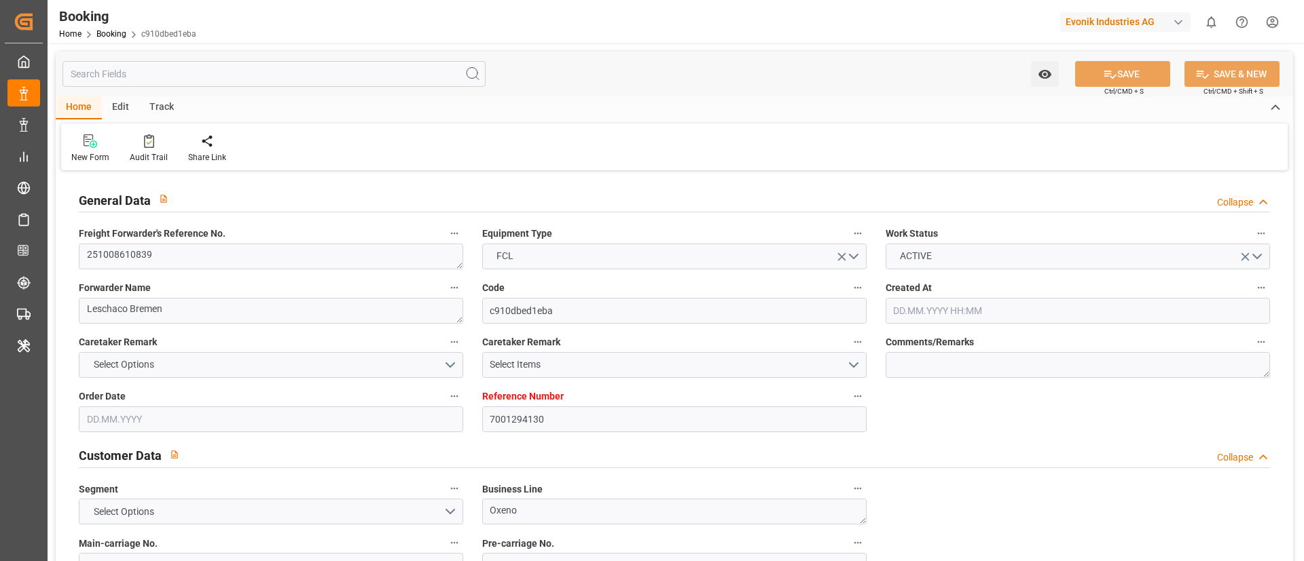
type input "[DATE] 07:38"
type input "[DATE]"
type input "[DATE] 00:00"
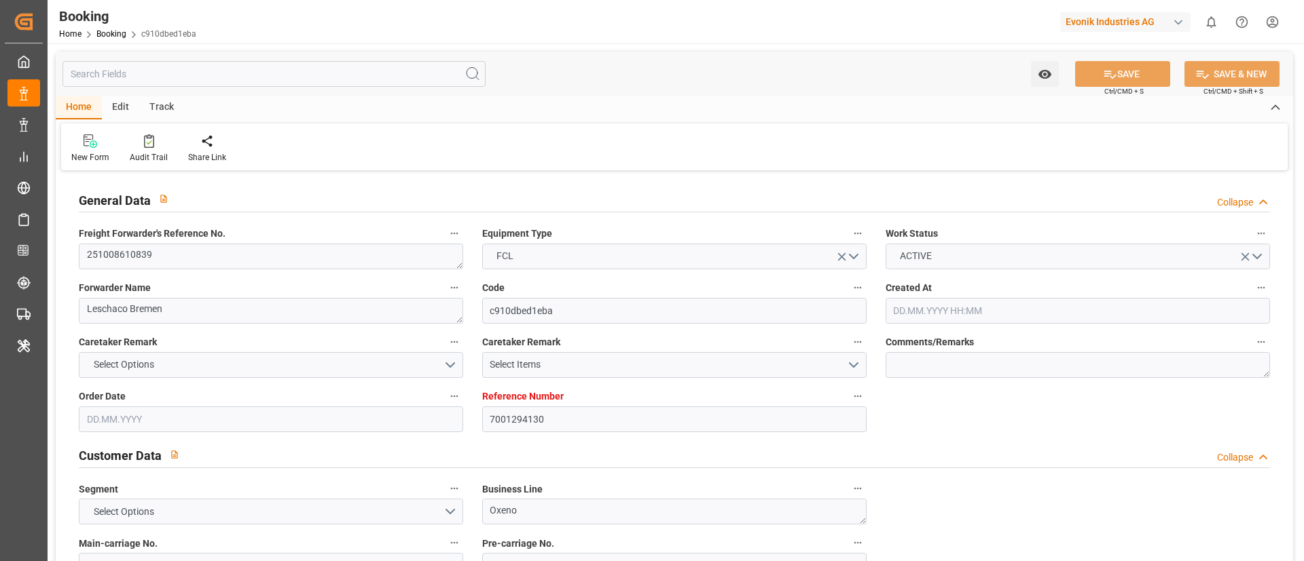
type input "20.10.2025 00:00"
type input "08.10.2025"
type input "07.11.2025 00:00"
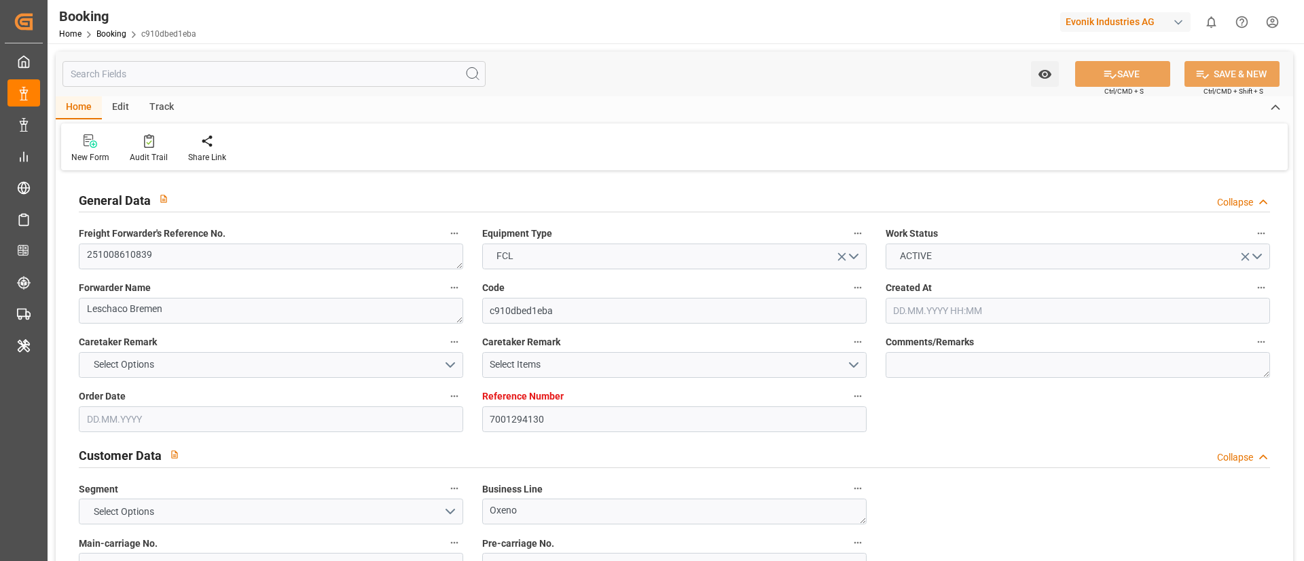
type input "25.11.2025 00:00"
type input "17.11.2025 00:00"
type input "08.10.2025 09:13"
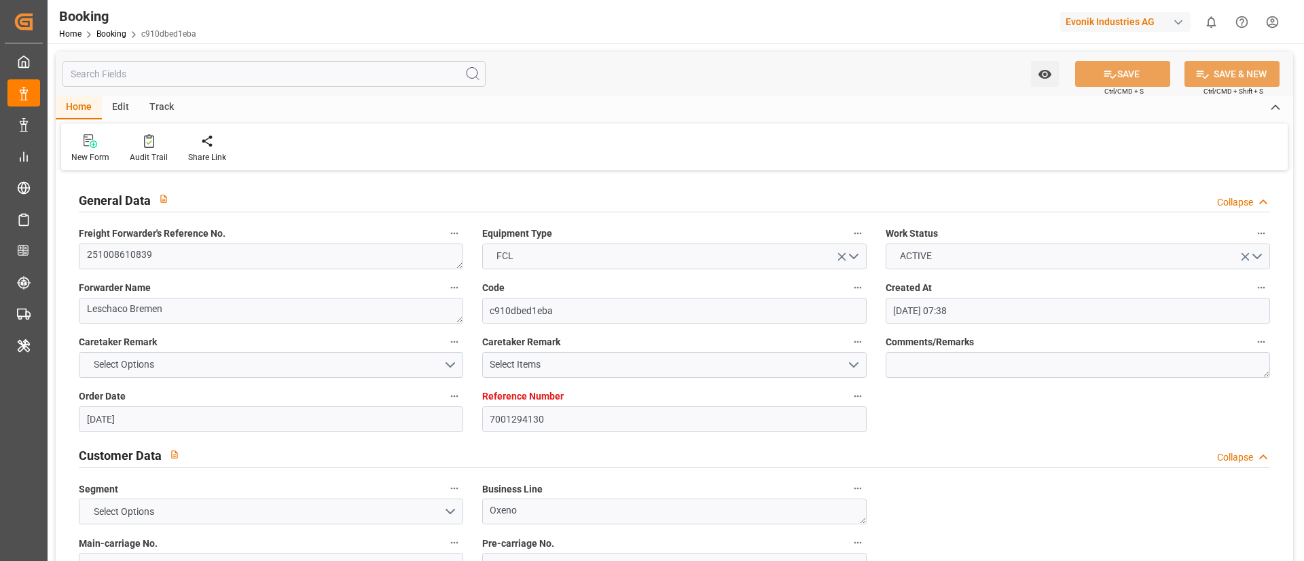
paste input "BEANR"
type input "BEANR"
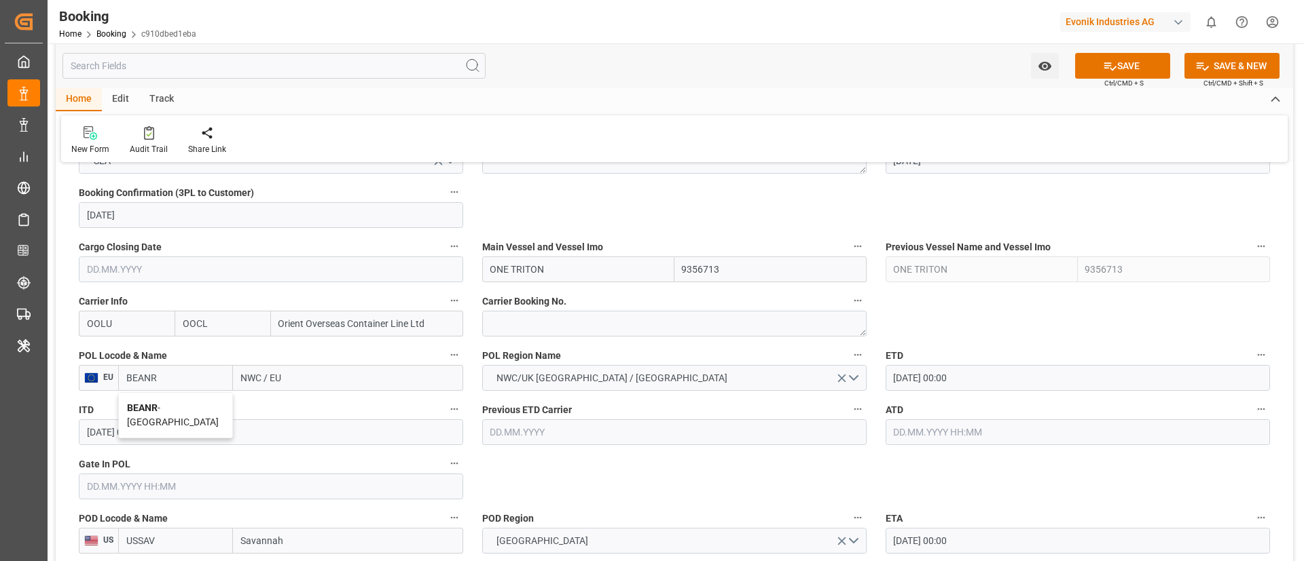
click at [174, 401] on div "BEANR - Antwerp" at bounding box center [175, 415] width 113 height 45
type input "Antwerp"
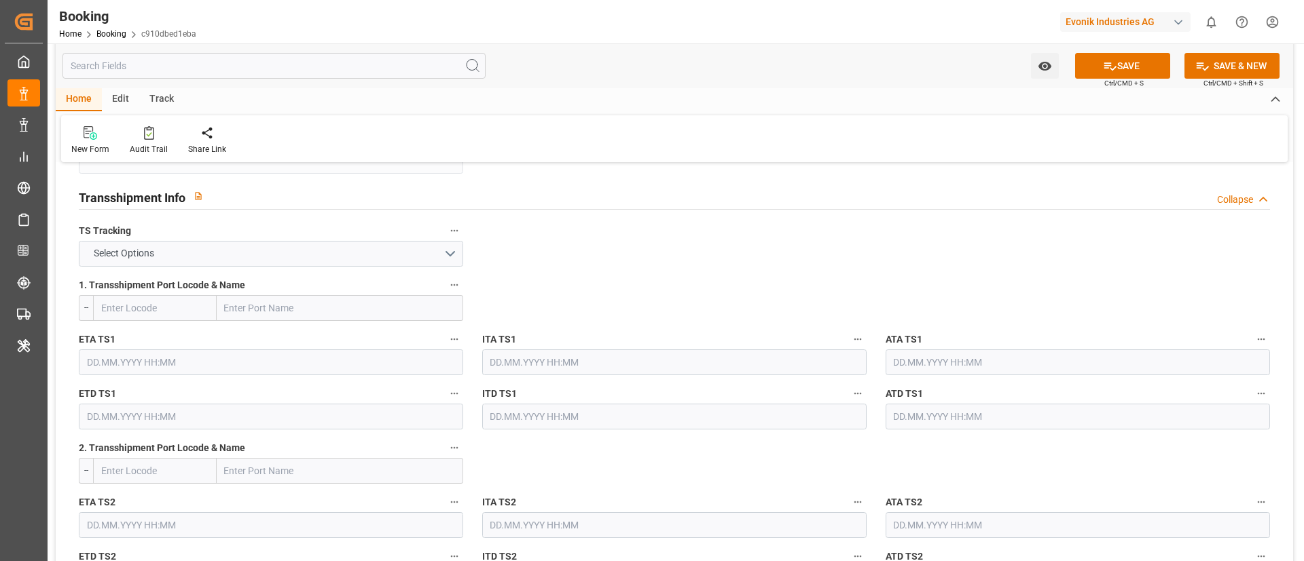
scroll to position [1629, 0]
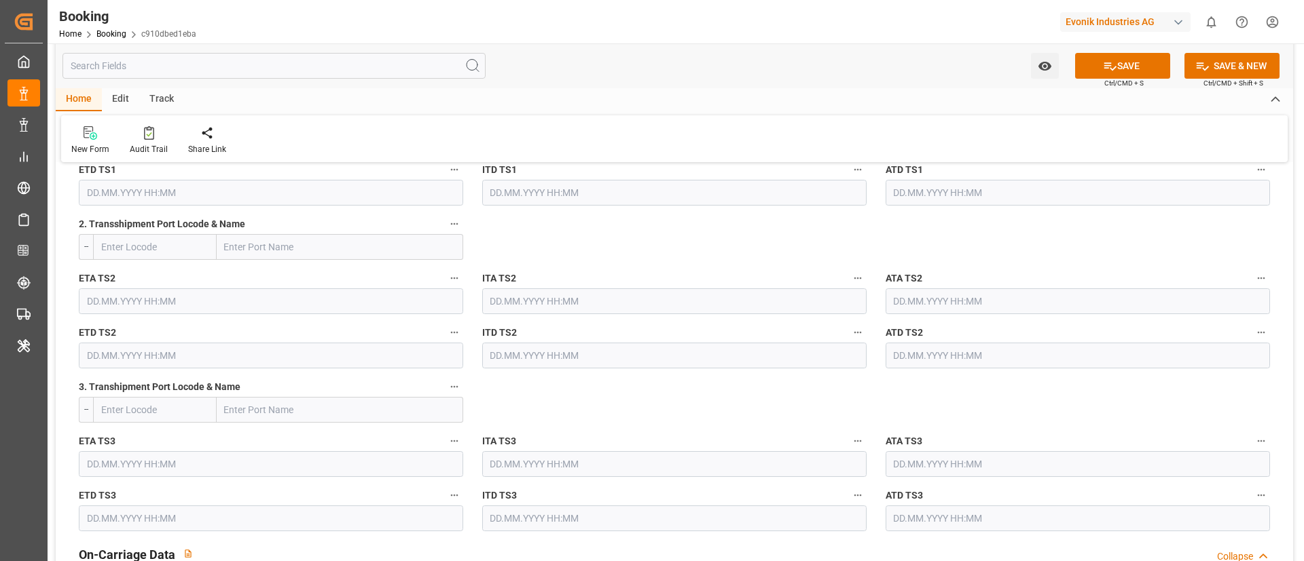
type input "BEANR"
click at [375, 43] on button "Select Options" at bounding box center [271, 30] width 384 height 26
click at [353, 76] on div "FALSE" at bounding box center [270, 62] width 383 height 29
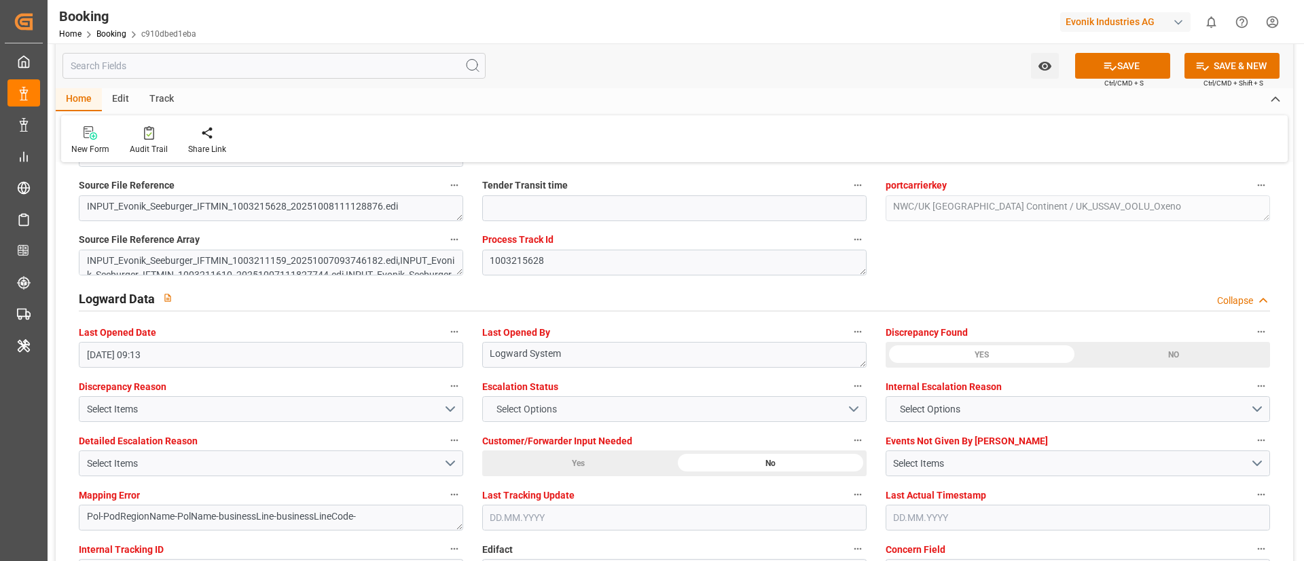
scroll to position [2546, 0]
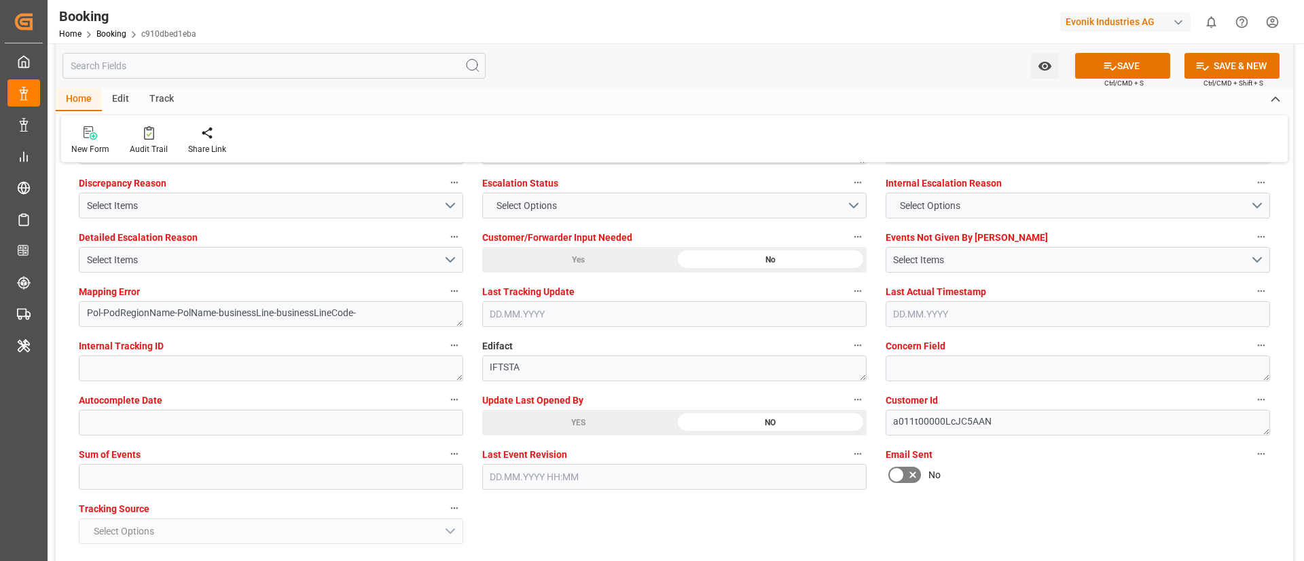
click at [545, 423] on div "YES" at bounding box center [578, 423] width 192 height 26
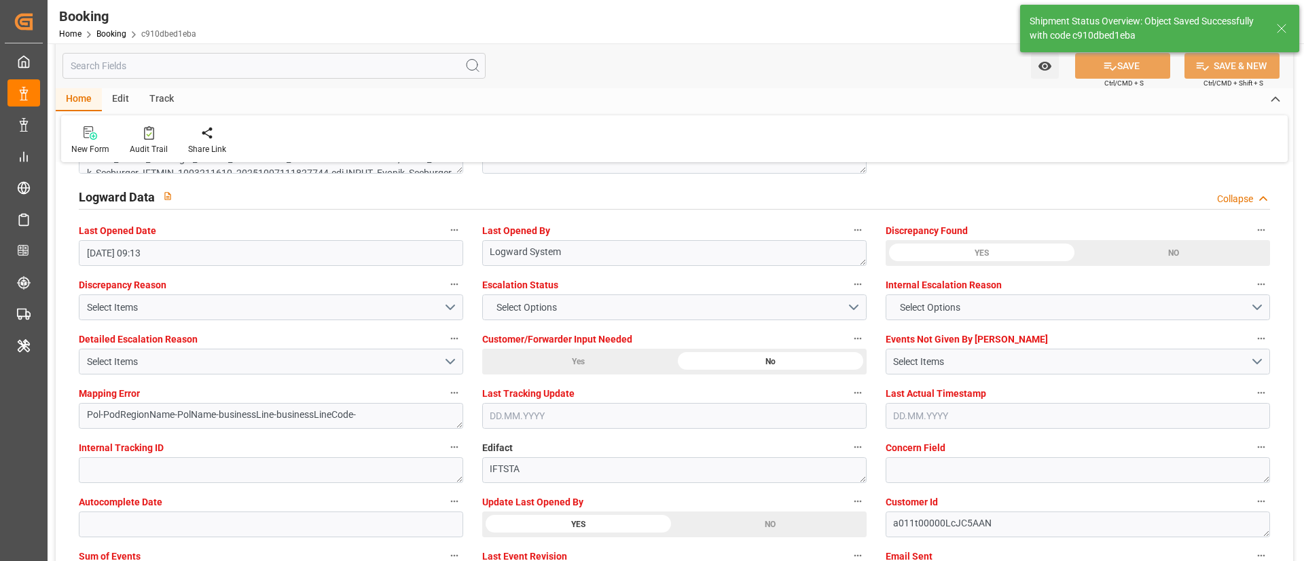
type textarea "Vismitha Mahadev"
type textarea "businessLine-"
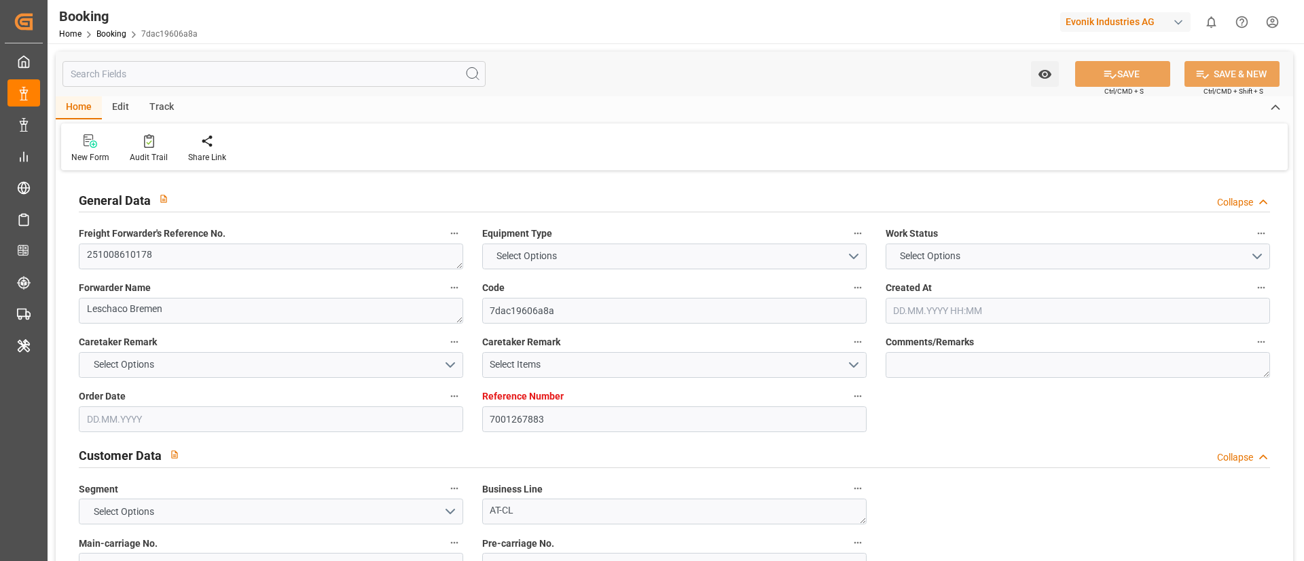
type textarea "251008610178"
type textarea "Leschaco Bremen"
type input "7dac19606a8a"
type input "7001267883"
type textarea "AT-CL"
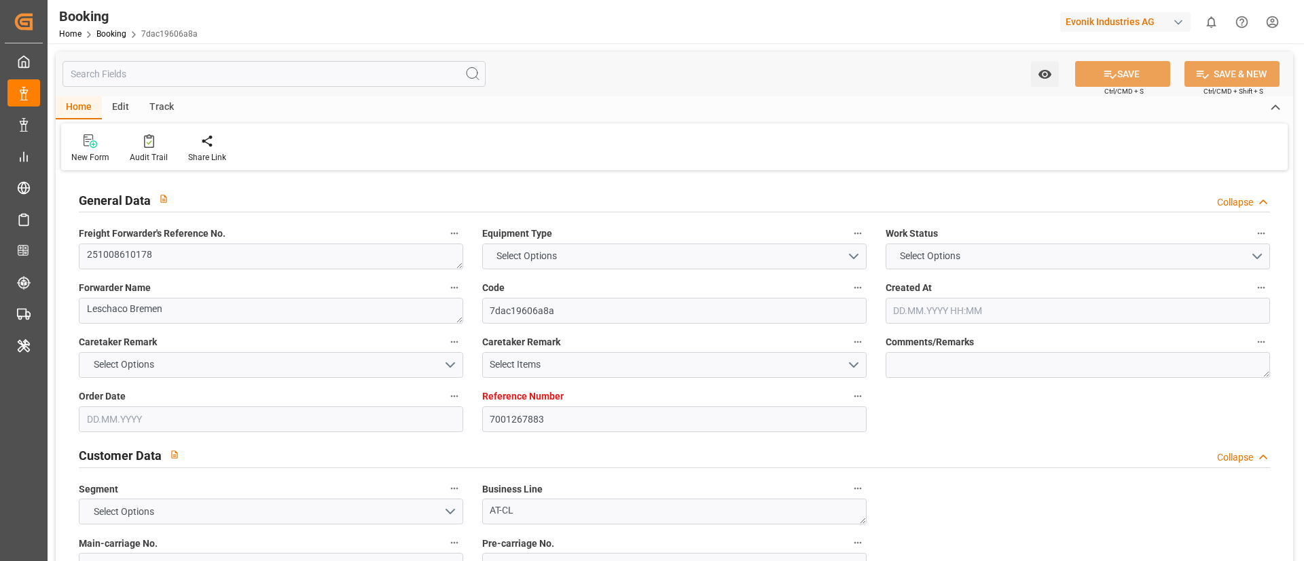
type input "7001267882"
type textarea "CIP"
type textarea "MOBILE, [GEOGRAPHIC_DATA]"
type textarea "3"
type textarea "Marl"
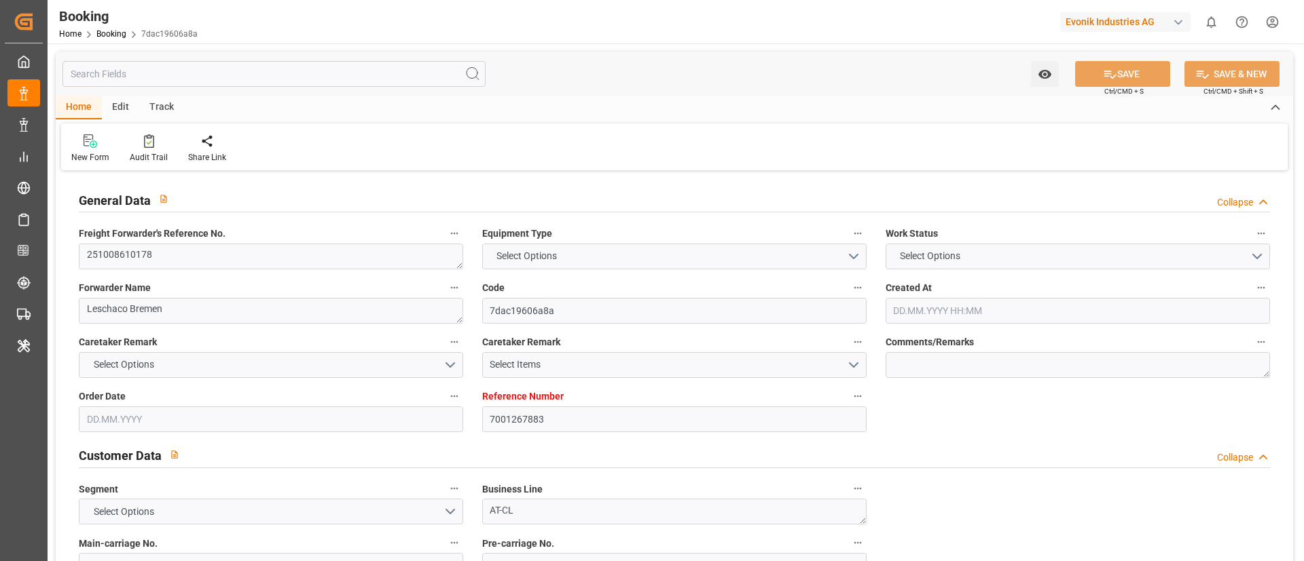
type textarea "HPCU2310839"
type input "HUBERT SCHULTE"
type input "MSCU"
type textarea "459IHA1435113"
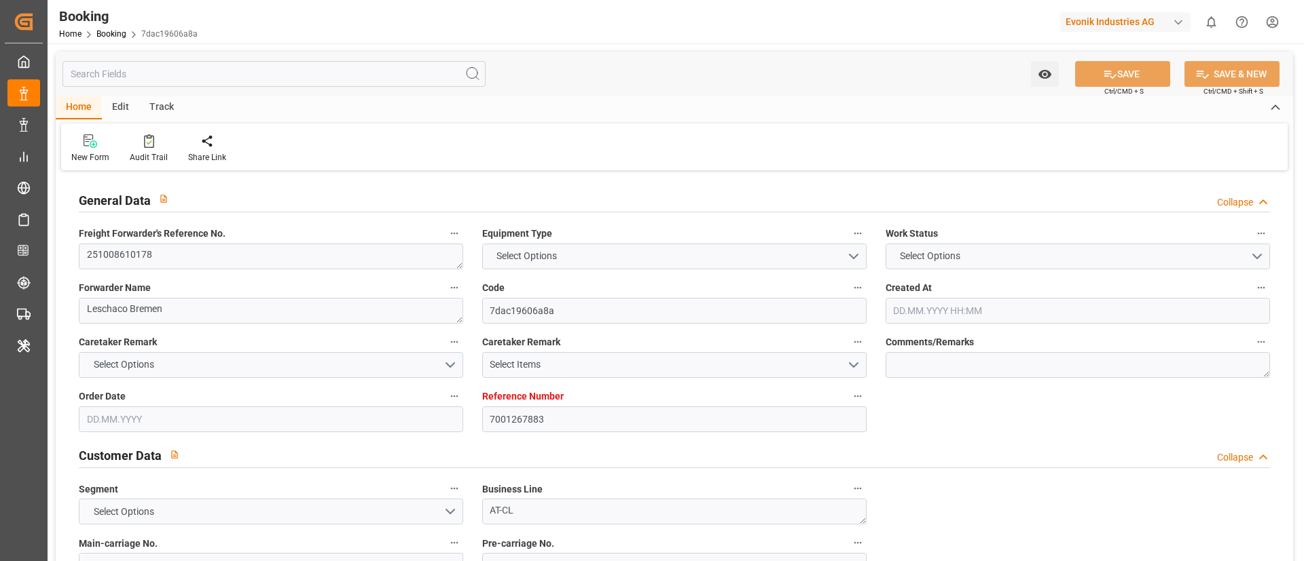
type input "Rotterdam"
type input "Mobile"
type textarea "INPUT_Evonik_Seeburger_IFTSTA_1003194796_20251001083835841.edi"
type textarea "NWC/UK North West Continent / UK_USMOB_MSCU_AT-CL"
type textarea "INPUT_Evonik_Seeburger_IFTMIN_1003117921_20250905072459723.edi,INPUT_Evonik_See…"
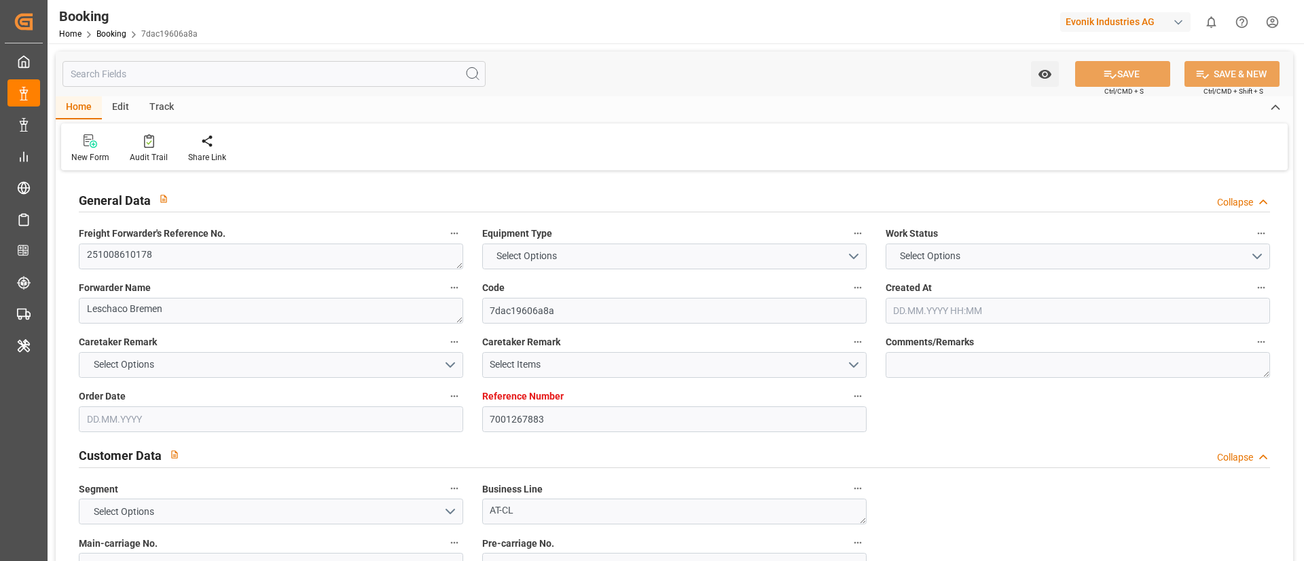
type textarea "1003194796"
type textarea "[PERSON_NAME]"
type textarea "businessDivision-businessLine-"
type textarea "IFTSTA"
type textarea "a011t00000LcJC5AAN"
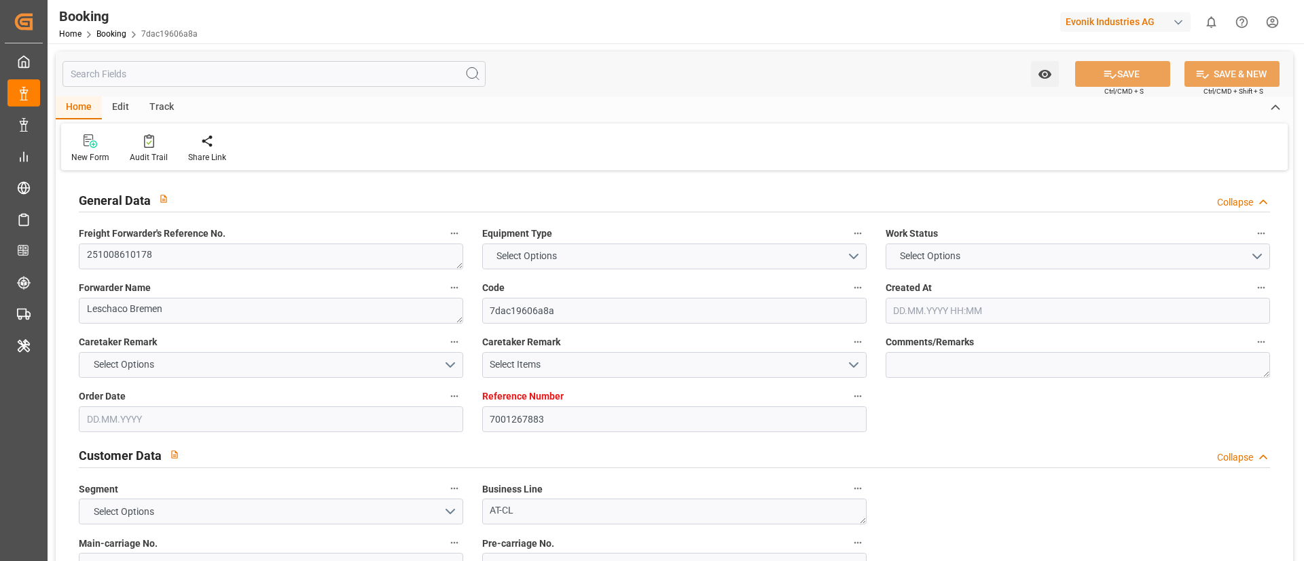
type textarea "No"
type input "7001267883"
type input "9535204"
type input "MSC"
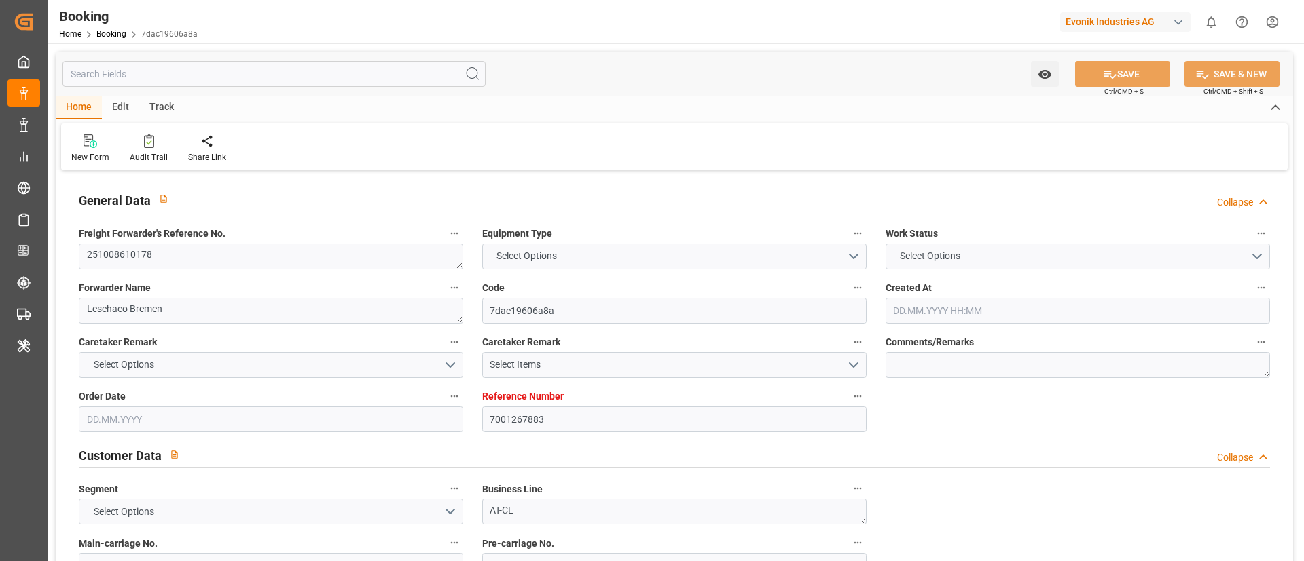
type input "Mediterranean Shipping Company"
type input "NLRTM"
type input "USMOB"
type input "0"
type input "05.09.2025 05:26"
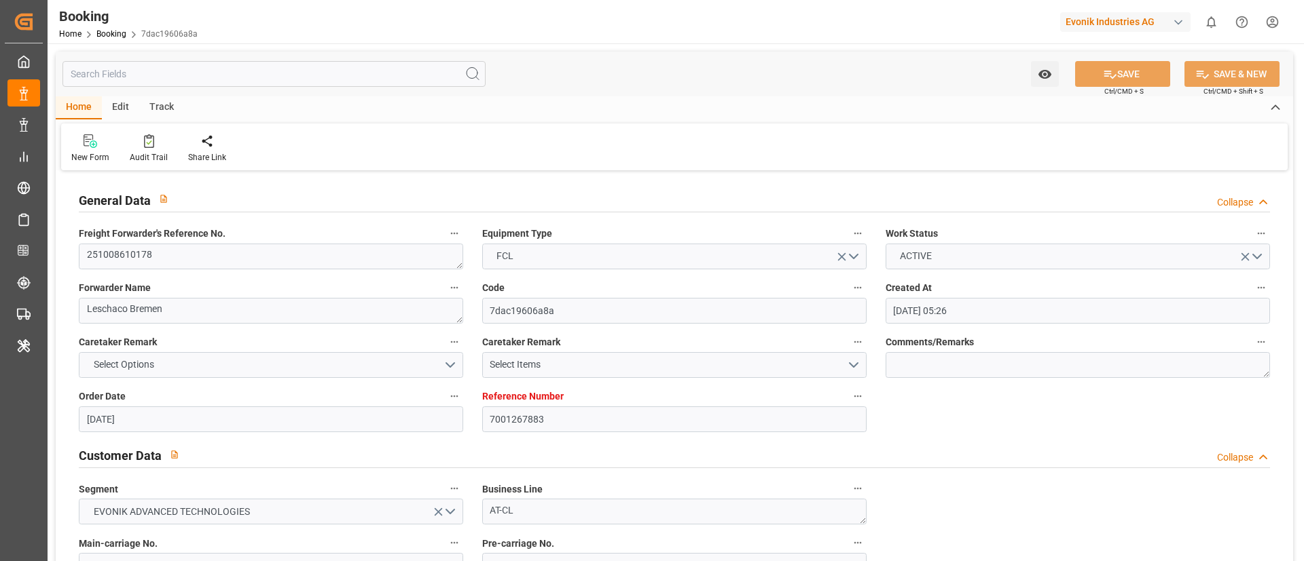
type input "05.09.2025"
type input "05.11.2025"
type input "[DATE]"
type input "24.09.2025 00:00"
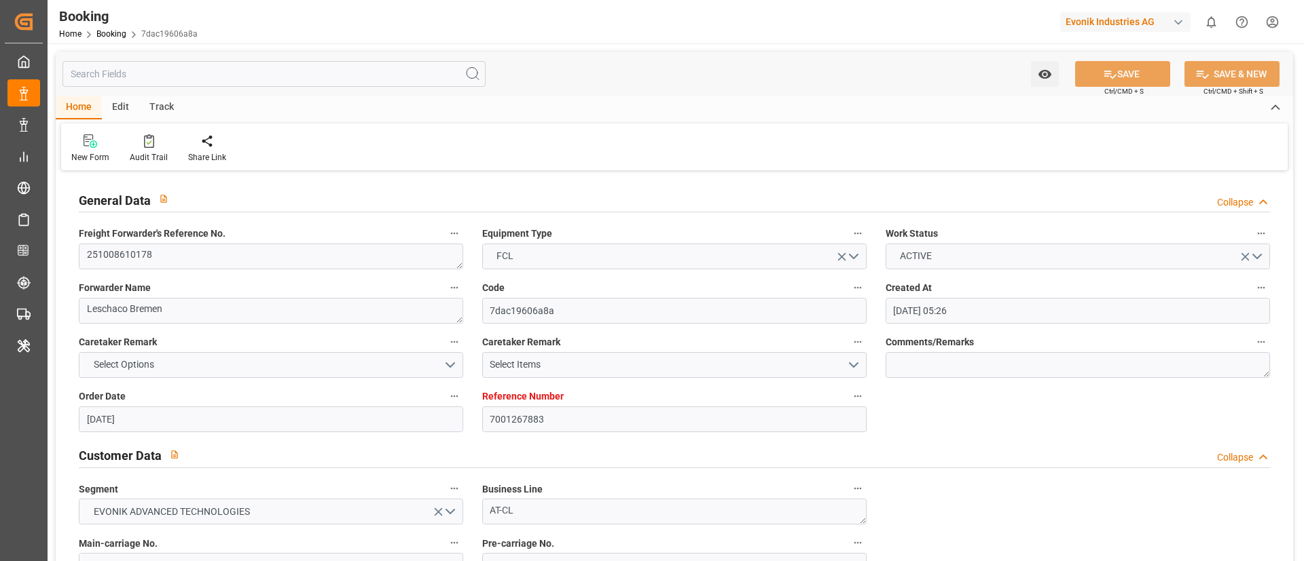
type input "30.09.2025 00:00"
type input "05.09.2025"
type input "[DATE]"
type input "12.10.2025 00:00"
type input "11.10.2025 00:00"
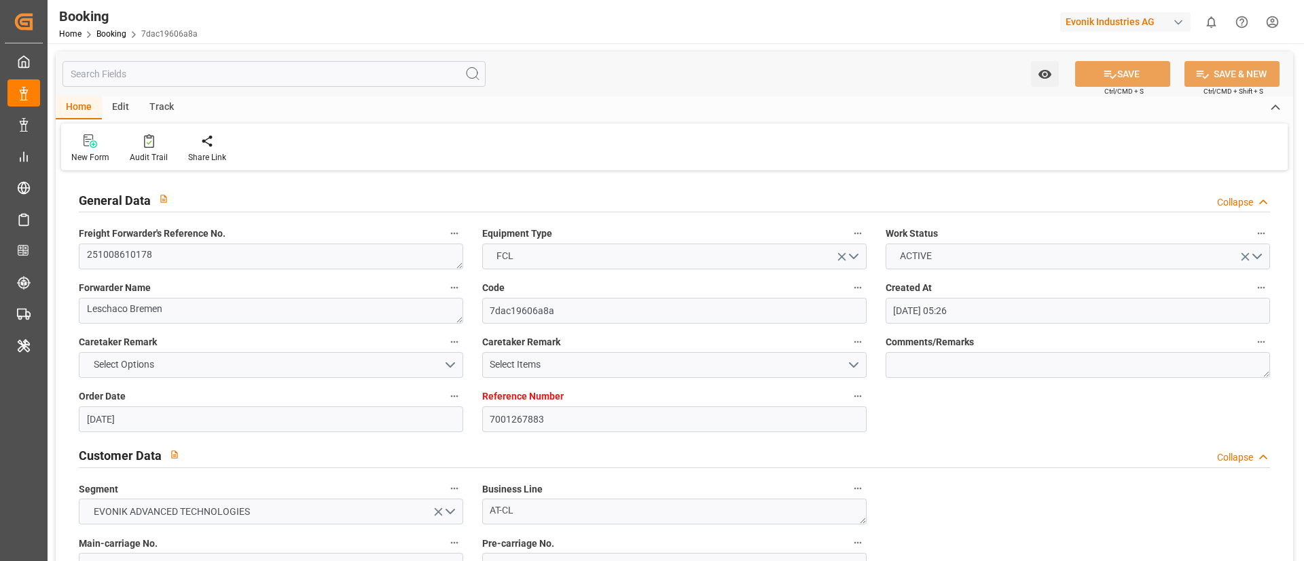
type input "02.11.2025 00:00"
type input "06.11.2025 00:00"
type input "08.10.2025 09:10"
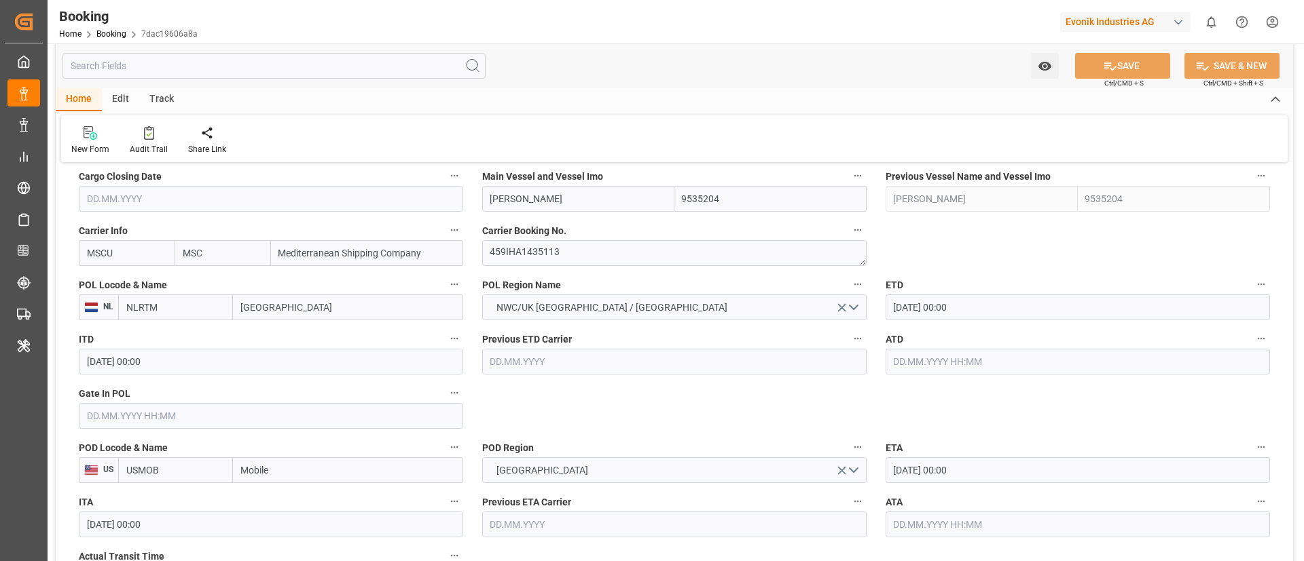
scroll to position [1018, 0]
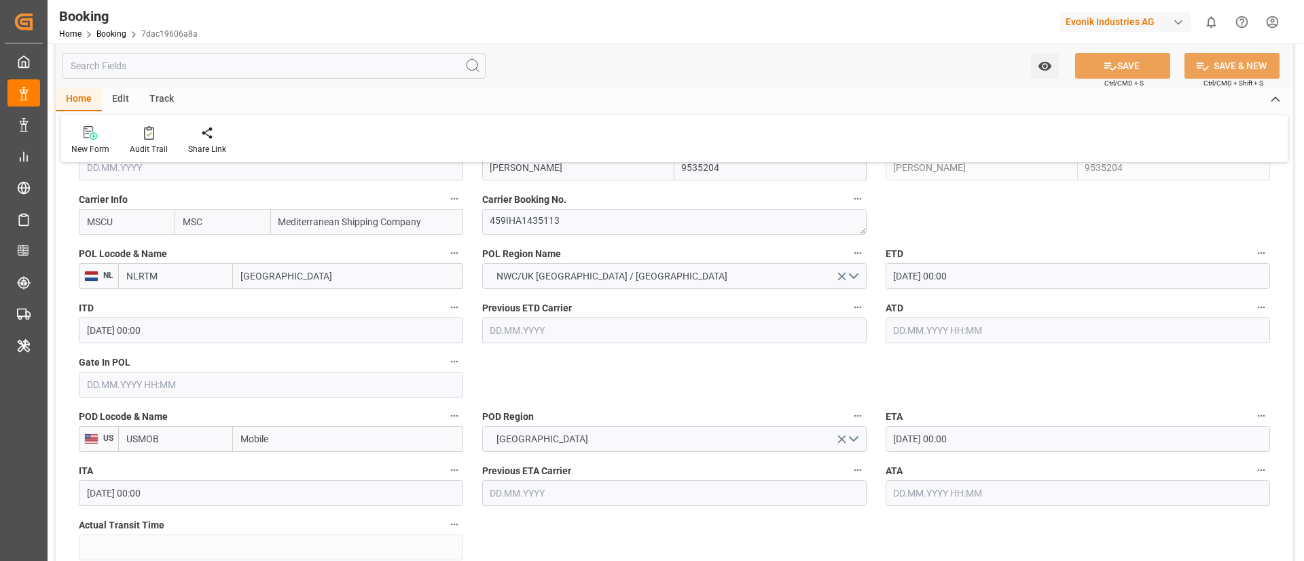
click at [158, 382] on input "text" at bounding box center [271, 385] width 384 height 26
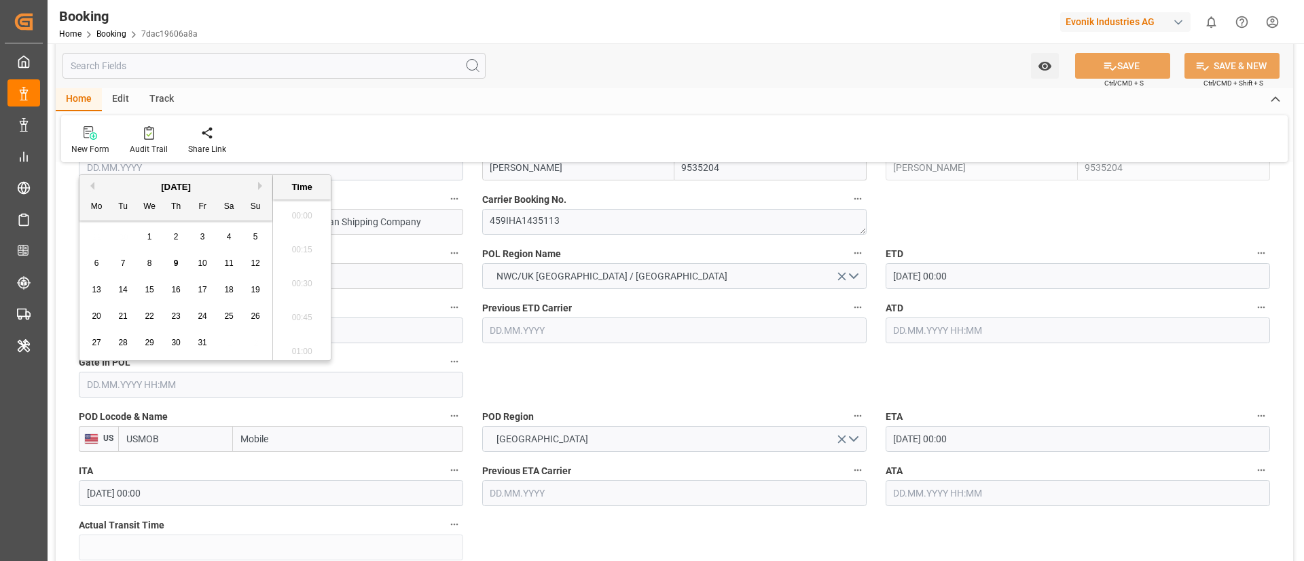
scroll to position [2143, 0]
click at [170, 265] on div "9" at bounding box center [176, 264] width 17 height 16
click at [174, 261] on span "9" at bounding box center [176, 264] width 5 height 10
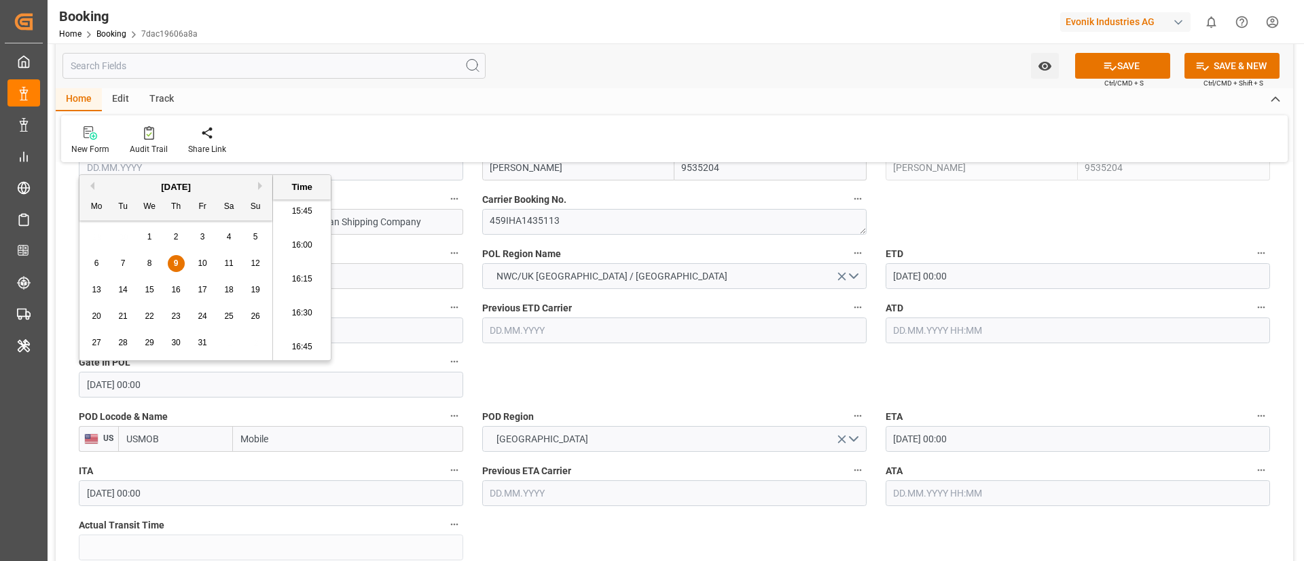
type input "09.10.2025 00:00"
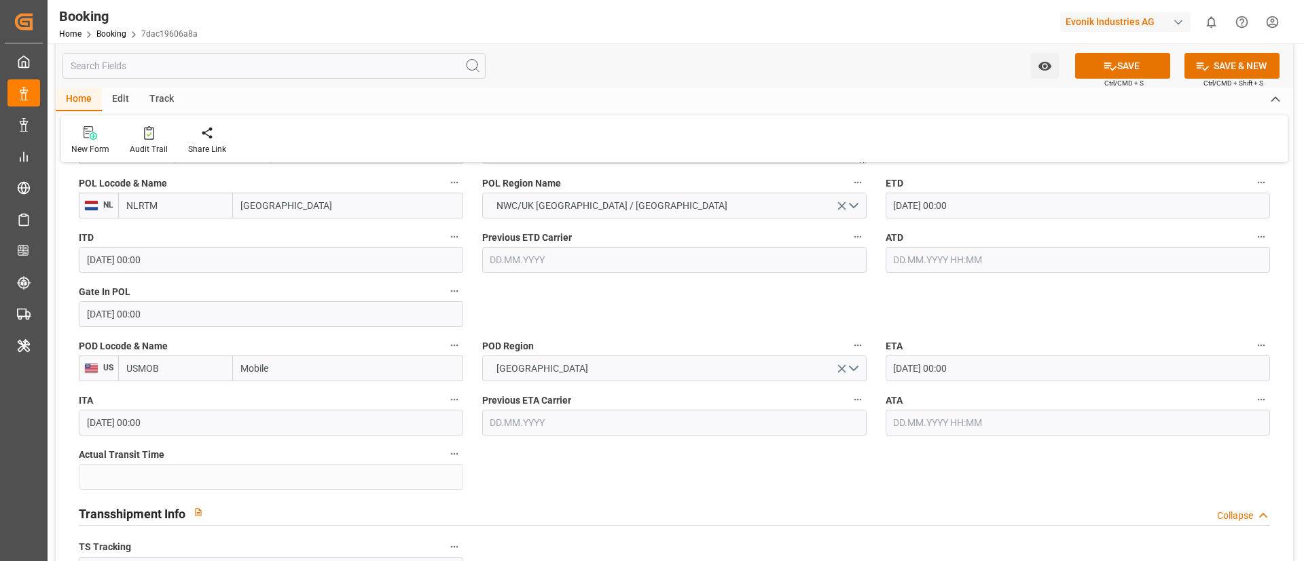
scroll to position [1120, 0]
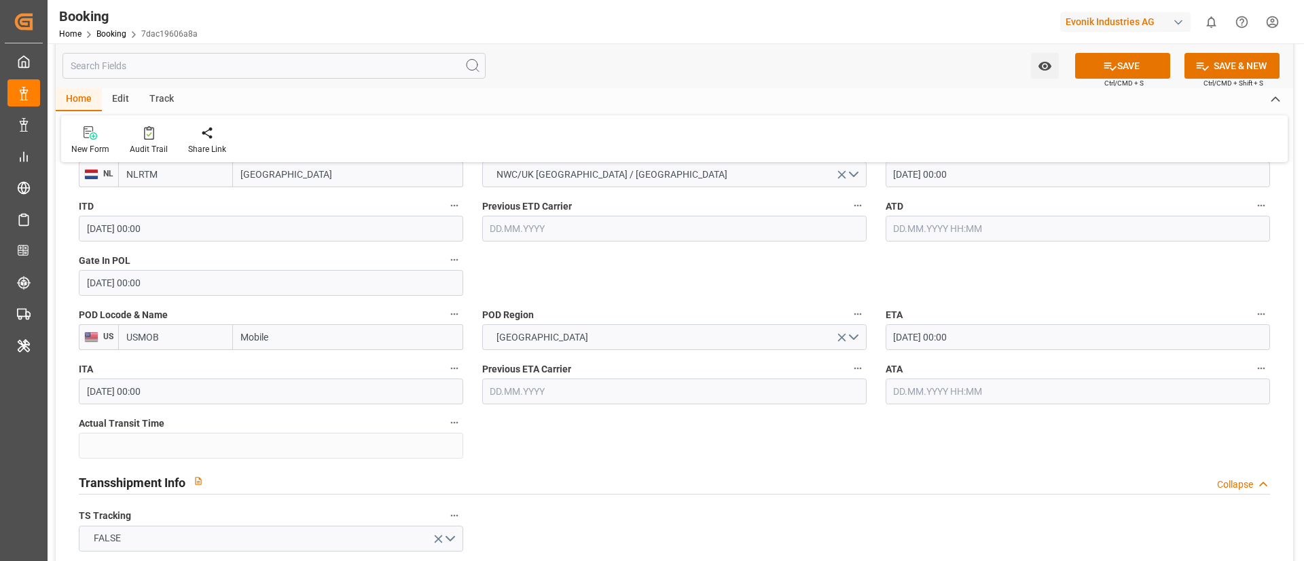
click at [1002, 334] on input "02.11.2025 00:00" at bounding box center [1077, 338] width 384 height 26
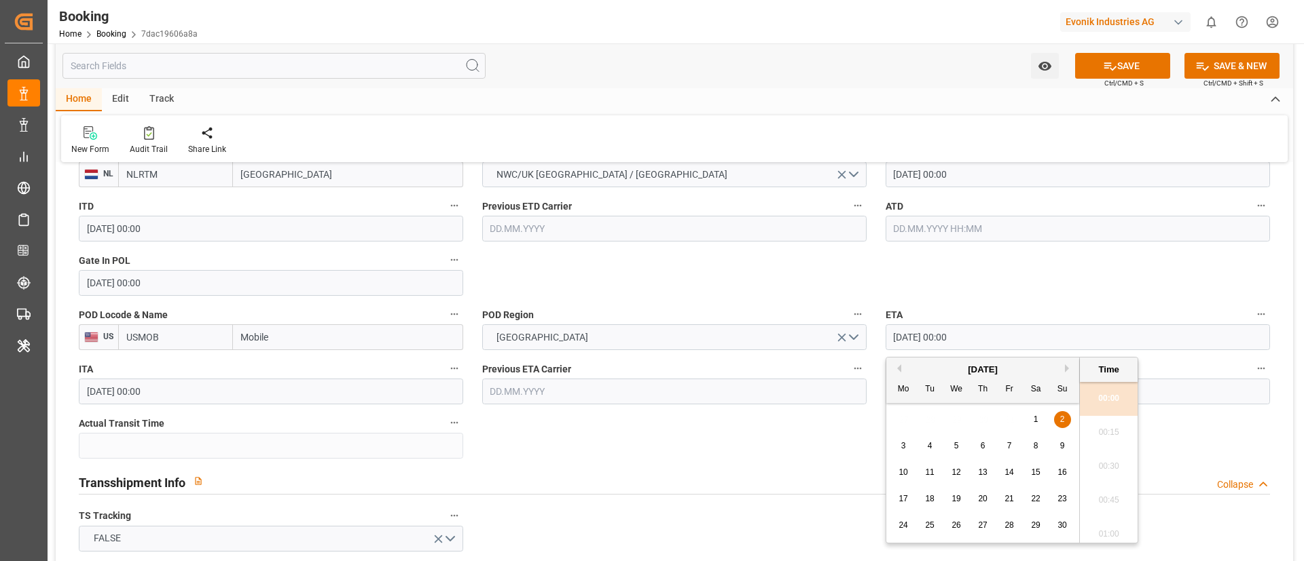
click at [955, 445] on span "5" at bounding box center [956, 446] width 5 height 10
type input "05.11.2025 00:00"
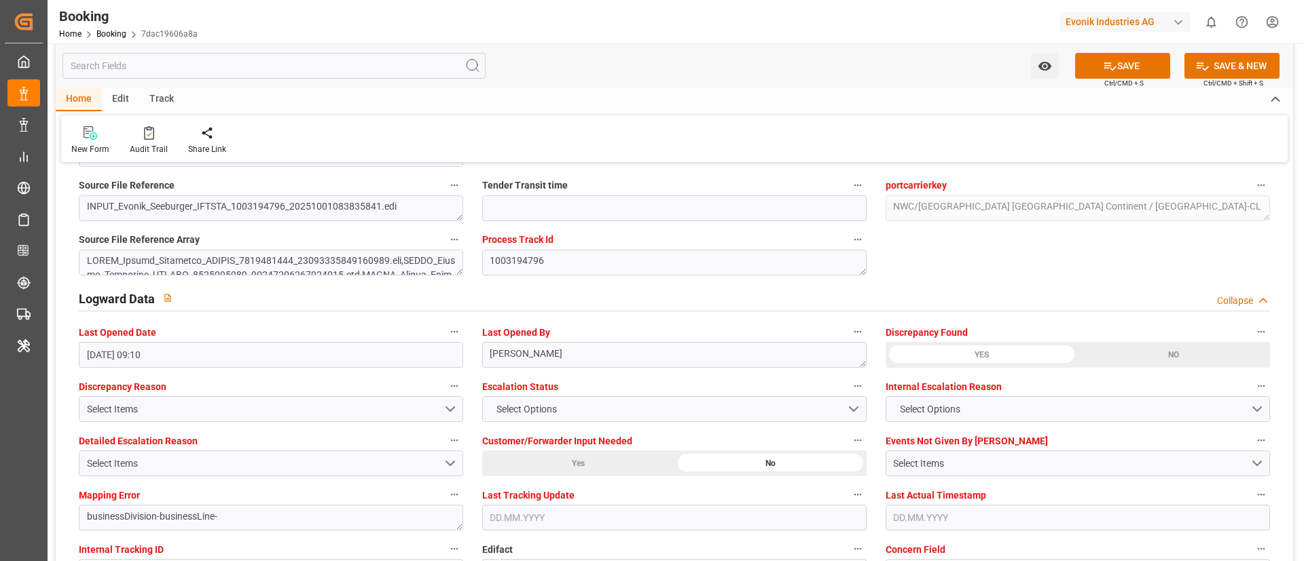
scroll to position [2546, 0]
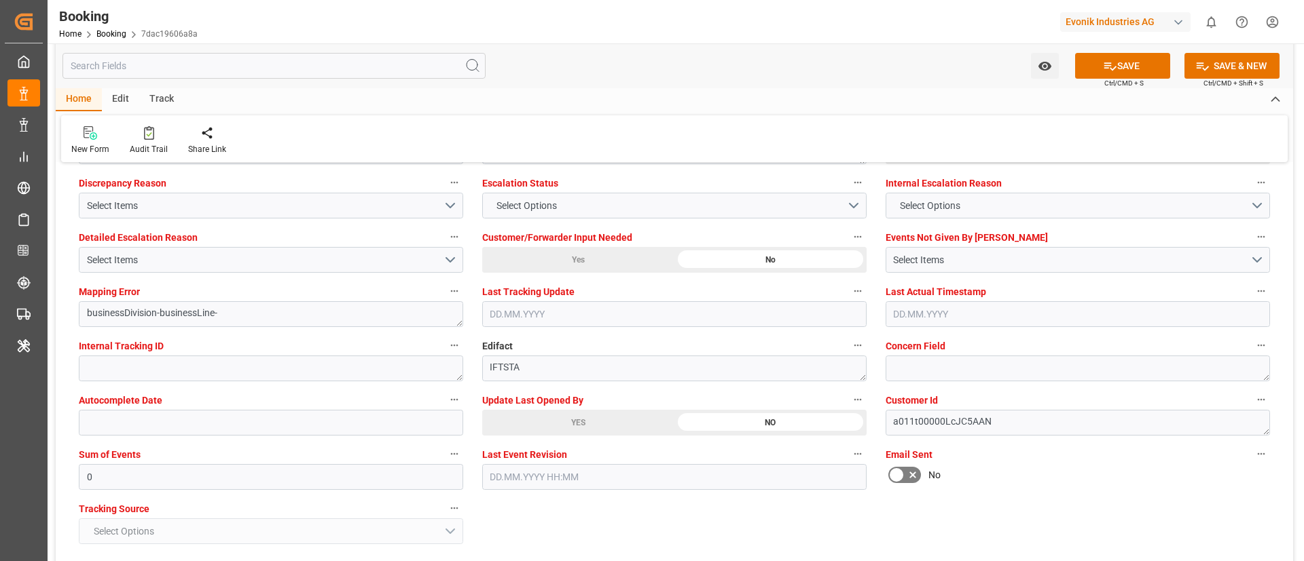
click at [557, 426] on div "YES" at bounding box center [578, 423] width 192 height 26
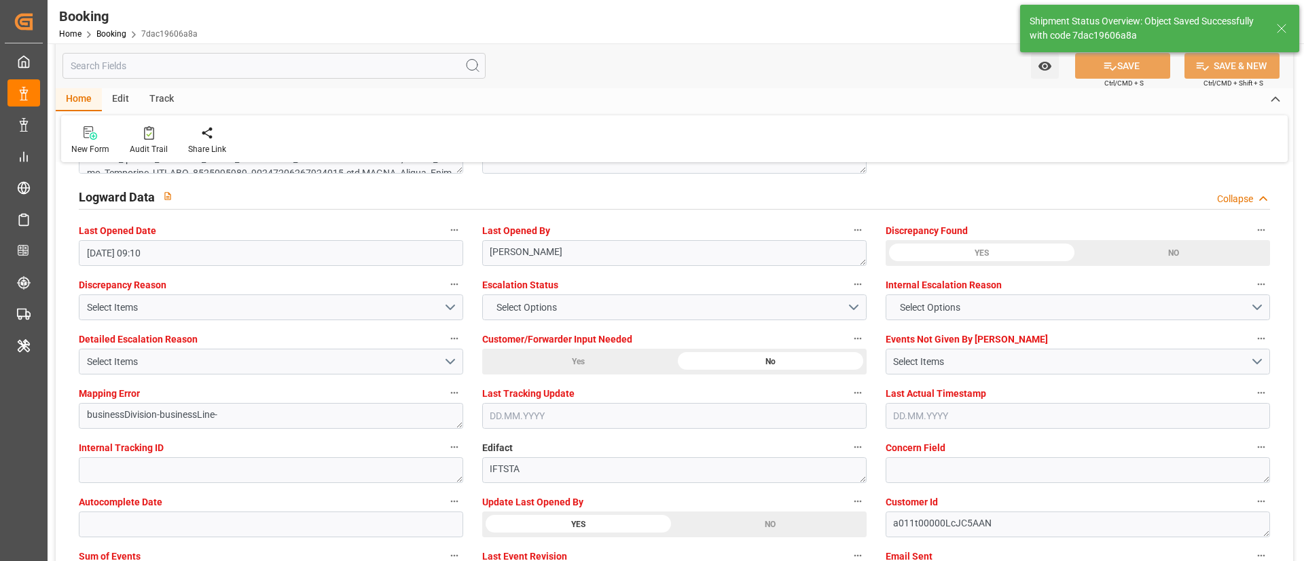
type textarea "Vismitha Mahadev"
type input "09.10.2025 10:52"
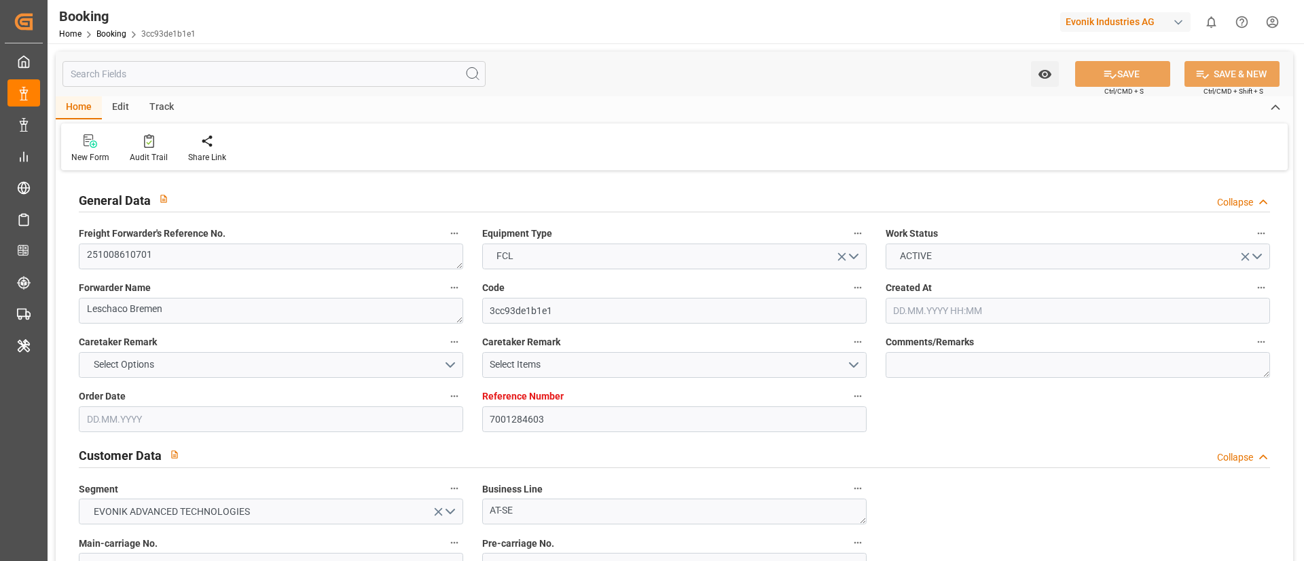
type input "7001284603"
type input "9231262"
type input "MSC"
type input "Mediterranean Shipping Company"
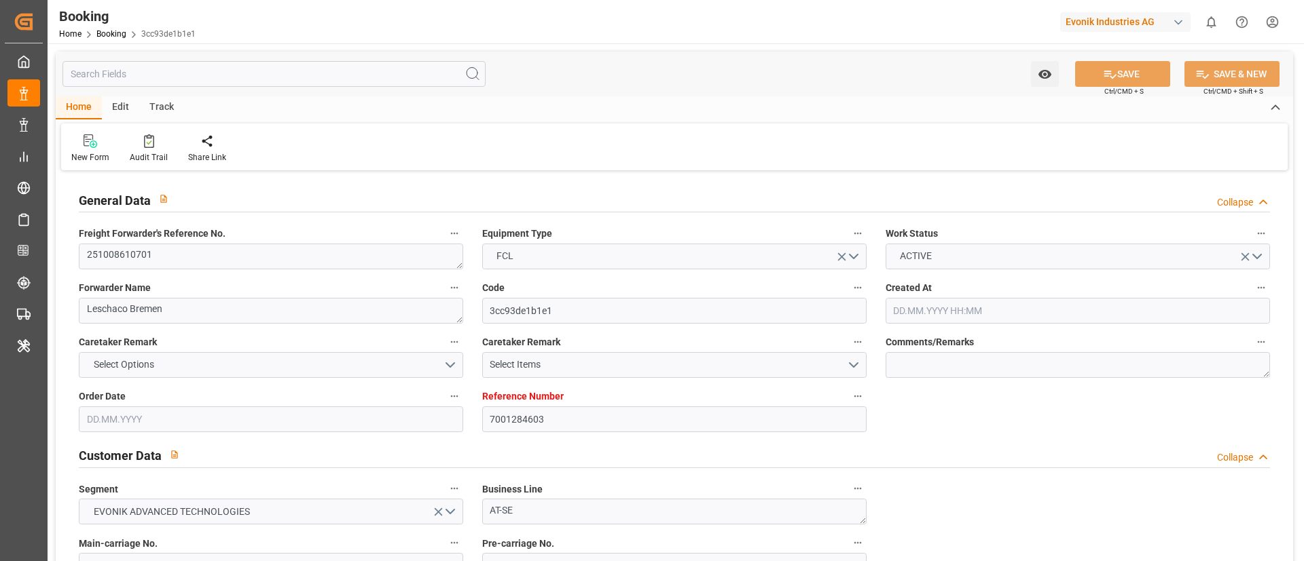
type input "DEBRV"
type input "USMOB"
type input "[DATE] 06:01"
type input "[DATE]"
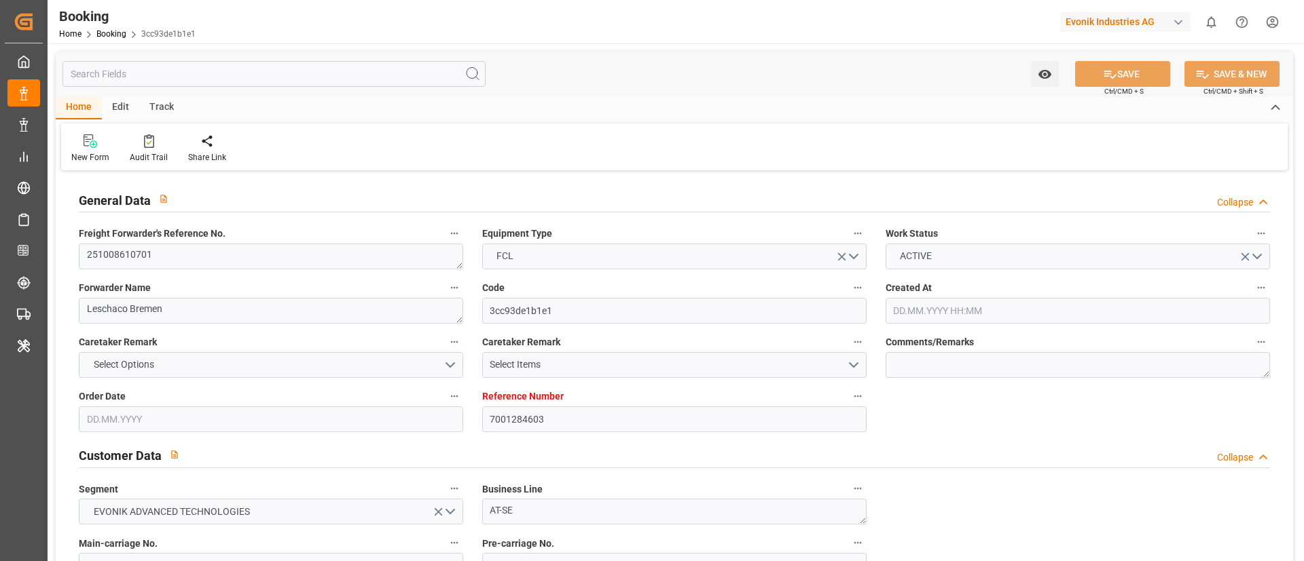
type input "[DATE]"
type input "[DATE] 00:00"
type input "[DATE]"
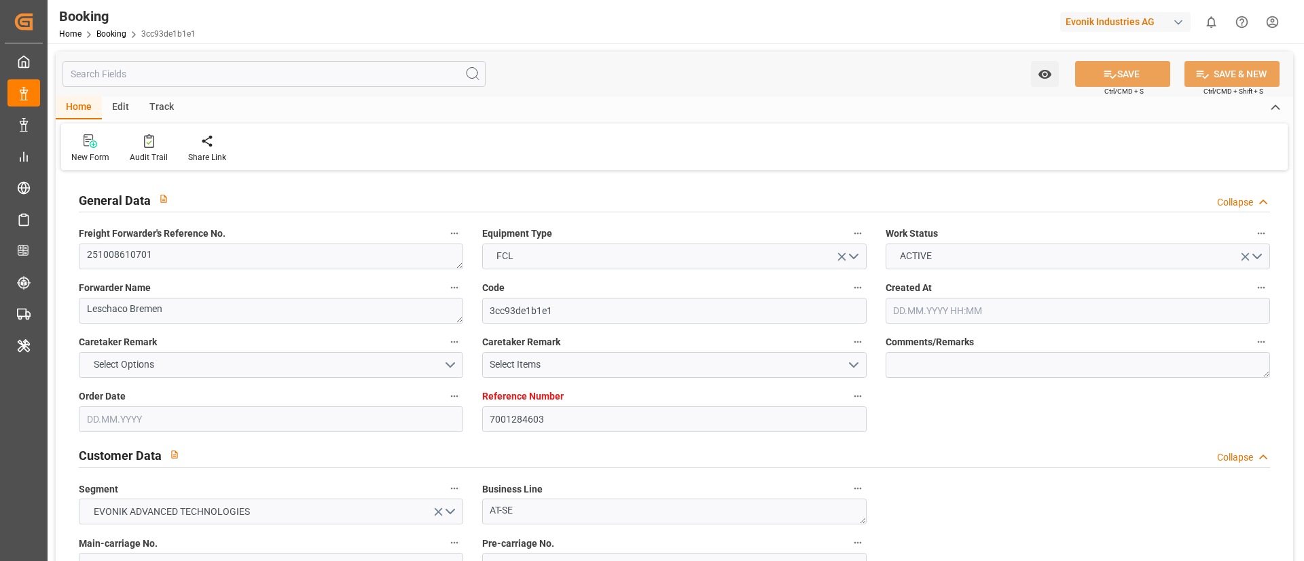
type input "[DATE] 00:00"
type input "[DATE] 05:20"
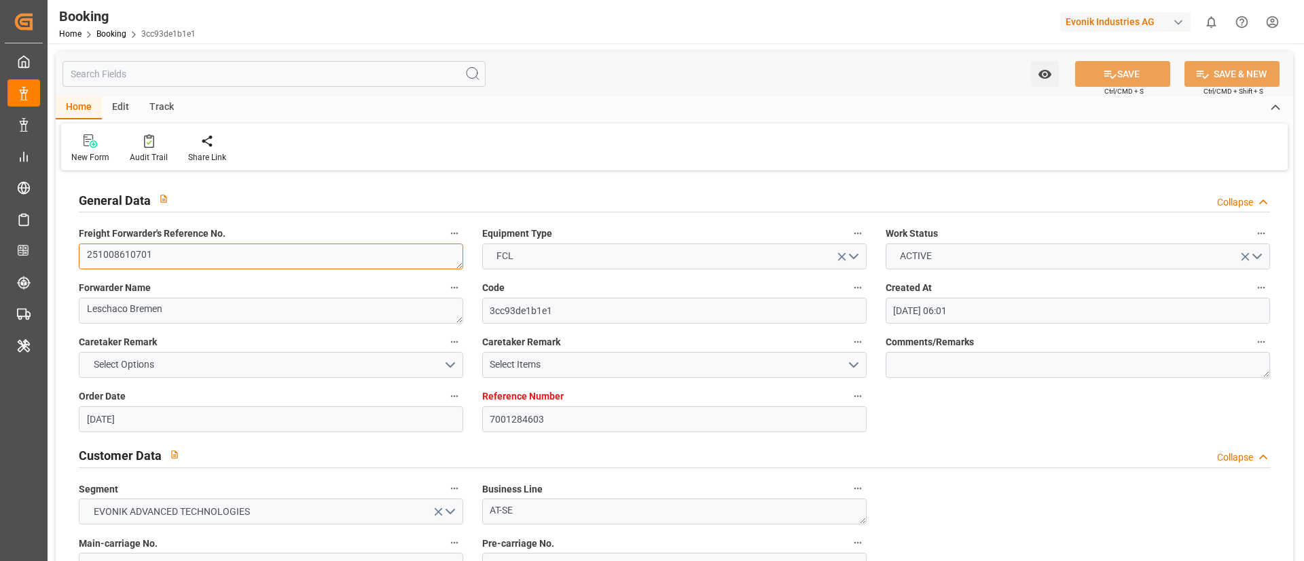
click at [217, 263] on textarea "251008610701" at bounding box center [271, 257] width 384 height 26
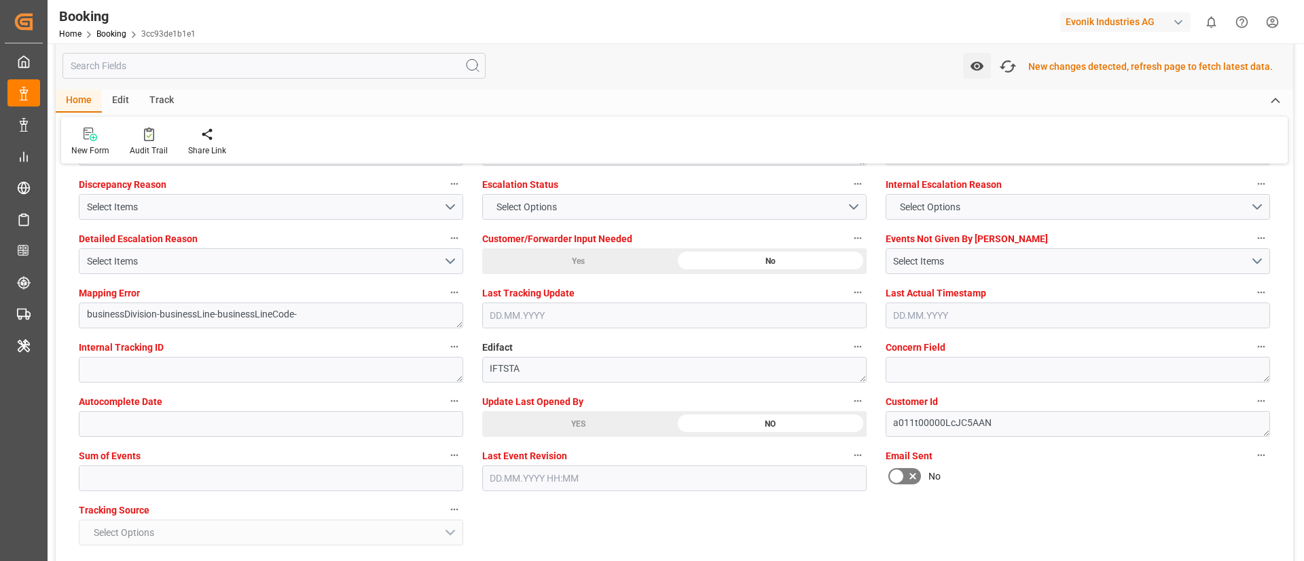
scroll to position [2344, 0]
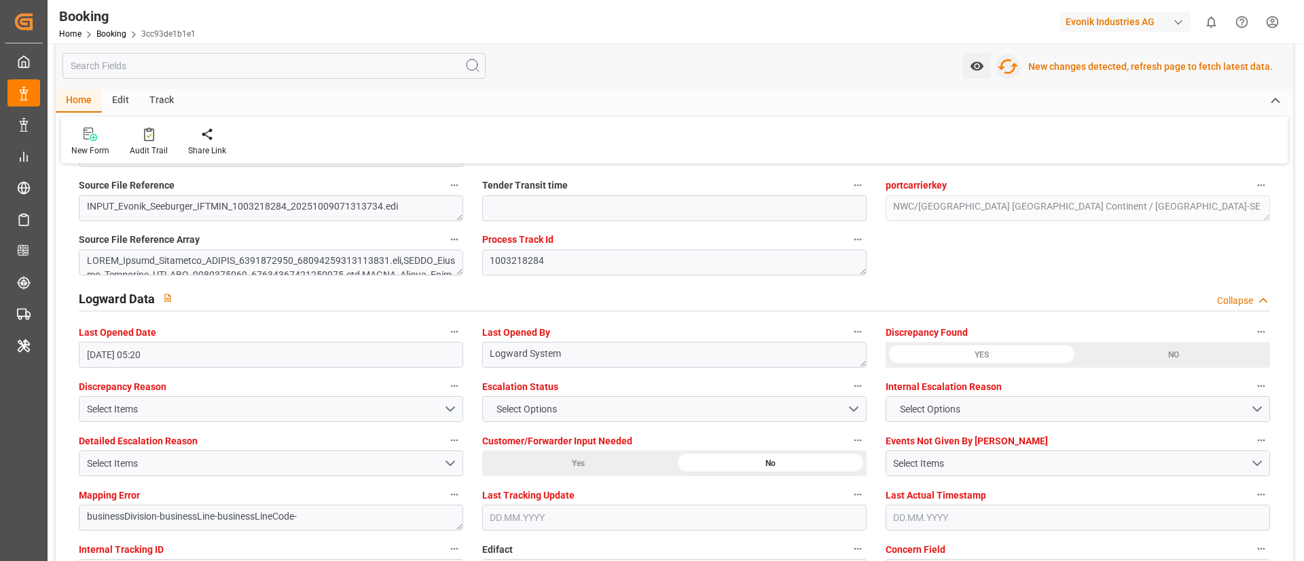
click at [1017, 64] on icon "button" at bounding box center [1007, 66] width 20 height 15
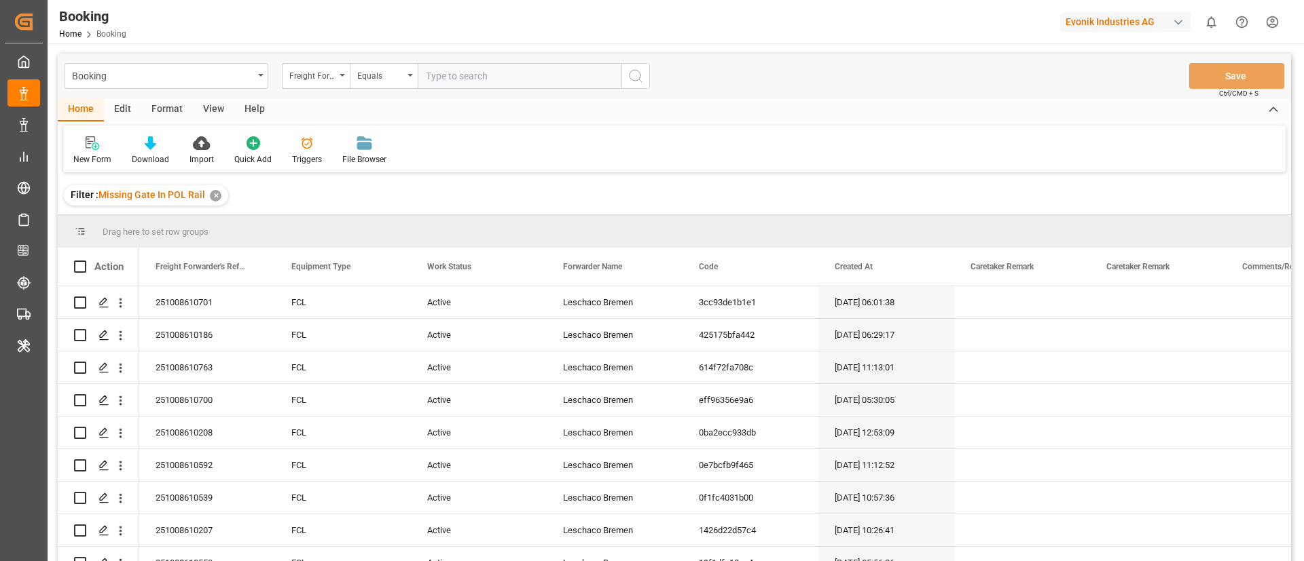
click at [212, 105] on div "View" at bounding box center [213, 109] width 41 height 23
click at [72, 152] on div "Default" at bounding box center [86, 151] width 47 height 30
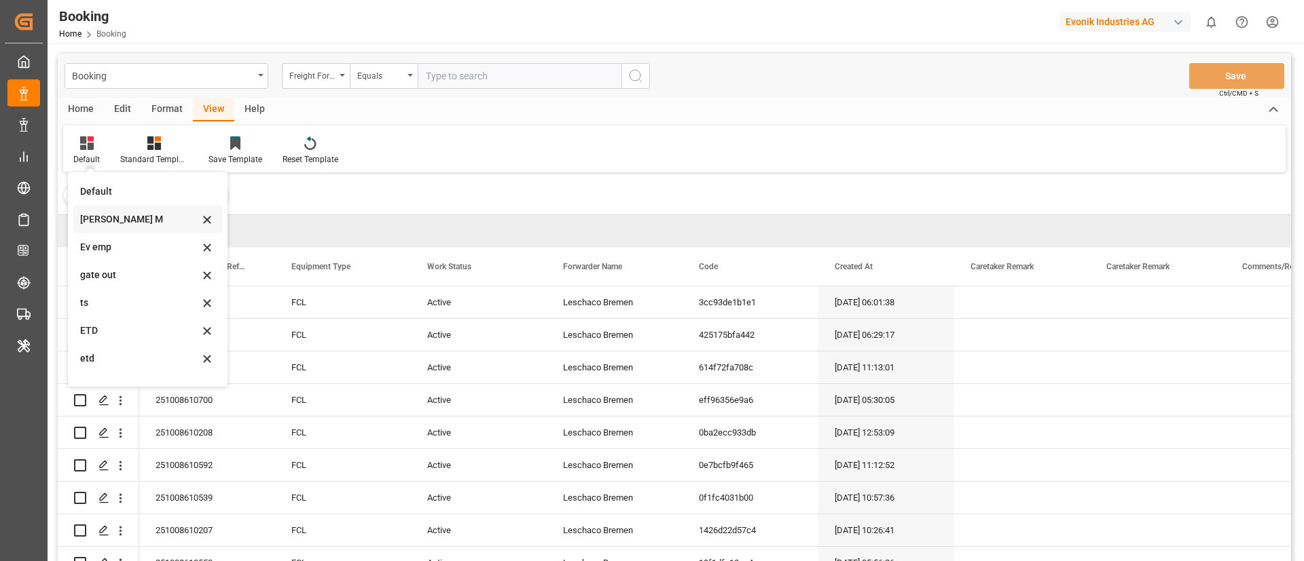
click at [120, 214] on div "Vishmita M" at bounding box center [139, 219] width 119 height 14
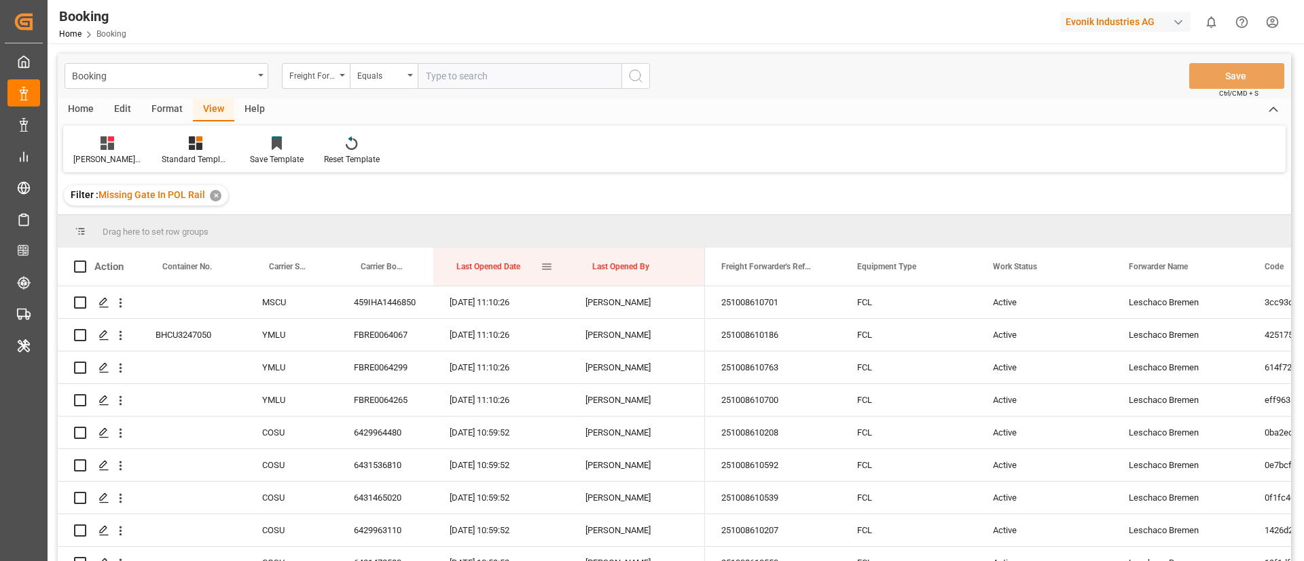
drag, startPoint x: 506, startPoint y: 265, endPoint x: 536, endPoint y: 391, distance: 129.1
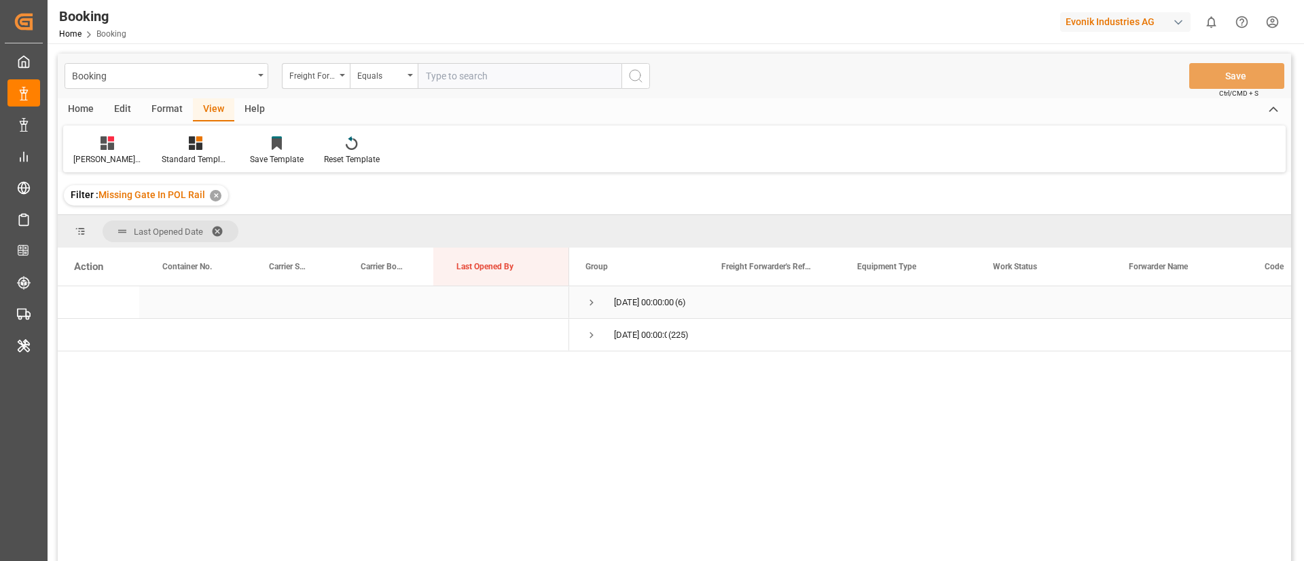
click at [591, 301] on span "Press SPACE to select this row." at bounding box center [591, 303] width 12 height 12
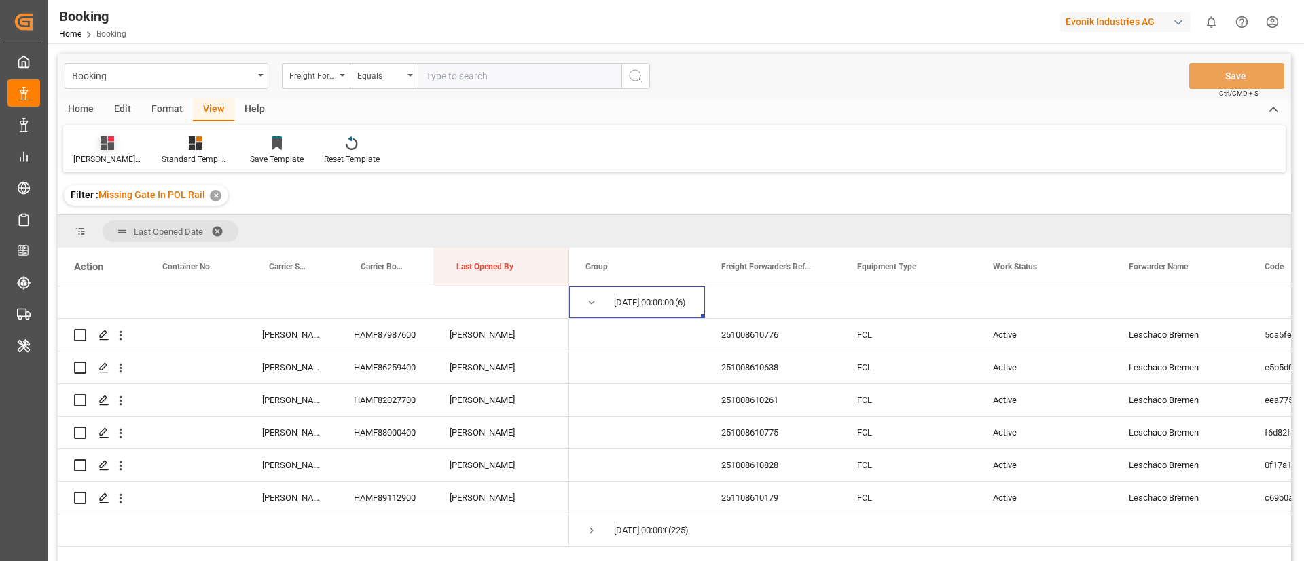
click at [94, 150] on div "Vishmita M" at bounding box center [107, 151] width 88 height 30
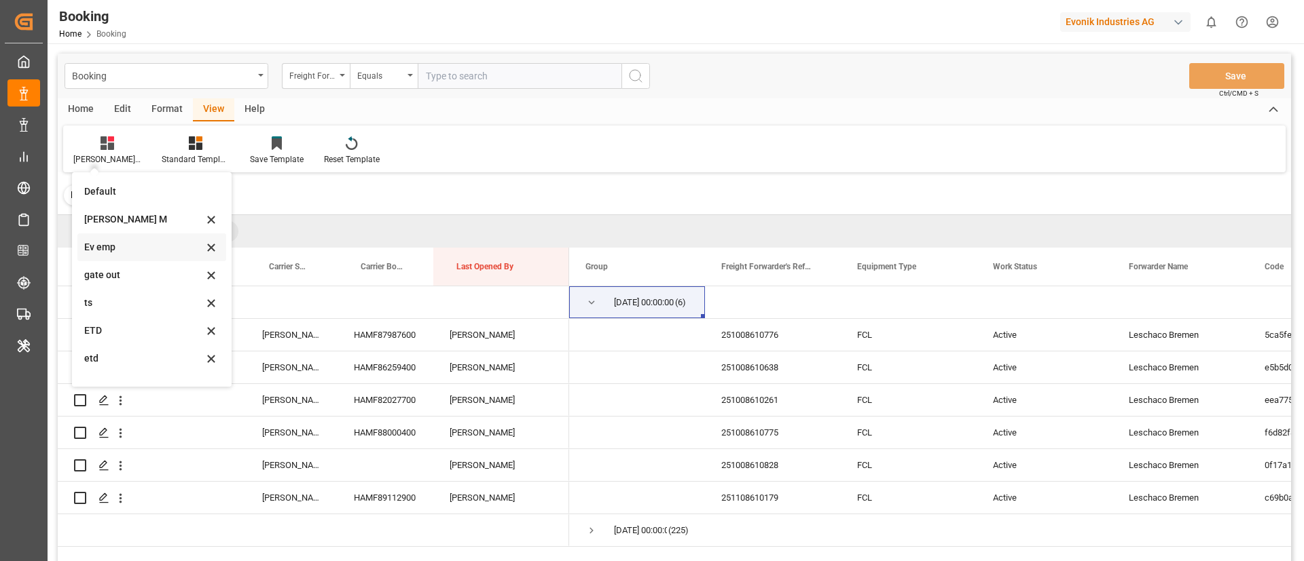
click at [119, 246] on div "Ev emp" at bounding box center [143, 247] width 119 height 14
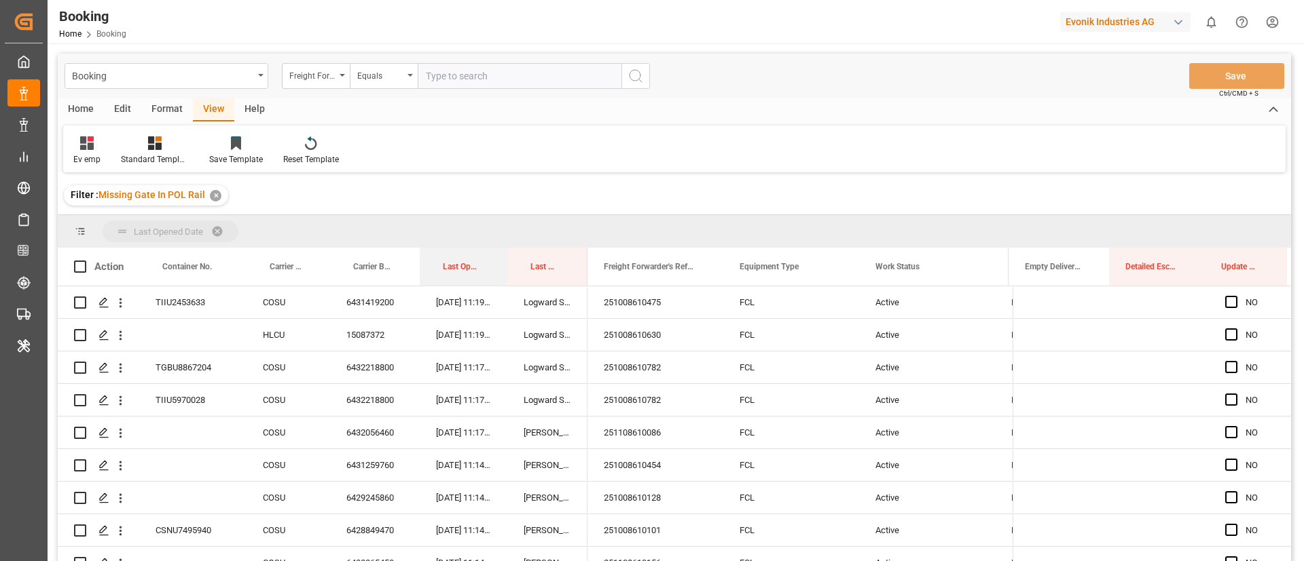
drag, startPoint x: 454, startPoint y: 265, endPoint x: 459, endPoint y: 220, distance: 45.1
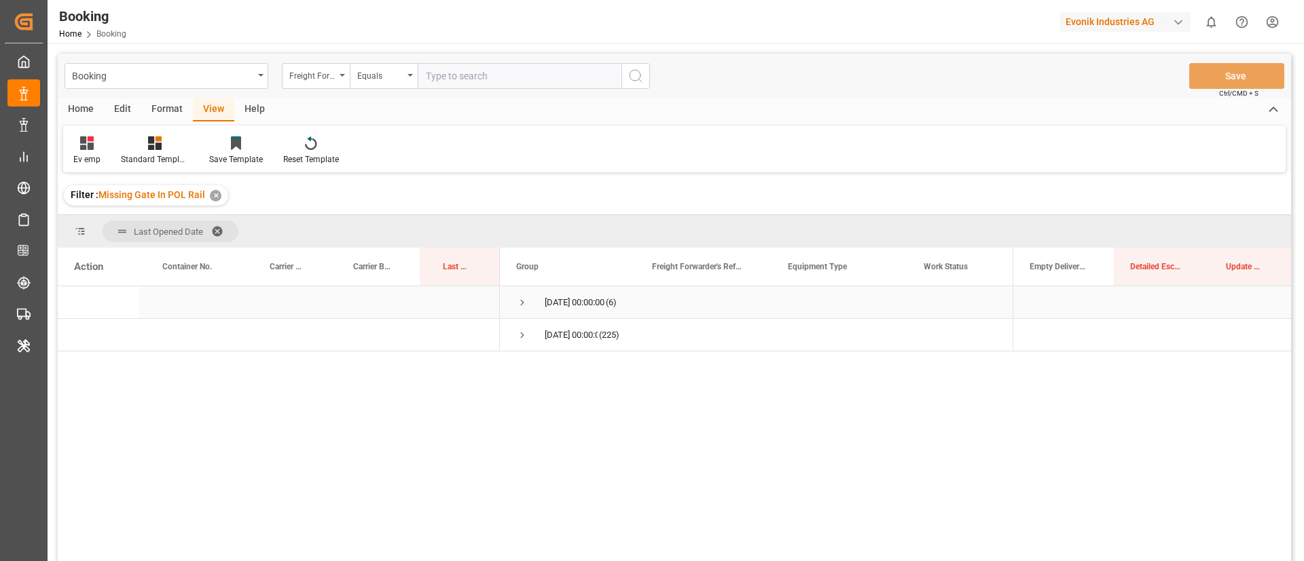
click at [522, 303] on span "Press SPACE to select this row." at bounding box center [522, 303] width 12 height 12
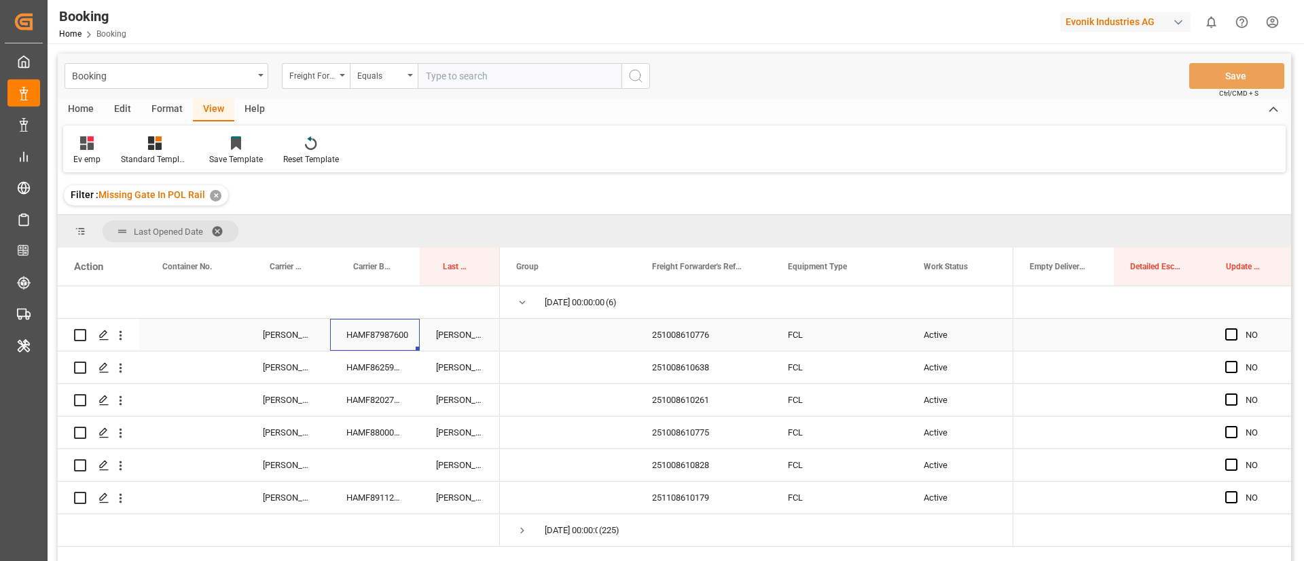
click at [366, 329] on div "HAMF87987600" at bounding box center [375, 335] width 90 height 32
click at [1225, 329] on span "Press SPACE to select this row." at bounding box center [1231, 335] width 12 height 12
click at [1235, 329] on input "Press SPACE to select this row." at bounding box center [1235, 329] width 0 height 0
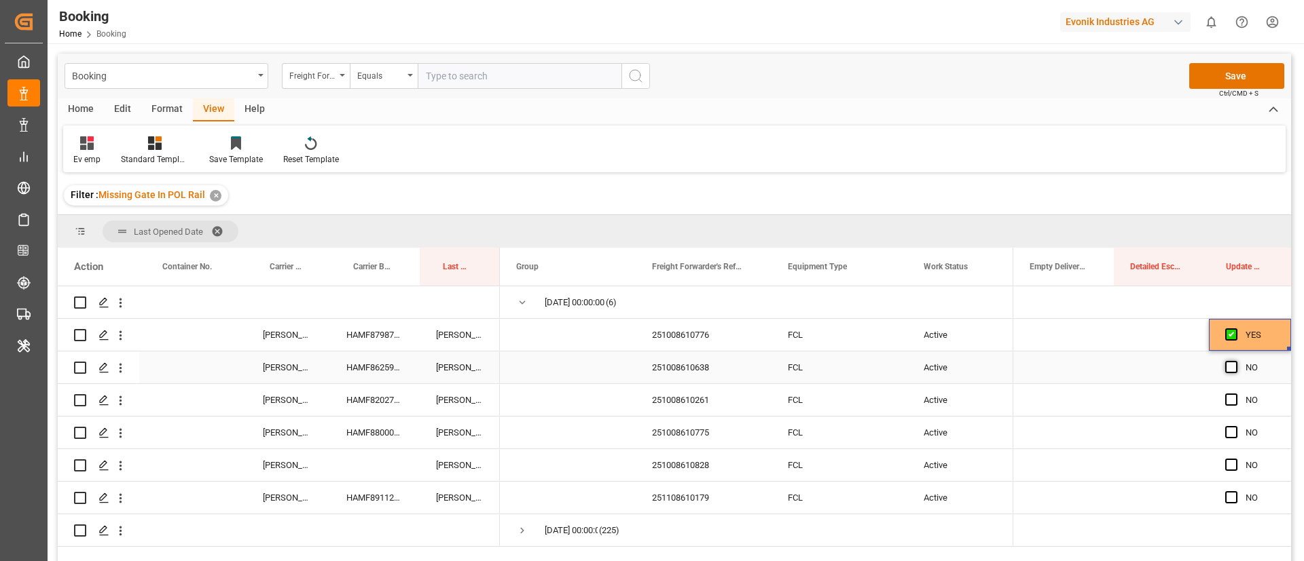
click at [1226, 365] on span "Press SPACE to select this row." at bounding box center [1231, 367] width 12 height 12
click at [1235, 361] on input "Press SPACE to select this row." at bounding box center [1235, 361] width 0 height 0
click at [1225, 400] on span "Press SPACE to select this row." at bounding box center [1231, 400] width 12 height 12
click at [1235, 394] on input "Press SPACE to select this row." at bounding box center [1235, 394] width 0 height 0
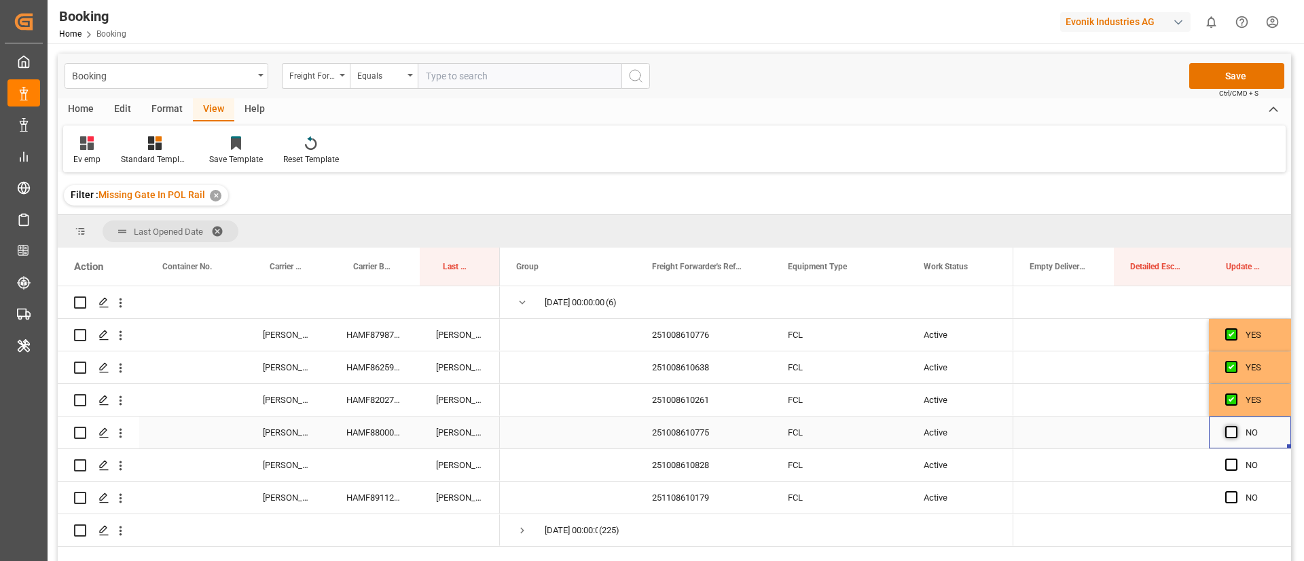
click at [1225, 427] on span "Press SPACE to select this row." at bounding box center [1231, 432] width 12 height 12
click at [1235, 426] on input "Press SPACE to select this row." at bounding box center [1235, 426] width 0 height 0
click at [1225, 459] on span "Press SPACE to select this row." at bounding box center [1231, 465] width 12 height 12
click at [1235, 459] on input "Press SPACE to select this row." at bounding box center [1235, 459] width 0 height 0
click at [1226, 492] on span "Press SPACE to select this row." at bounding box center [1231, 498] width 12 height 12
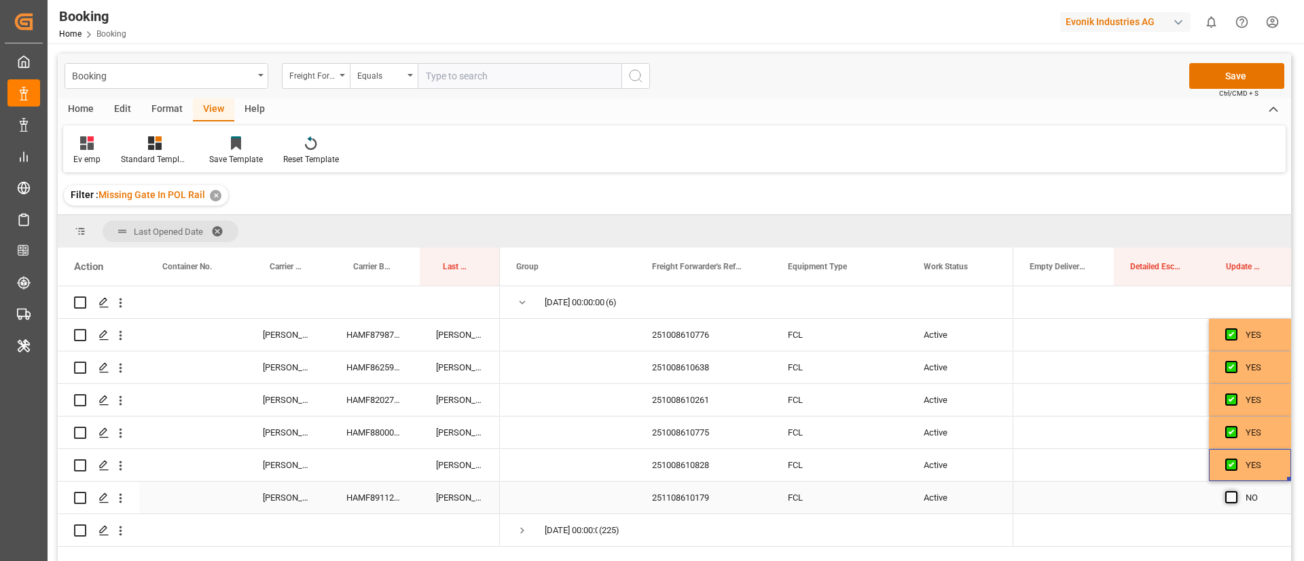
click at [1235, 492] on input "Press SPACE to select this row." at bounding box center [1235, 492] width 0 height 0
click at [374, 361] on div "HAMF86259400" at bounding box center [375, 368] width 90 height 32
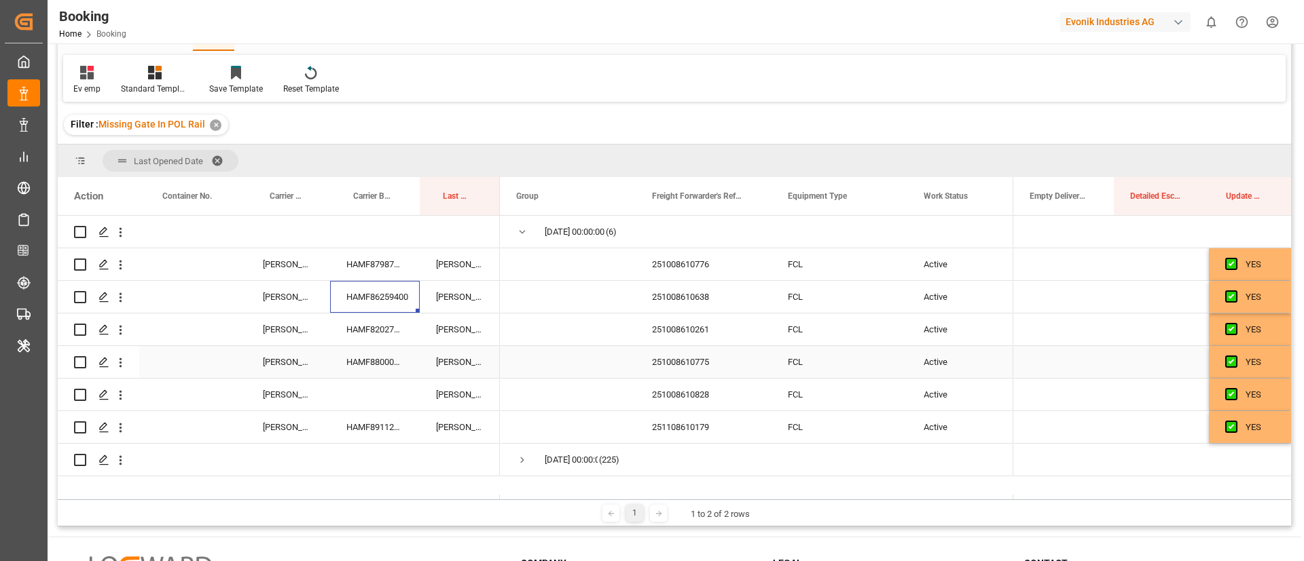
scroll to position [102, 0]
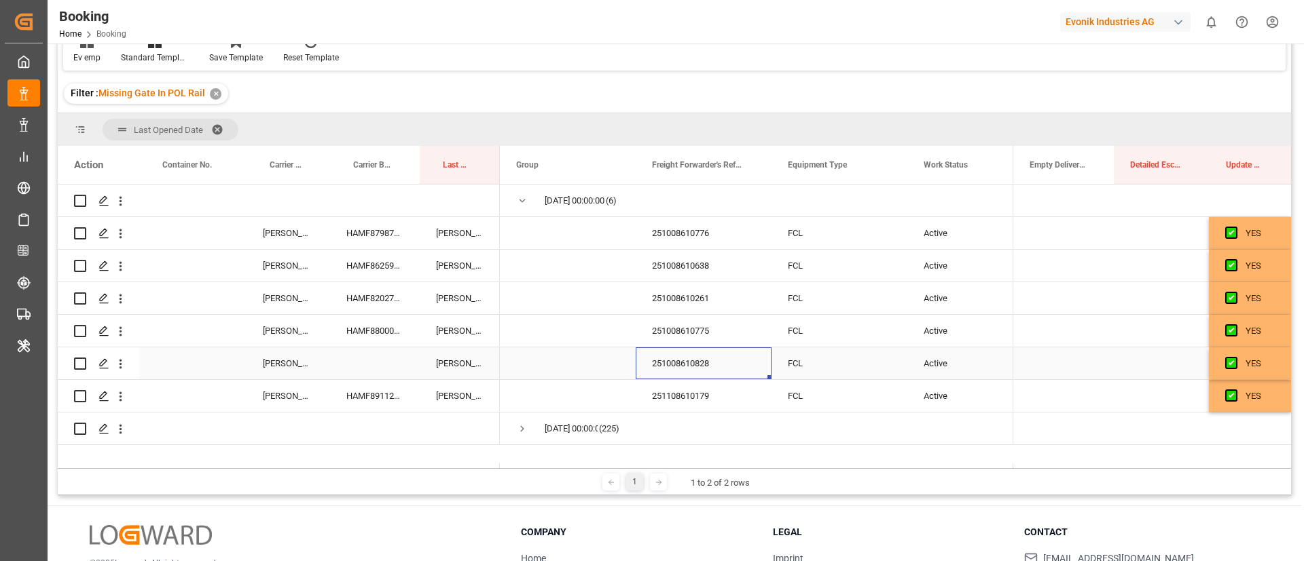
click at [652, 366] on div "251008610828" at bounding box center [703, 364] width 136 height 32
click at [126, 369] on icon "open menu" at bounding box center [120, 364] width 14 height 14
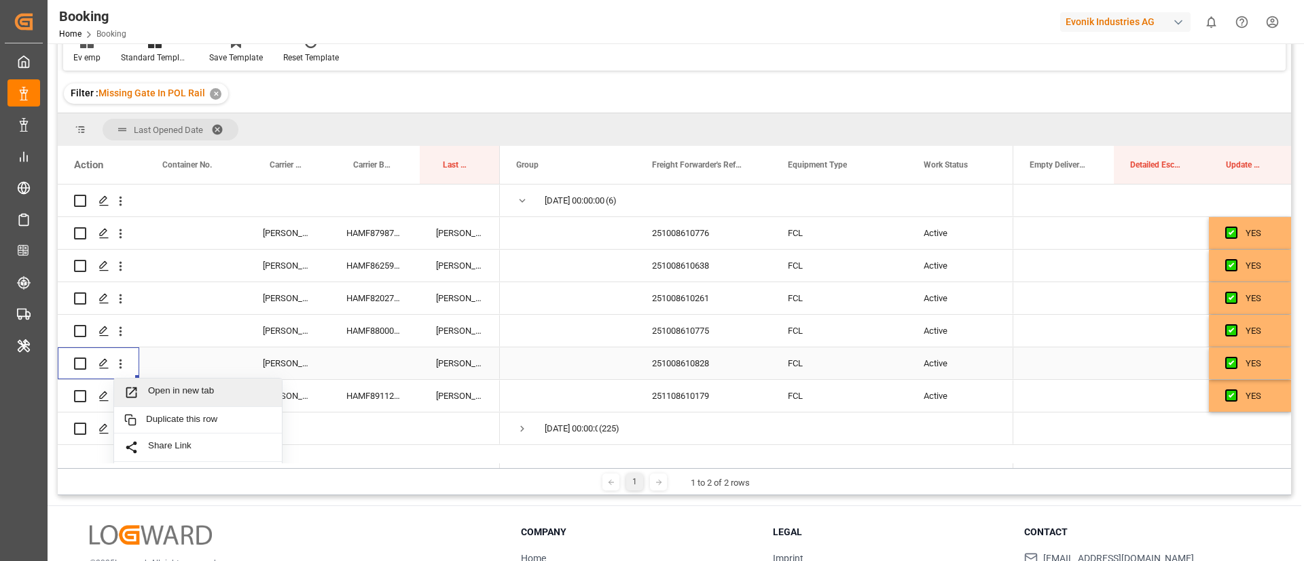
click at [183, 393] on span "Open in new tab" at bounding box center [210, 393] width 124 height 14
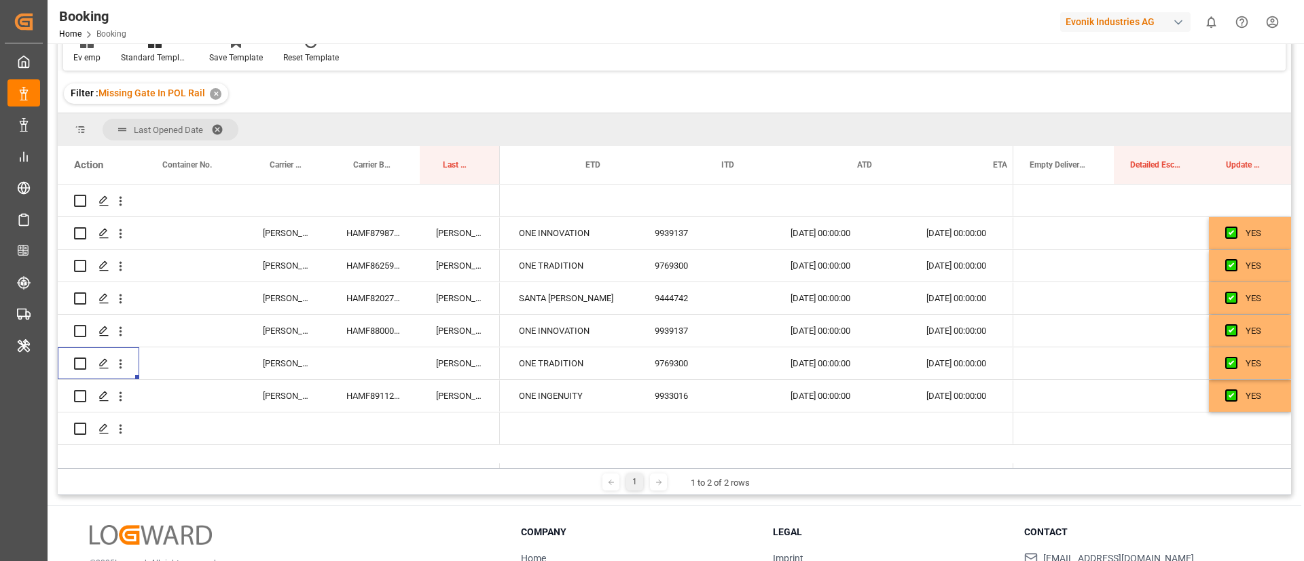
scroll to position [0, 13425]
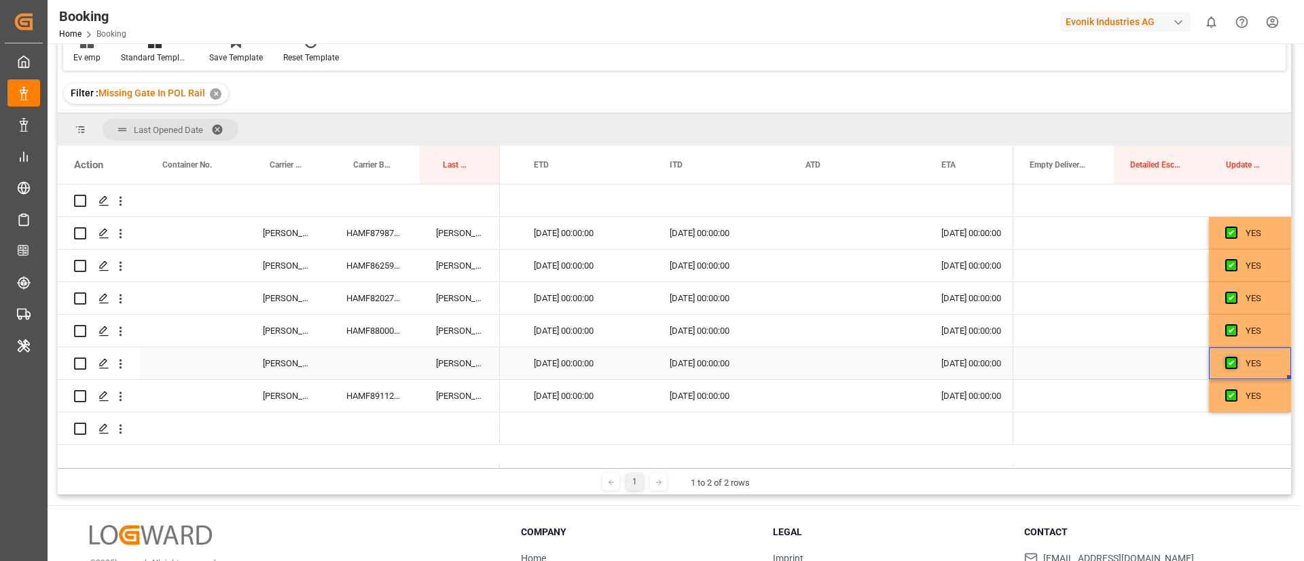
click at [1225, 361] on span "Press SPACE to select this row." at bounding box center [1231, 363] width 12 height 12
click at [1235, 357] on input "Press SPACE to select this row." at bounding box center [1235, 357] width 0 height 0
click at [375, 275] on div "HAMF86259400" at bounding box center [375, 266] width 90 height 32
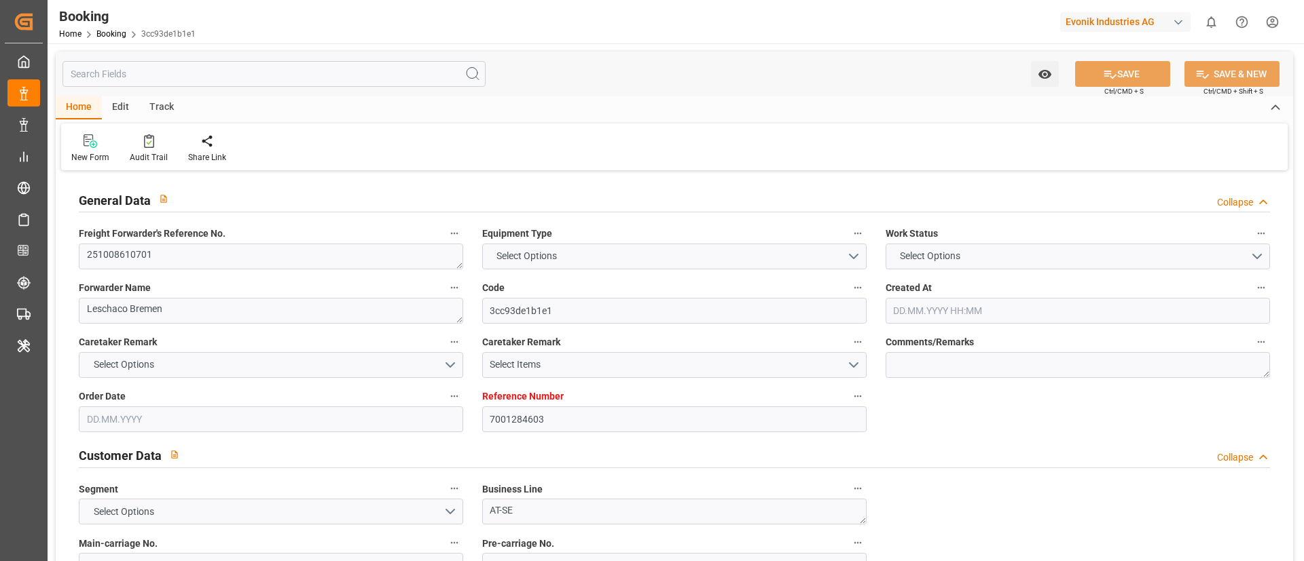
type input "7001284603"
type input "9231262"
type input "MSC"
type input "Mediterranean Shipping Company"
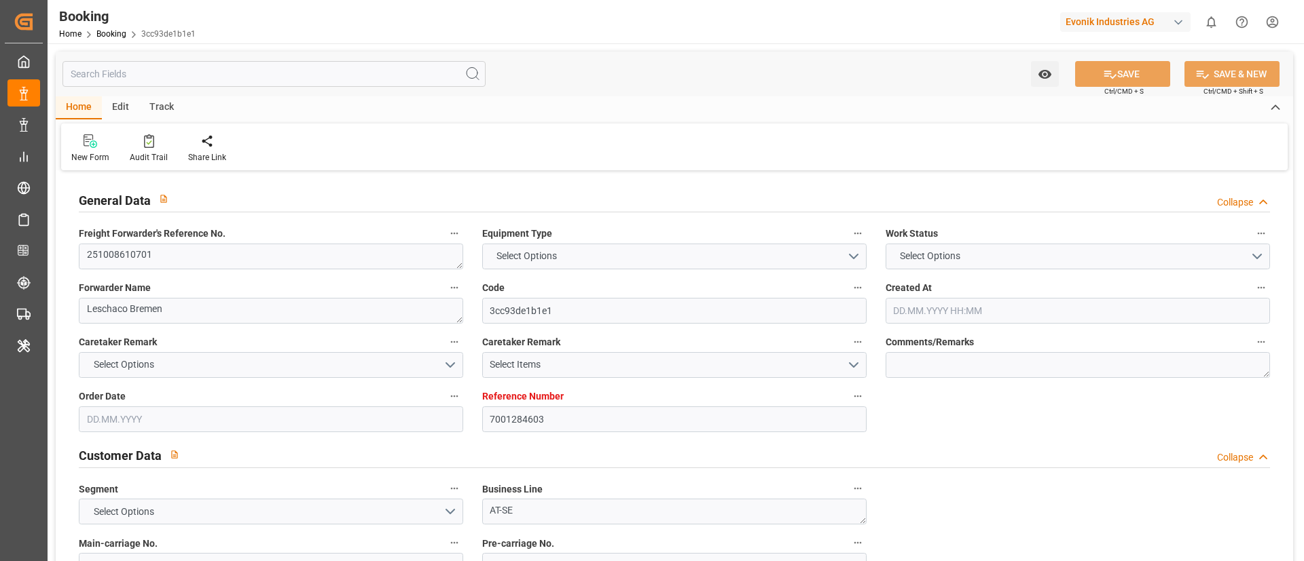
type input "DEBRV"
type input "USMOB"
type input "[DATE] 06:01"
type input "[DATE]"
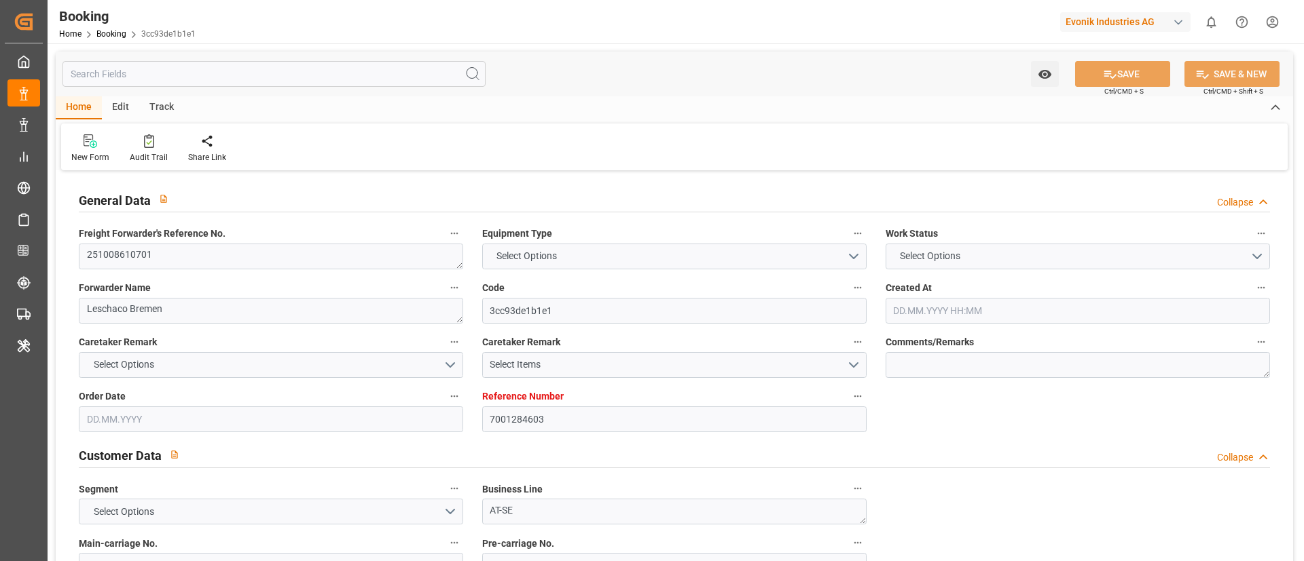
type input "[DATE]"
type input "[DATE] 00:00"
type input "[DATE]"
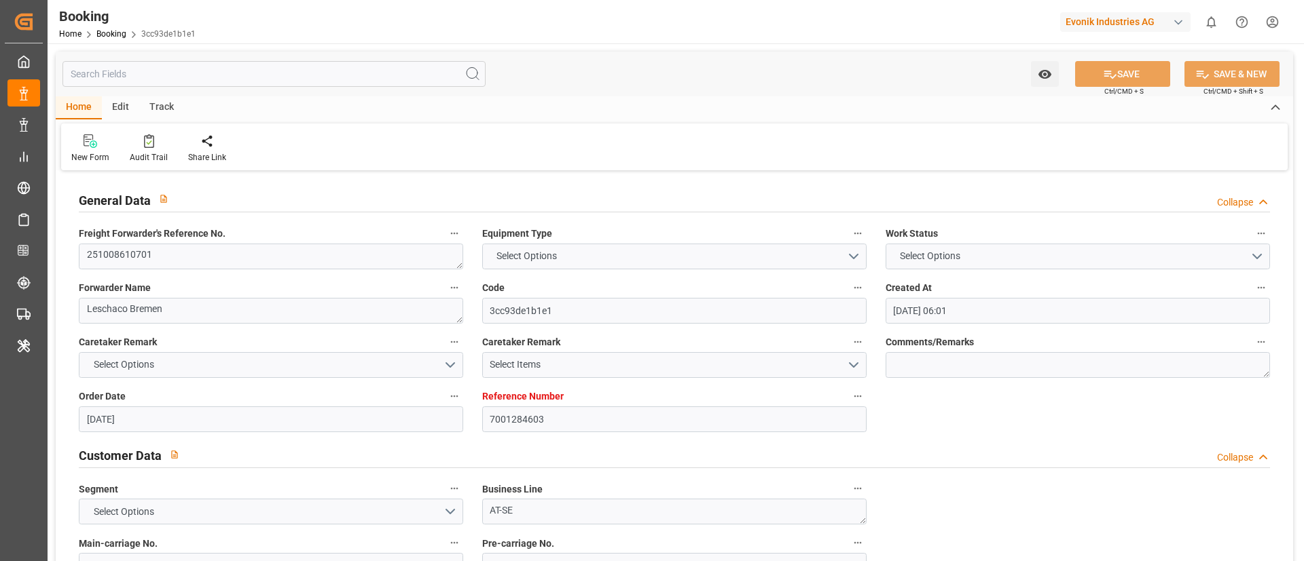
type input "[DATE] 00:00"
type input "[DATE] 11:10"
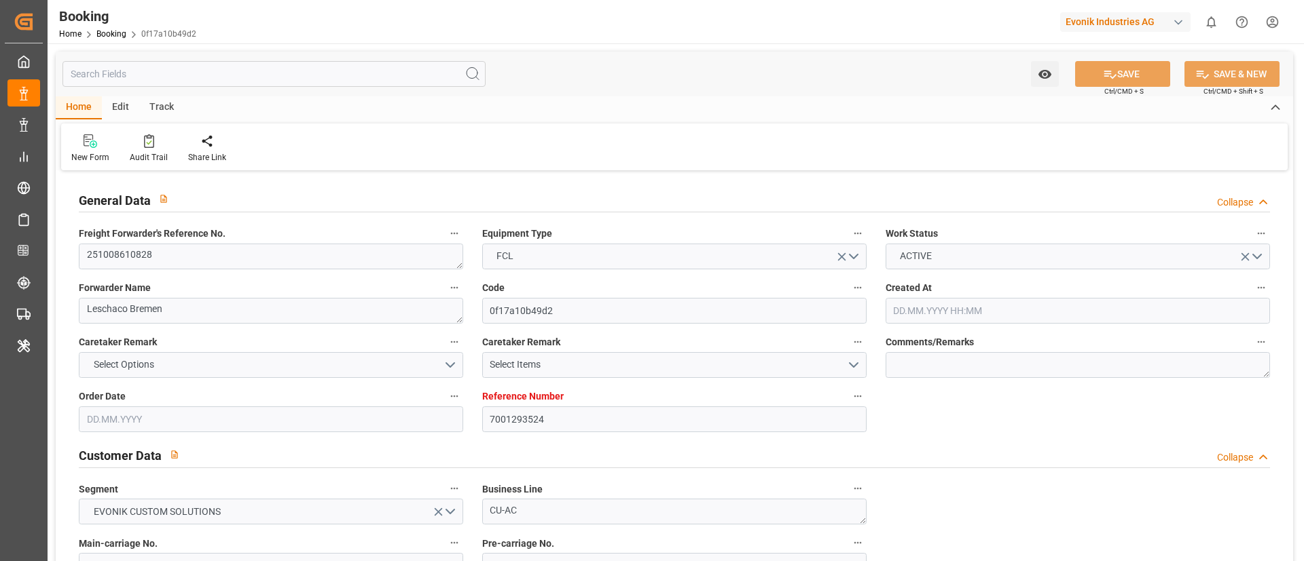
type input "7001293524"
type input "9769300"
type input "ONE"
type input "Ocean Network Express"
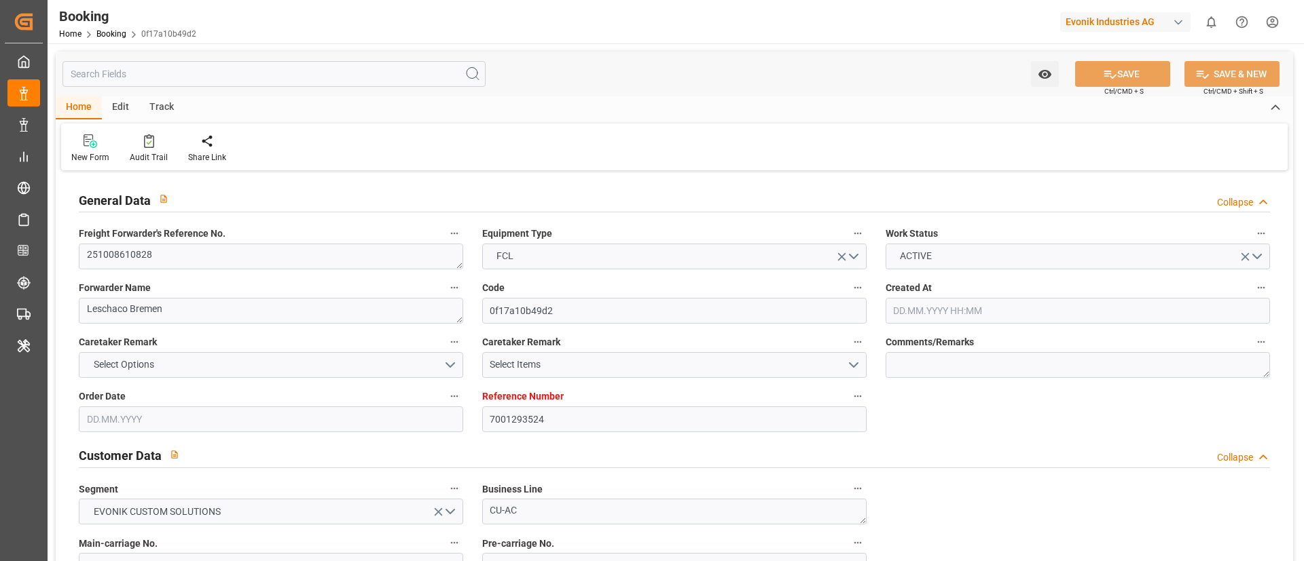
type input "EUNWC"
type input "CNSHA"
type input "[DATE] 13:32"
type input "[DATE]"
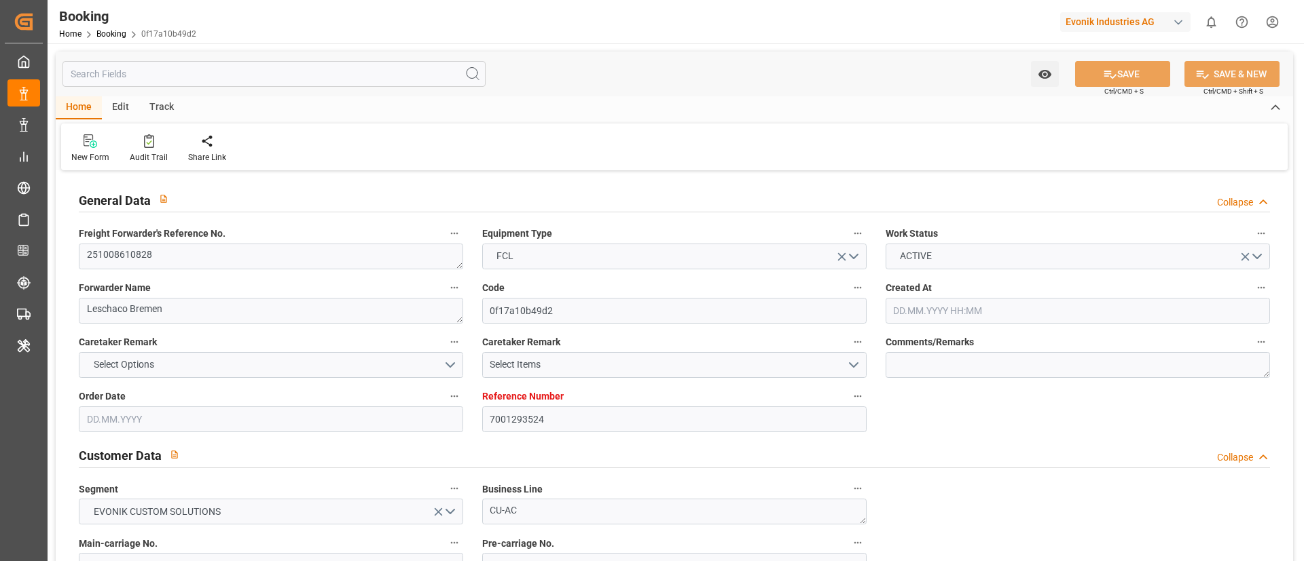
type input "[DATE]"
type input "[DATE] 00:00"
type input "[DATE]"
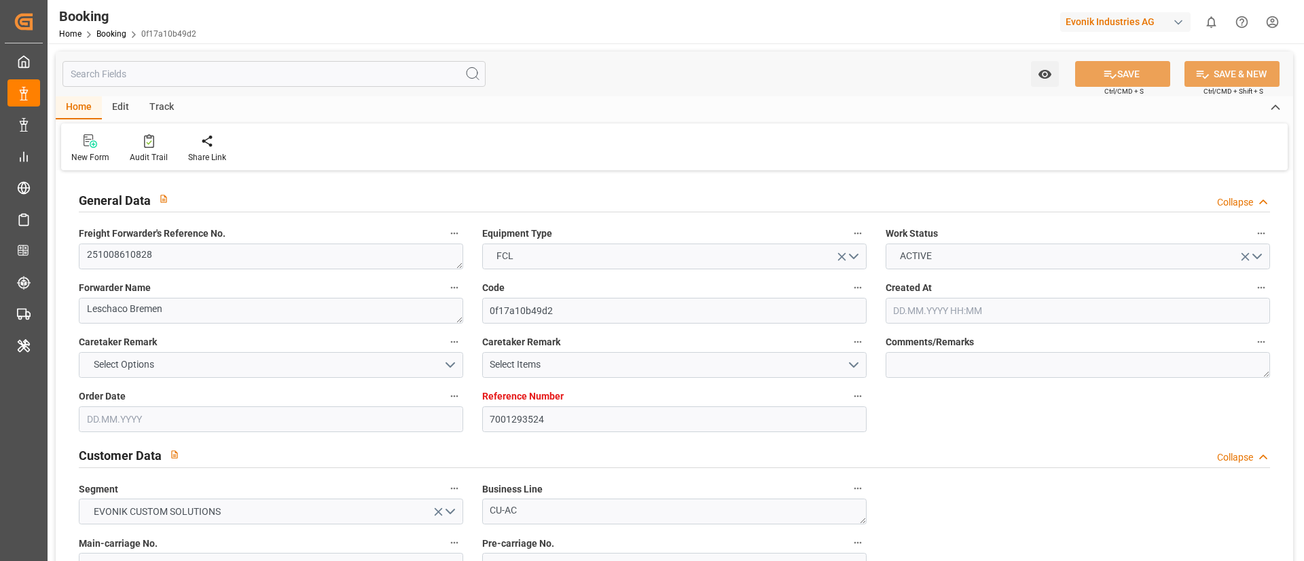
type input "[DATE] 00:00"
type input "[DATE] 09:50"
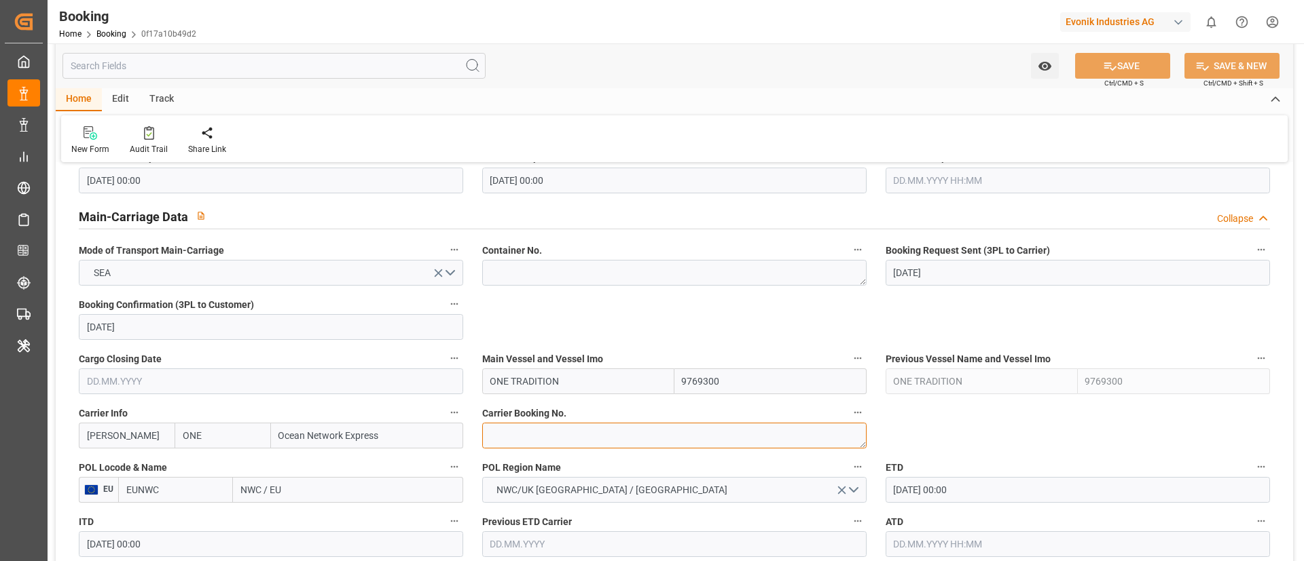
click at [549, 423] on textarea at bounding box center [674, 436] width 384 height 26
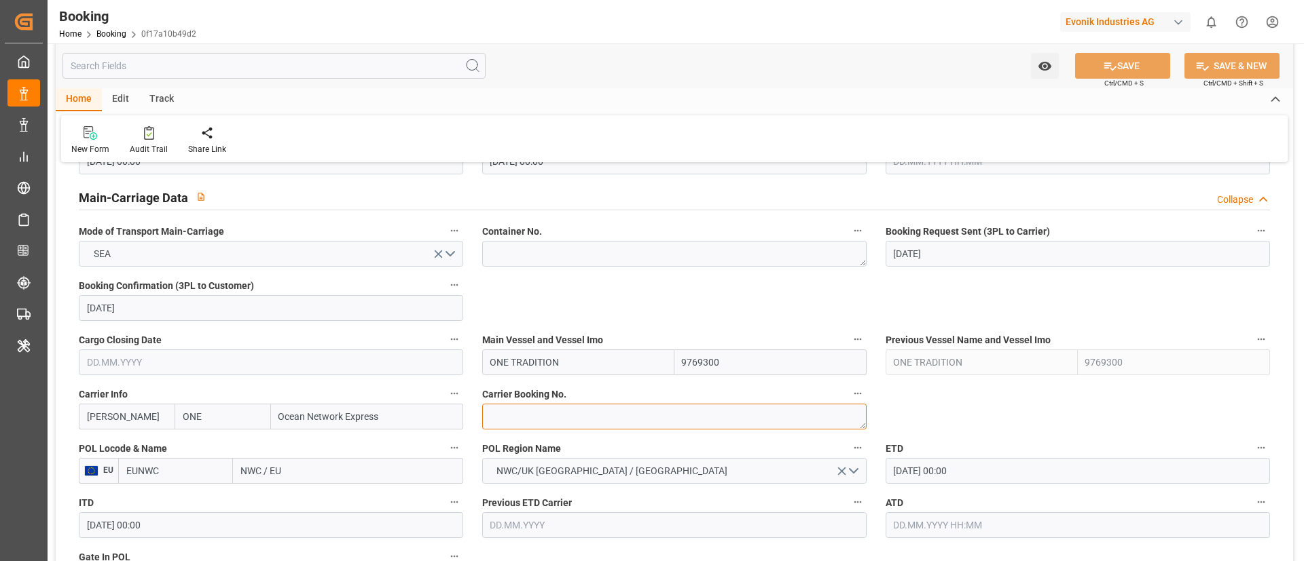
paste textarea "HAMF89468900"
type textarea "HAMF89468900"
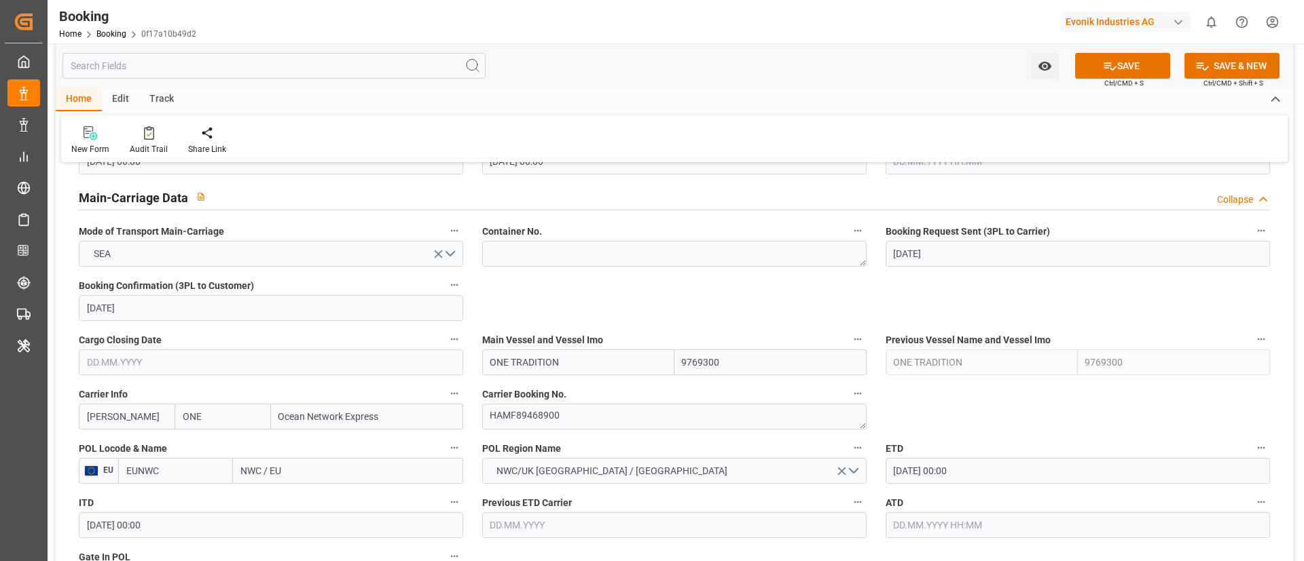
click at [581, 361] on input "ONE TRADITION" at bounding box center [578, 363] width 192 height 26
type input "ONE TRADITION"
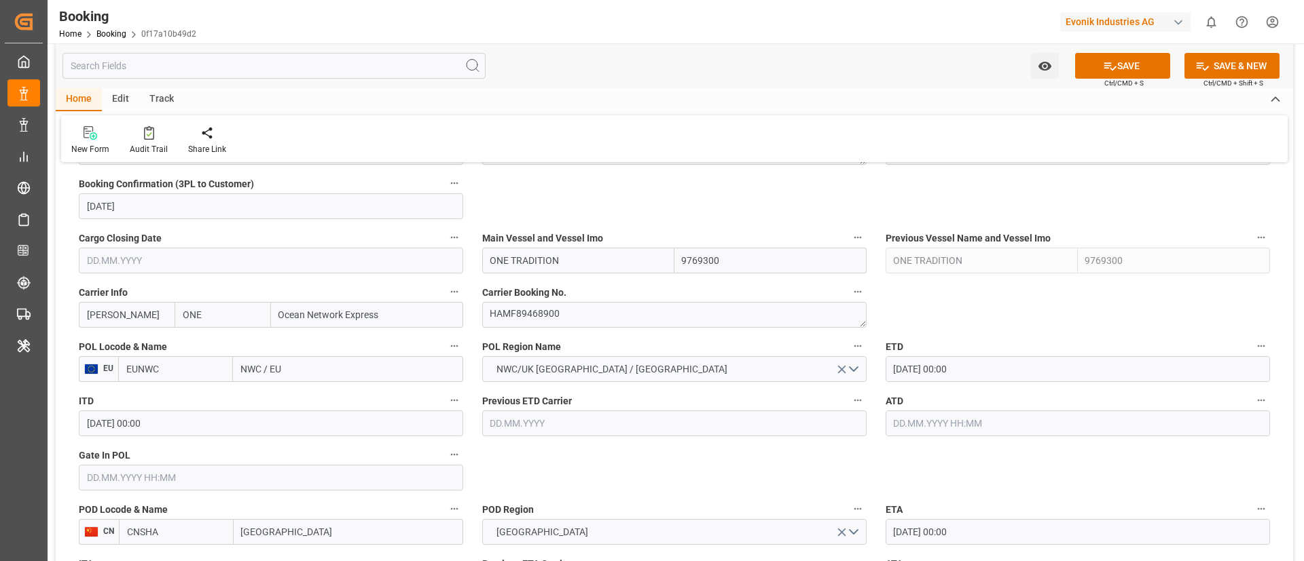
click at [329, 369] on input "NWC / EU" at bounding box center [348, 369] width 230 height 26
paste input "[GEOGRAPHIC_DATA]"
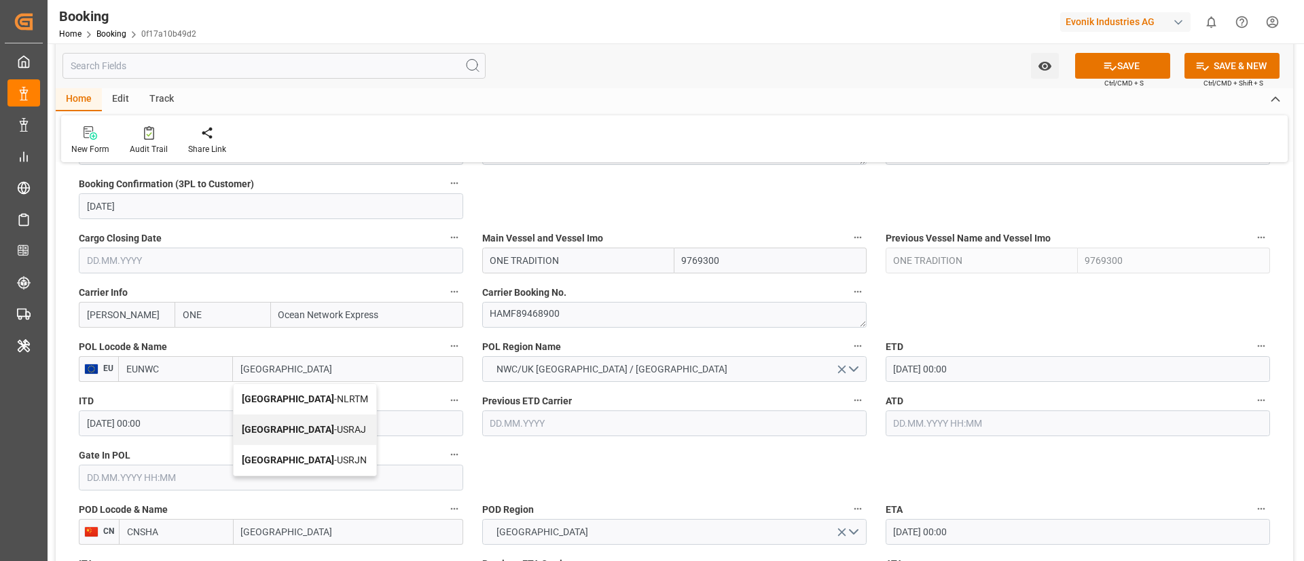
click at [301, 399] on span "[GEOGRAPHIC_DATA] - NLRTM" at bounding box center [305, 399] width 126 height 11
type input "[GEOGRAPHIC_DATA]"
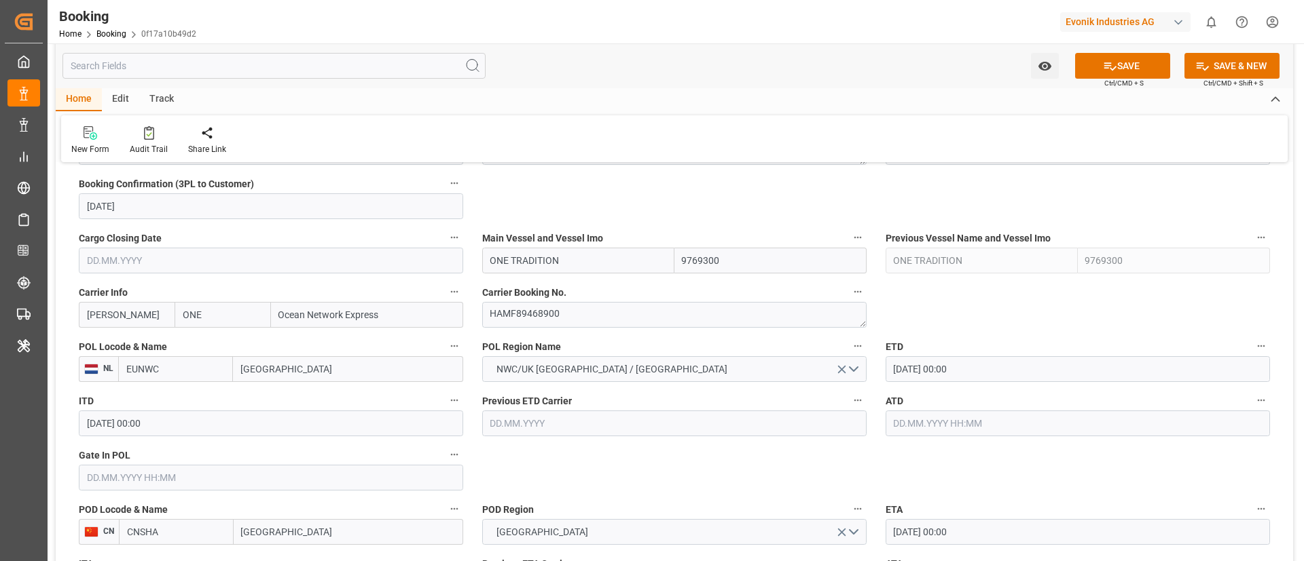
type input "NLRTM"
click at [986, 369] on input "29.10.2025 00:00" at bounding box center [1077, 369] width 384 height 26
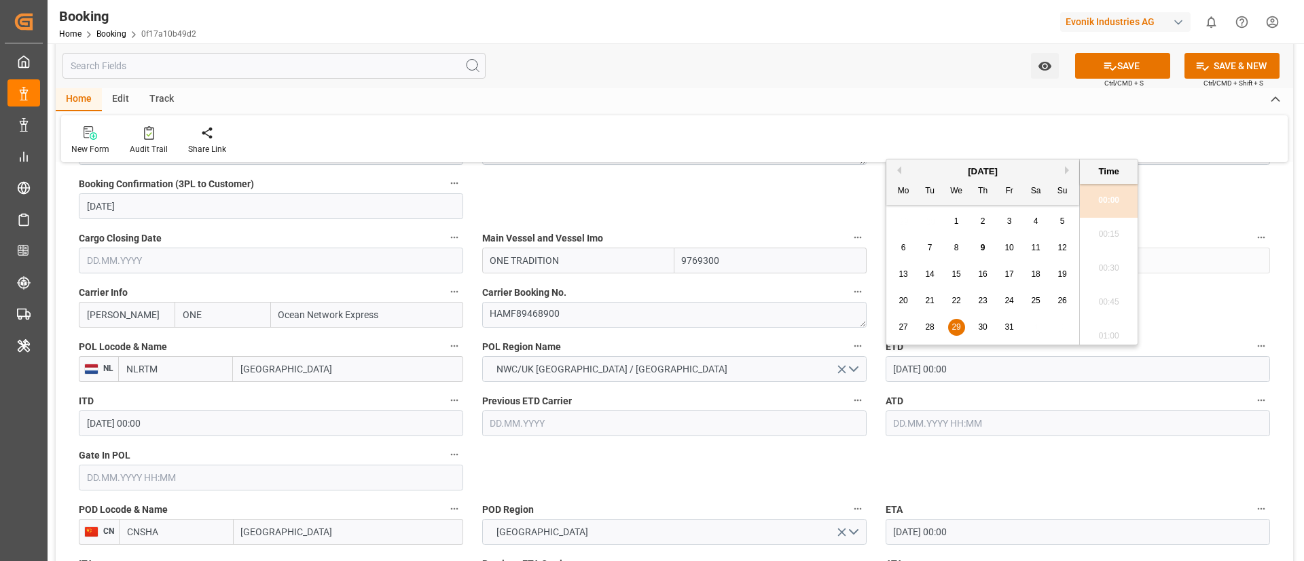
click at [1011, 325] on span "31" at bounding box center [1008, 327] width 9 height 10
type input "31.10.2025 00:00"
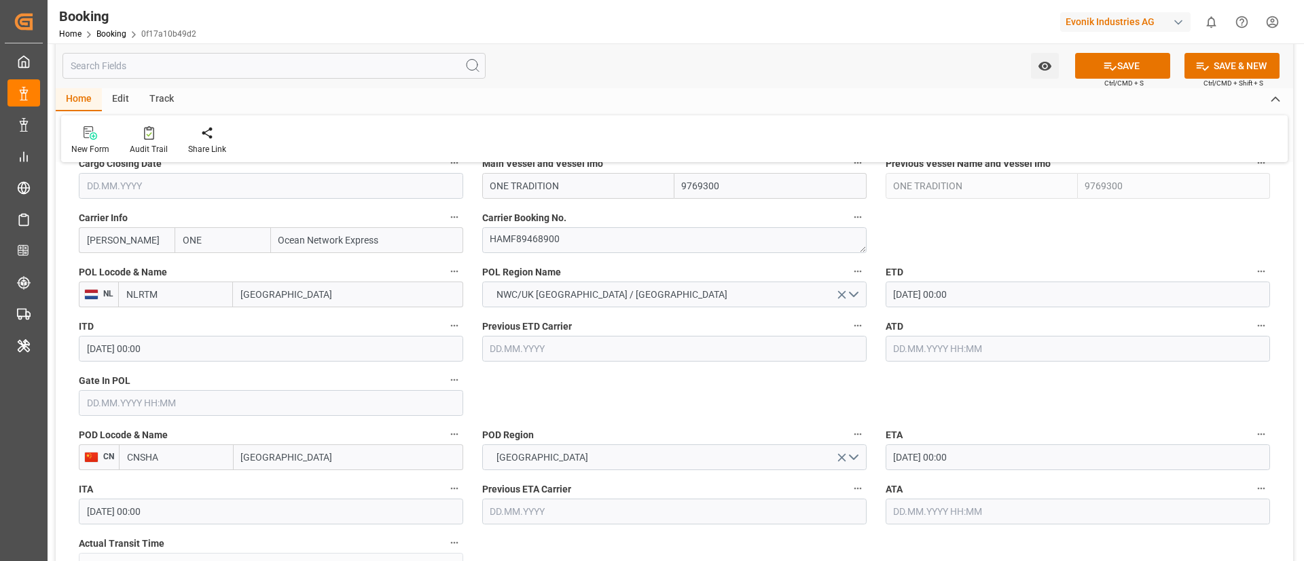
scroll to position [1027, 0]
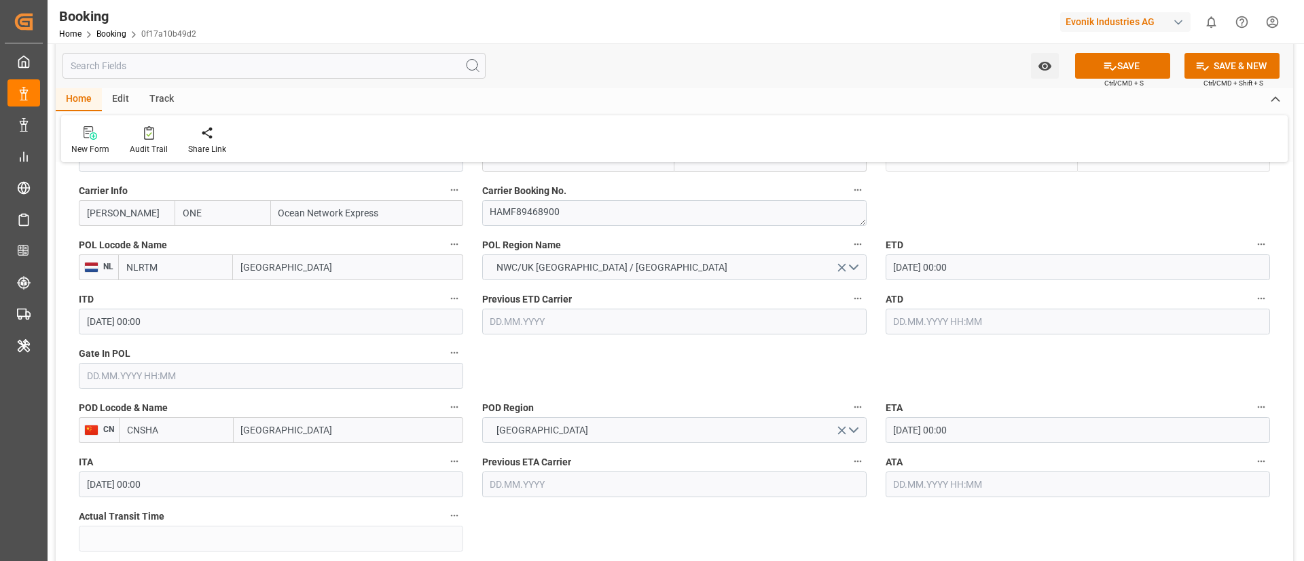
click at [330, 432] on input "Shanghai" at bounding box center [348, 431] width 229 height 26
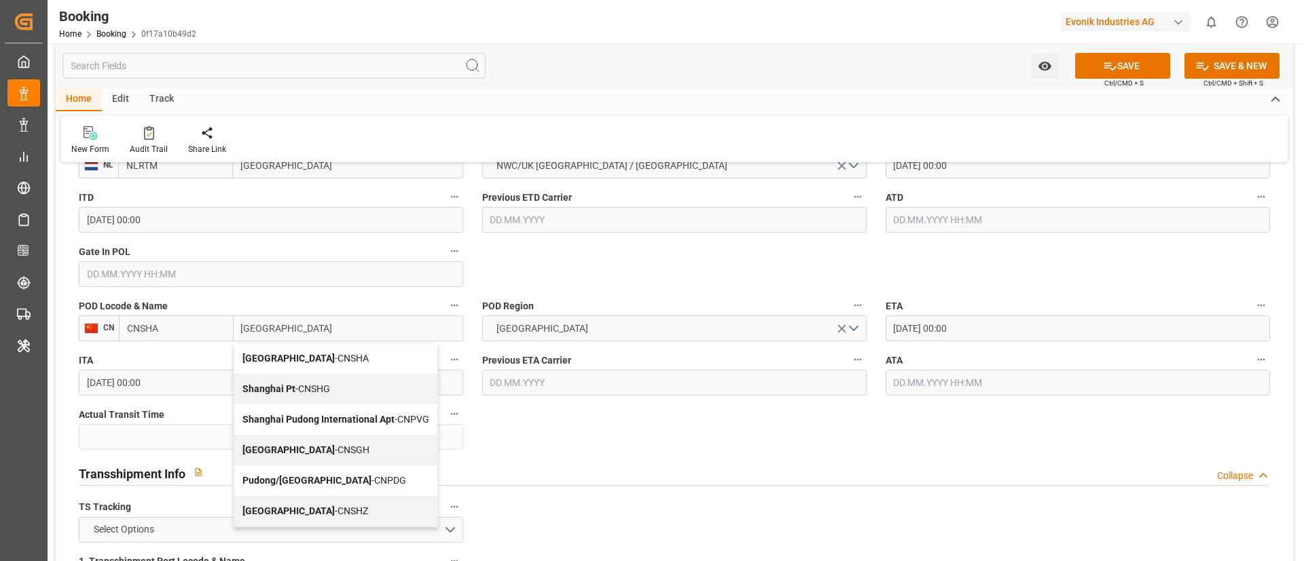
drag, startPoint x: 299, startPoint y: 443, endPoint x: 817, endPoint y: 415, distance: 519.4
click at [299, 443] on div "Shanghai - CNSGH" at bounding box center [335, 450] width 203 height 31
type input "Shanghai"
type input "CNSGH"
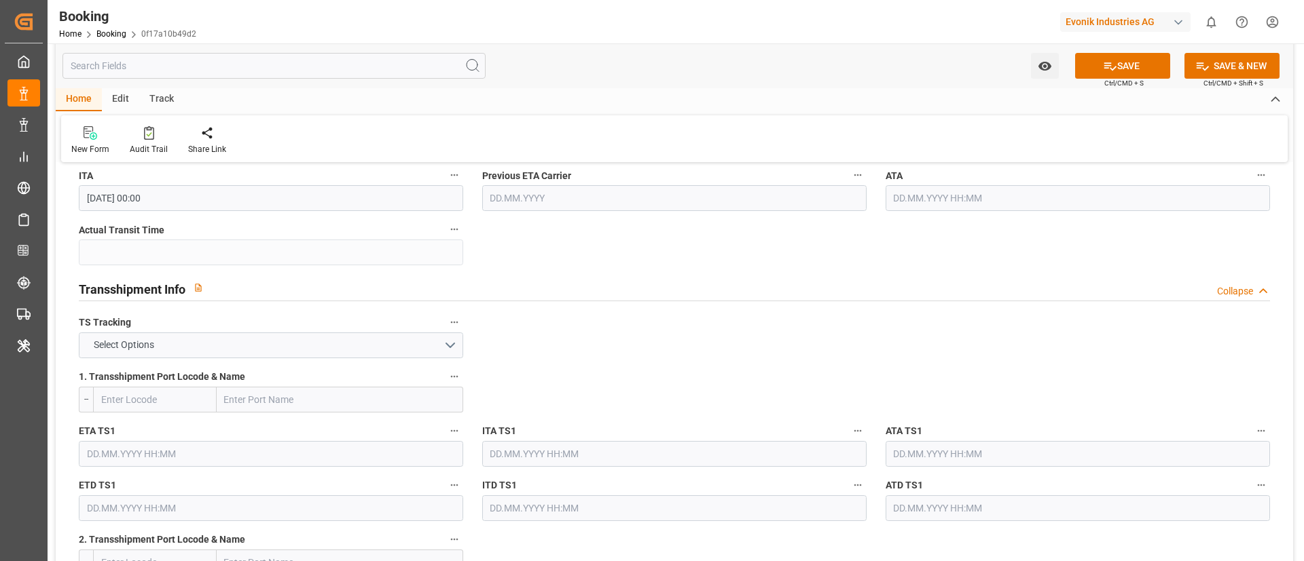
scroll to position [1333, 0]
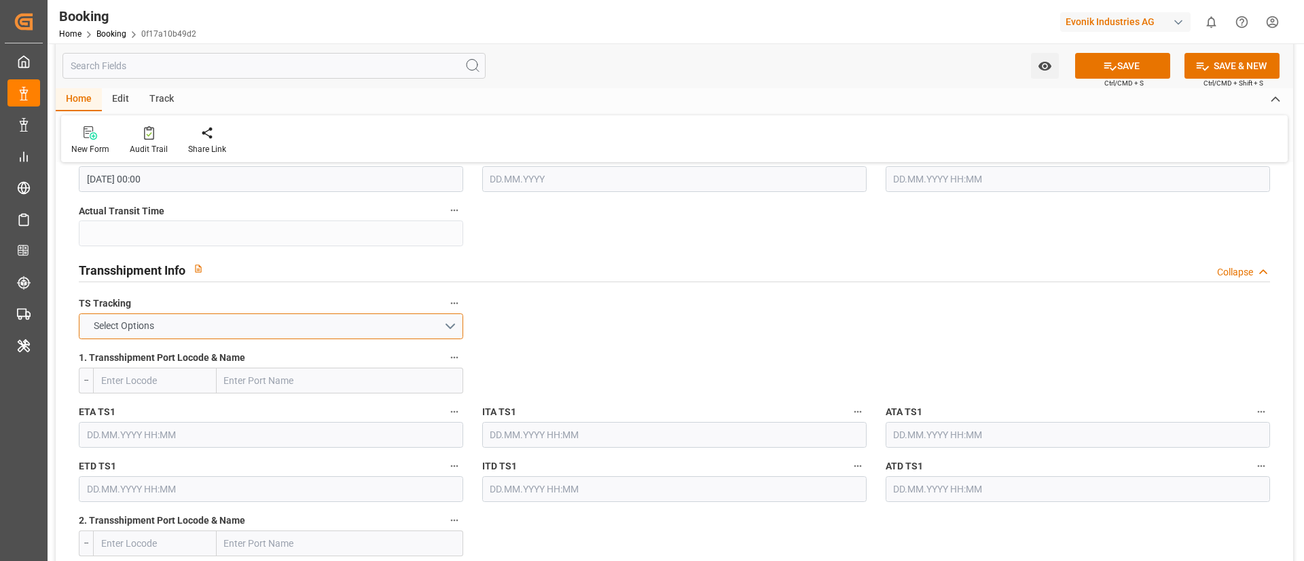
click at [407, 329] on button "Select Options" at bounding box center [271, 327] width 384 height 26
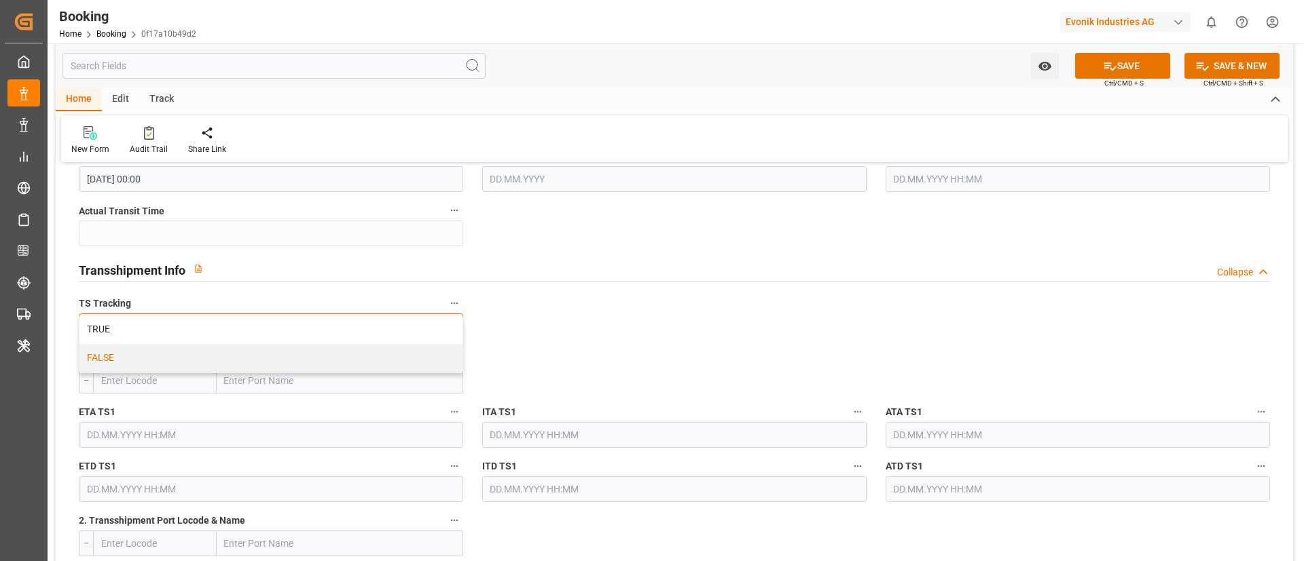
click at [375, 357] on div "FALSE" at bounding box center [270, 358] width 383 height 29
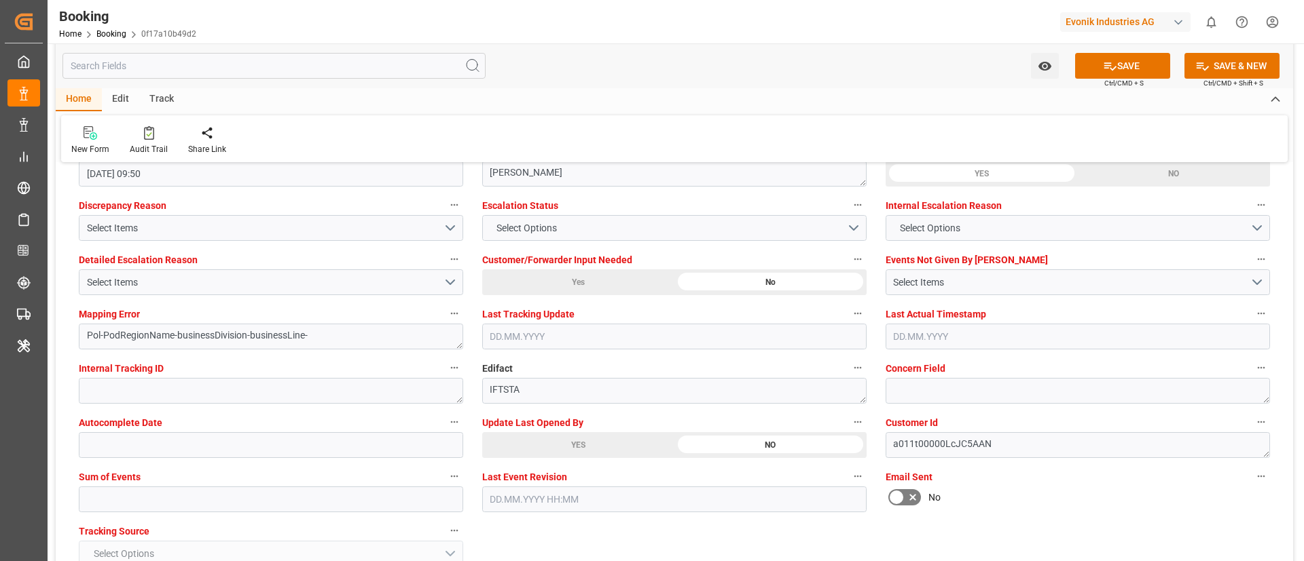
scroll to position [2555, 0]
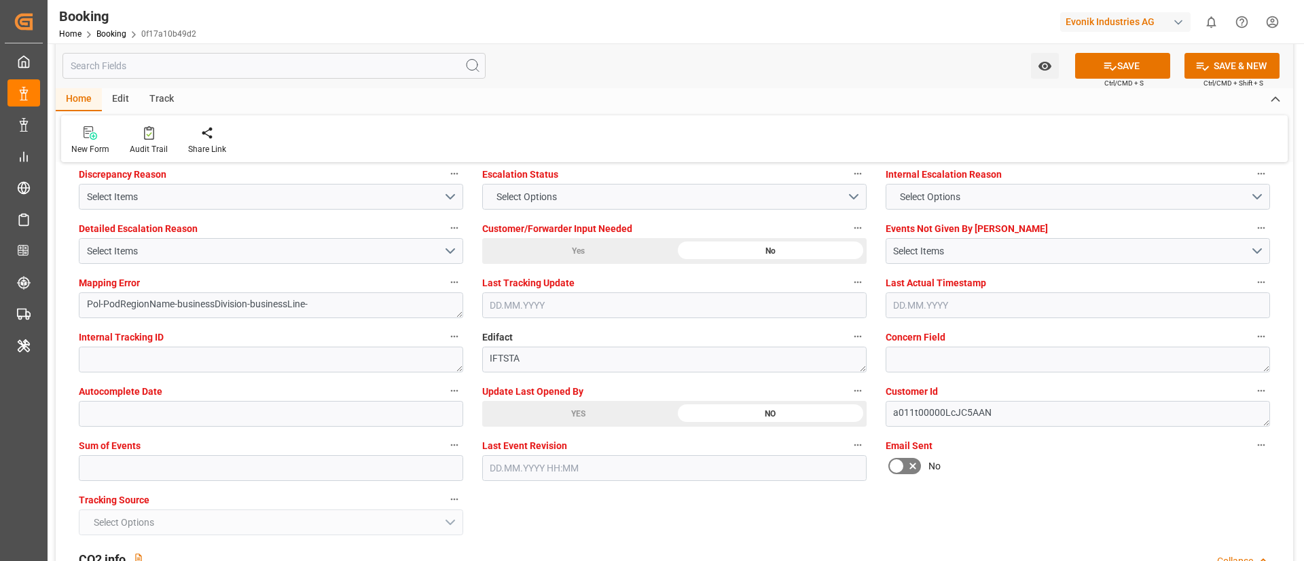
click at [529, 417] on div "YES" at bounding box center [578, 414] width 192 height 26
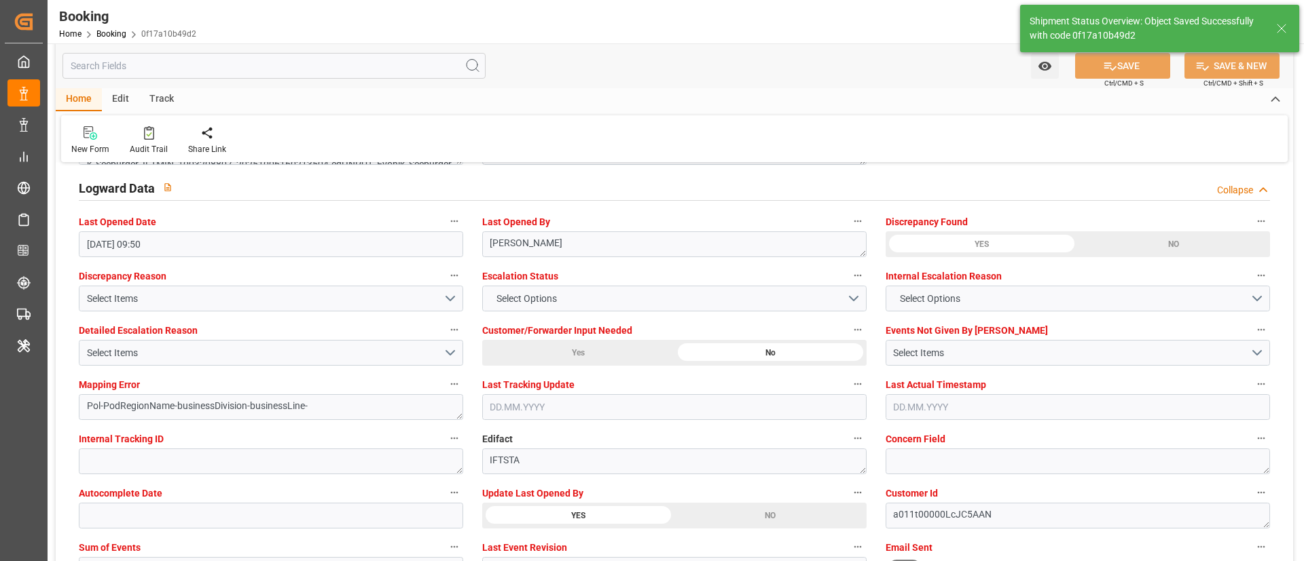
type textarea "NWC/UK North West Continent / UK_CNSGH_ONEY_CU-AC"
type textarea "Vismitha Mahadev"
type textarea "Pod-PodRegionName-businessDivision-businessLine-"
type input "ONE TRADITION"
type input "09.10.2025 11:35"
